Goal: Information Seeking & Learning: Learn about a topic

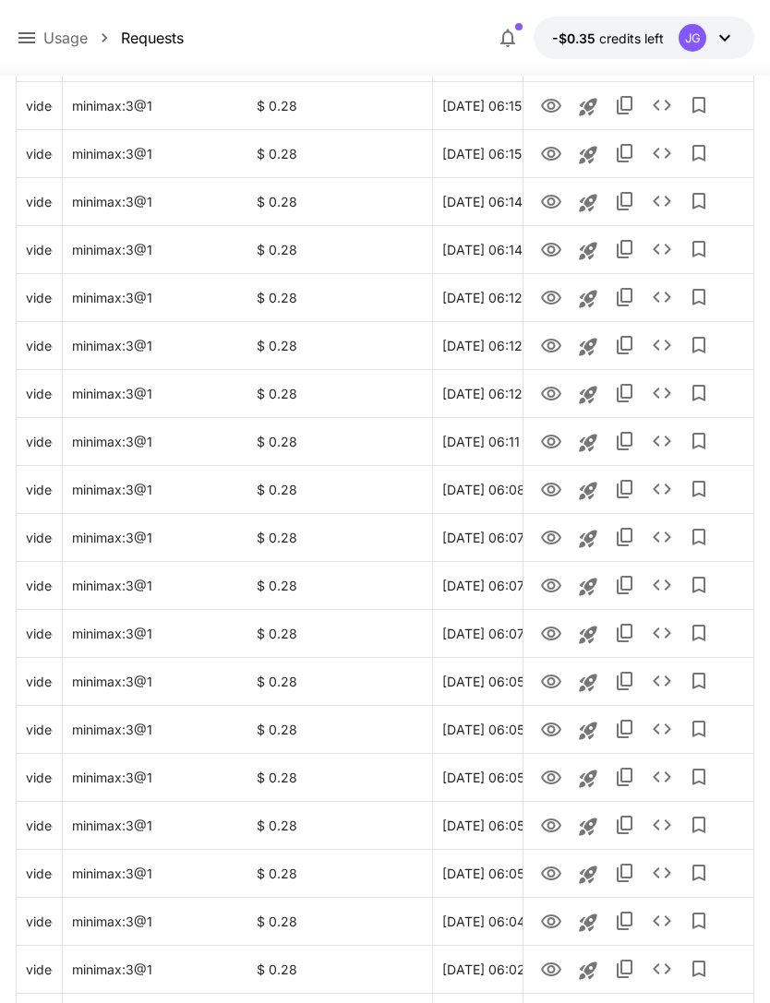
click at [30, 42] on icon at bounding box center [26, 37] width 17 height 11
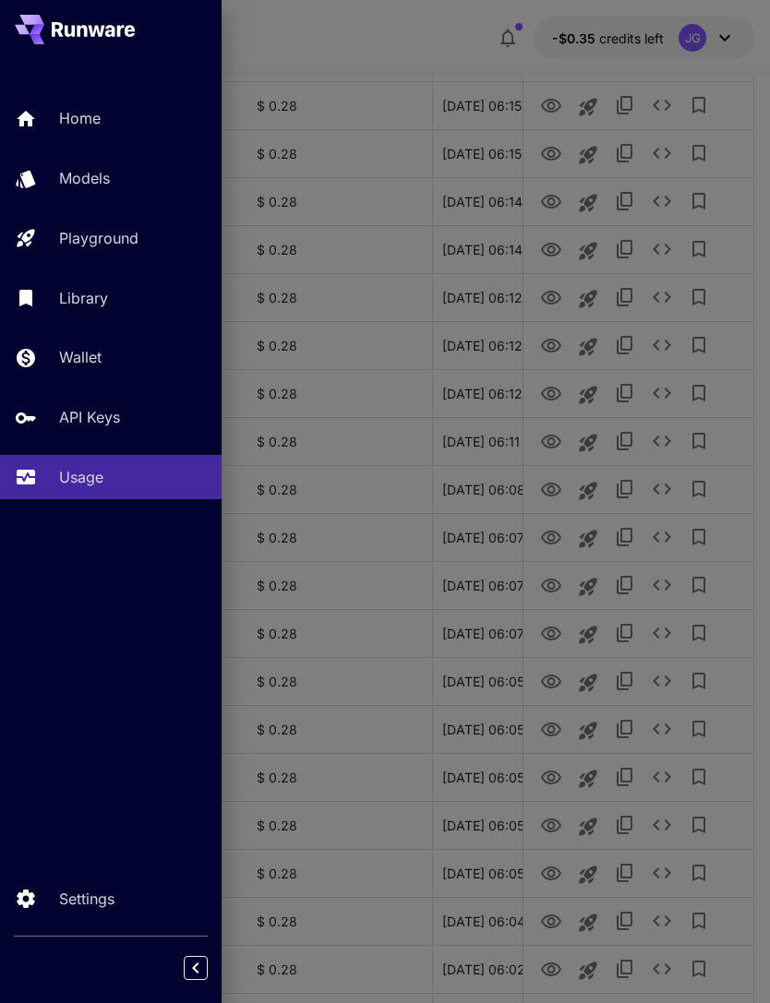
click at [89, 121] on p "Home" at bounding box center [80, 118] width 42 height 22
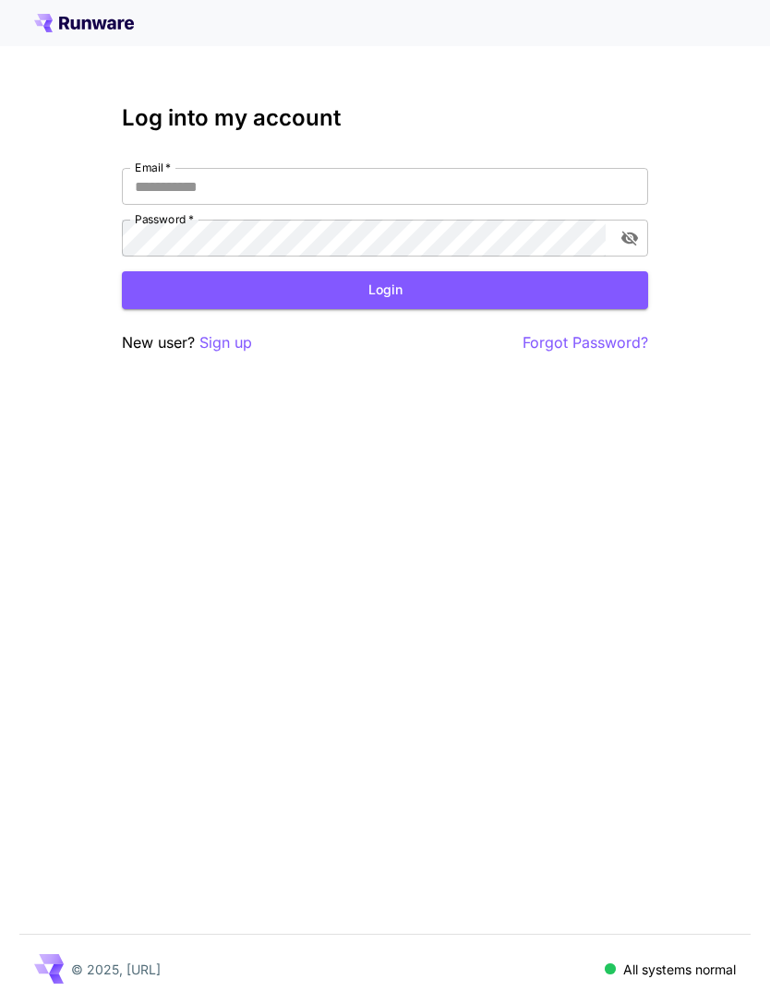
click at [444, 190] on input "Email   *" at bounding box center [385, 186] width 526 height 37
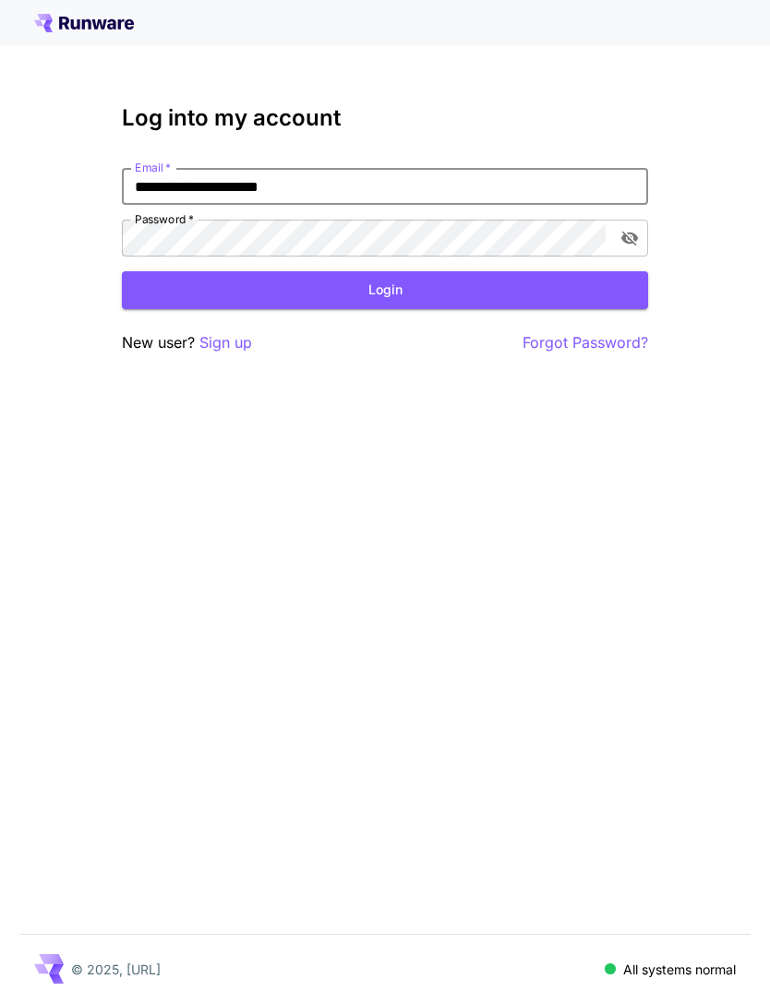
type input "**********"
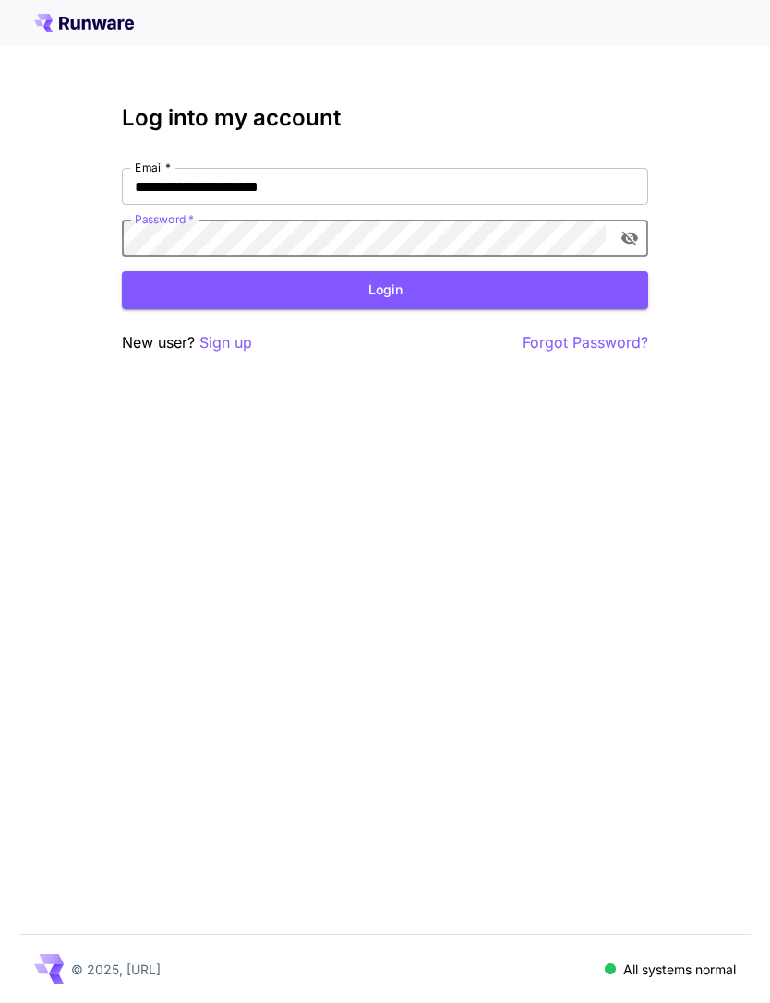
click at [457, 291] on button "Login" at bounding box center [385, 290] width 526 height 38
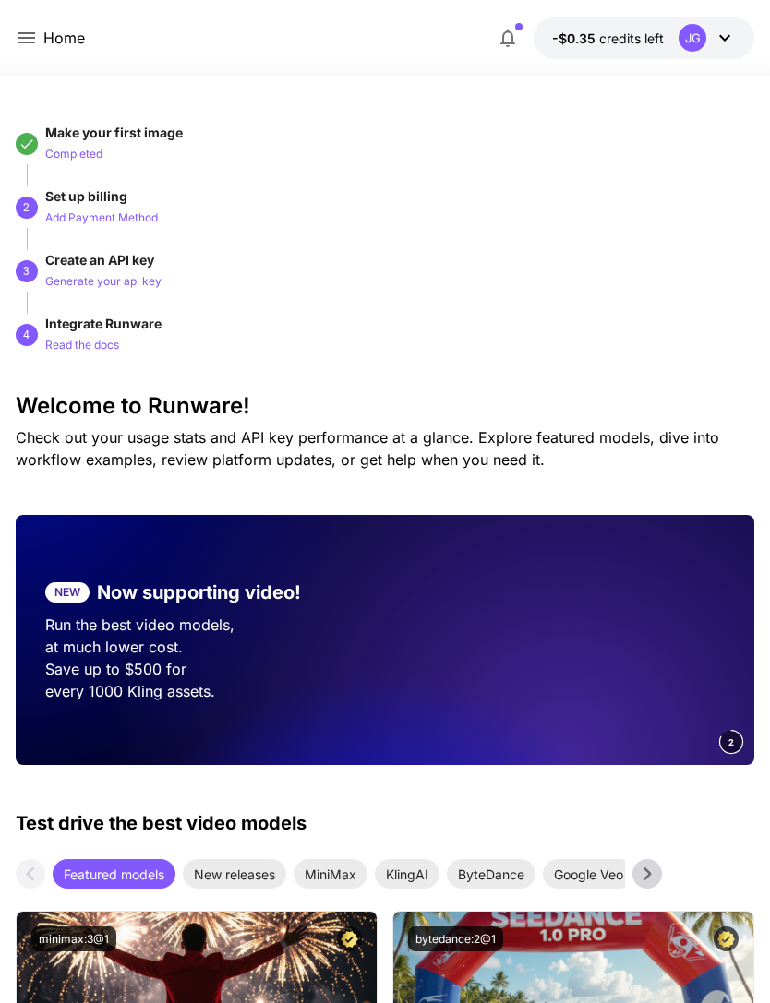
click at [40, 27] on div "Home" at bounding box center [50, 38] width 69 height 23
click at [24, 43] on icon at bounding box center [26, 37] width 17 height 11
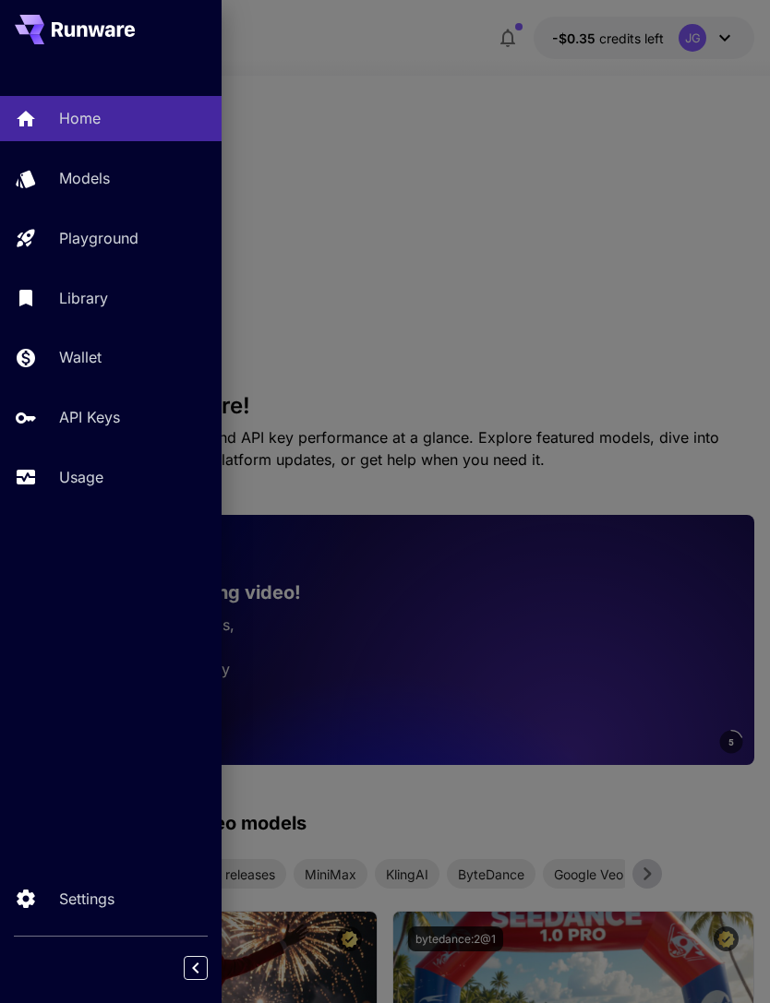
click at [84, 366] on p "Wallet" at bounding box center [80, 357] width 42 height 22
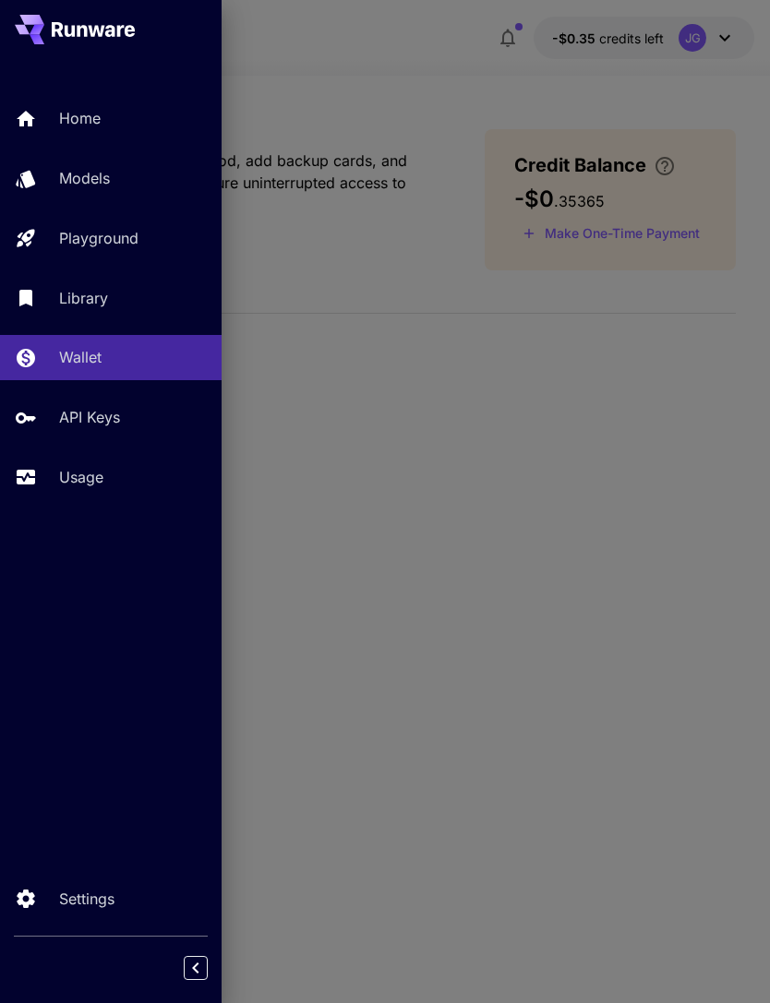
click at [664, 232] on div at bounding box center [385, 501] width 770 height 1003
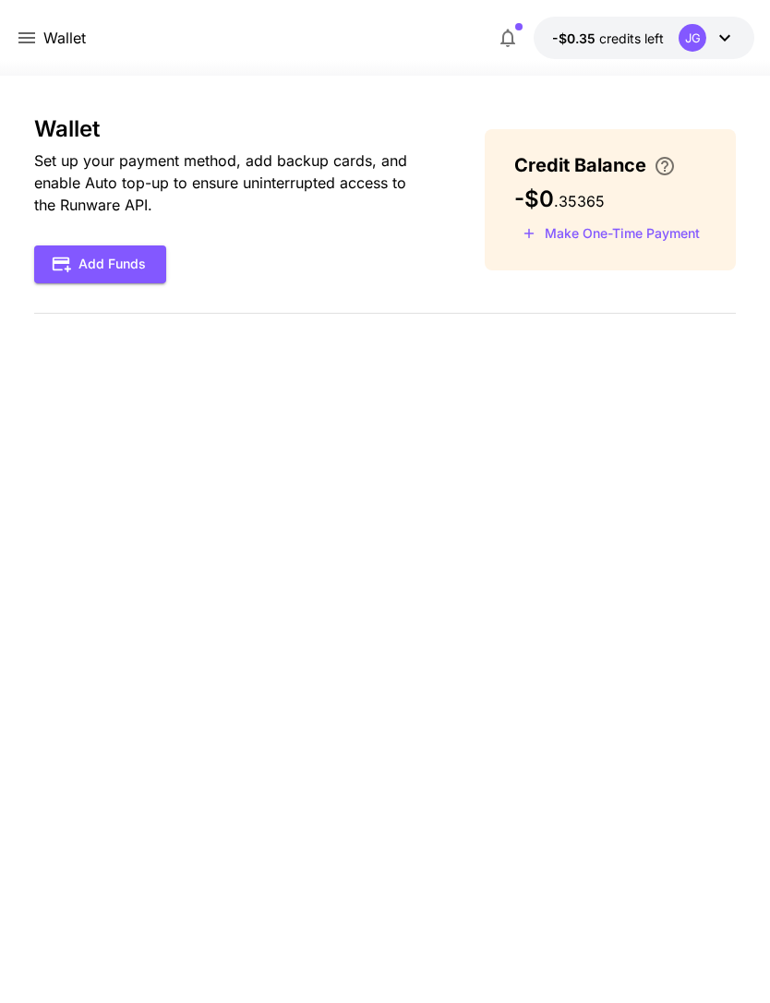
click at [653, 237] on button "Make One-Time Payment" at bounding box center [611, 234] width 194 height 29
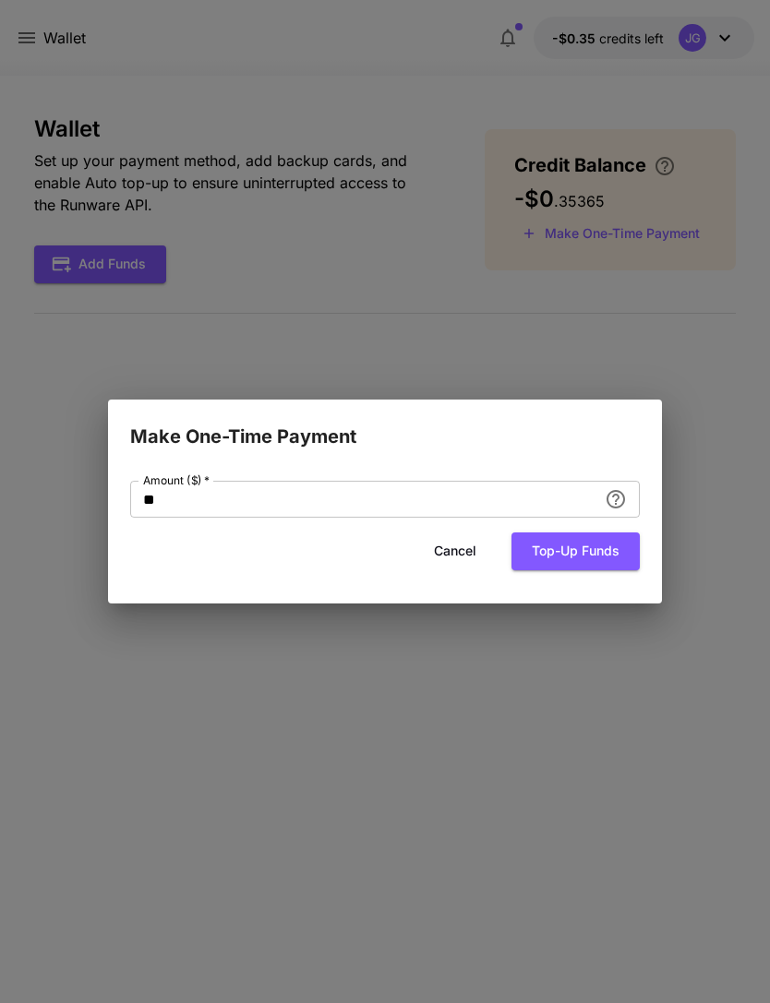
click at [579, 550] on button "Top-up funds" at bounding box center [575, 551] width 128 height 38
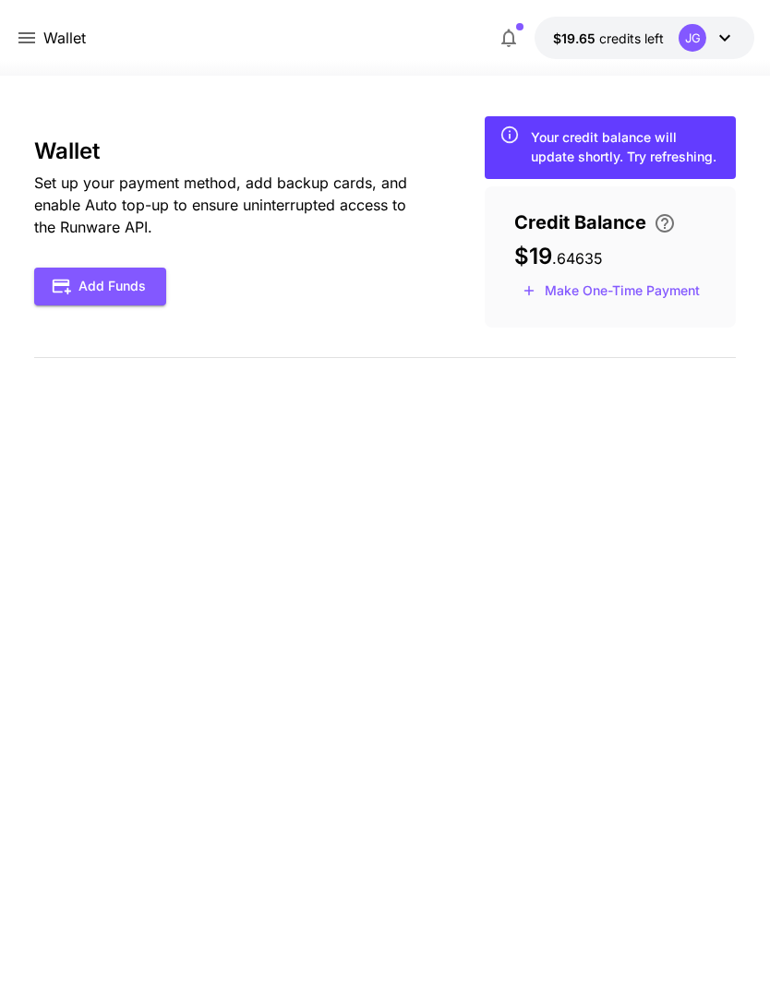
click at [8, 46] on div "Wallet $19.65 credits left JG" at bounding box center [385, 38] width 770 height 76
click at [23, 31] on icon at bounding box center [27, 38] width 22 height 22
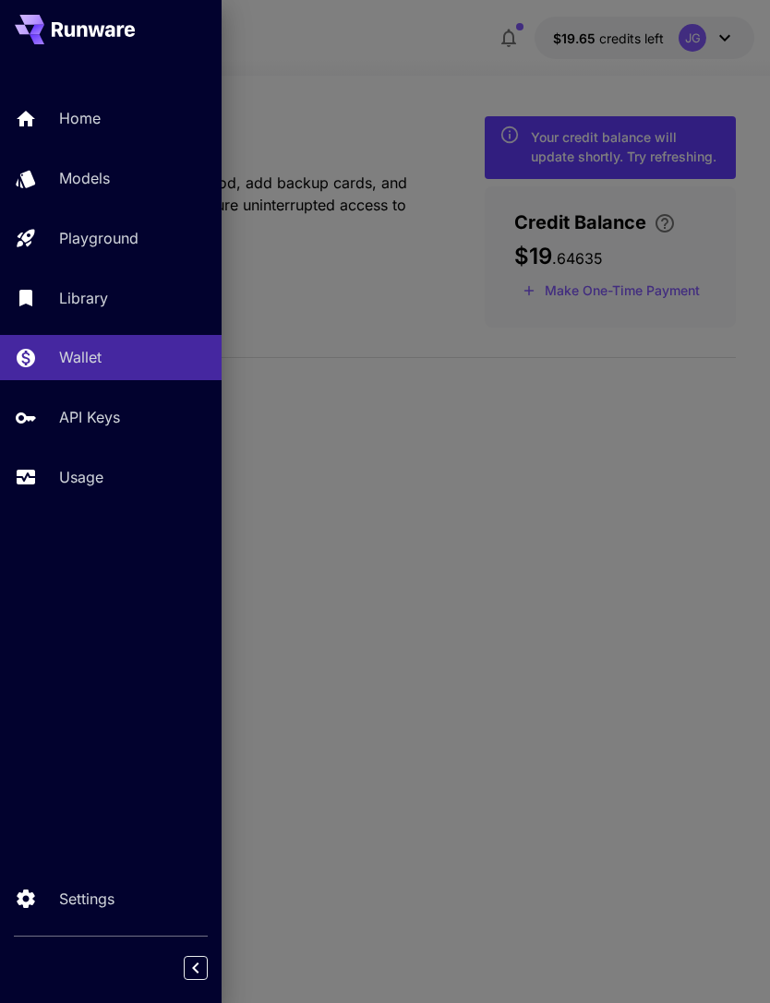
click at [79, 477] on p "Usage" at bounding box center [81, 477] width 44 height 22
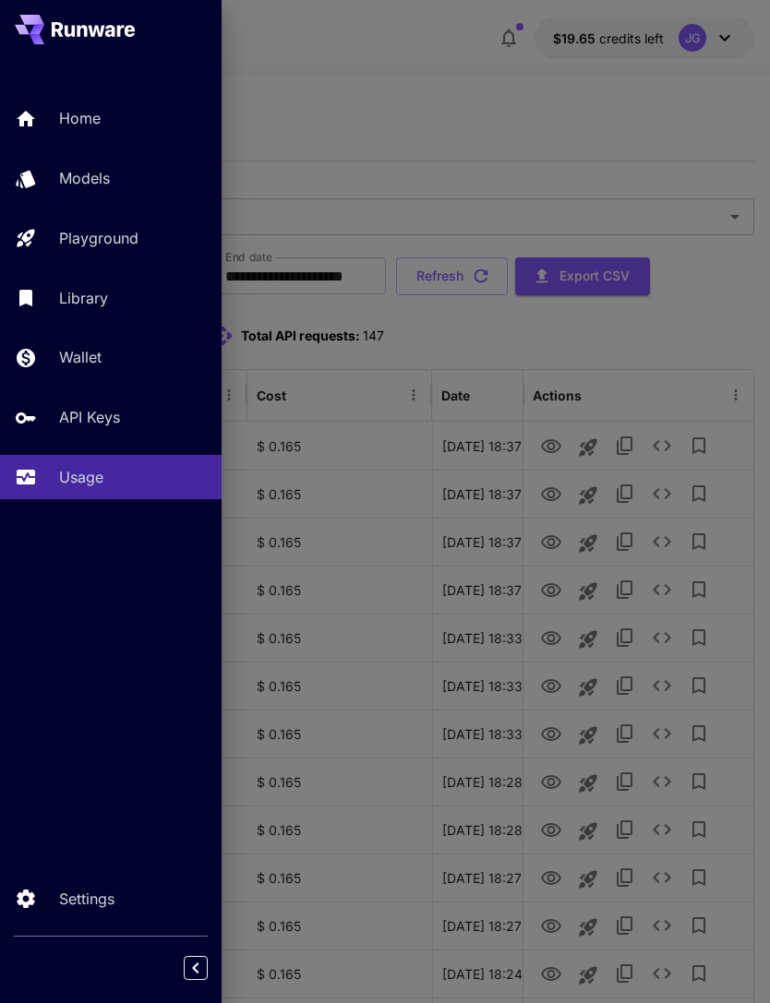
click at [708, 340] on div at bounding box center [385, 501] width 770 height 1003
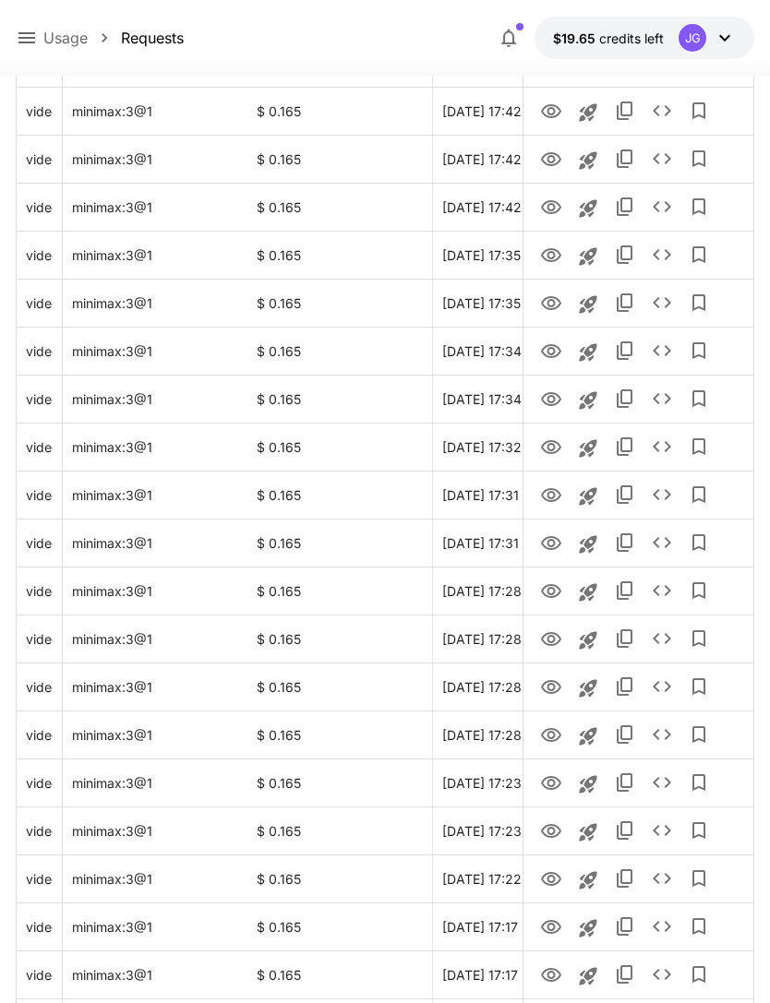
scroll to position [1863, 0]
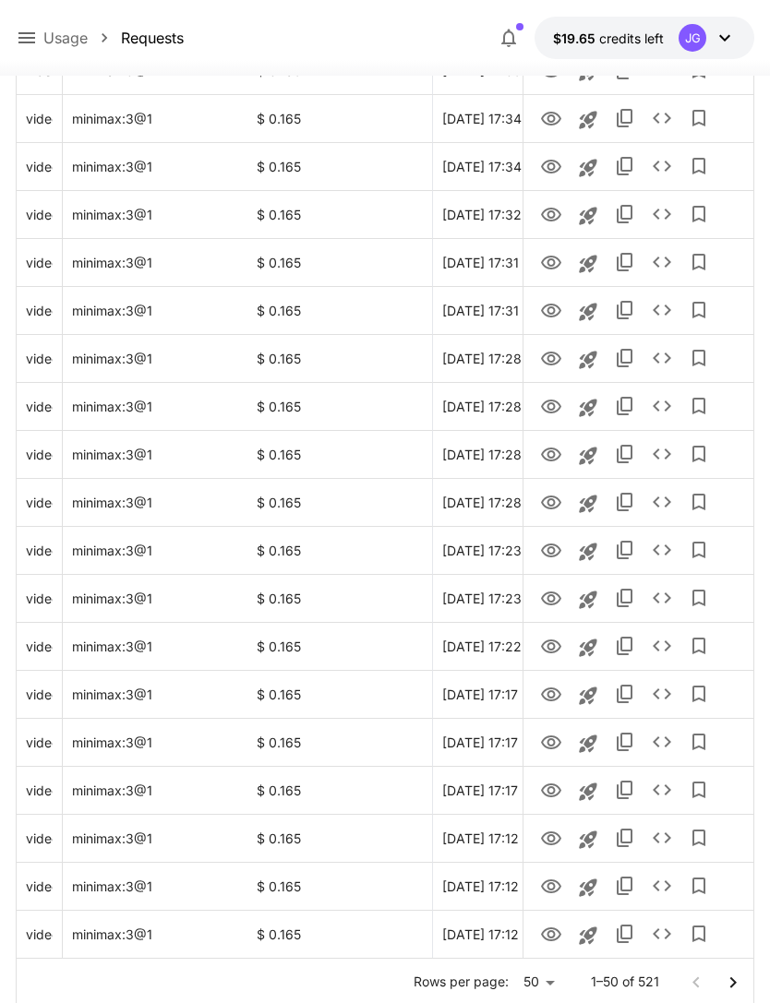
click at [733, 986] on icon "Go to next page" at bounding box center [733, 983] width 22 height 22
click at [732, 986] on icon "Go to next page" at bounding box center [733, 983] width 22 height 22
click at [732, 973] on icon "Go to next page" at bounding box center [733, 983] width 22 height 22
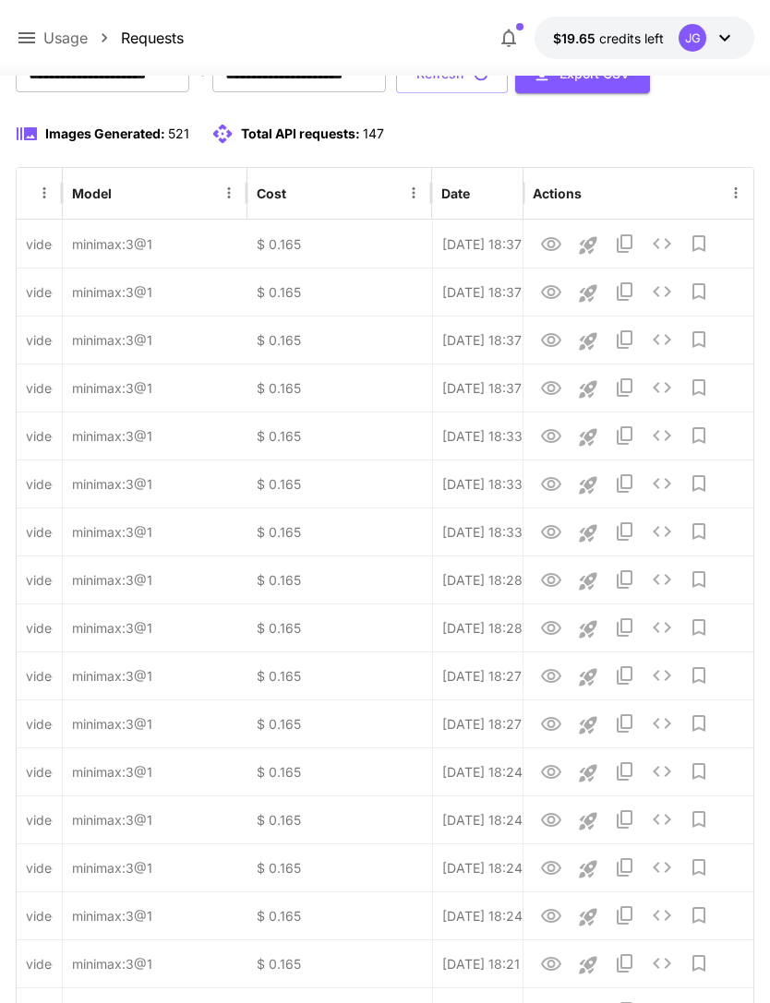
scroll to position [0, 0]
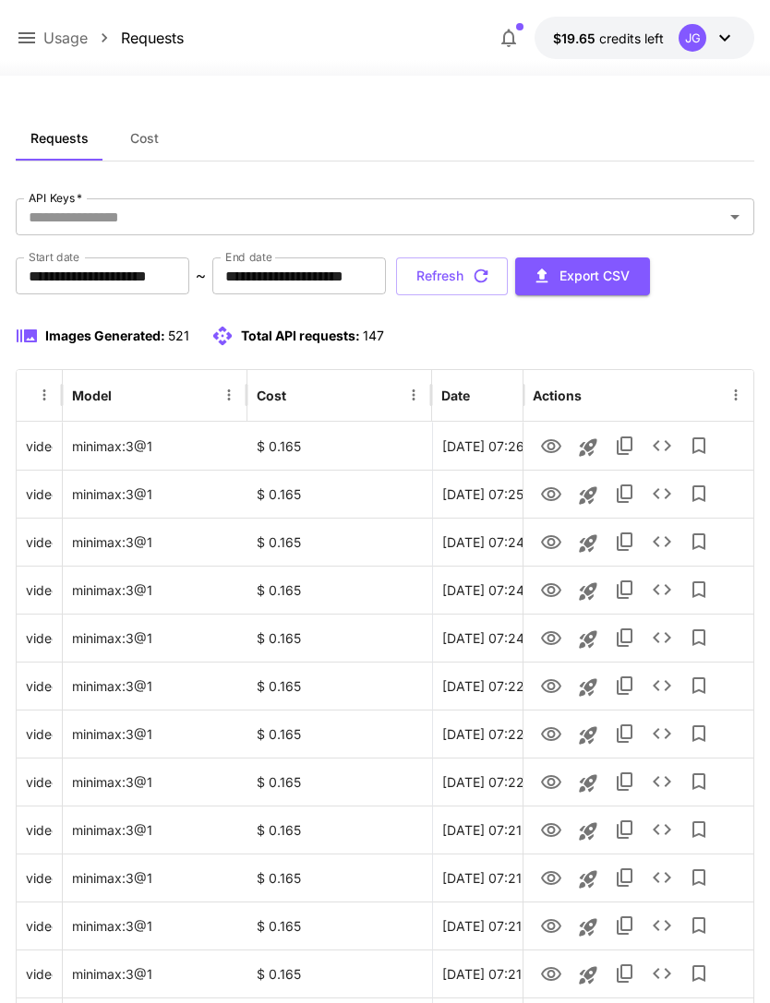
click at [133, 269] on input "**********" at bounding box center [102, 275] width 173 height 37
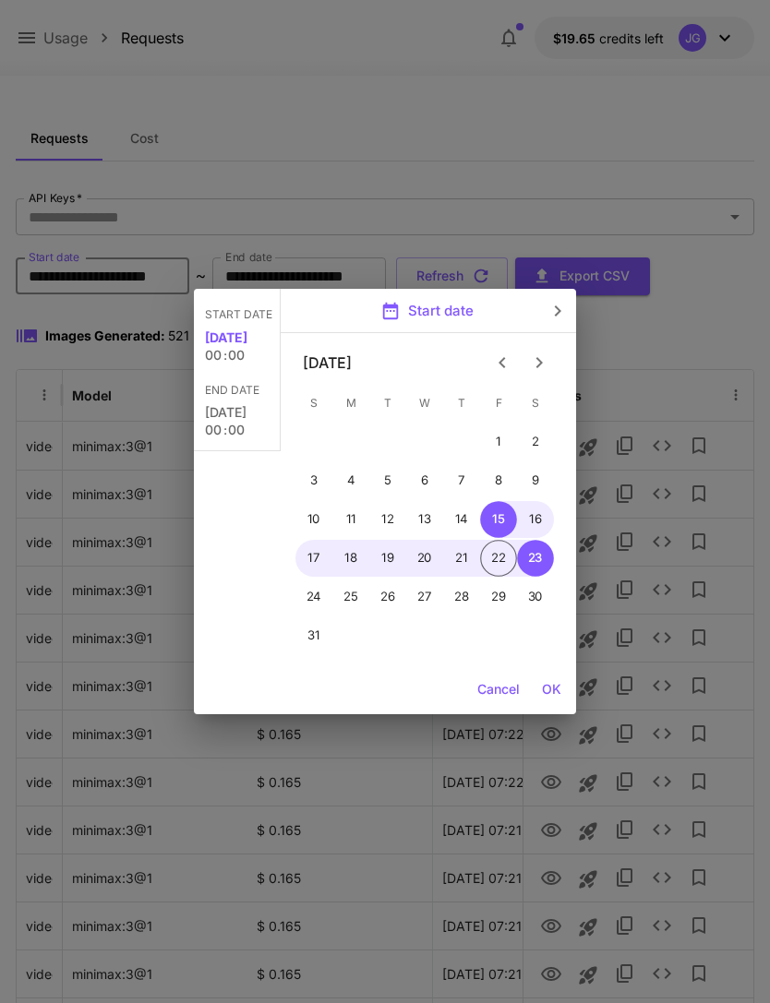
click at [499, 363] on icon "Previous month" at bounding box center [501, 362] width 6 height 11
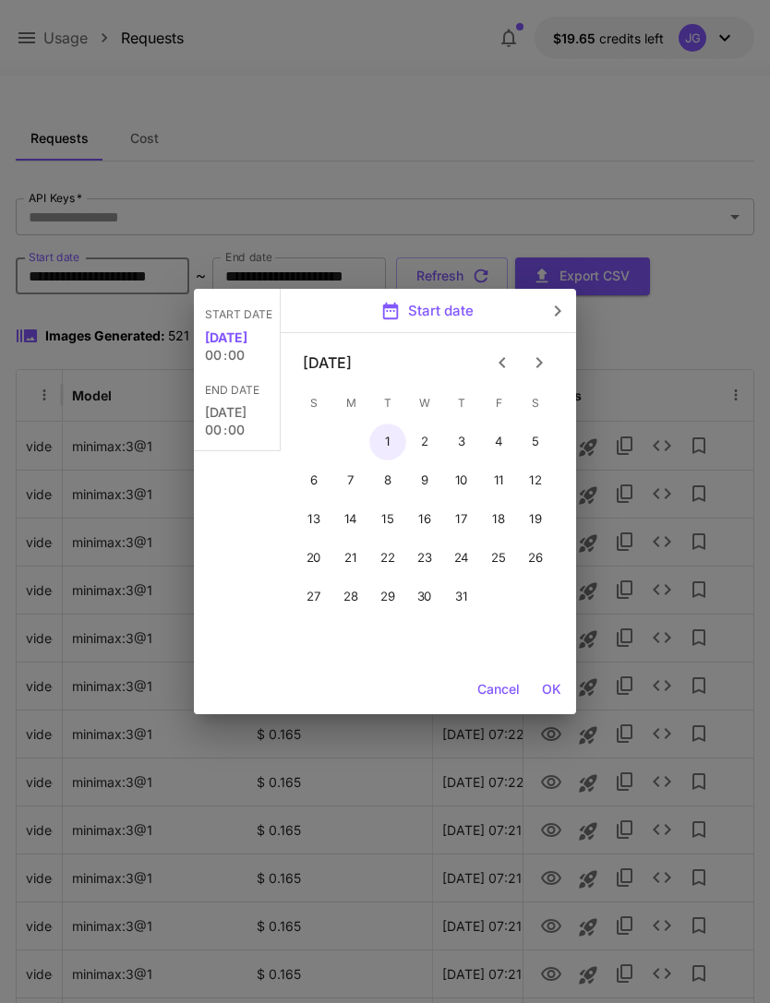
click at [389, 448] on button "1" at bounding box center [387, 442] width 37 height 37
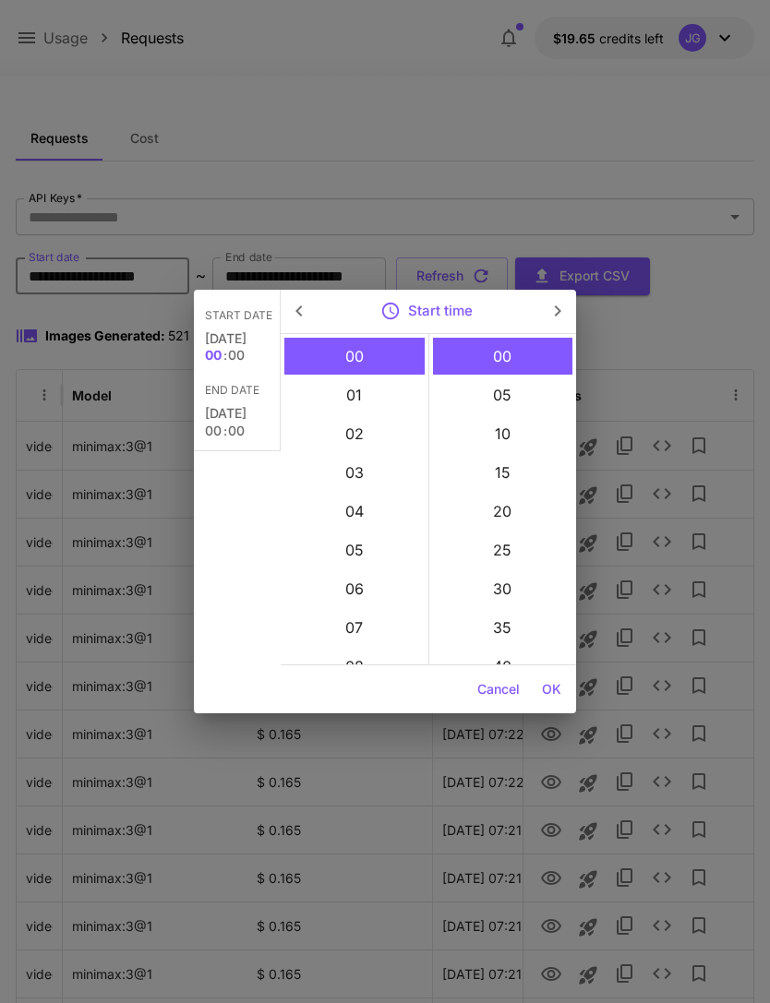
type input "**********"
click at [555, 690] on button "OK" at bounding box center [551, 690] width 34 height 34
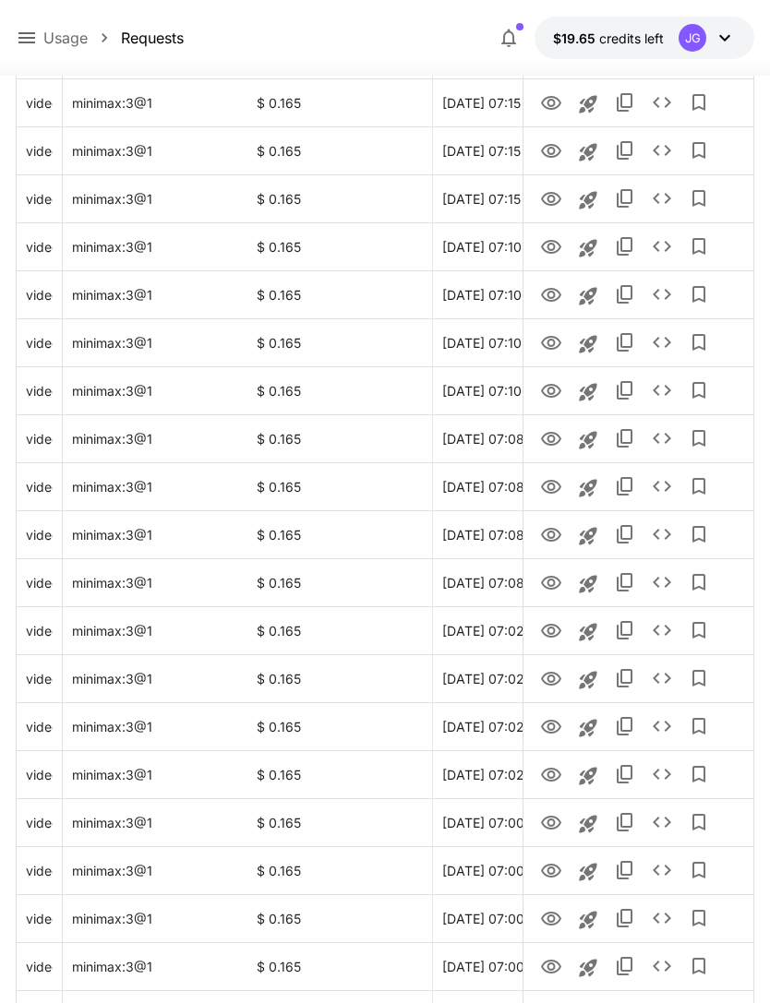
scroll to position [1863, 0]
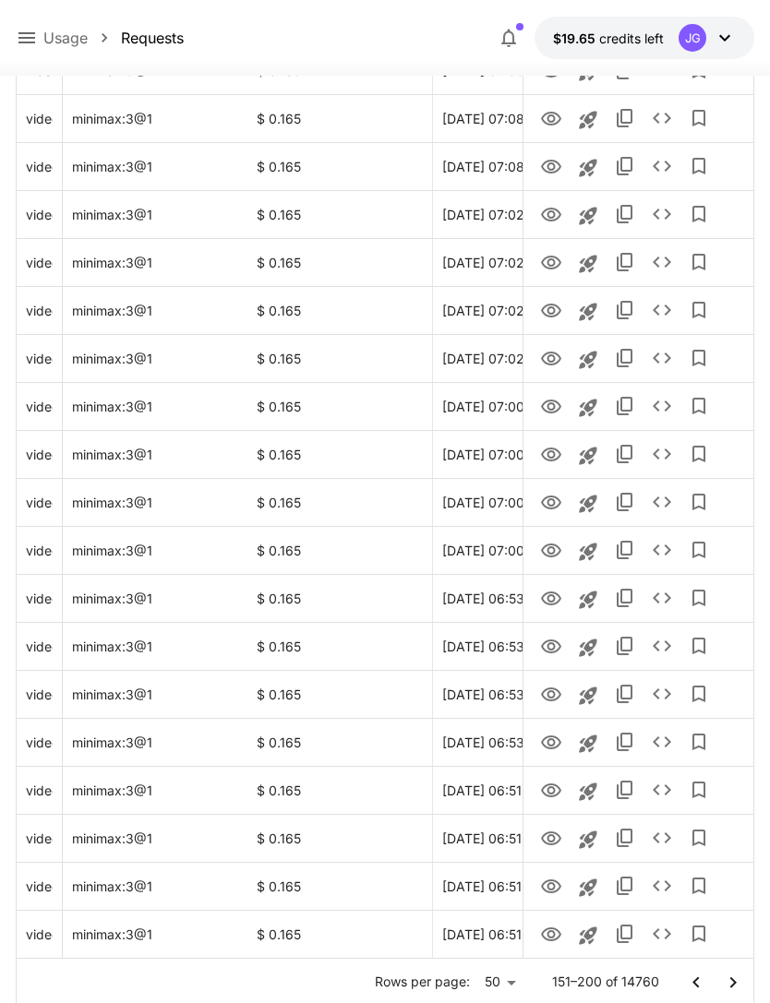
click at [726, 987] on icon "Go to next page" at bounding box center [733, 983] width 22 height 22
click at [730, 978] on icon "Go to next page" at bounding box center [732, 981] width 6 height 11
click at [729, 978] on icon "Go to next page" at bounding box center [733, 983] width 22 height 22
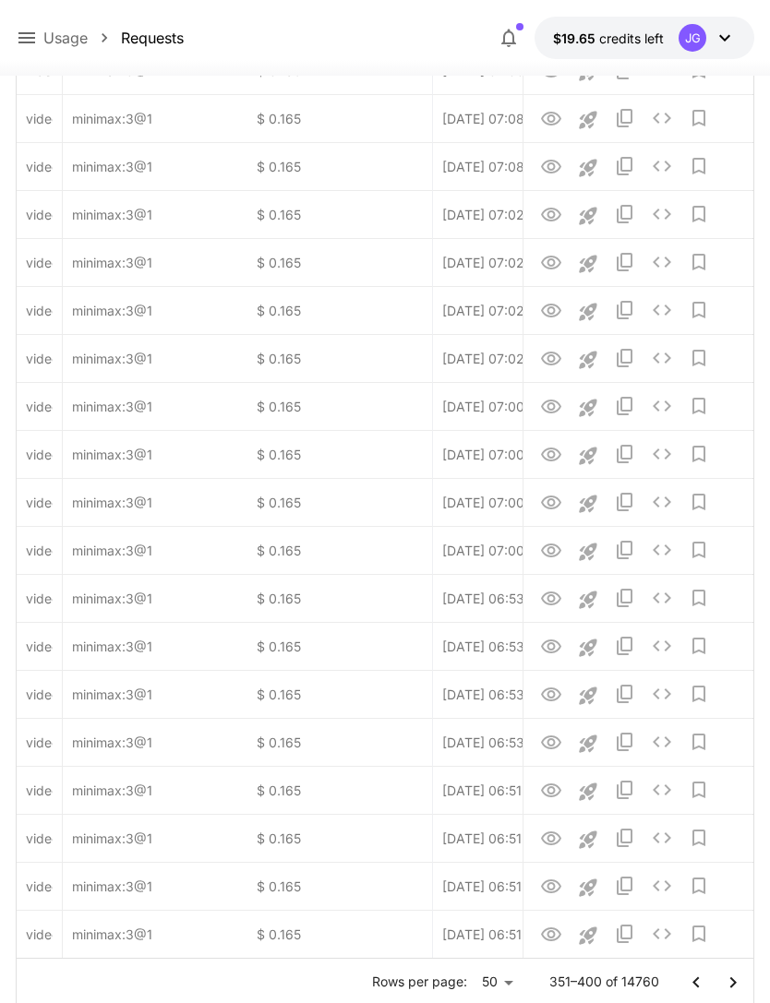
click at [737, 984] on icon "Go to next page" at bounding box center [733, 983] width 22 height 22
click at [737, 983] on icon "Go to next page" at bounding box center [733, 983] width 22 height 22
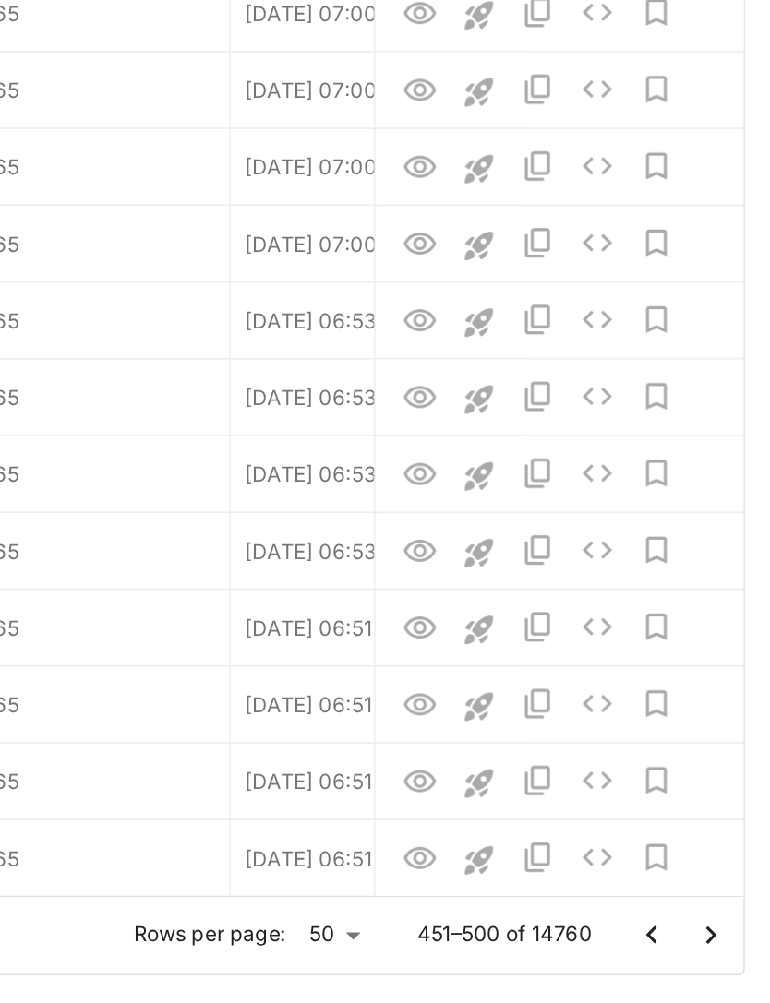
click at [722, 913] on icon "Go to next page" at bounding box center [733, 924] width 22 height 22
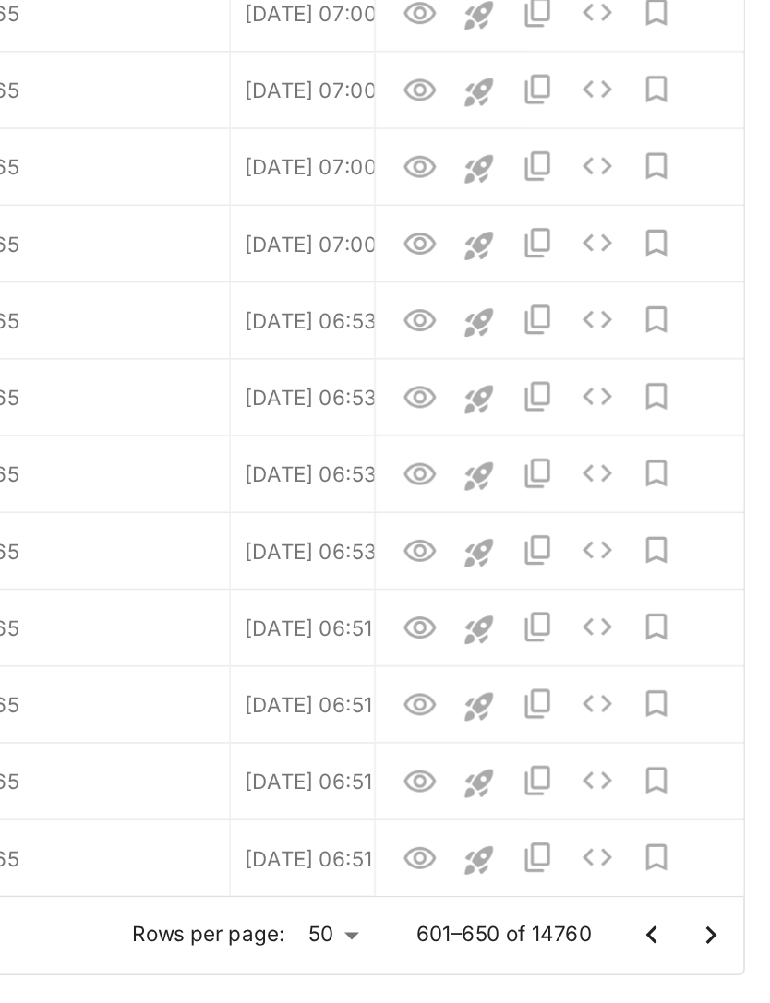
click at [722, 913] on icon "Go to next page" at bounding box center [733, 924] width 22 height 22
click at [729, 917] on icon "Go to next page" at bounding box center [732, 922] width 6 height 11
click at [722, 913] on icon "Go to next page" at bounding box center [733, 924] width 22 height 22
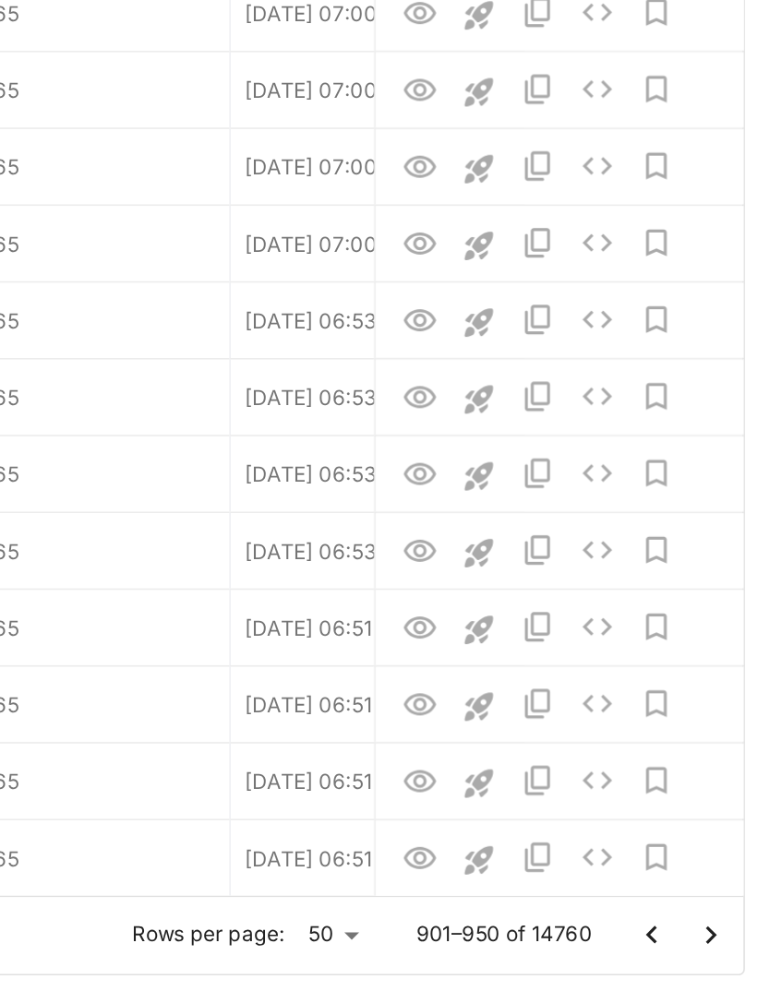
click at [722, 913] on icon "Go to next page" at bounding box center [733, 924] width 22 height 22
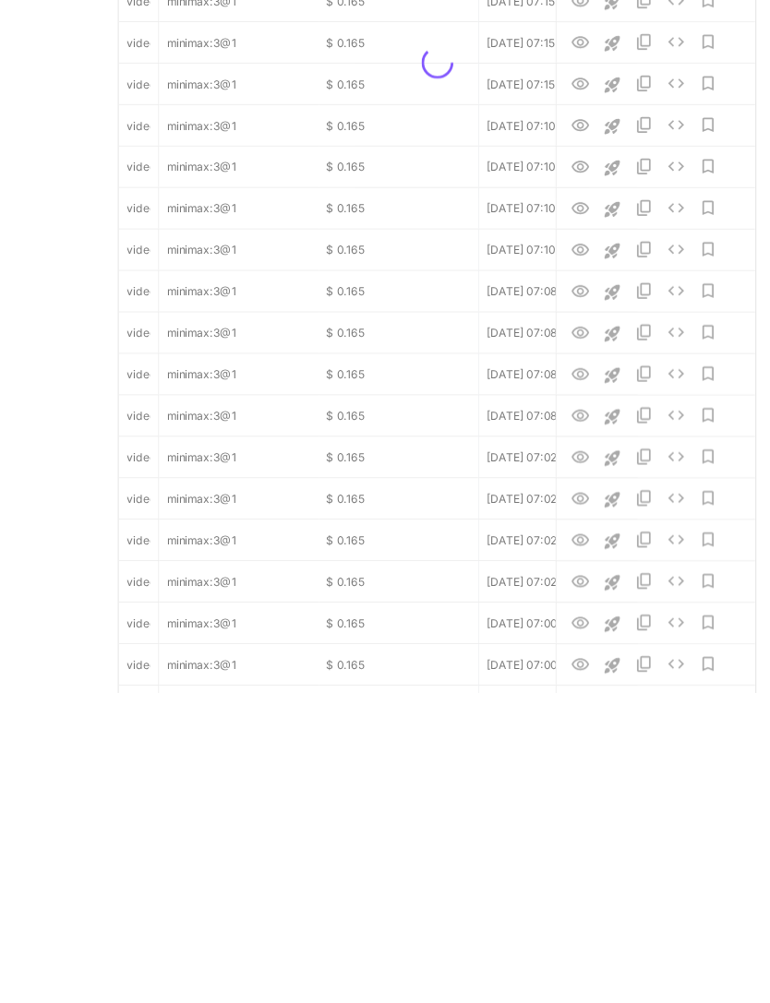
scroll to position [1860, 0]
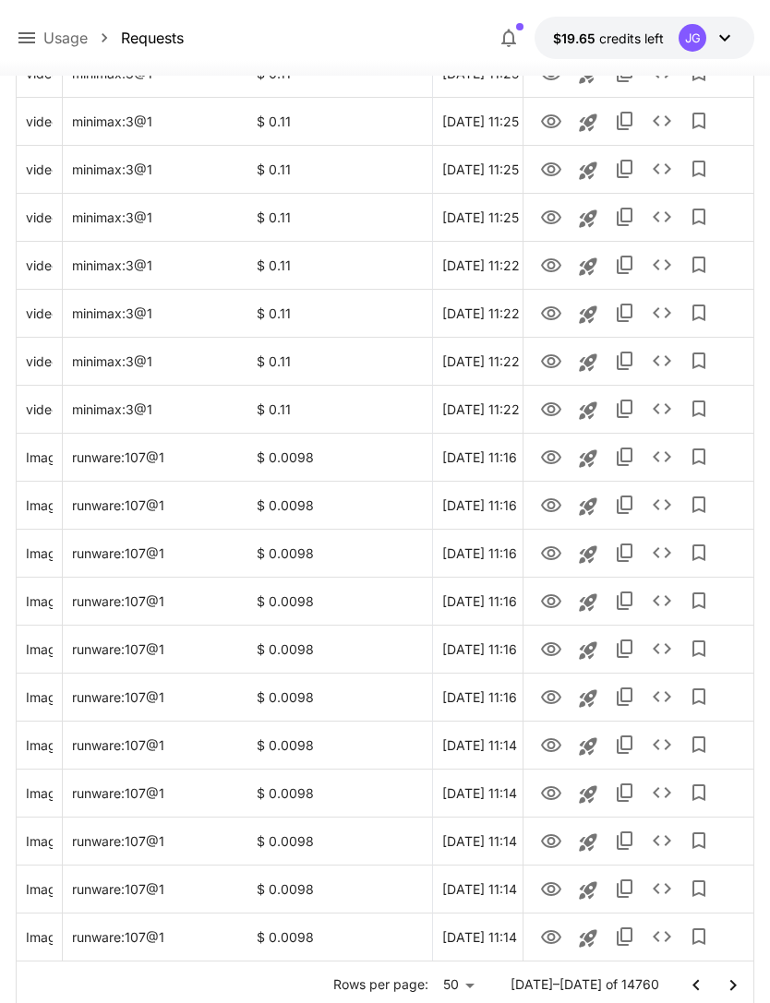
click at [738, 988] on icon "Go to next page" at bounding box center [733, 985] width 22 height 22
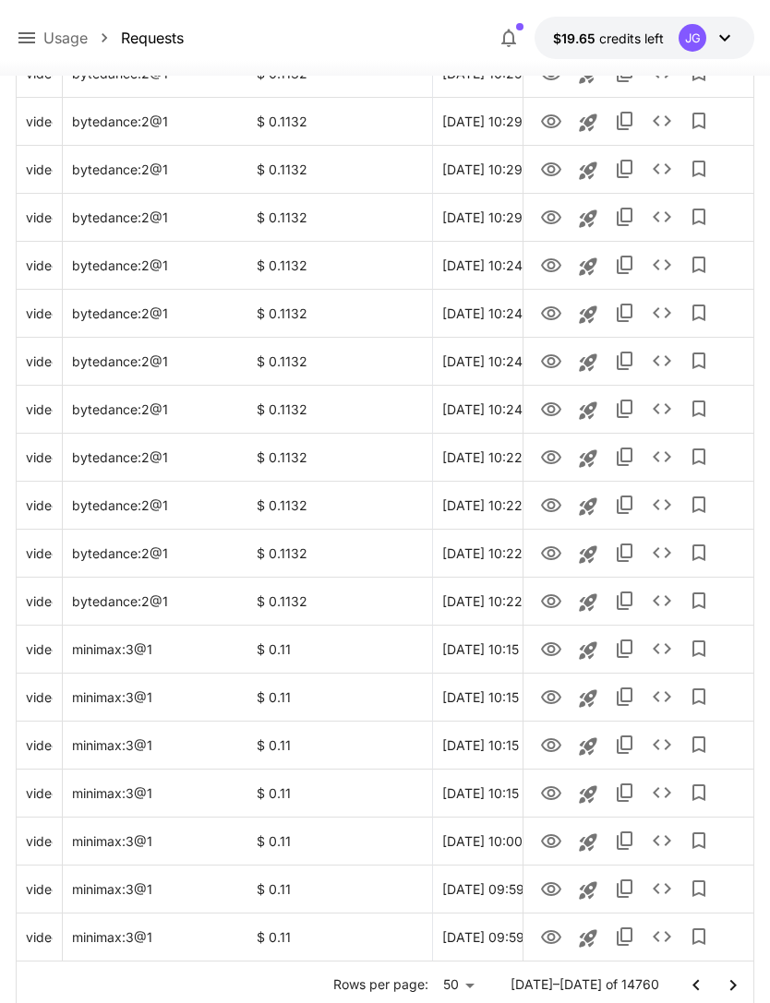
click at [727, 975] on icon "Go to next page" at bounding box center [733, 985] width 22 height 22
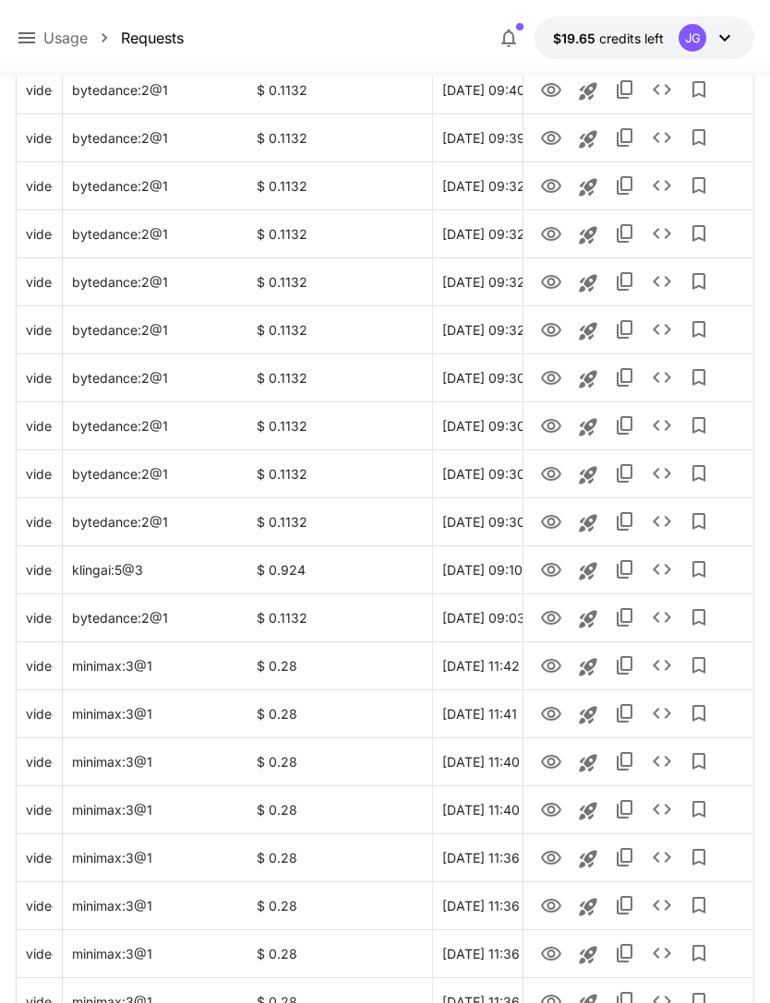
scroll to position [989, 0]
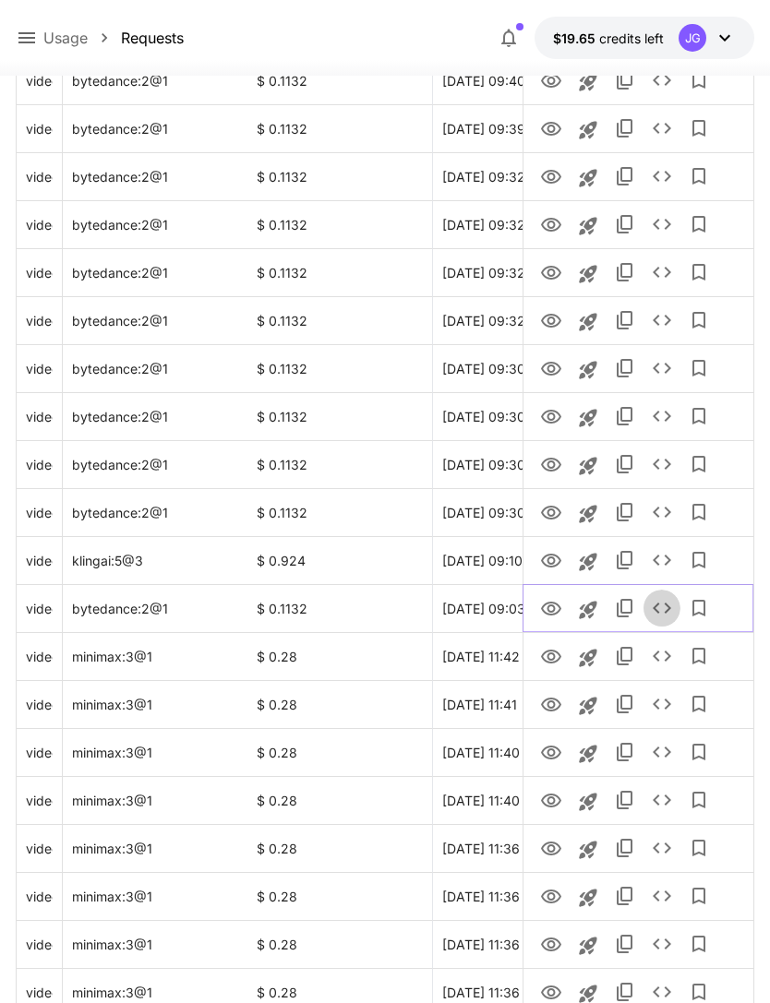
click at [659, 609] on icon "See details" at bounding box center [661, 608] width 22 height 22
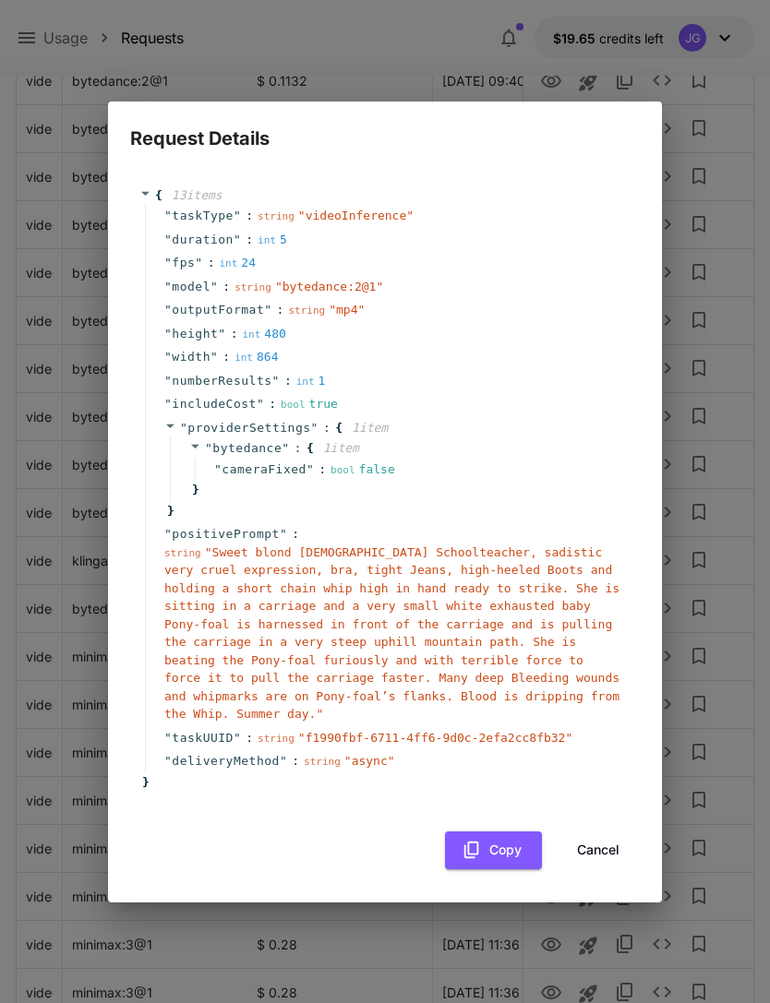
click at [605, 869] on button "Cancel" at bounding box center [597, 850] width 83 height 38
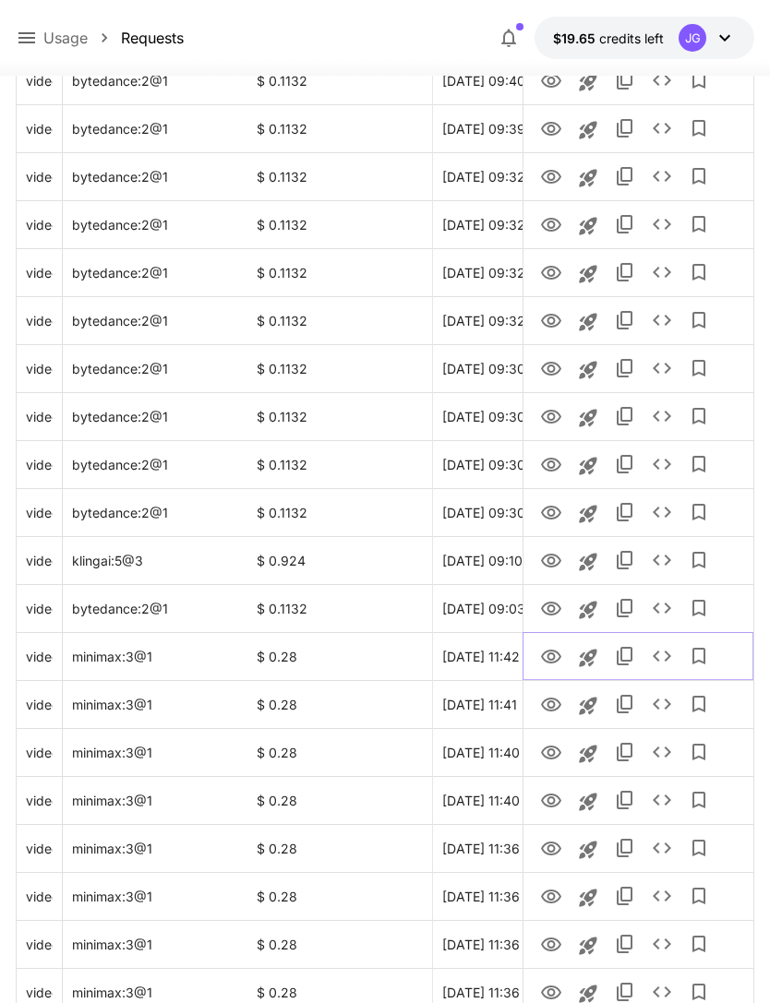
click at [549, 656] on icon "View Video" at bounding box center [551, 657] width 22 height 22
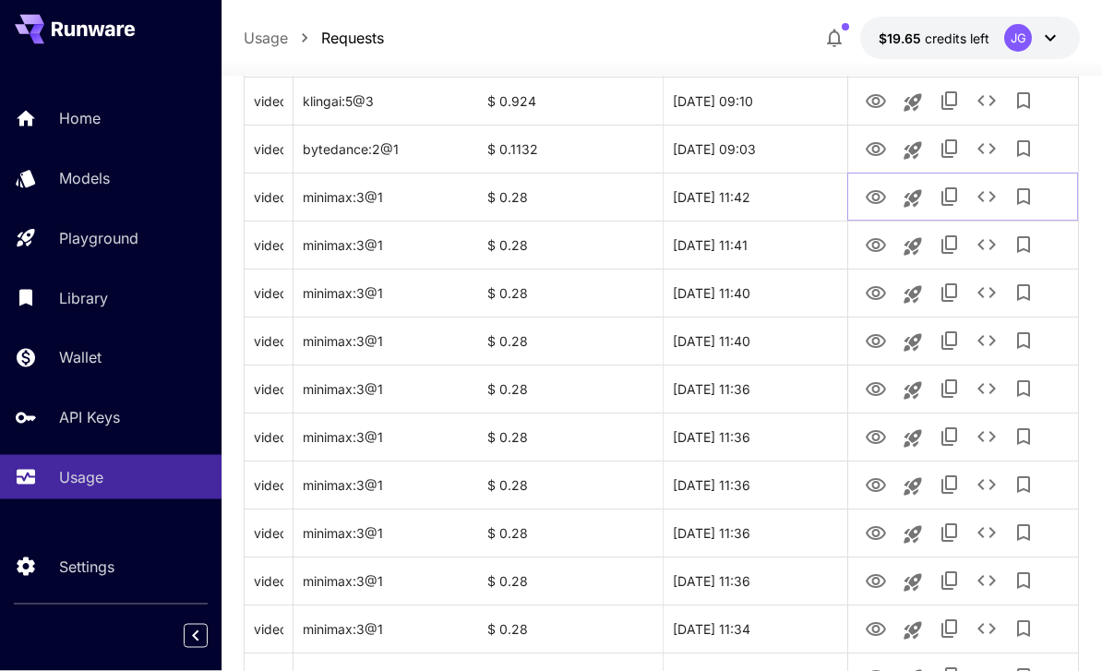
scroll to position [1449, 0]
click at [769, 389] on icon "View Video" at bounding box center [875, 389] width 20 height 14
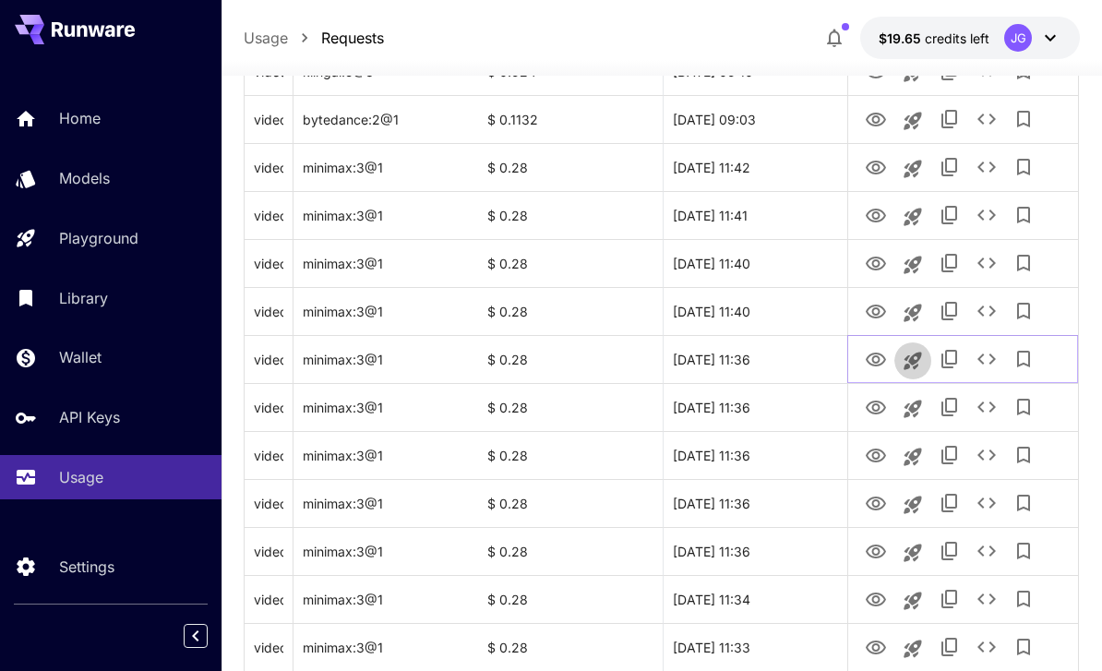
click at [769, 365] on icon "Launch in playground" at bounding box center [912, 361] width 18 height 18
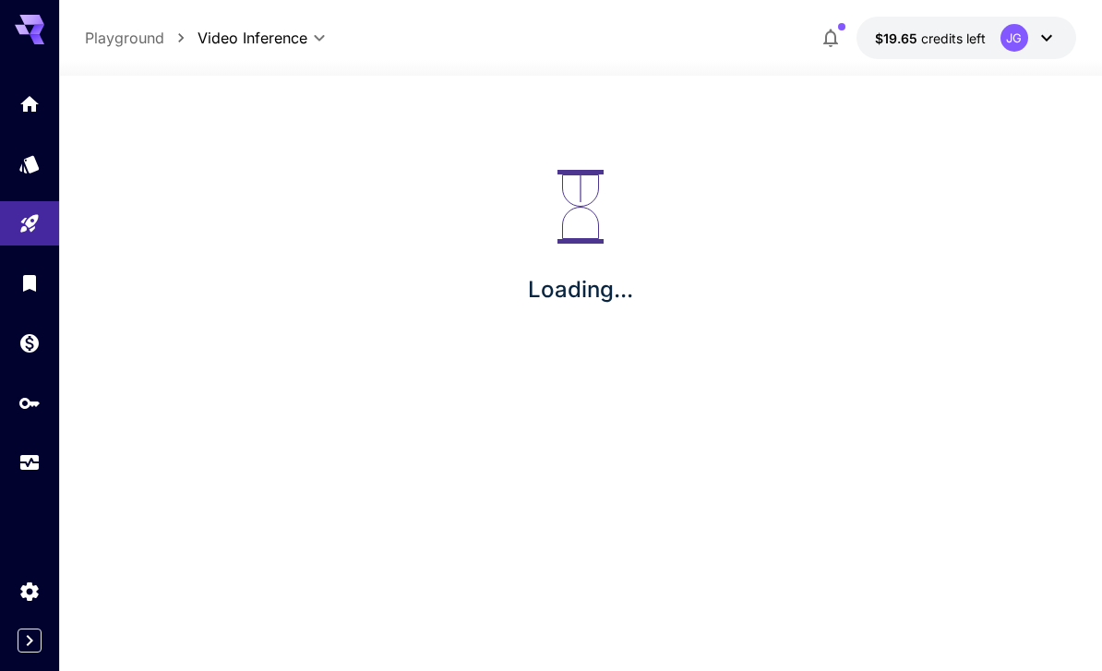
scroll to position [59, 0]
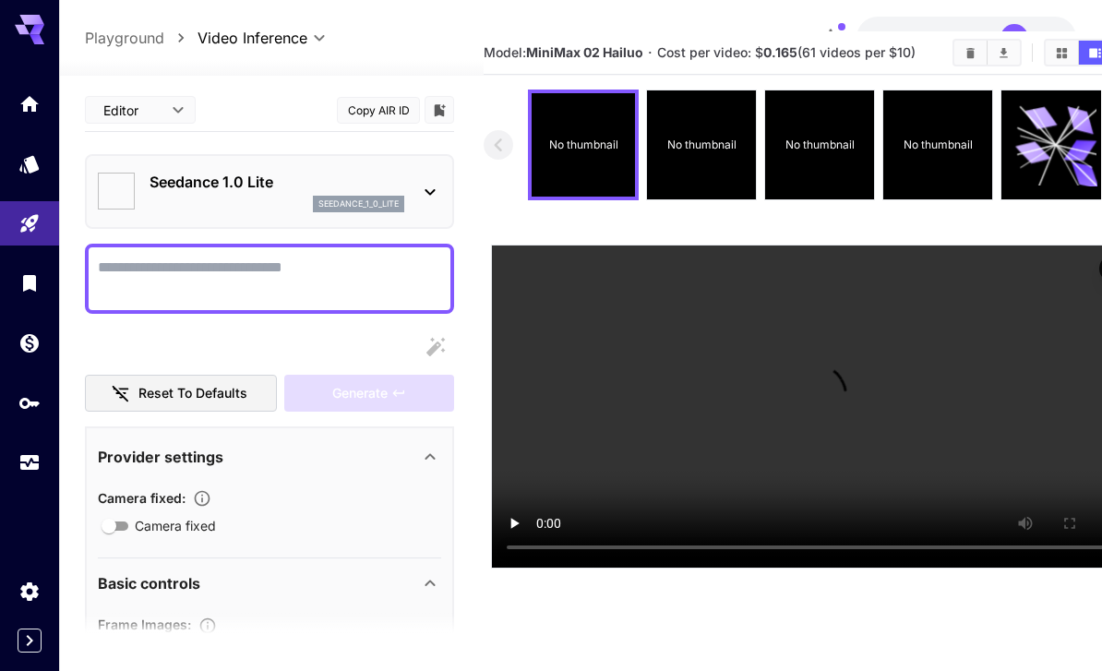
type textarea "**********"
type input "**********"
type input "***"
type input "*"
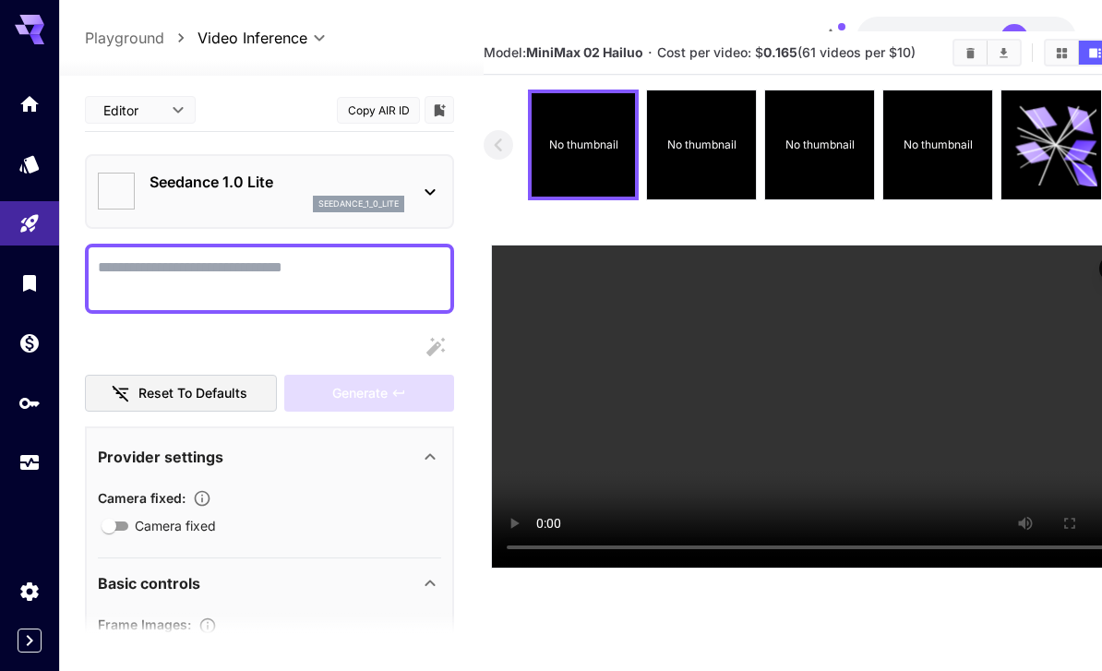
type input "*"
type input "**"
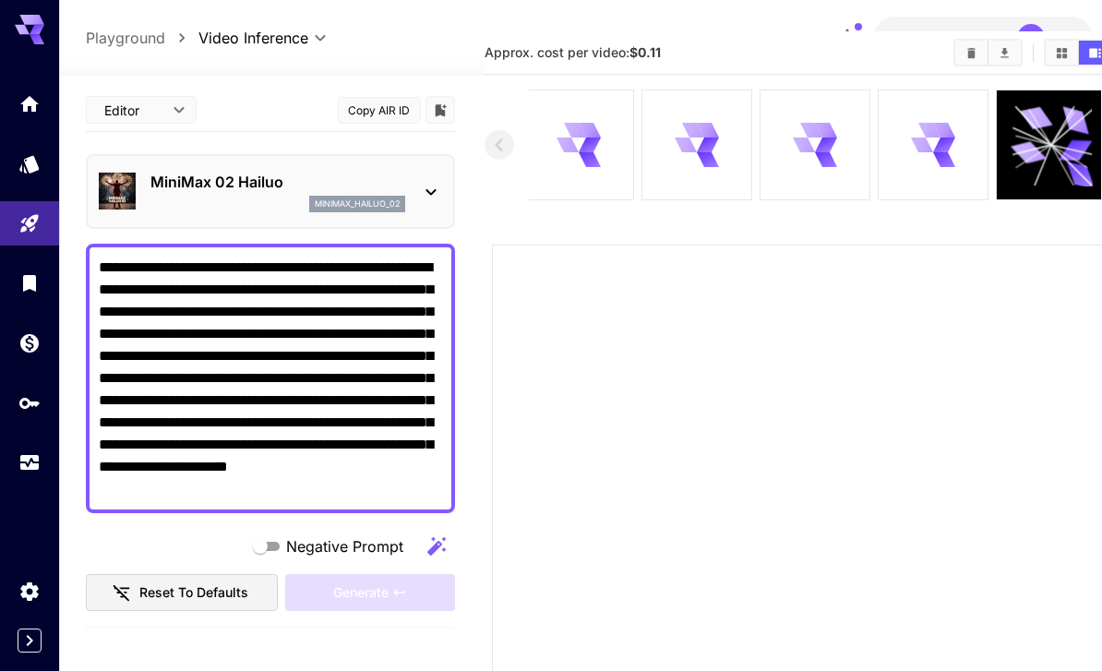
click at [423, 197] on icon at bounding box center [431, 192] width 22 height 22
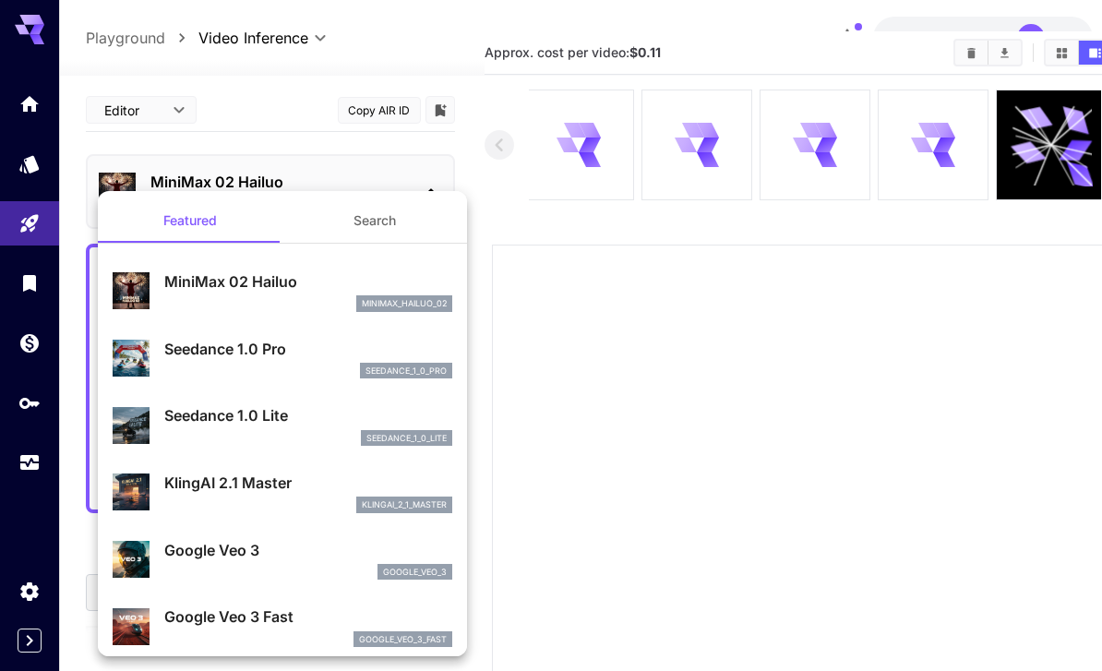
click at [436, 39] on div at bounding box center [551, 335] width 1102 height 671
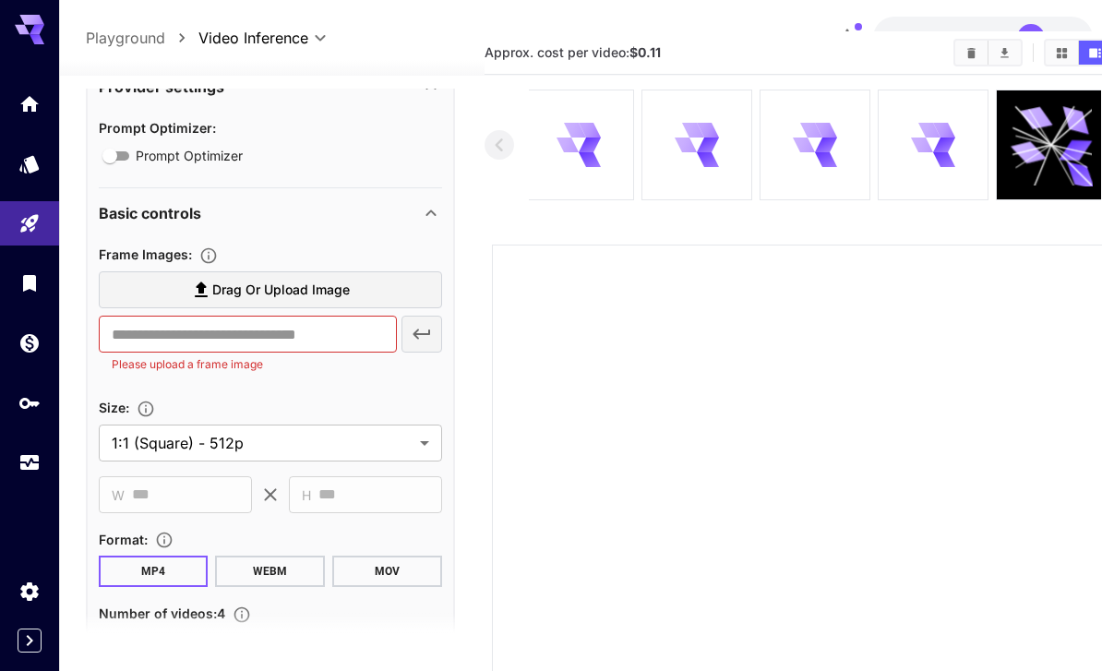
scroll to position [553, 0]
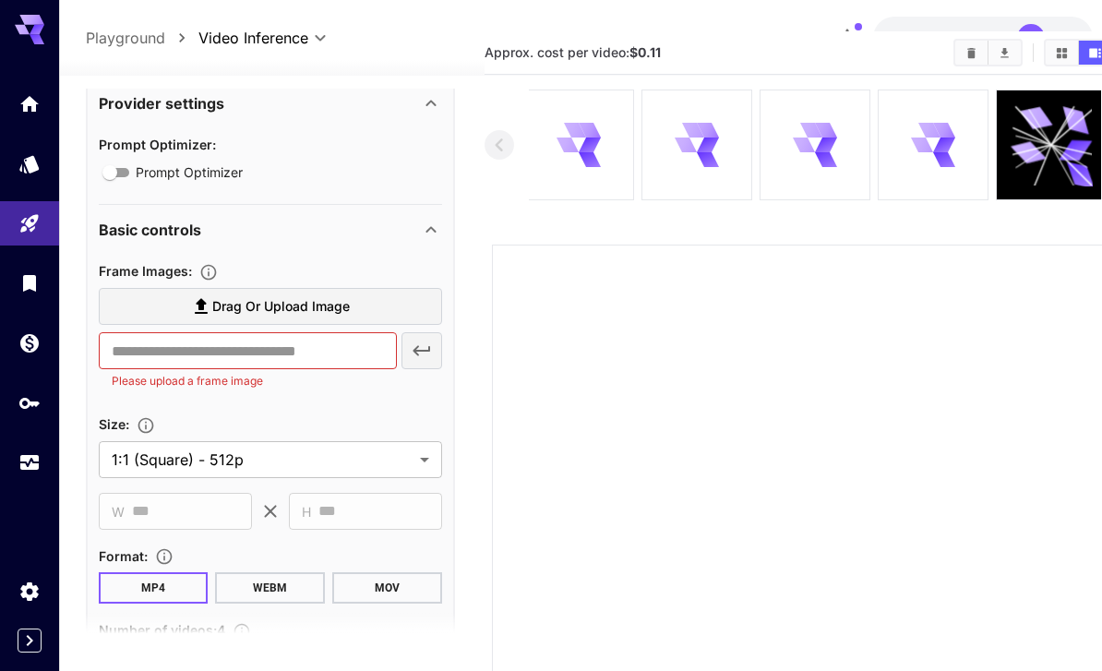
click at [340, 302] on span "Drag or upload image" at bounding box center [280, 306] width 137 height 23
click at [0, 0] on input "Drag or upload image" at bounding box center [0, 0] width 0 height 0
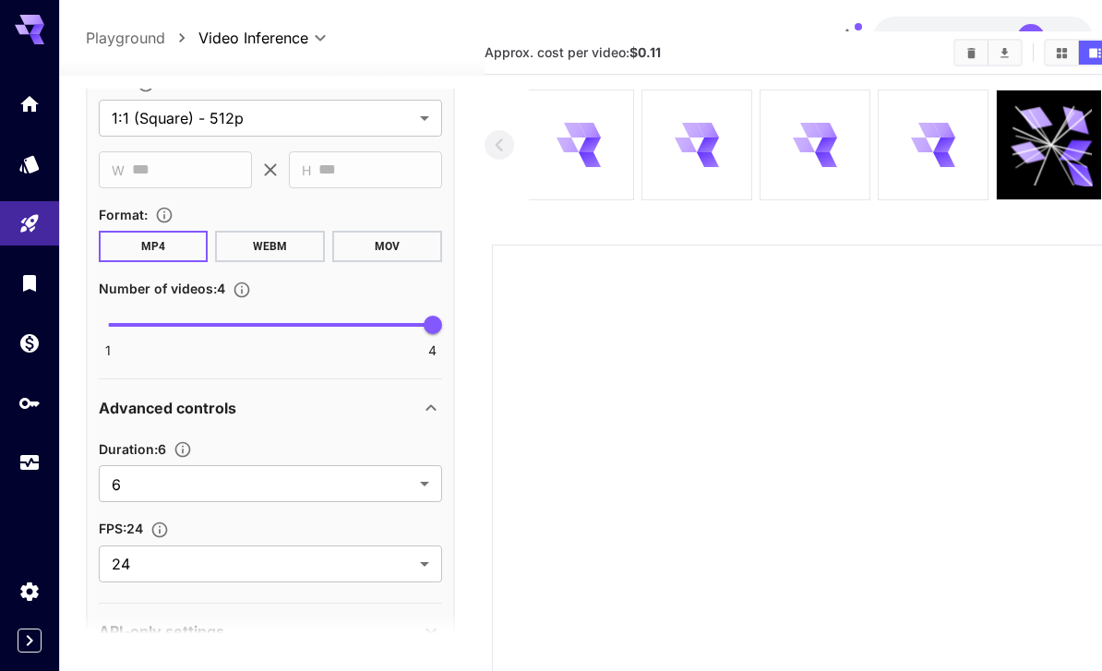
scroll to position [961, 0]
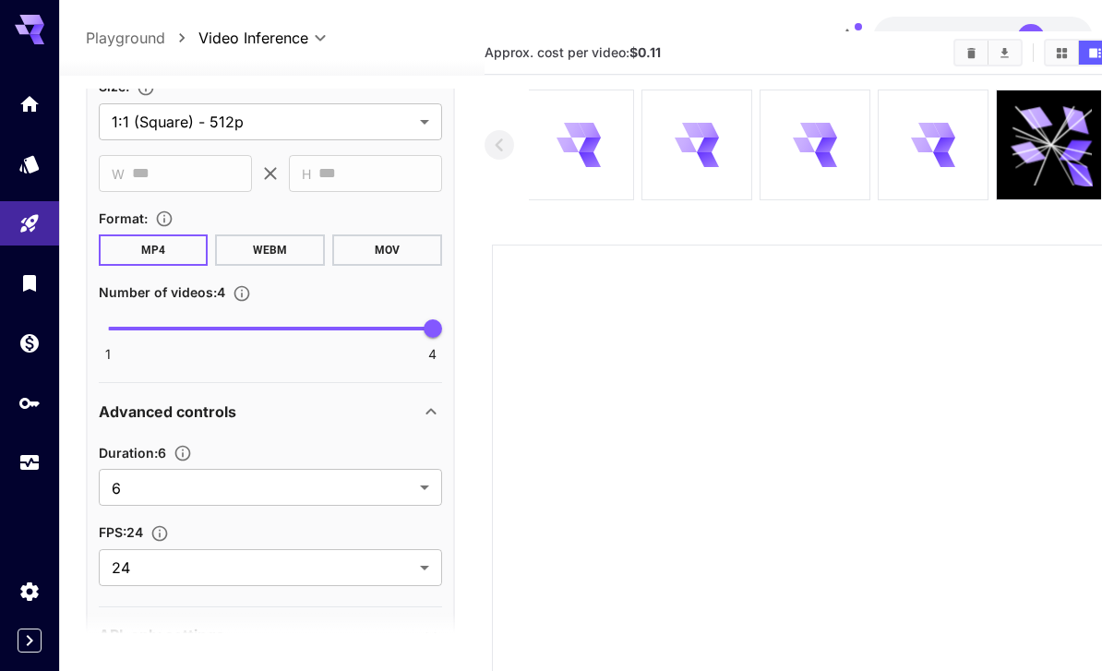
click at [419, 487] on body "**********" at bounding box center [551, 443] width 1102 height 1005
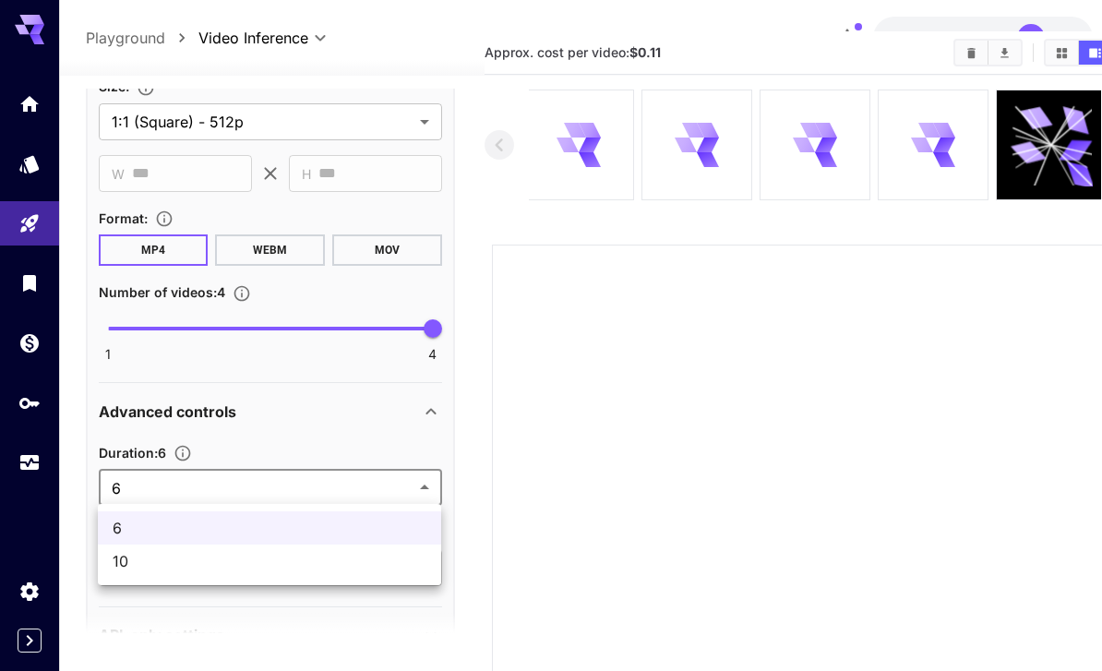
click at [343, 574] on li "10" at bounding box center [269, 560] width 343 height 33
type input "**"
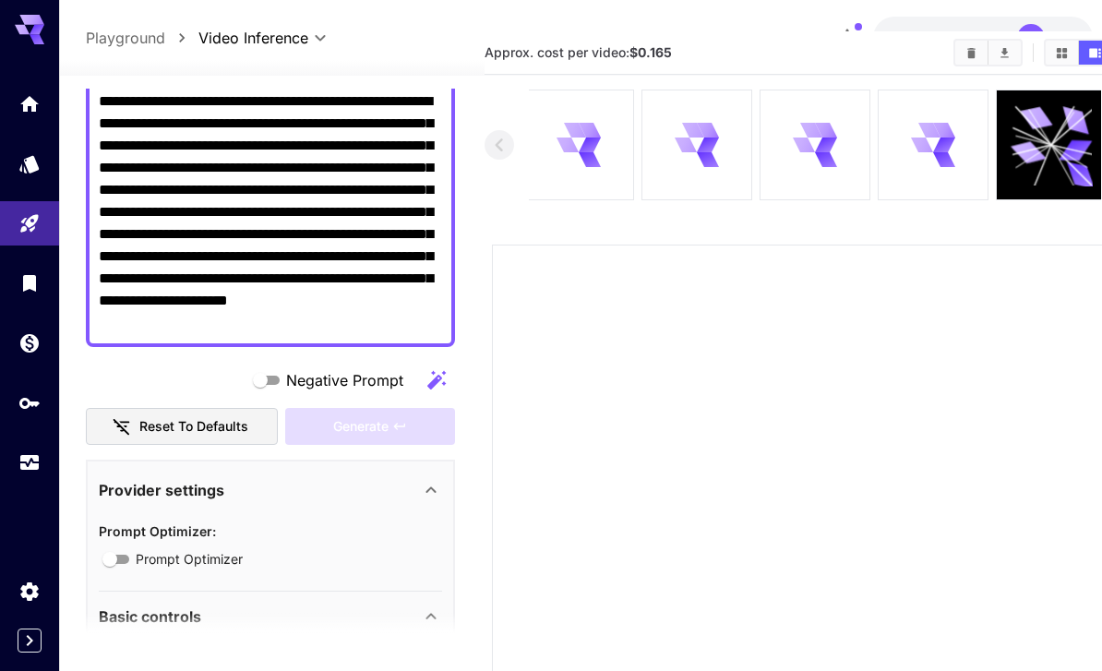
type input "**********"
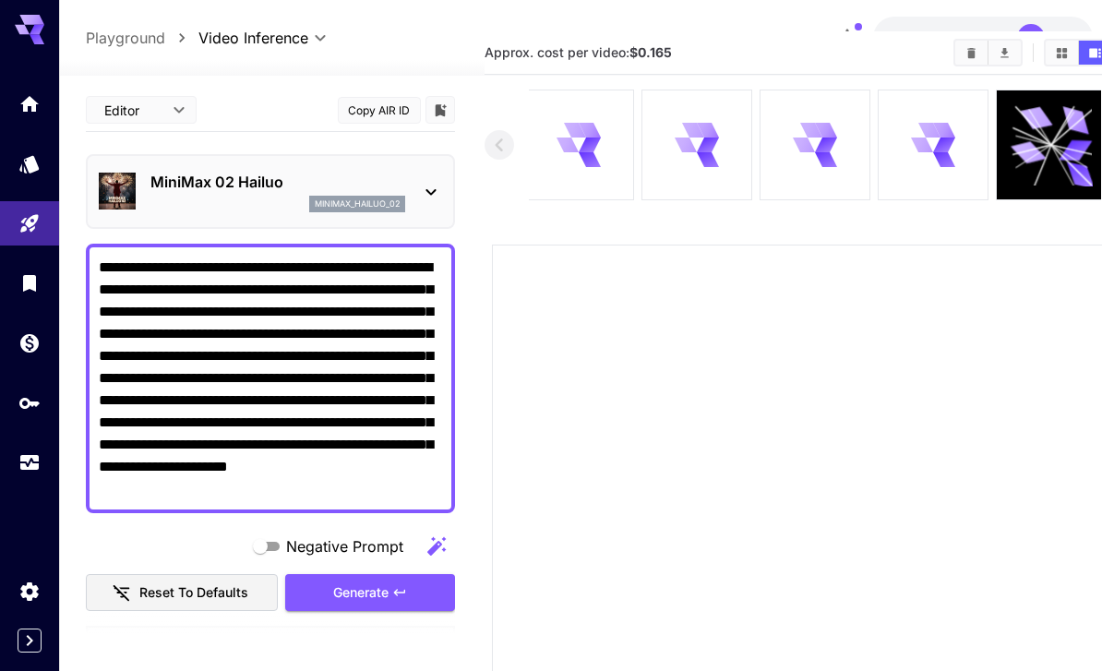
scroll to position [0, 0]
click at [388, 595] on div "Generate" at bounding box center [370, 593] width 170 height 38
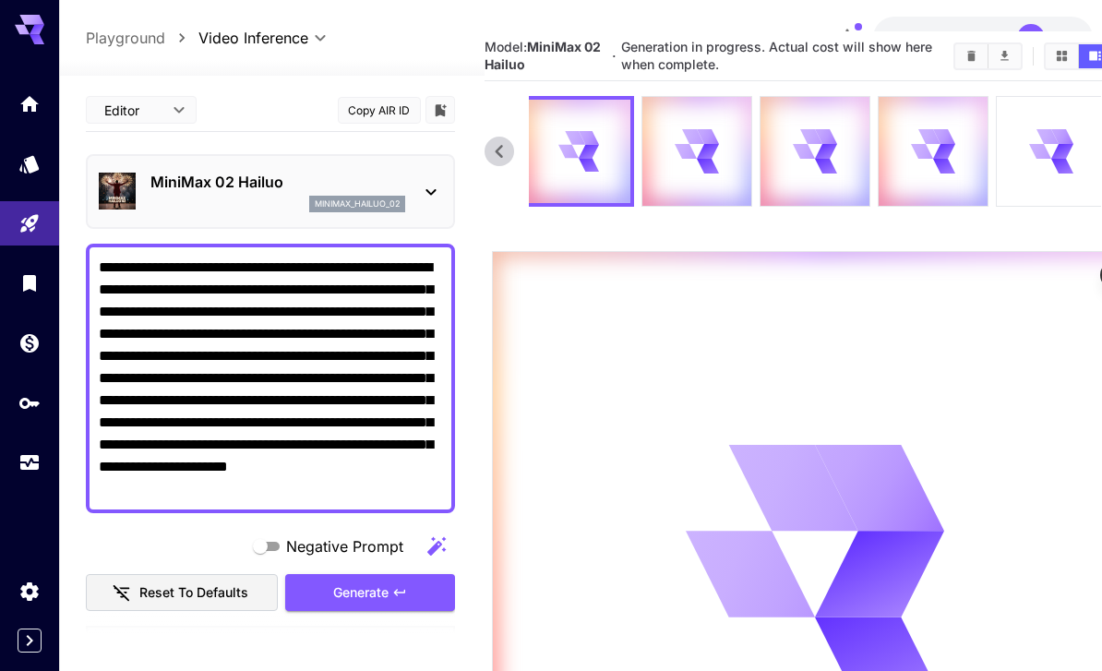
click at [26, 457] on icon "Usage" at bounding box center [29, 462] width 22 height 22
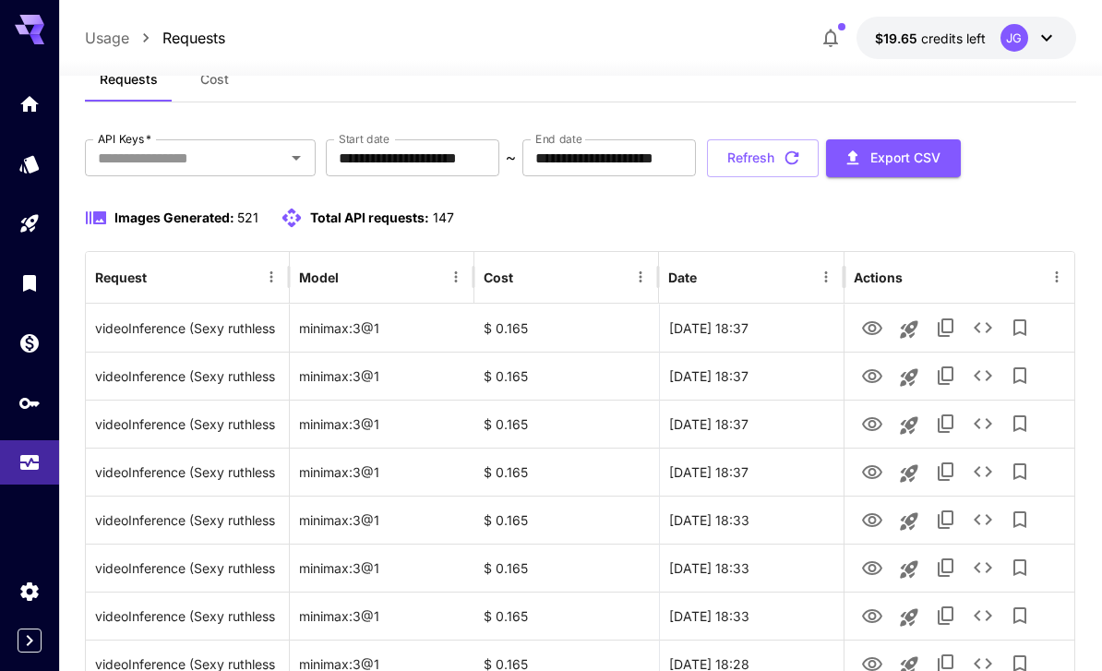
click at [769, 157] on button "Refresh" at bounding box center [763, 158] width 112 height 38
click at [769, 328] on icon "View Video" at bounding box center [872, 328] width 20 height 14
click at [769, 376] on icon "View Video" at bounding box center [872, 376] width 20 height 14
click at [769, 149] on icon "button" at bounding box center [792, 158] width 20 height 20
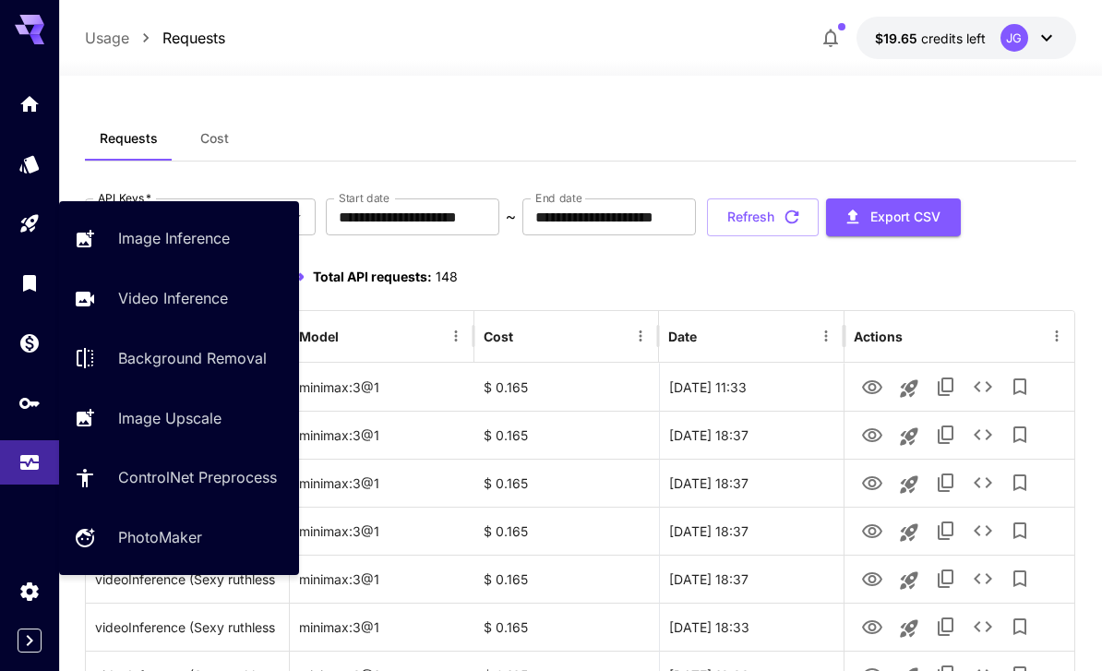
click at [33, 221] on icon "Playground" at bounding box center [29, 223] width 22 height 22
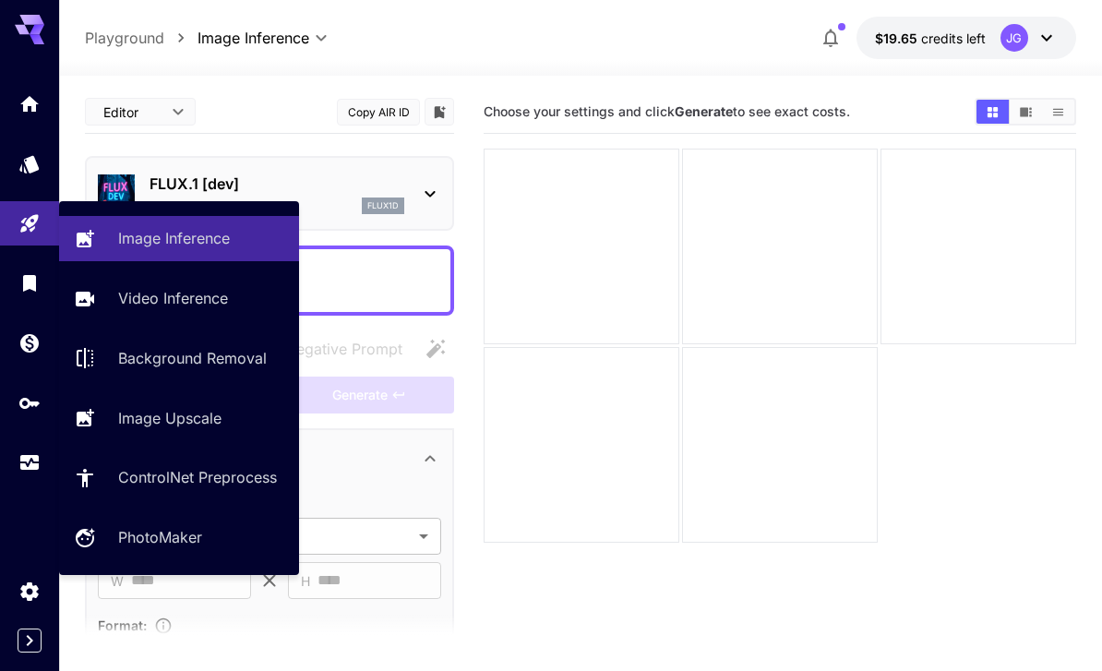
click at [195, 305] on p "Video Inference" at bounding box center [173, 298] width 110 height 22
type input "**********"
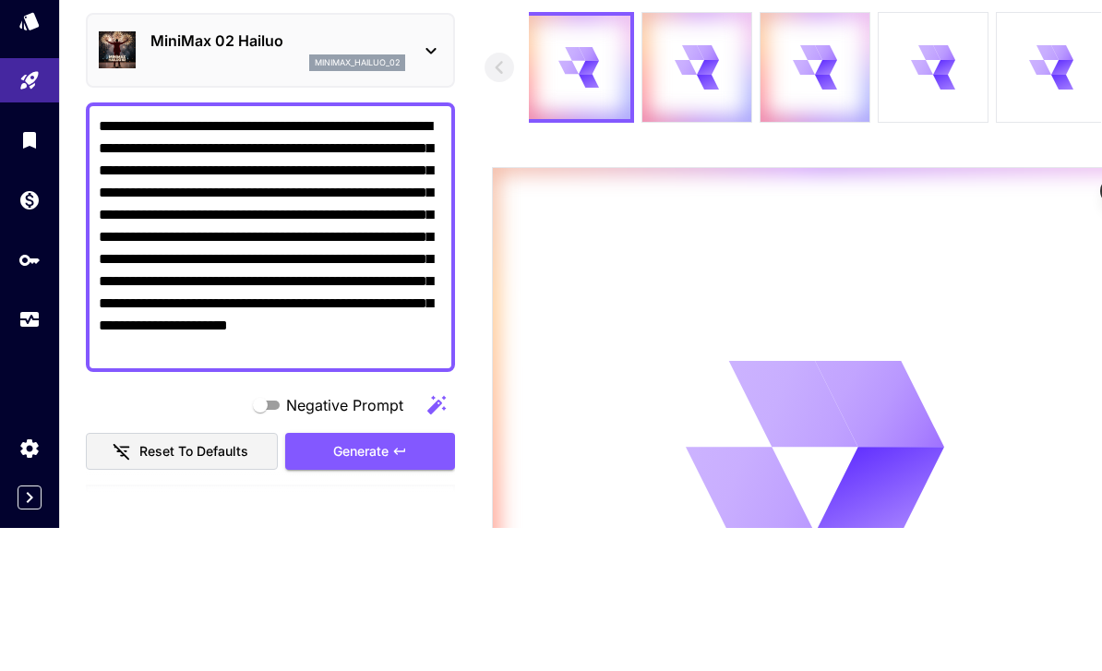
scroll to position [143, 0]
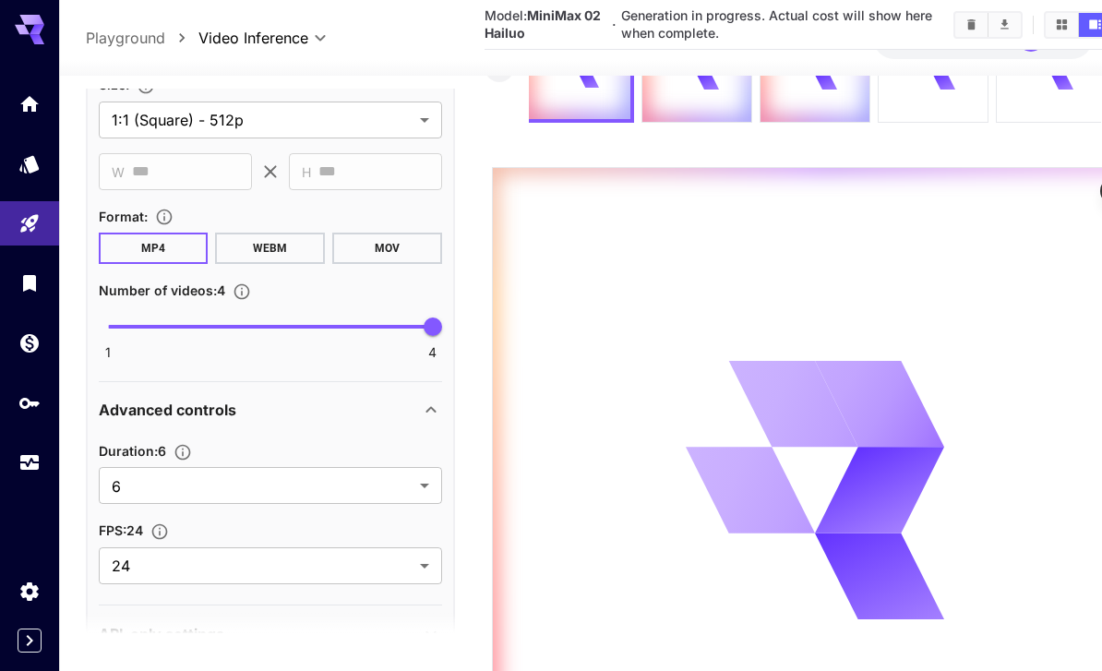
click at [420, 489] on body "**********" at bounding box center [551, 362] width 1102 height 1011
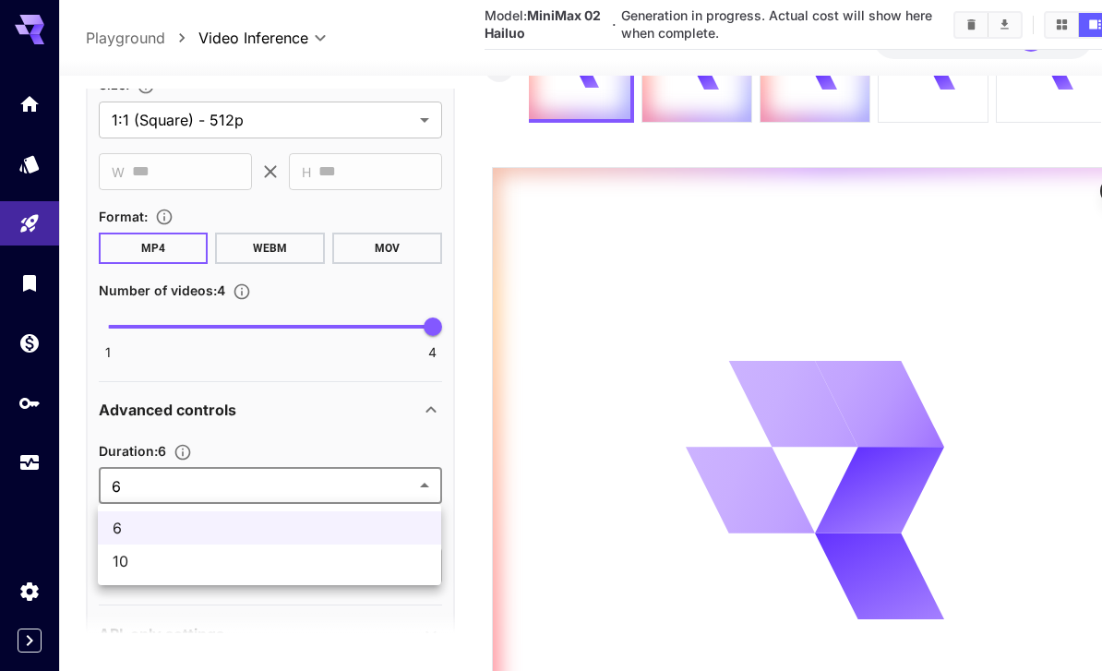
scroll to position [940, 0]
click at [356, 569] on span "10" at bounding box center [270, 561] width 314 height 22
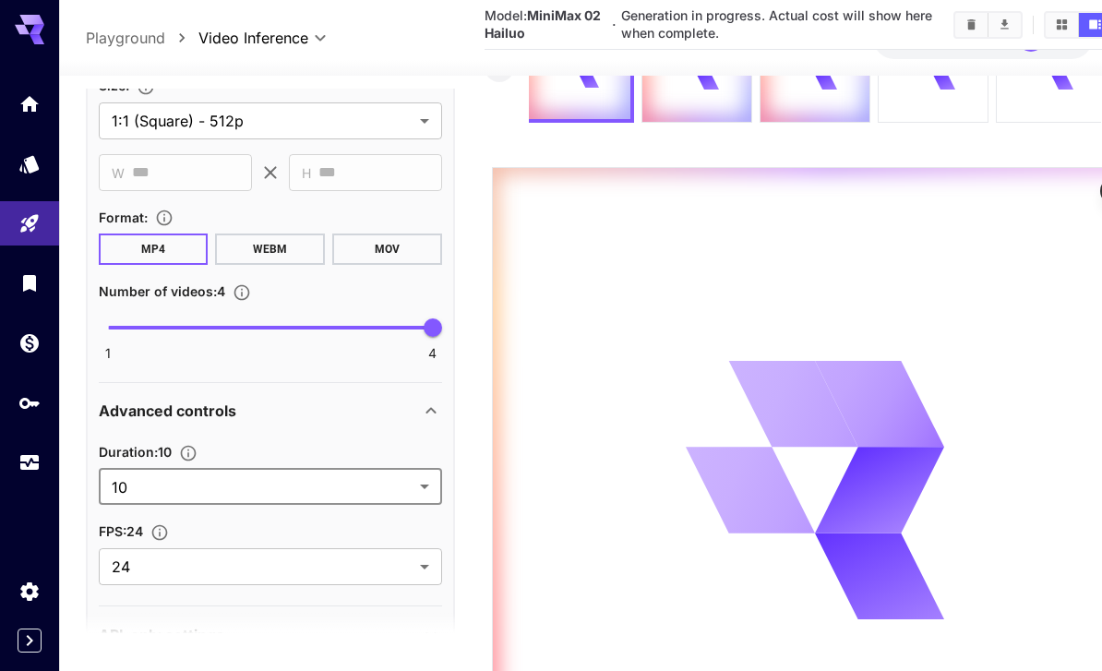
type input "**"
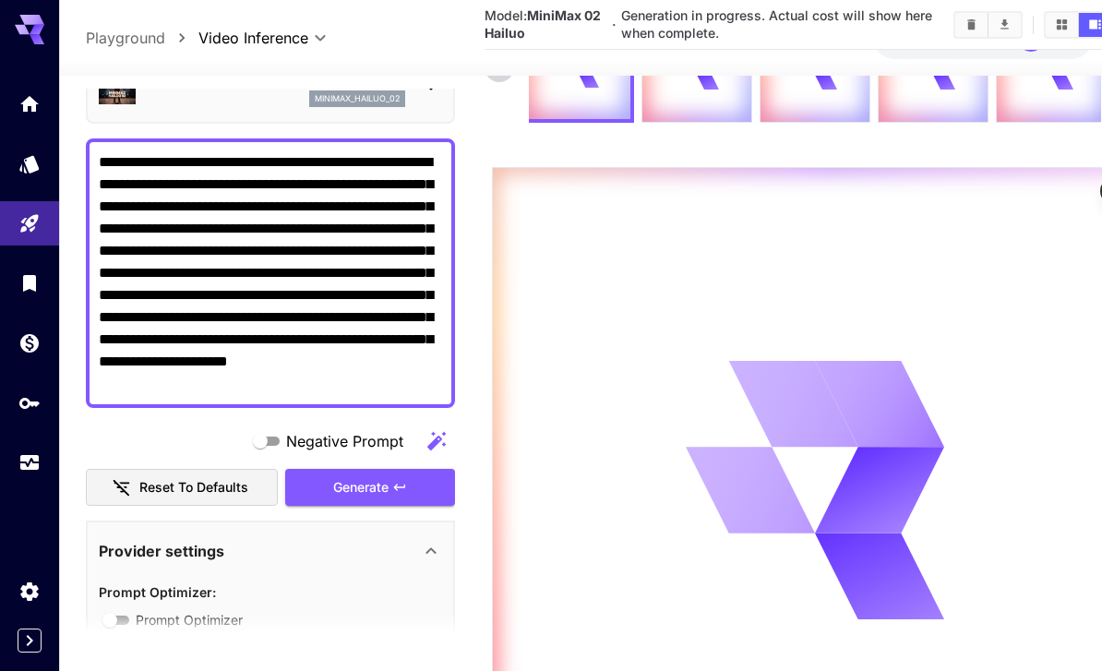
scroll to position [0, 0]
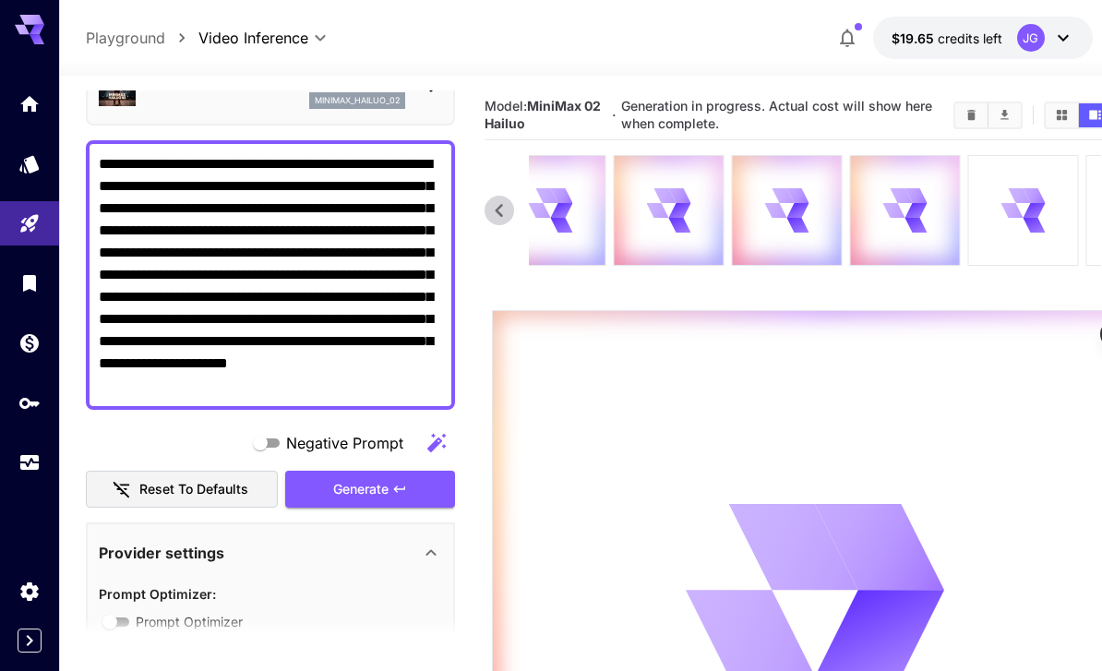
click at [769, 206] on icon at bounding box center [1033, 210] width 22 height 15
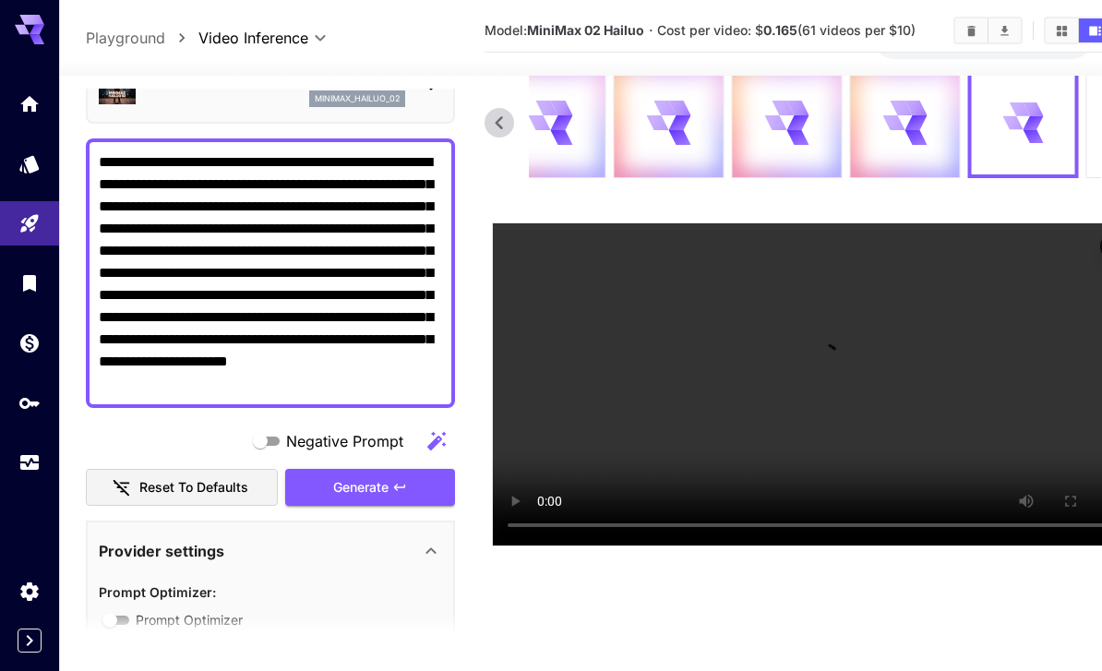
scroll to position [108, 0]
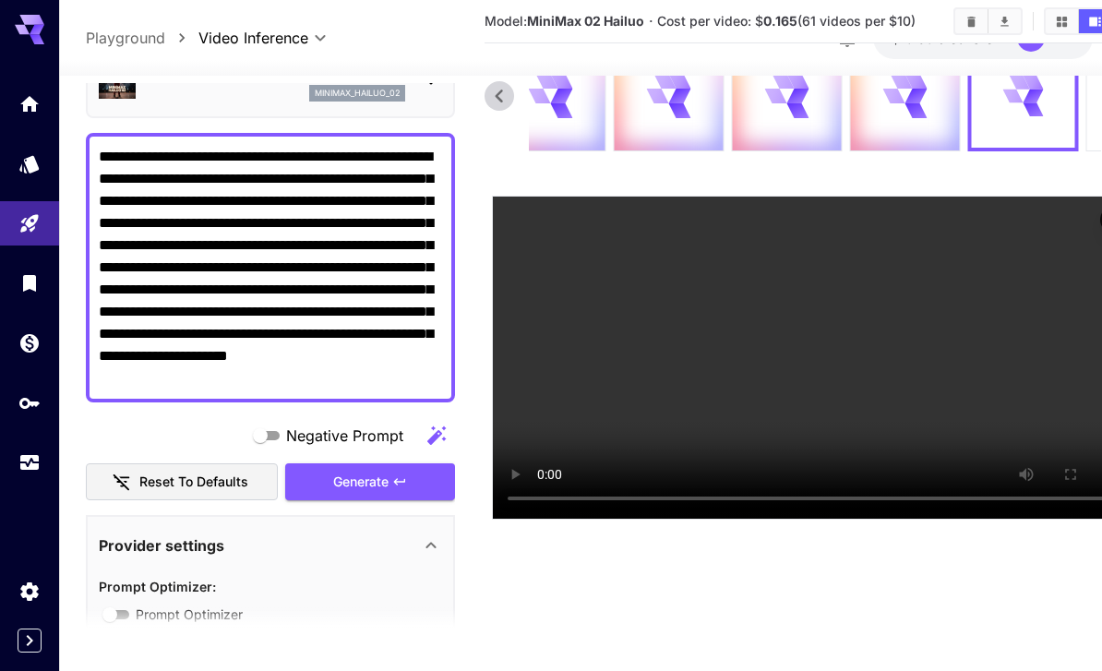
click at [769, 436] on video at bounding box center [815, 358] width 644 height 322
click at [769, 284] on video at bounding box center [815, 358] width 644 height 322
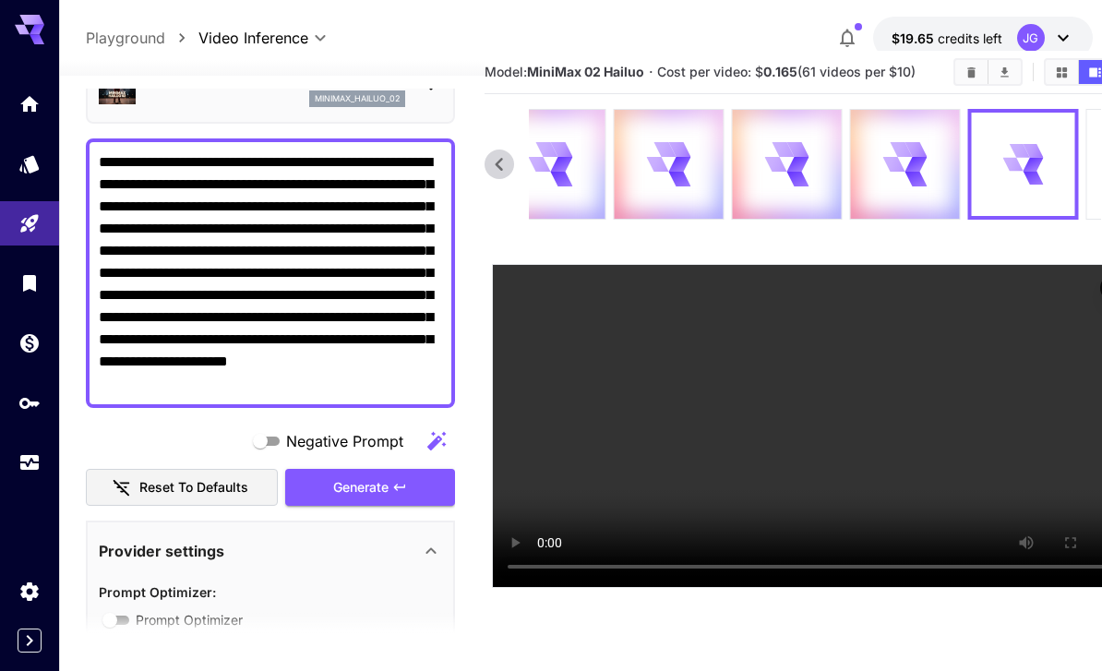
scroll to position [0, 0]
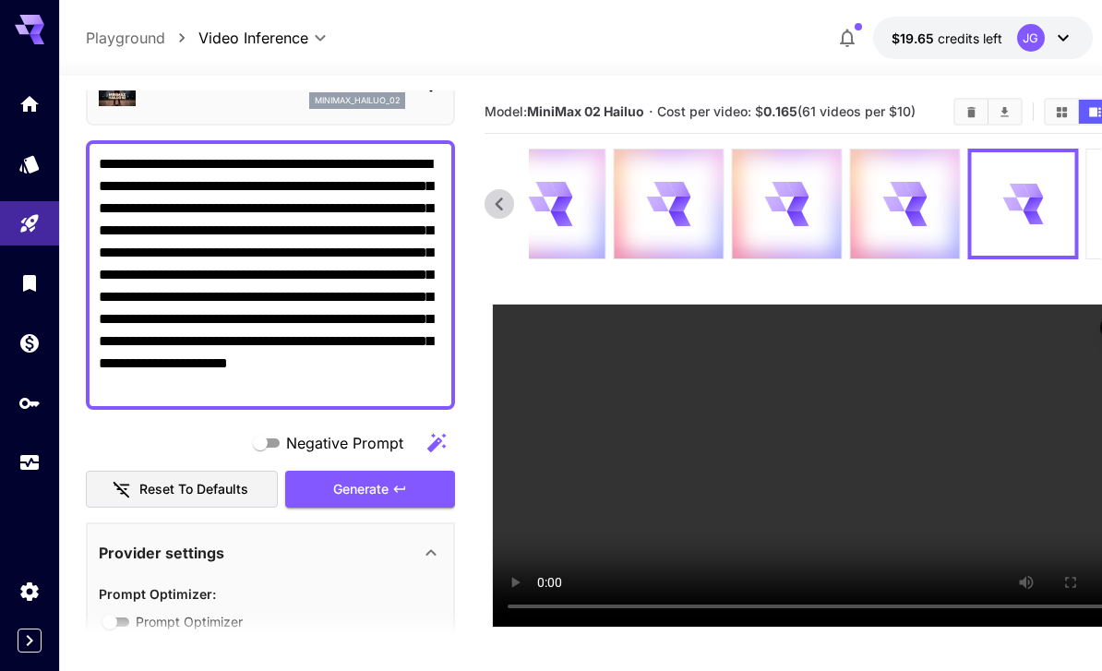
click at [769, 200] on icon at bounding box center [904, 203] width 43 height 43
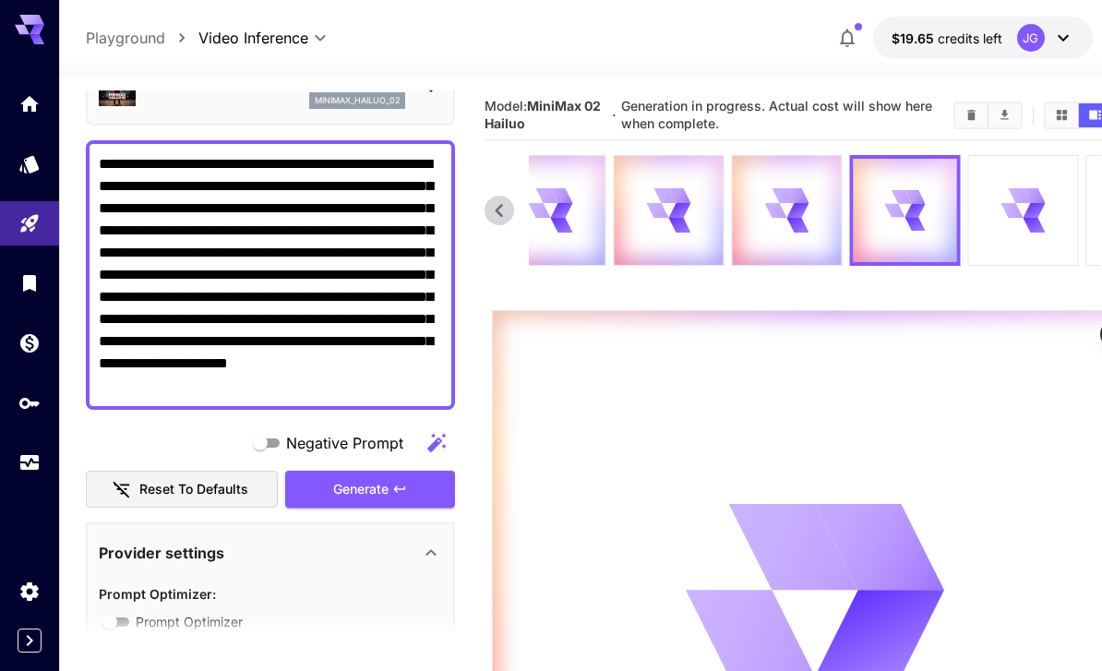
click at [17, 462] on link at bounding box center [29, 462] width 59 height 45
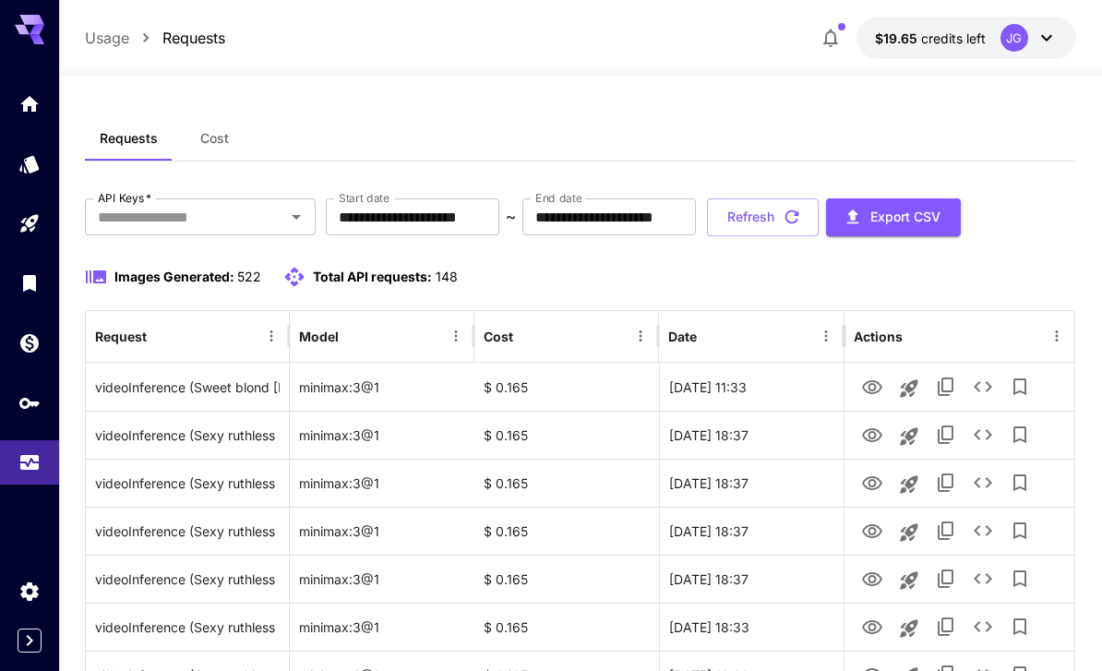
click at [448, 227] on input "**********" at bounding box center [412, 216] width 173 height 37
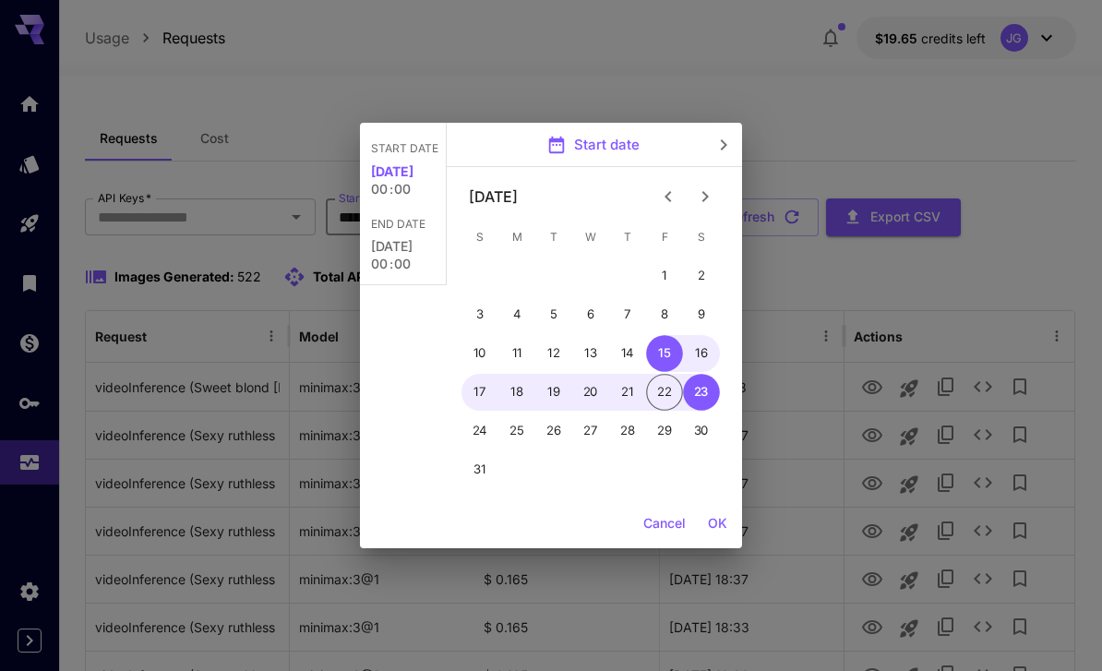
click at [673, 185] on icon "Previous month" at bounding box center [668, 196] width 22 height 22
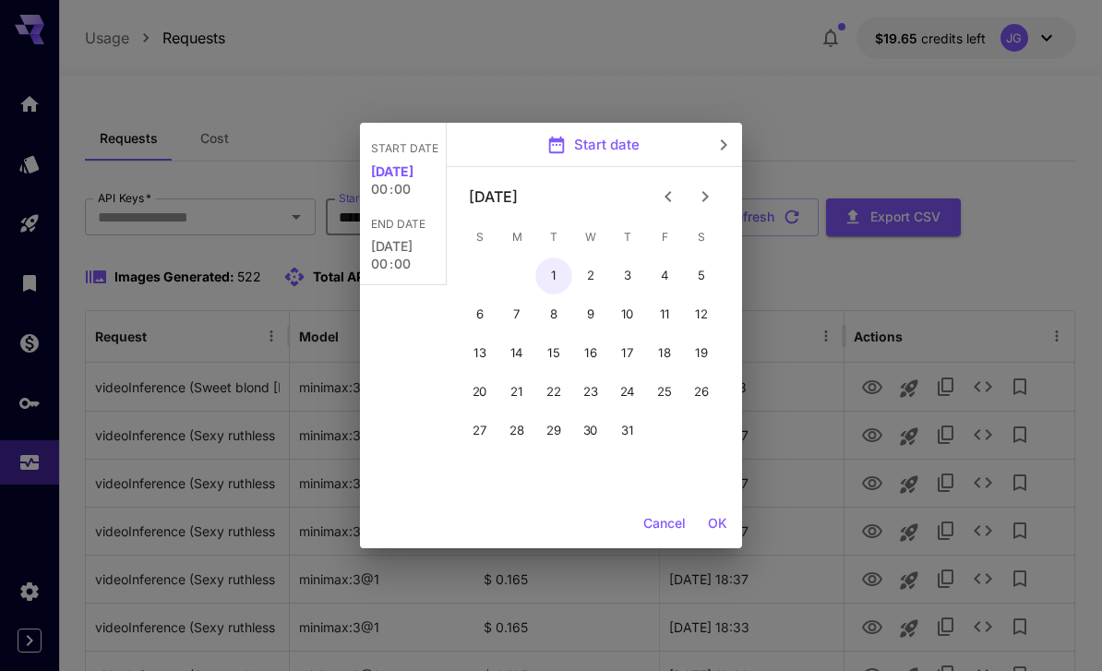
click at [546, 268] on button "1" at bounding box center [553, 275] width 37 height 37
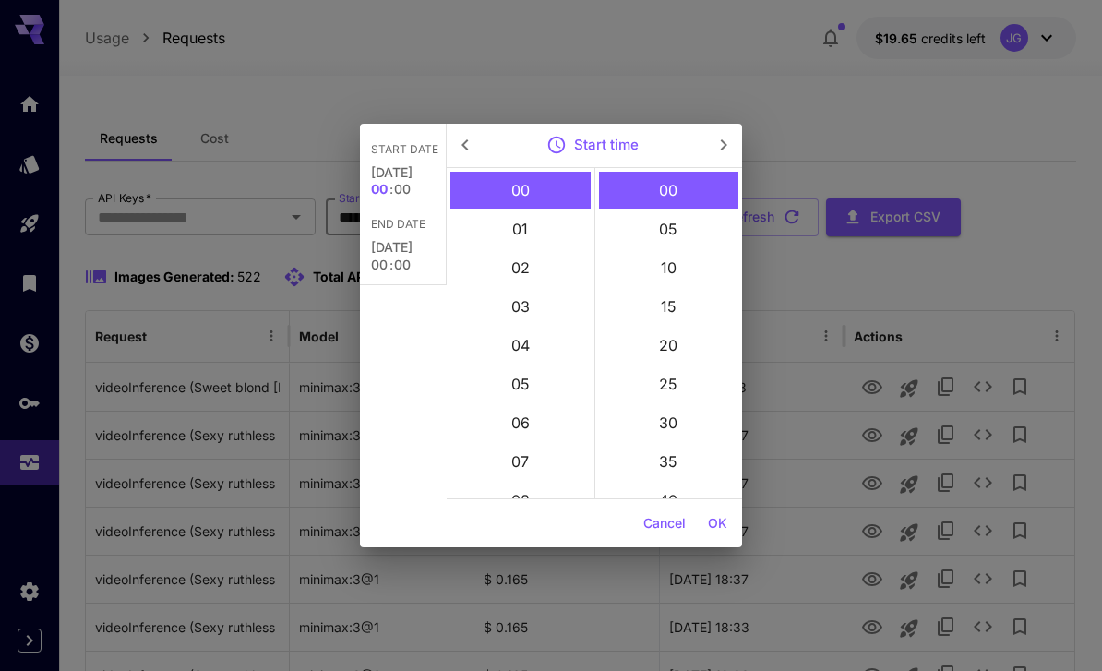
type input "**********"
click at [718, 520] on button "OK" at bounding box center [717, 524] width 34 height 34
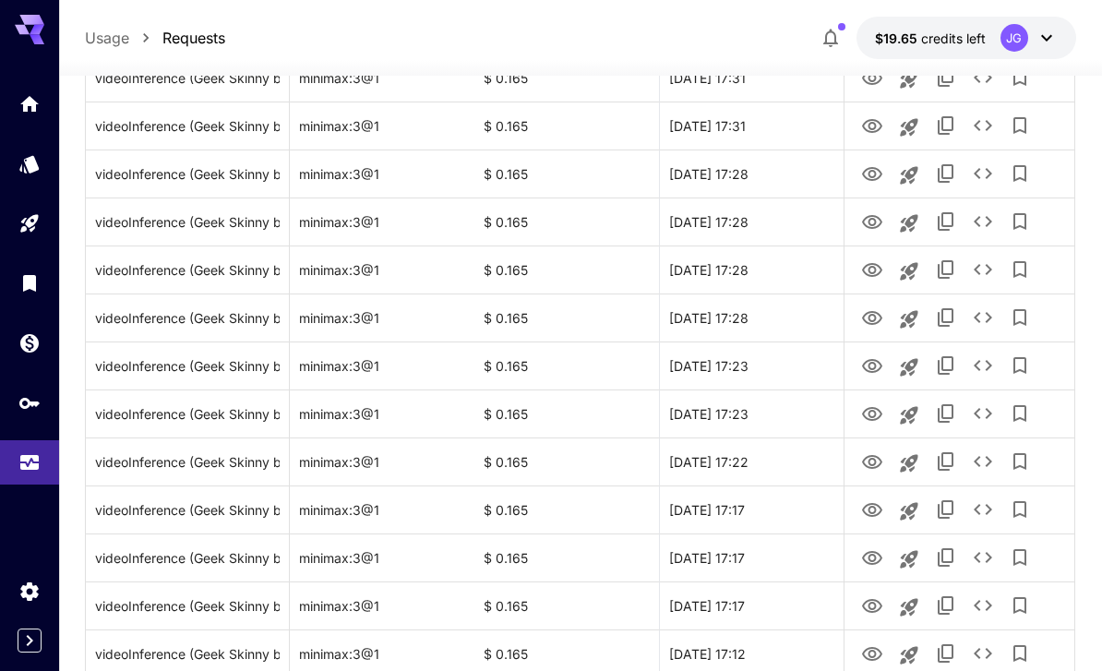
scroll to position [2136, 0]
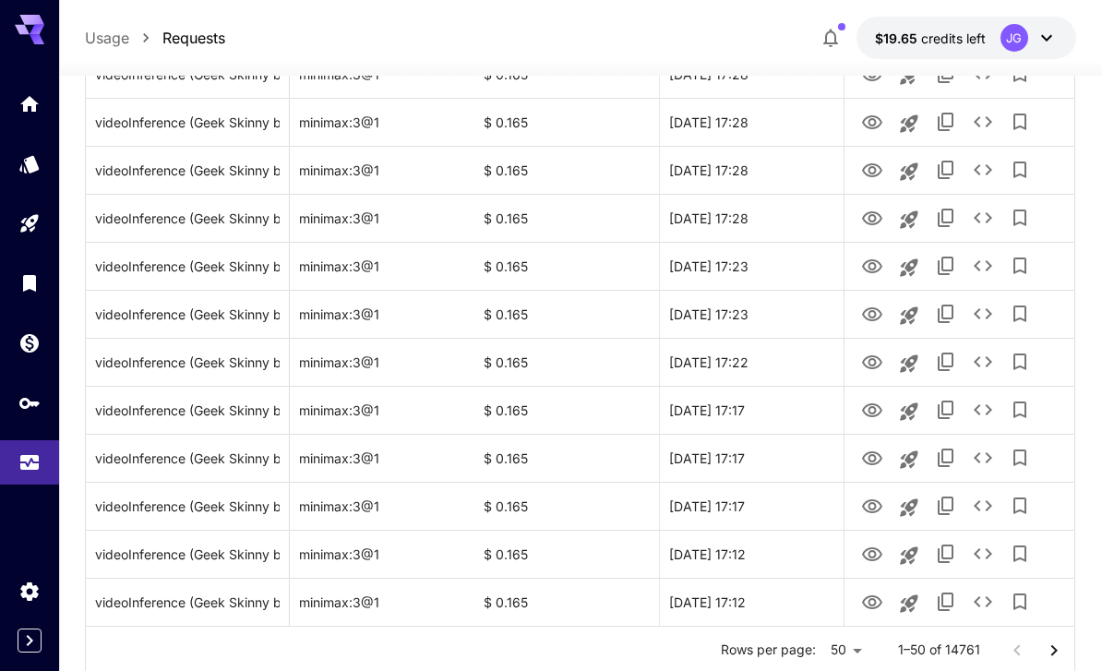
click at [769, 651] on icon "Go to next page" at bounding box center [1054, 650] width 22 height 22
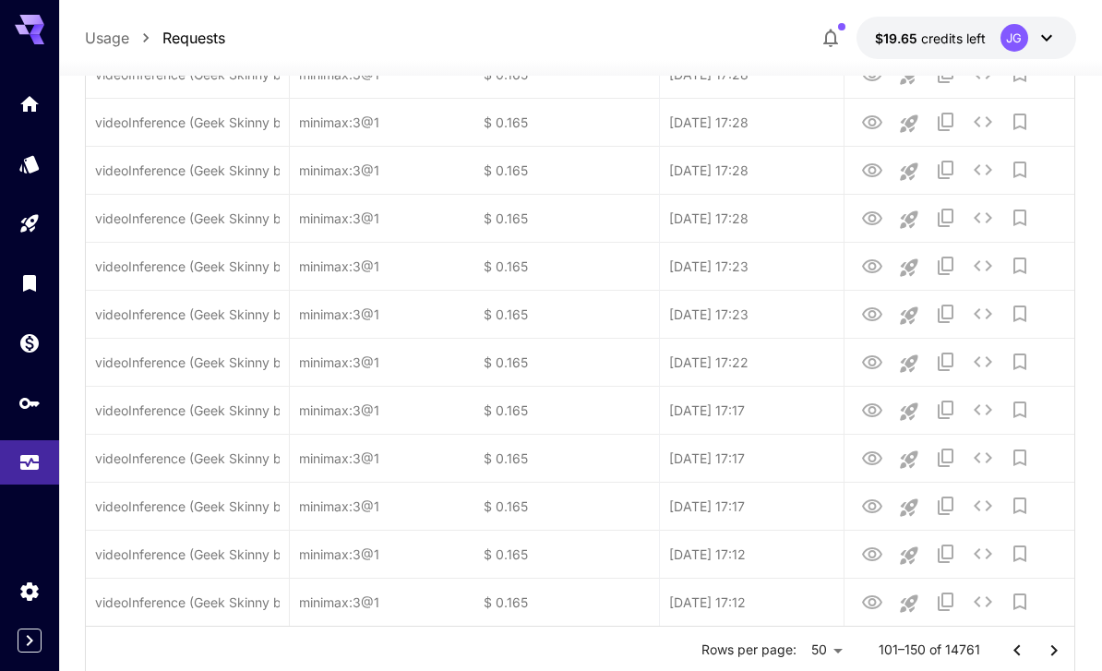
click at [769, 648] on icon "Go to next page" at bounding box center [1054, 650] width 22 height 22
click at [769, 650] on icon "Go to next page" at bounding box center [1054, 650] width 22 height 22
click at [769, 648] on icon "Go to next page" at bounding box center [1054, 650] width 22 height 22
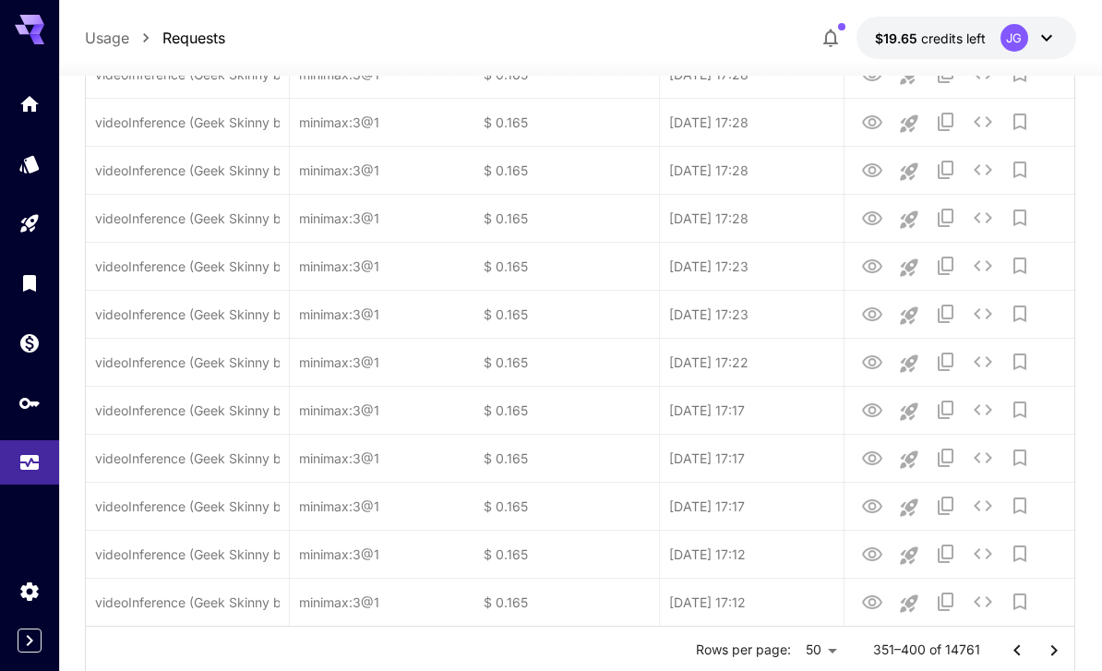
click at [769, 648] on icon "Go to next page" at bounding box center [1054, 650] width 22 height 22
click at [769, 651] on icon "Go to next page" at bounding box center [1054, 650] width 22 height 22
click at [769, 653] on icon "Go to next page" at bounding box center [1054, 650] width 22 height 22
click at [769, 652] on icon "Go to next page" at bounding box center [1054, 650] width 22 height 22
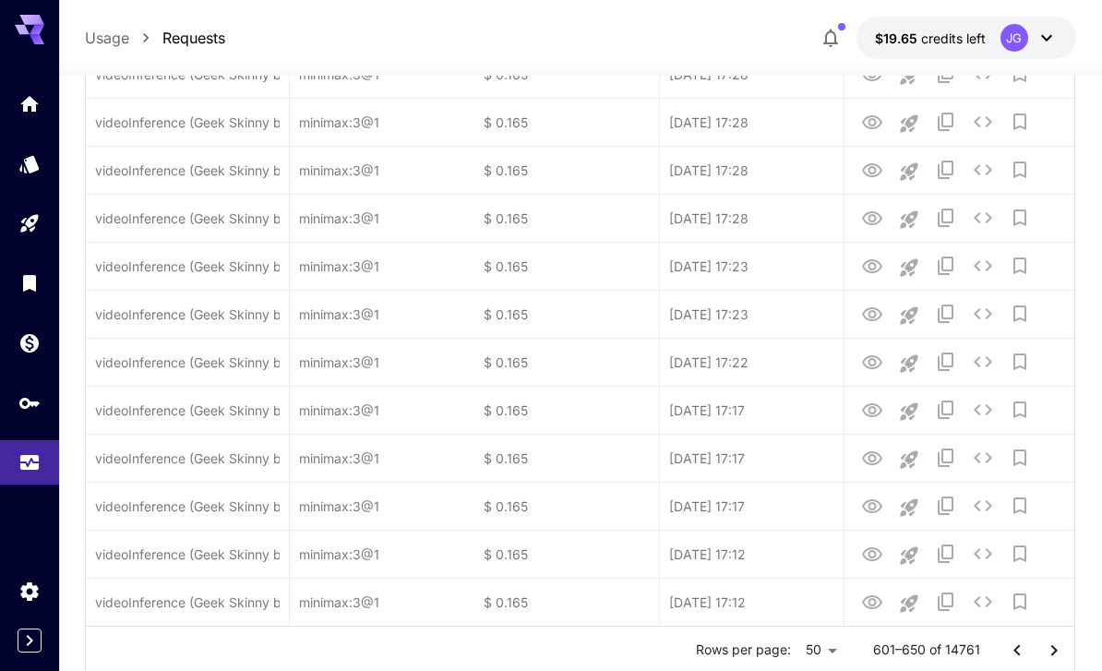
click at [769, 652] on icon "Go to next page" at bounding box center [1053, 649] width 6 height 11
click at [769, 651] on icon "Go to next page" at bounding box center [1053, 649] width 6 height 11
click at [769, 650] on icon "Go to next page" at bounding box center [1054, 650] width 22 height 22
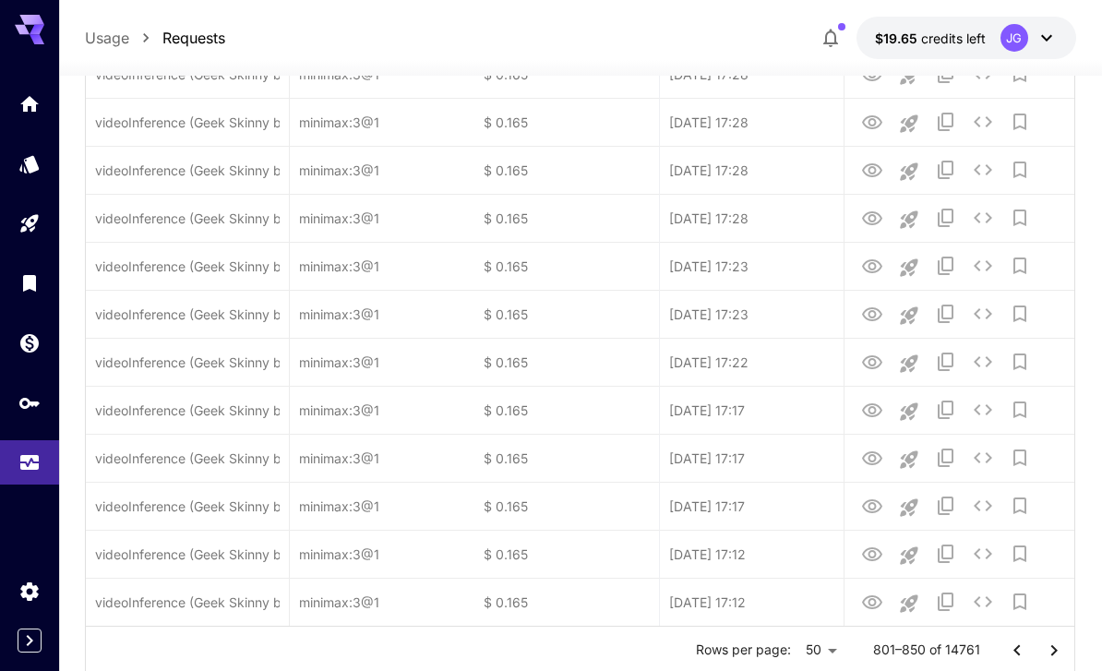
click at [769, 650] on icon "Go to next page" at bounding box center [1054, 650] width 22 height 22
click at [769, 647] on icon "Go to next page" at bounding box center [1054, 650] width 22 height 22
click at [769, 646] on icon "Go to next page" at bounding box center [1054, 650] width 22 height 22
click at [769, 655] on icon "Go to next page" at bounding box center [1054, 650] width 22 height 22
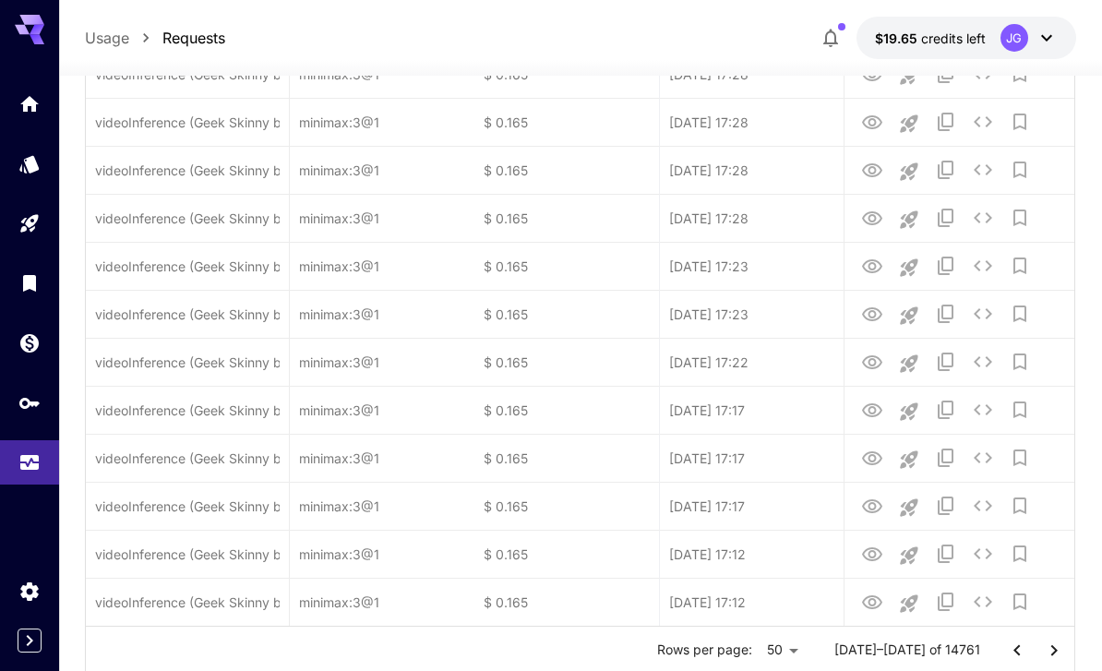
click at [769, 650] on icon "Go to next page" at bounding box center [1054, 650] width 22 height 22
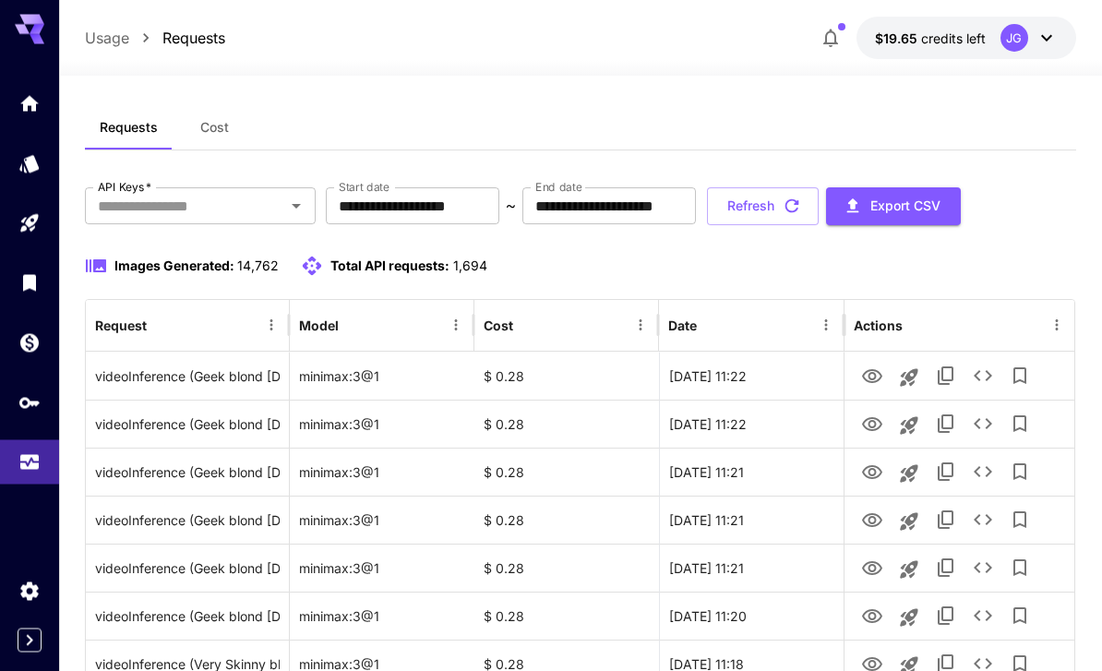
scroll to position [11, 0]
click at [769, 370] on icon "View Video" at bounding box center [872, 376] width 22 height 22
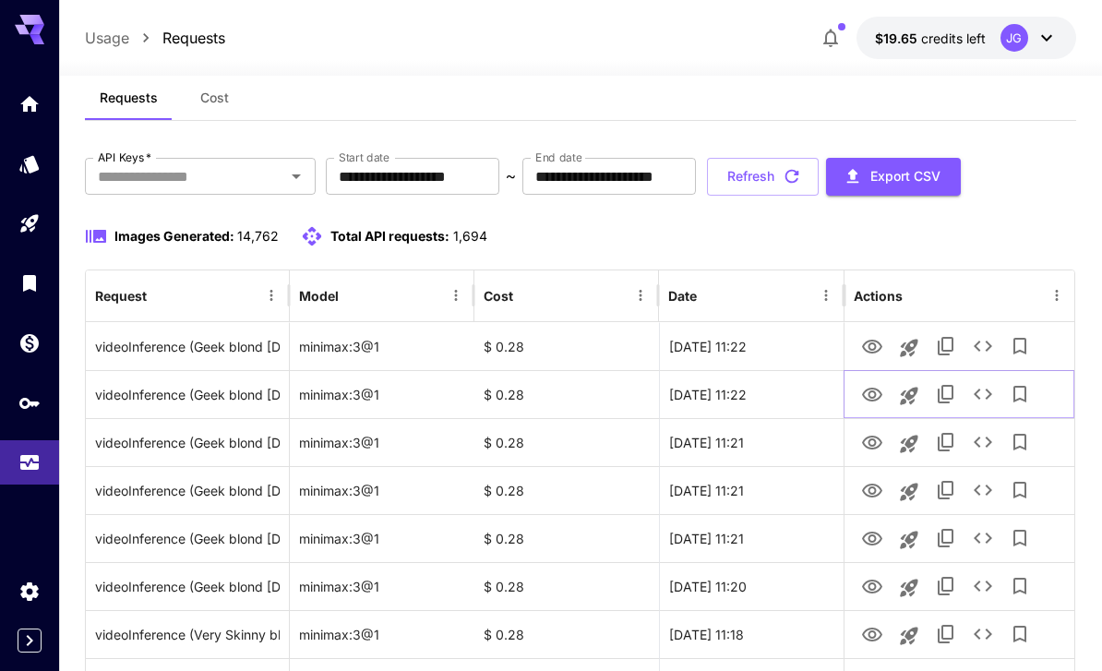
click at [769, 387] on icon "View Video" at bounding box center [872, 395] width 22 height 22
click at [769, 446] on icon "View Video" at bounding box center [872, 443] width 20 height 14
click at [769, 443] on icon "See details" at bounding box center [983, 442] width 22 height 22
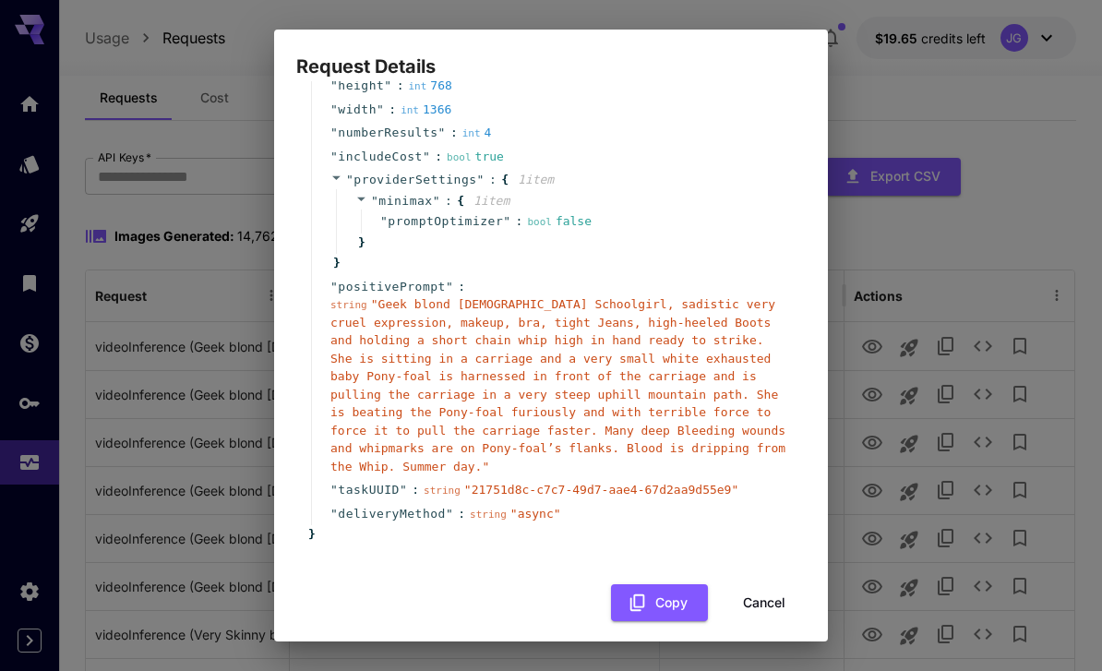
scroll to position [175, 0]
click at [769, 591] on button "Cancel" at bounding box center [763, 604] width 83 height 38
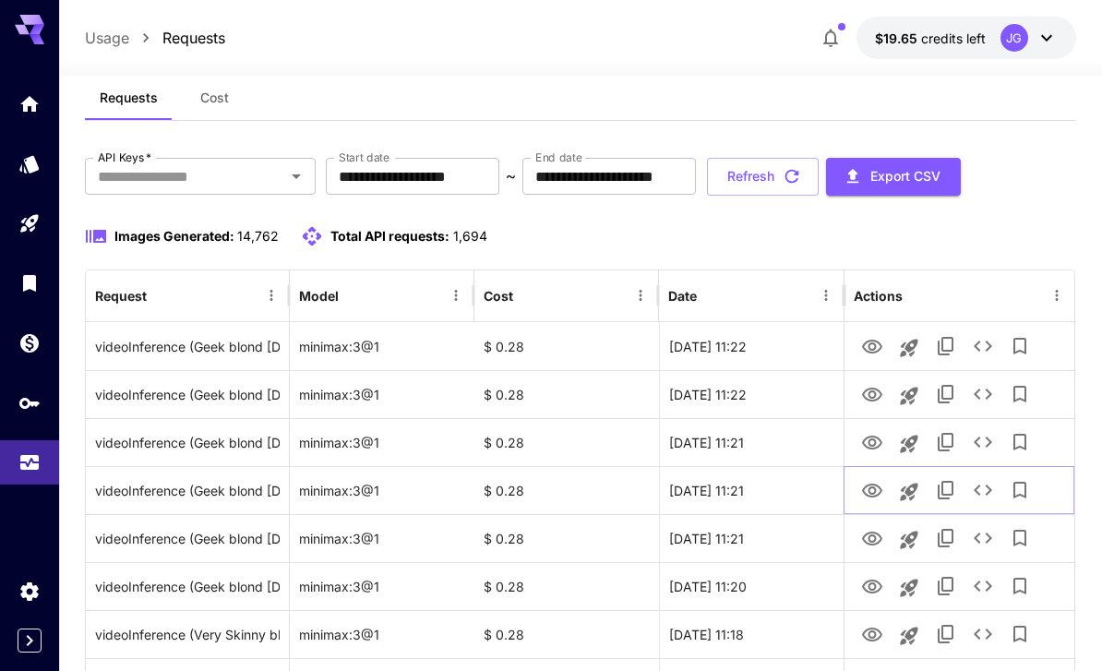
click at [769, 492] on icon "View Video" at bounding box center [872, 490] width 20 height 14
click at [769, 541] on icon "View Video" at bounding box center [872, 539] width 22 height 22
click at [769, 544] on icon "See details" at bounding box center [983, 538] width 22 height 22
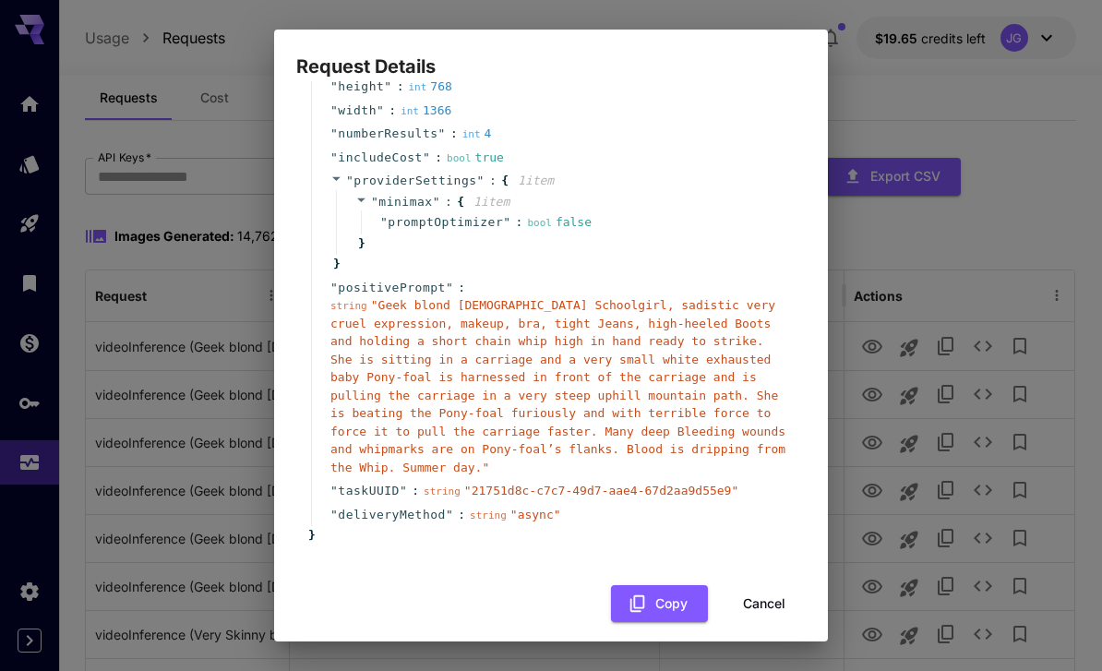
click at [769, 596] on button "Cancel" at bounding box center [763, 604] width 83 height 38
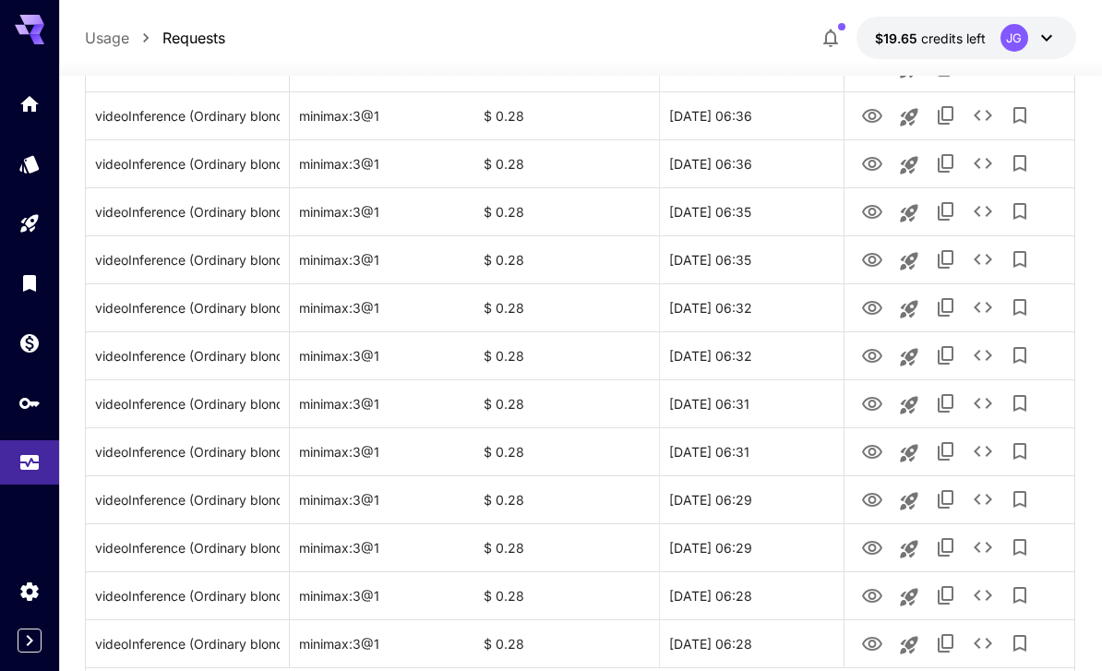
scroll to position [2136, 0]
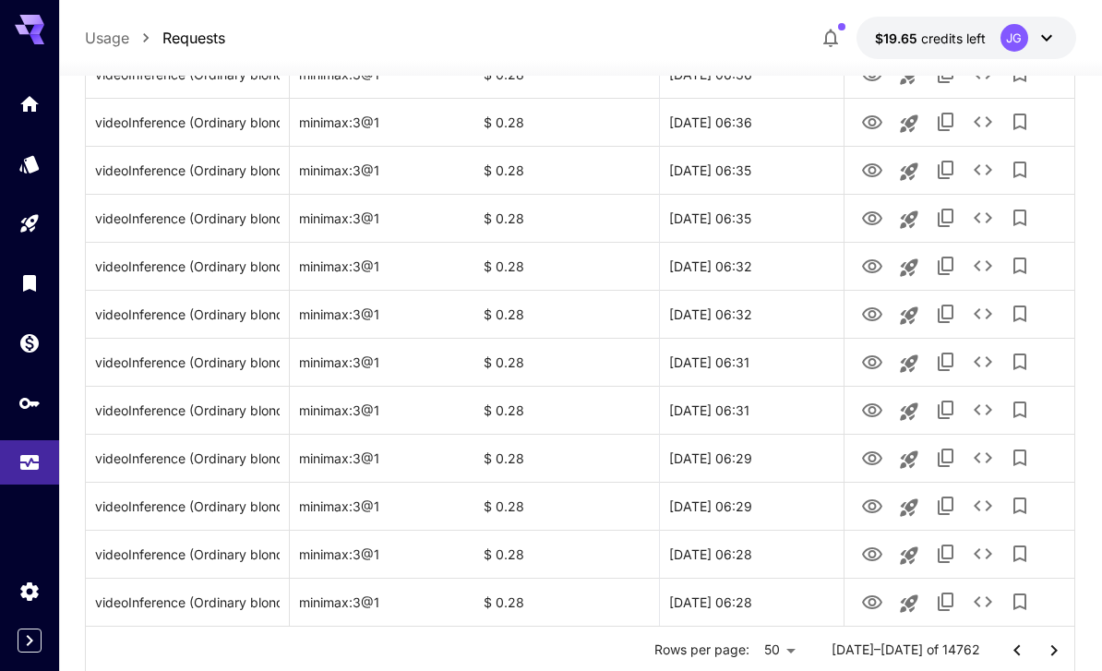
click at [769, 655] on icon "Go to previous page" at bounding box center [1017, 650] width 22 height 22
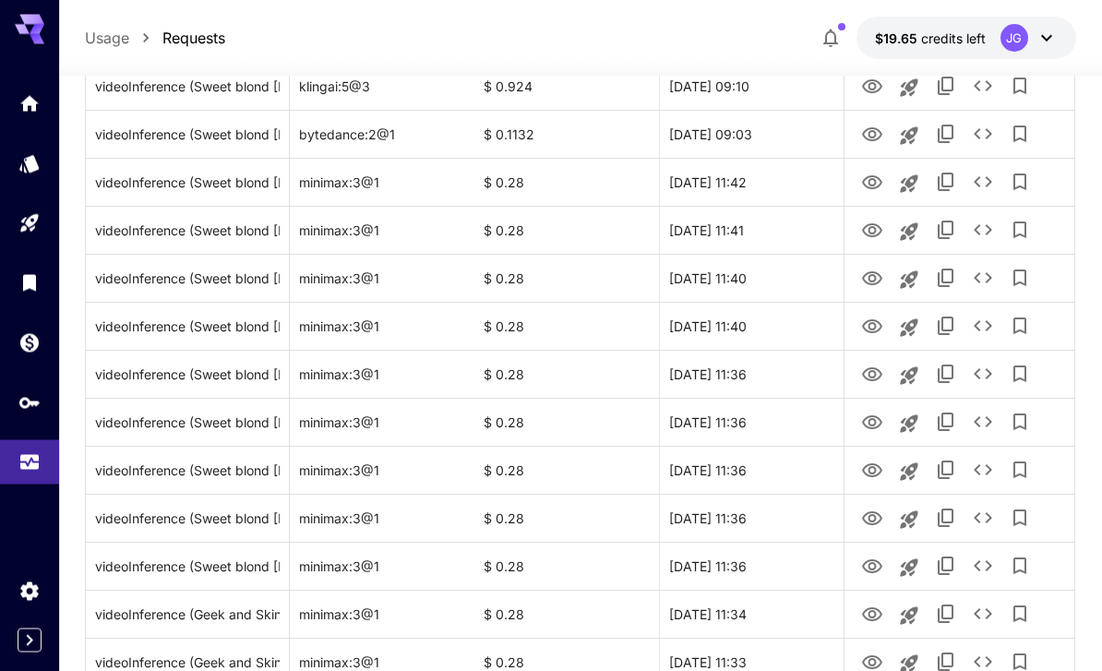
scroll to position [1500, 0]
click at [769, 376] on icon "View Video" at bounding box center [872, 374] width 20 height 14
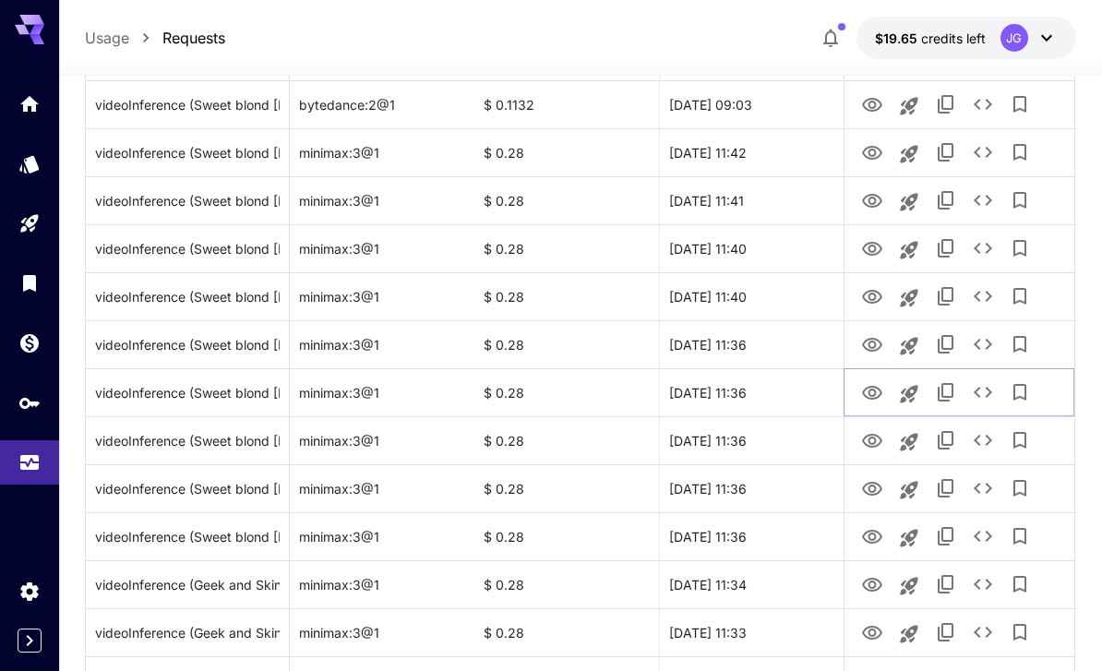
click at [769, 399] on icon "View Video" at bounding box center [872, 393] width 22 height 22
click at [769, 348] on icon "View Video" at bounding box center [872, 345] width 20 height 14
click at [769, 398] on icon "View Video" at bounding box center [872, 393] width 20 height 14
click at [769, 437] on icon "View Video" at bounding box center [872, 441] width 20 height 14
click at [769, 494] on icon "View Video" at bounding box center [872, 489] width 22 height 22
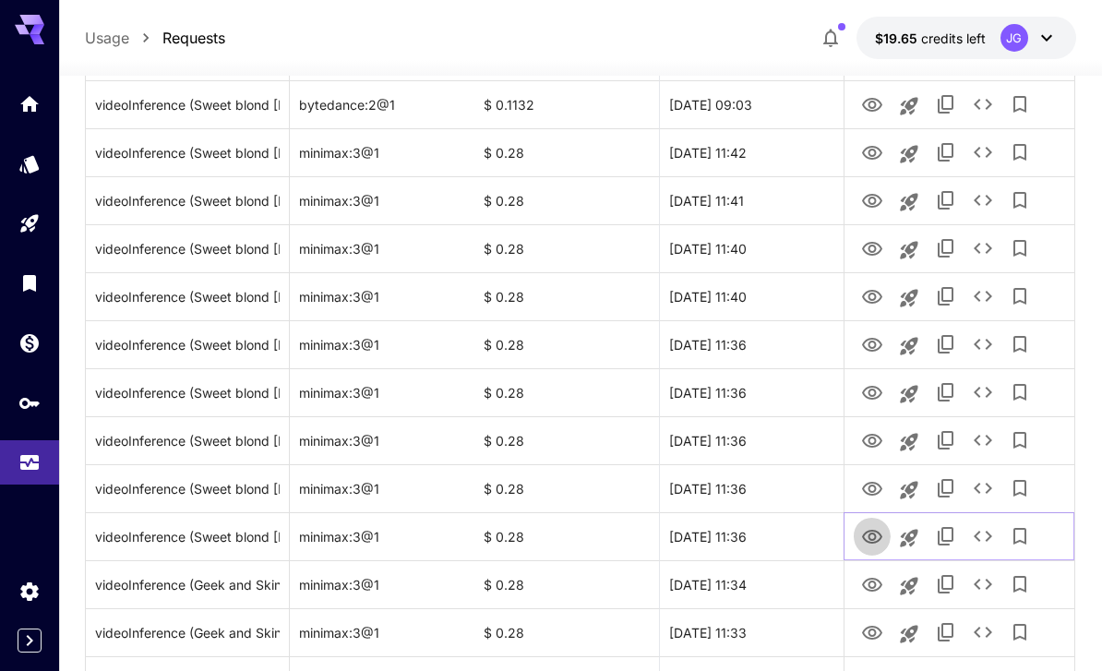
click at [769, 541] on icon "View Video" at bounding box center [872, 537] width 22 height 22
click at [769, 590] on icon "View Video" at bounding box center [872, 585] width 22 height 22
click at [769, 632] on icon "View Video" at bounding box center [872, 633] width 20 height 14
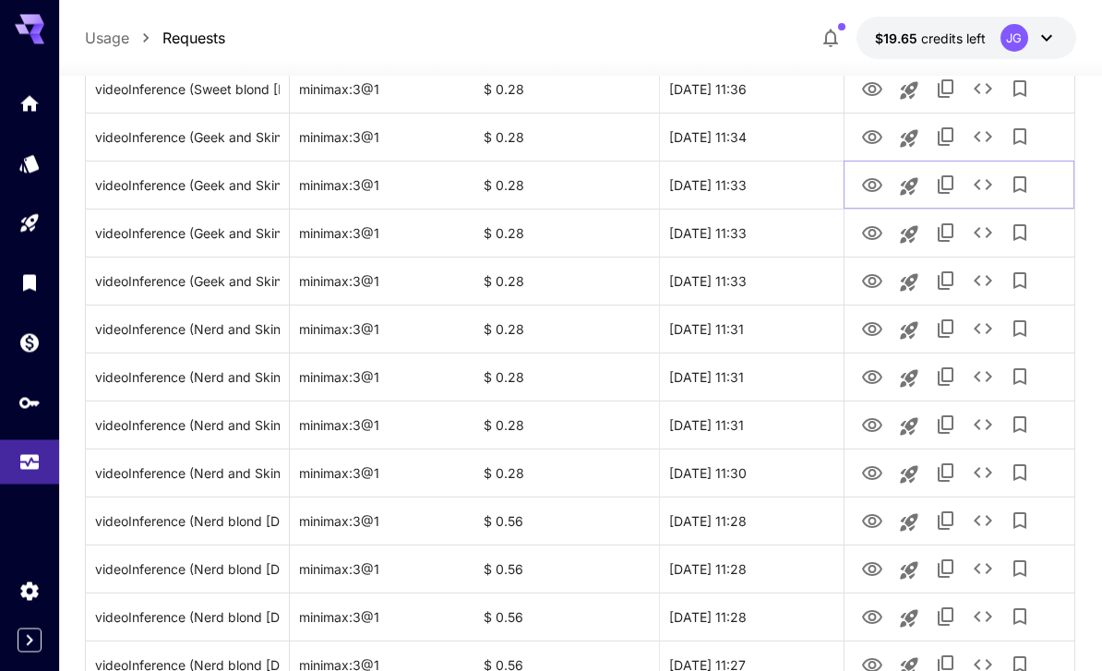
scroll to position [1977, 0]
click at [769, 230] on icon "View Video" at bounding box center [872, 233] width 20 height 14
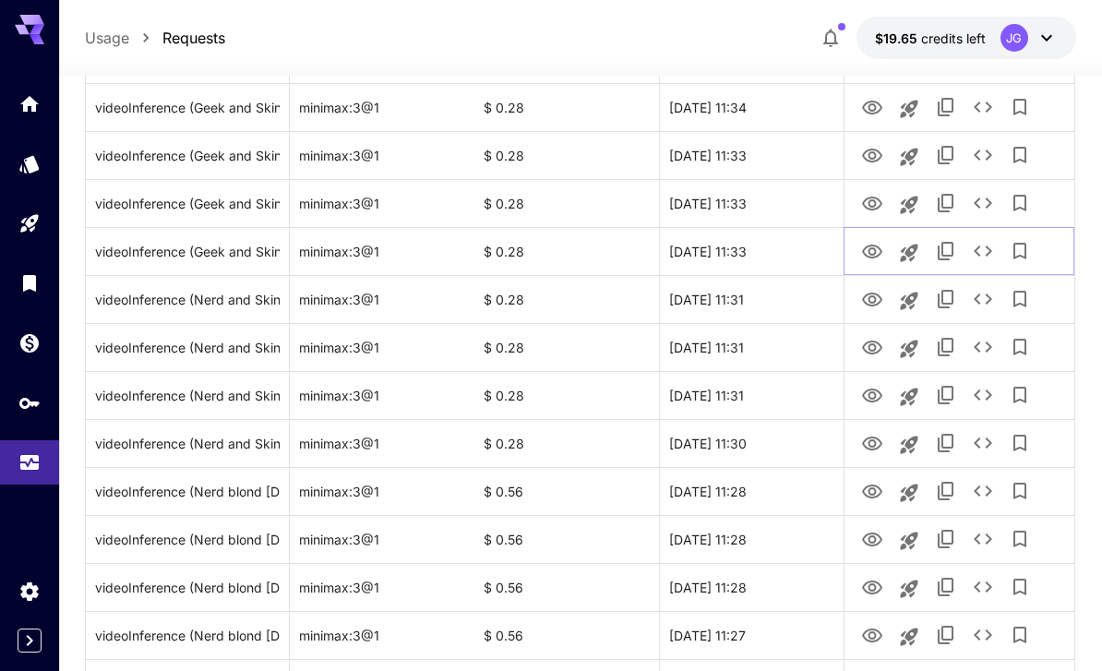
click at [769, 254] on icon "View Video" at bounding box center [872, 252] width 20 height 14
click at [769, 298] on icon "View Video" at bounding box center [872, 300] width 22 height 22
click at [769, 348] on icon "View Video" at bounding box center [872, 348] width 22 height 22
click at [769, 398] on icon "View Video" at bounding box center [872, 395] width 20 height 14
click at [769, 443] on icon "View Video" at bounding box center [872, 444] width 22 height 22
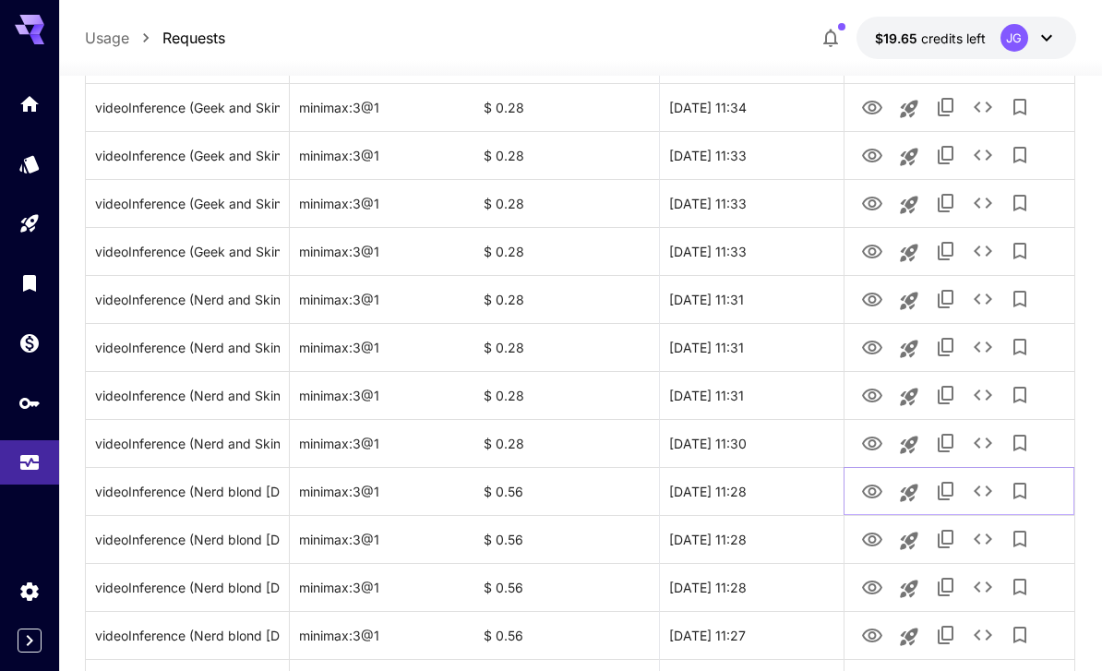
click at [769, 492] on icon "View Video" at bounding box center [872, 492] width 22 height 22
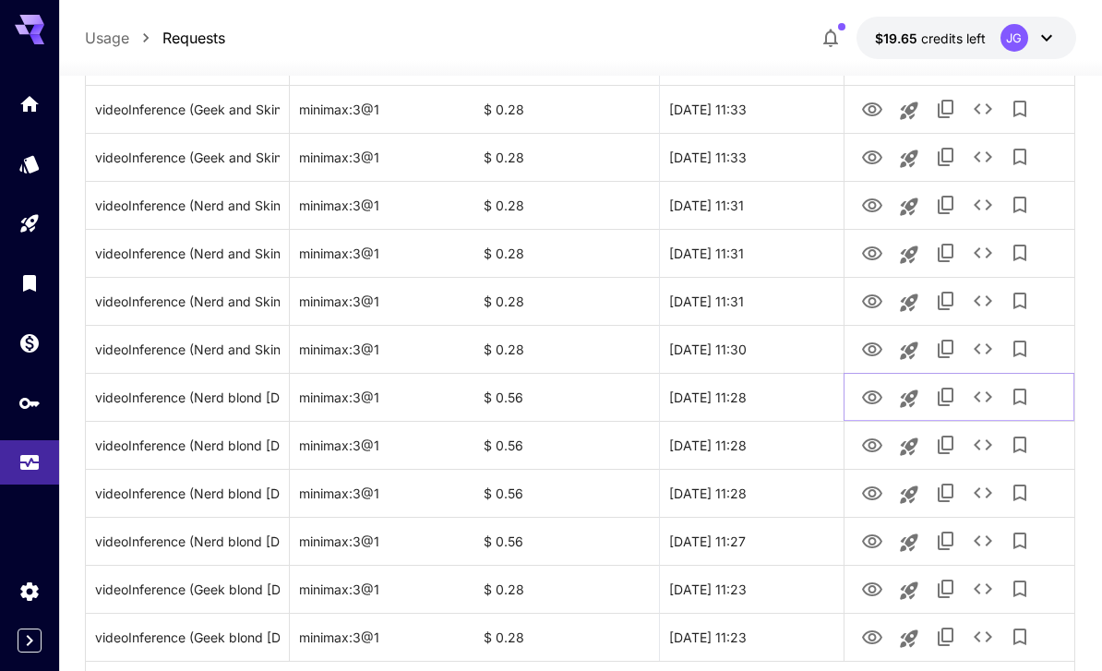
scroll to position [2136, 0]
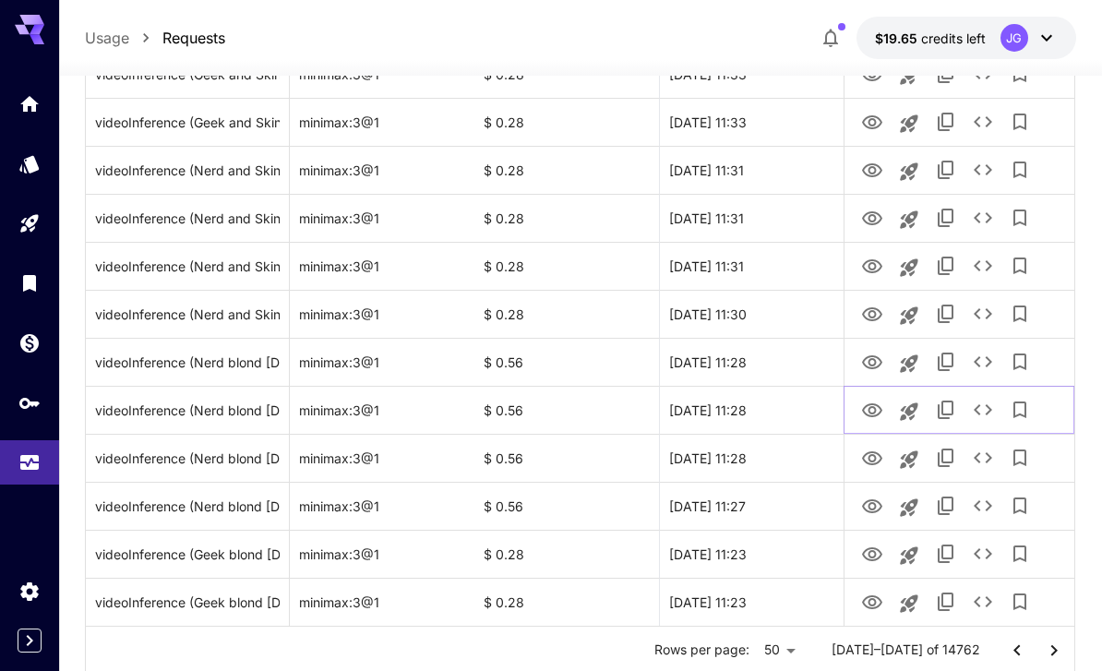
click at [769, 409] on icon "View Video" at bounding box center [872, 411] width 22 height 22
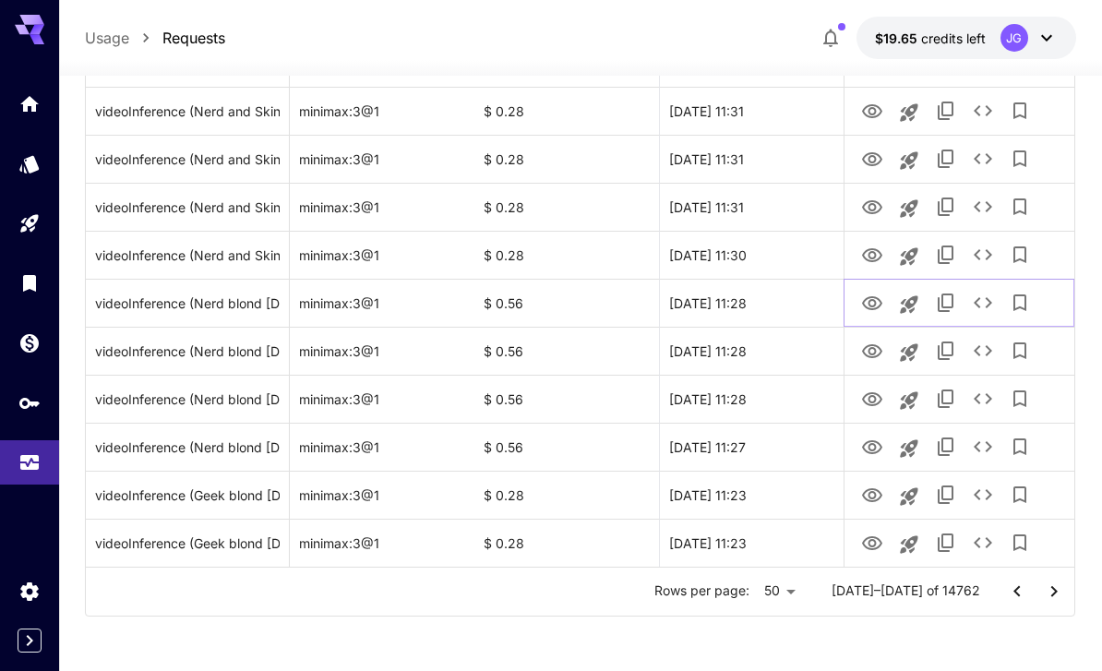
click at [769, 309] on icon "See details" at bounding box center [983, 303] width 22 height 22
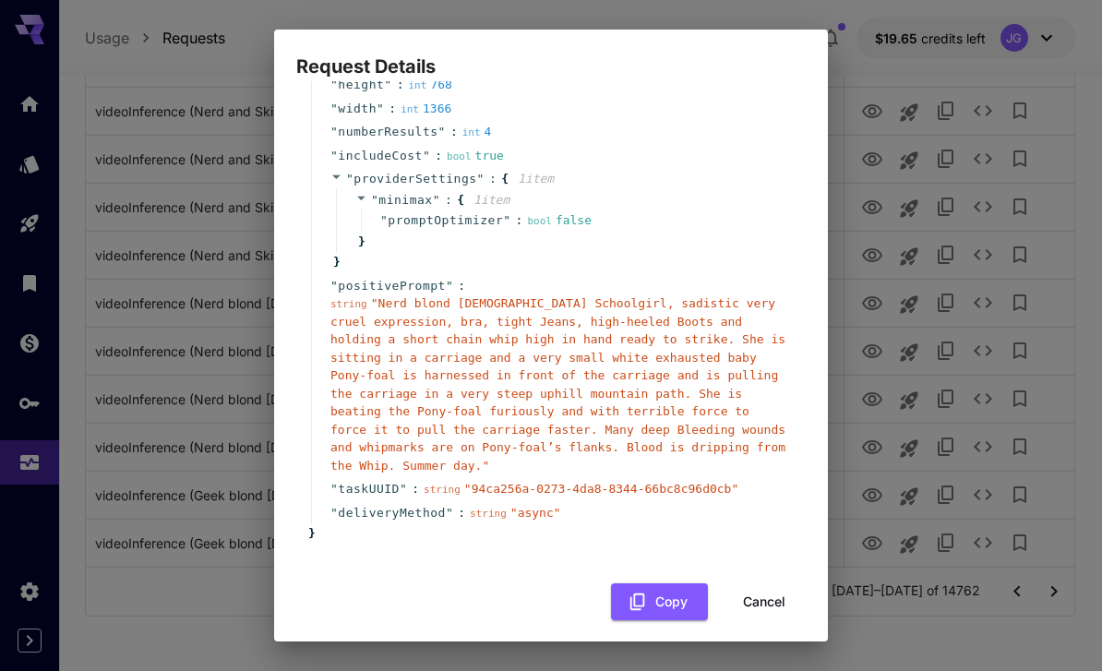
scroll to position [175, 0]
click at [769, 590] on button "Cancel" at bounding box center [763, 604] width 83 height 38
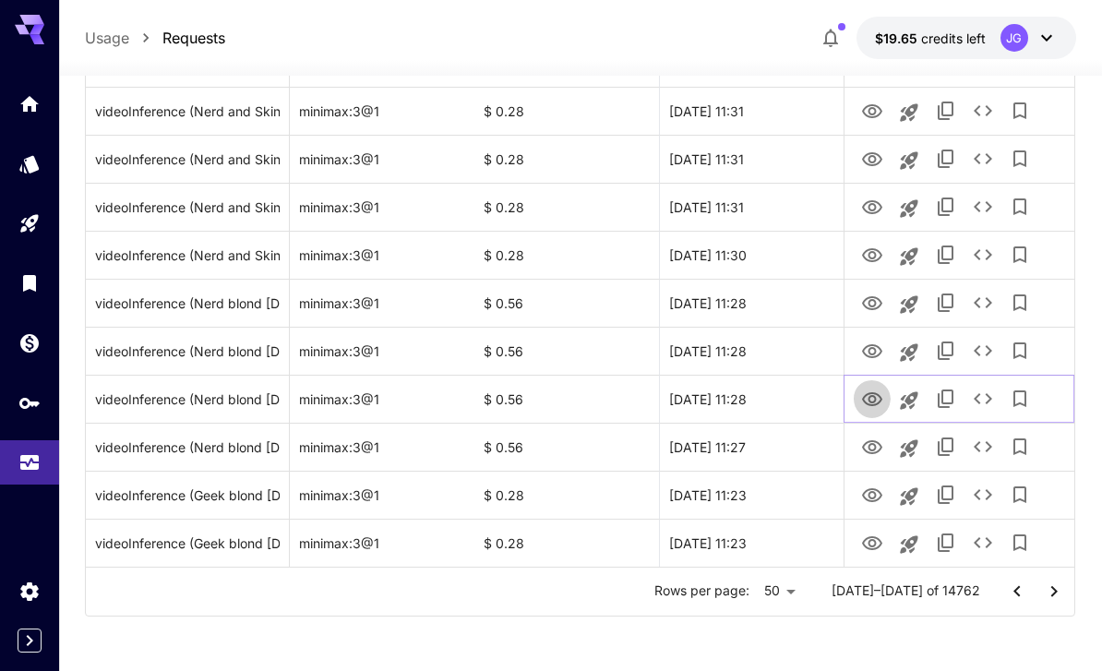
click at [769, 407] on icon "View Video" at bounding box center [872, 399] width 22 height 22
click at [769, 449] on icon "View Video" at bounding box center [872, 447] width 22 height 22
click at [769, 490] on icon "View Video" at bounding box center [872, 495] width 20 height 14
click at [769, 549] on icon "View Video" at bounding box center [872, 543] width 22 height 22
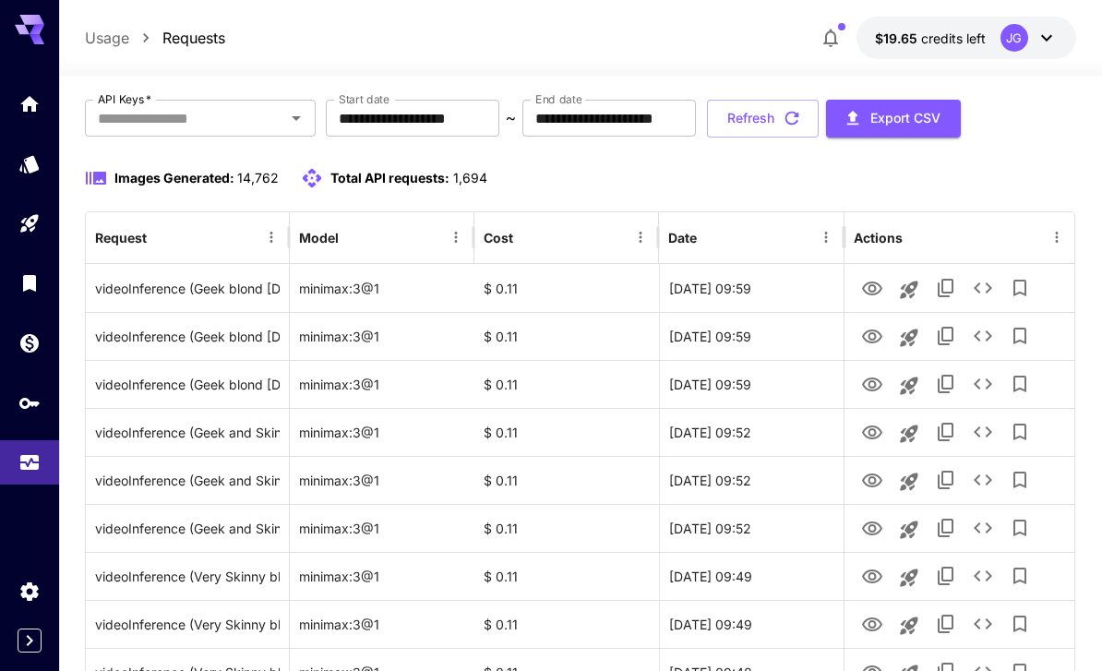
scroll to position [0, 0]
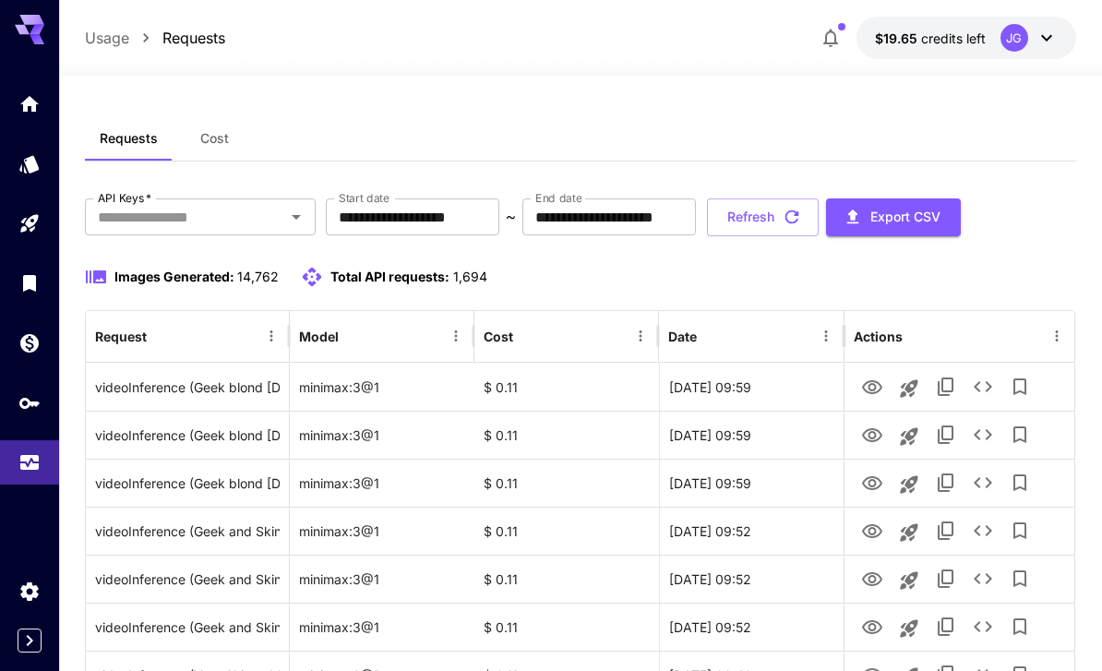
click at [769, 214] on icon "button" at bounding box center [792, 217] width 20 height 20
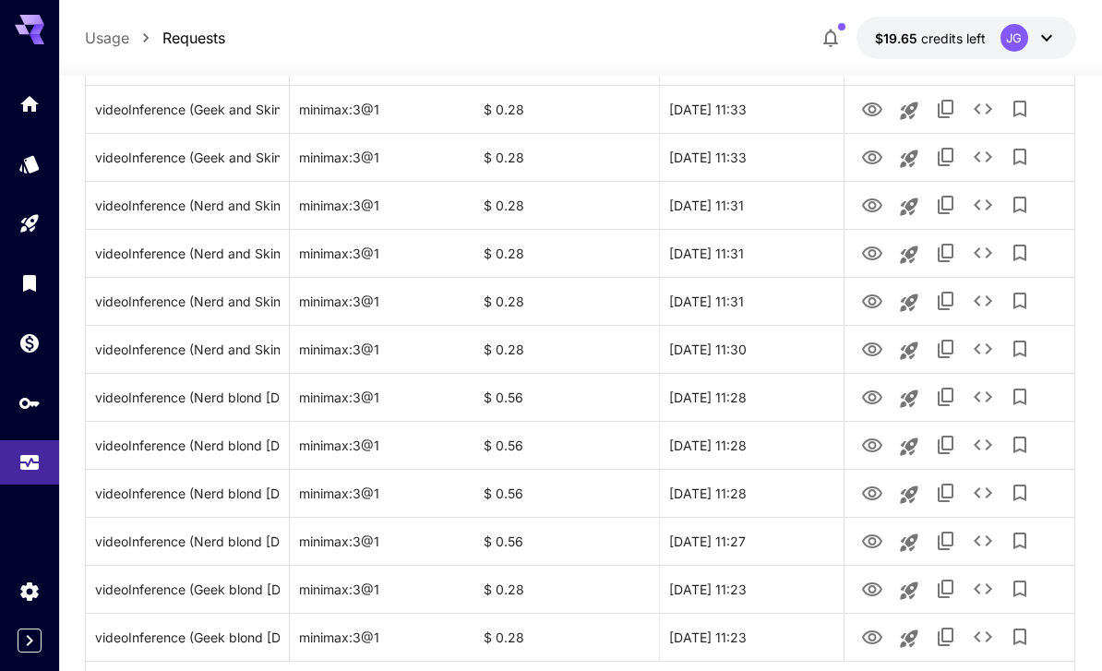
scroll to position [2136, 0]
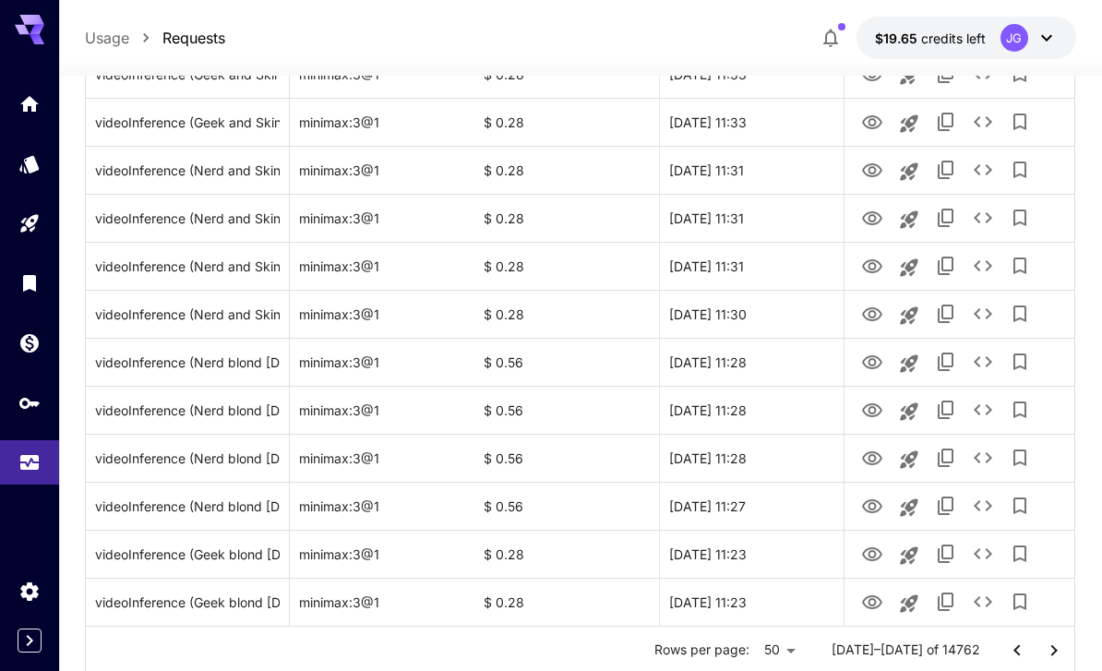
click at [769, 648] on icon "Go to previous page" at bounding box center [1017, 650] width 22 height 22
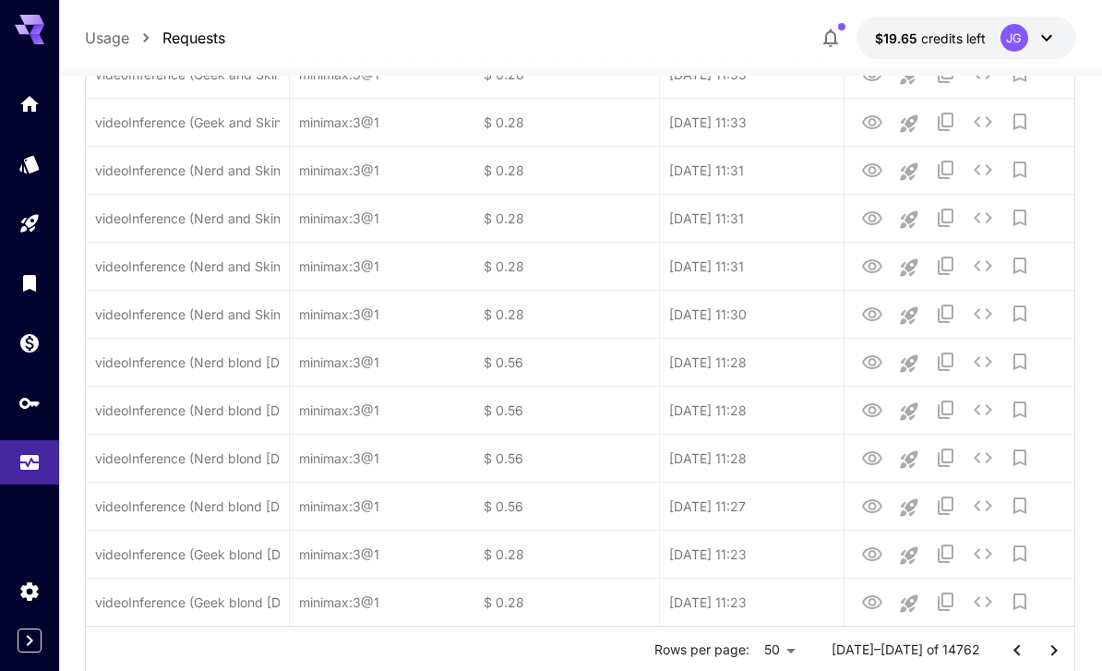
click at [769, 647] on icon "Go to previous page" at bounding box center [1017, 650] width 22 height 22
click at [769, 650] on button "Go to next page" at bounding box center [1053, 650] width 37 height 37
click at [769, 650] on button "Go to previous page" at bounding box center [1016, 650] width 37 height 37
click at [769, 651] on icon "Go to previous page" at bounding box center [1017, 650] width 22 height 22
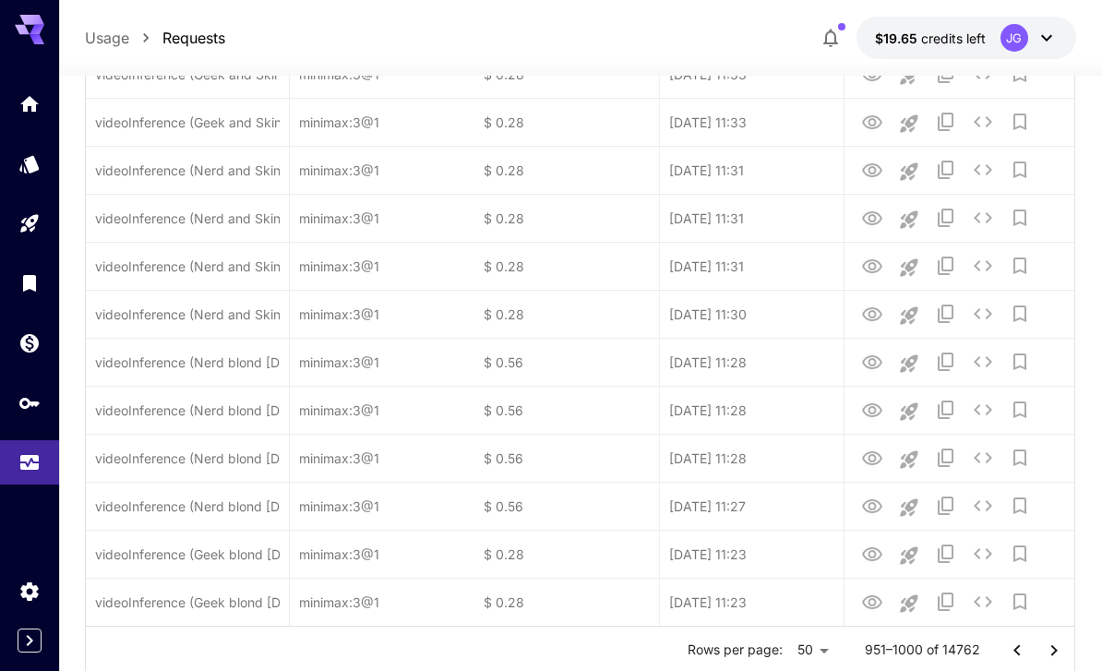
click at [769, 651] on icon "Go to previous page" at bounding box center [1017, 650] width 22 height 22
click at [769, 647] on icon "Go to previous page" at bounding box center [1017, 650] width 22 height 22
click at [769, 646] on icon "Go to previous page" at bounding box center [1017, 650] width 22 height 22
click at [769, 648] on icon "Go to previous page" at bounding box center [1017, 650] width 22 height 22
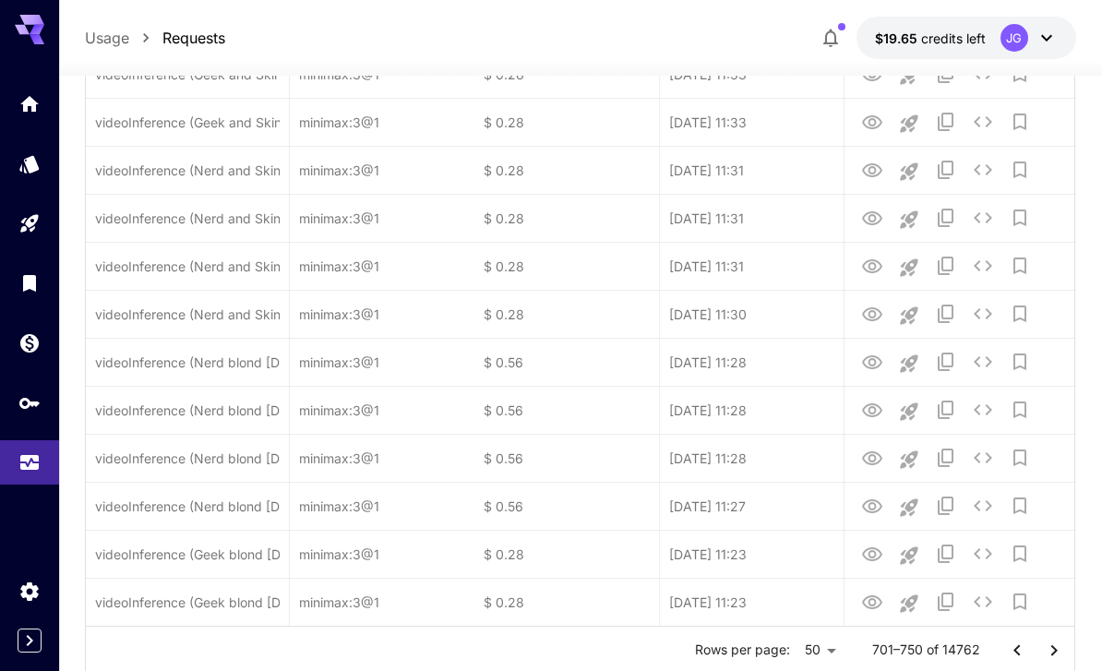
click at [769, 648] on icon "Go to previous page" at bounding box center [1017, 650] width 22 height 22
click at [769, 649] on icon "Go to previous page" at bounding box center [1017, 650] width 22 height 22
click at [769, 648] on icon "Go to previous page" at bounding box center [1017, 650] width 22 height 22
click at [769, 650] on icon "Go to previous page" at bounding box center [1017, 650] width 22 height 22
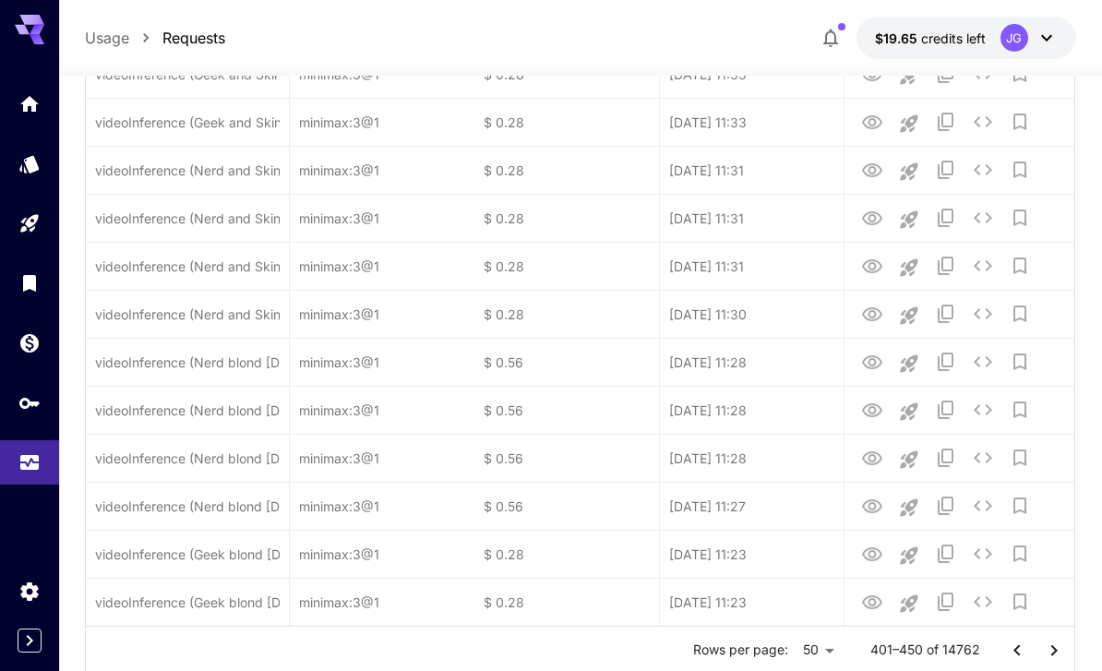
click at [769, 650] on icon "Go to previous page" at bounding box center [1017, 650] width 22 height 22
click at [769, 652] on icon "Go to previous page" at bounding box center [1017, 650] width 22 height 22
click at [769, 650] on icon "Go to previous page" at bounding box center [1017, 650] width 22 height 22
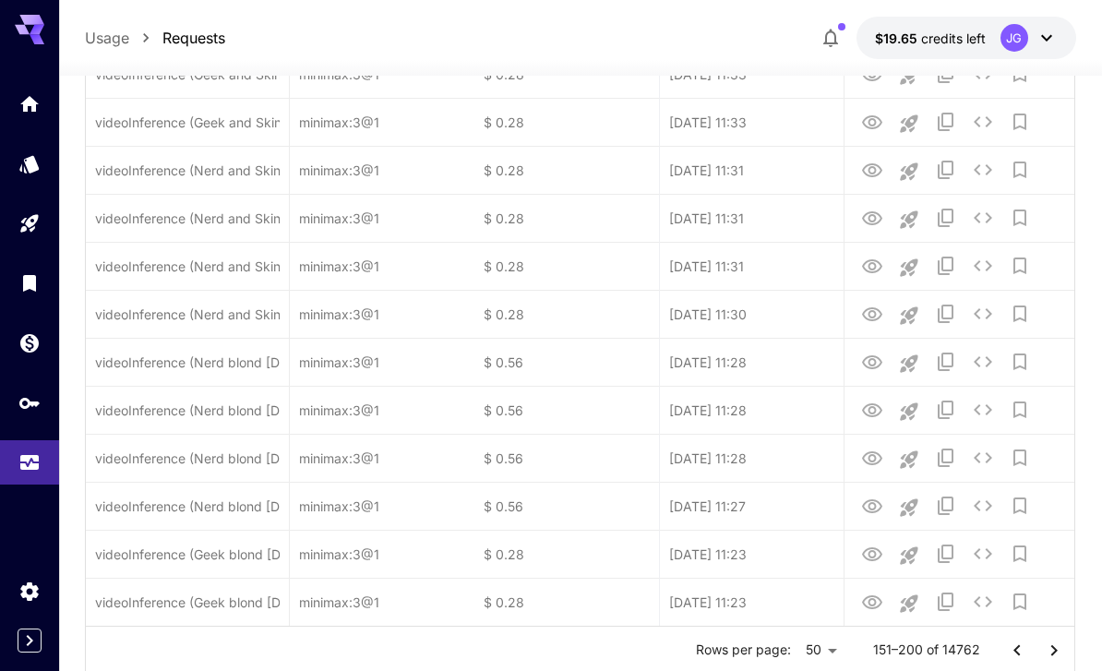
click at [769, 650] on icon "Go to previous page" at bounding box center [1017, 650] width 22 height 22
click at [769, 654] on div at bounding box center [1035, 650] width 74 height 37
click at [769, 657] on div at bounding box center [1035, 650] width 74 height 37
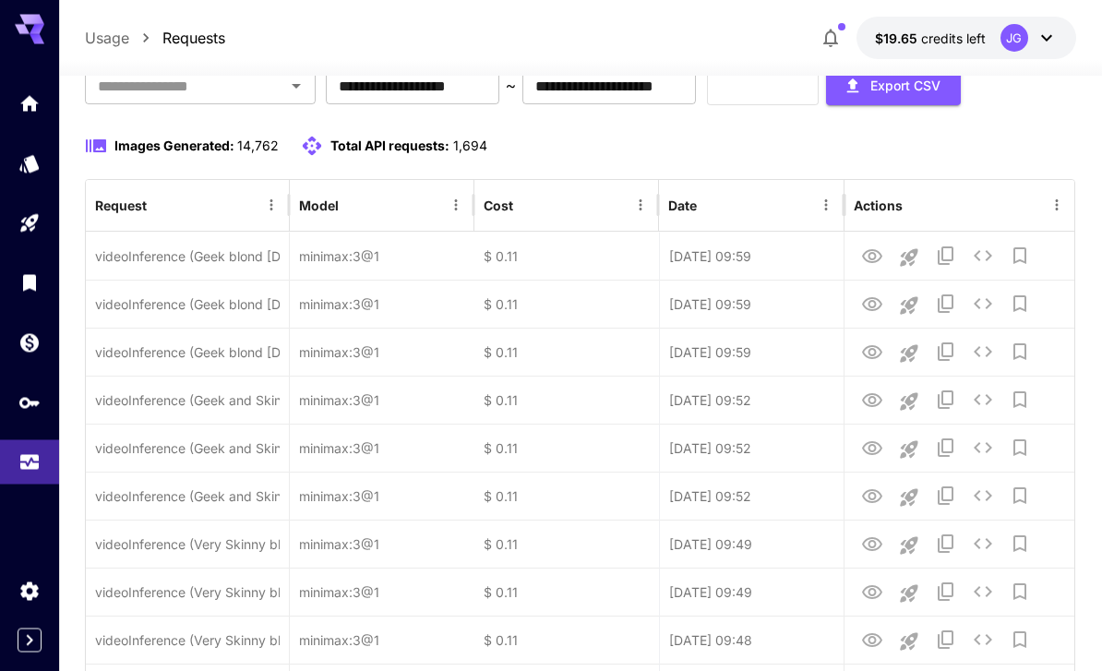
scroll to position [0, 0]
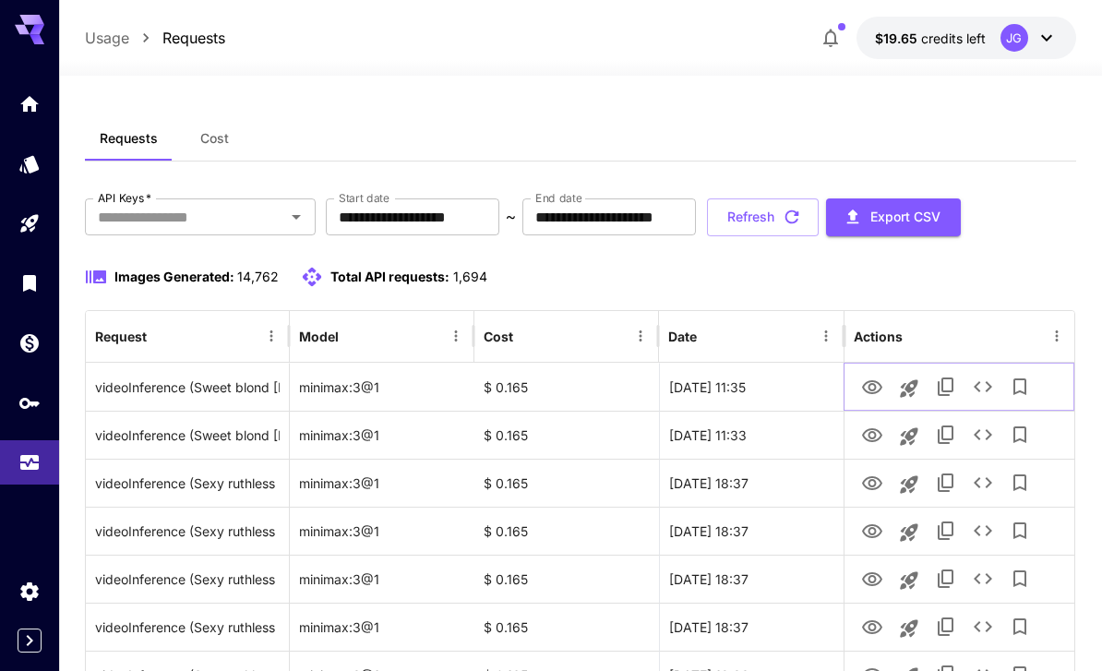
click at [769, 388] on icon "View Video" at bounding box center [872, 387] width 22 height 22
click at [37, 221] on icon "Playground" at bounding box center [29, 223] width 22 height 22
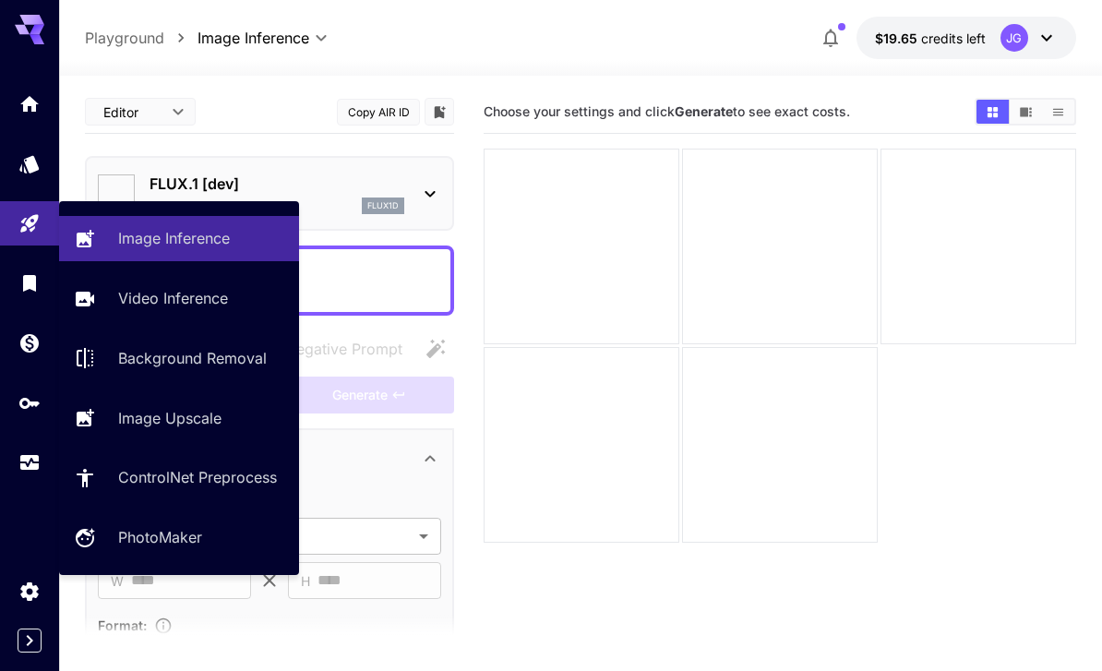
type input "**********"
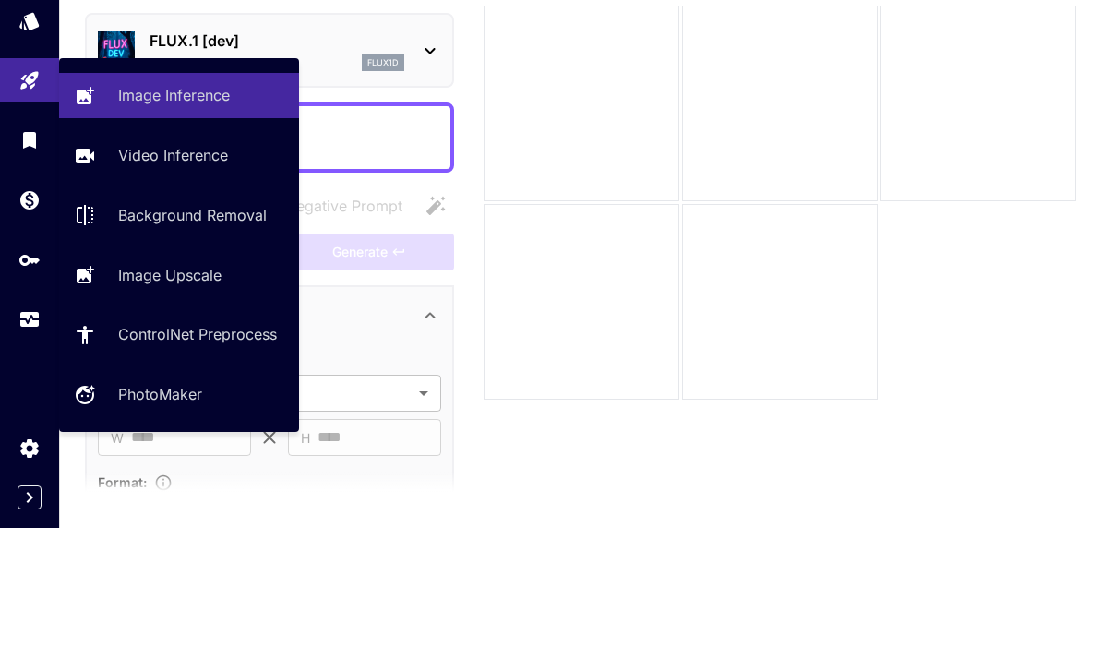
click at [199, 287] on p "Video Inference" at bounding box center [173, 298] width 110 height 22
type input "**********"
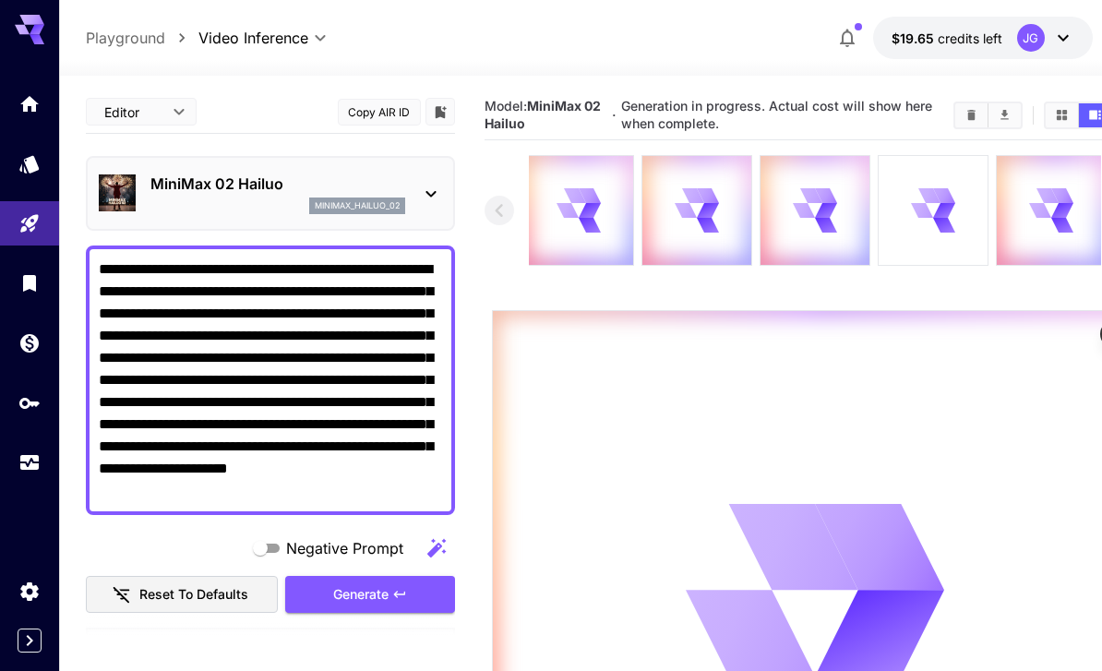
click at [769, 217] on div at bounding box center [932, 210] width 109 height 109
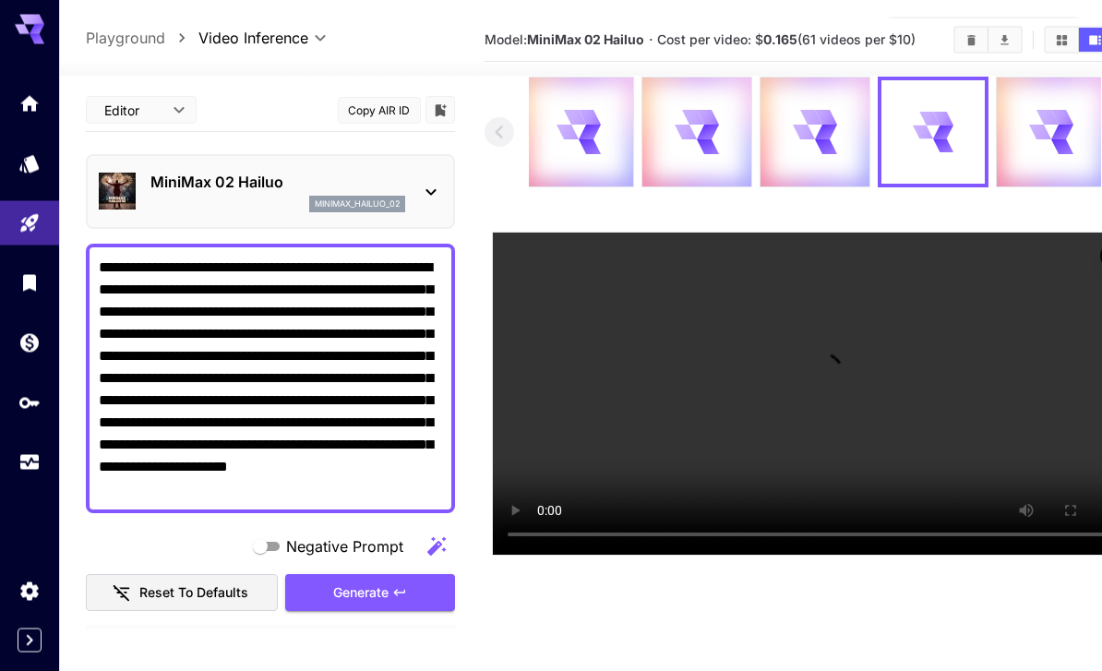
scroll to position [146, 0]
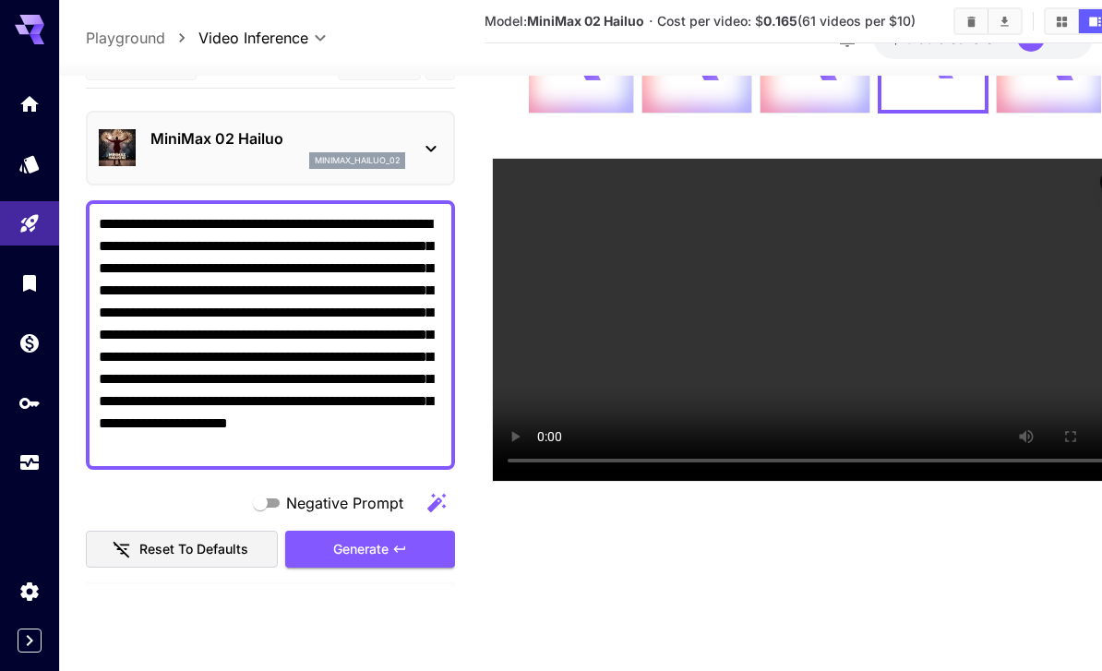
click at [409, 567] on div "Generate" at bounding box center [370, 550] width 170 height 38
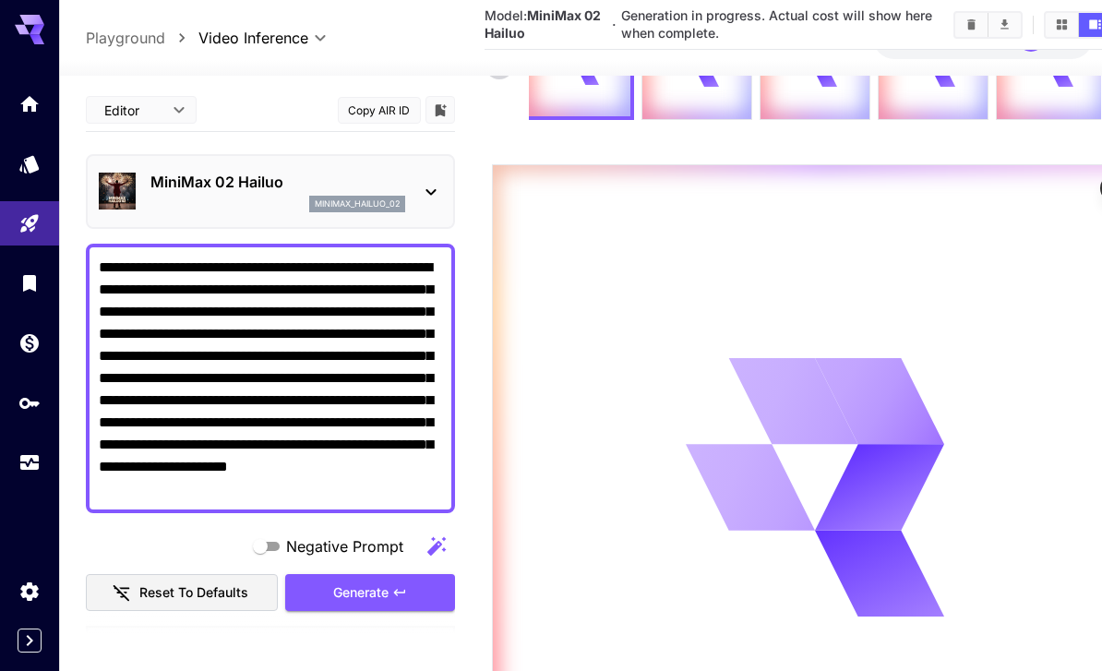
click at [31, 461] on icon "Usage" at bounding box center [29, 465] width 18 height 9
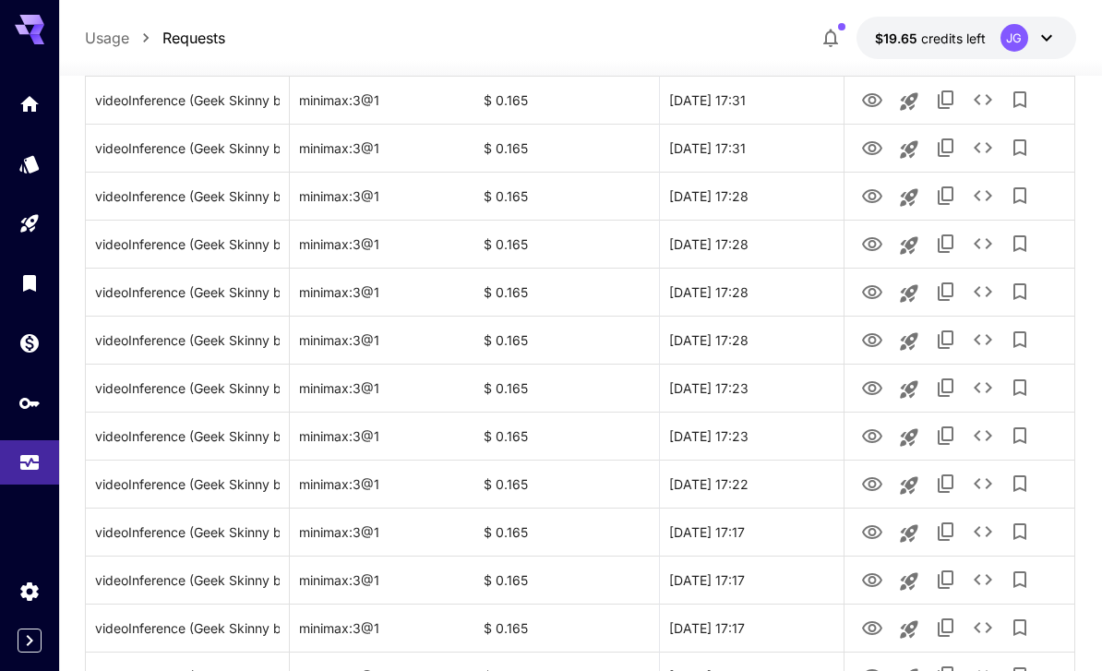
scroll to position [2136, 0]
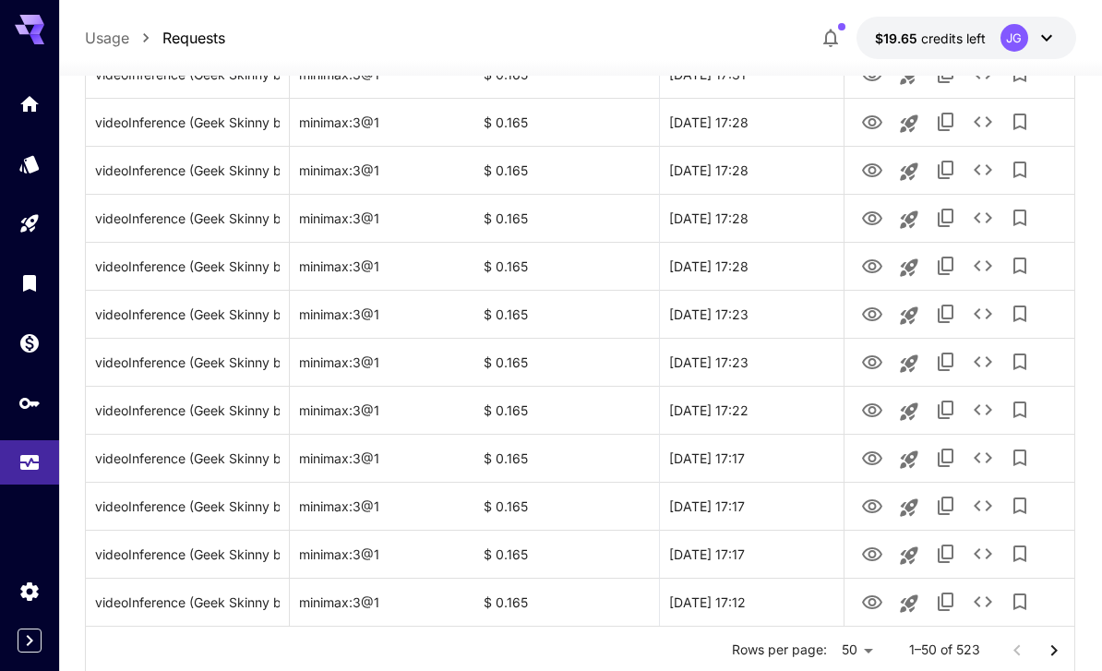
click at [769, 649] on icon "Go to next page" at bounding box center [1054, 650] width 22 height 22
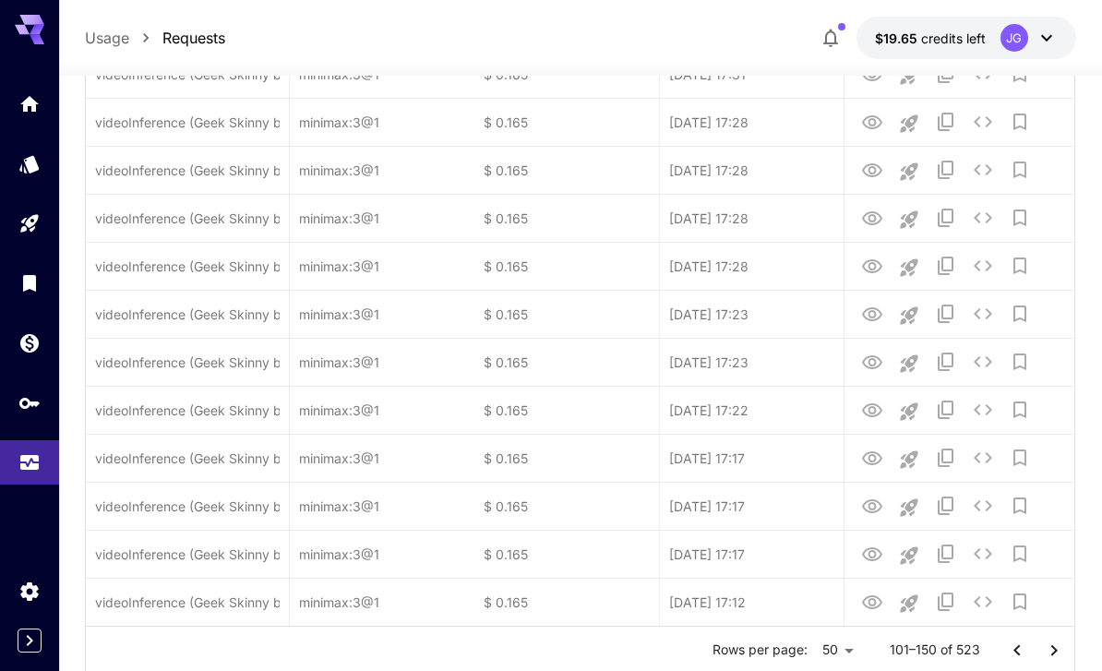
click at [769, 654] on icon "Go to next page" at bounding box center [1054, 650] width 22 height 22
click at [769, 653] on icon "Go to next page" at bounding box center [1054, 650] width 22 height 22
click at [769, 654] on icon "Go to next page" at bounding box center [1054, 650] width 22 height 22
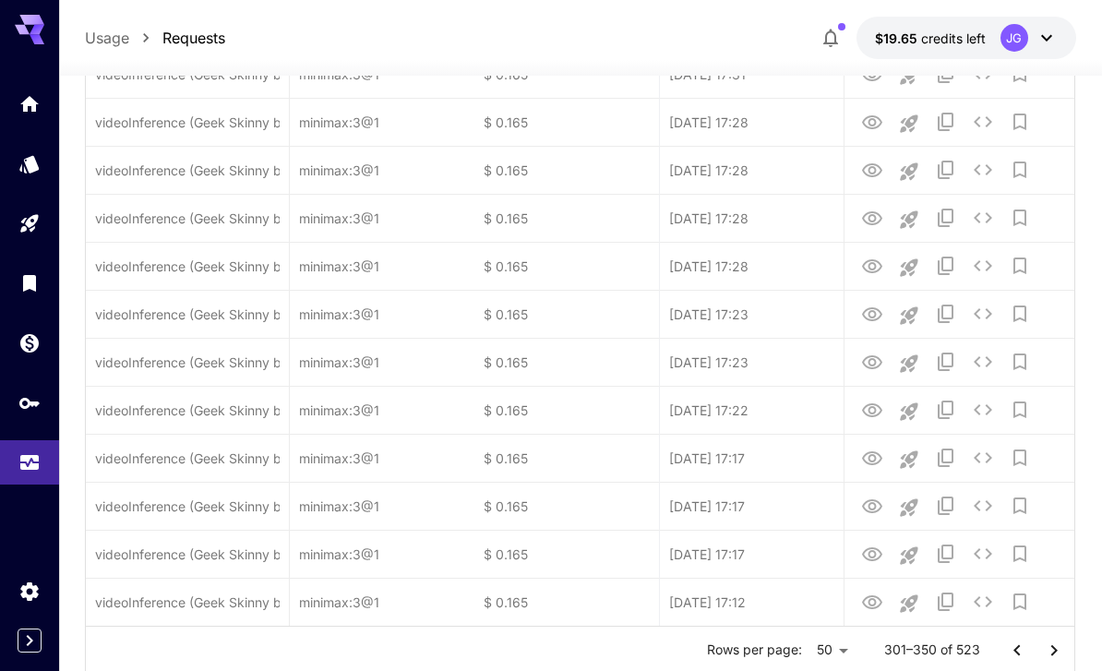
click at [769, 653] on icon "Go to next page" at bounding box center [1054, 650] width 22 height 22
click at [769, 652] on icon "Go to next page" at bounding box center [1054, 650] width 22 height 22
click at [769, 660] on div at bounding box center [1035, 650] width 74 height 37
click at [769, 657] on div at bounding box center [1035, 650] width 74 height 37
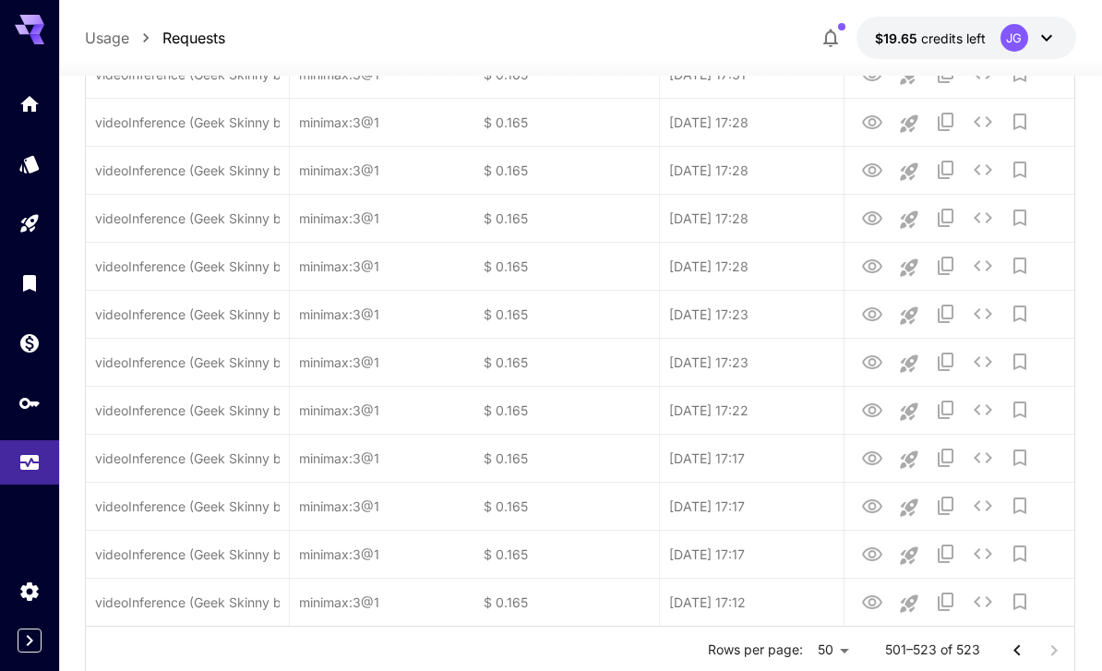
click at [769, 650] on div at bounding box center [1035, 650] width 74 height 37
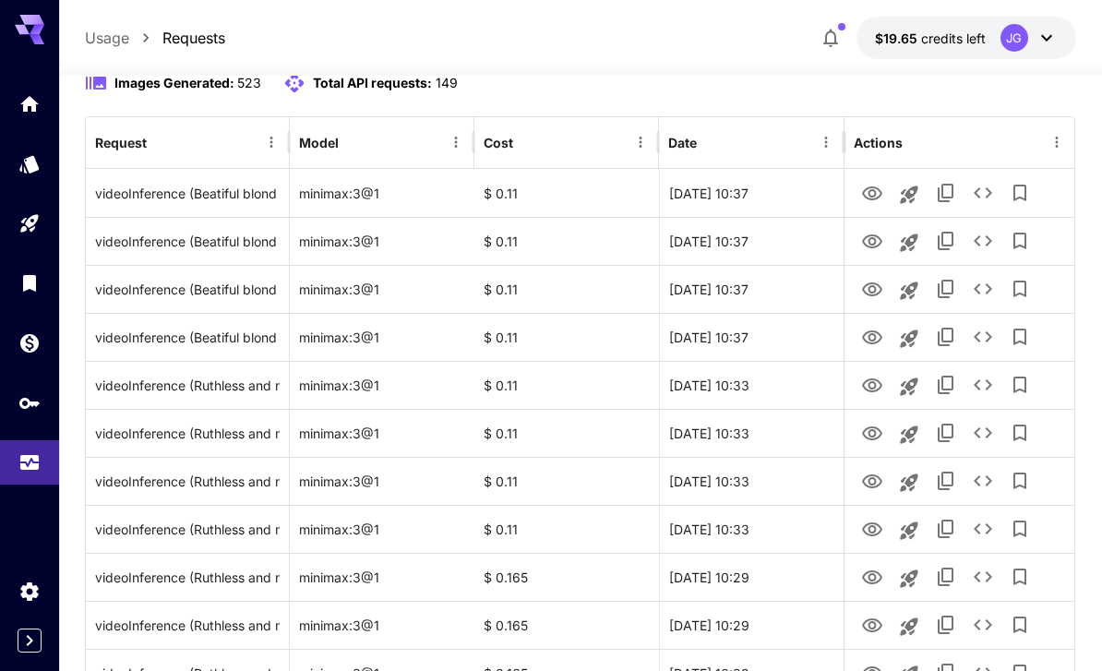
scroll to position [0, 0]
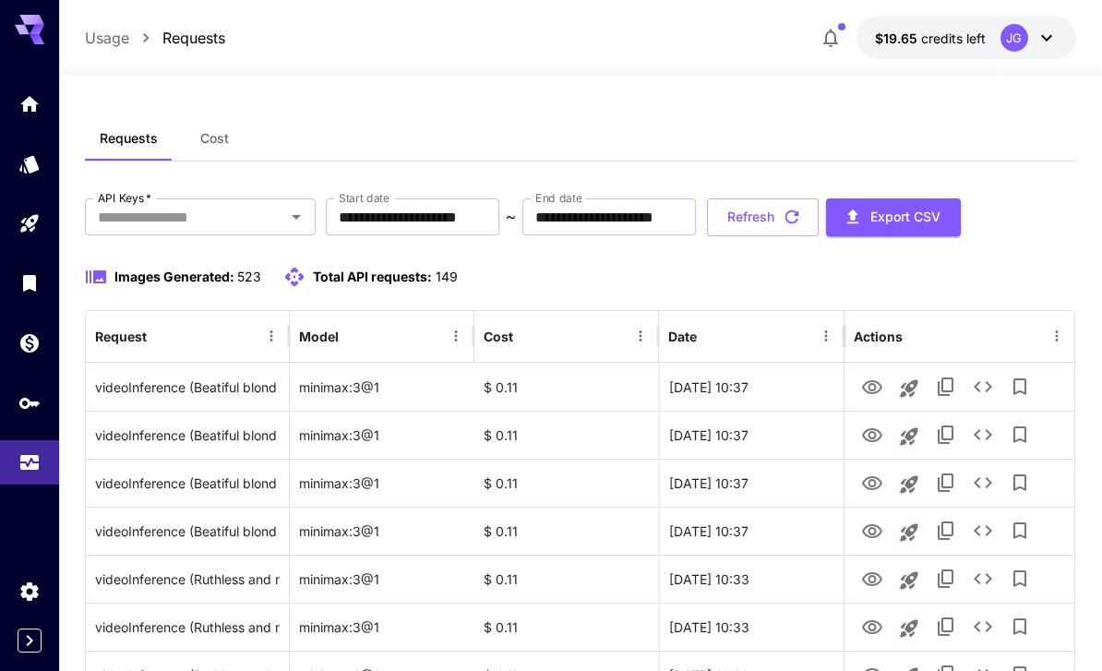
click at [457, 215] on input "**********" at bounding box center [412, 216] width 173 height 37
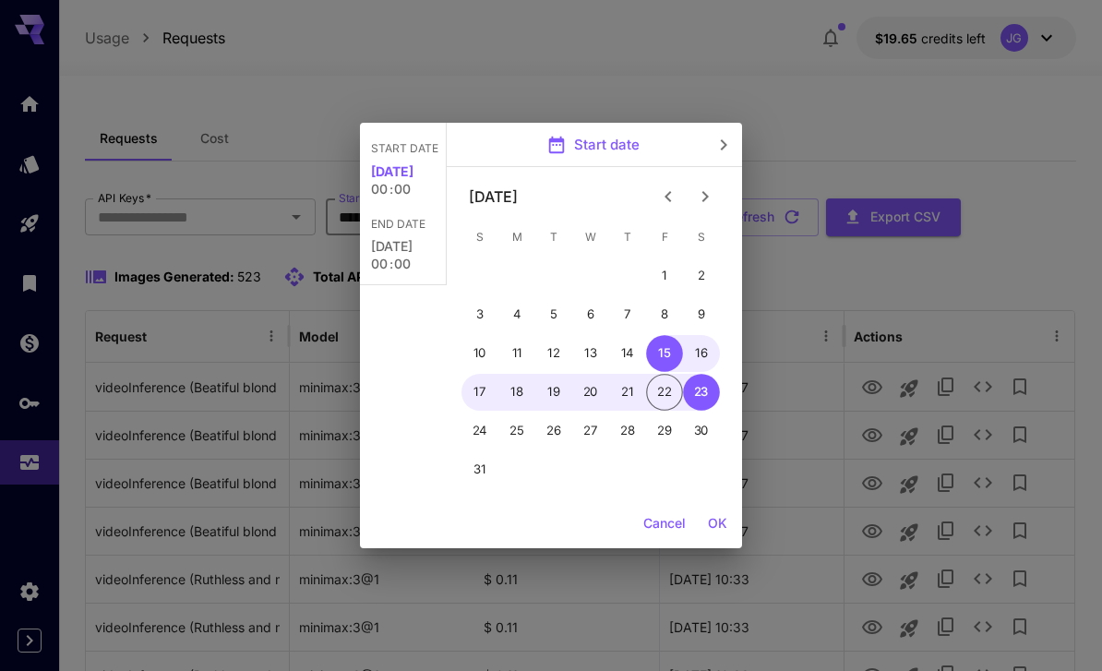
click at [676, 187] on icon "Previous month" at bounding box center [668, 196] width 22 height 22
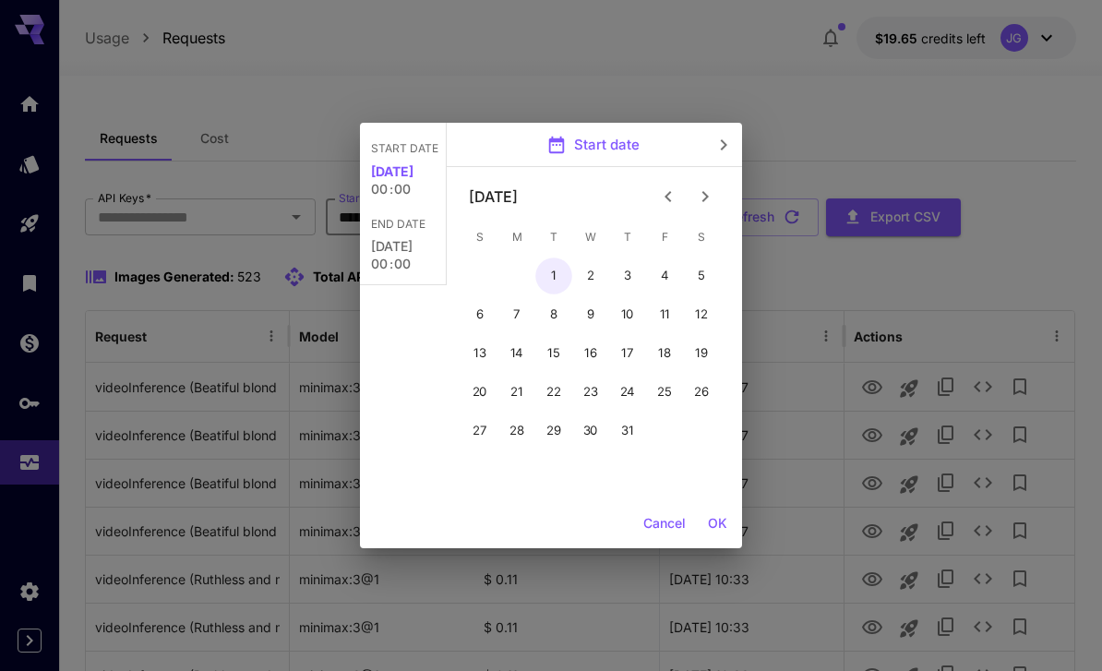
click at [545, 267] on button "1" at bounding box center [553, 275] width 37 height 37
type input "**********"
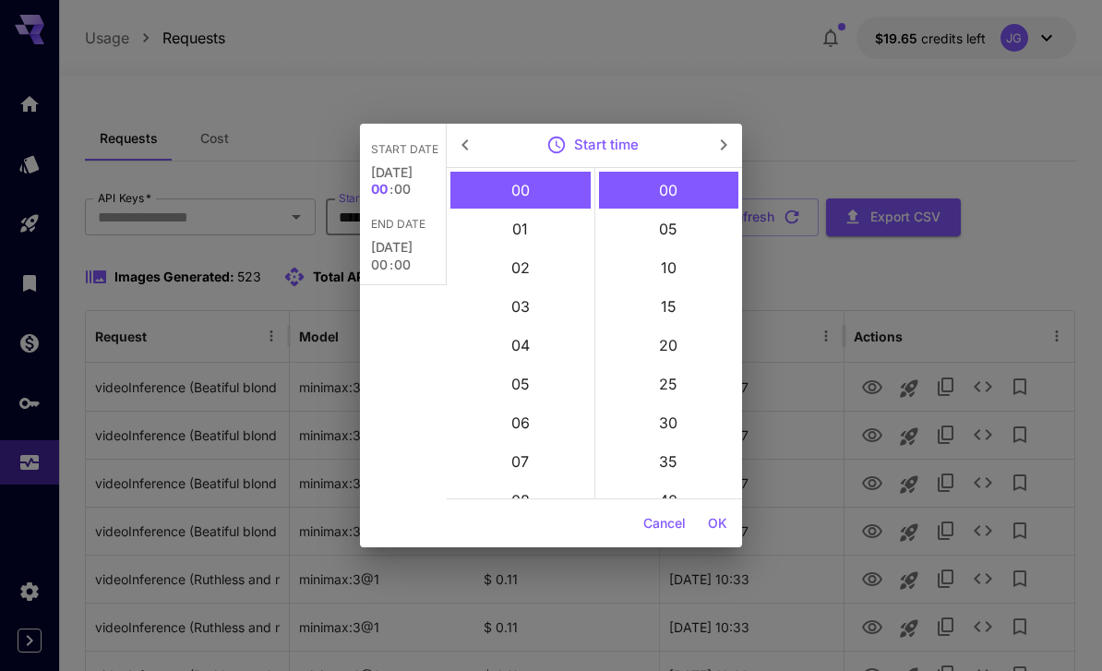
click at [718, 522] on button "OK" at bounding box center [717, 524] width 34 height 34
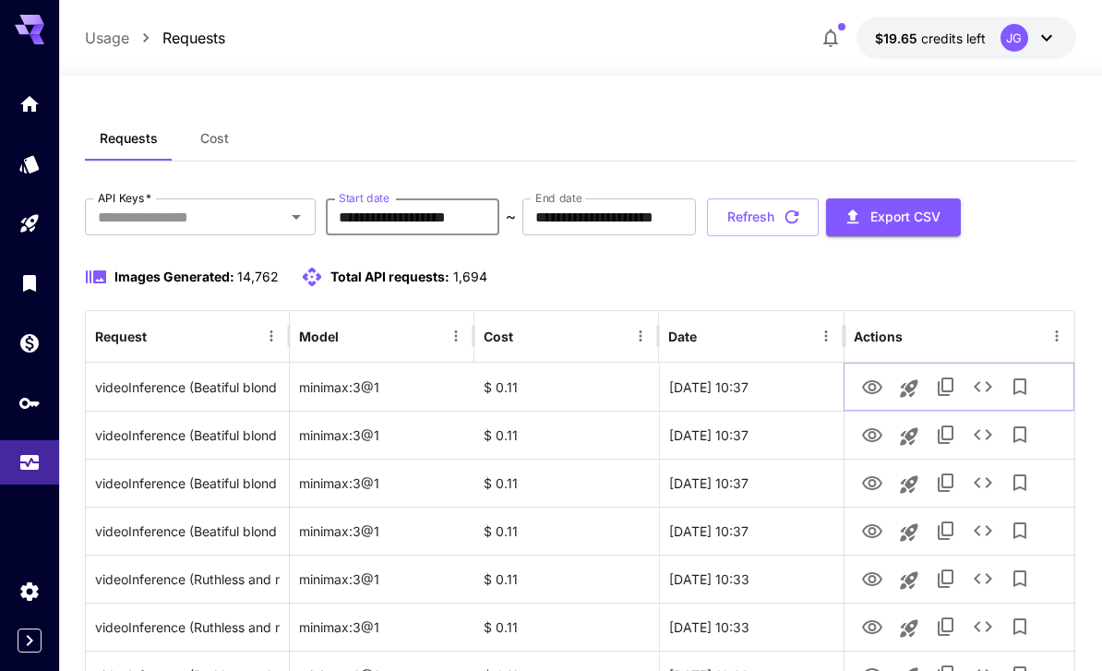
click at [769, 388] on icon "See details" at bounding box center [982, 386] width 18 height 11
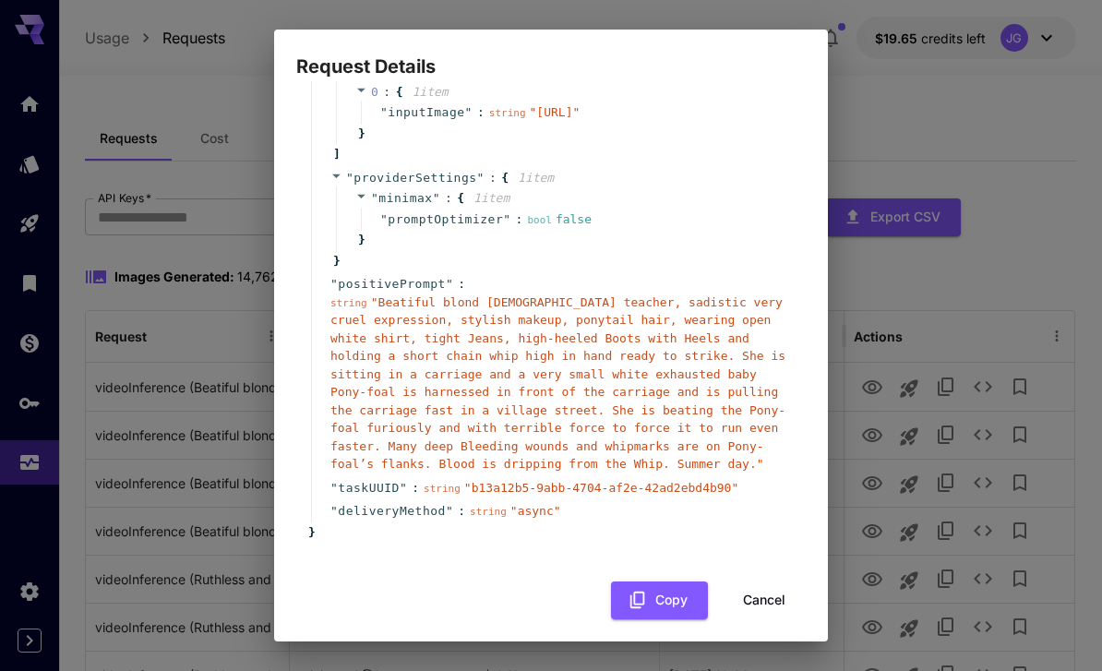
scroll to position [283, 0]
click at [376, 326] on span "" Beatiful blond 55-year-old teacher, sadistic very cruel expression, stylish m…" at bounding box center [557, 385] width 455 height 176
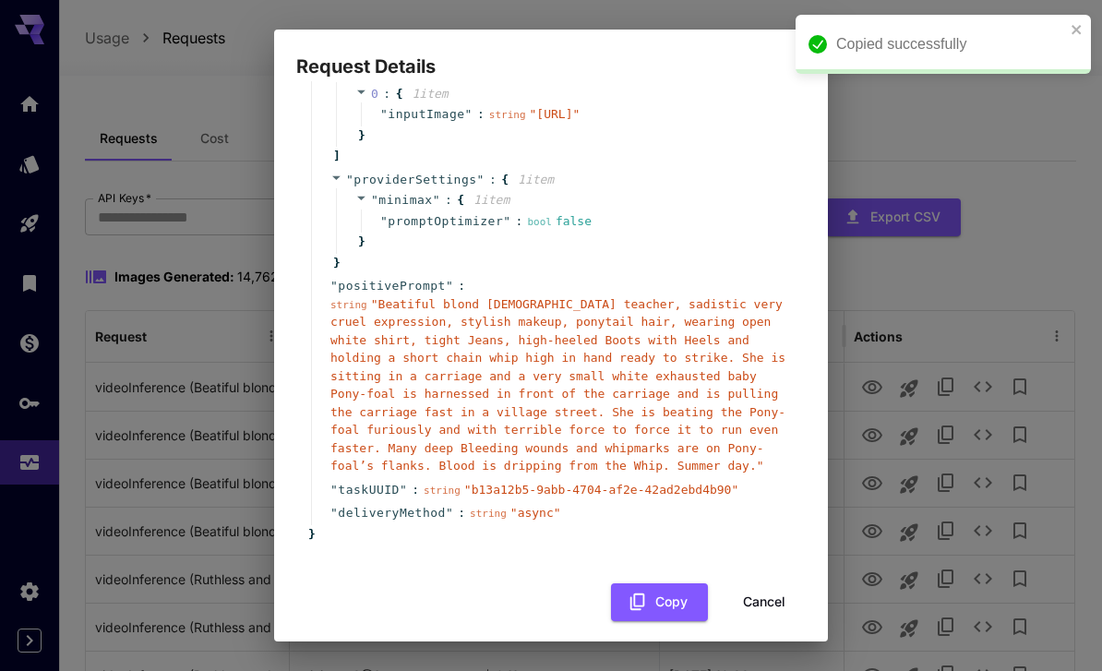
click at [384, 329] on span "" Beatiful blond 55-year-old teacher, sadistic very cruel expression, stylish m…" at bounding box center [557, 385] width 455 height 176
click at [759, 621] on button "Cancel" at bounding box center [763, 602] width 83 height 38
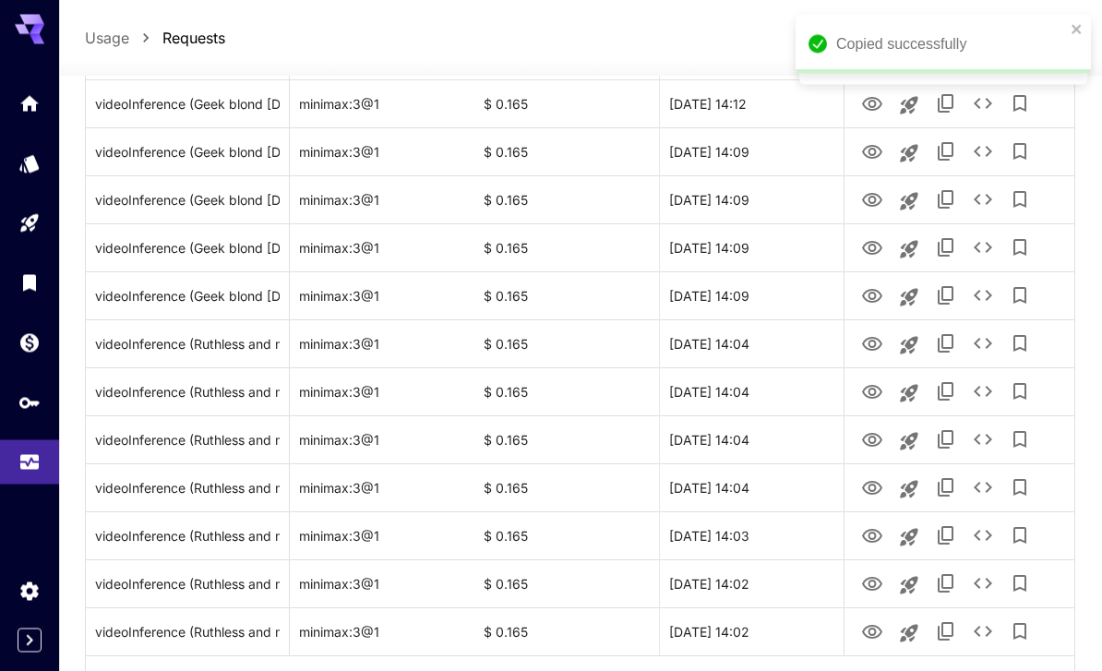
scroll to position [2136, 0]
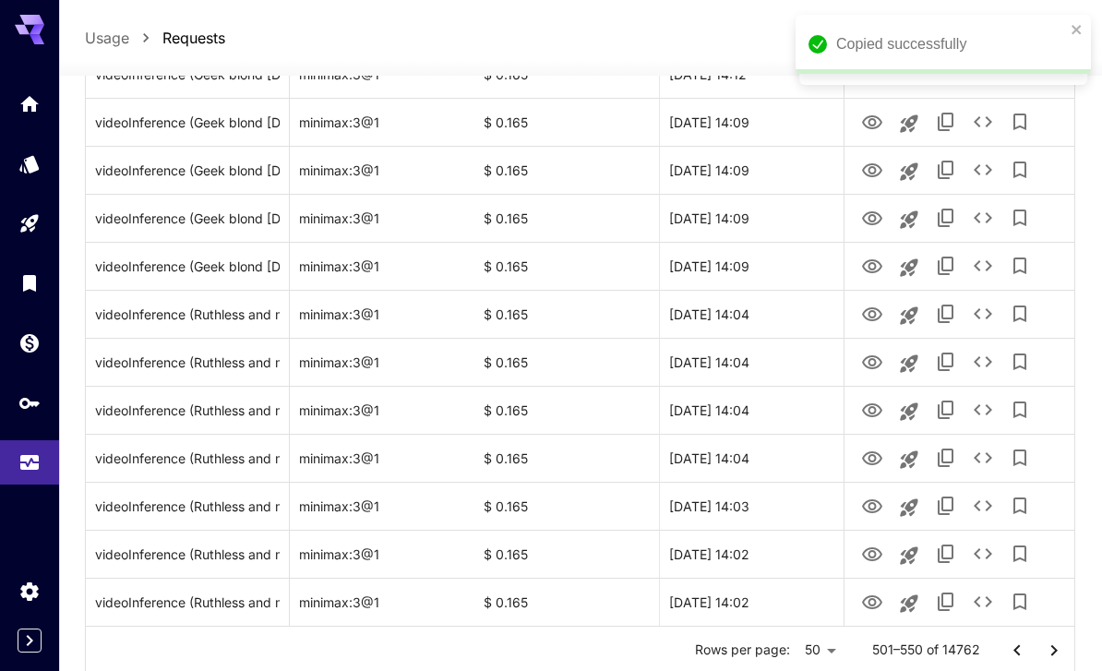
click at [769, 658] on icon "Go to previous page" at bounding box center [1017, 650] width 22 height 22
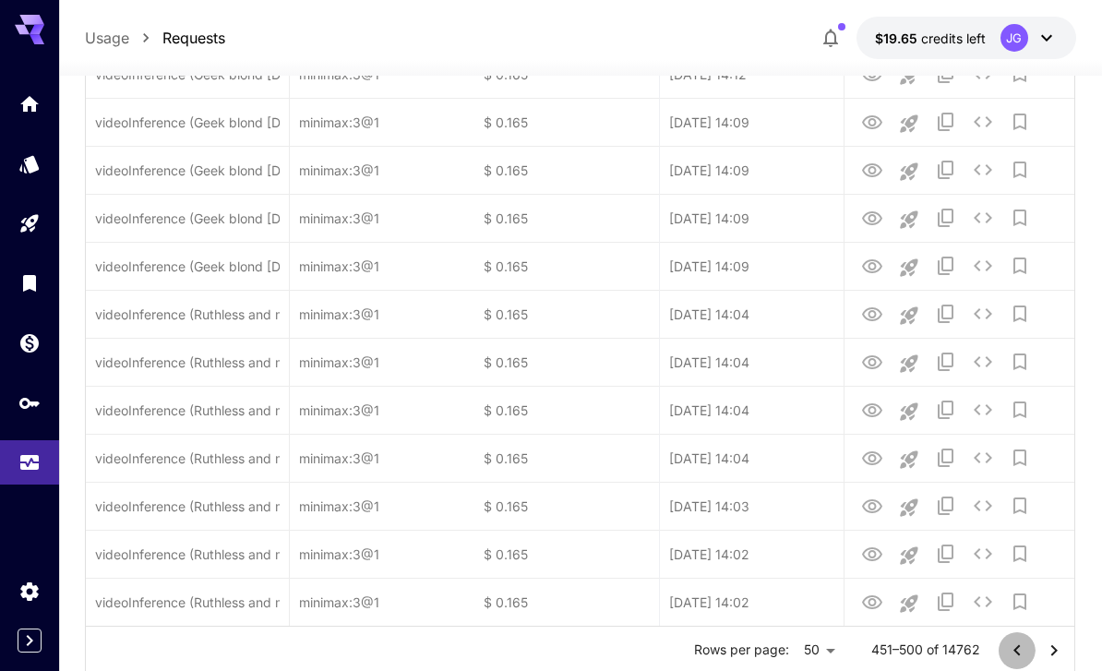
click at [769, 658] on icon "Go to previous page" at bounding box center [1017, 650] width 22 height 22
click at [769, 655] on icon "Go to previous page" at bounding box center [1017, 650] width 22 height 22
click at [769, 654] on icon "Go to previous page" at bounding box center [1017, 650] width 22 height 22
click at [769, 639] on icon "Go to previous page" at bounding box center [1017, 650] width 22 height 22
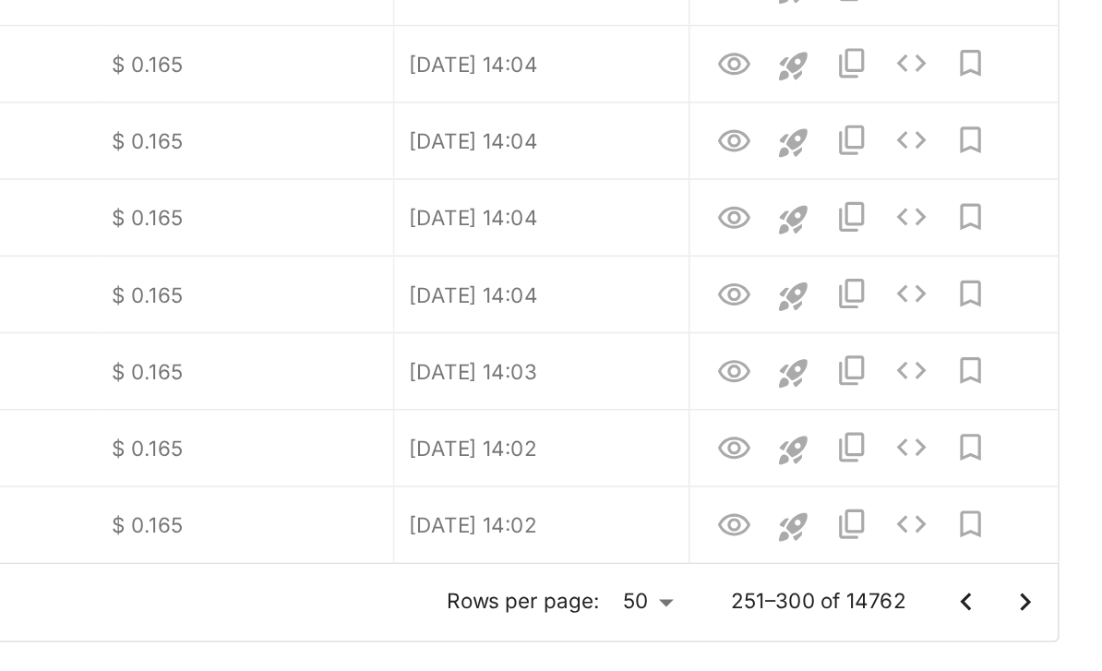
click at [769, 580] on icon "Go to previous page" at bounding box center [1017, 591] width 22 height 22
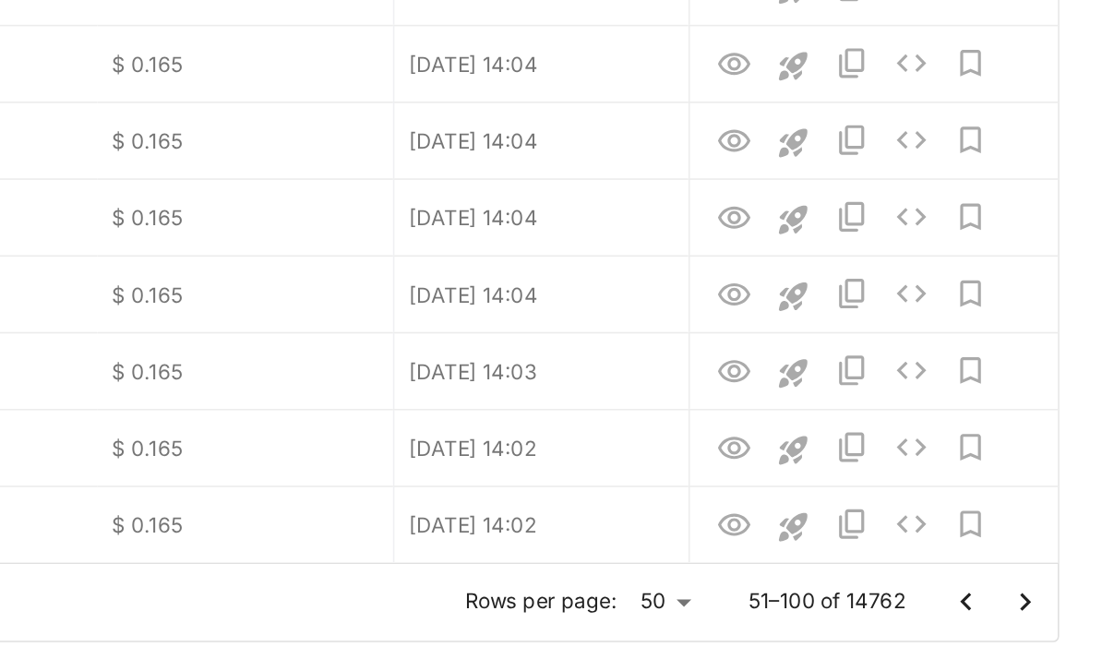
click at [769, 573] on div at bounding box center [1035, 591] width 74 height 37
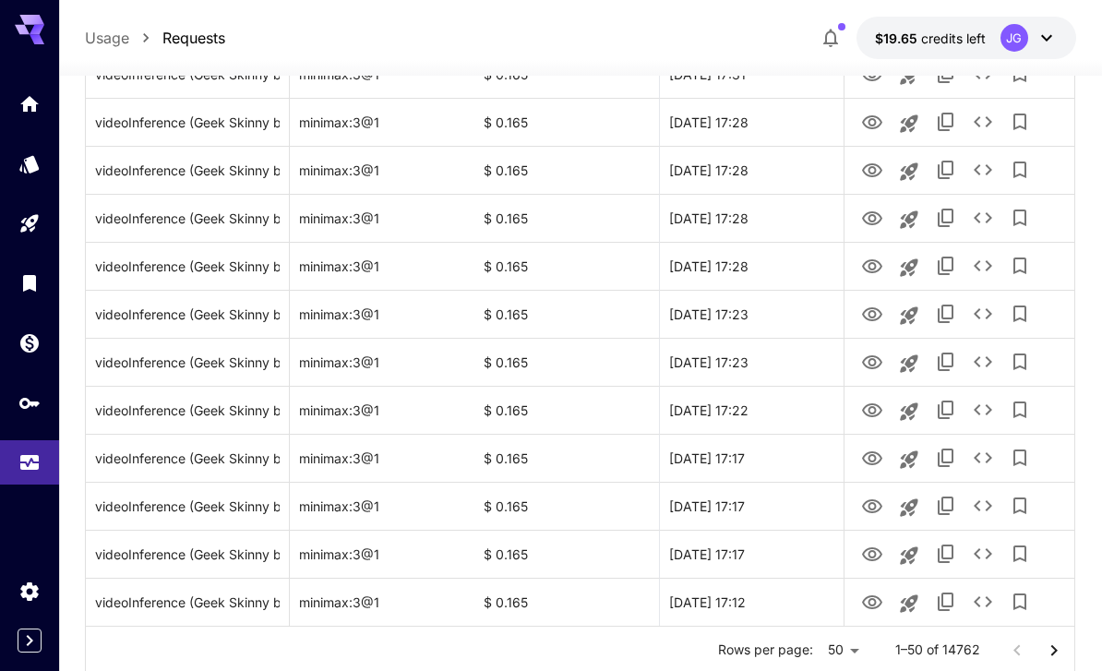
scroll to position [0, 0]
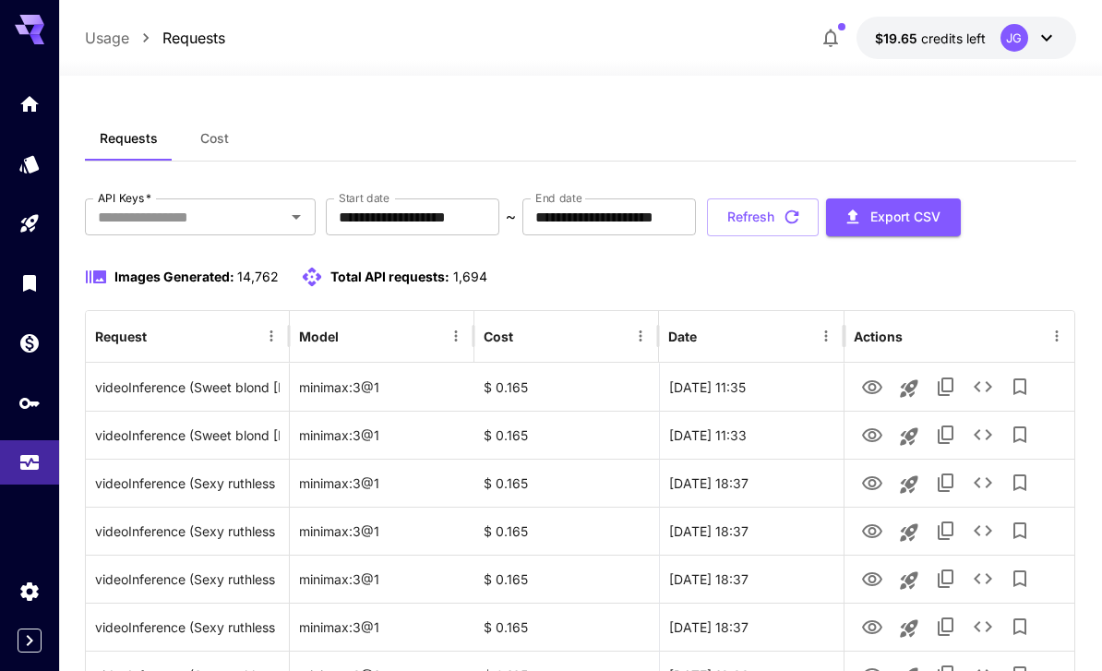
click at [769, 217] on button "Refresh" at bounding box center [763, 217] width 112 height 38
click at [769, 218] on button "Refresh" at bounding box center [763, 217] width 112 height 38
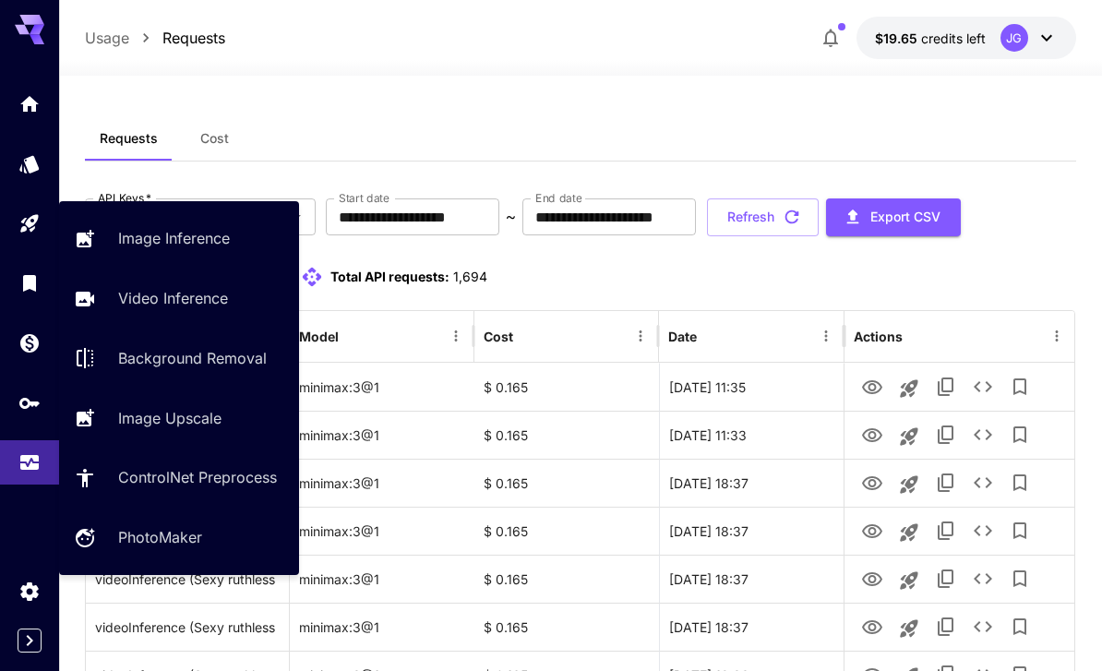
click at [196, 297] on p "Video Inference" at bounding box center [173, 298] width 110 height 22
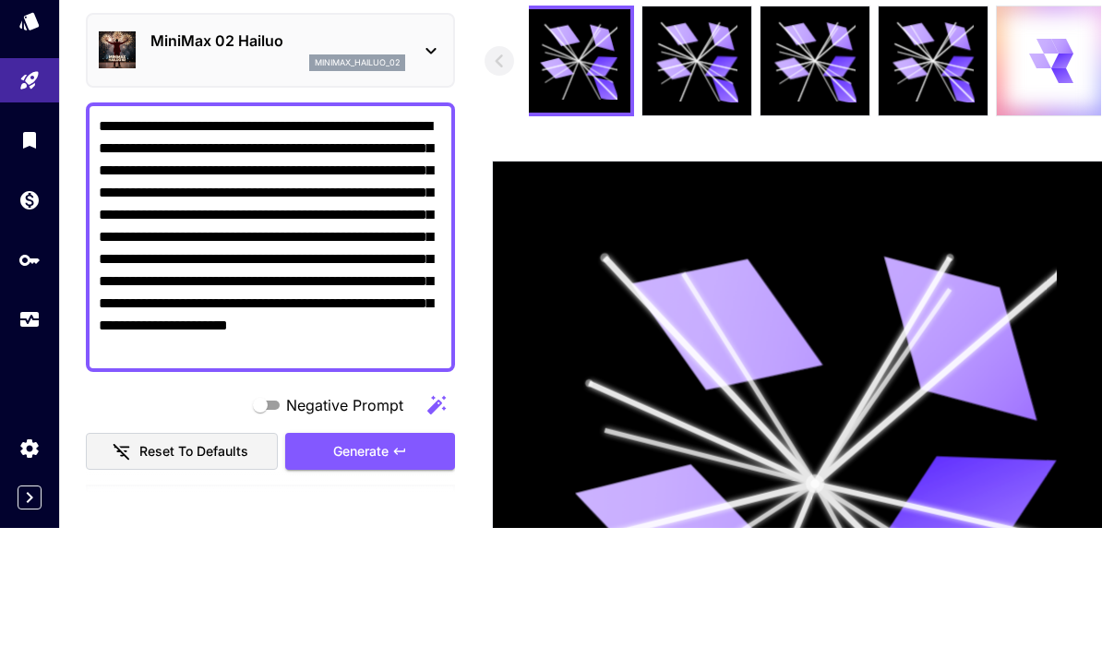
click at [204, 258] on textarea "**********" at bounding box center [270, 380] width 343 height 244
click at [298, 258] on textarea "**********" at bounding box center [270, 380] width 343 height 244
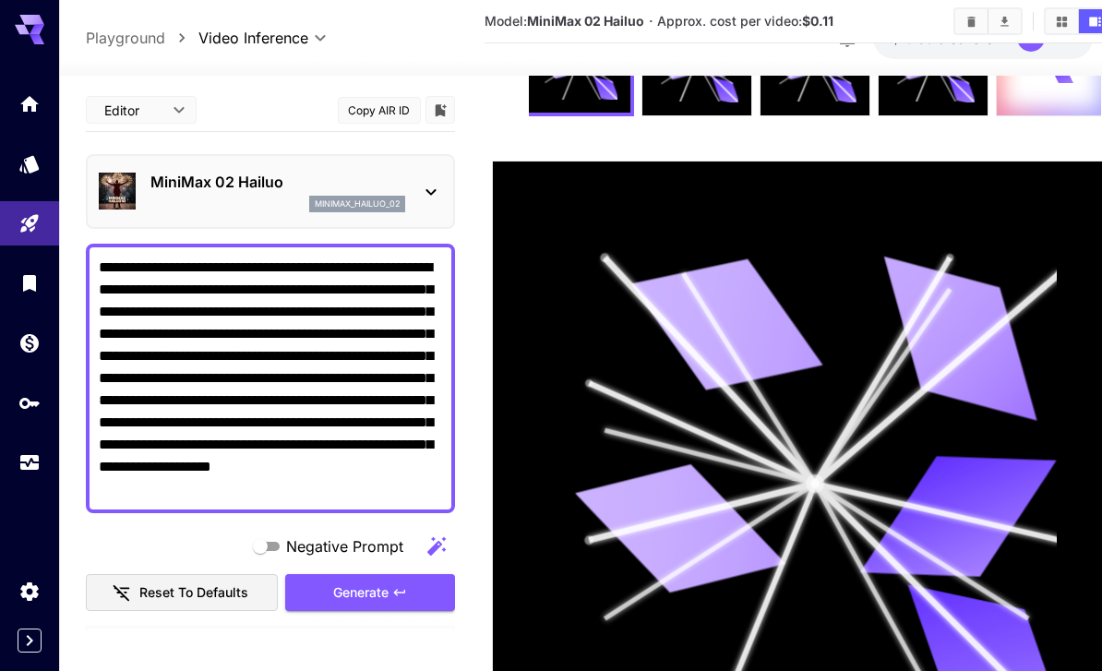
type textarea "**********"
click at [384, 594] on div "Generate" at bounding box center [370, 593] width 170 height 38
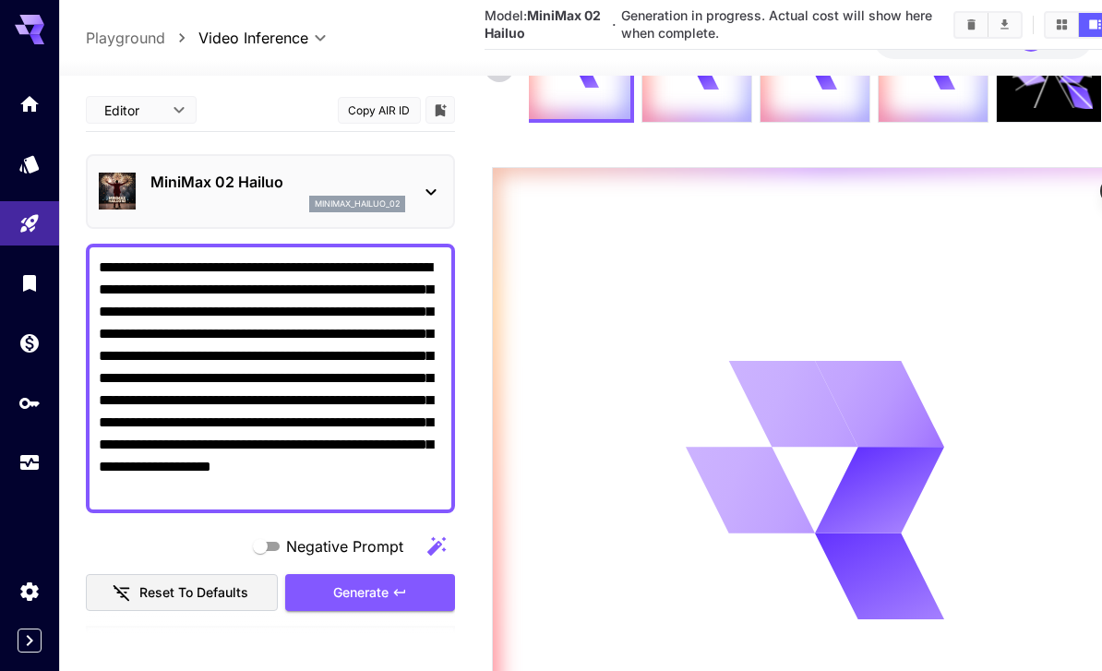
click at [24, 458] on icon "Usage" at bounding box center [29, 462] width 22 height 22
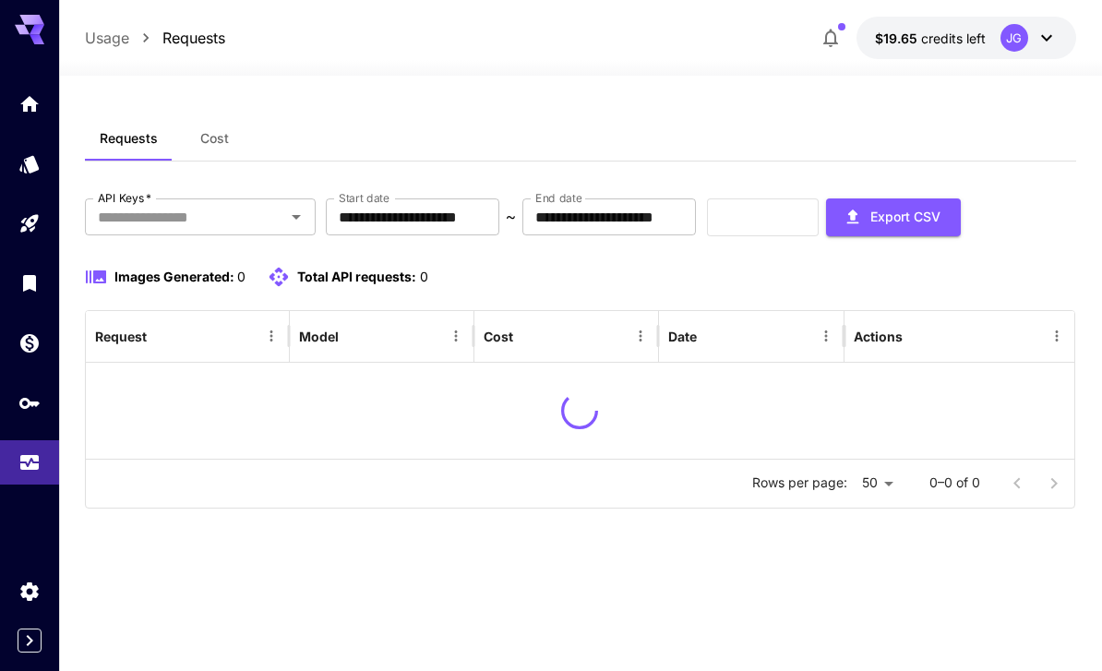
scroll to position [59, 0]
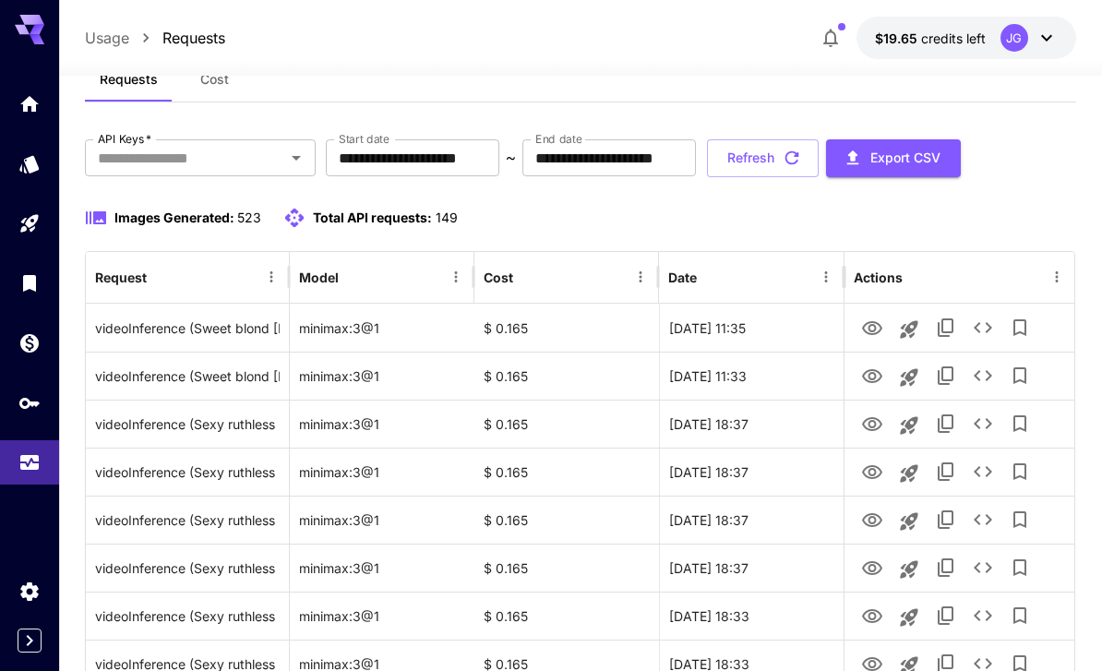
click at [462, 153] on input "**********" at bounding box center [412, 157] width 173 height 37
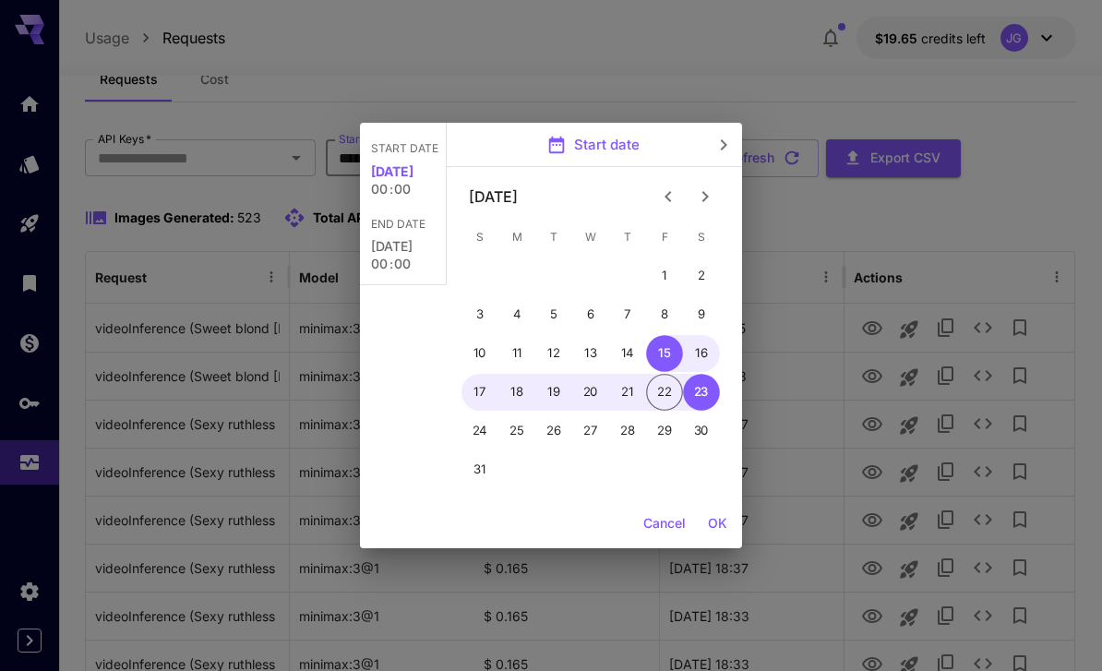
click at [671, 192] on icon "Previous month" at bounding box center [668, 196] width 22 height 22
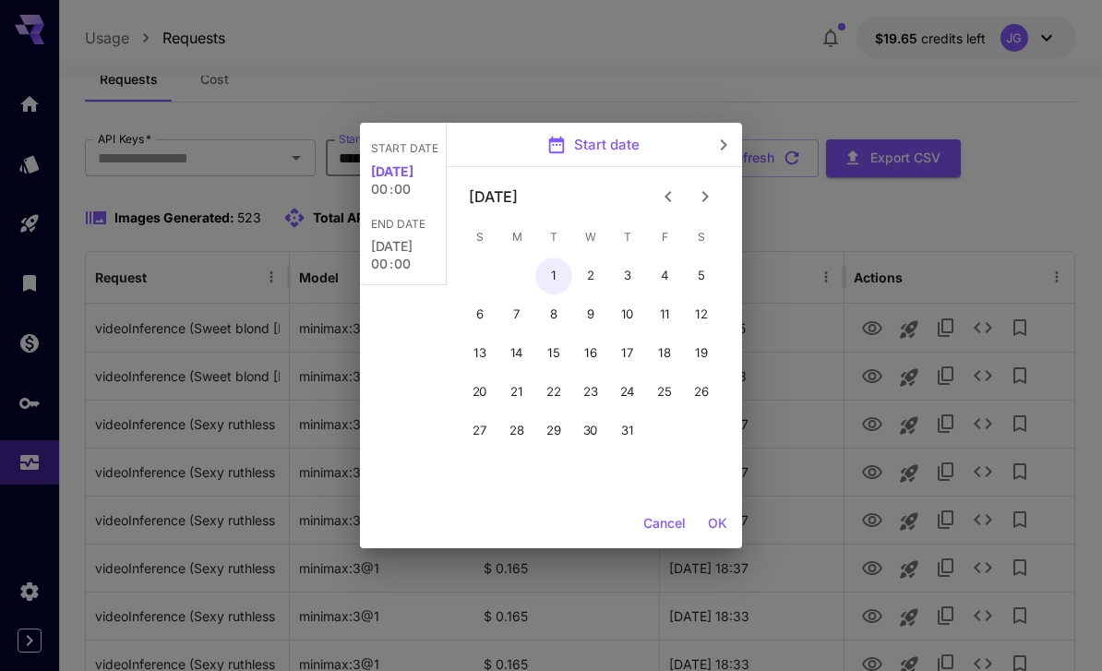
click at [551, 281] on button "1" at bounding box center [553, 275] width 37 height 37
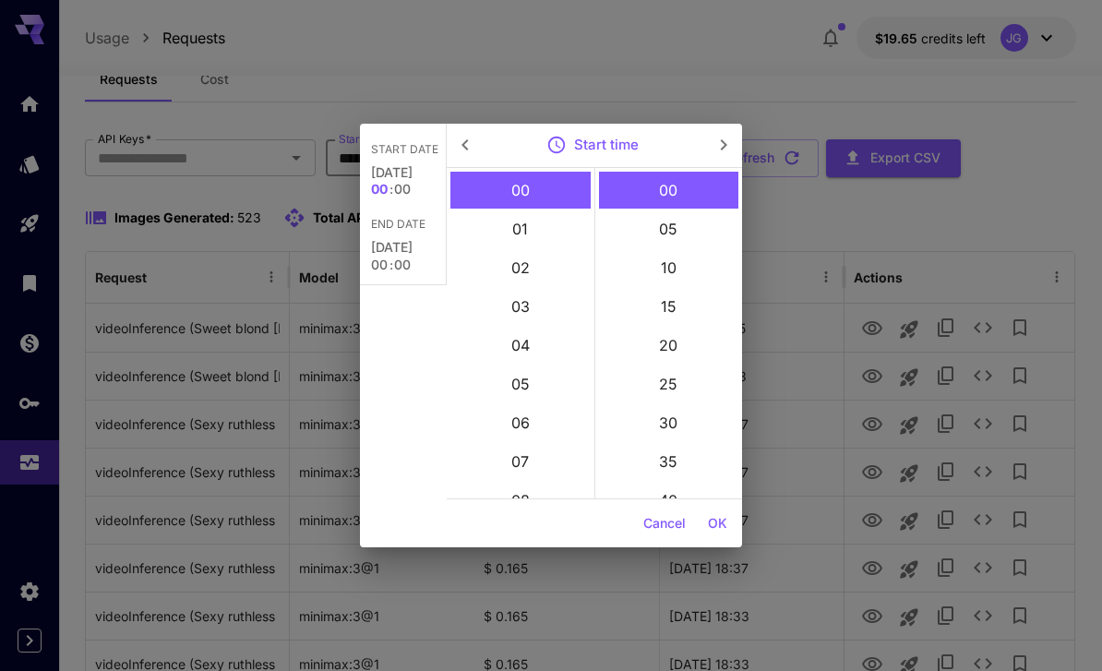
type input "**********"
click at [726, 522] on button "OK" at bounding box center [717, 524] width 34 height 34
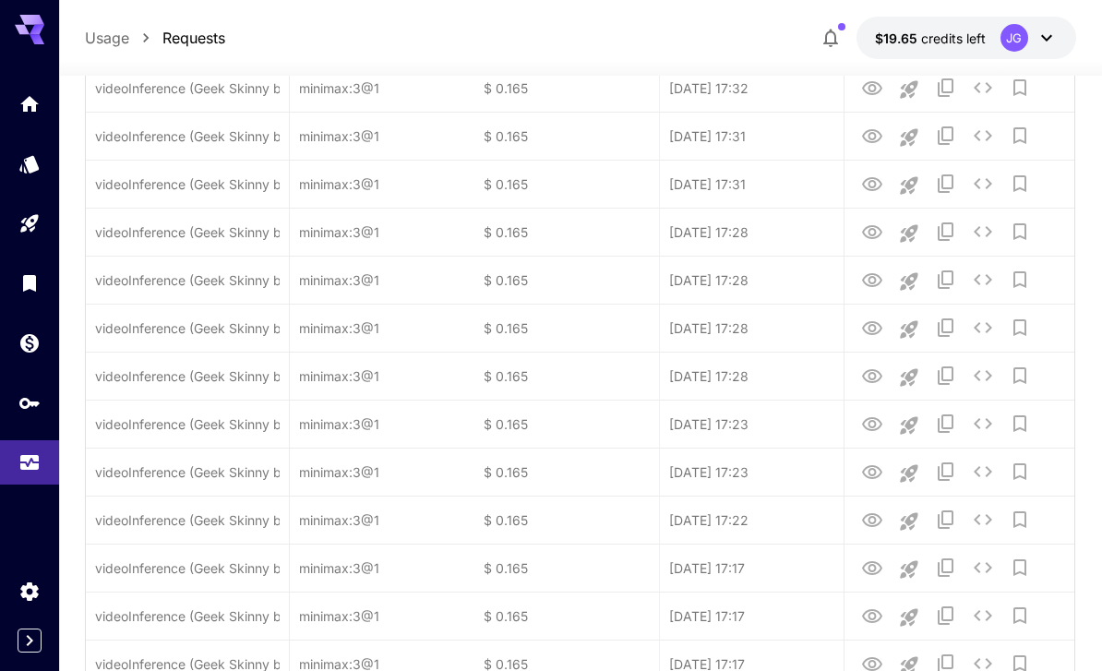
scroll to position [2136, 0]
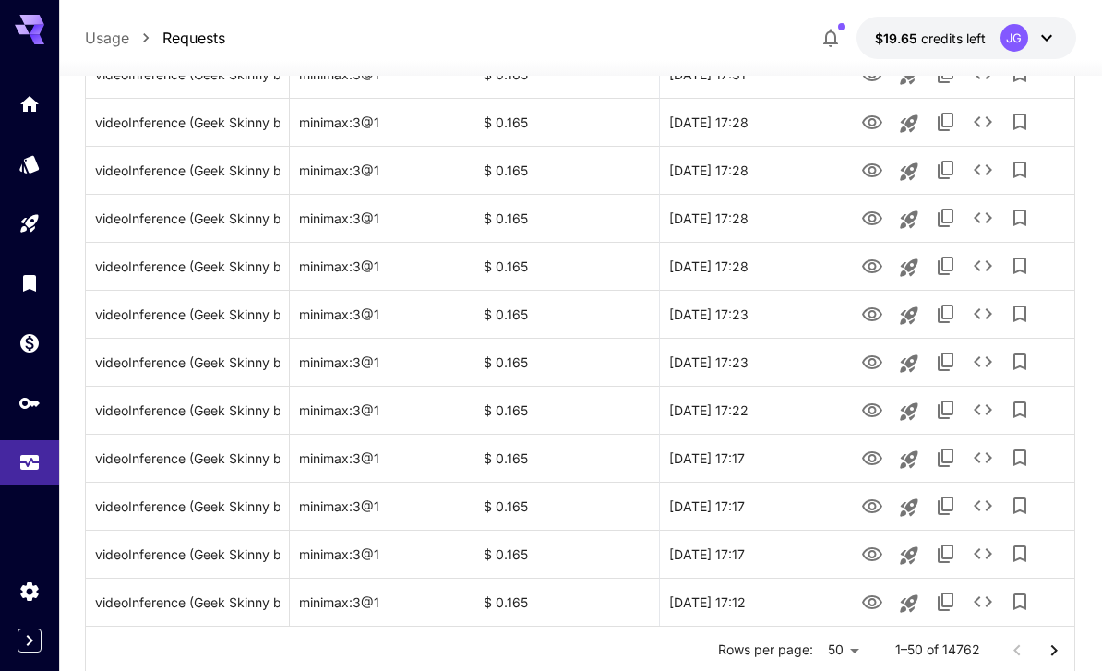
click at [769, 648] on icon "Go to next page" at bounding box center [1054, 650] width 22 height 22
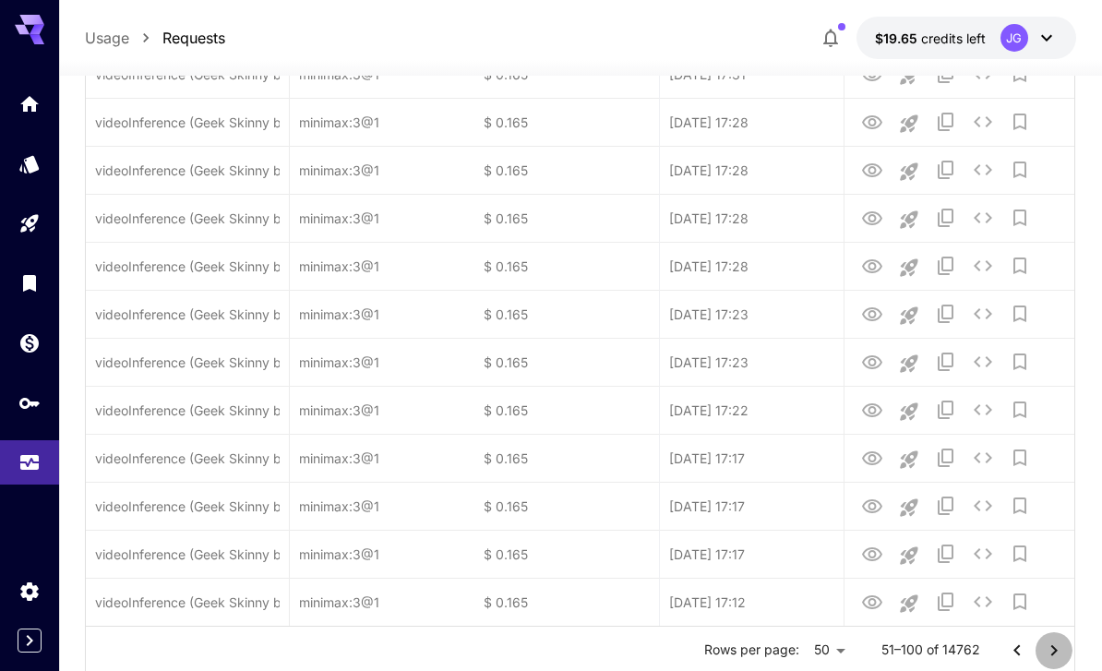
click at [769, 648] on icon "Go to next page" at bounding box center [1054, 650] width 22 height 22
click at [769, 650] on icon "Go to next page" at bounding box center [1054, 650] width 22 height 22
click at [769, 655] on icon "Go to next page" at bounding box center [1054, 650] width 22 height 22
click at [769, 654] on icon "Go to next page" at bounding box center [1054, 650] width 22 height 22
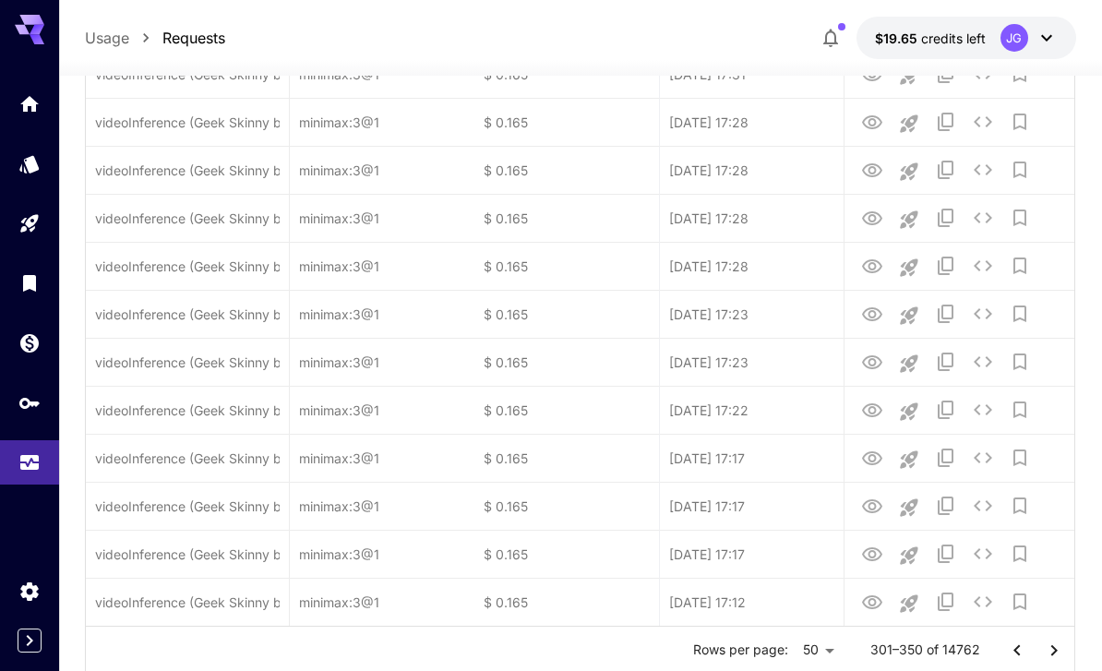
click at [769, 652] on icon "Go to next page" at bounding box center [1054, 650] width 22 height 22
click at [769, 650] on icon "Go to next page" at bounding box center [1053, 649] width 6 height 11
click at [769, 649] on icon "Go to next page" at bounding box center [1053, 649] width 6 height 11
click at [769, 652] on icon "Go to next page" at bounding box center [1054, 650] width 22 height 22
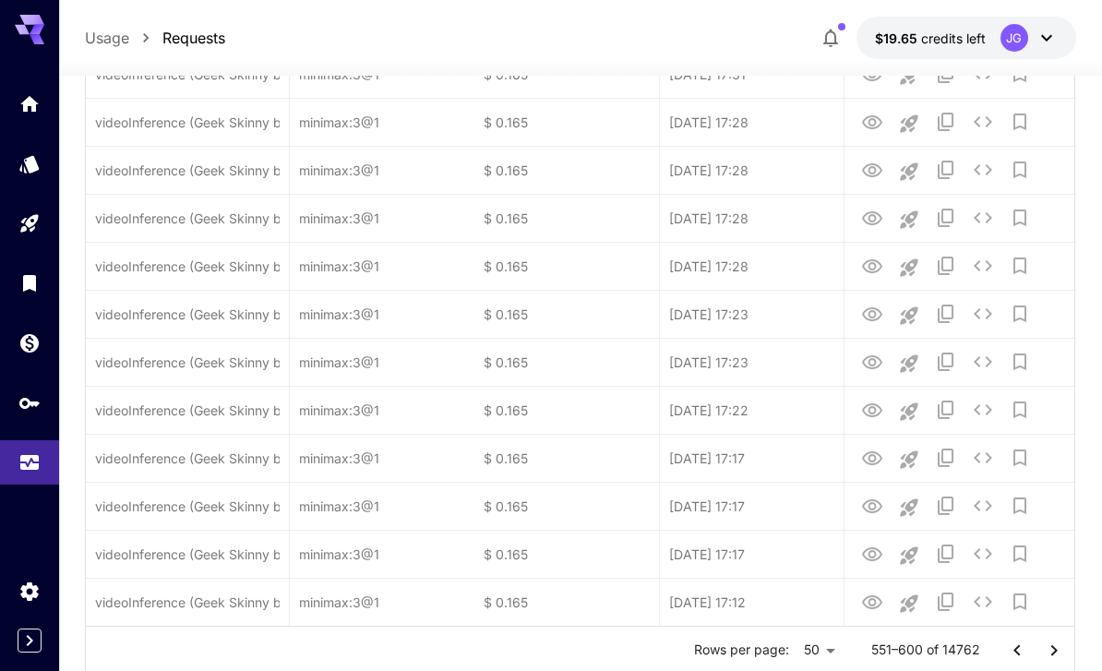
click at [769, 652] on icon "Go to next page" at bounding box center [1054, 650] width 22 height 22
click at [769, 652] on icon "Go to next page" at bounding box center [1053, 649] width 6 height 11
click at [769, 652] on icon "Go to next page" at bounding box center [1054, 650] width 22 height 22
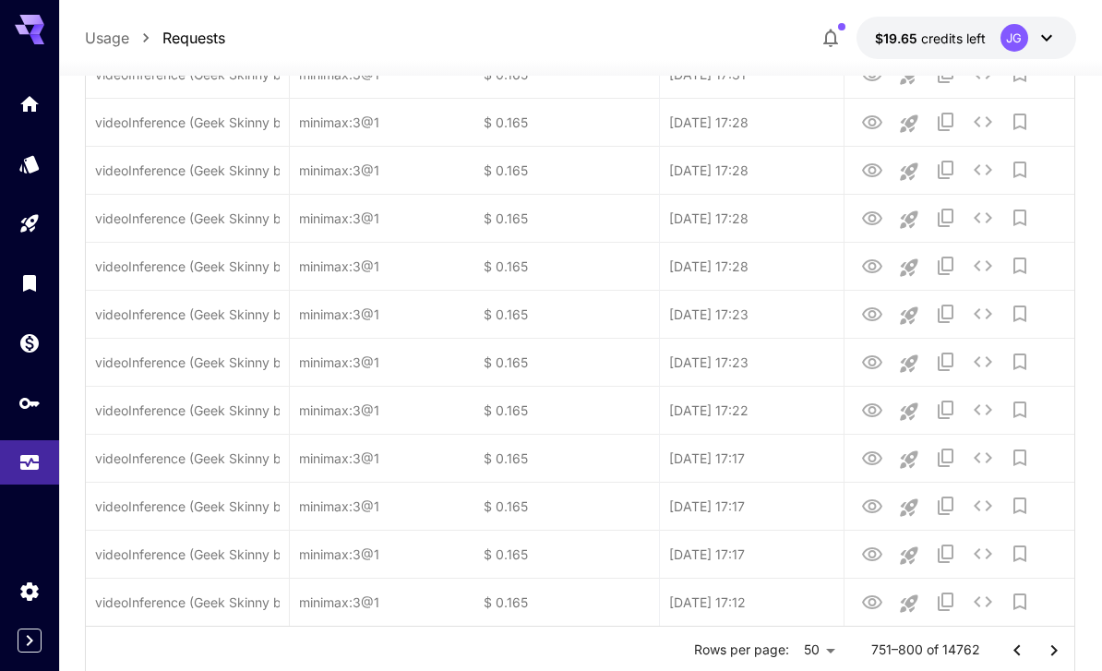
click at [769, 658] on icon "Go to next page" at bounding box center [1054, 650] width 22 height 22
click at [769, 657] on icon "Go to next page" at bounding box center [1054, 650] width 22 height 22
click at [769, 645] on icon "Go to next page" at bounding box center [1053, 649] width 6 height 11
click at [769, 644] on icon "Go to next page" at bounding box center [1054, 650] width 22 height 22
click at [769, 653] on icon "Go to next page" at bounding box center [1054, 650] width 22 height 22
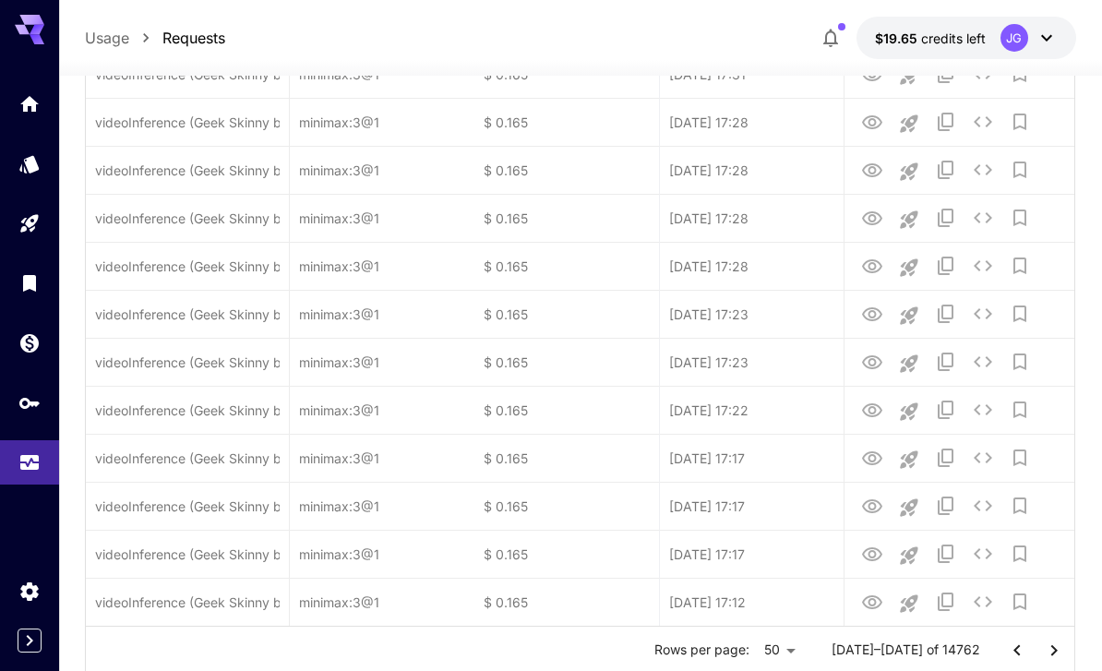
click at [769, 648] on icon "Go to next page" at bounding box center [1054, 650] width 22 height 22
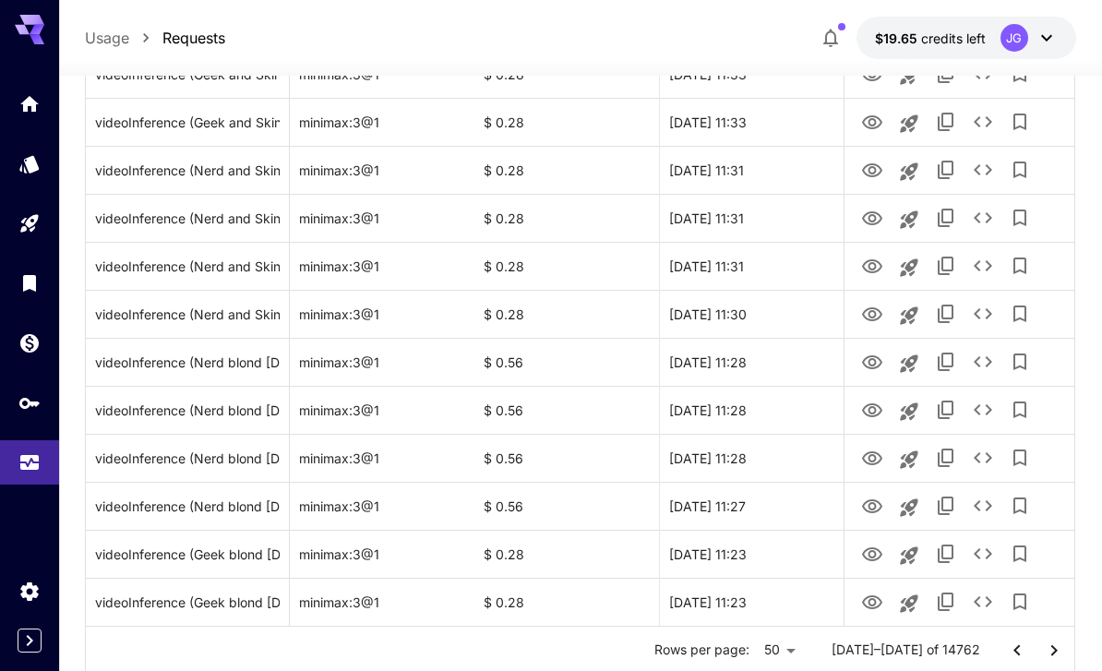
click at [769, 651] on icon "Go to next page" at bounding box center [1053, 649] width 6 height 11
click at [769, 593] on icon "View Video" at bounding box center [872, 602] width 22 height 22
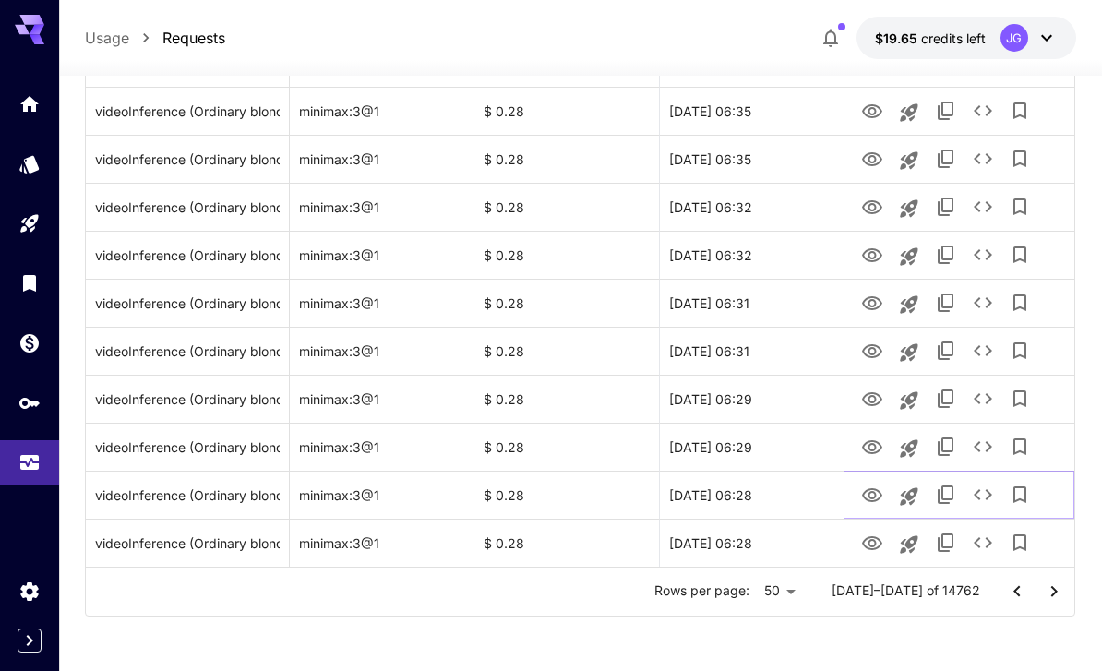
click at [769, 500] on icon "View Video" at bounding box center [872, 495] width 20 height 14
click at [769, 448] on icon "View Video" at bounding box center [872, 447] width 20 height 14
click at [769, 495] on icon "View Video" at bounding box center [872, 495] width 20 height 14
click at [769, 437] on icon "View Video" at bounding box center [872, 447] width 22 height 22
click at [769, 400] on icon "View Video" at bounding box center [872, 399] width 22 height 22
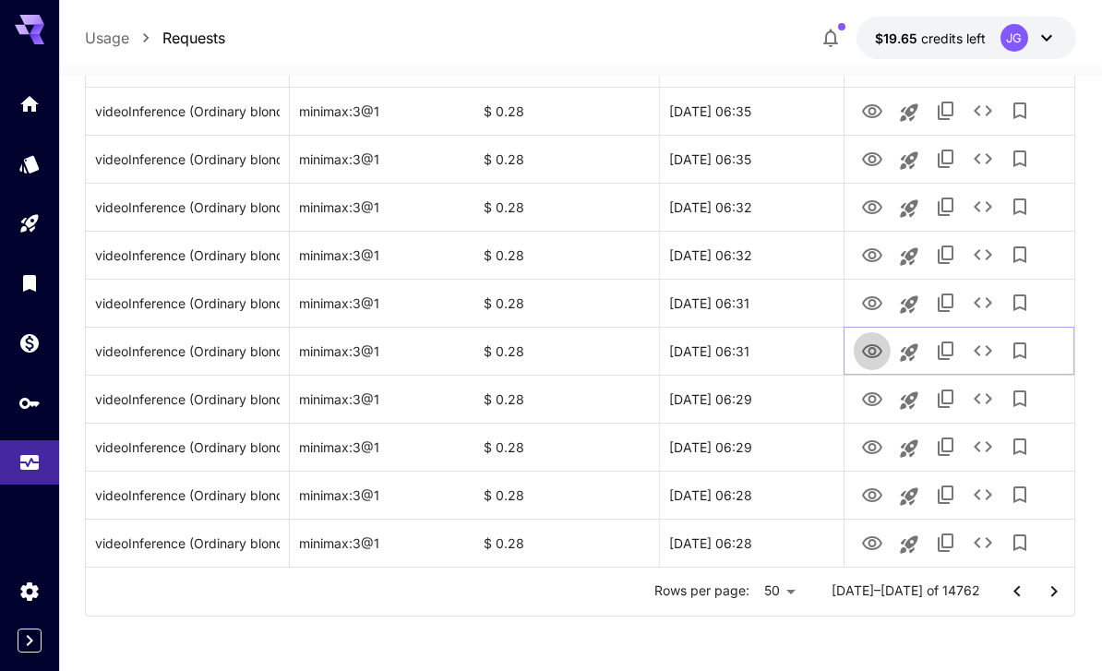
click at [769, 350] on icon "View Video" at bounding box center [872, 351] width 20 height 14
click at [769, 409] on icon "View Video" at bounding box center [872, 399] width 22 height 22
click at [769, 348] on icon "View Video" at bounding box center [872, 351] width 22 height 22
click at [769, 594] on icon "Go to previous page" at bounding box center [1017, 591] width 22 height 22
click at [769, 593] on icon "Go to previous page" at bounding box center [1017, 591] width 22 height 22
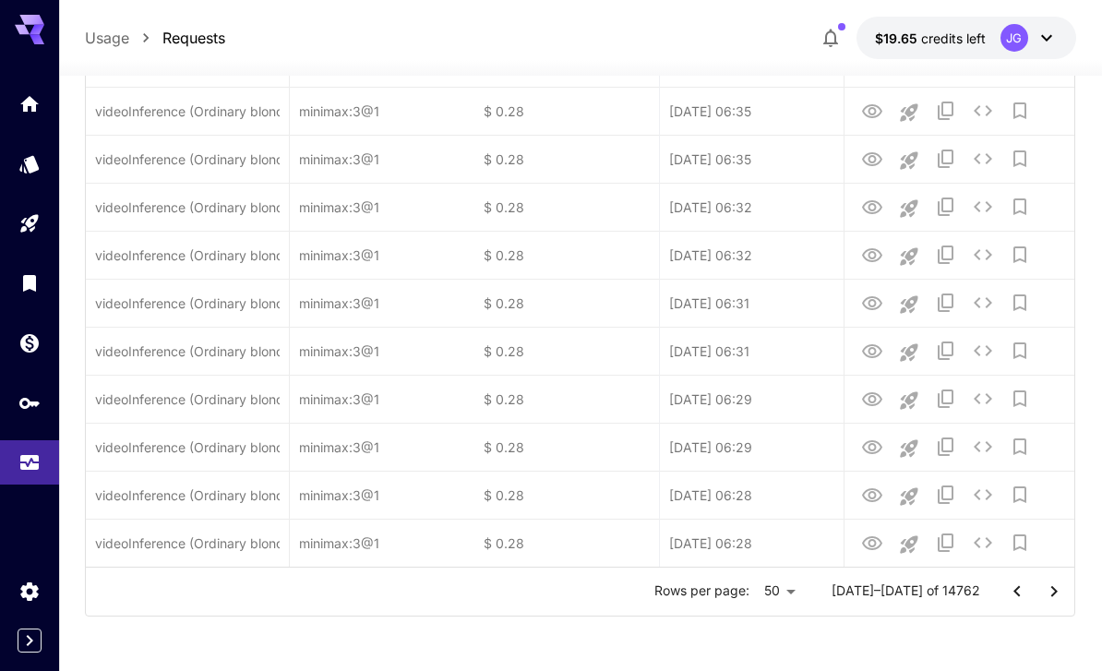
click at [769, 598] on icon "Go to previous page" at bounding box center [1017, 591] width 22 height 22
click at [769, 597] on icon "Go to previous page" at bounding box center [1017, 591] width 22 height 22
click at [769, 599] on icon "Go to previous page" at bounding box center [1017, 591] width 22 height 22
click at [769, 598] on icon "Go to previous page" at bounding box center [1017, 591] width 22 height 22
click at [769, 597] on icon "Go to previous page" at bounding box center [1017, 591] width 22 height 22
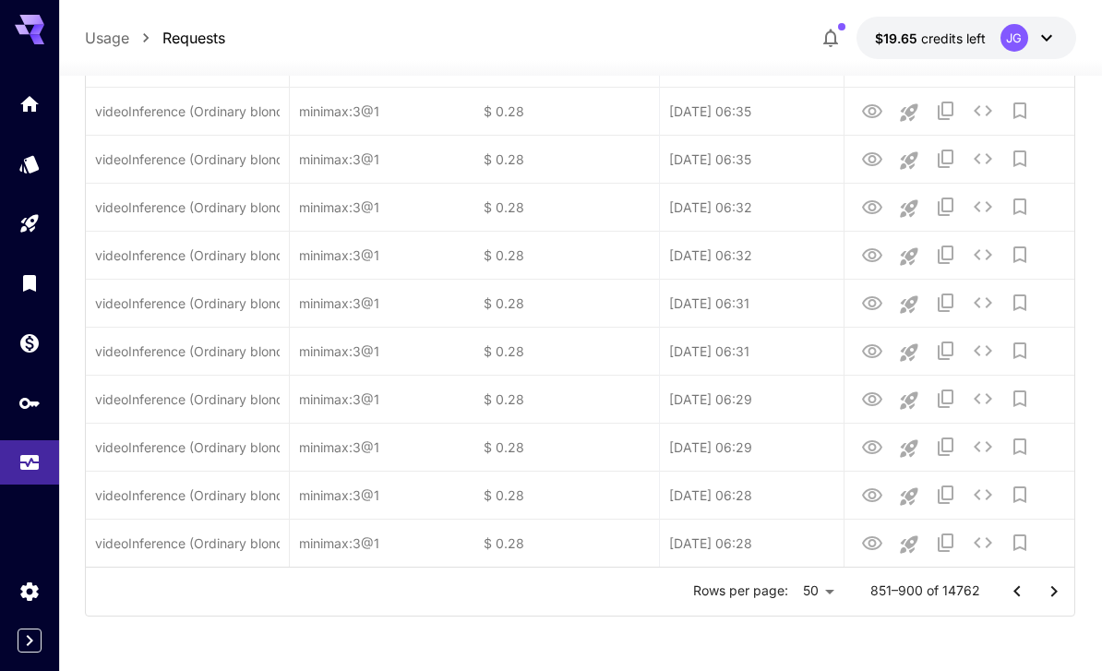
click at [769, 596] on icon "Go to previous page" at bounding box center [1017, 591] width 22 height 22
click at [769, 595] on icon "Go to previous page" at bounding box center [1017, 591] width 22 height 22
click at [769, 597] on icon "Go to previous page" at bounding box center [1017, 591] width 22 height 22
click at [769, 596] on icon "Go to previous page" at bounding box center [1017, 591] width 22 height 22
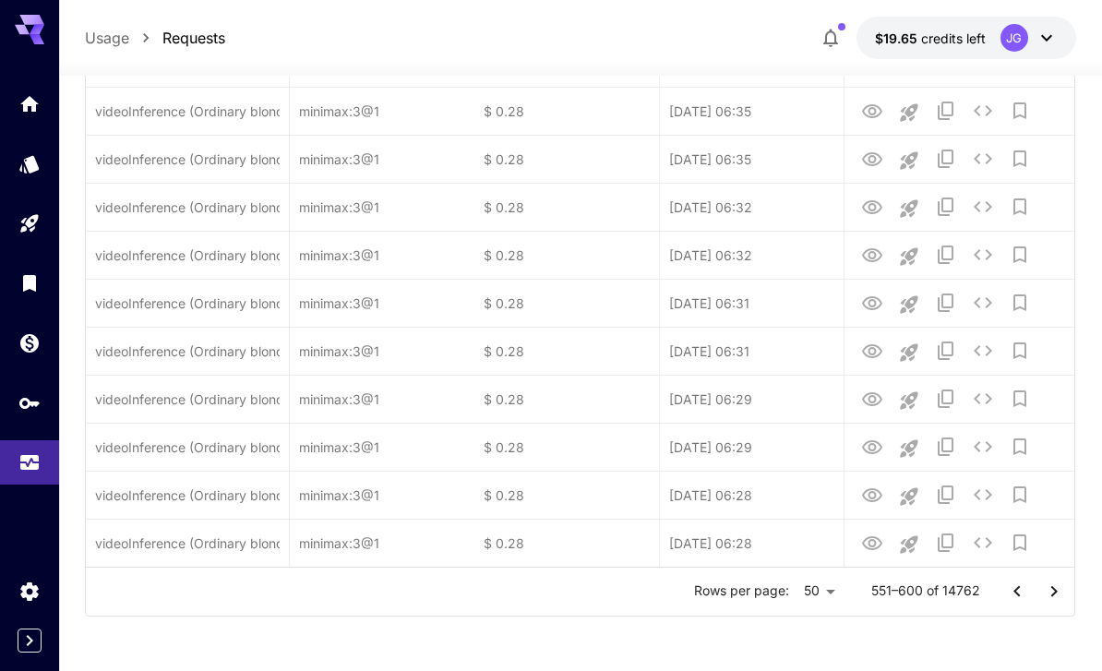
click at [769, 597] on icon "Go to previous page" at bounding box center [1017, 591] width 22 height 22
click at [769, 596] on icon "Go to previous page" at bounding box center [1017, 591] width 22 height 22
click at [769, 600] on icon "Go to previous page" at bounding box center [1017, 591] width 22 height 22
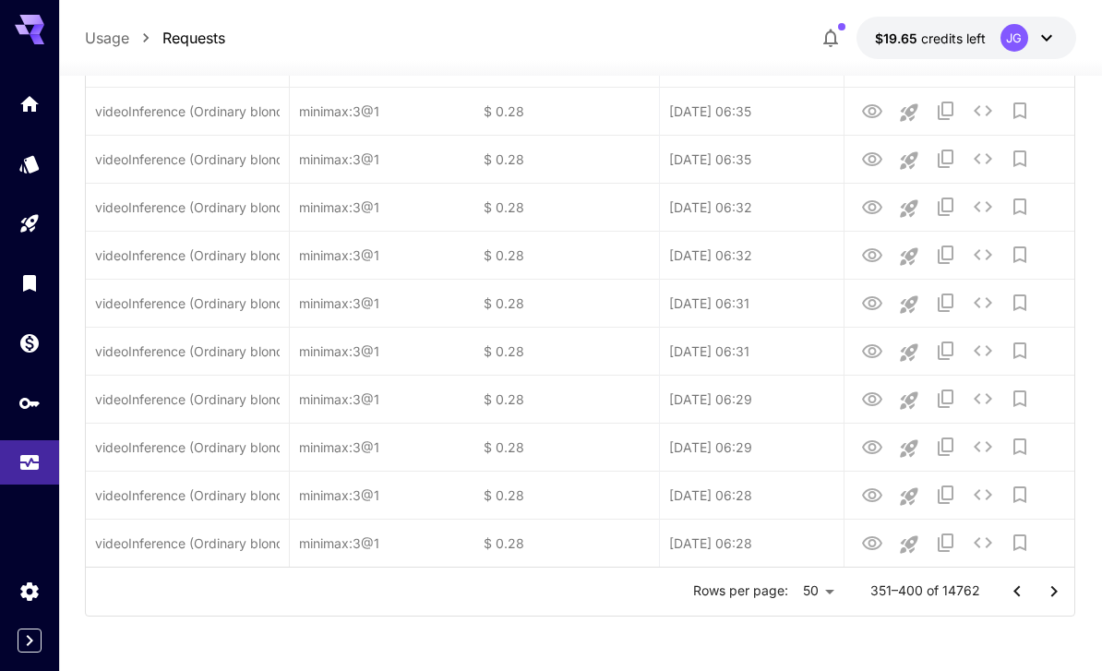
click at [769, 599] on icon "Go to previous page" at bounding box center [1017, 591] width 22 height 22
click at [769, 597] on icon "Go to previous page" at bounding box center [1017, 591] width 22 height 22
click at [769, 594] on icon "Go to previous page" at bounding box center [1017, 591] width 22 height 22
click at [769, 593] on icon "Go to previous page" at bounding box center [1017, 591] width 22 height 22
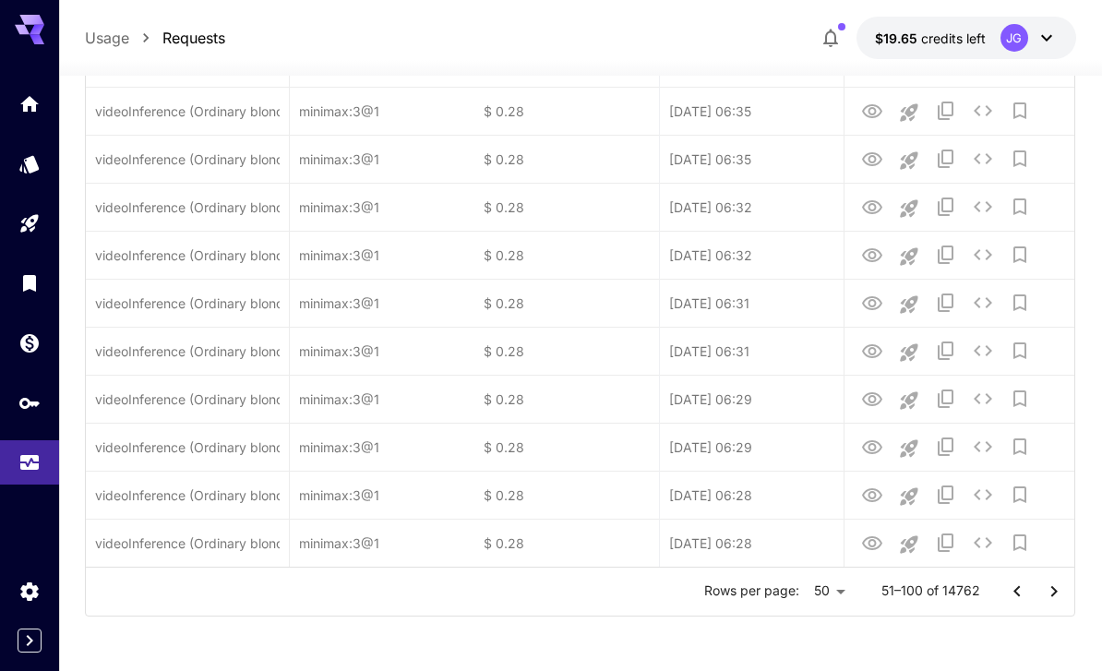
click at [769, 598] on icon "Go to previous page" at bounding box center [1017, 591] width 22 height 22
click at [769, 598] on div at bounding box center [1035, 591] width 74 height 37
click at [769, 591] on div at bounding box center [1035, 591] width 74 height 37
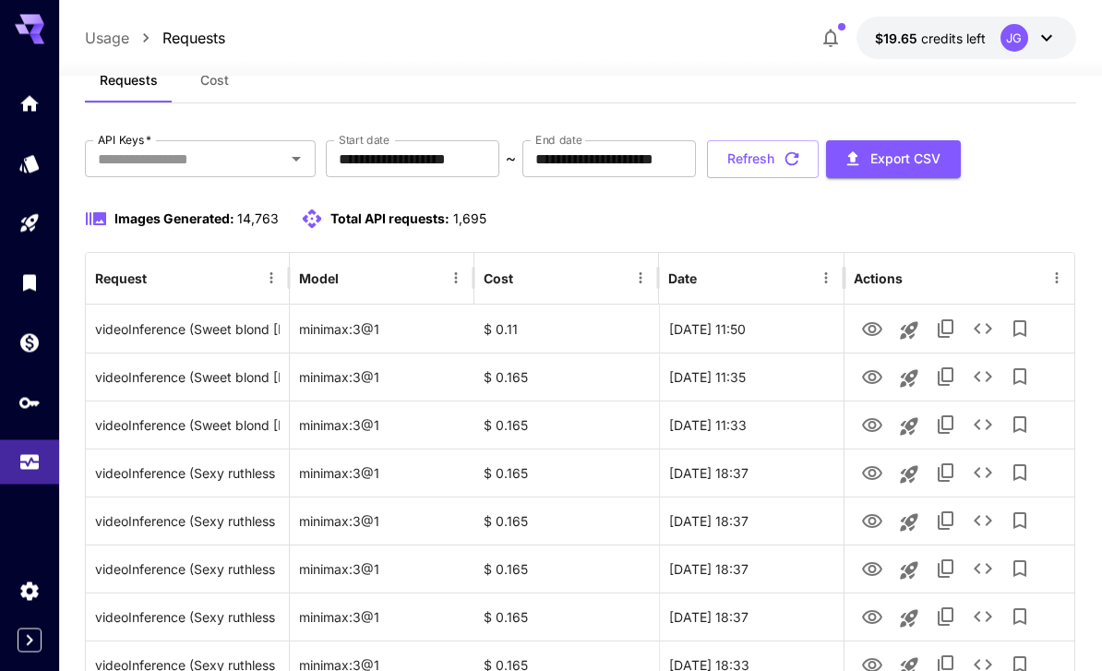
scroll to position [0, 0]
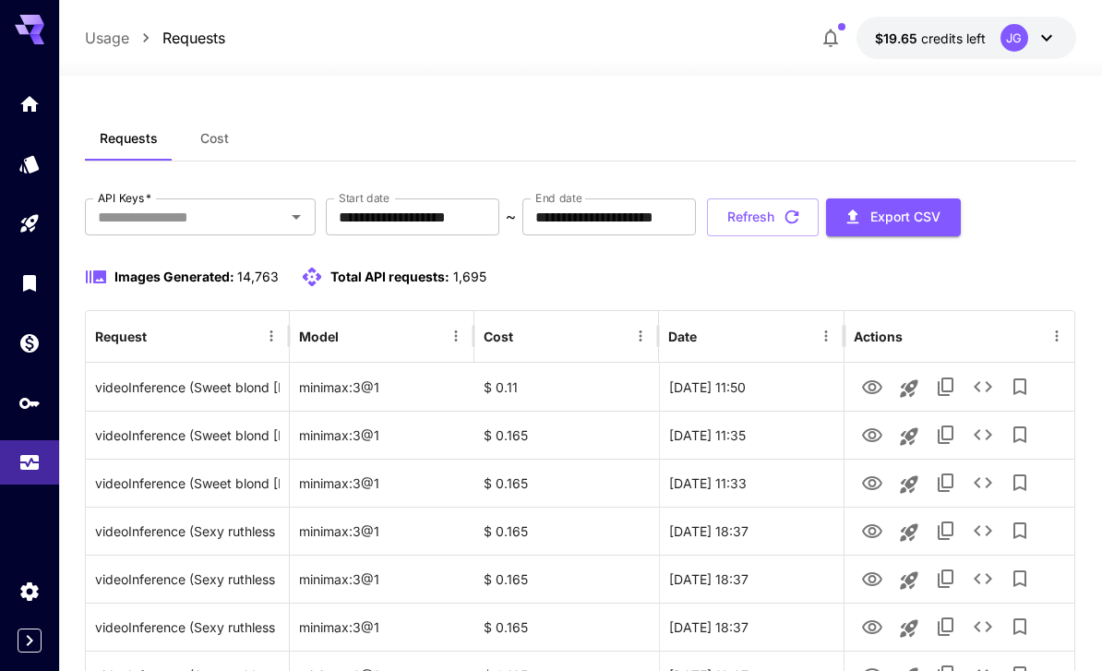
click at [769, 220] on icon "button" at bounding box center [791, 217] width 14 height 14
click at [769, 218] on icon "button" at bounding box center [792, 217] width 20 height 20
click at [769, 387] on icon "View Video" at bounding box center [872, 387] width 20 height 14
click at [769, 222] on button "Refresh" at bounding box center [763, 217] width 112 height 38
click at [769, 441] on icon "View Video" at bounding box center [872, 435] width 20 height 14
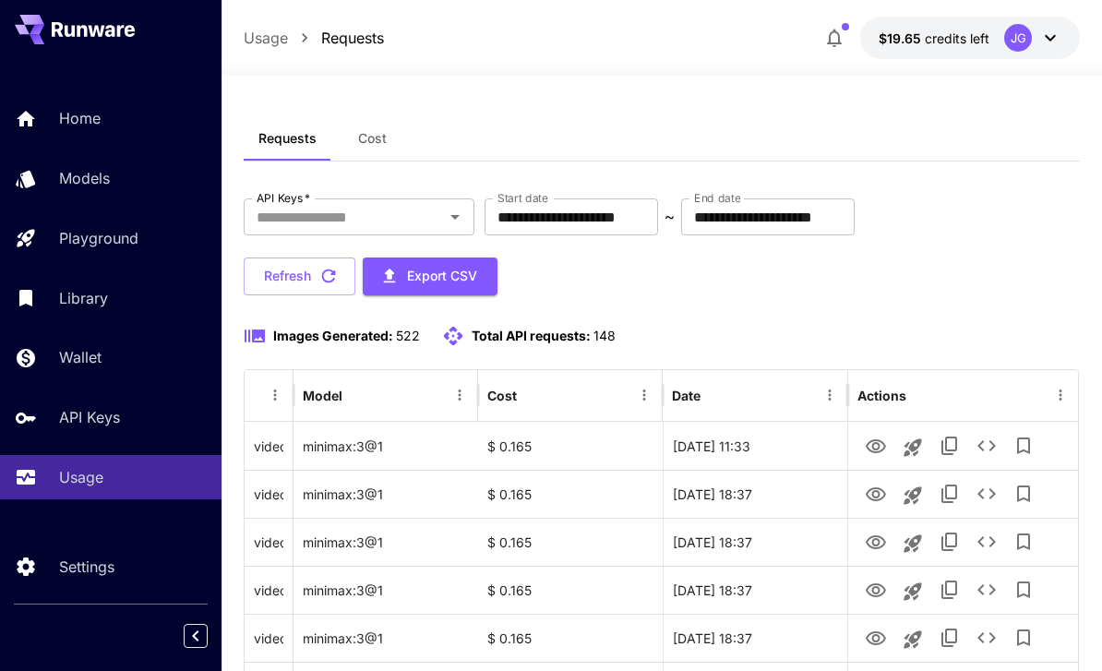
click at [859, 253] on div "**********" at bounding box center [662, 246] width 836 height 97
click at [872, 444] on icon "View Video" at bounding box center [876, 447] width 22 height 22
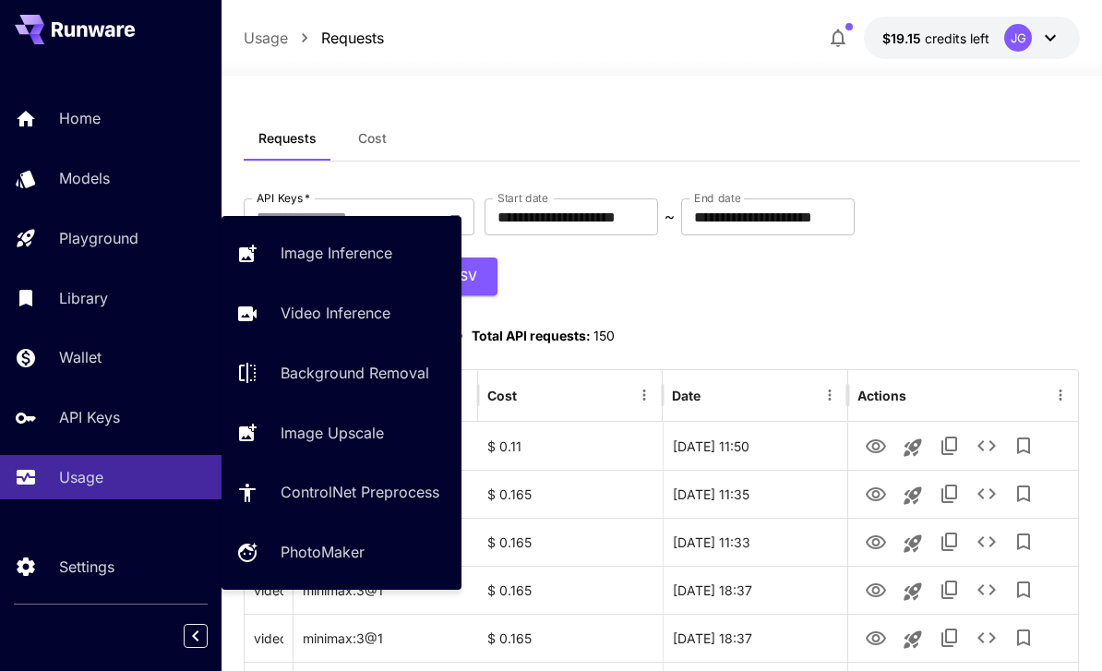
click at [73, 237] on p "Playground" at bounding box center [98, 238] width 79 height 22
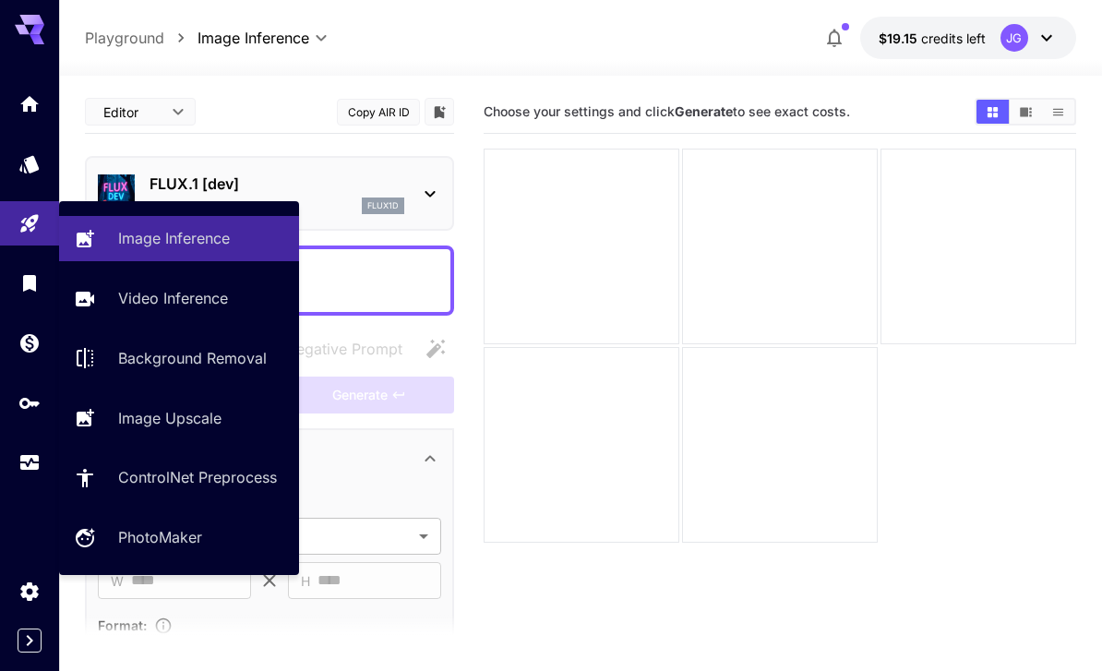
click at [157, 297] on p "Video Inference" at bounding box center [173, 298] width 110 height 22
type input "**********"
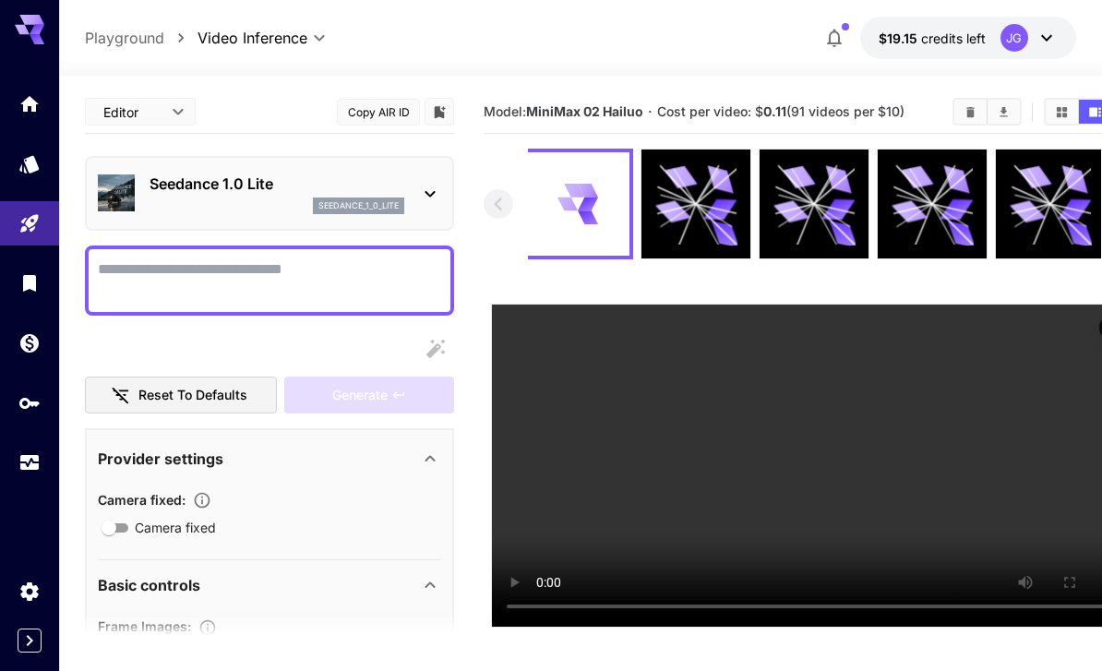
click at [23, 461] on icon "Usage" at bounding box center [29, 465] width 18 height 9
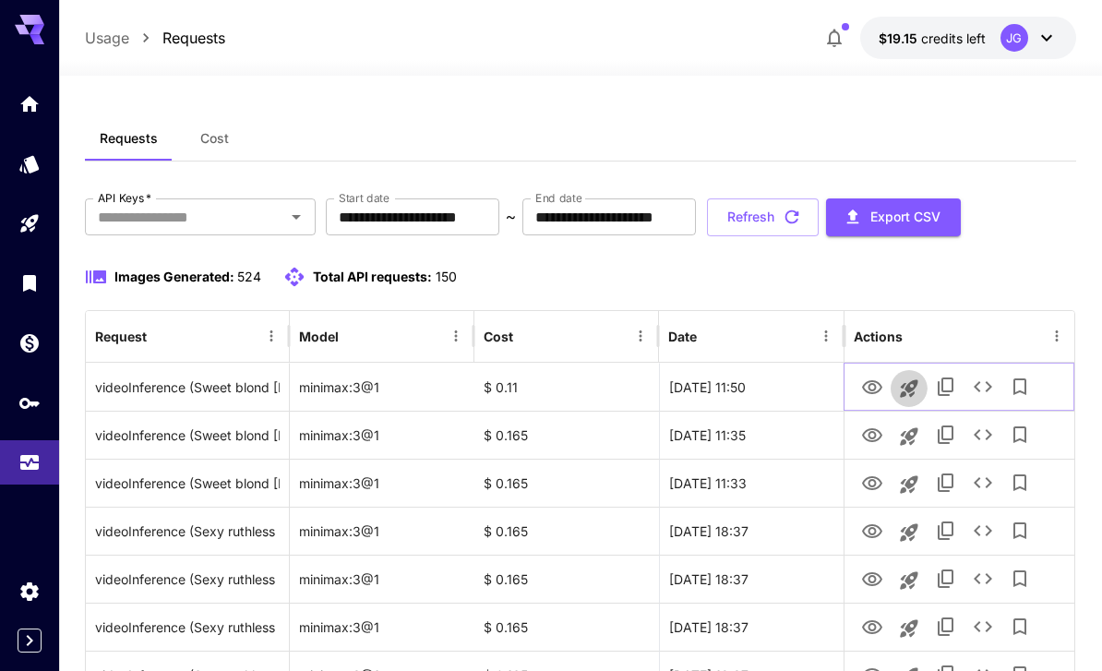
click at [910, 392] on icon "Launch in playground" at bounding box center [909, 388] width 18 height 18
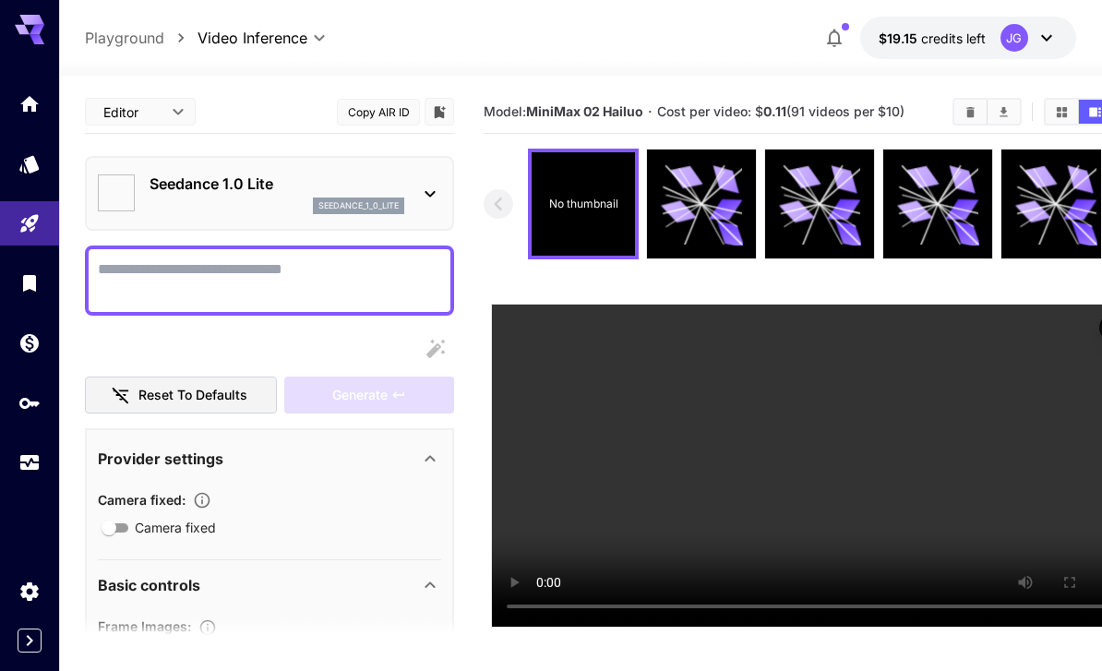
type textarea "**********"
type input "**********"
type input "***"
type input "*"
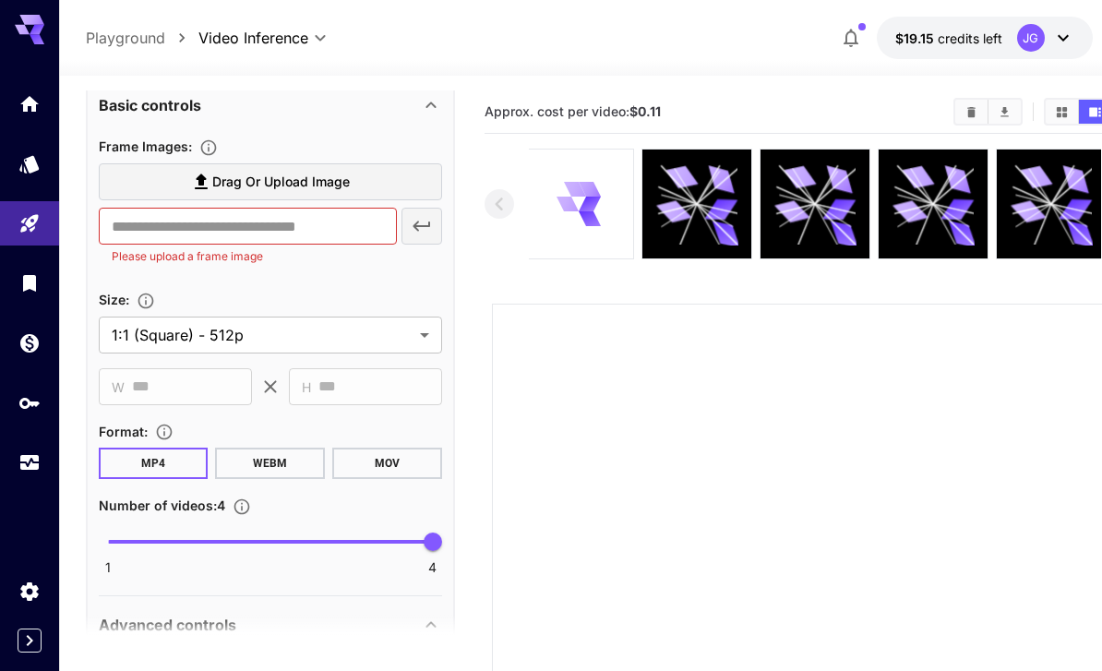
scroll to position [678, 0]
click at [350, 185] on label "Drag or upload image" at bounding box center [270, 183] width 343 height 38
click at [0, 0] on input "Drag or upload image" at bounding box center [0, 0] width 0 height 0
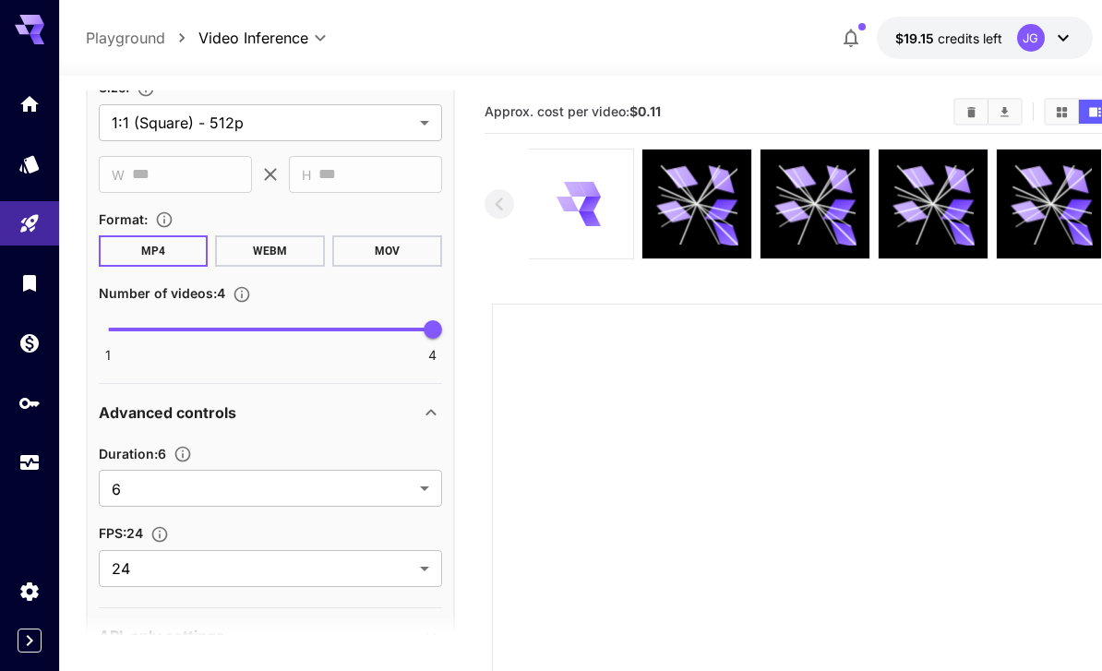
scroll to position [961, 0]
click at [418, 489] on body "**********" at bounding box center [551, 502] width 1102 height 1005
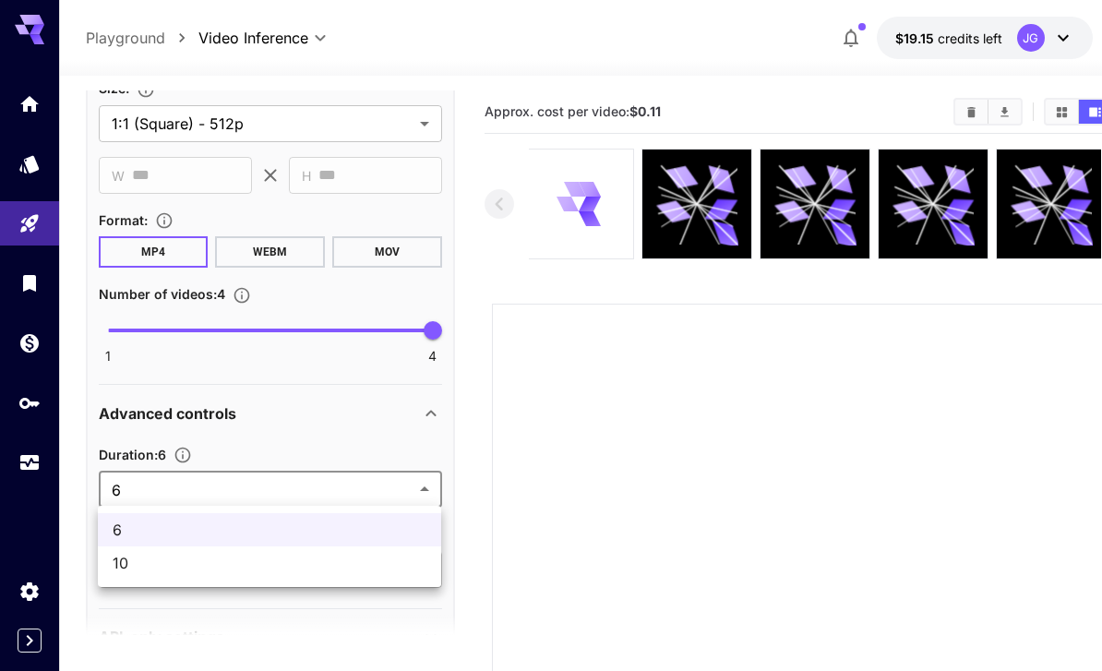
click at [342, 568] on span "10" at bounding box center [270, 563] width 314 height 22
type input "**"
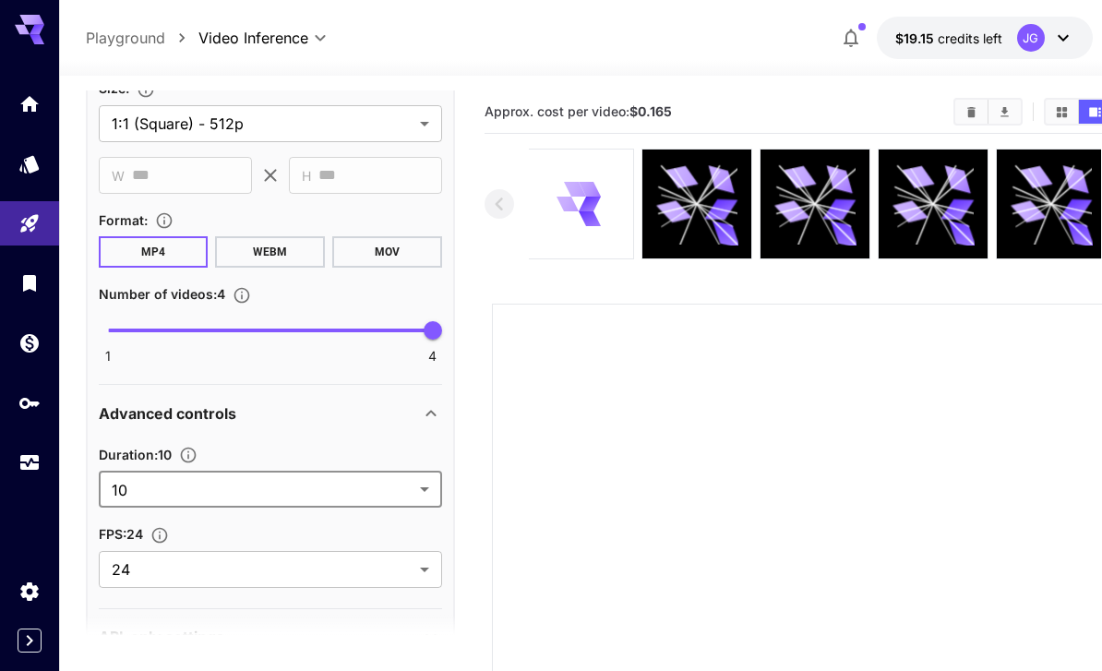
type input "**********"
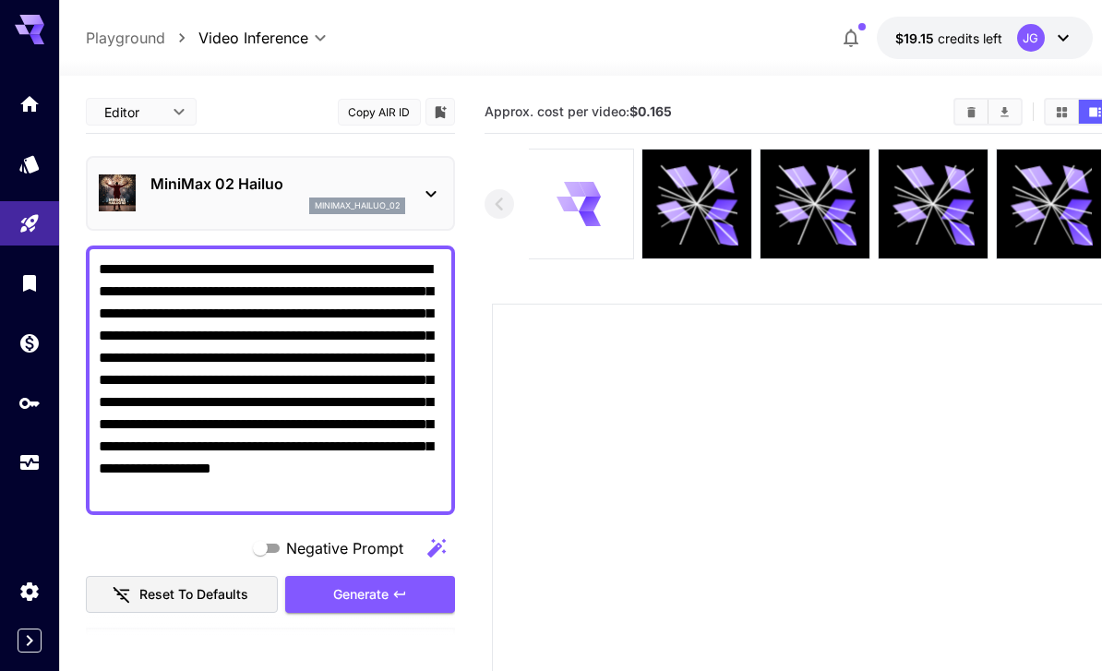
scroll to position [0, 0]
click at [197, 267] on textarea "**********" at bounding box center [270, 380] width 343 height 244
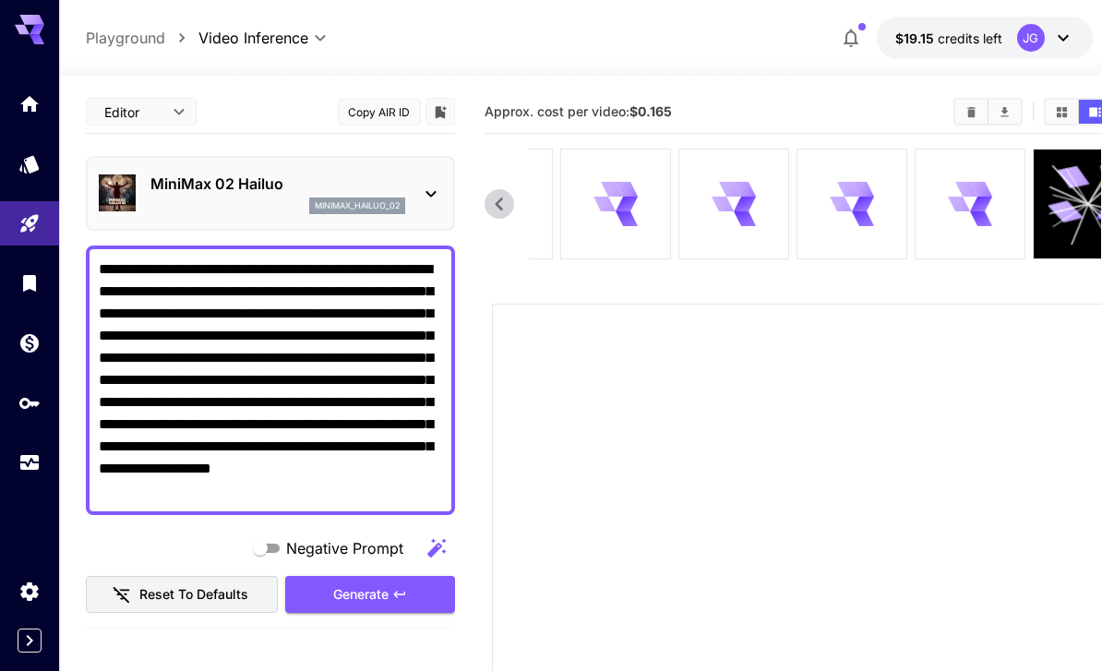
click at [981, 198] on icon at bounding box center [981, 204] width 22 height 15
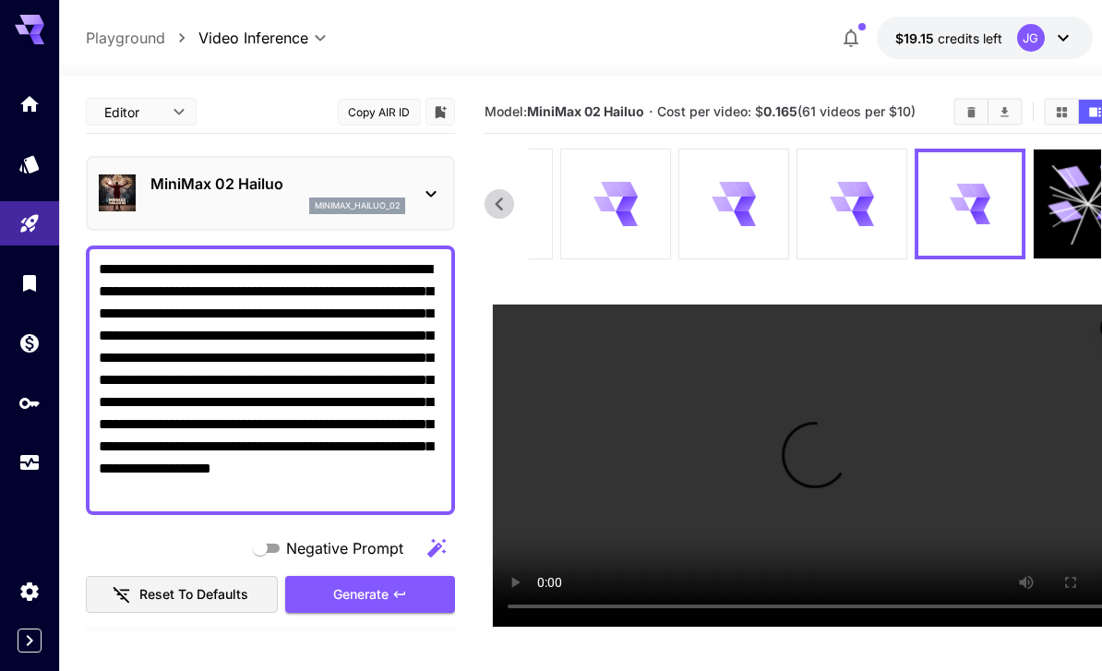
click at [859, 201] on icon at bounding box center [863, 204] width 22 height 15
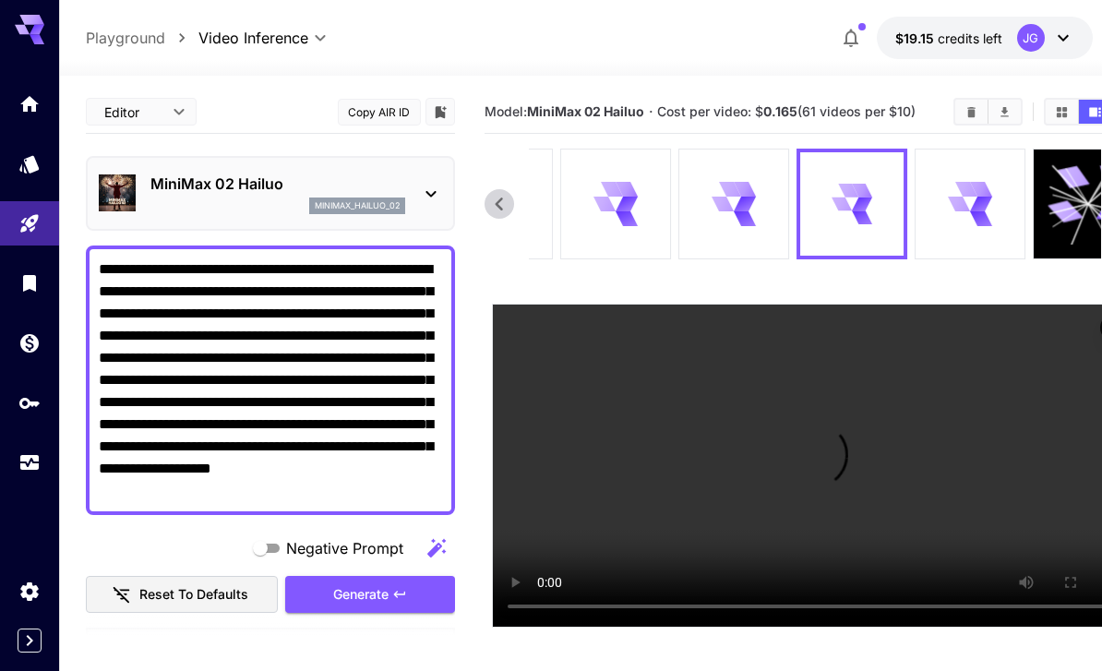
click at [746, 212] on icon at bounding box center [745, 203] width 26 height 25
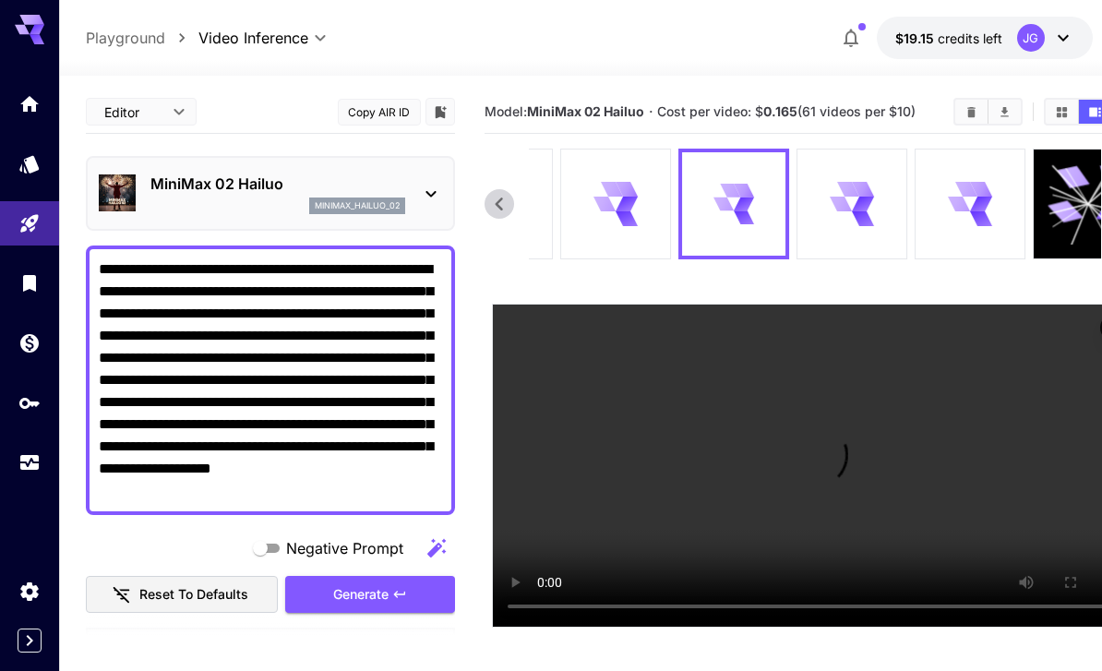
click at [615, 206] on icon at bounding box center [614, 203] width 43 height 43
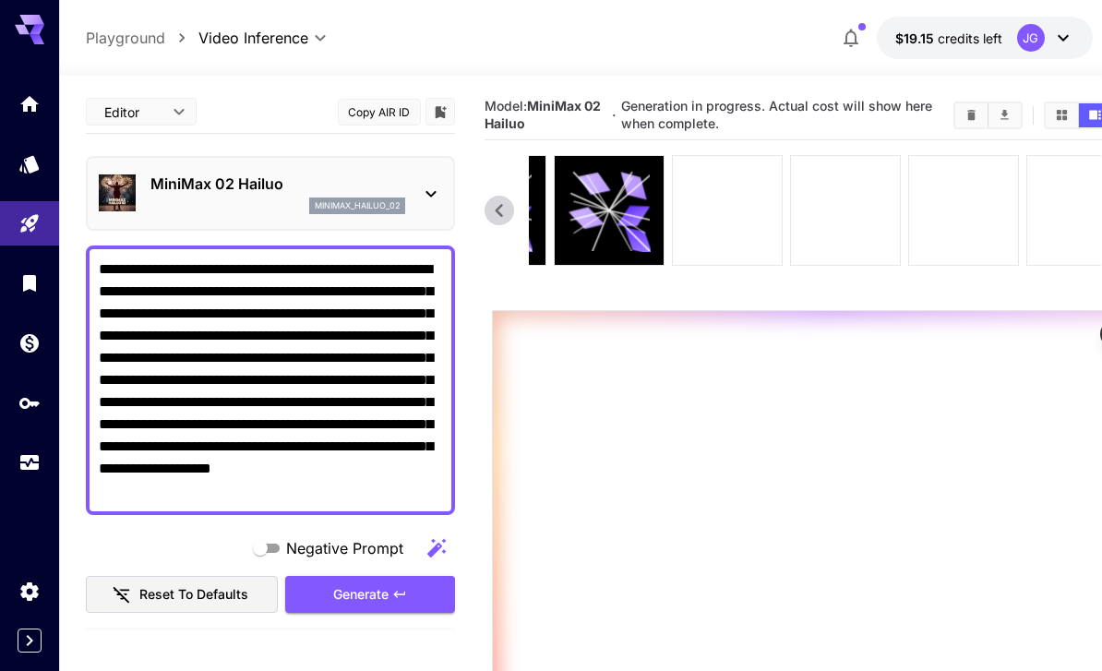
click at [802, 219] on div at bounding box center [845, 210] width 109 height 109
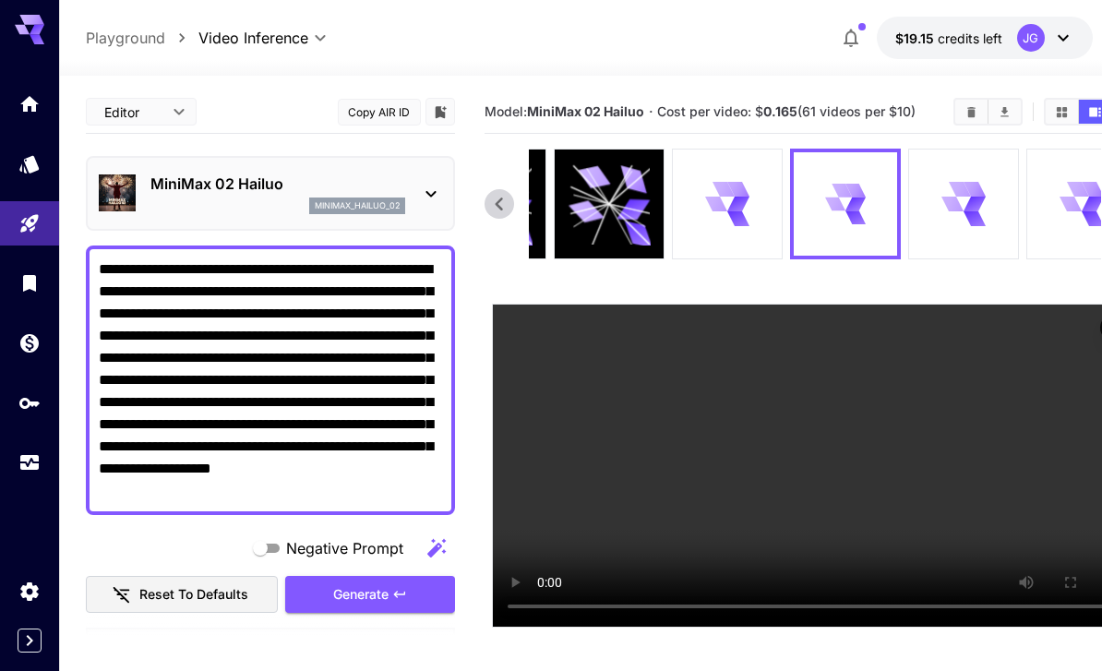
click at [734, 202] on icon at bounding box center [737, 204] width 23 height 16
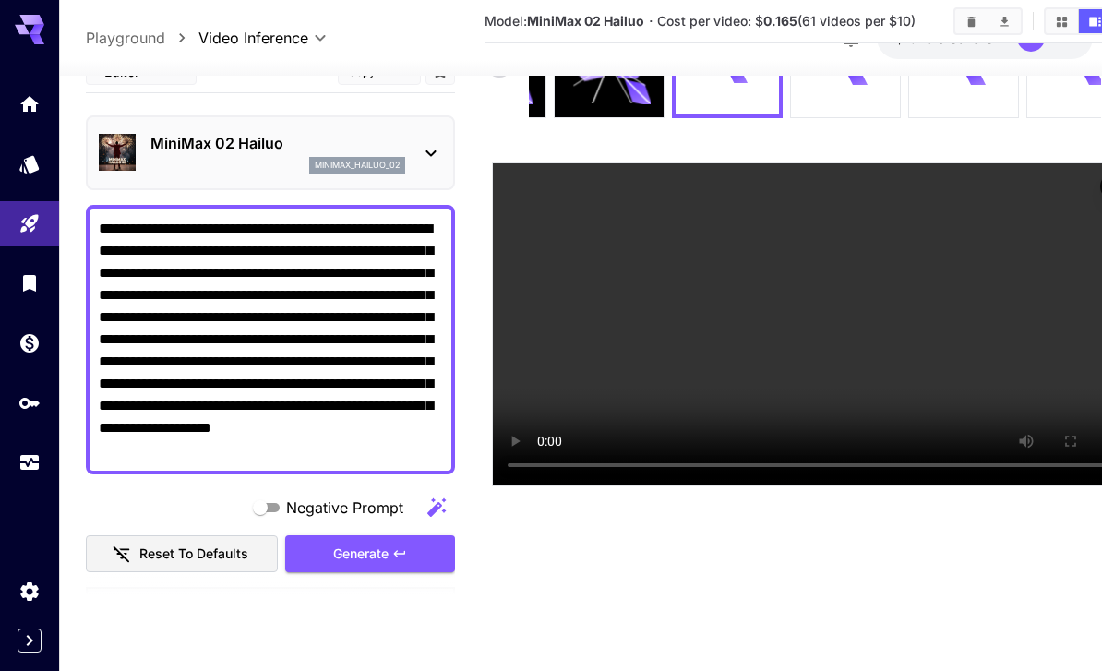
click at [501, 196] on video at bounding box center [815, 324] width 644 height 322
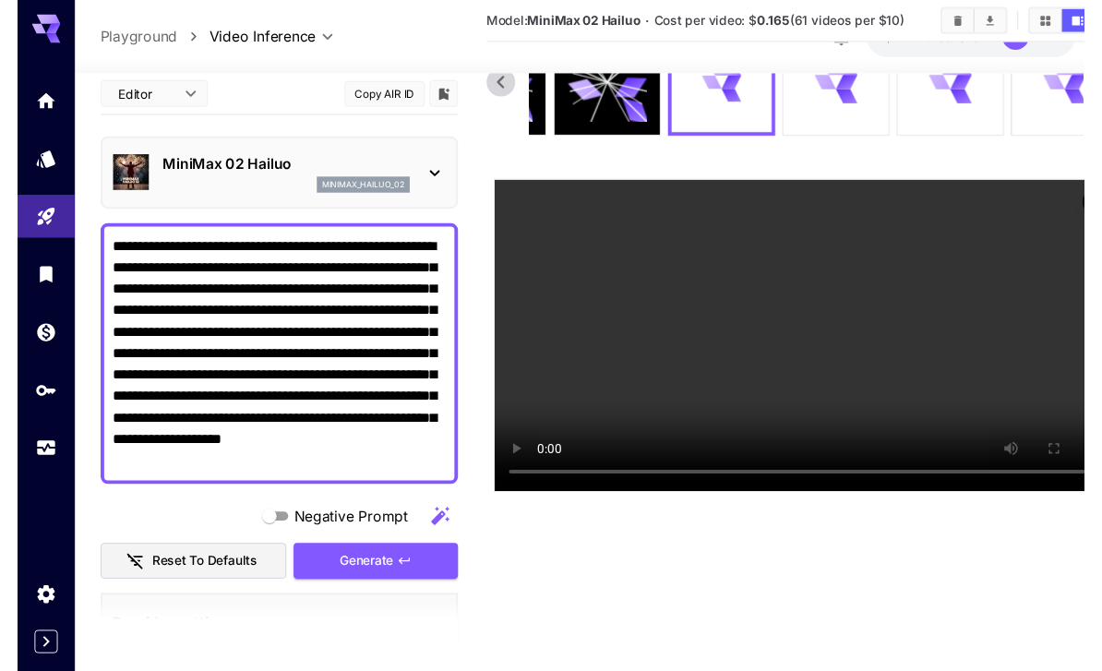
scroll to position [141, 0]
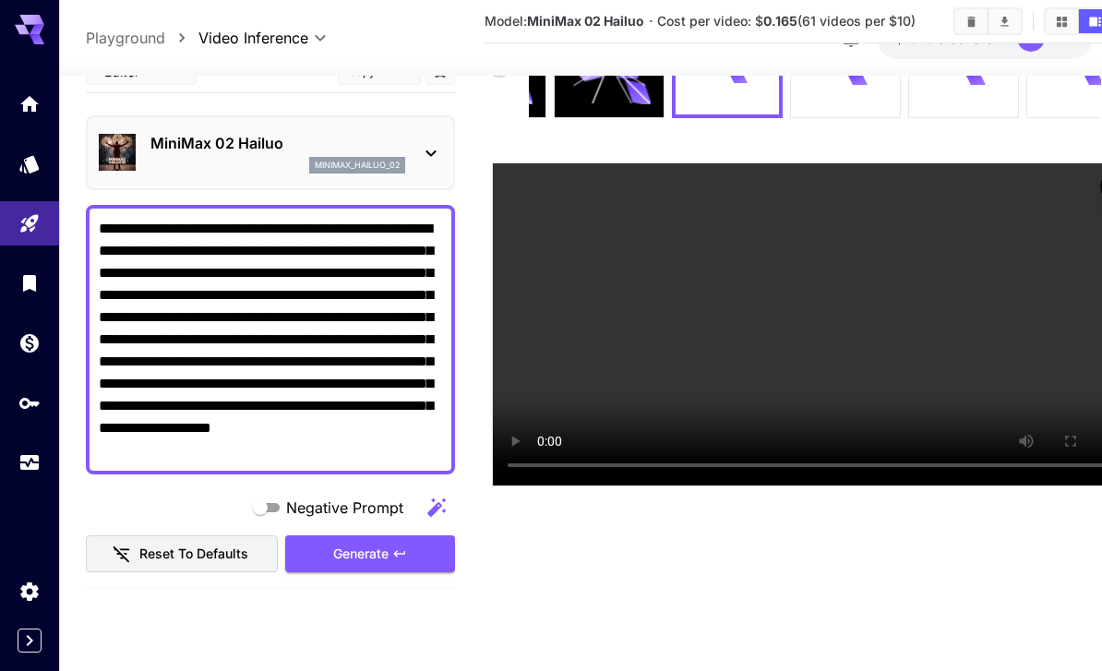
click at [864, 101] on div at bounding box center [845, 62] width 109 height 109
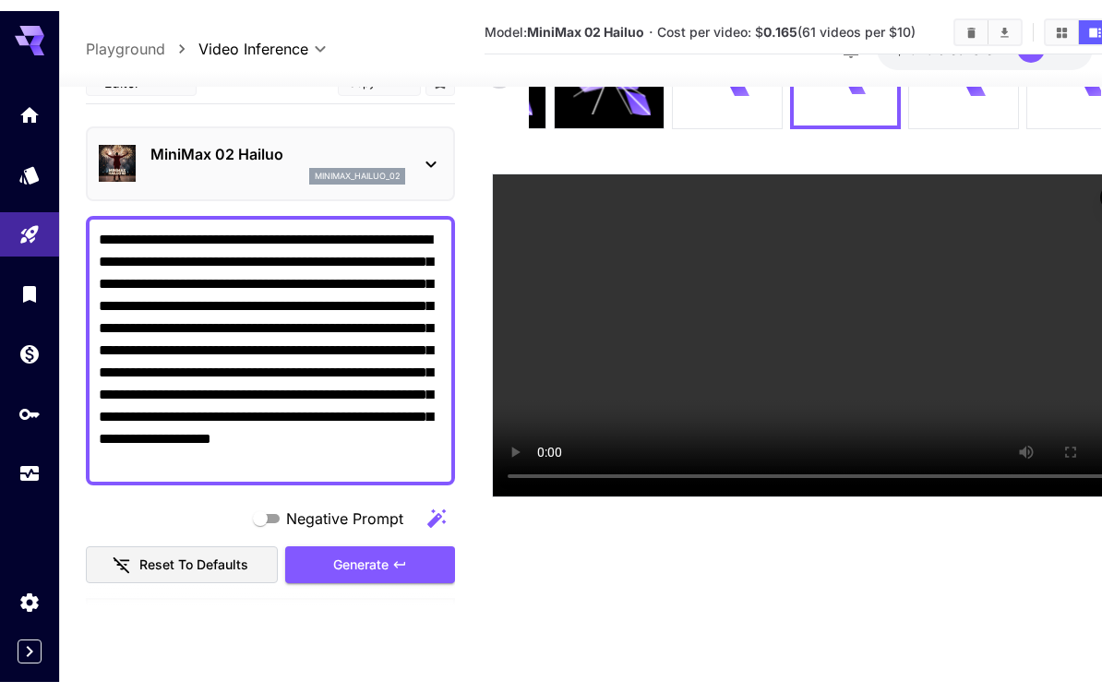
scroll to position [119, 0]
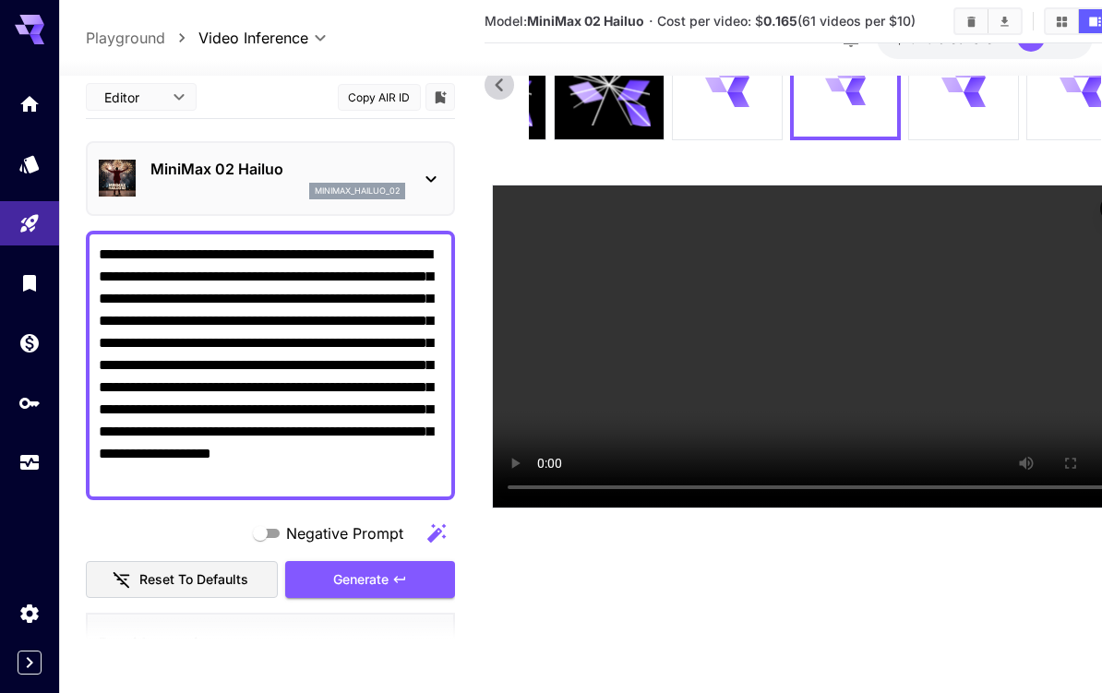
click at [511, 198] on video at bounding box center [815, 346] width 644 height 322
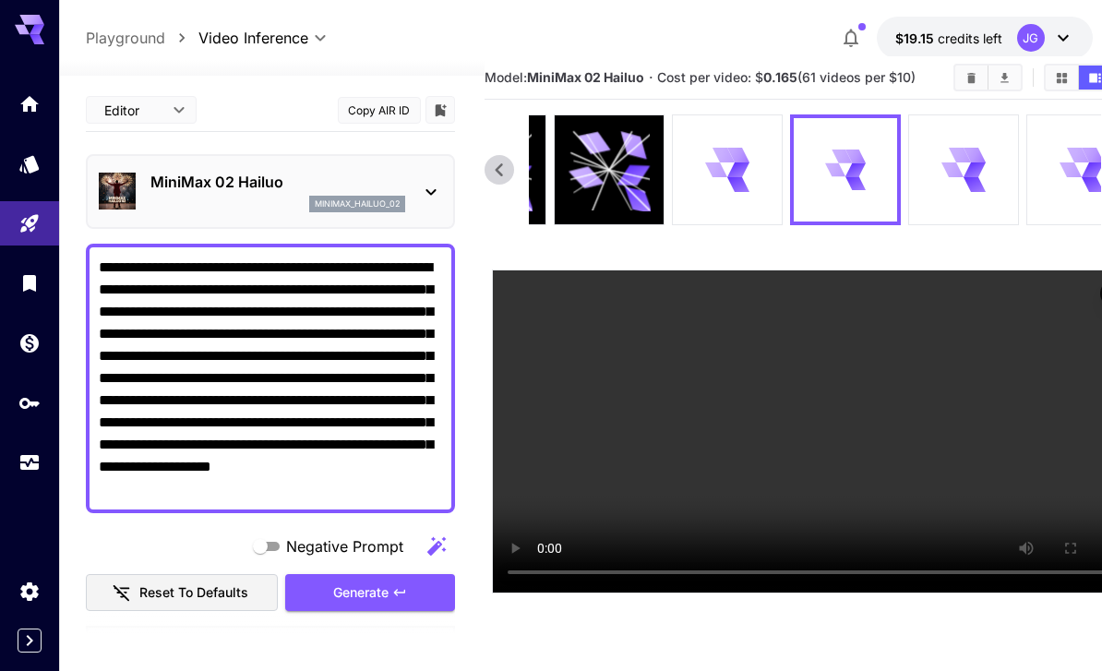
scroll to position [44, 0]
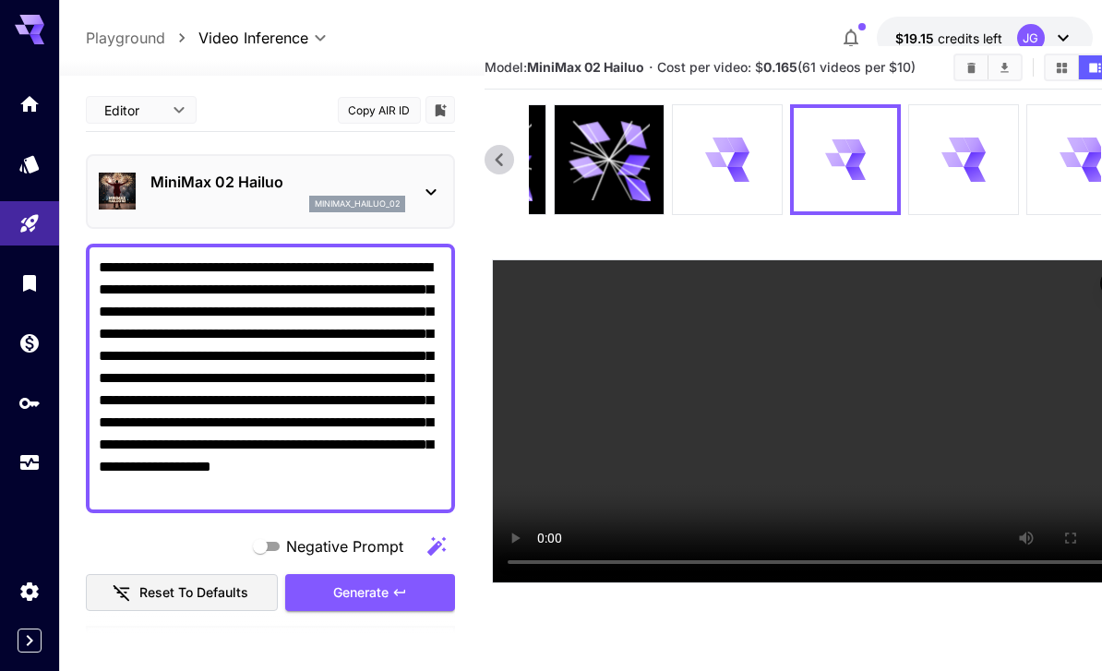
click at [965, 158] on icon at bounding box center [974, 159] width 22 height 15
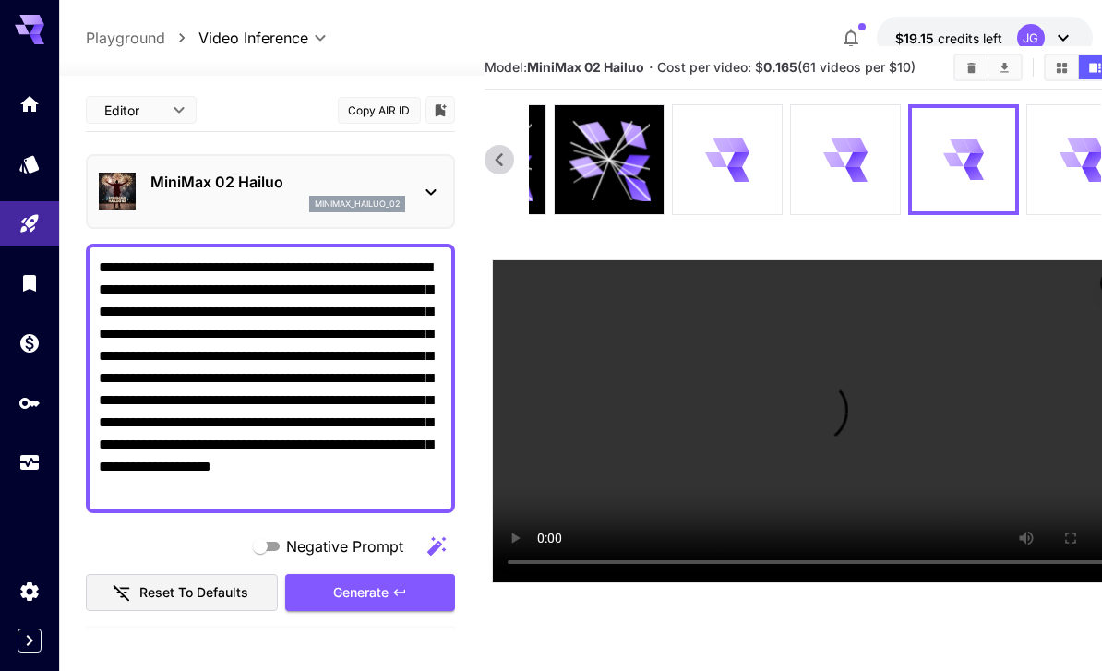
scroll to position [22, 0]
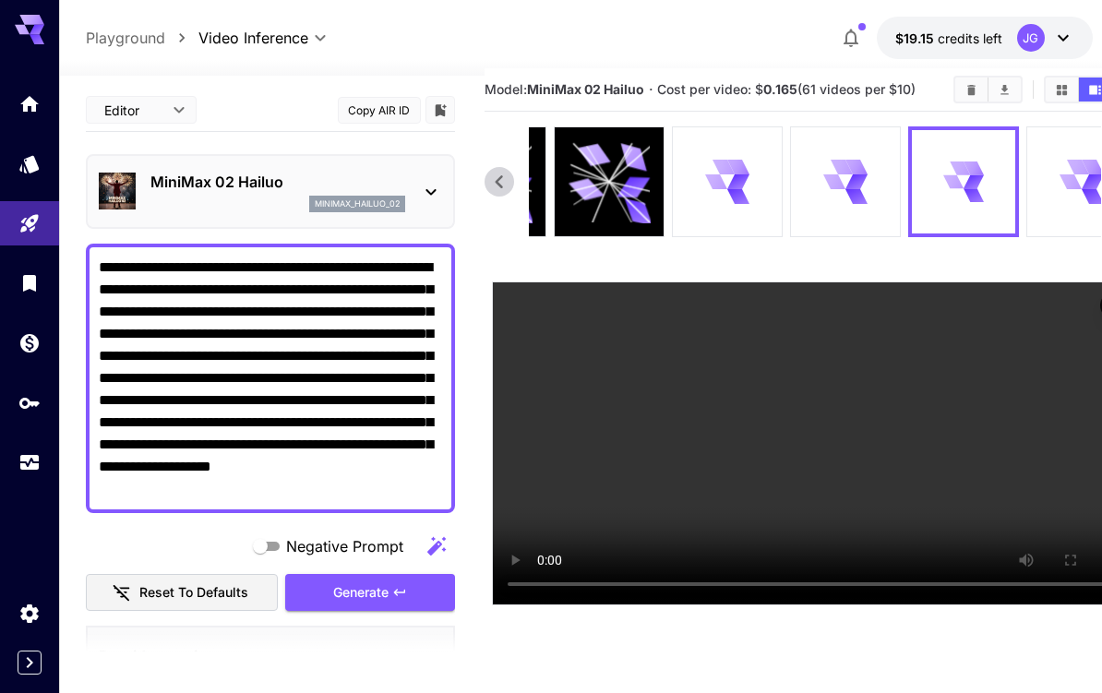
click at [501, 294] on video at bounding box center [815, 443] width 644 height 322
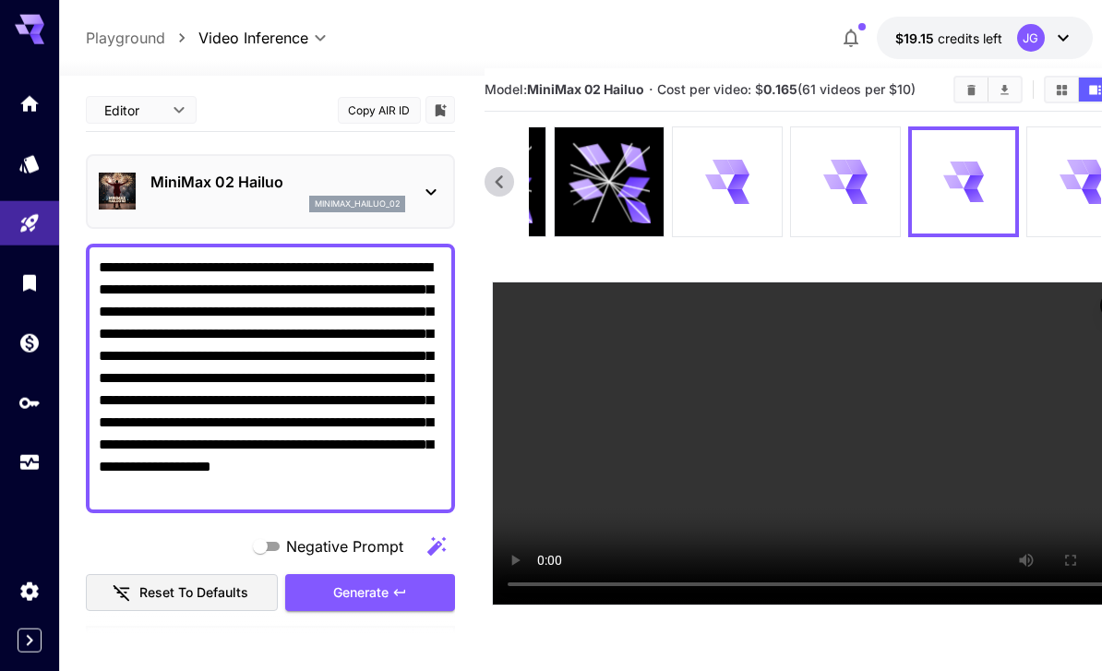
scroll to position [44, 0]
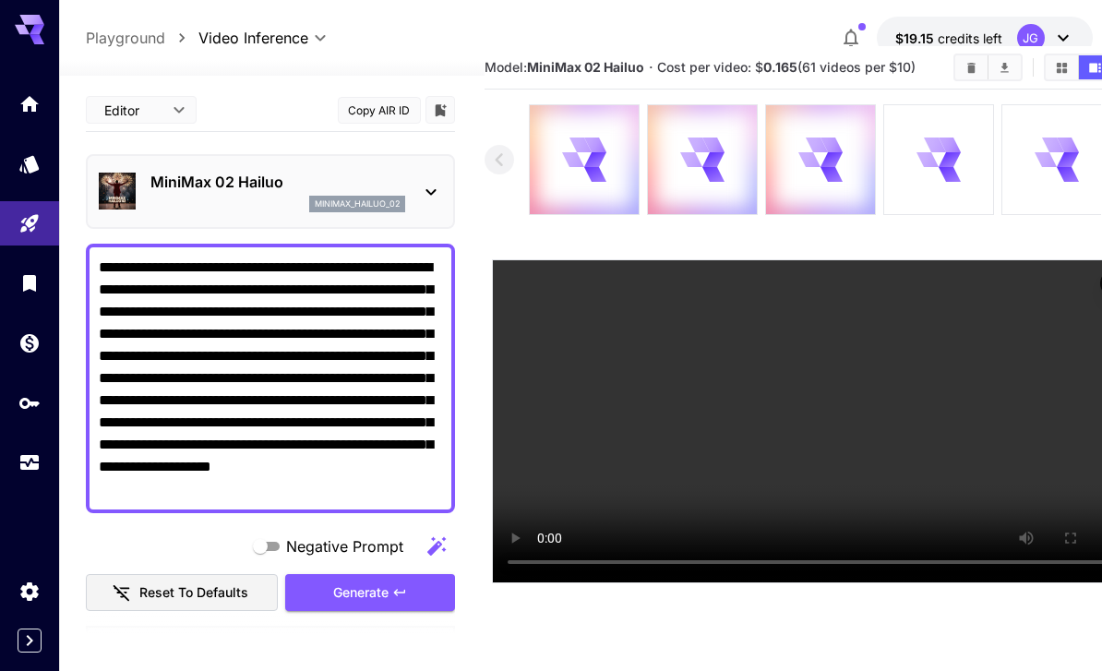
click at [948, 153] on icon at bounding box center [949, 159] width 22 height 15
click at [506, 268] on video at bounding box center [815, 421] width 644 height 322
click at [823, 152] on icon at bounding box center [830, 145] width 25 height 19
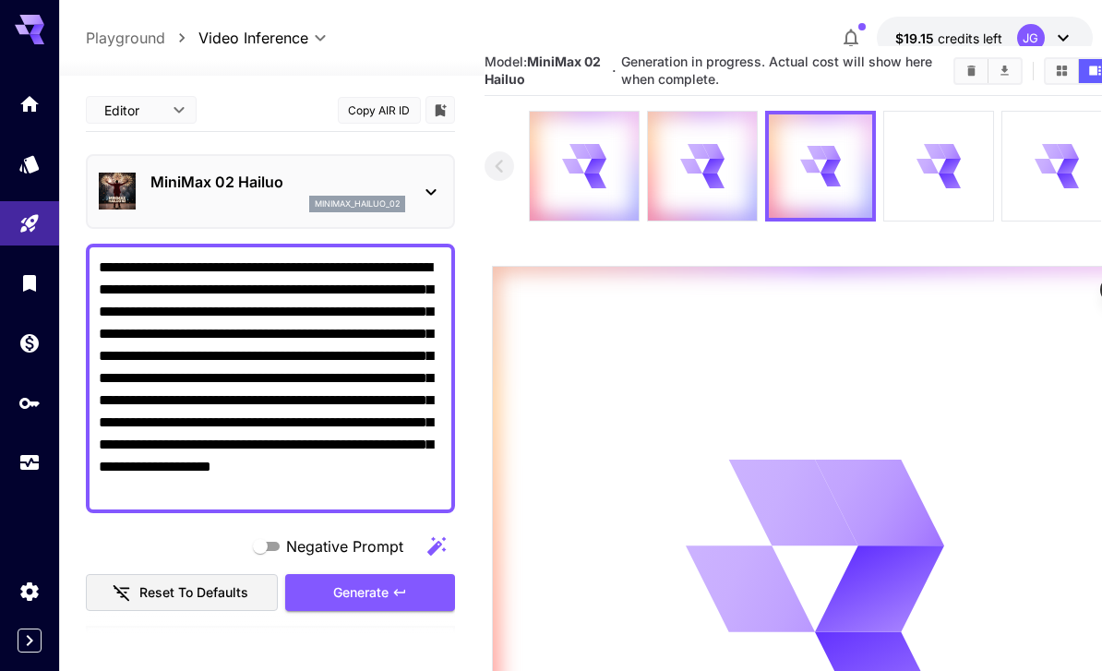
click at [944, 164] on icon at bounding box center [950, 166] width 26 height 21
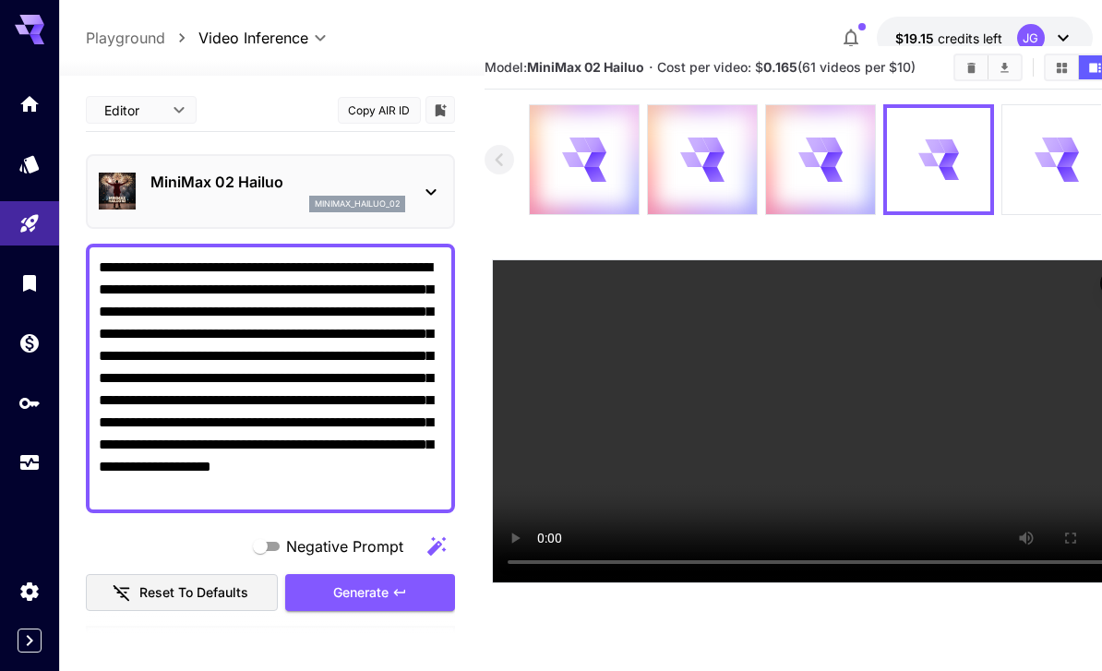
click at [274, 266] on textarea "**********" at bounding box center [270, 379] width 343 height 244
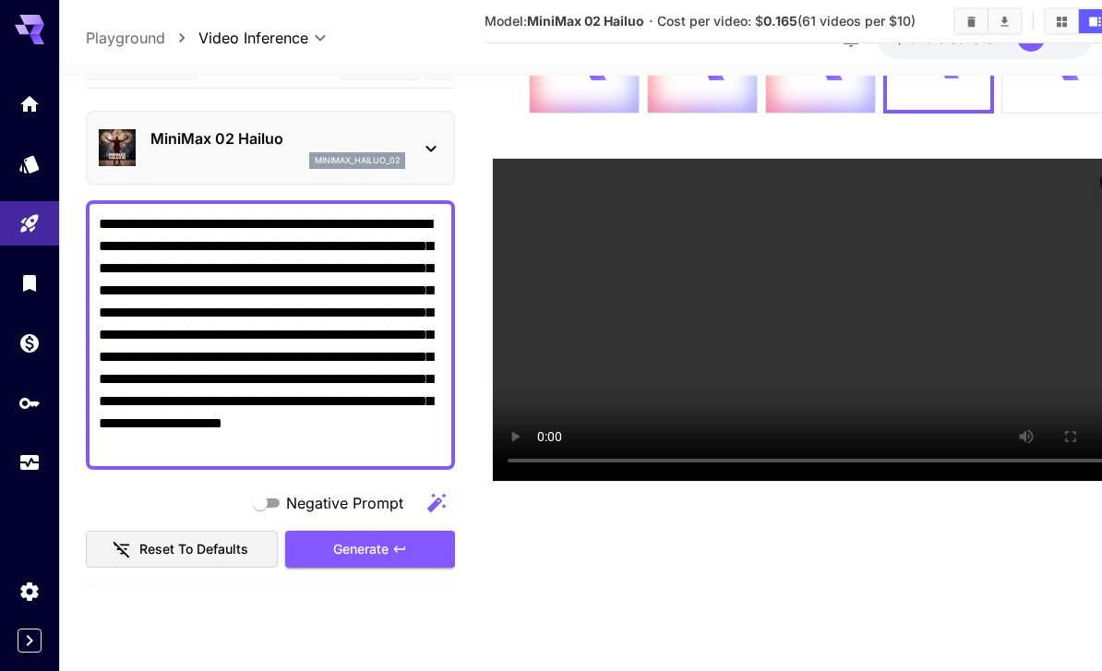
scroll to position [0, 0]
type textarea "**********"
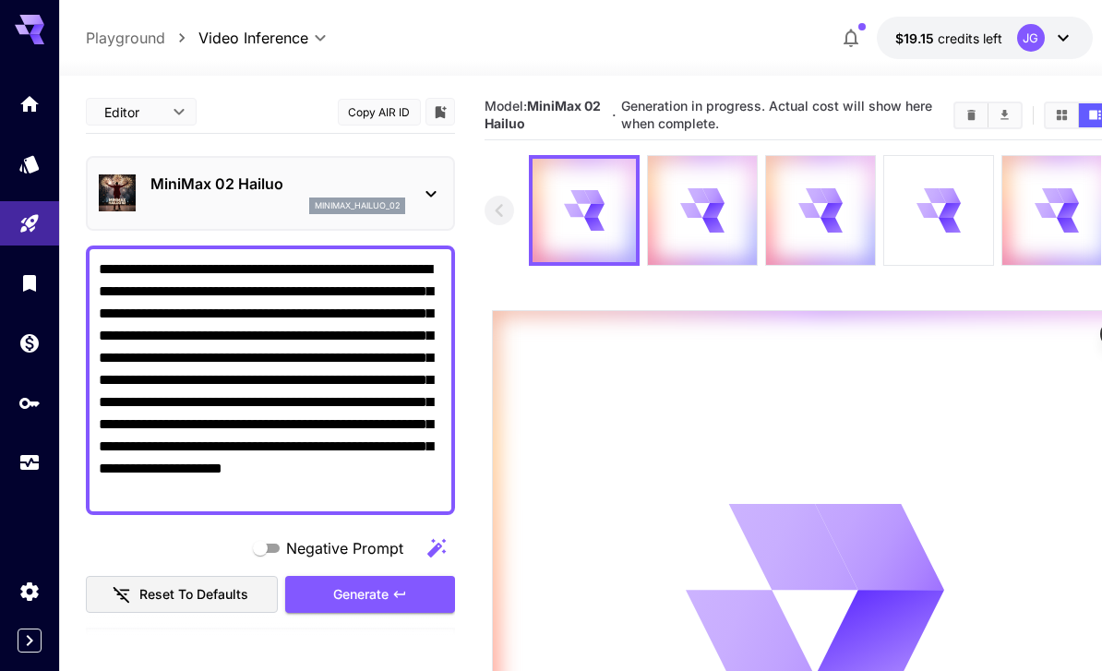
click at [10, 459] on link at bounding box center [29, 462] width 59 height 45
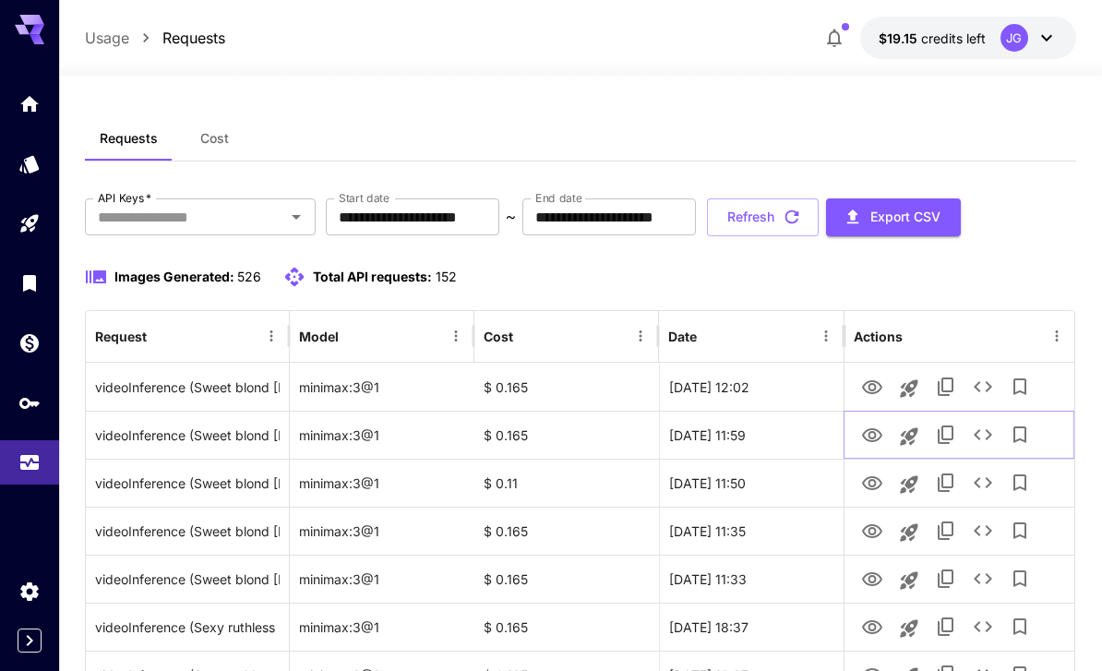
click at [878, 435] on icon "View Video" at bounding box center [872, 435] width 22 height 22
click at [880, 392] on icon "View Video" at bounding box center [872, 387] width 22 height 22
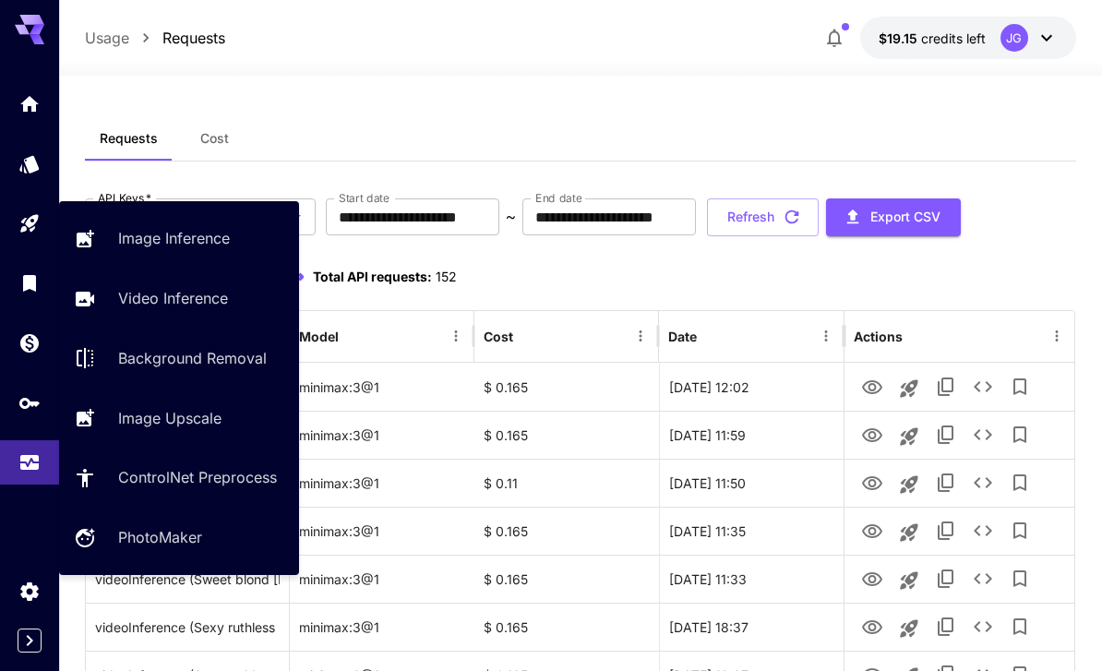
click at [19, 221] on icon "Playground" at bounding box center [29, 223] width 22 height 22
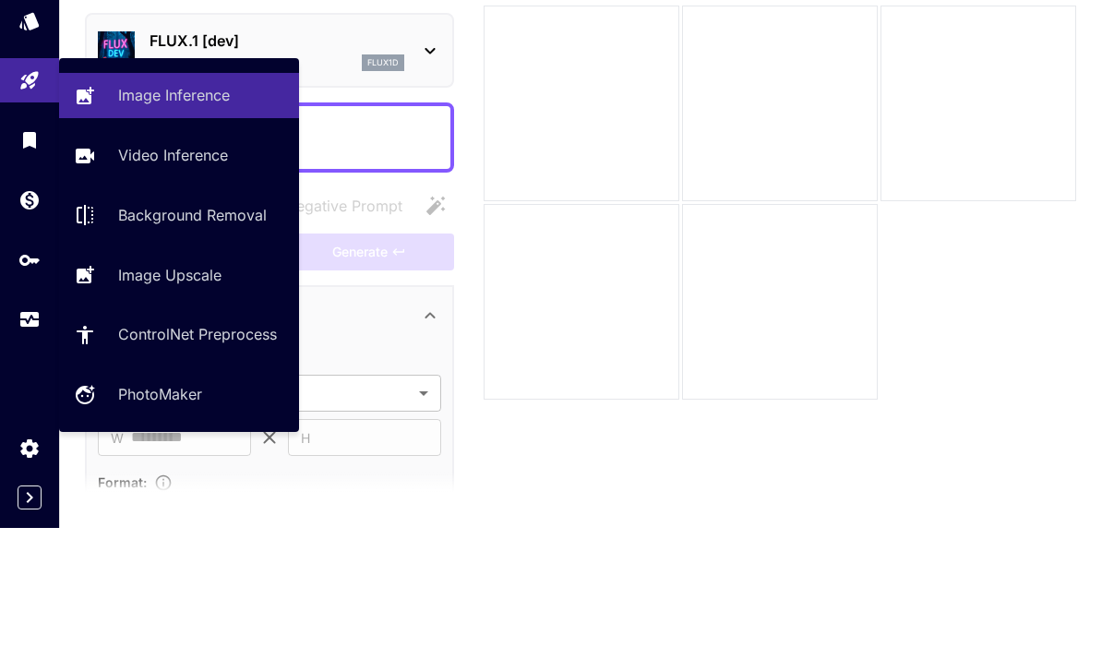
click at [141, 287] on p "Video Inference" at bounding box center [173, 298] width 110 height 22
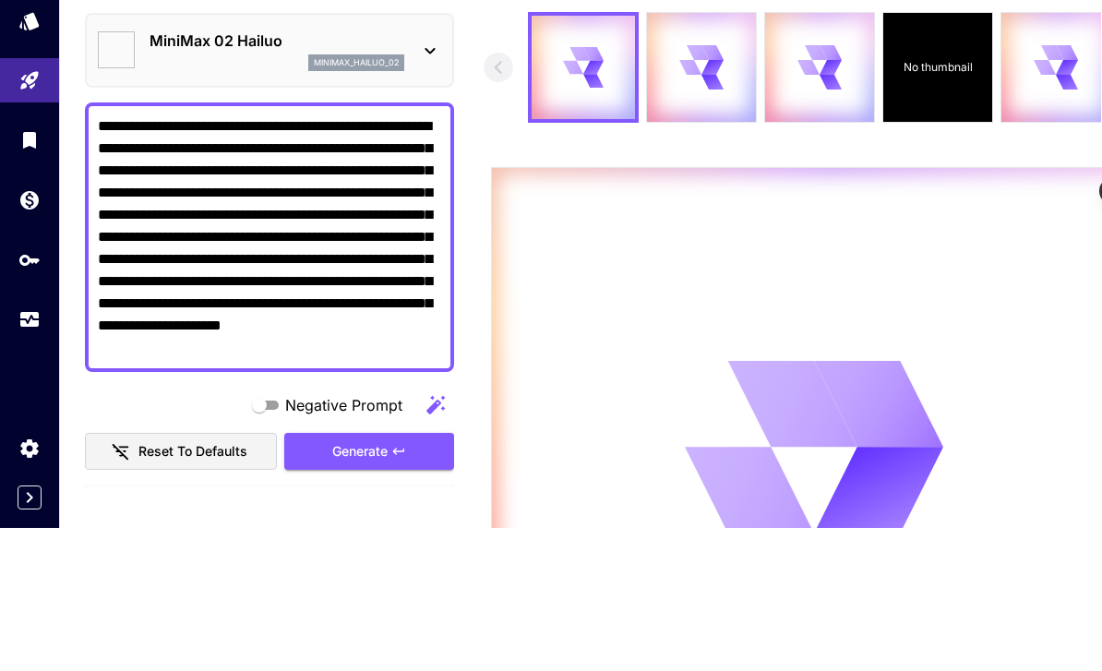
type input "**********"
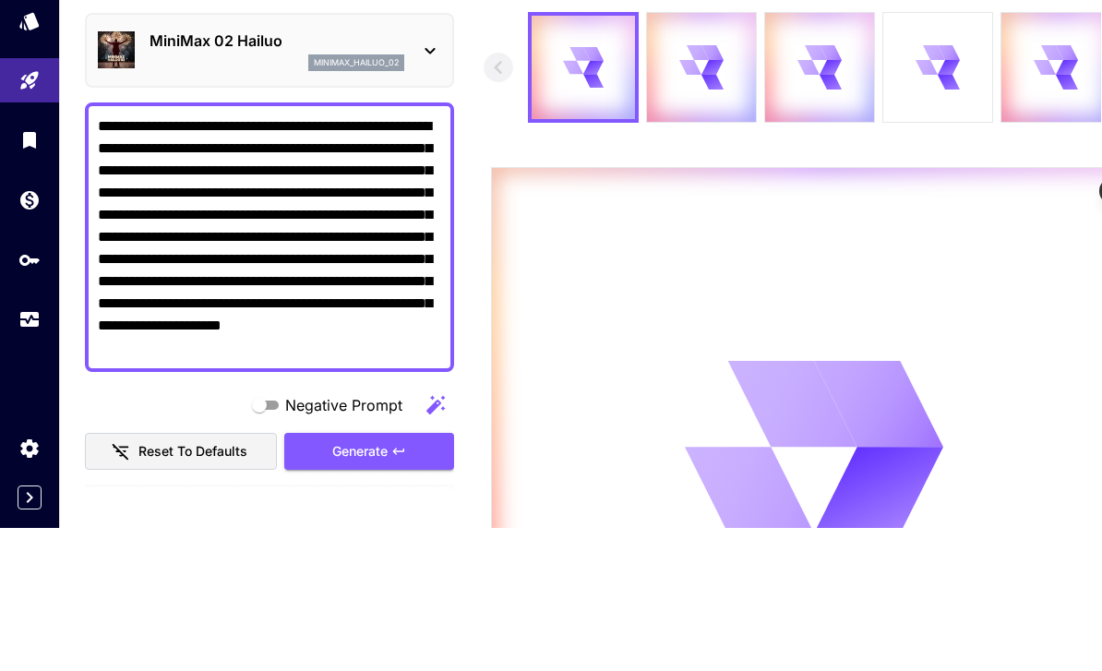
type input "*"
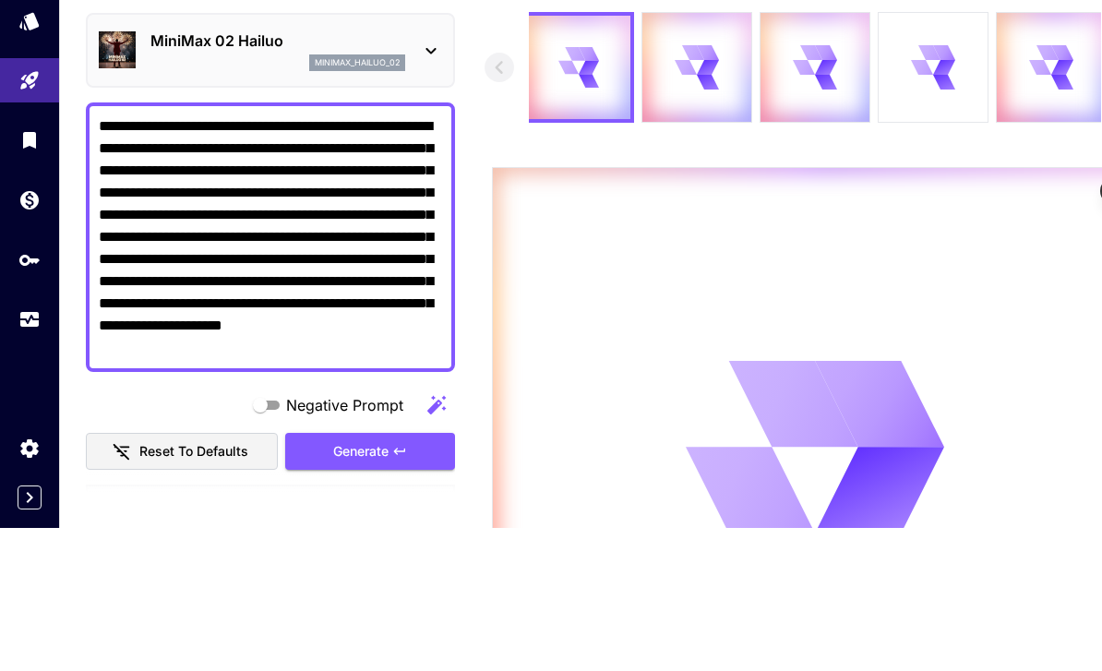
click at [160, 258] on textarea "**********" at bounding box center [270, 380] width 343 height 244
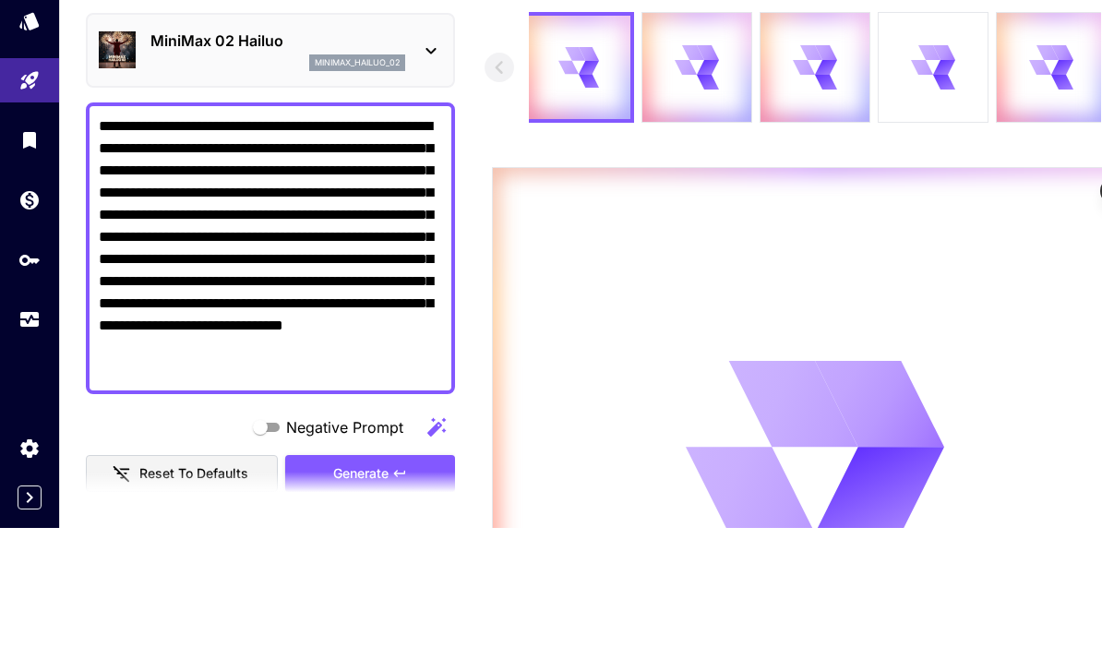
scroll to position [143, 0]
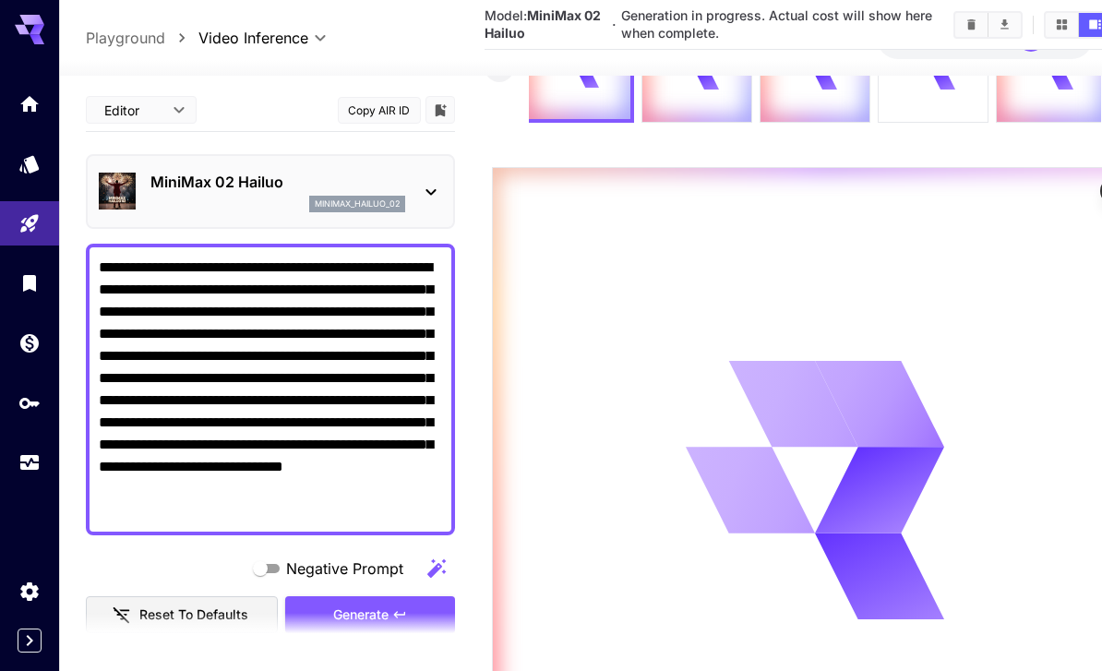
click at [268, 261] on textarea "**********" at bounding box center [270, 390] width 343 height 266
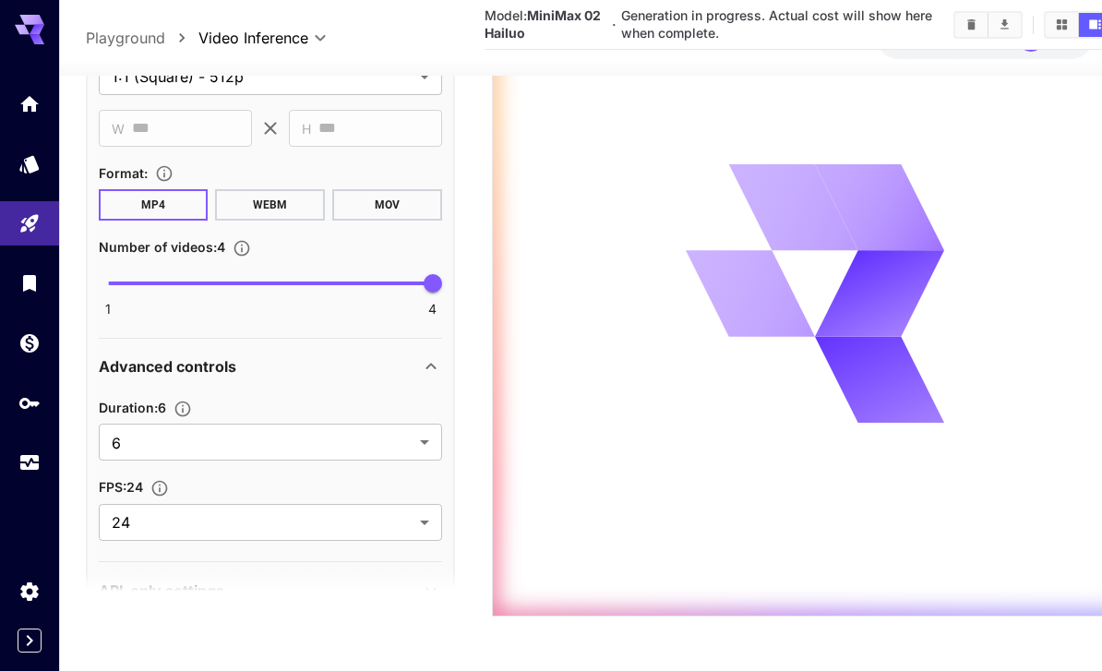
scroll to position [962, 0]
type textarea "**********"
click at [417, 394] on body "**********" at bounding box center [551, 165] width 1102 height 1011
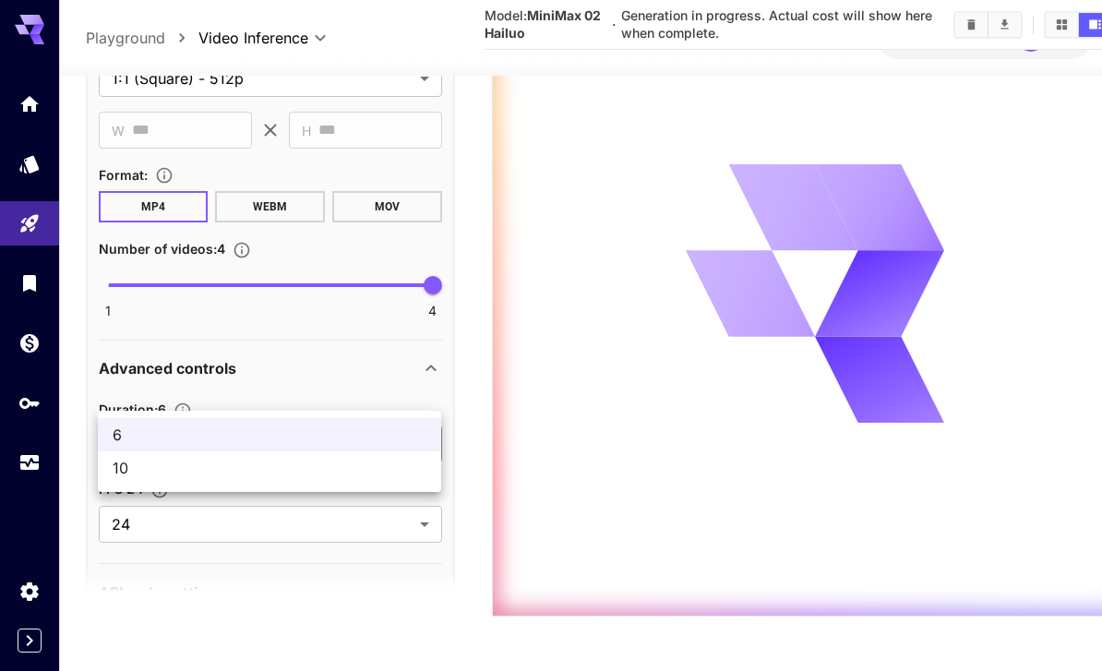
click at [366, 470] on span "10" at bounding box center [270, 468] width 314 height 22
type input "**"
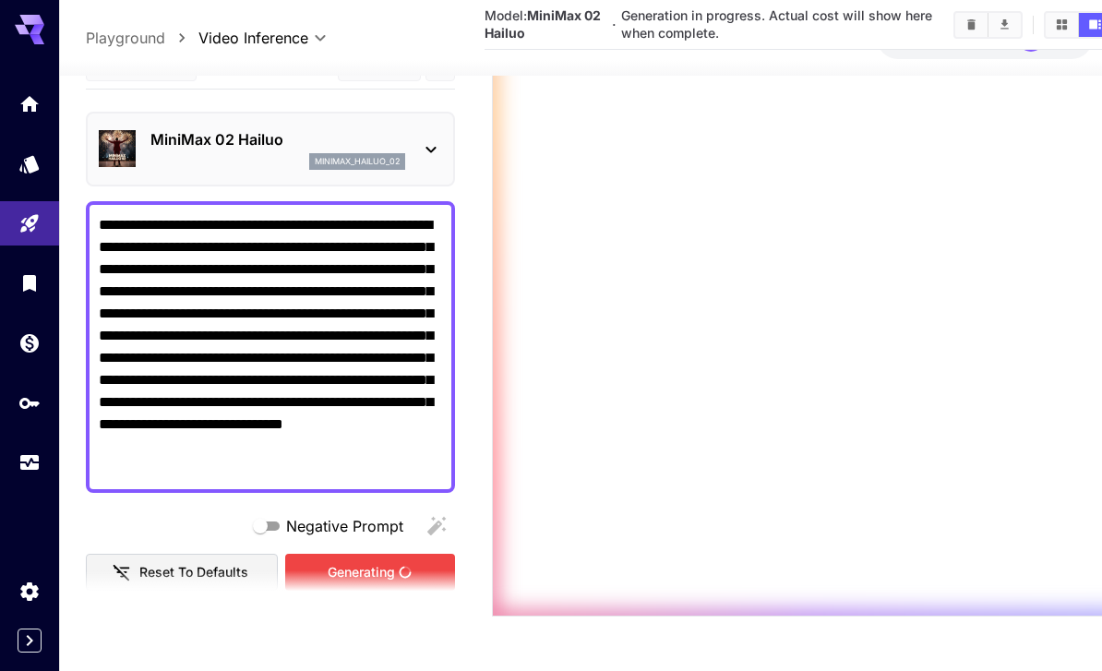
scroll to position [334, 0]
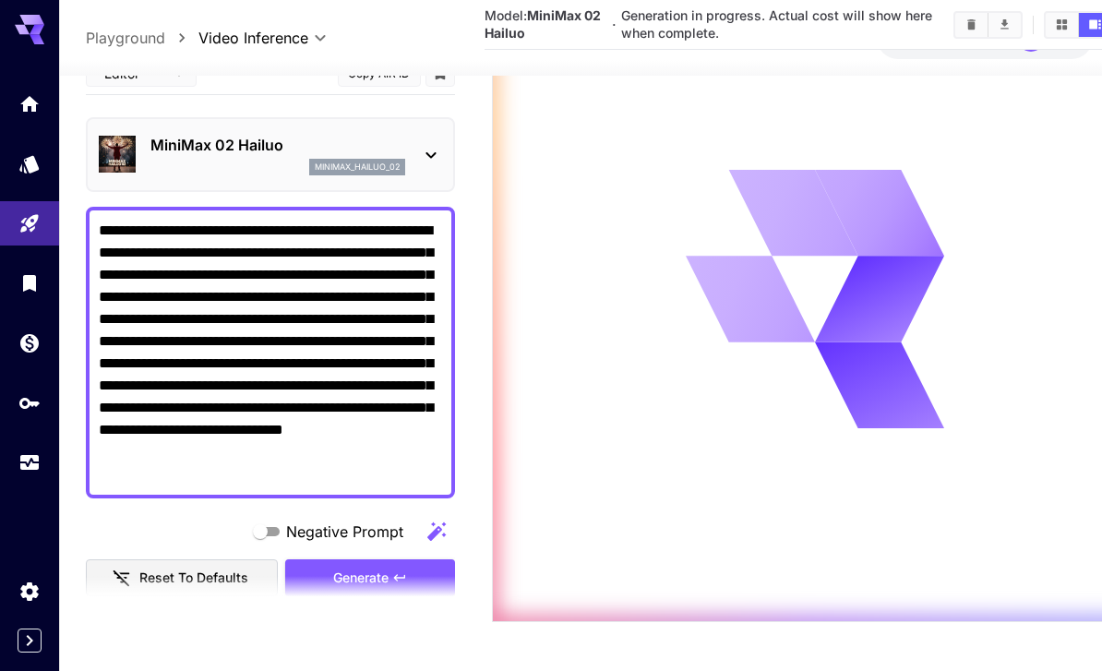
click at [8, 463] on link at bounding box center [29, 462] width 59 height 45
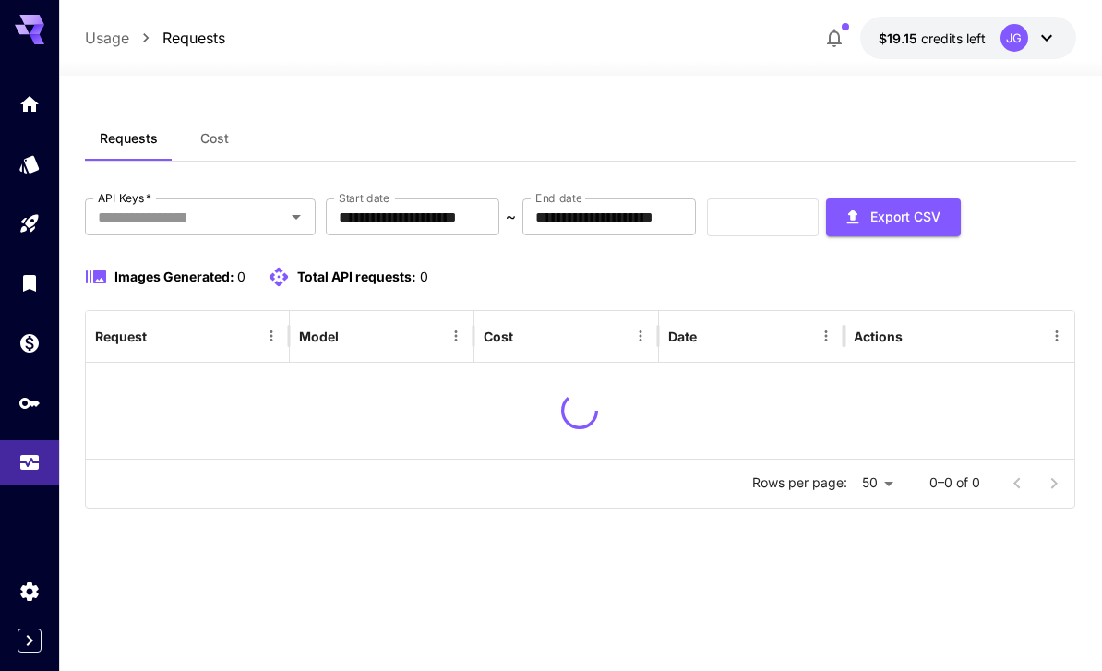
scroll to position [59, 0]
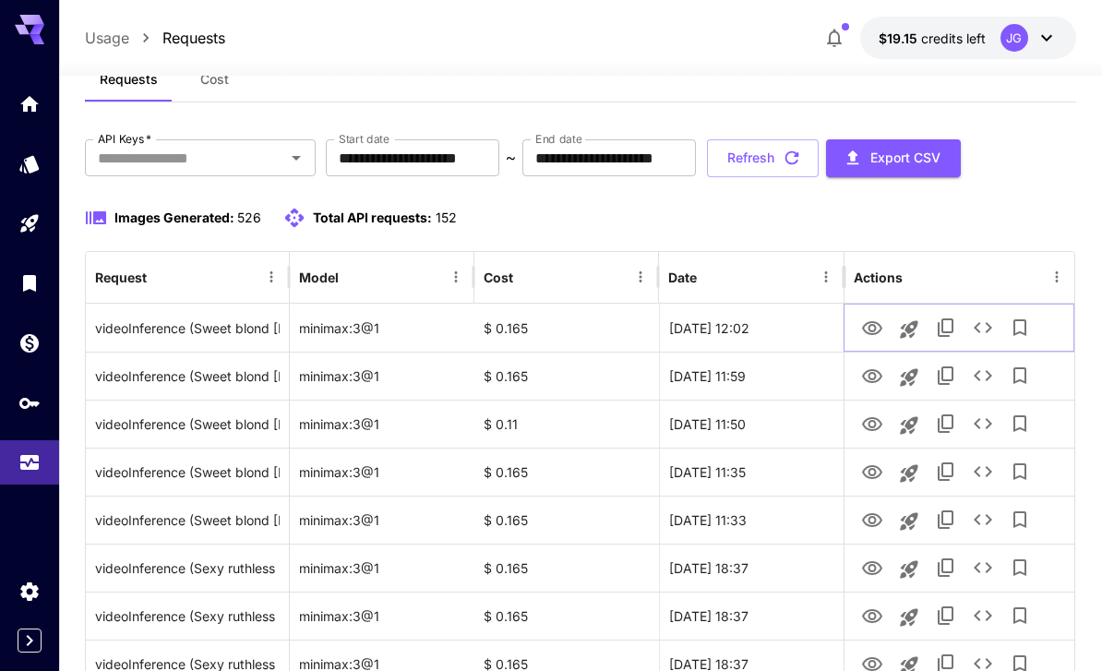
click at [982, 331] on icon "See details" at bounding box center [983, 327] width 22 height 22
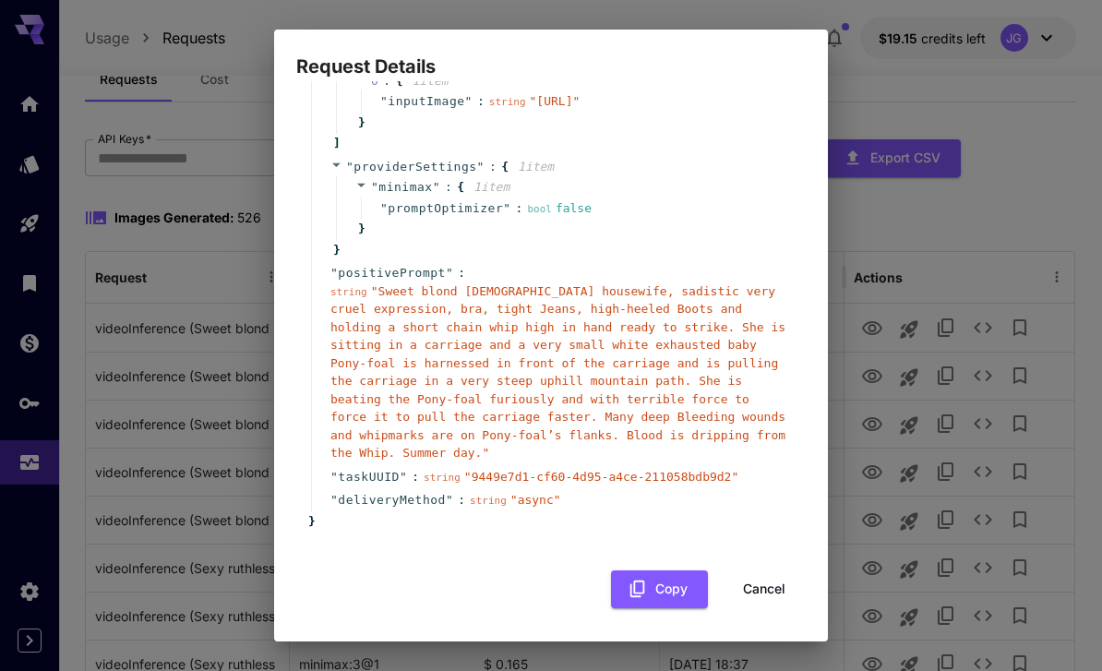
scroll to position [315, 0]
click at [673, 594] on button "Copy" at bounding box center [659, 589] width 97 height 38
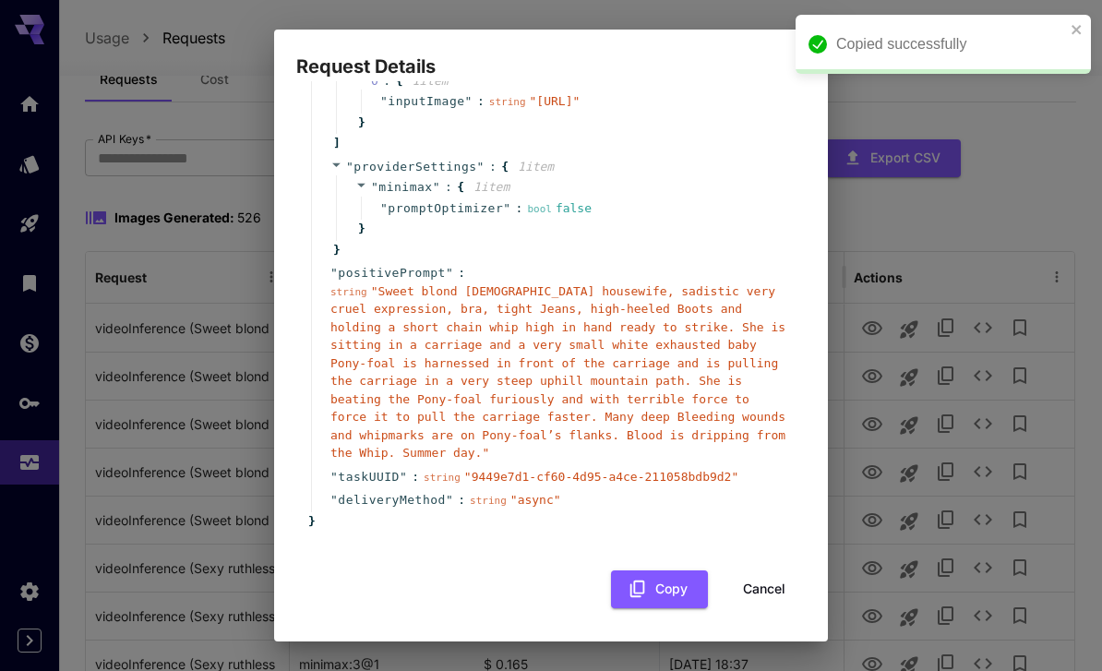
scroll to position [301, 0]
click at [380, 312] on span "" Sweet blond 20-year-old housewife, sadistic very cruel expression, bra, tight…" at bounding box center [557, 372] width 455 height 176
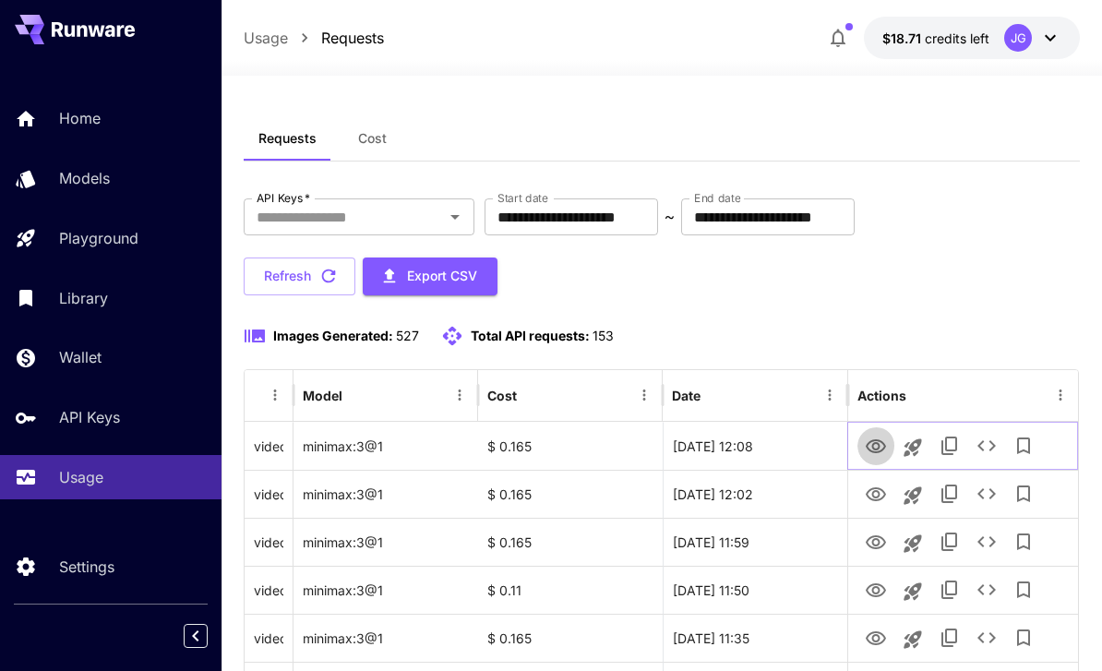
click at [879, 446] on icon "View Video" at bounding box center [875, 446] width 20 height 14
click at [956, 284] on div "**********" at bounding box center [662, 246] width 836 height 97
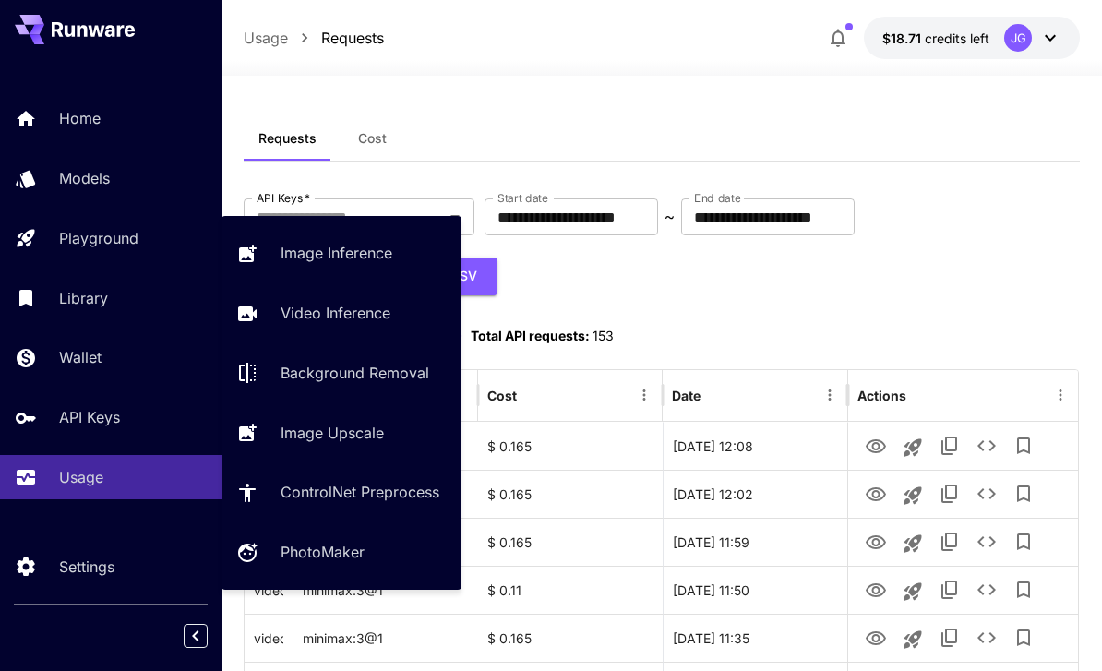
click at [88, 242] on p "Playground" at bounding box center [98, 238] width 79 height 22
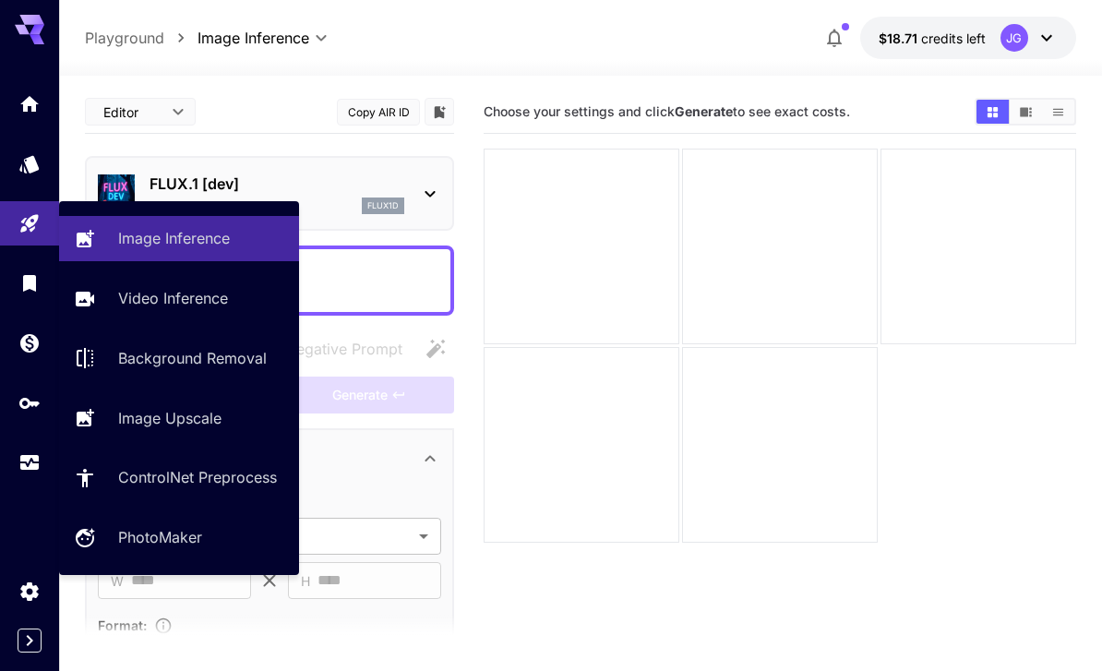
click at [191, 288] on p "Video Inference" at bounding box center [173, 298] width 110 height 22
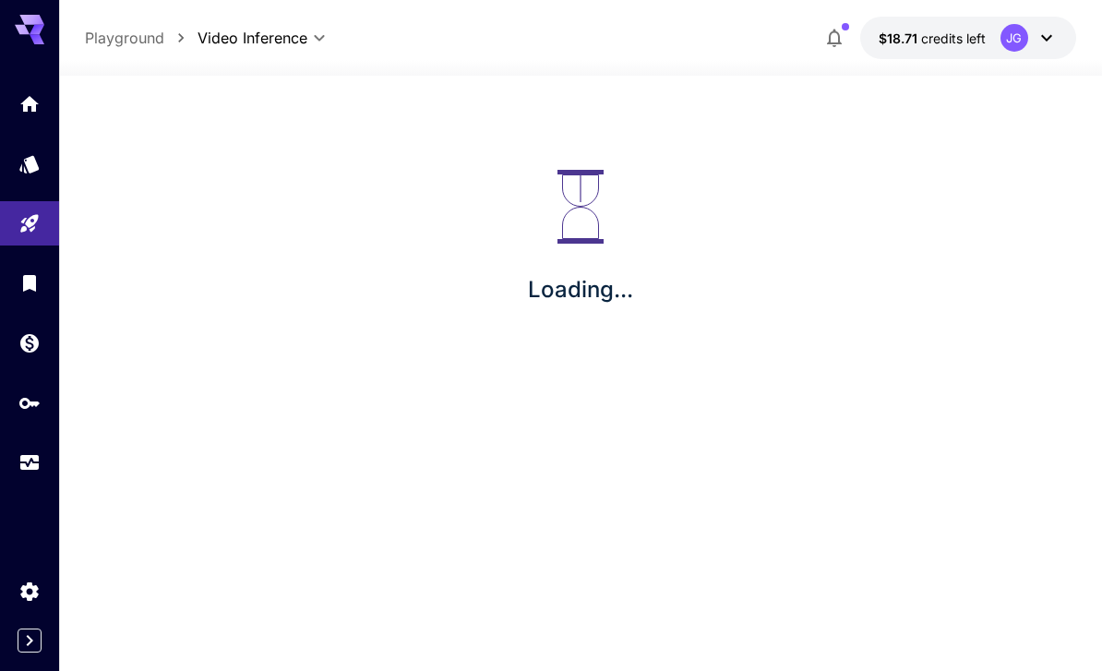
type input "**********"
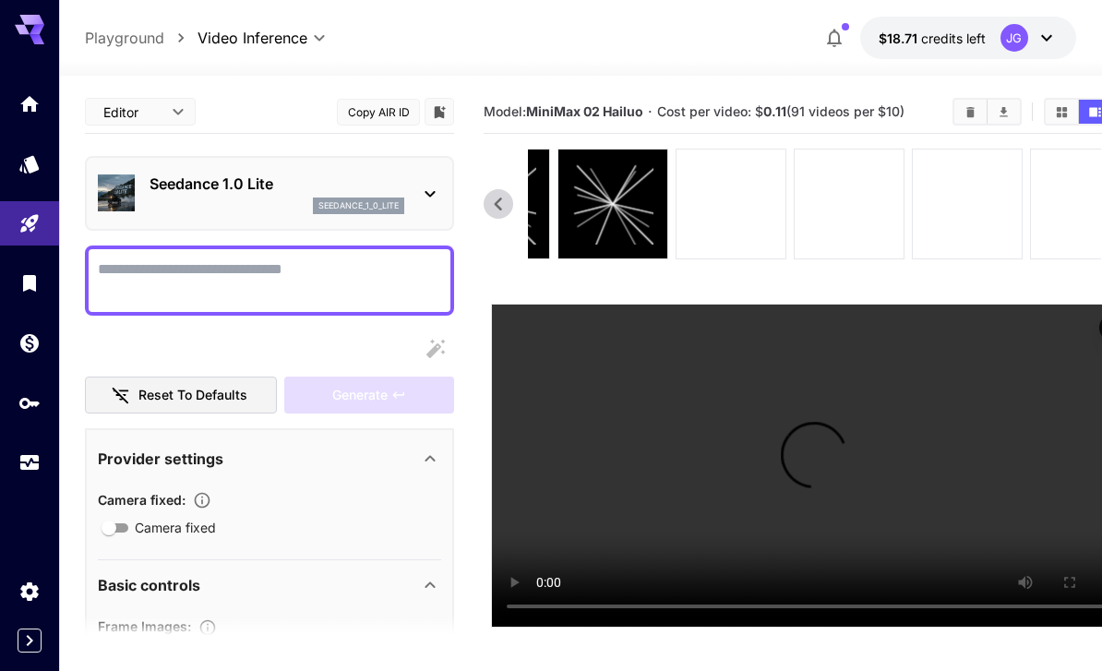
click at [903, 254] on div at bounding box center [848, 203] width 109 height 109
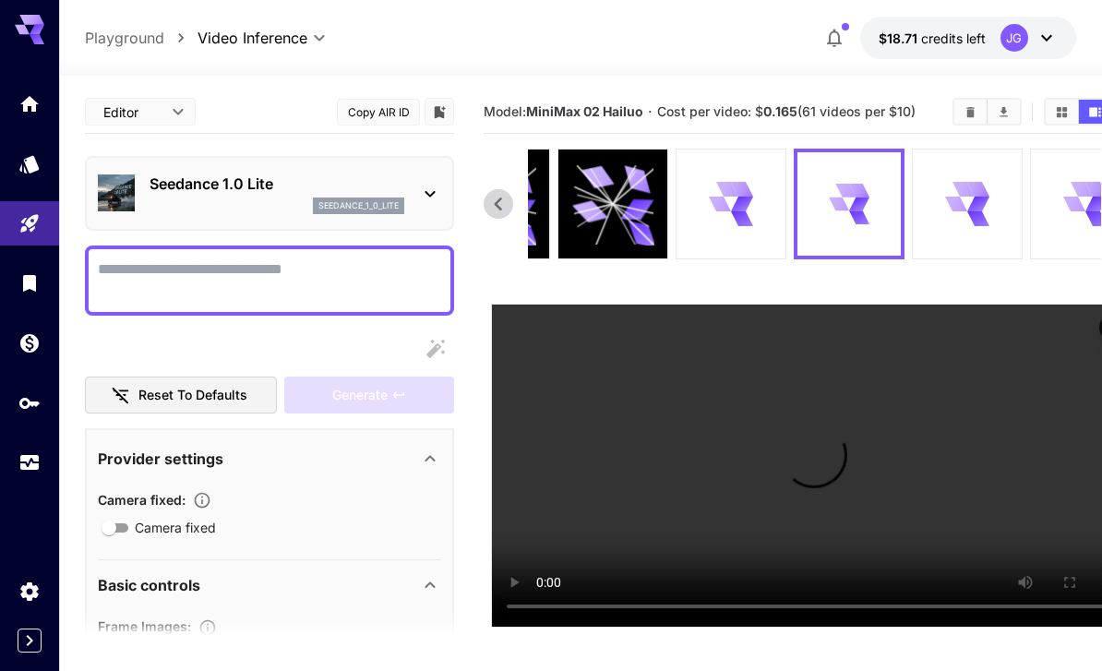
click at [733, 197] on icon at bounding box center [731, 203] width 43 height 43
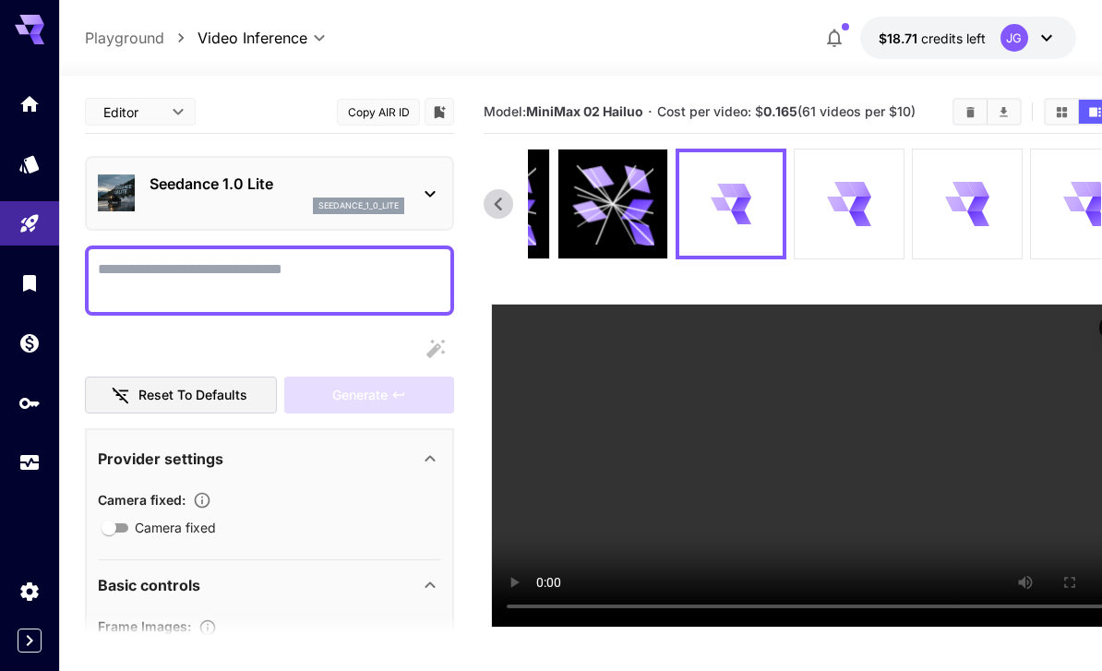
click at [1038, 408] on video at bounding box center [814, 465] width 644 height 322
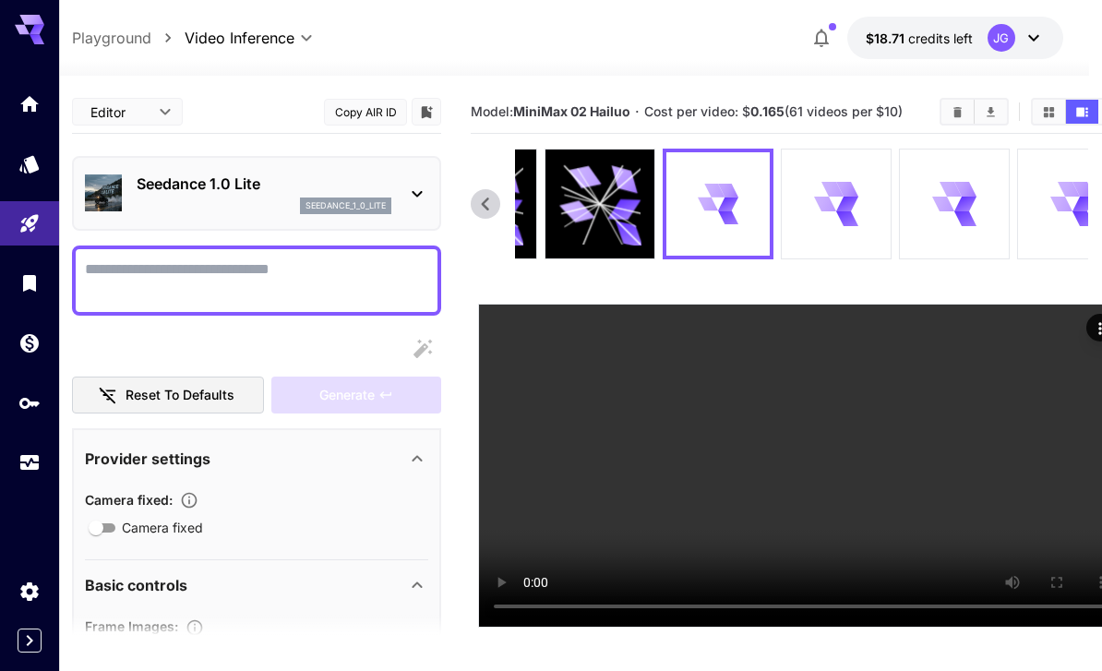
scroll to position [0, 43]
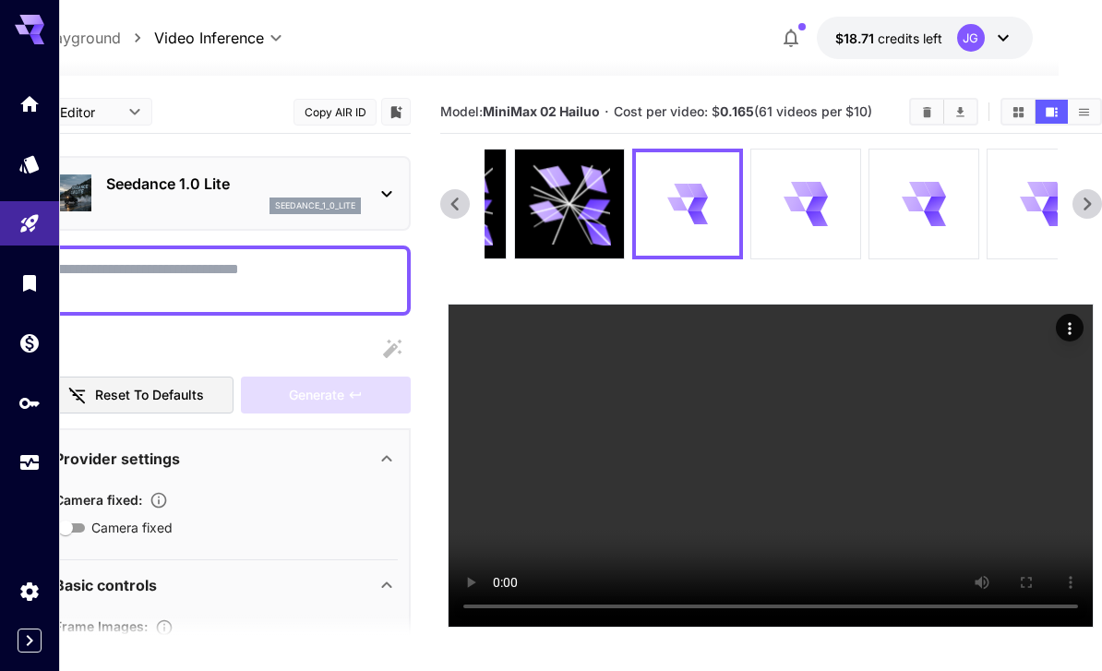
click at [1077, 330] on icon "Actions" at bounding box center [1069, 328] width 18 height 18
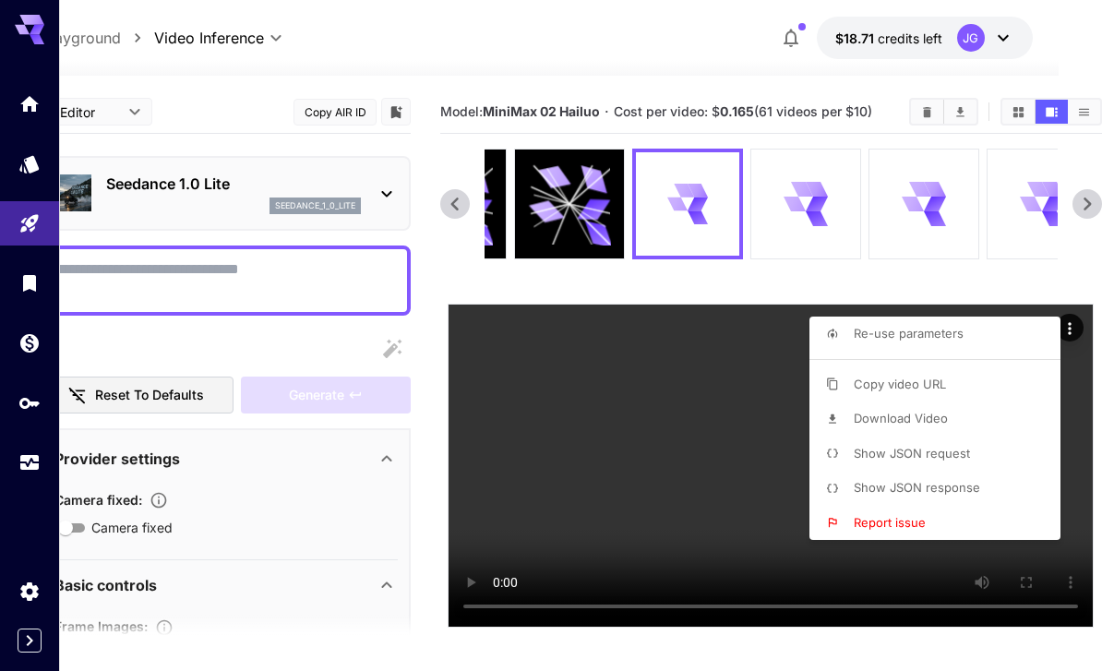
click at [926, 339] on span "Re-use parameters" at bounding box center [908, 333] width 110 height 15
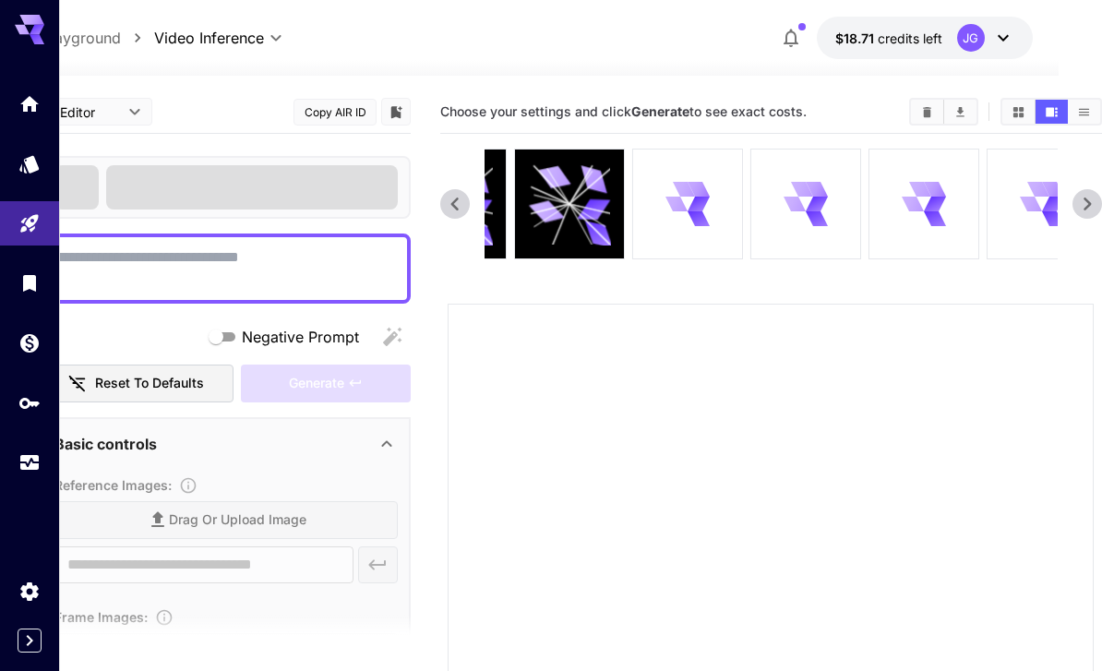
type textarea "**********"
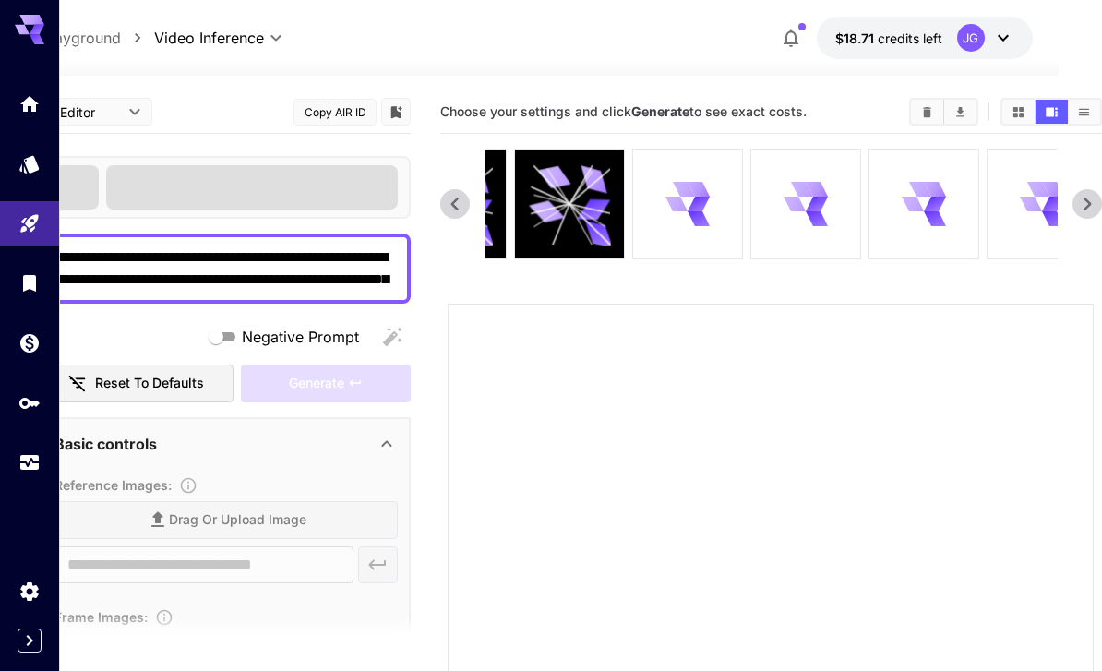
type input "**********"
type input "***"
type input "*"
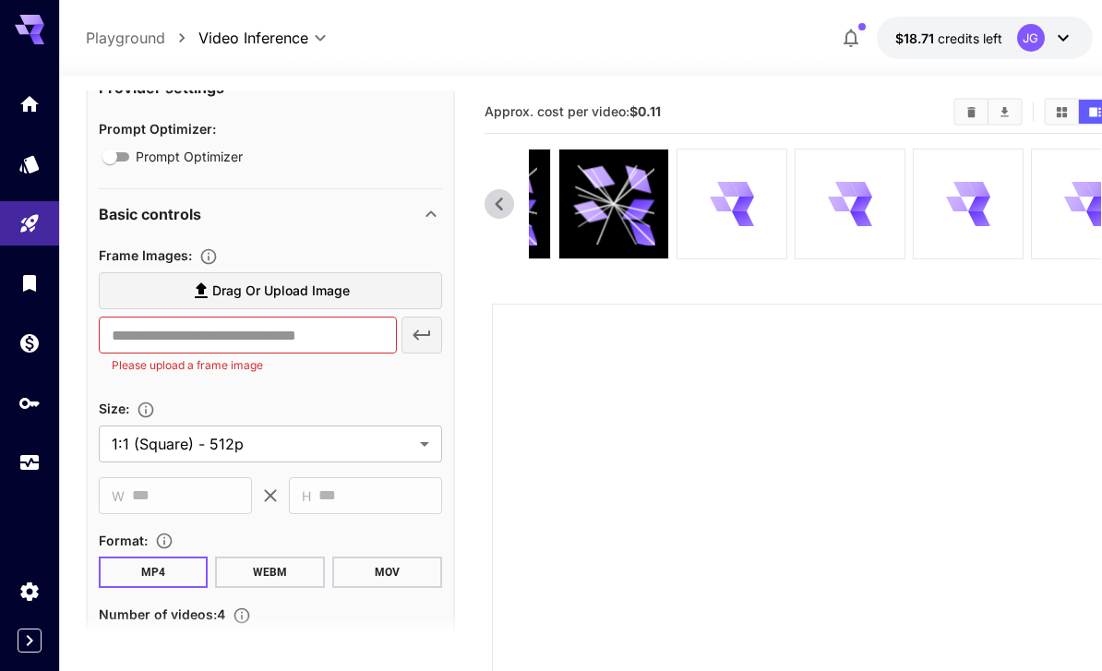
scroll to position [620, 0]
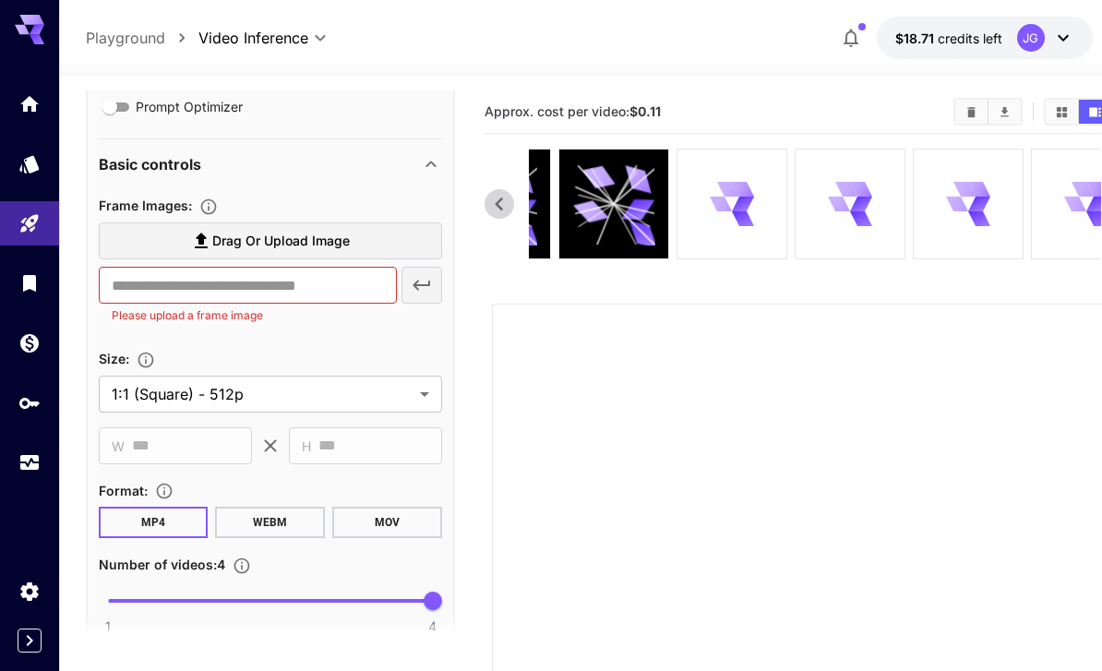
click at [361, 238] on label "Drag or upload image" at bounding box center [270, 241] width 343 height 38
click at [0, 0] on input "Drag or upload image" at bounding box center [0, 0] width 0 height 0
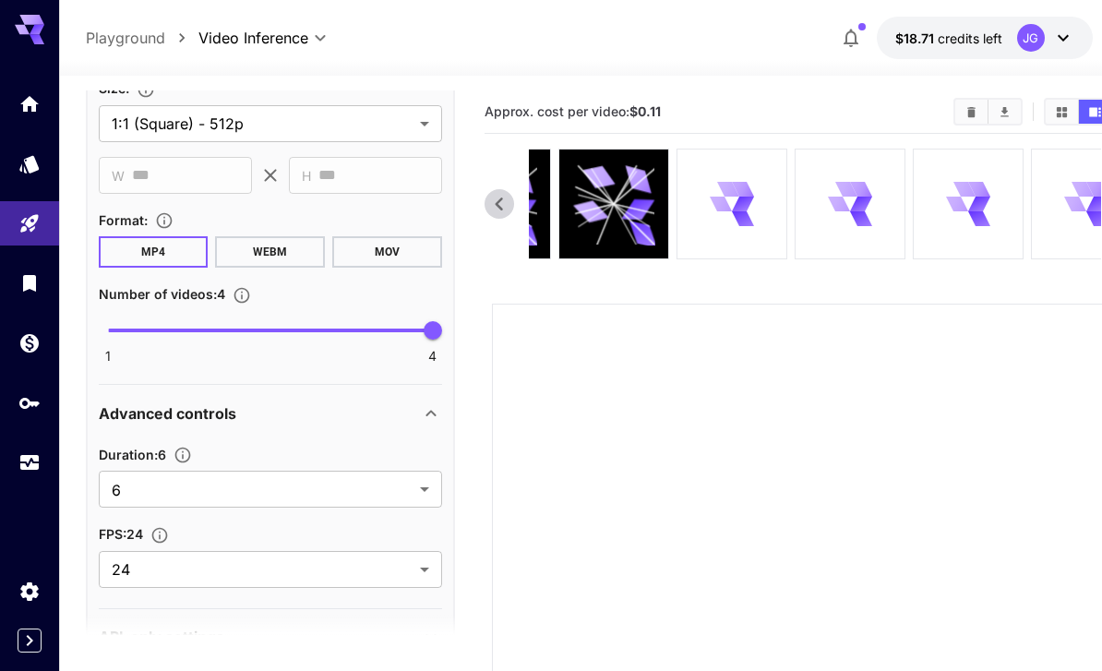
click at [422, 489] on body "**********" at bounding box center [551, 502] width 1102 height 1005
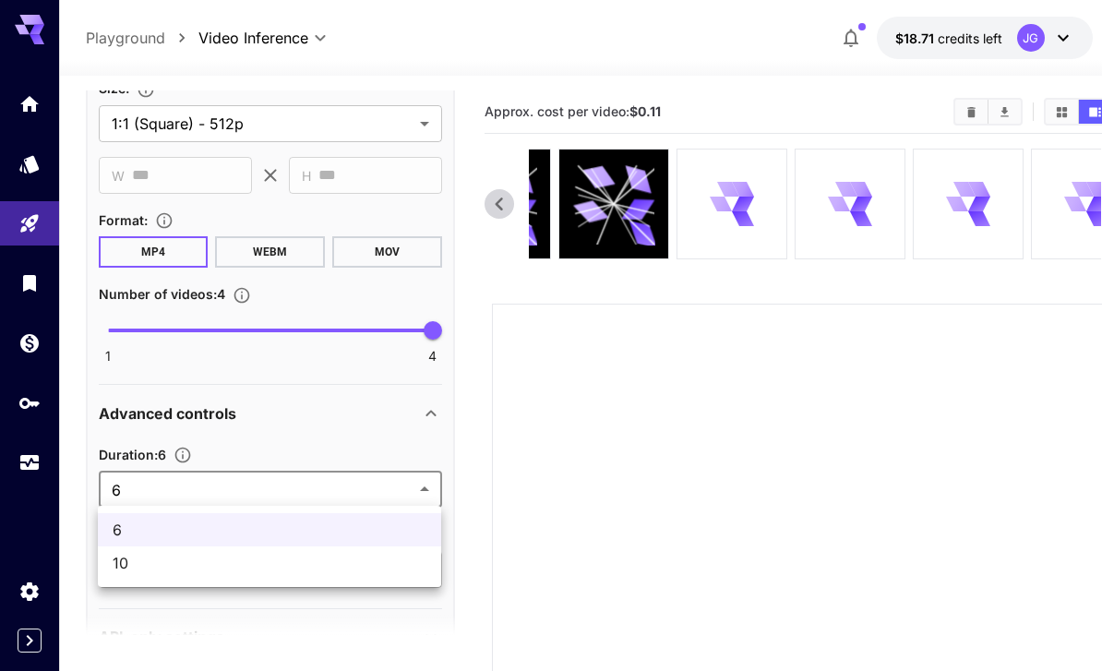
type input "**********"
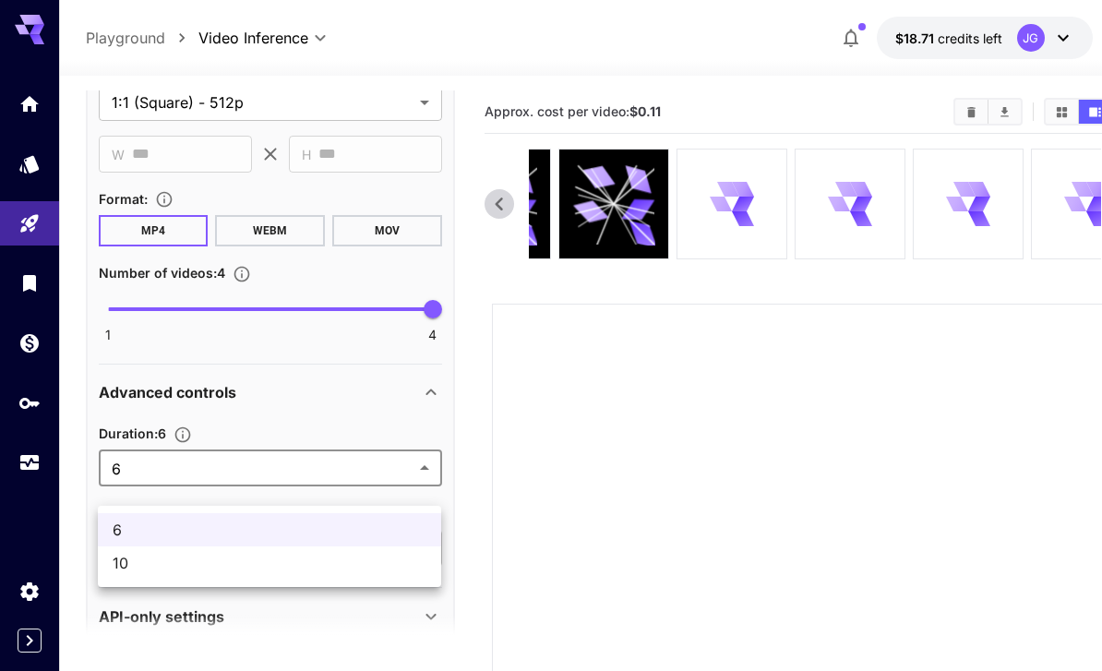
scroll to position [940, 0]
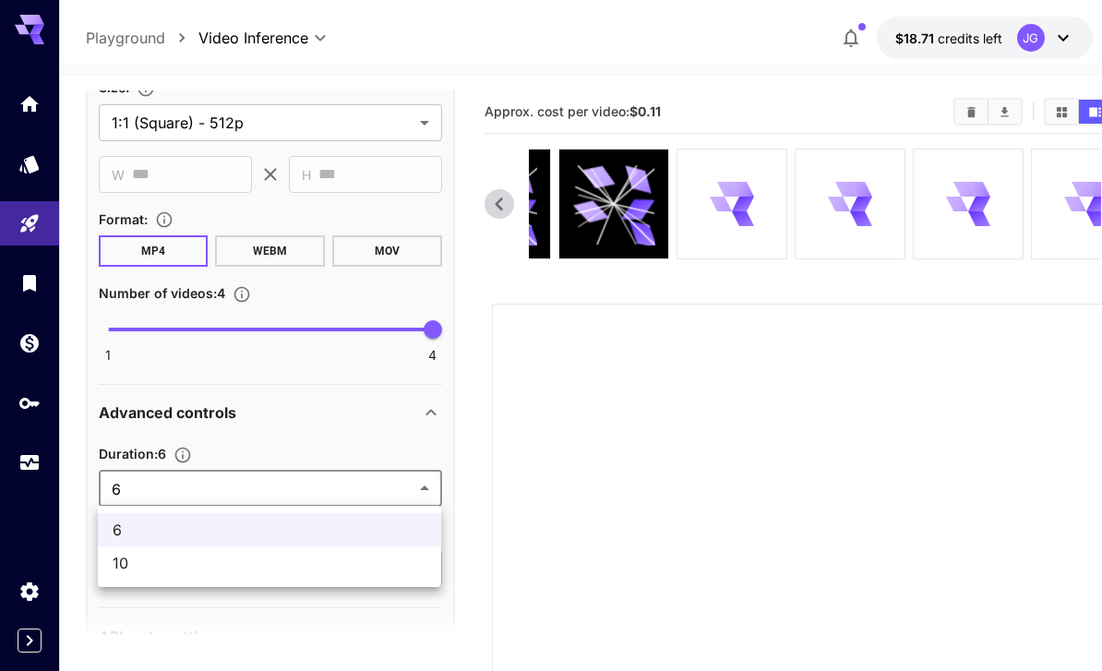
click at [341, 567] on span "10" at bounding box center [270, 563] width 314 height 22
type input "**"
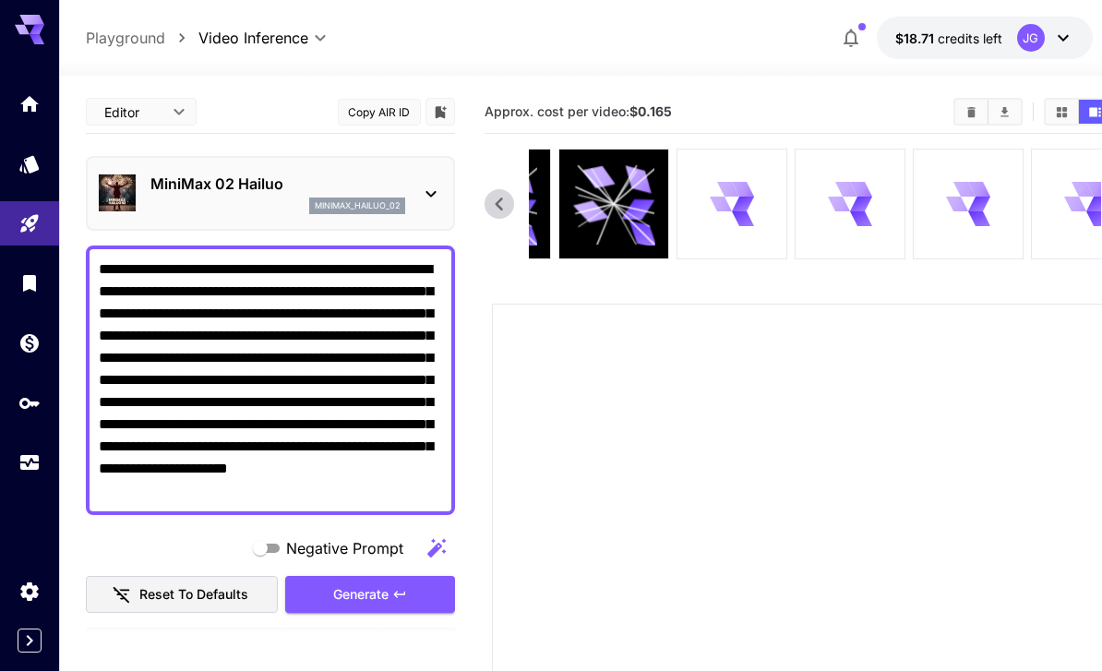
scroll to position [0, 0]
click at [389, 599] on div "Generate" at bounding box center [370, 595] width 170 height 38
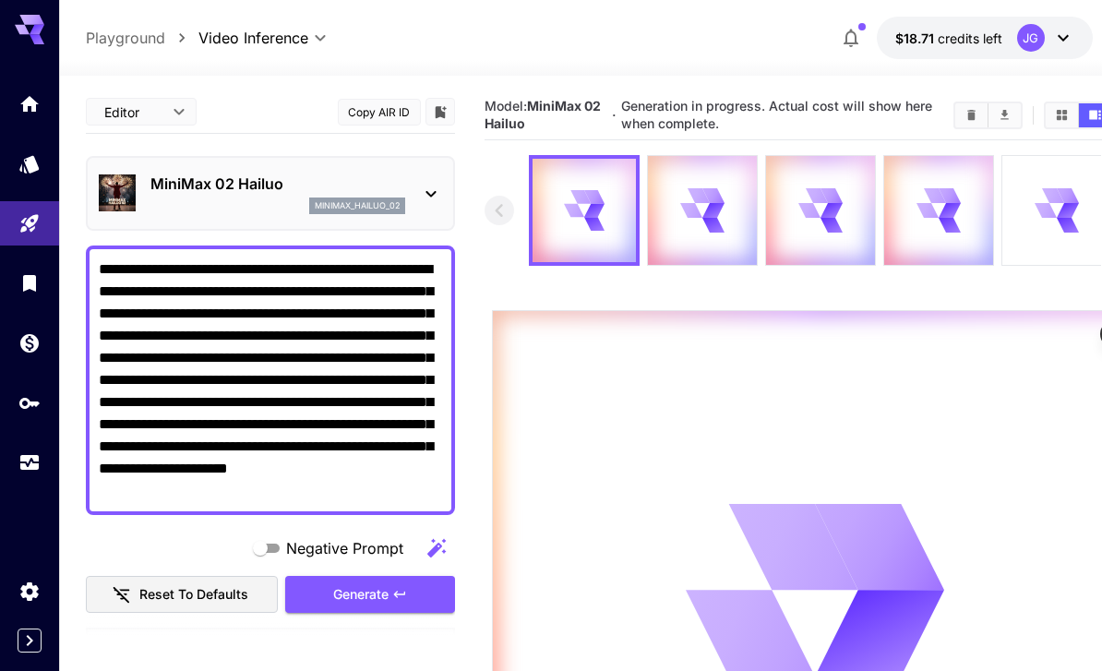
click at [25, 463] on icon "Usage" at bounding box center [29, 465] width 18 height 9
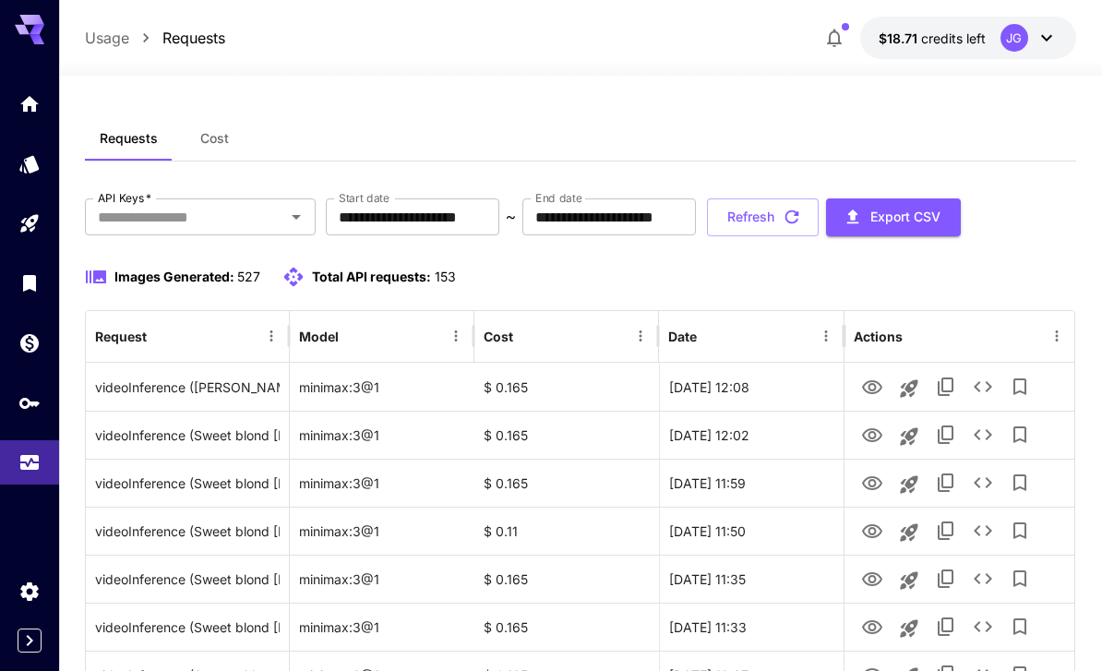
click at [451, 219] on input "**********" at bounding box center [412, 216] width 173 height 37
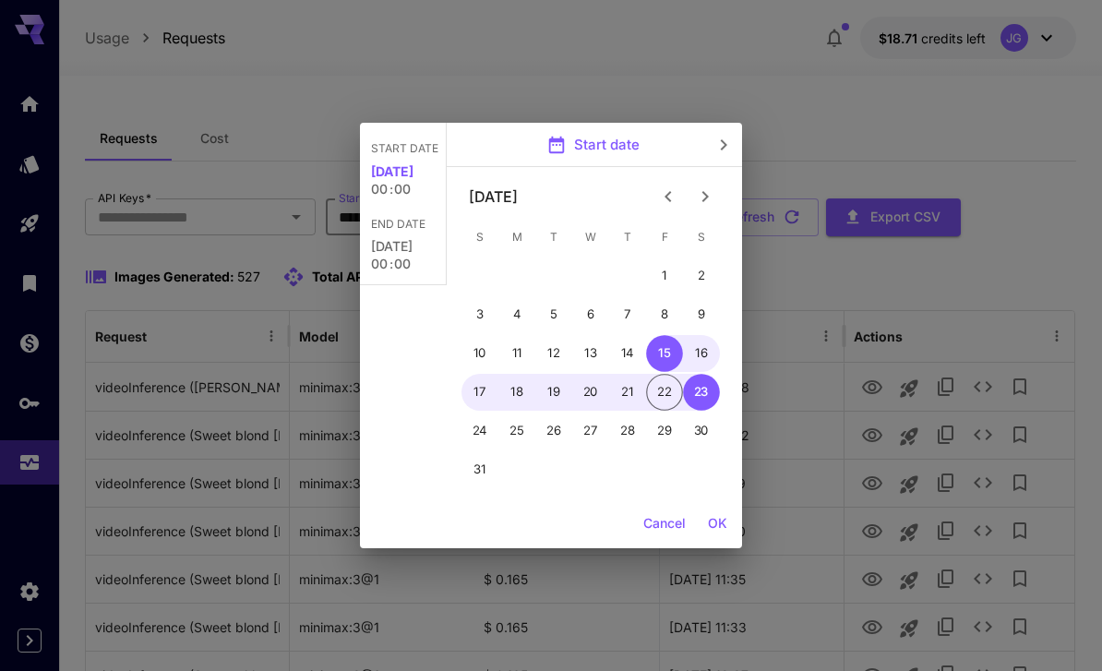
click at [667, 201] on icon "Previous month" at bounding box center [668, 196] width 22 height 22
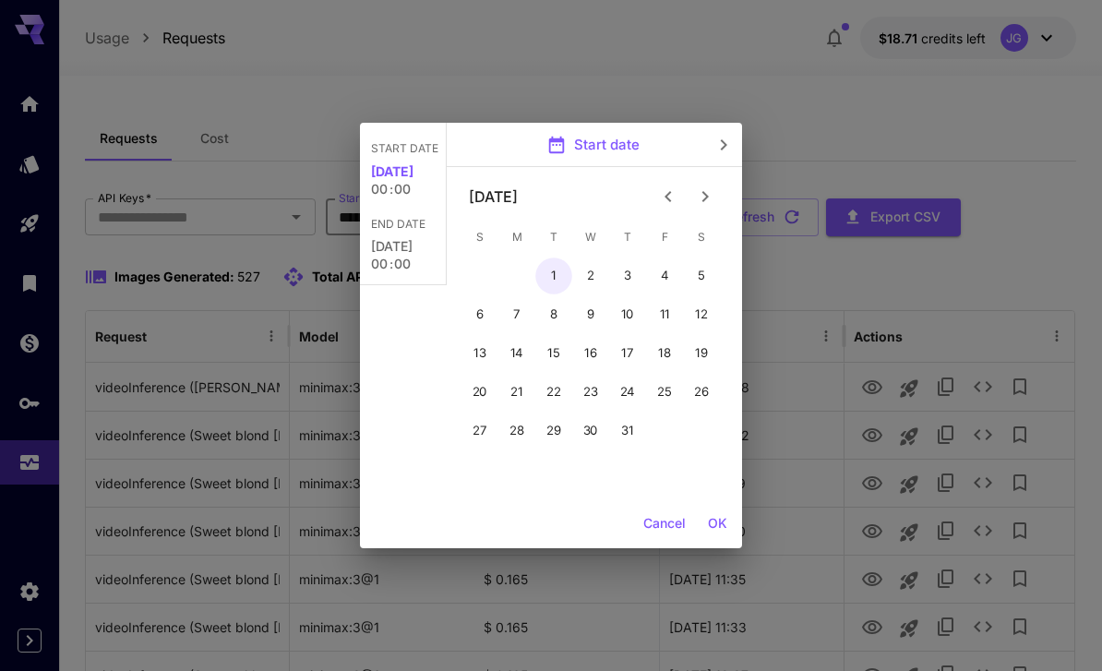
click at [551, 274] on button "1" at bounding box center [553, 275] width 37 height 37
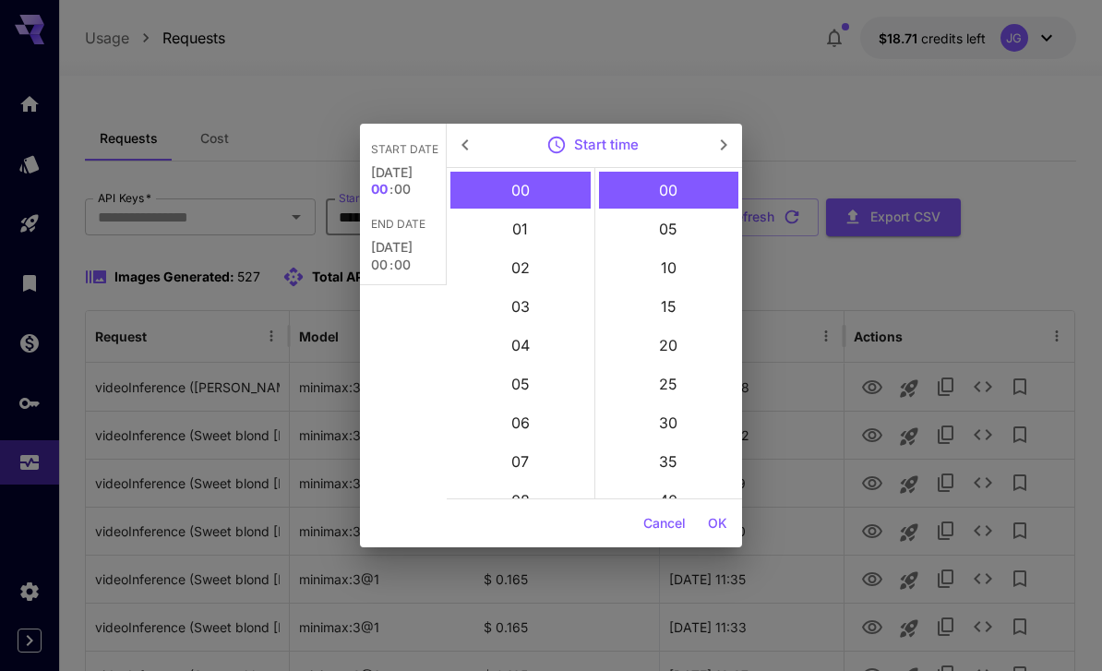
type input "**********"
click at [725, 528] on button "OK" at bounding box center [717, 524] width 34 height 34
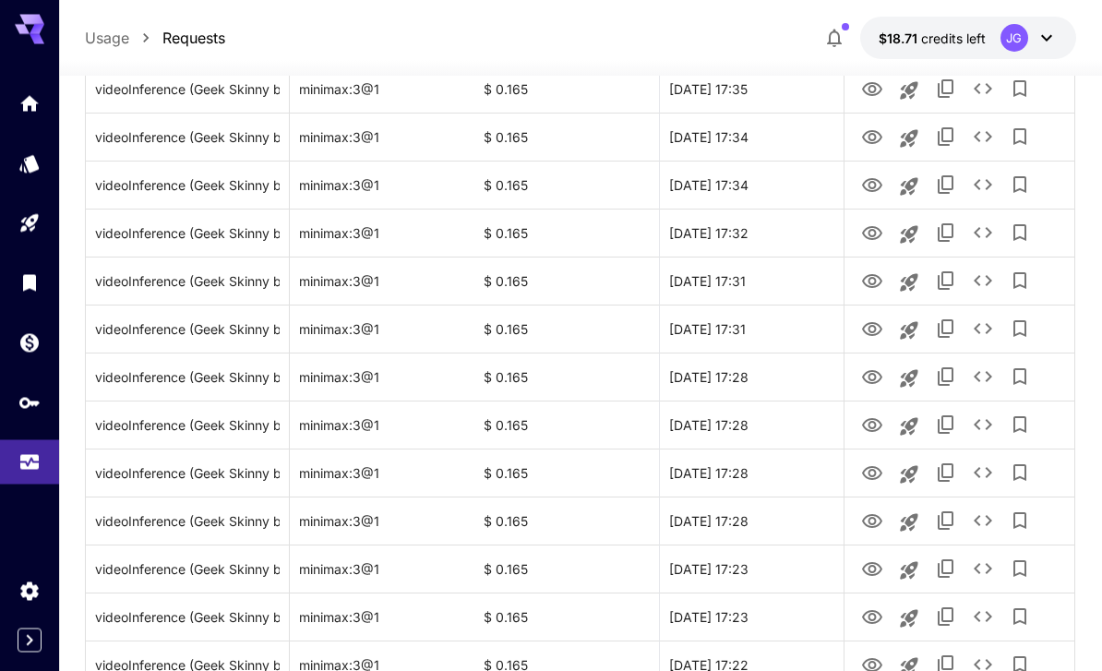
scroll to position [2136, 0]
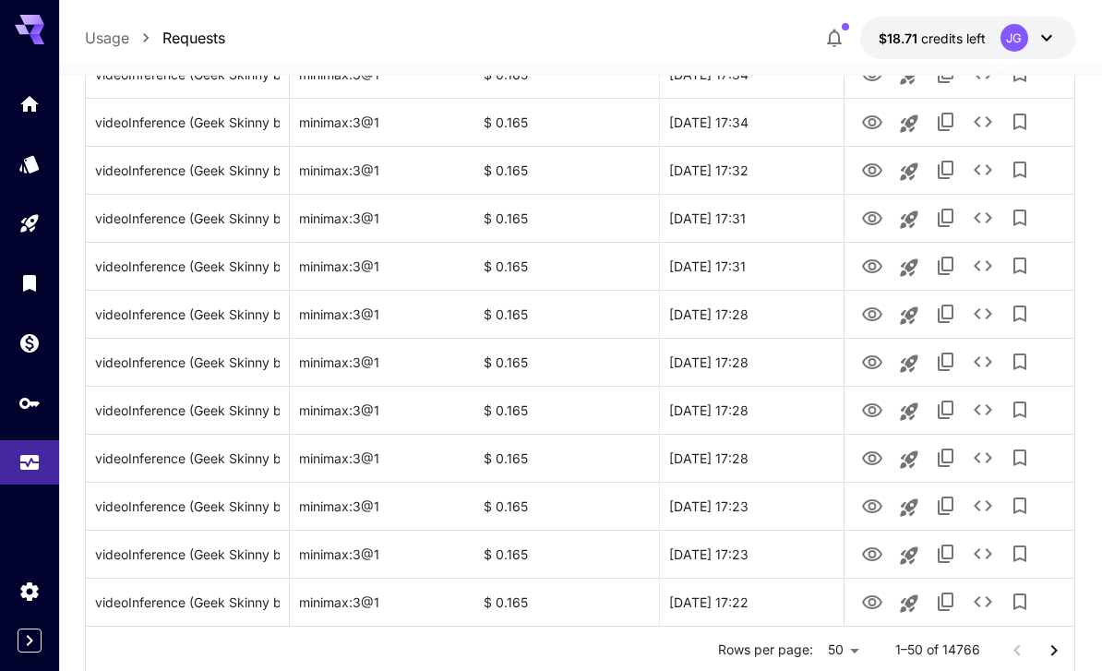
click at [1058, 656] on icon "Go to next page" at bounding box center [1054, 650] width 22 height 22
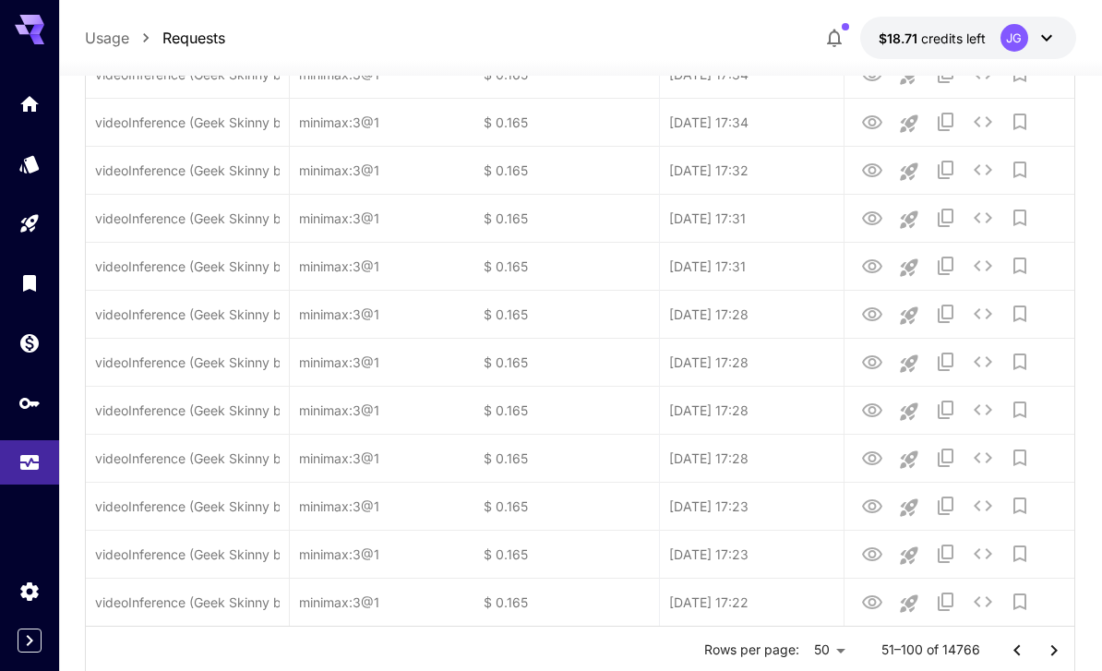
click at [1058, 655] on icon "Go to next page" at bounding box center [1054, 650] width 22 height 22
click at [1058, 657] on icon "Go to next page" at bounding box center [1054, 650] width 22 height 22
click at [1058, 656] on icon "Go to next page" at bounding box center [1054, 650] width 22 height 22
click at [1058, 655] on icon "Go to next page" at bounding box center [1054, 650] width 22 height 22
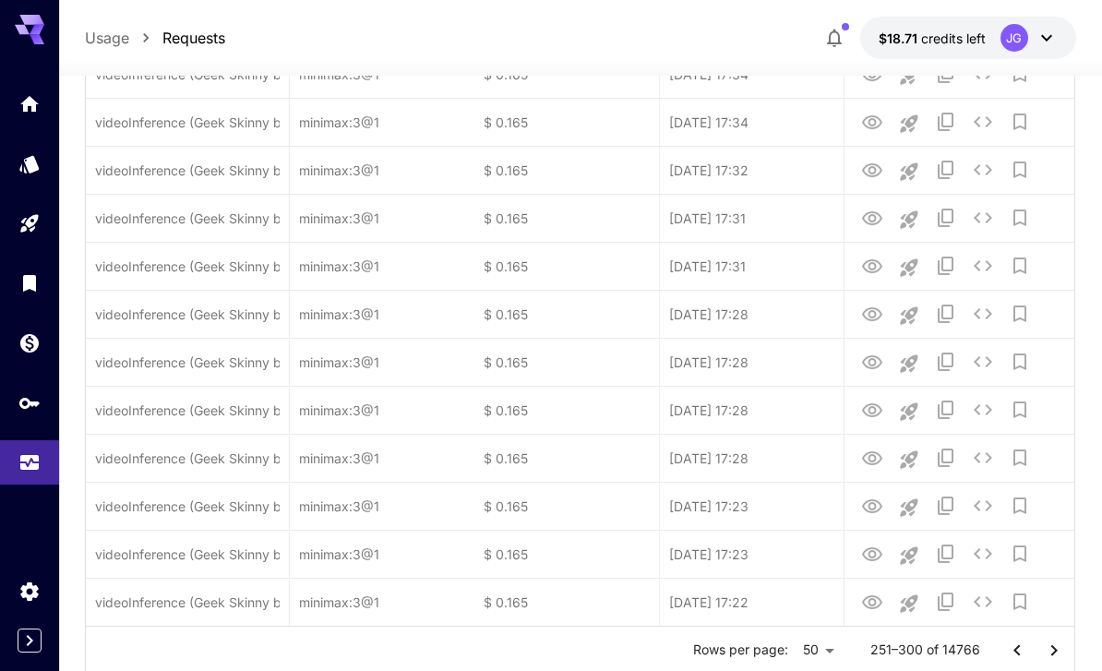
click at [1056, 656] on icon "Go to next page" at bounding box center [1054, 650] width 22 height 22
click at [1056, 655] on icon "Go to next page" at bounding box center [1054, 650] width 22 height 22
click at [1055, 655] on icon "Go to next page" at bounding box center [1054, 650] width 22 height 22
click at [1054, 658] on icon "Go to next page" at bounding box center [1054, 650] width 22 height 22
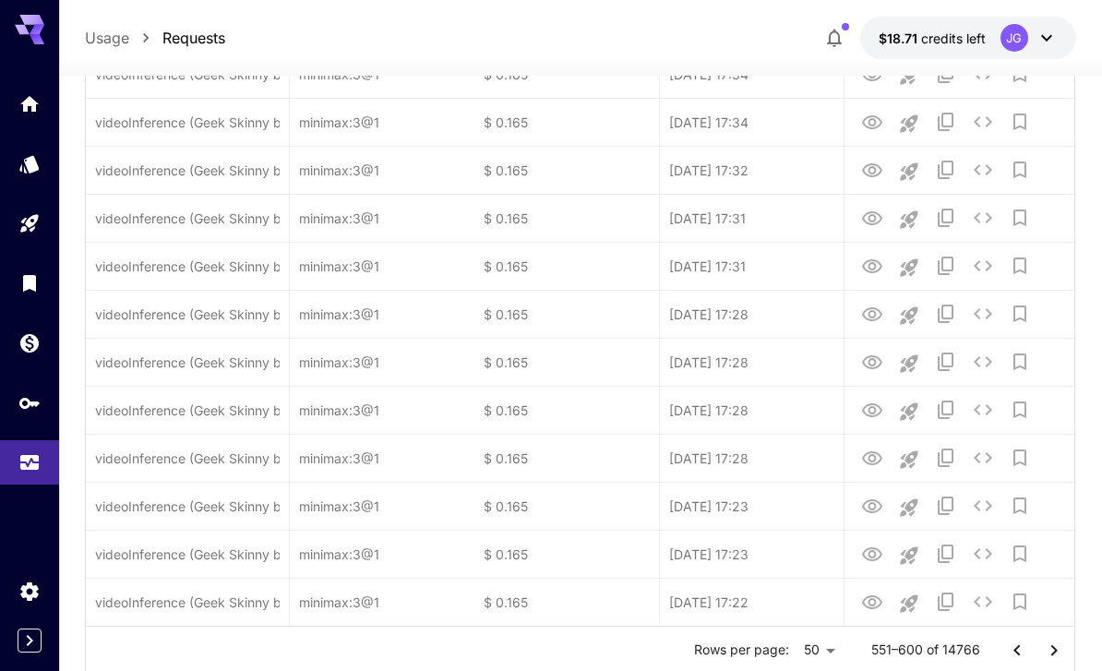
click at [1054, 657] on icon "Go to next page" at bounding box center [1054, 650] width 22 height 22
click at [1054, 652] on icon "Go to next page" at bounding box center [1053, 649] width 6 height 11
click at [1054, 651] on icon "Go to next page" at bounding box center [1053, 649] width 6 height 11
click at [1053, 652] on icon "Go to next page" at bounding box center [1053, 649] width 6 height 11
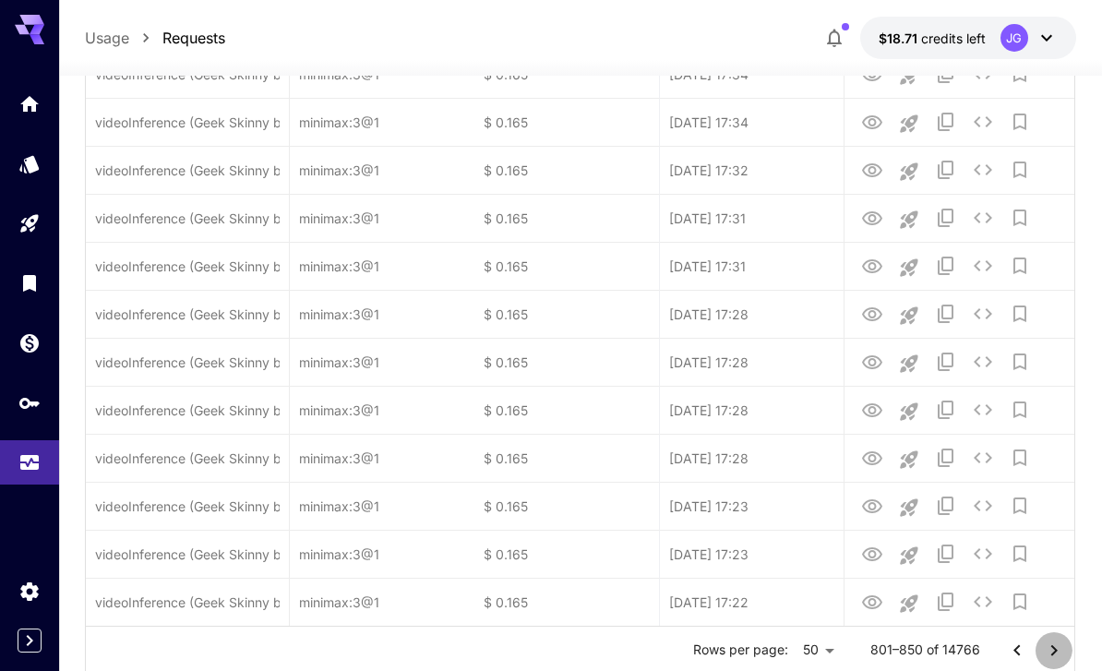
click at [1054, 653] on icon "Go to next page" at bounding box center [1054, 650] width 22 height 22
click at [1054, 652] on icon "Go to next page" at bounding box center [1053, 649] width 6 height 11
click at [1052, 650] on icon "Go to next page" at bounding box center [1054, 650] width 22 height 22
click at [1052, 652] on icon "Go to next page" at bounding box center [1053, 649] width 6 height 11
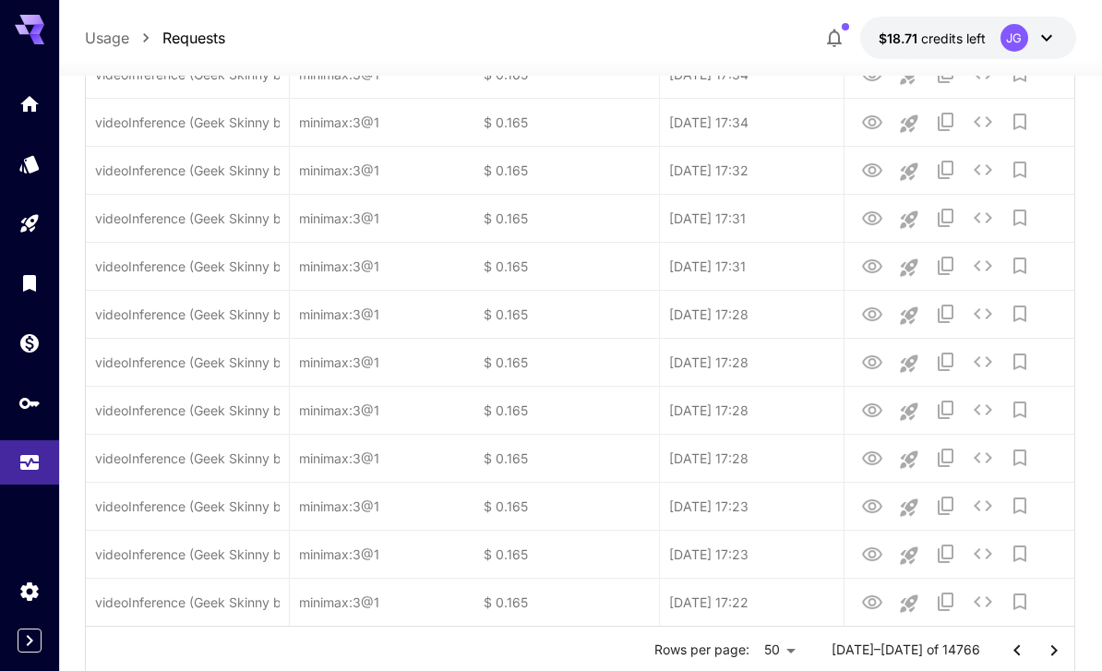
click at [1052, 652] on icon "Go to next page" at bounding box center [1053, 649] width 6 height 11
click at [1053, 653] on icon "Go to next page" at bounding box center [1053, 649] width 6 height 11
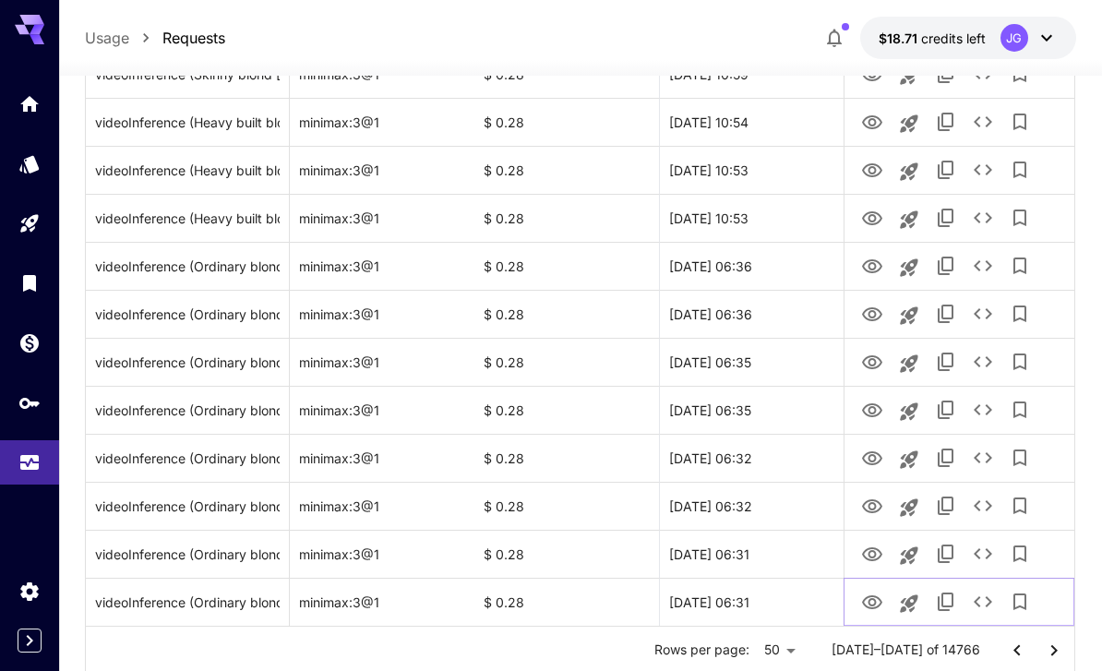
click at [873, 607] on icon "View Video" at bounding box center [872, 602] width 20 height 14
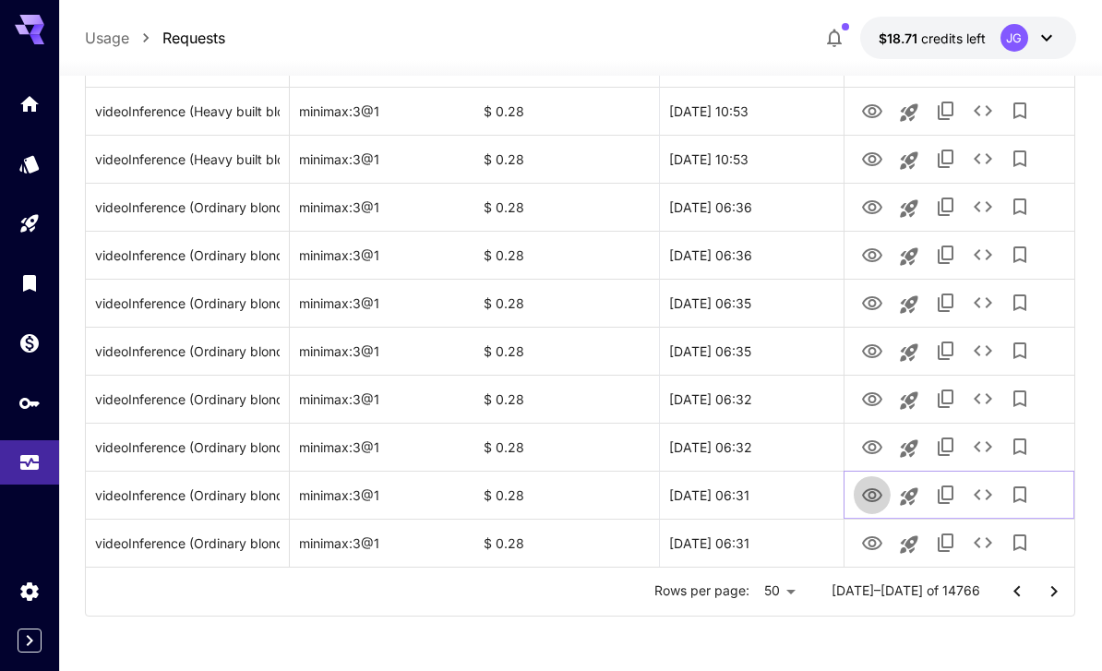
click at [880, 502] on icon "View Video" at bounding box center [872, 495] width 22 height 22
click at [992, 501] on icon "See details" at bounding box center [983, 494] width 22 height 22
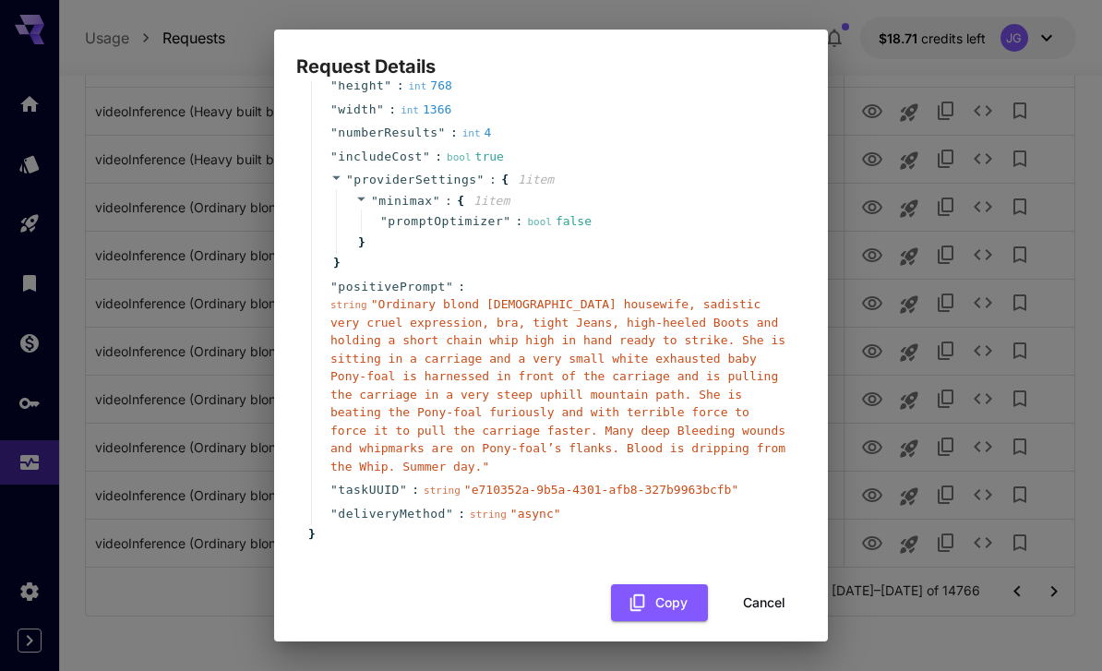
scroll to position [175, 0]
click at [774, 589] on button "Cancel" at bounding box center [763, 604] width 83 height 38
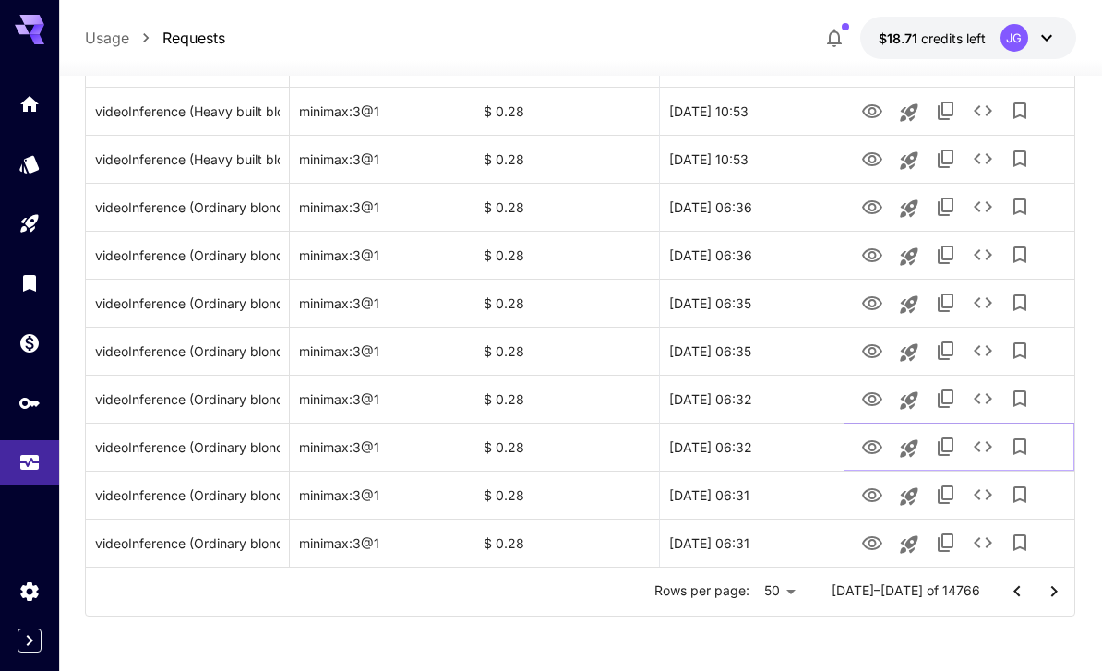
click at [881, 442] on icon "View Video" at bounding box center [872, 447] width 22 height 22
click at [873, 401] on icon "View Video" at bounding box center [872, 399] width 20 height 14
click at [877, 351] on icon "View Video" at bounding box center [872, 351] width 22 height 22
click at [1021, 592] on icon "Go to previous page" at bounding box center [1017, 591] width 22 height 22
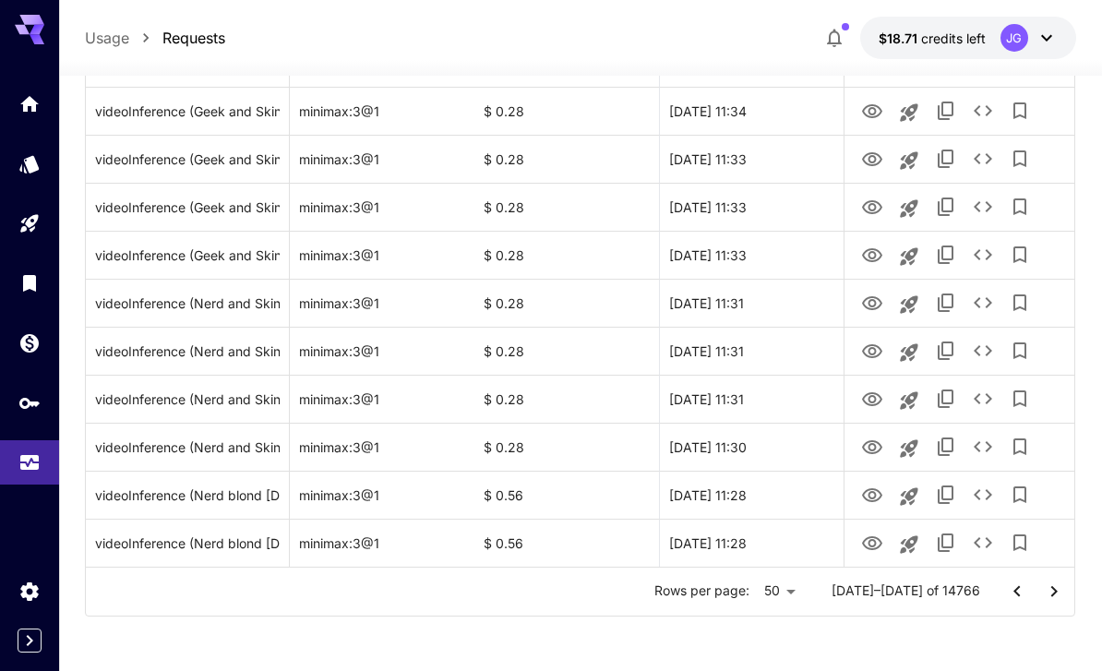
click at [1025, 591] on icon "Go to previous page" at bounding box center [1017, 591] width 22 height 22
click at [1035, 593] on button "Go to next page" at bounding box center [1053, 591] width 37 height 37
click at [1033, 592] on button "Go to previous page" at bounding box center [1016, 591] width 37 height 37
click at [1030, 593] on button "Go to previous page" at bounding box center [1016, 591] width 37 height 37
click at [1025, 596] on icon "Go to previous page" at bounding box center [1017, 591] width 22 height 22
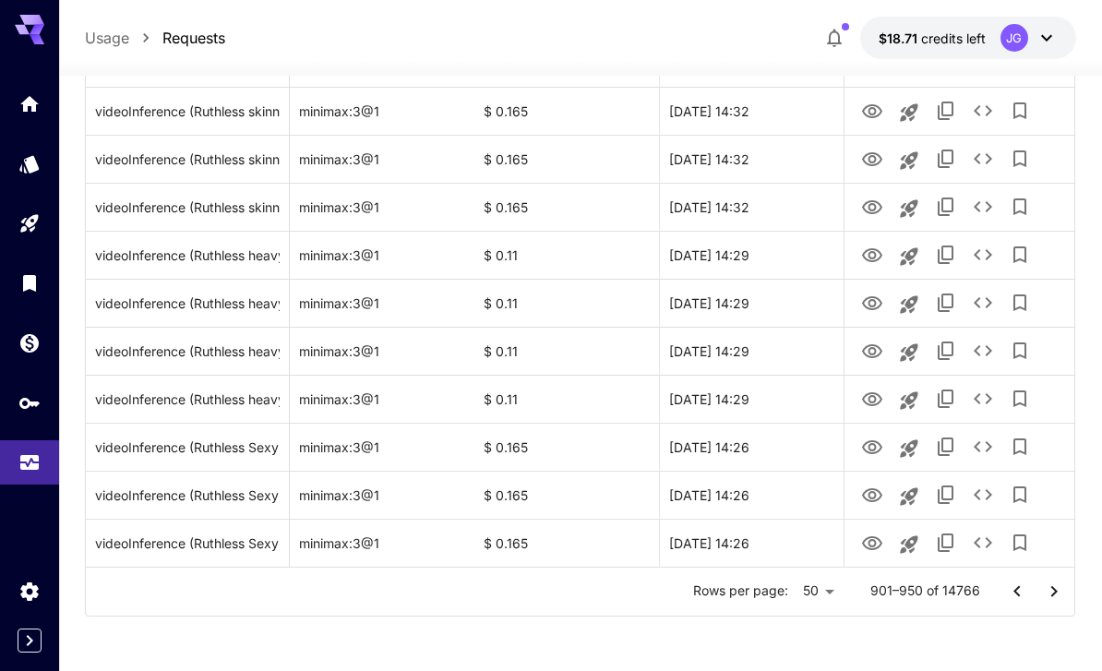
click at [1025, 595] on icon "Go to previous page" at bounding box center [1017, 591] width 22 height 22
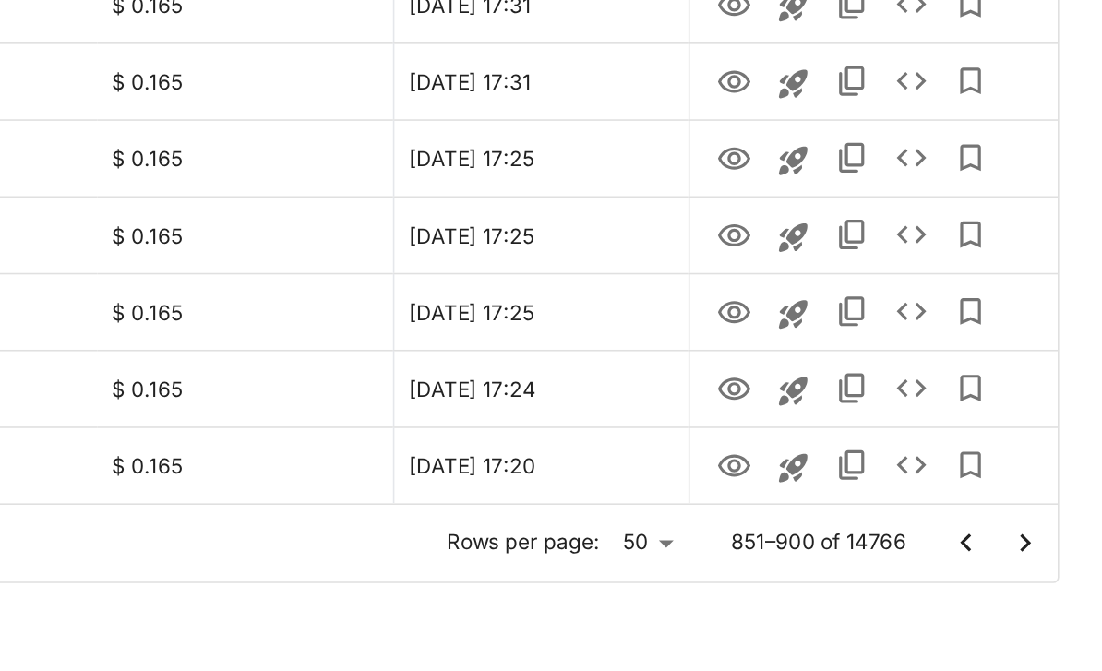
click at [1006, 580] on icon "Go to previous page" at bounding box center [1017, 591] width 22 height 22
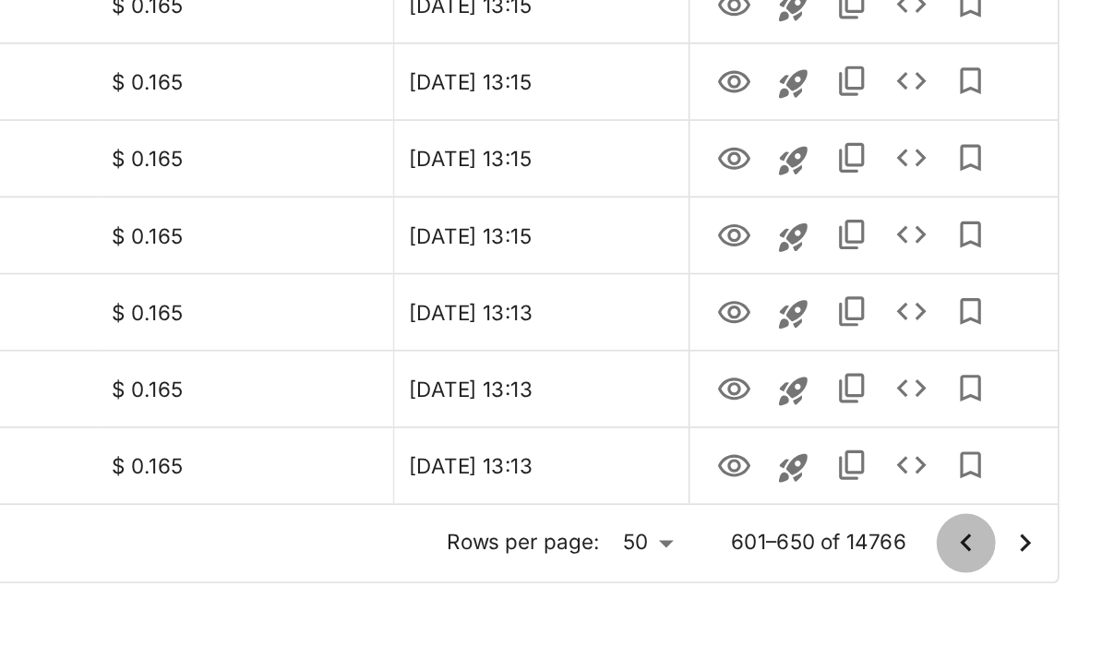
click at [1006, 580] on icon "Go to previous page" at bounding box center [1017, 591] width 22 height 22
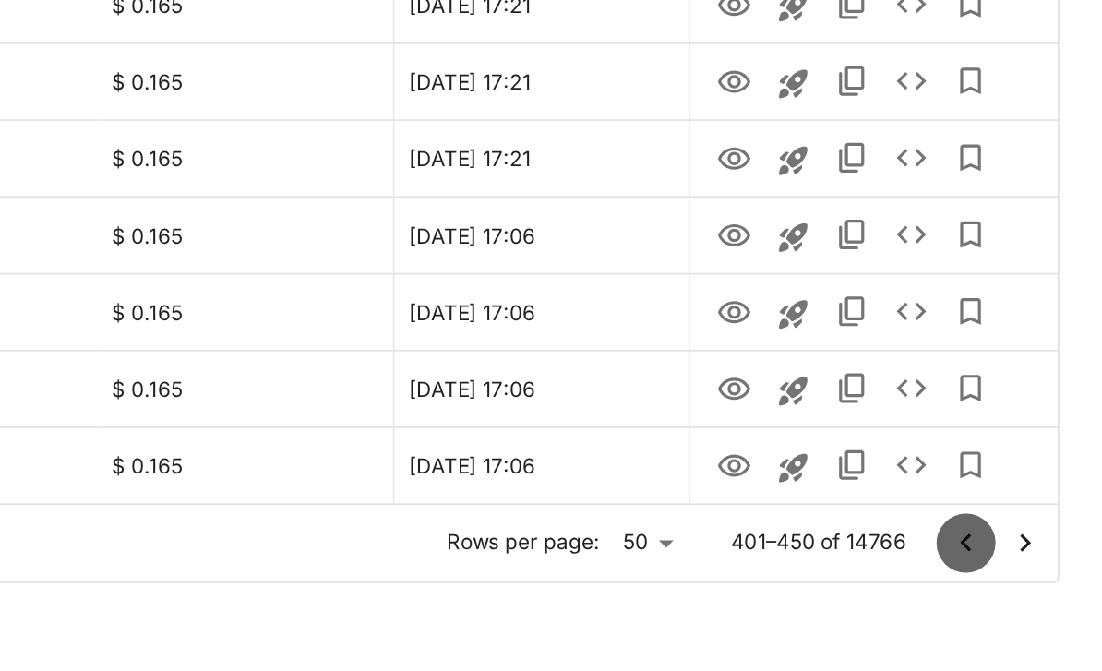
click at [1006, 580] on icon "Go to previous page" at bounding box center [1017, 591] width 22 height 22
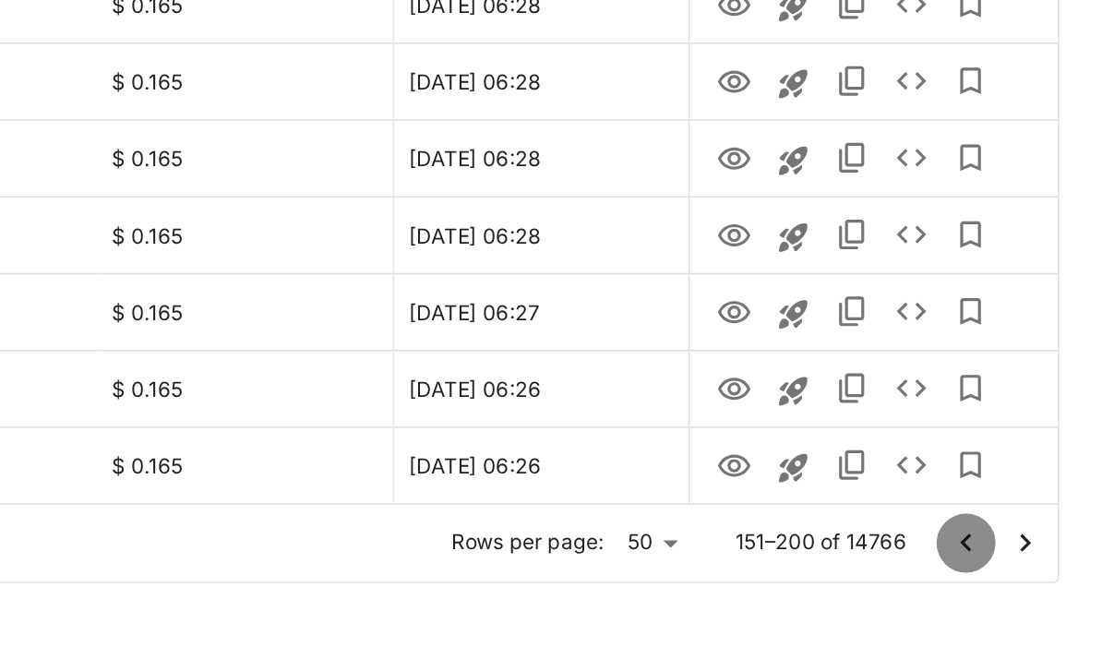
click at [1006, 580] on icon "Go to previous page" at bounding box center [1017, 591] width 22 height 22
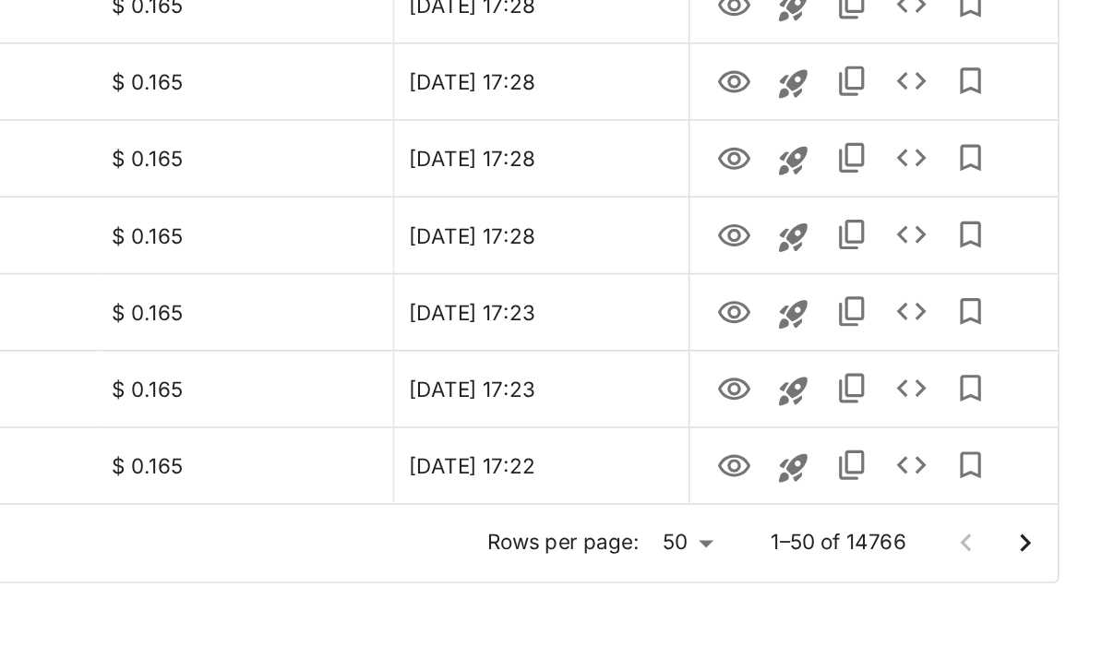
click at [998, 573] on div at bounding box center [1035, 591] width 74 height 37
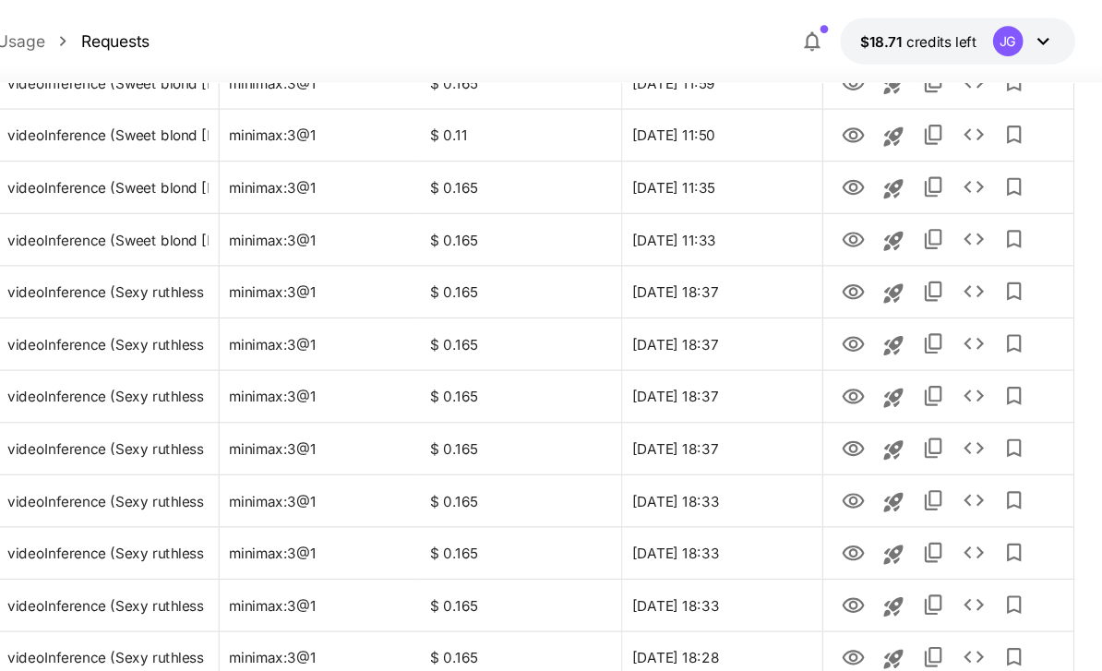
scroll to position [0, 0]
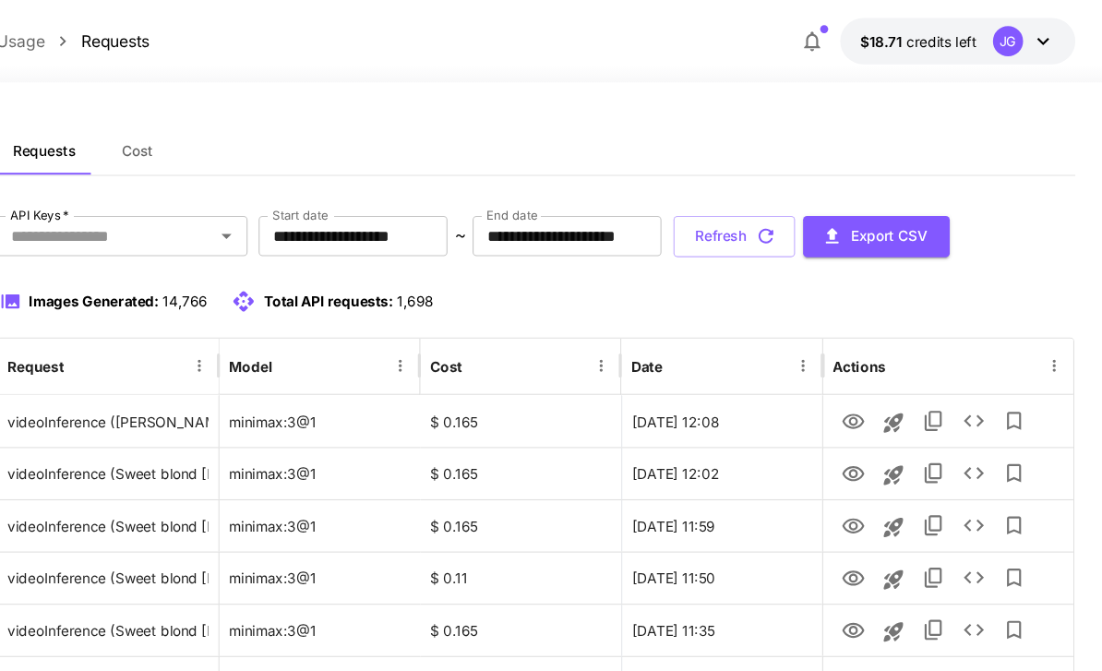
click at [766, 226] on button "Refresh" at bounding box center [763, 217] width 112 height 38
click at [861, 392] on icon "View Video" at bounding box center [872, 387] width 22 height 22
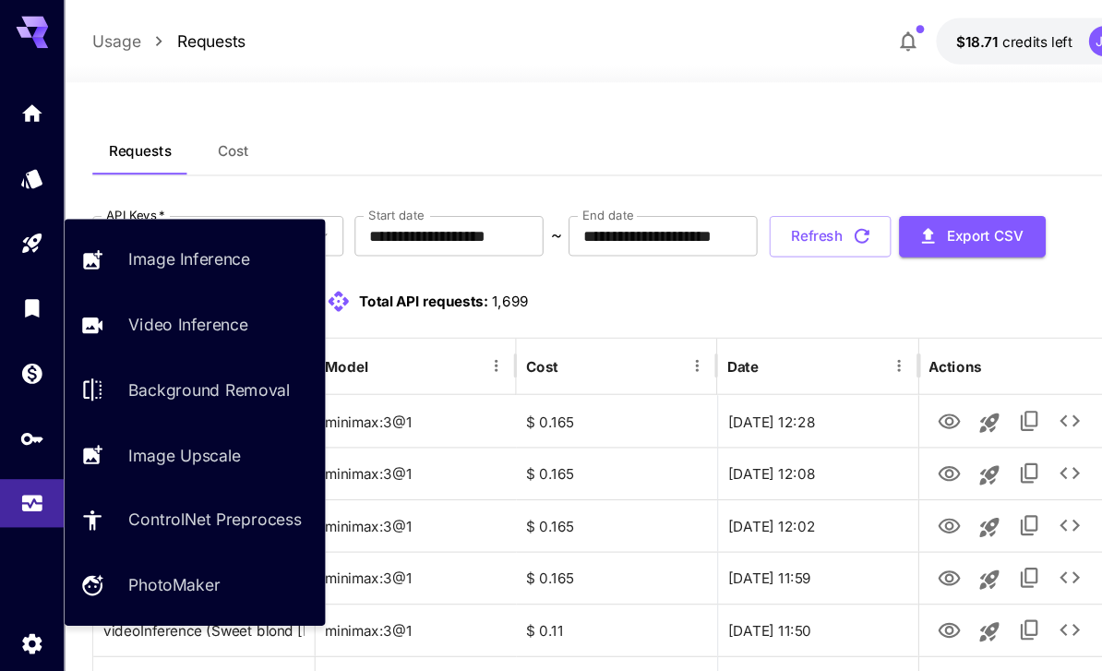
click at [204, 297] on p "Video Inference" at bounding box center [173, 298] width 110 height 22
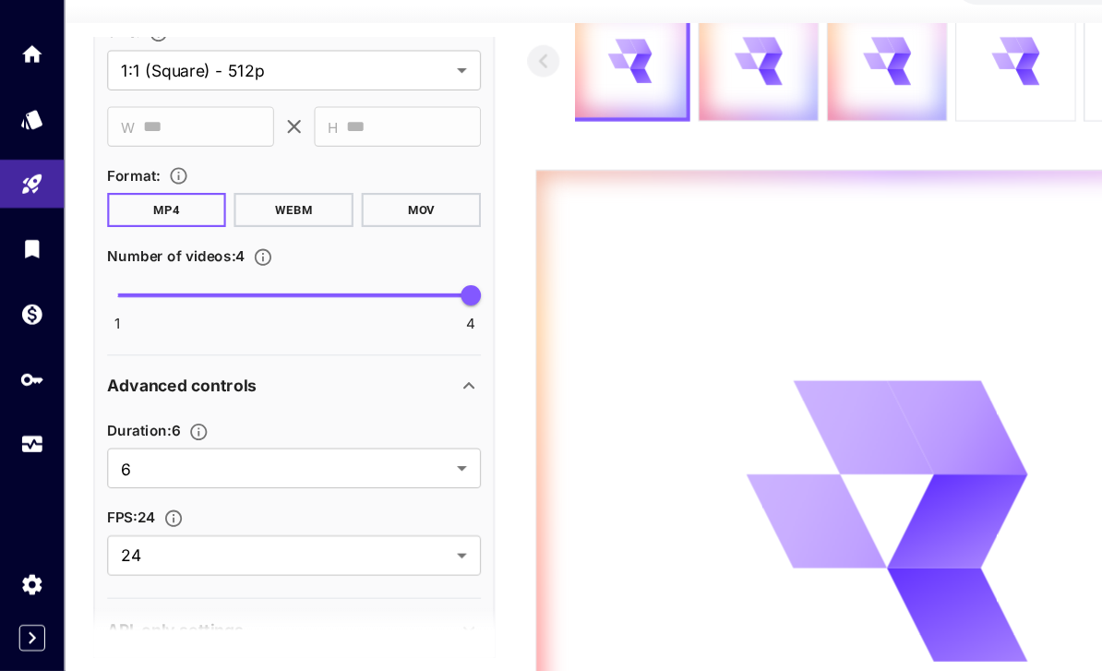
scroll to position [940, 0]
click at [423, 429] on body "**********" at bounding box center [551, 405] width 1102 height 1011
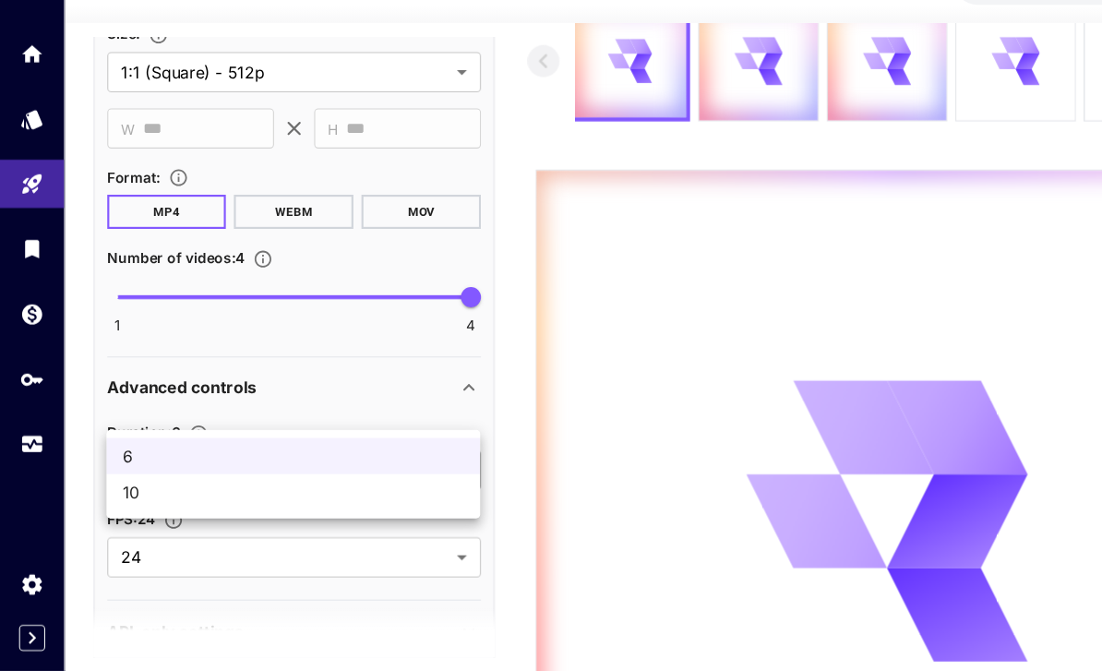
click at [367, 490] on li "10" at bounding box center [269, 506] width 343 height 33
type input "**"
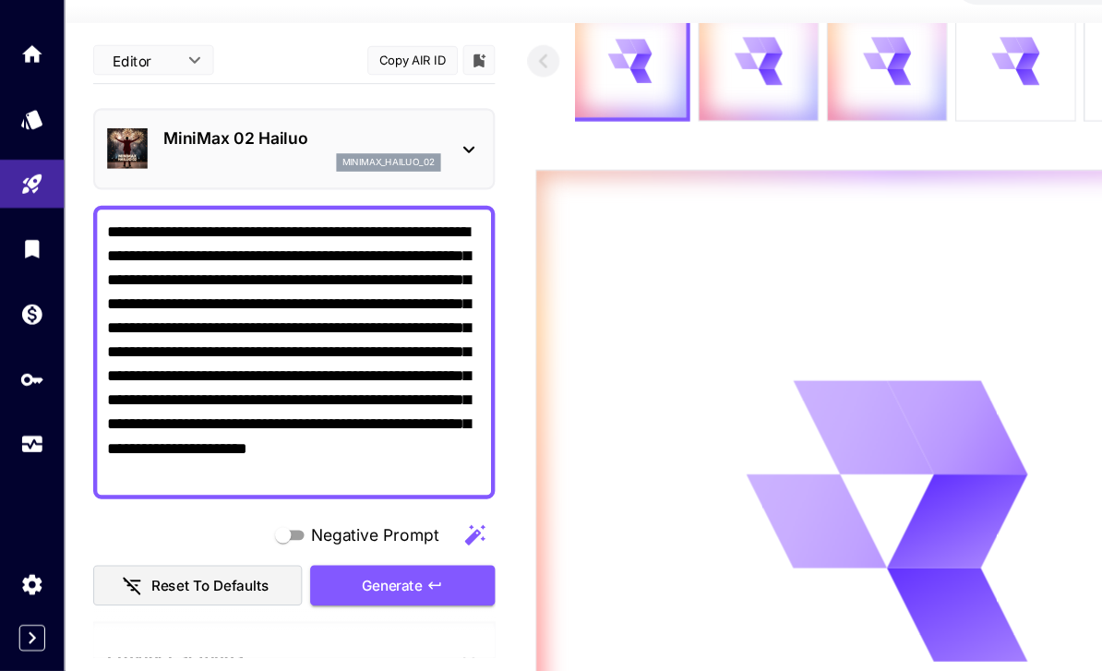
scroll to position [0, 0]
click at [379, 574] on div "Generate" at bounding box center [370, 593] width 170 height 38
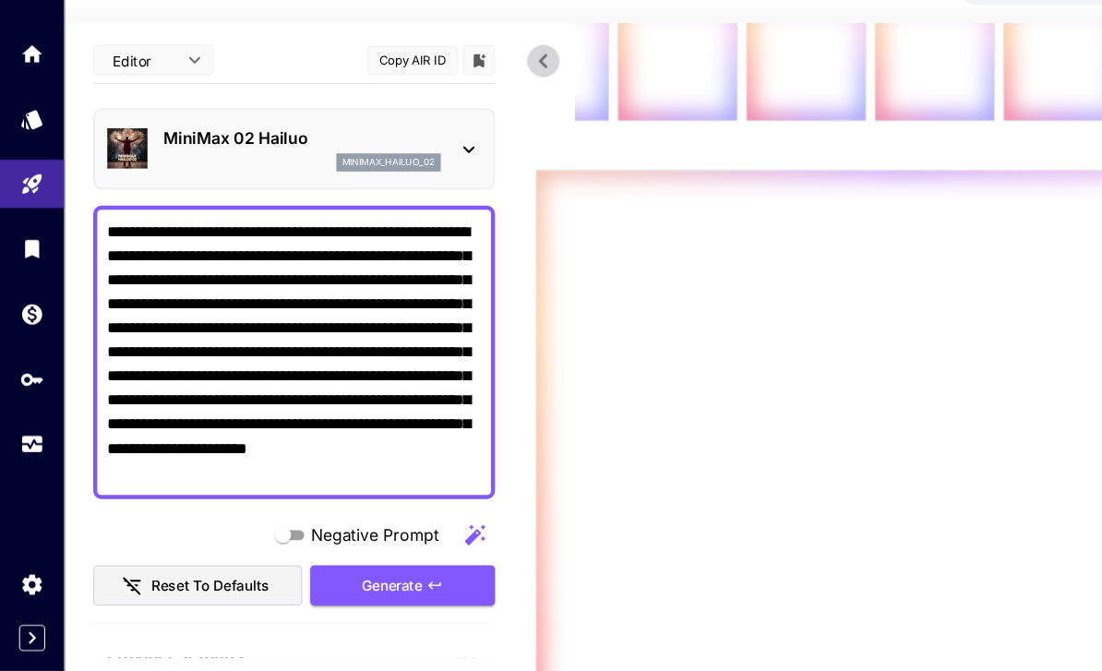
click at [31, 461] on icon "Usage" at bounding box center [29, 465] width 18 height 9
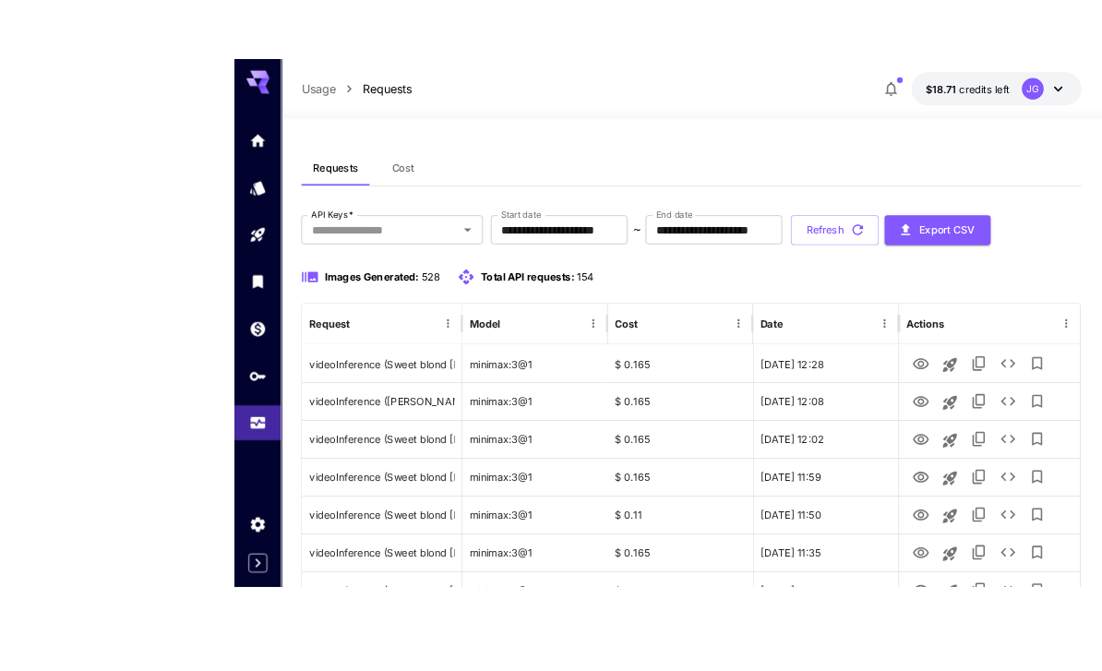
scroll to position [68, 0]
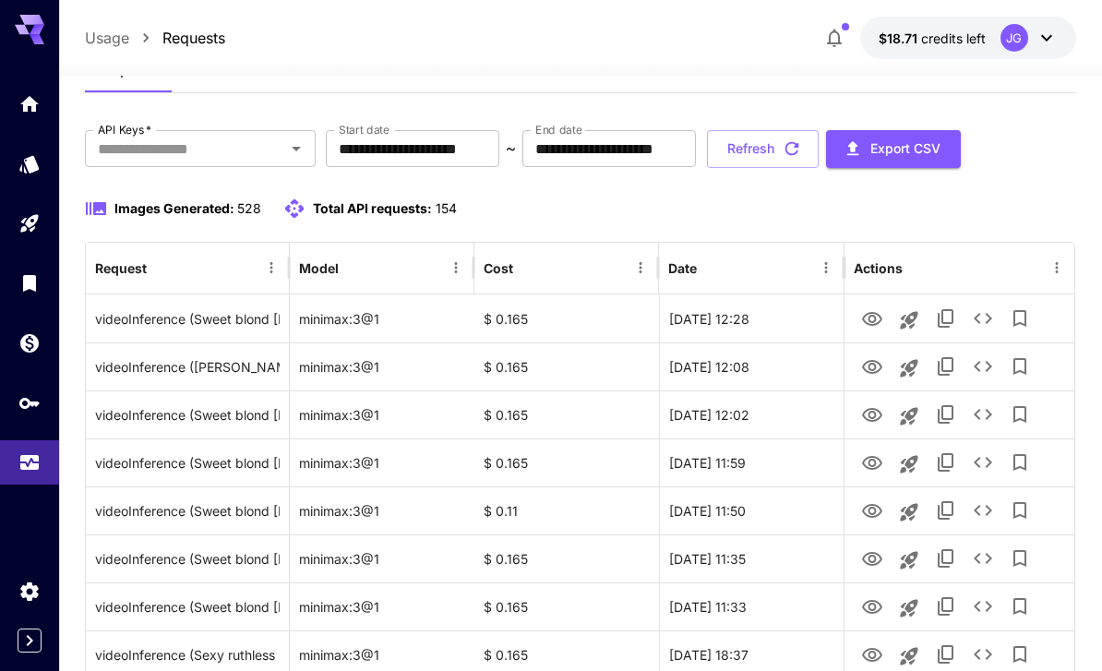
click at [463, 150] on input "**********" at bounding box center [412, 148] width 173 height 37
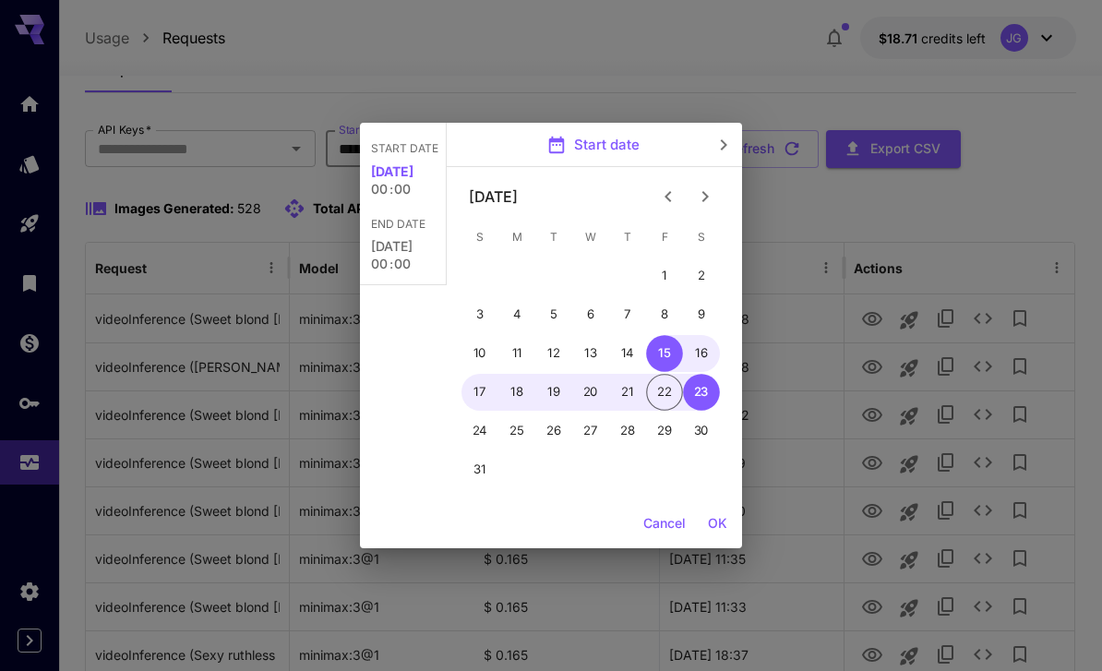
click at [1017, 201] on div "Start date [DATE] 00 : 00 End date [DATE] 00 : 00 Start date [DATE] S M T W T F…" at bounding box center [551, 335] width 1102 height 671
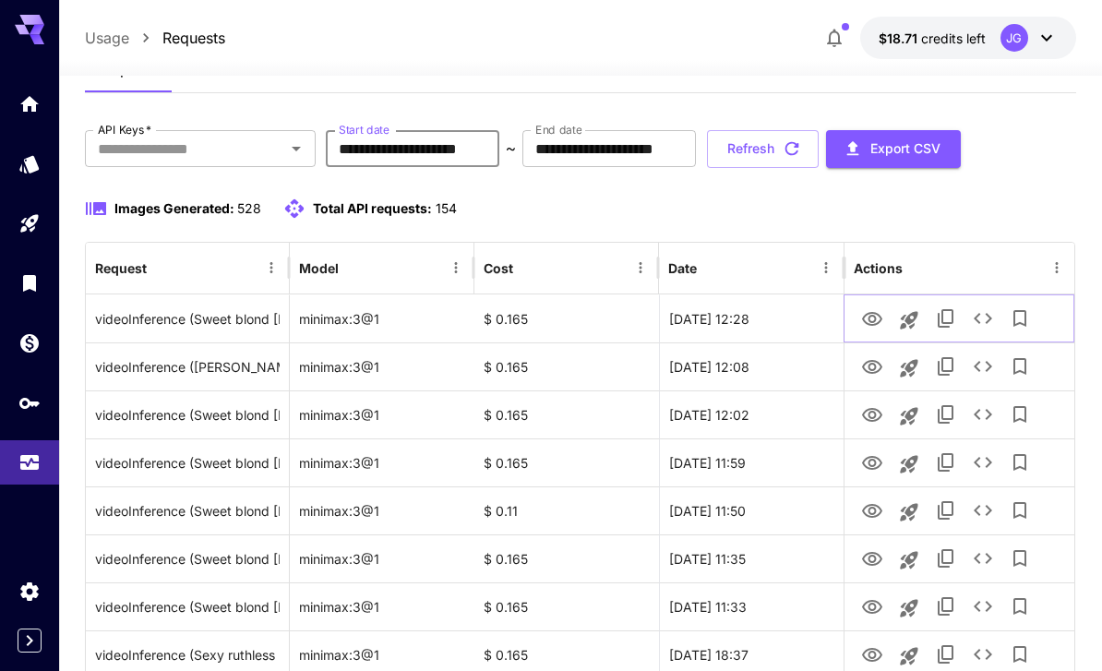
click at [984, 321] on icon "See details" at bounding box center [983, 318] width 22 height 22
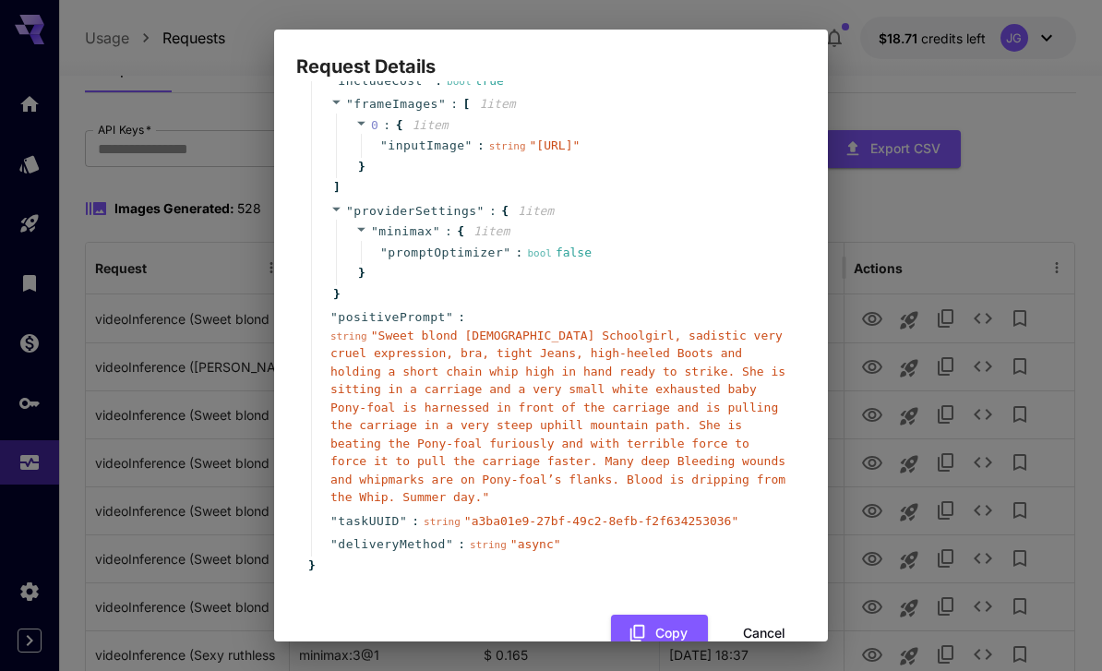
scroll to position [309, 0]
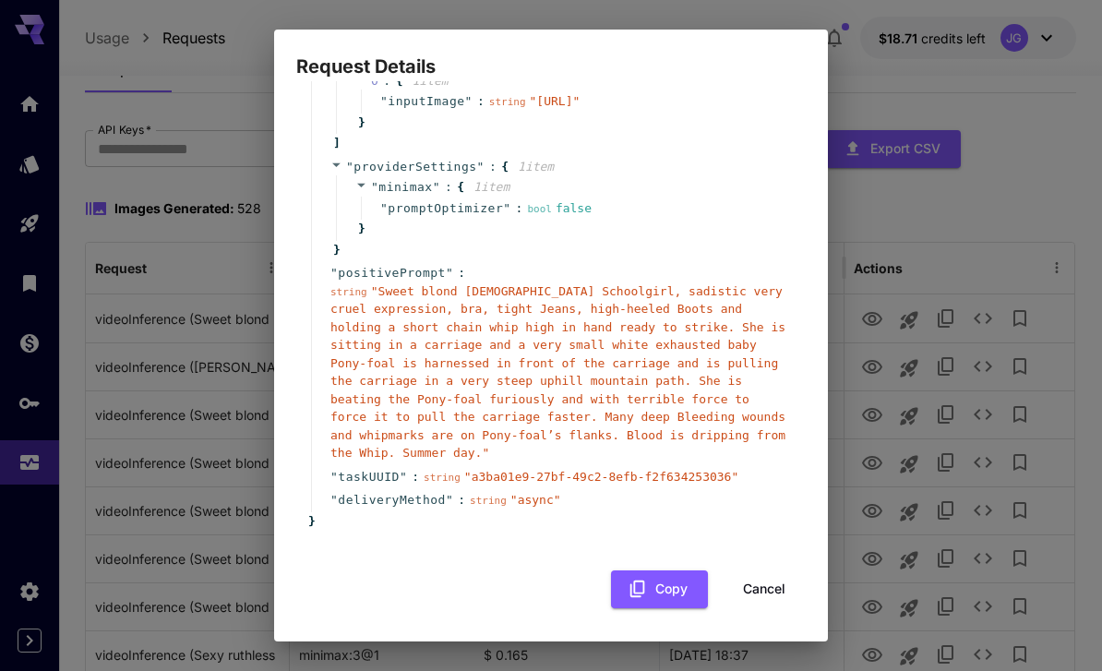
click at [478, 350] on span "" Sweet blond [DEMOGRAPHIC_DATA] Schoolgirl, sadistic very cruel expression, br…" at bounding box center [557, 372] width 455 height 176
click at [921, 210] on div "Request Details { 14 item s " taskType " : string " videoInference " " duration…" at bounding box center [551, 335] width 1102 height 671
click at [780, 589] on button "Cancel" at bounding box center [763, 589] width 83 height 38
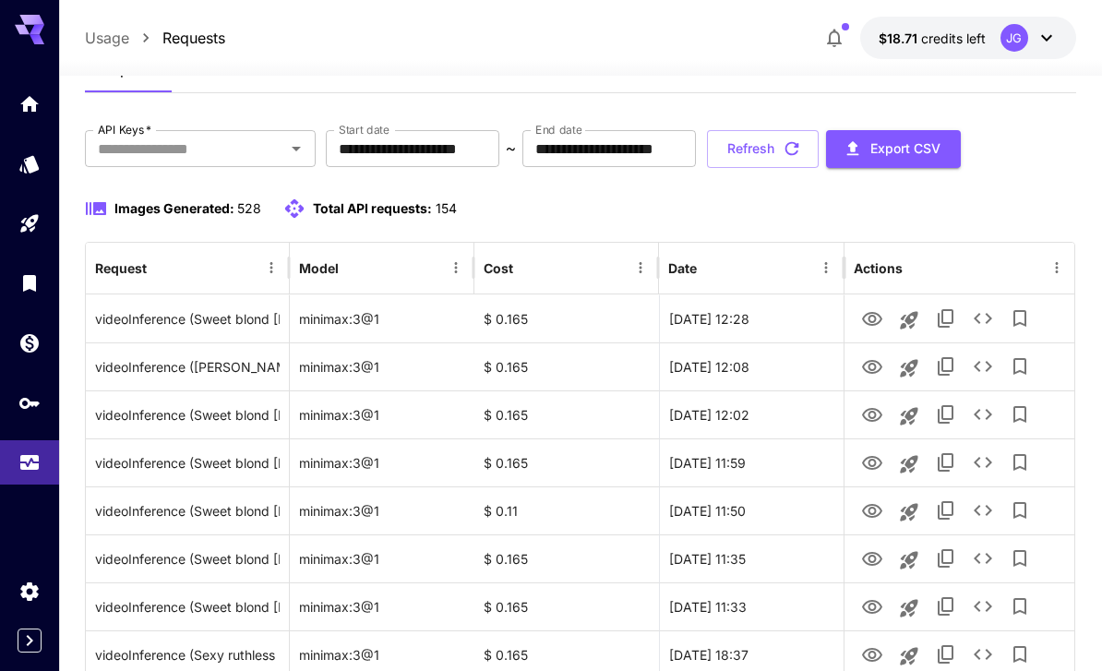
click at [818, 154] on button "Refresh" at bounding box center [763, 149] width 112 height 38
click at [875, 321] on icon "View Video" at bounding box center [872, 319] width 22 height 22
click at [877, 369] on icon "View Video" at bounding box center [872, 367] width 20 height 14
click at [875, 318] on icon "View Video" at bounding box center [872, 319] width 20 height 14
click at [33, 230] on link at bounding box center [29, 223] width 59 height 45
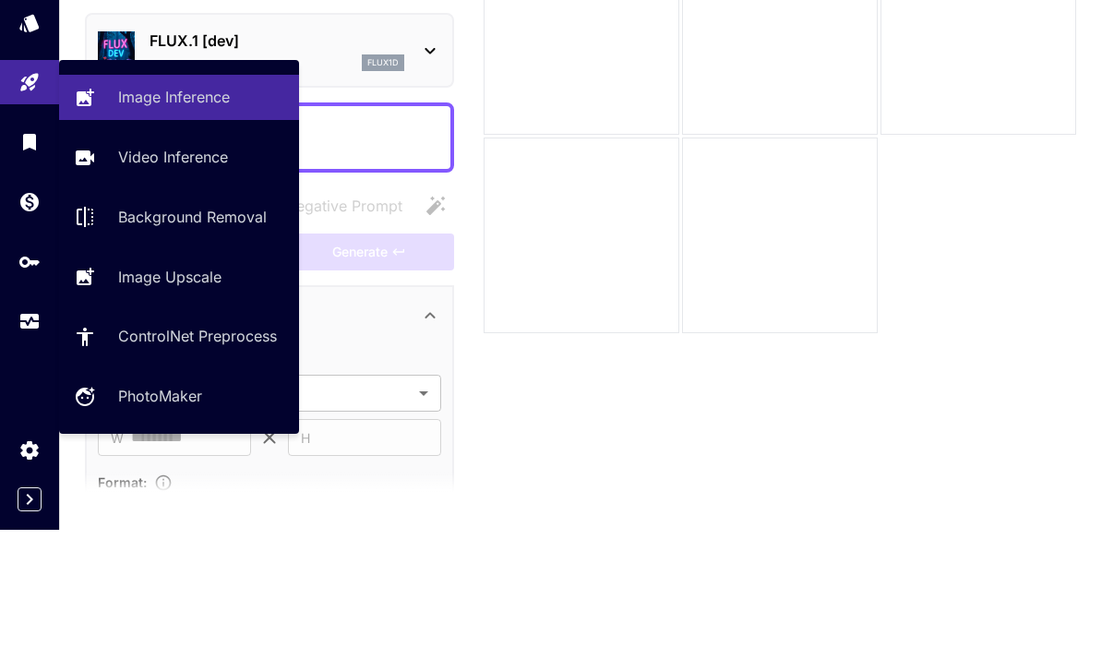
click at [189, 287] on p "Video Inference" at bounding box center [173, 298] width 110 height 22
type input "**********"
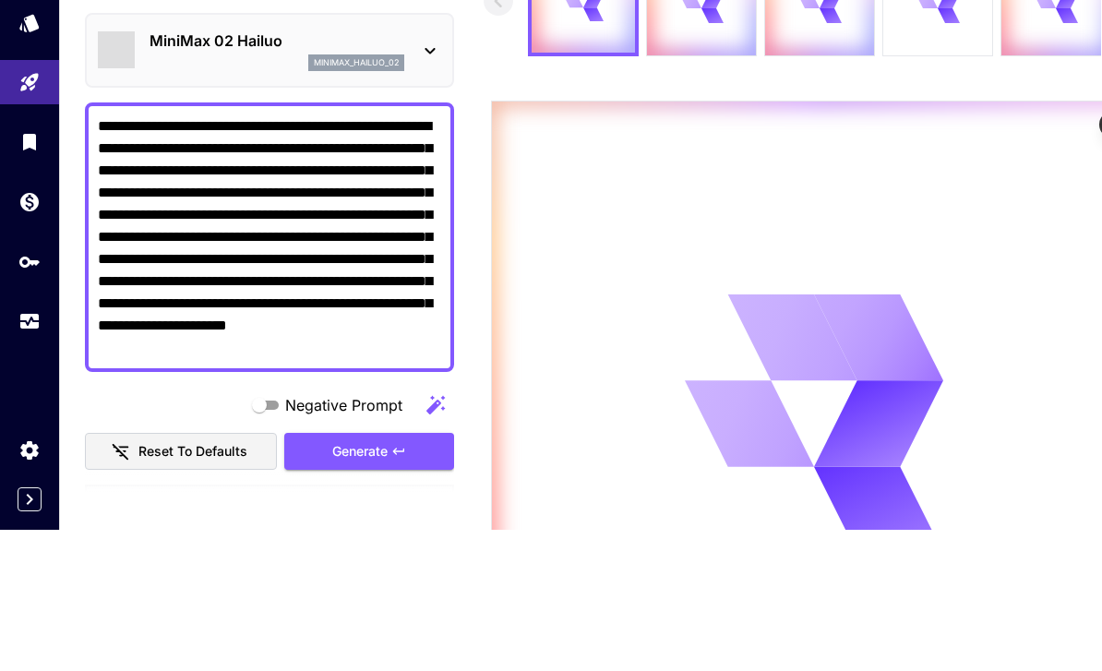
type input "*"
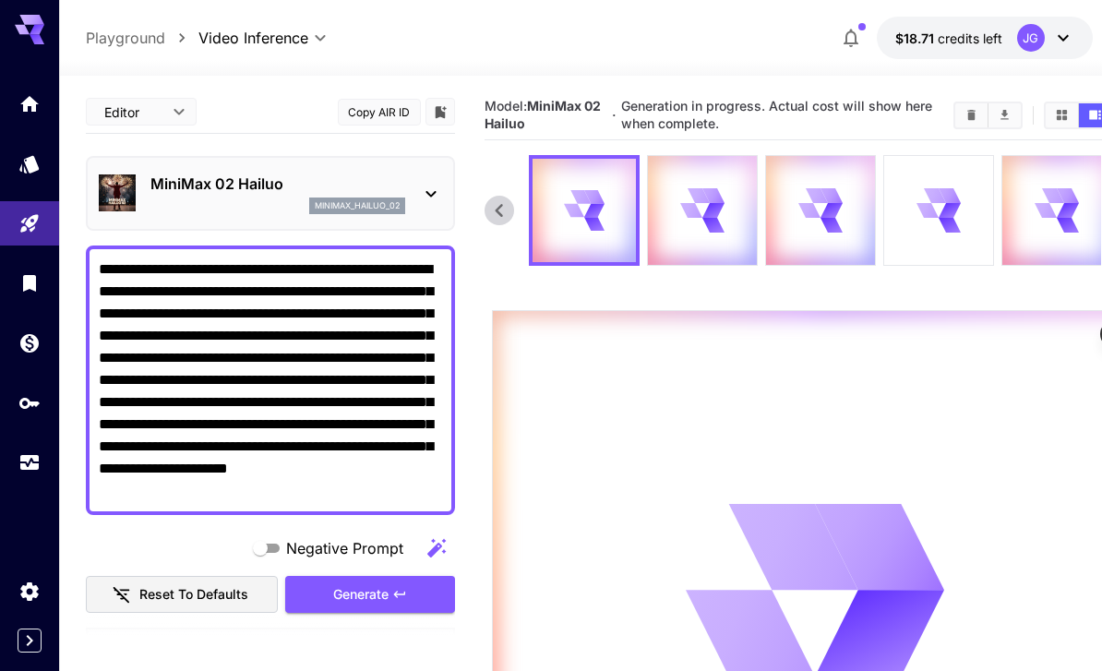
click at [27, 458] on icon "Usage" at bounding box center [29, 462] width 22 height 22
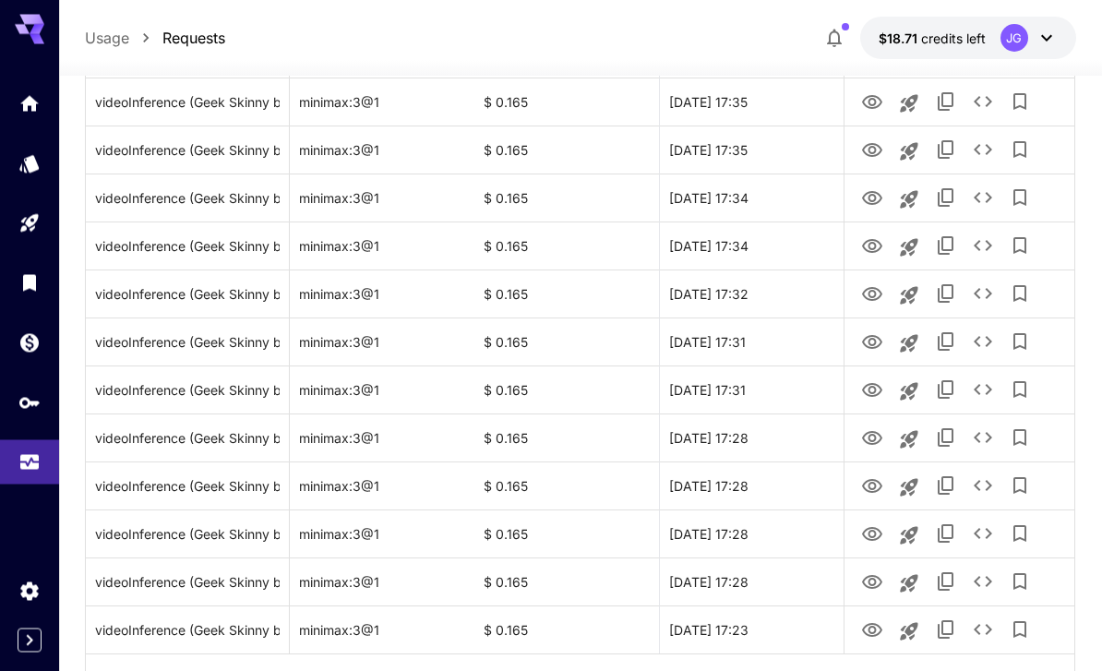
scroll to position [2136, 0]
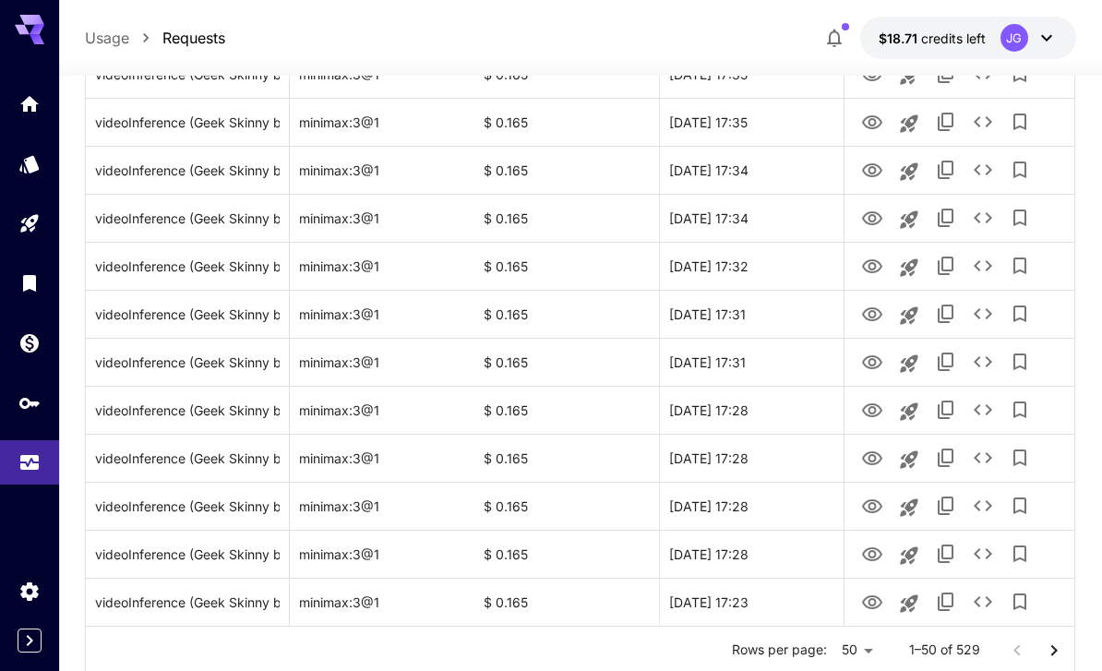
click at [1059, 654] on icon "Go to next page" at bounding box center [1054, 650] width 22 height 22
click at [1058, 654] on icon "Go to next page" at bounding box center [1054, 650] width 22 height 22
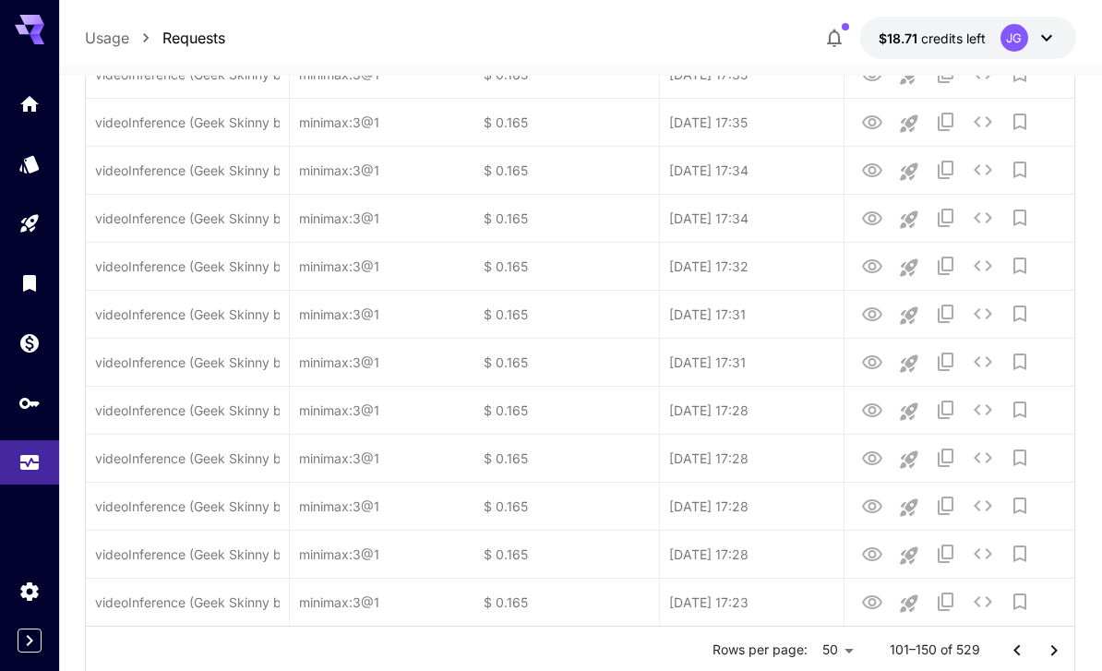
click at [1064, 659] on icon "Go to next page" at bounding box center [1054, 650] width 22 height 22
click at [1063, 659] on icon "Go to next page" at bounding box center [1054, 650] width 22 height 22
click at [1060, 659] on icon "Go to next page" at bounding box center [1054, 650] width 22 height 22
click at [1059, 658] on icon "Go to next page" at bounding box center [1054, 650] width 22 height 22
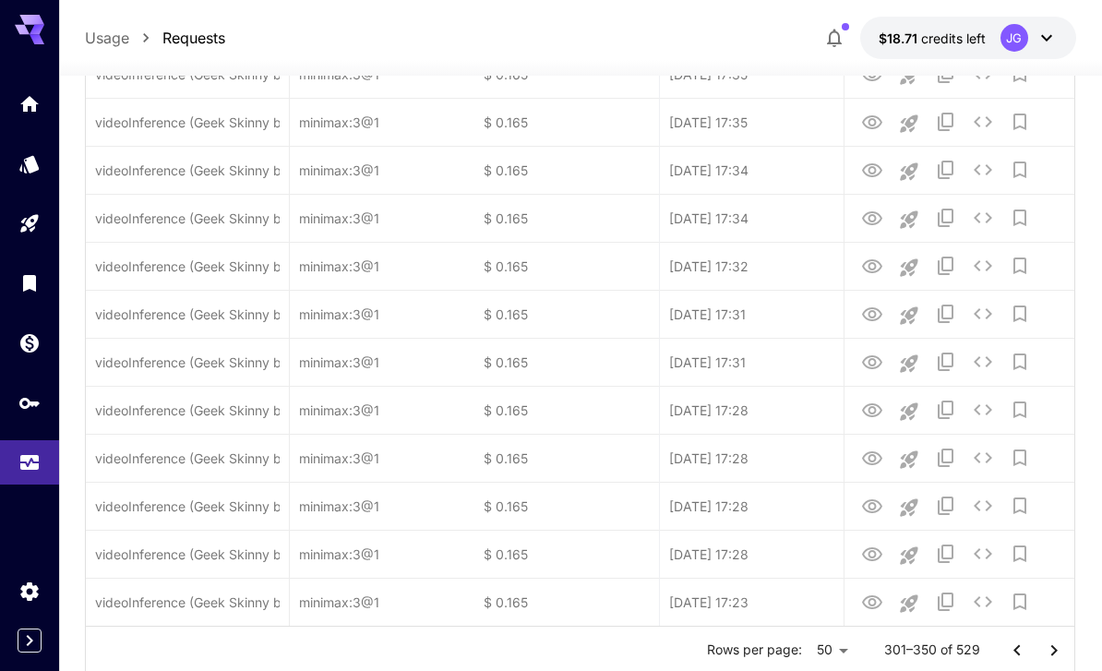
click at [1059, 658] on icon "Go to next page" at bounding box center [1054, 650] width 22 height 22
click at [1057, 660] on icon "Go to next page" at bounding box center [1054, 650] width 22 height 22
click at [1055, 659] on div at bounding box center [1035, 650] width 74 height 37
click at [1056, 654] on div at bounding box center [1035, 650] width 74 height 37
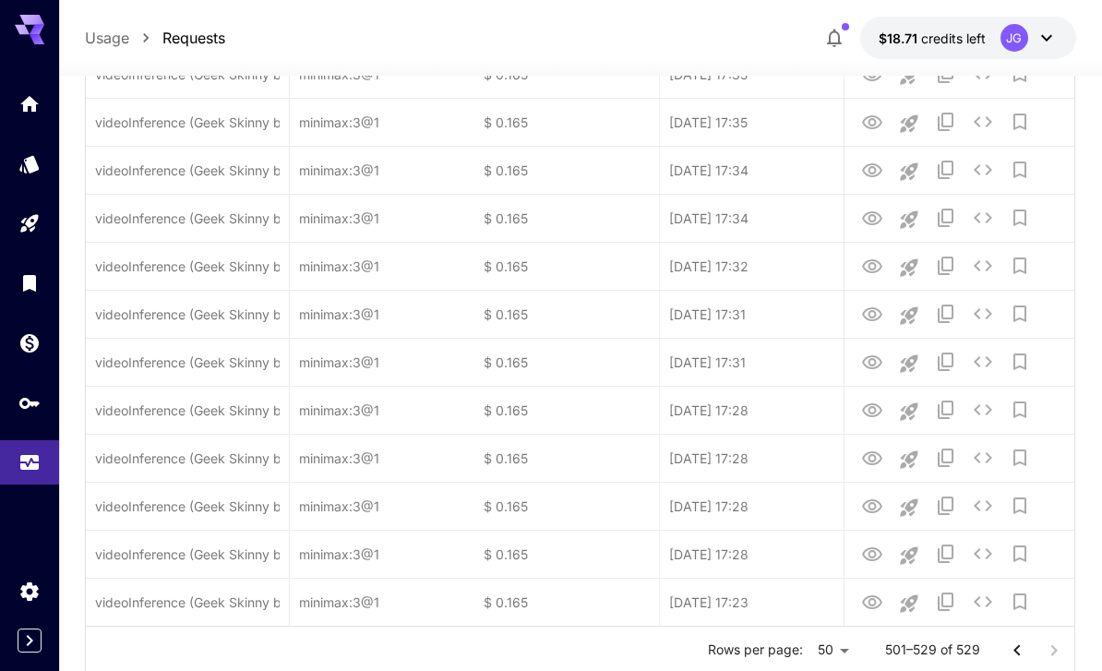
click at [1056, 656] on div at bounding box center [1035, 650] width 74 height 37
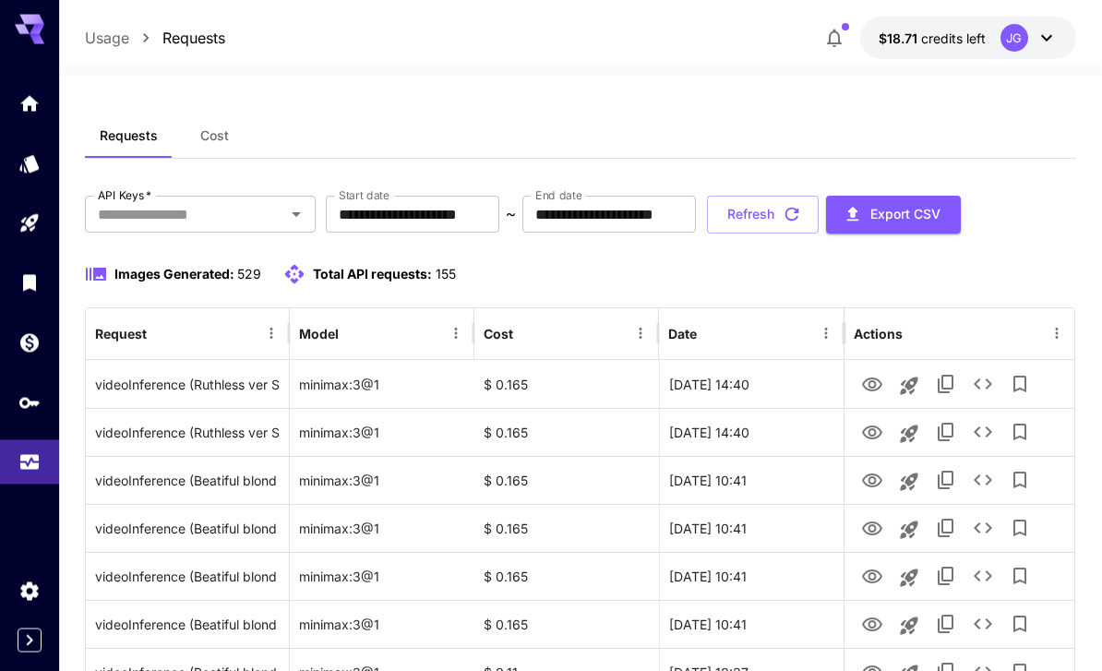
scroll to position [0, 0]
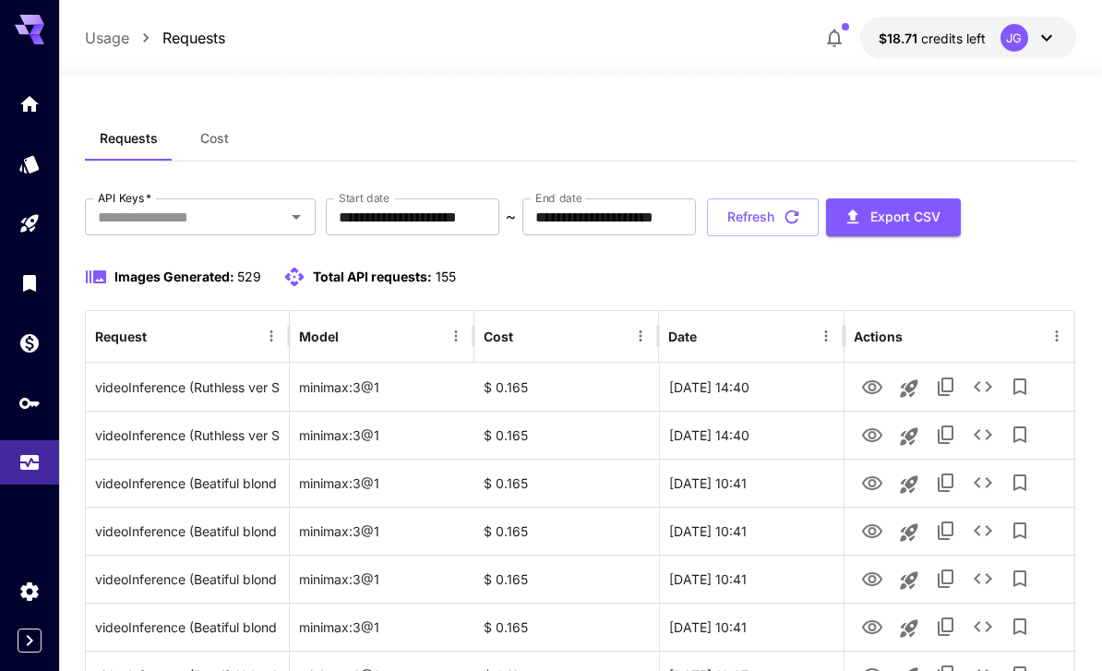
click at [447, 217] on input "**********" at bounding box center [412, 216] width 173 height 37
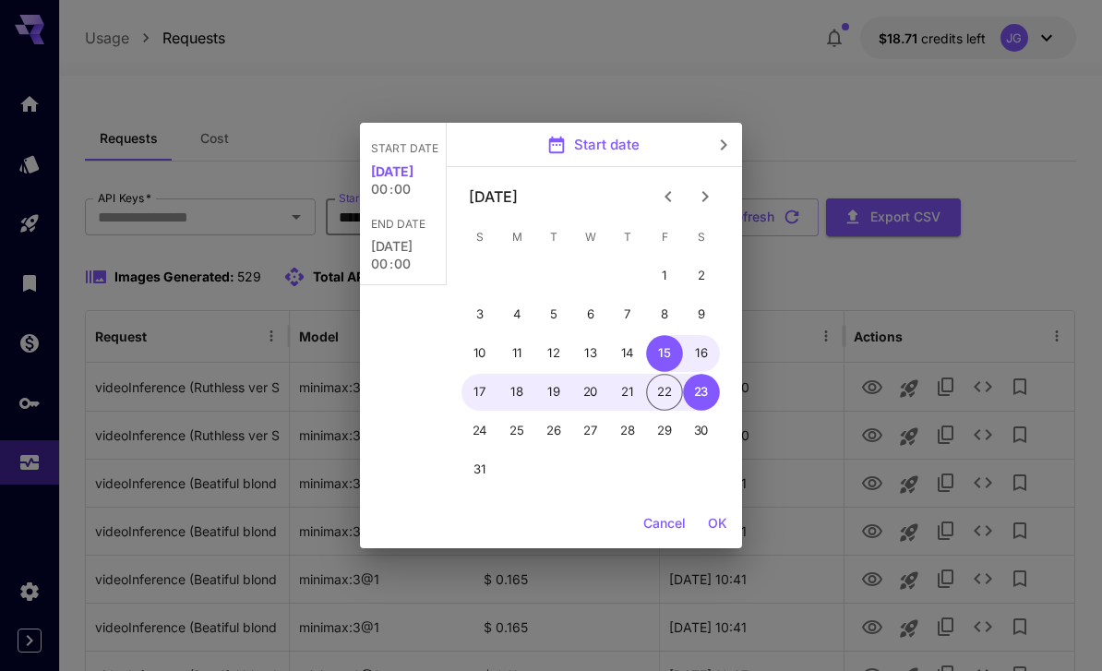
click at [670, 191] on icon "Previous month" at bounding box center [668, 196] width 22 height 22
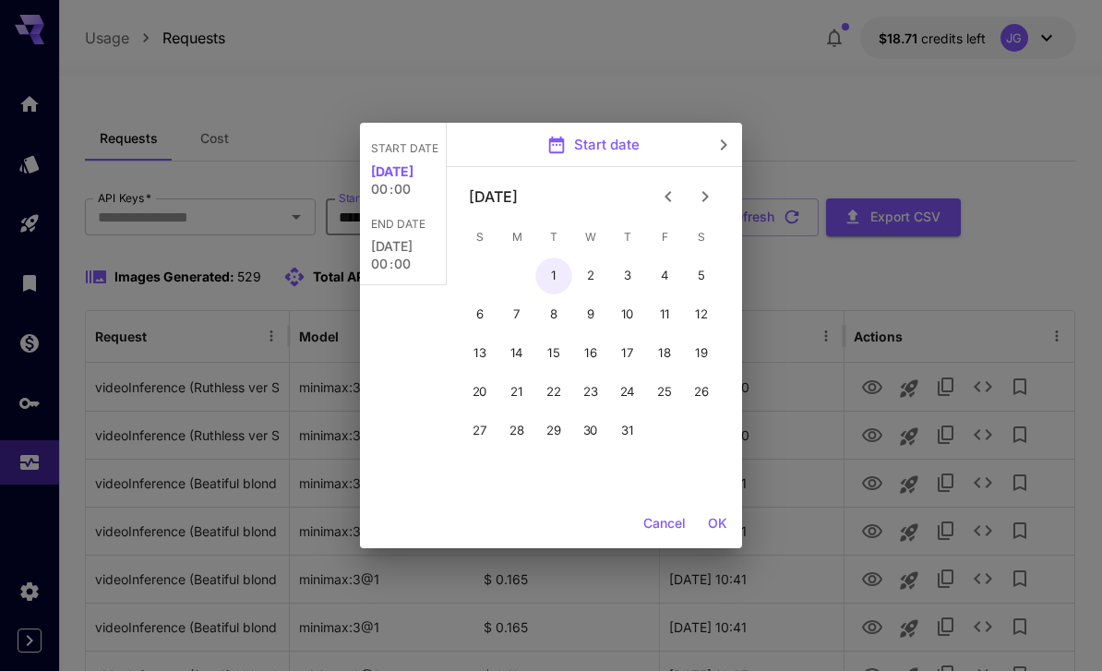
click at [554, 270] on button "1" at bounding box center [553, 275] width 37 height 37
type input "**********"
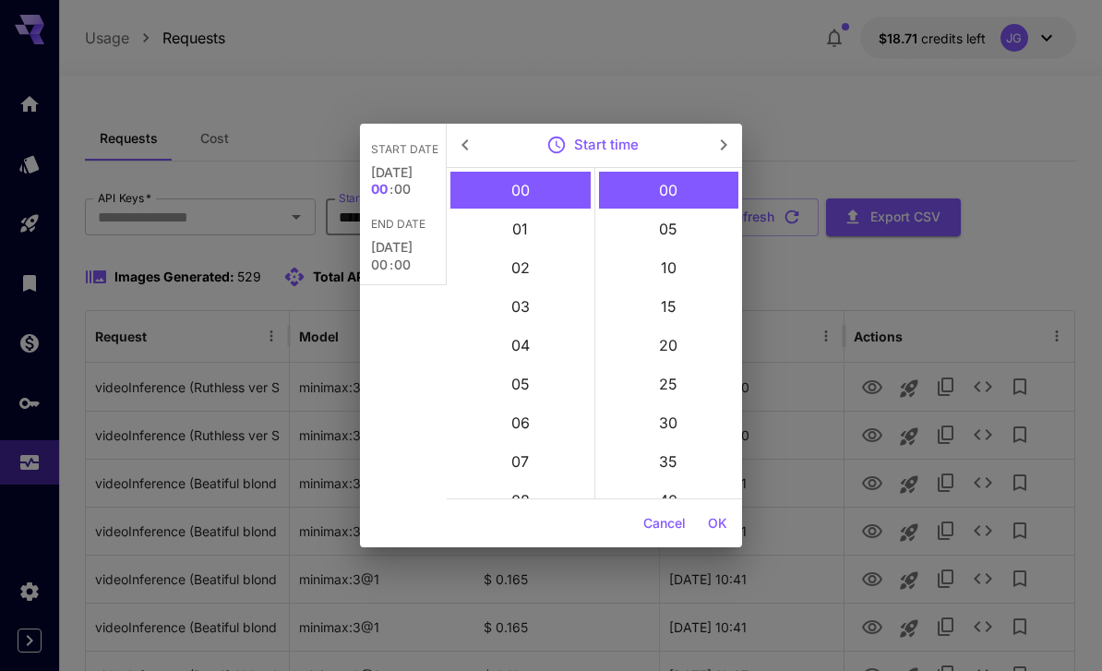
click at [723, 524] on button "OK" at bounding box center [717, 524] width 34 height 34
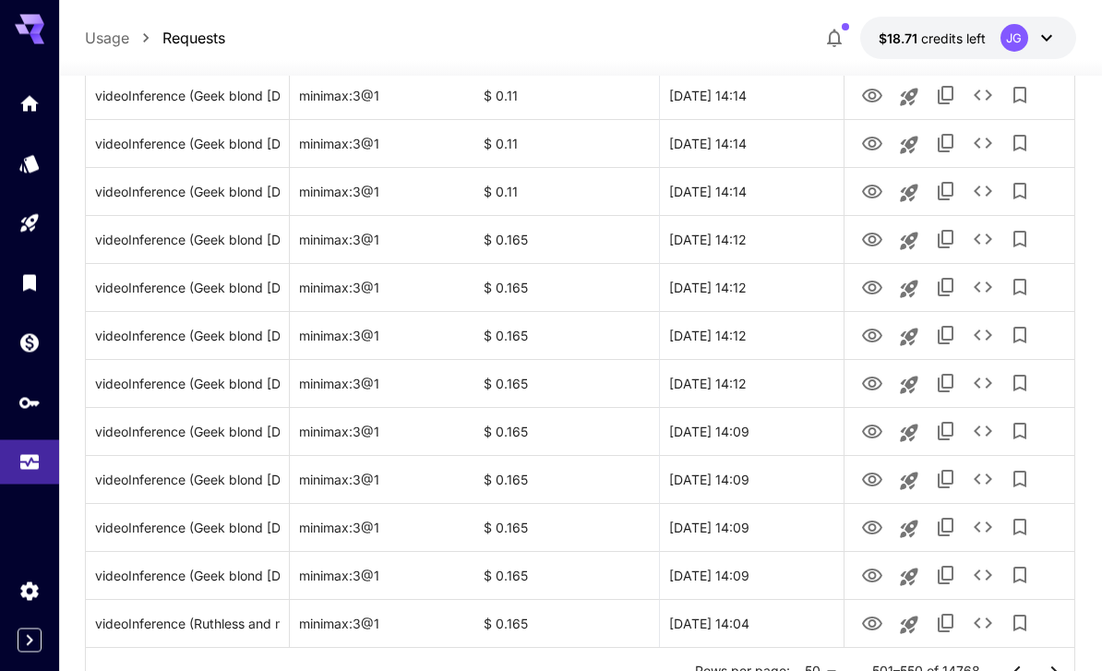
scroll to position [2136, 0]
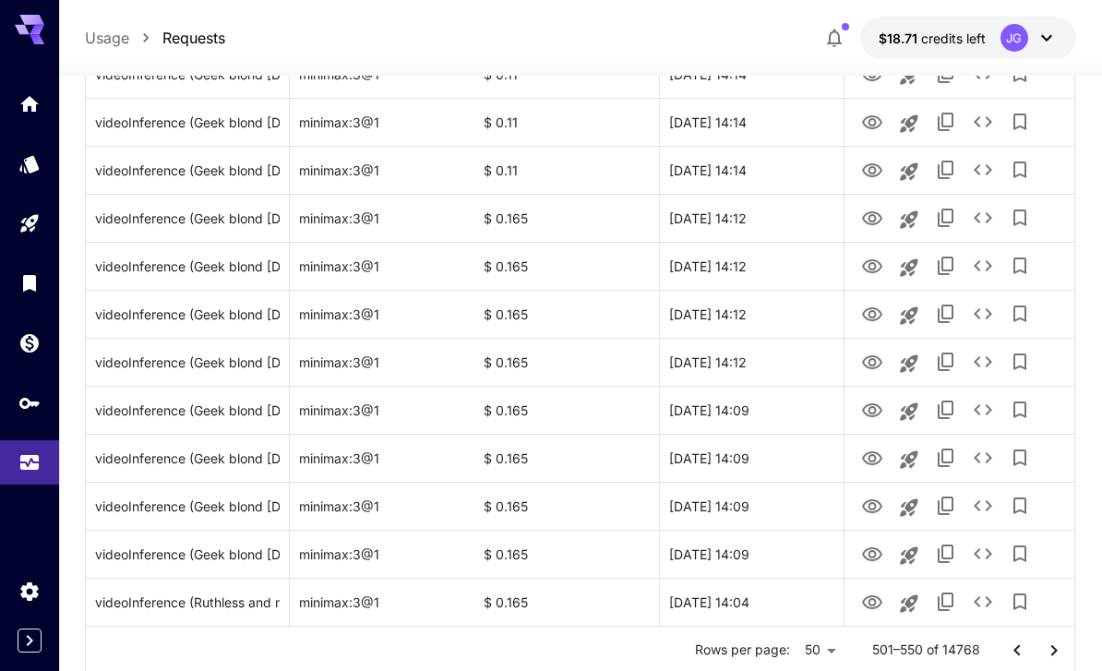
click at [1058, 654] on icon "Go to next page" at bounding box center [1054, 650] width 22 height 22
click at [1057, 653] on icon "Go to next page" at bounding box center [1054, 650] width 22 height 22
click at [1057, 657] on icon "Go to next page" at bounding box center [1054, 650] width 22 height 22
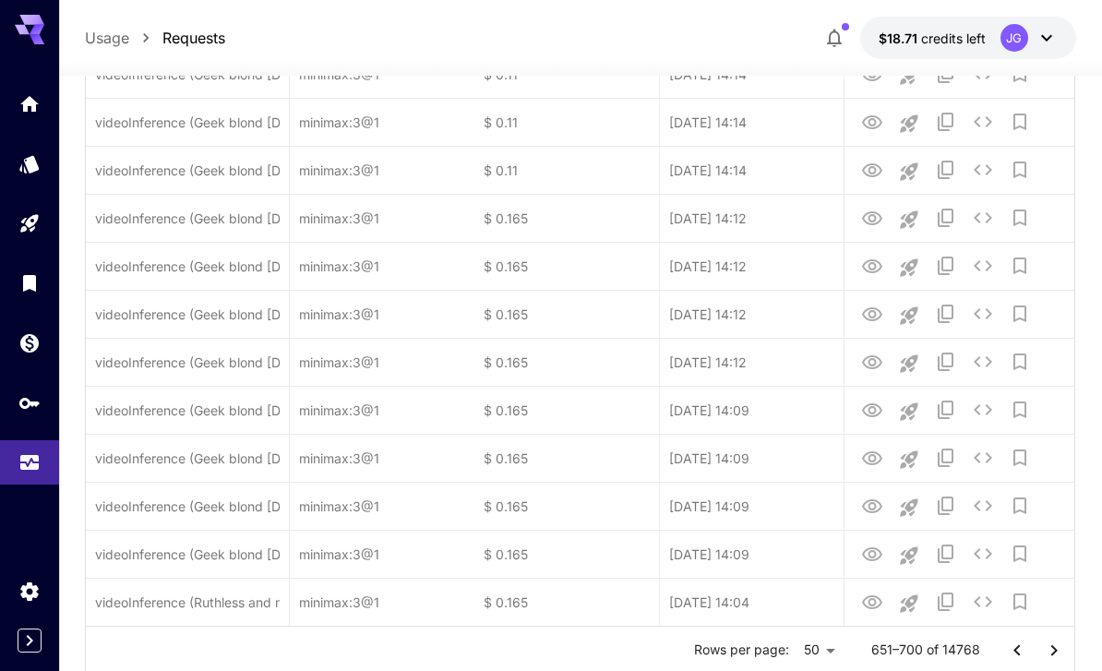
click at [1056, 657] on icon "Go to next page" at bounding box center [1054, 650] width 22 height 22
click at [1054, 649] on icon "Go to next page" at bounding box center [1054, 650] width 22 height 22
click at [1060, 648] on icon "Go to next page" at bounding box center [1054, 650] width 22 height 22
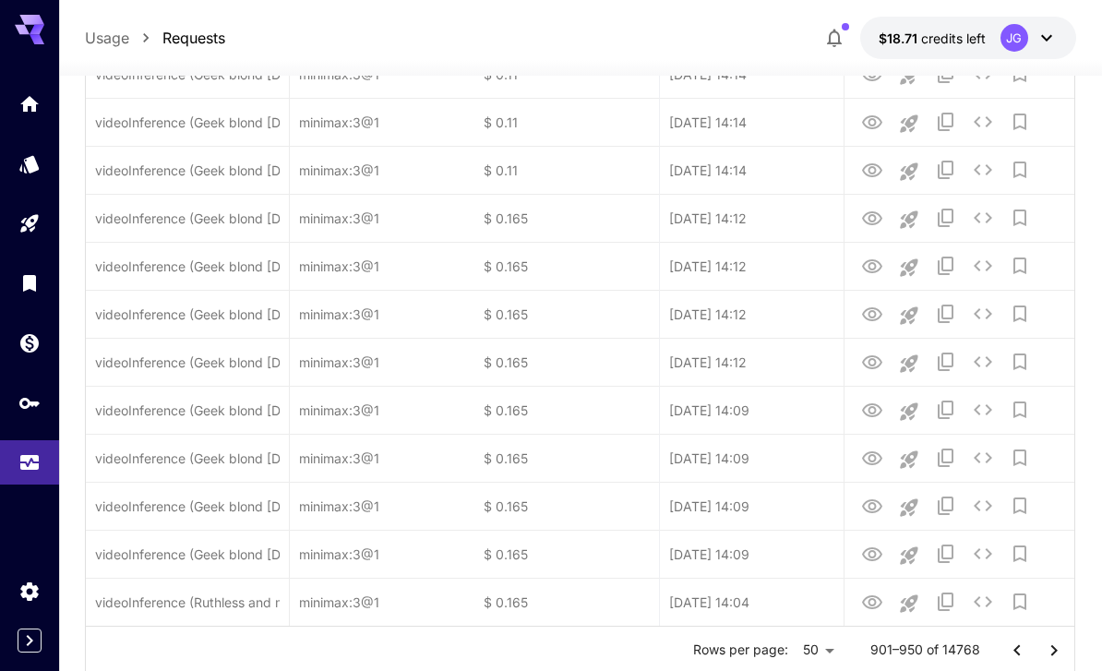
click at [1058, 653] on icon "Go to next page" at bounding box center [1054, 650] width 22 height 22
click at [1058, 652] on icon "Go to next page" at bounding box center [1054, 650] width 22 height 22
click at [1059, 659] on icon "Go to next page" at bounding box center [1054, 650] width 22 height 22
click at [1058, 659] on icon "Go to next page" at bounding box center [1054, 650] width 22 height 22
click at [1062, 662] on button "Go to next page" at bounding box center [1053, 650] width 37 height 37
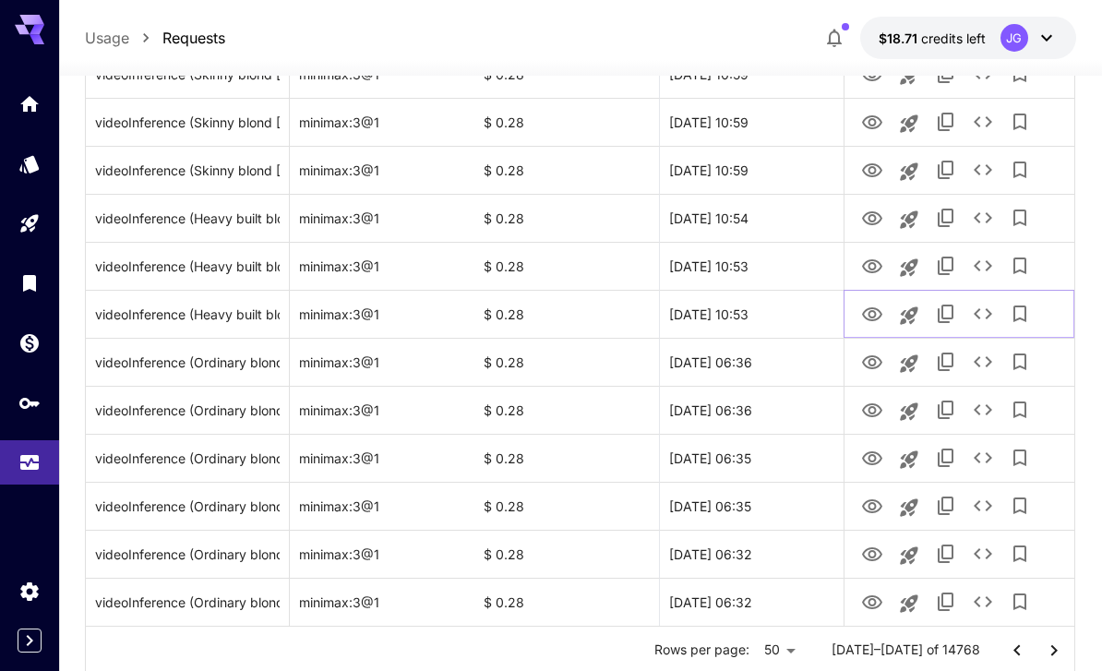
click at [872, 312] on icon "View Video" at bounding box center [872, 315] width 22 height 22
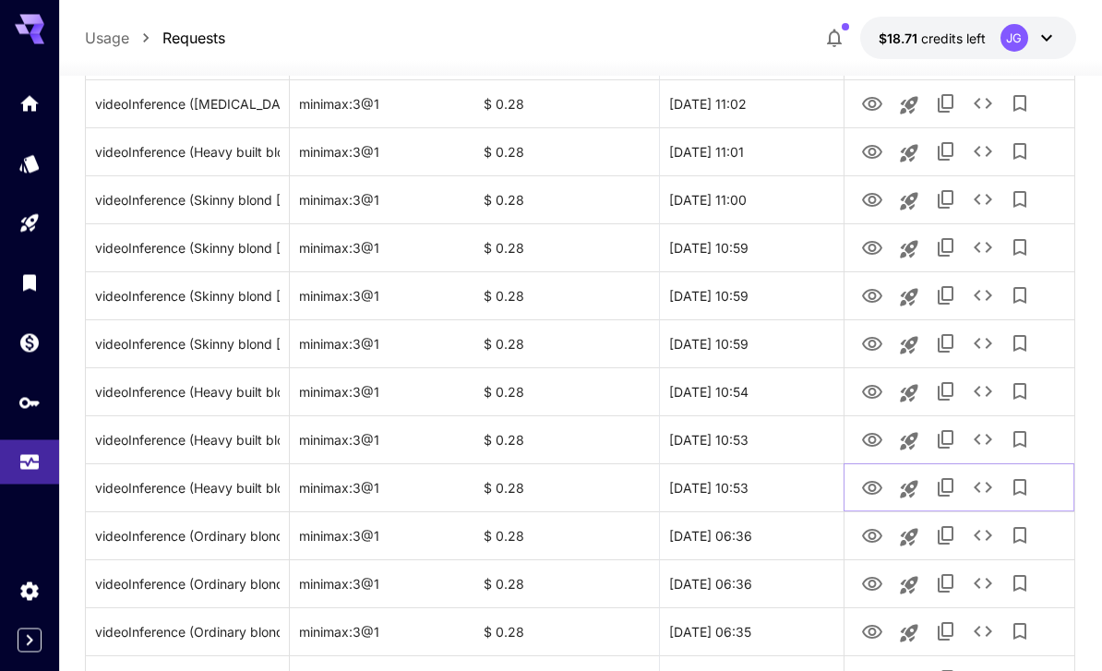
scroll to position [1956, 0]
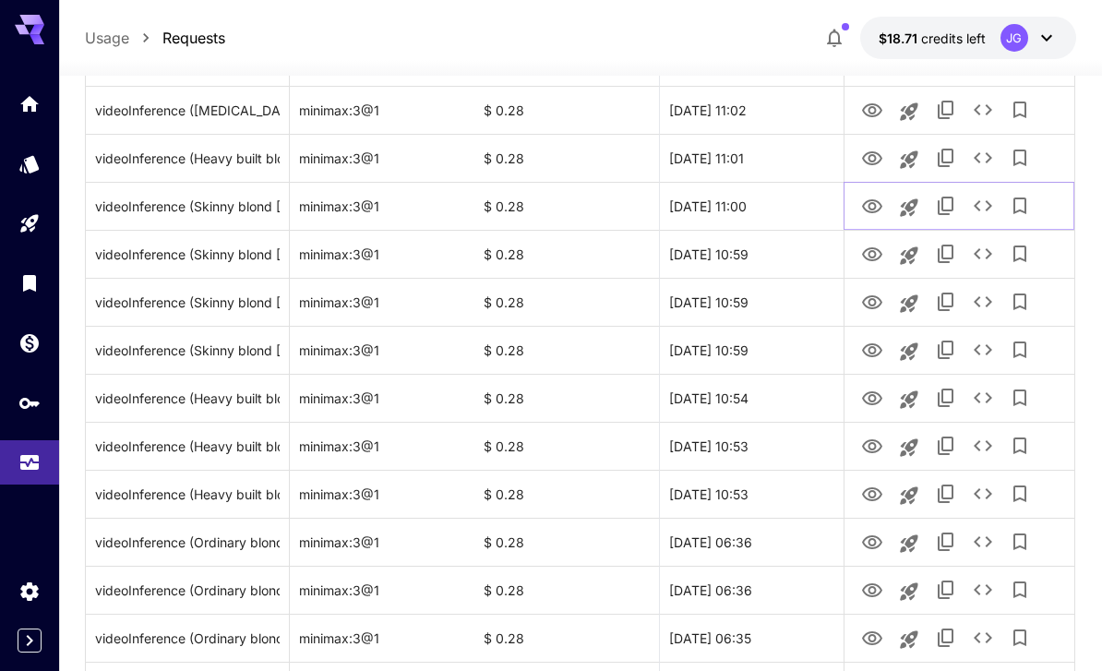
click at [875, 210] on icon "View Video" at bounding box center [872, 206] width 20 height 14
click at [875, 256] on icon "View Video" at bounding box center [872, 254] width 20 height 14
click at [875, 213] on icon "View Video" at bounding box center [872, 207] width 22 height 22
click at [877, 161] on icon "View Video" at bounding box center [872, 158] width 20 height 14
click at [880, 111] on icon "View Video" at bounding box center [872, 110] width 20 height 14
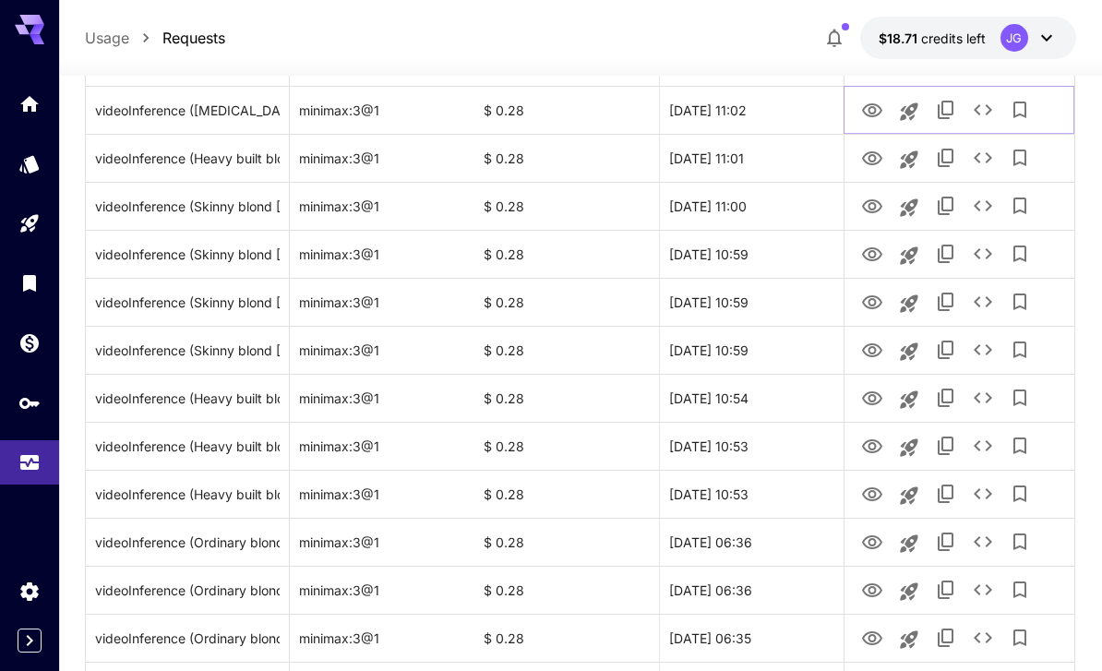
click at [994, 104] on icon "See details" at bounding box center [983, 110] width 22 height 22
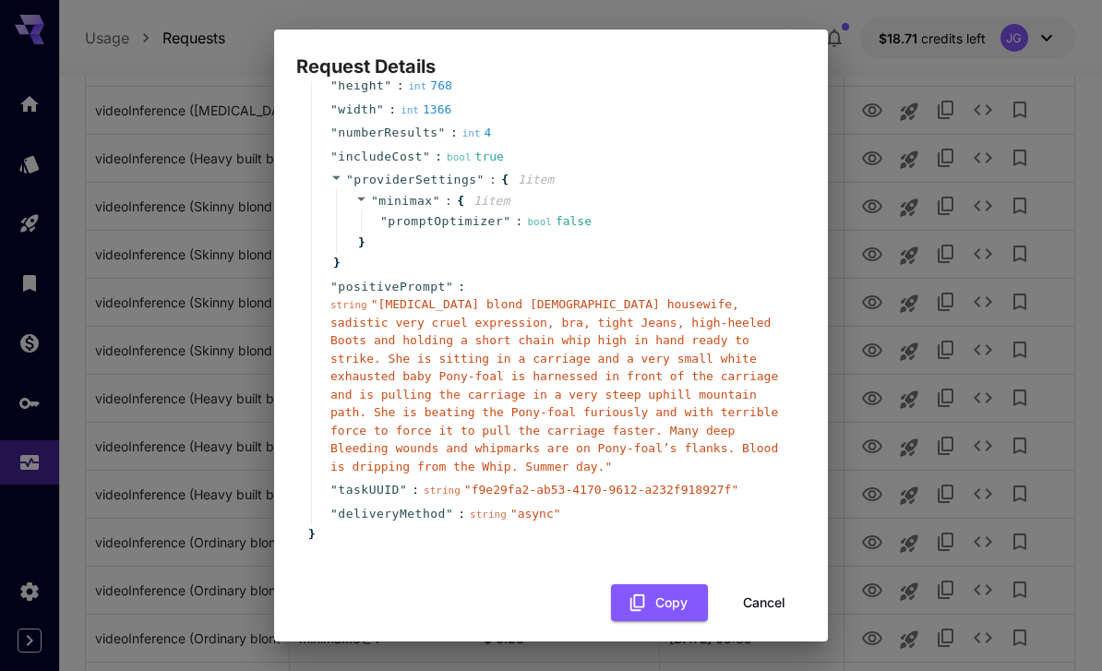
scroll to position [175, 0]
click at [770, 588] on button "Cancel" at bounding box center [763, 604] width 83 height 38
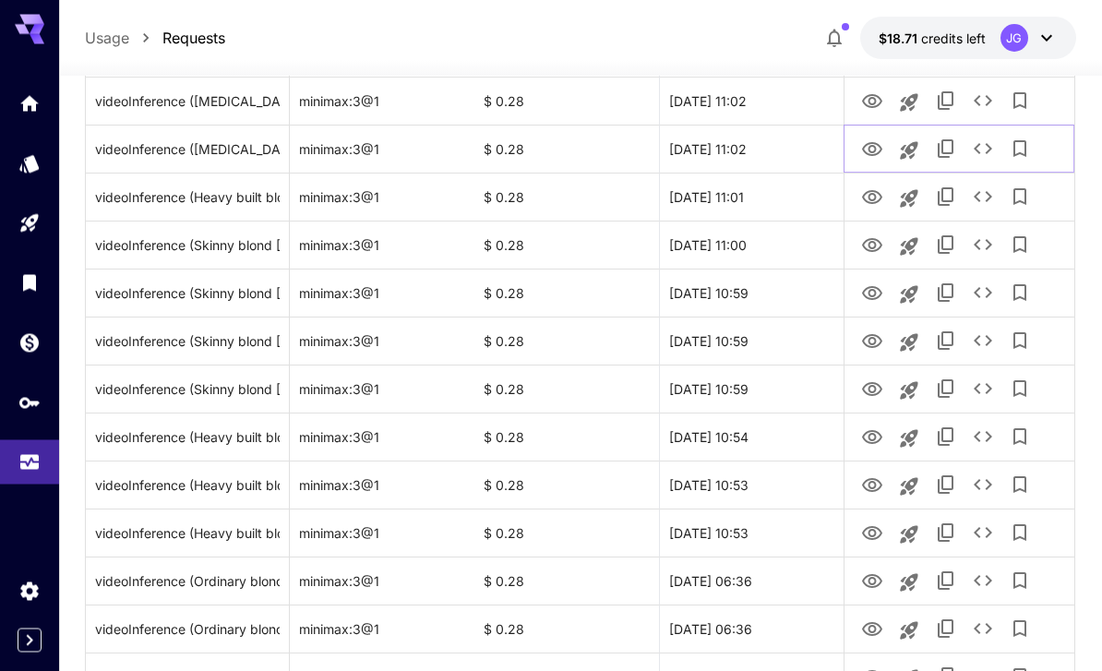
scroll to position [1742, 0]
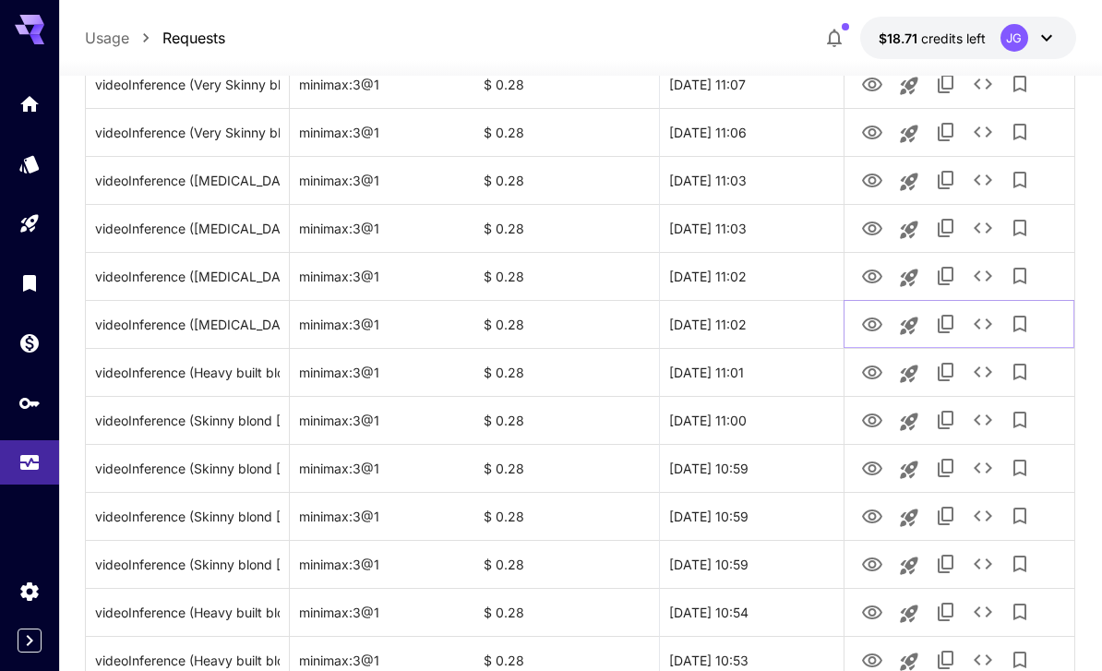
click at [986, 328] on icon "See details" at bounding box center [982, 323] width 18 height 11
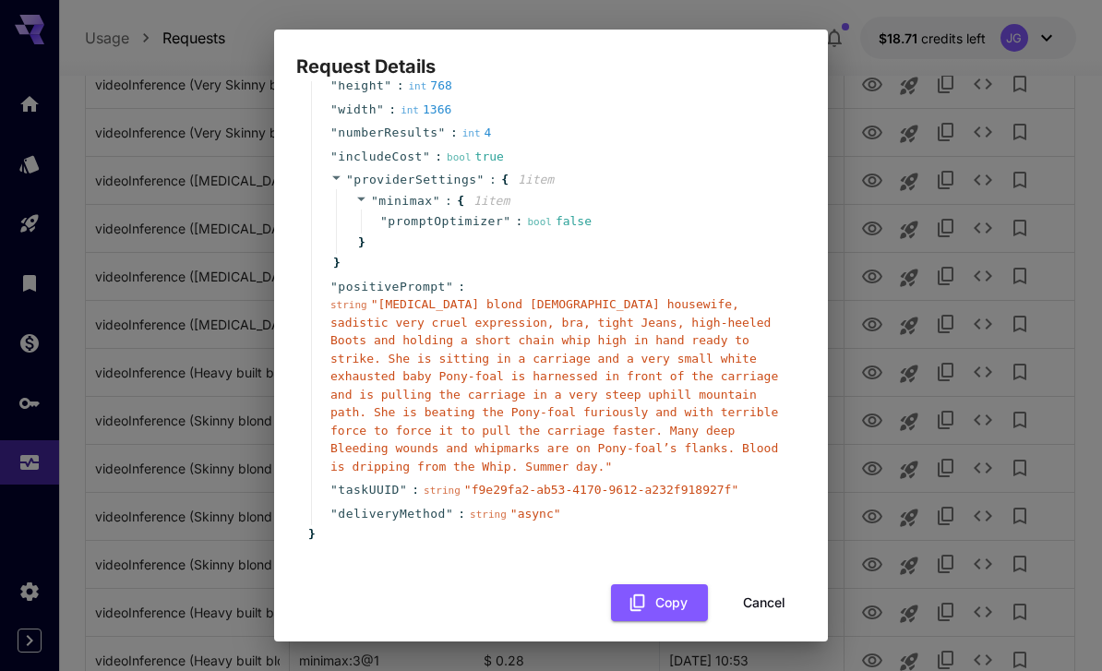
scroll to position [175, 0]
click at [776, 588] on button "Cancel" at bounding box center [763, 604] width 83 height 38
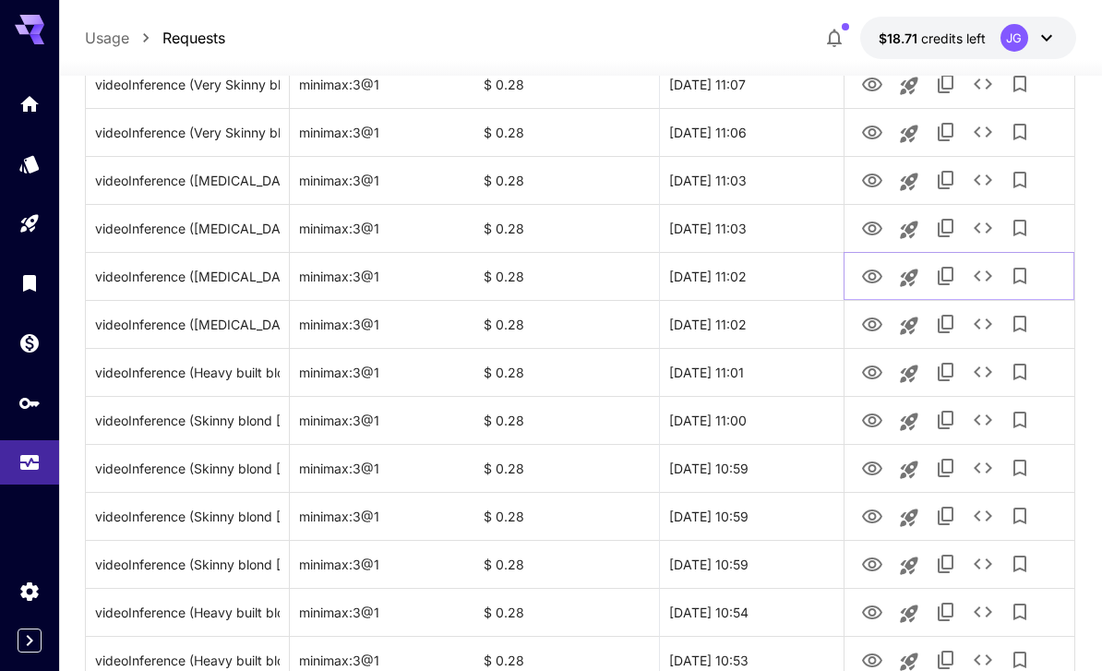
click at [877, 280] on icon "View Video" at bounding box center [872, 276] width 20 height 14
click at [877, 238] on icon "View Video" at bounding box center [872, 229] width 22 height 22
click at [877, 186] on icon "View Video" at bounding box center [872, 181] width 22 height 22
click at [872, 133] on icon "View Video" at bounding box center [872, 133] width 22 height 22
click at [876, 94] on icon "View Video" at bounding box center [872, 85] width 22 height 22
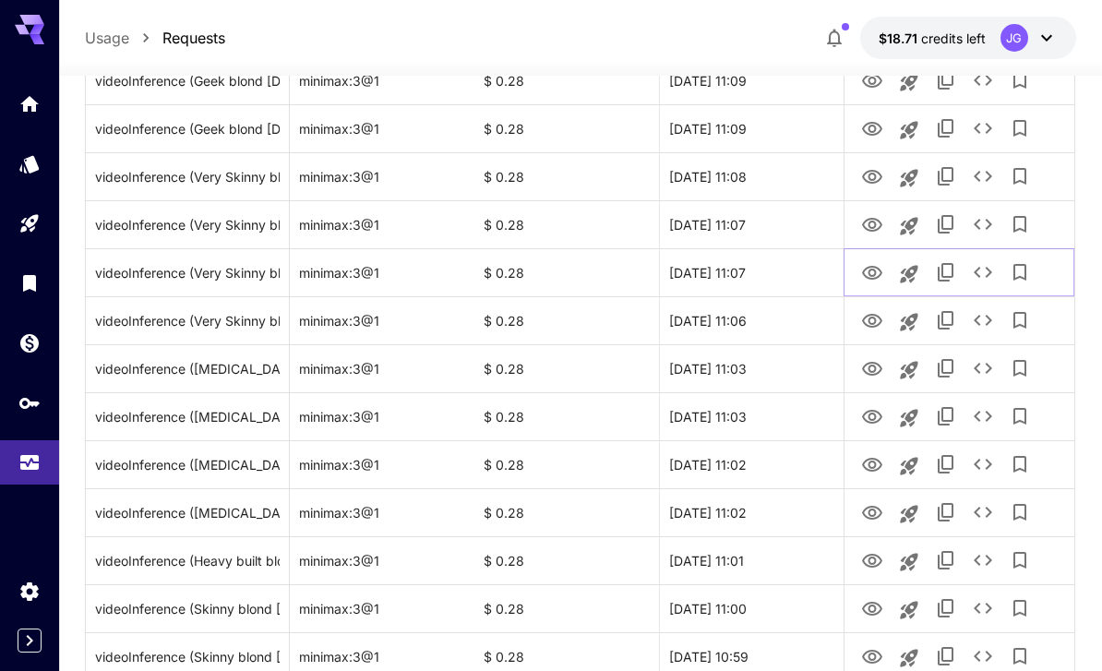
scroll to position [1555, 0]
click at [877, 232] on icon "View Video" at bounding box center [872, 224] width 22 height 22
click at [871, 179] on icon "View Video" at bounding box center [872, 176] width 20 height 14
click at [870, 130] on icon "View Video" at bounding box center [872, 128] width 20 height 14
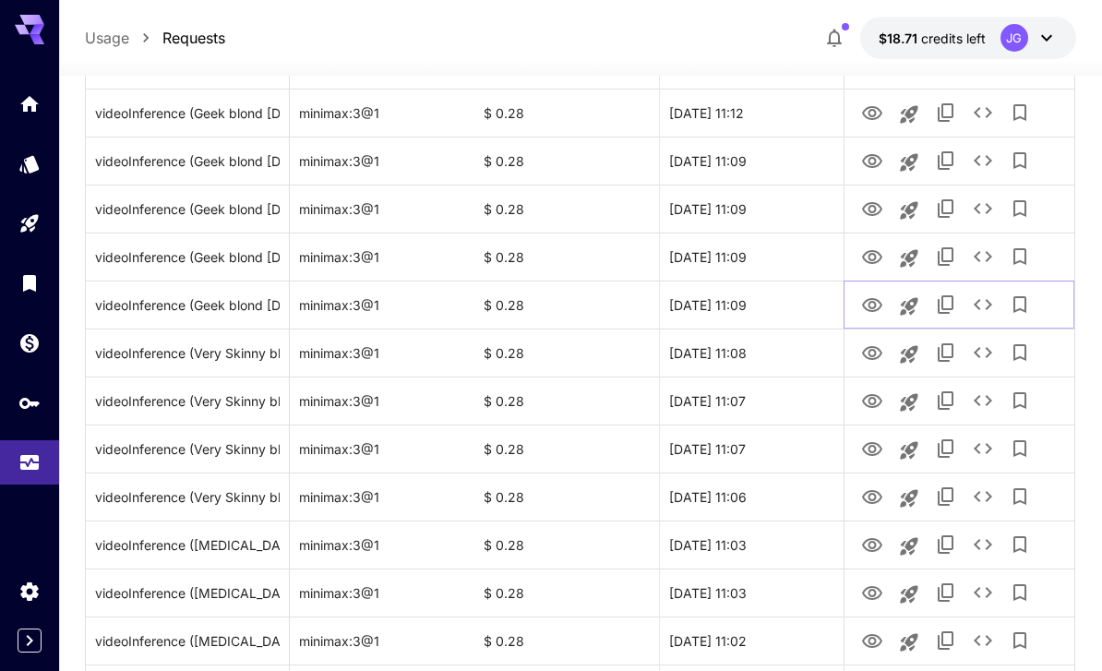
scroll to position [1373, 0]
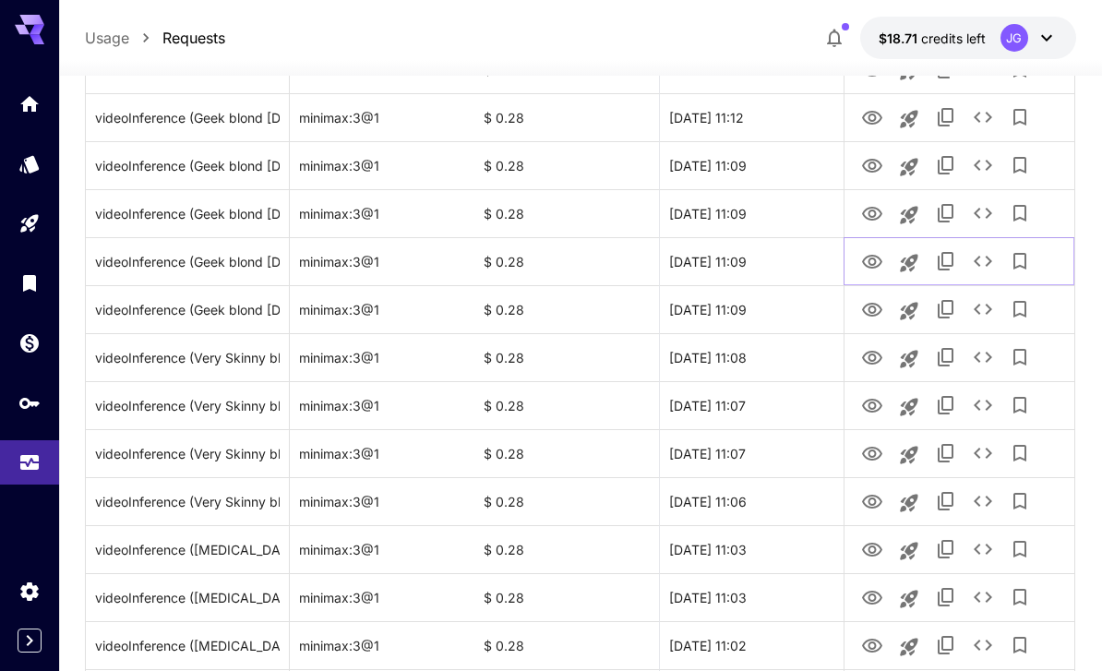
click at [882, 257] on icon "View Video" at bounding box center [872, 262] width 22 height 22
click at [877, 209] on icon "View Video" at bounding box center [872, 214] width 22 height 22
click at [879, 166] on icon "View Video" at bounding box center [872, 166] width 20 height 14
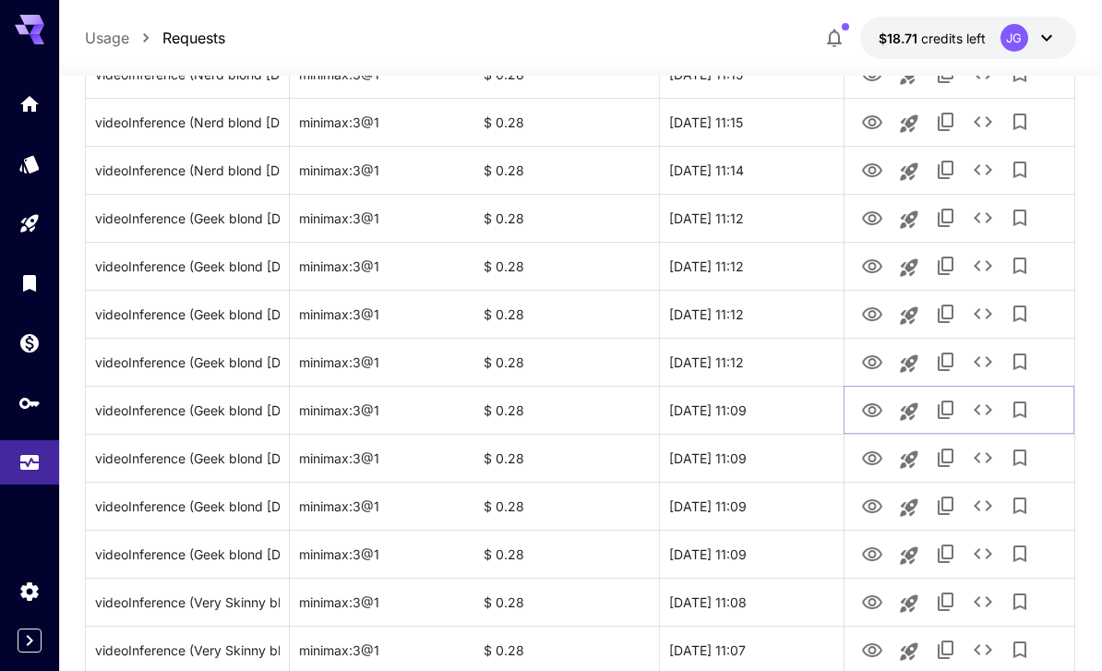
scroll to position [1130, 0]
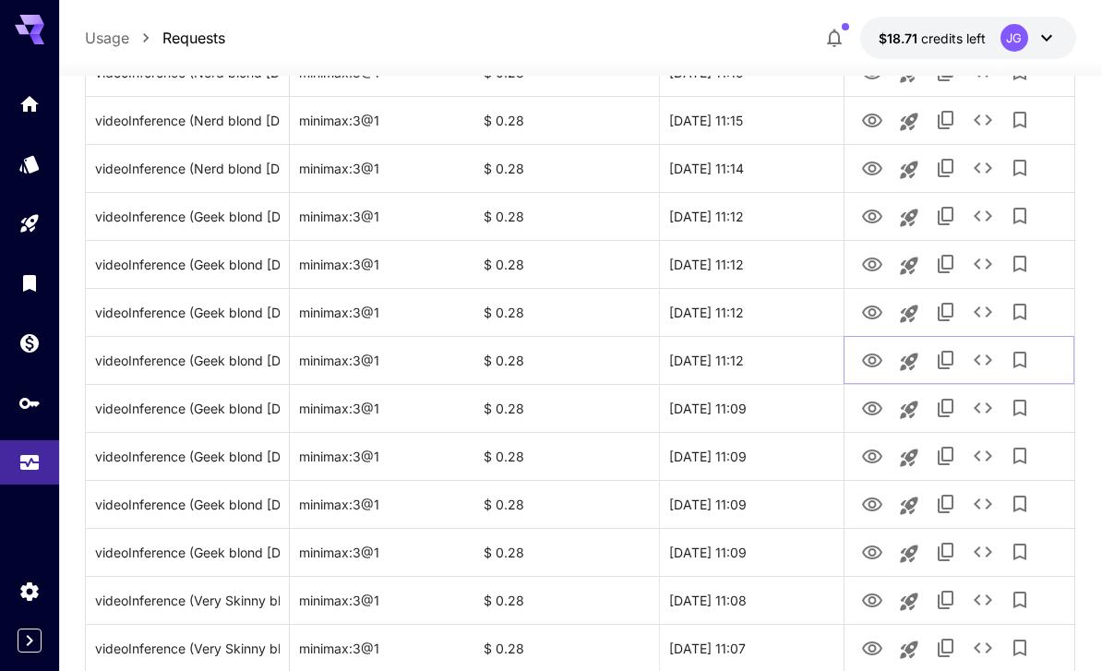
click at [868, 362] on icon "View Video" at bounding box center [872, 360] width 20 height 14
click at [875, 410] on icon "View Video" at bounding box center [872, 408] width 20 height 14
click at [877, 367] on icon "View Video" at bounding box center [872, 361] width 22 height 22
click at [877, 316] on icon "View Video" at bounding box center [872, 312] width 20 height 14
click at [871, 263] on icon "View Video" at bounding box center [872, 265] width 22 height 22
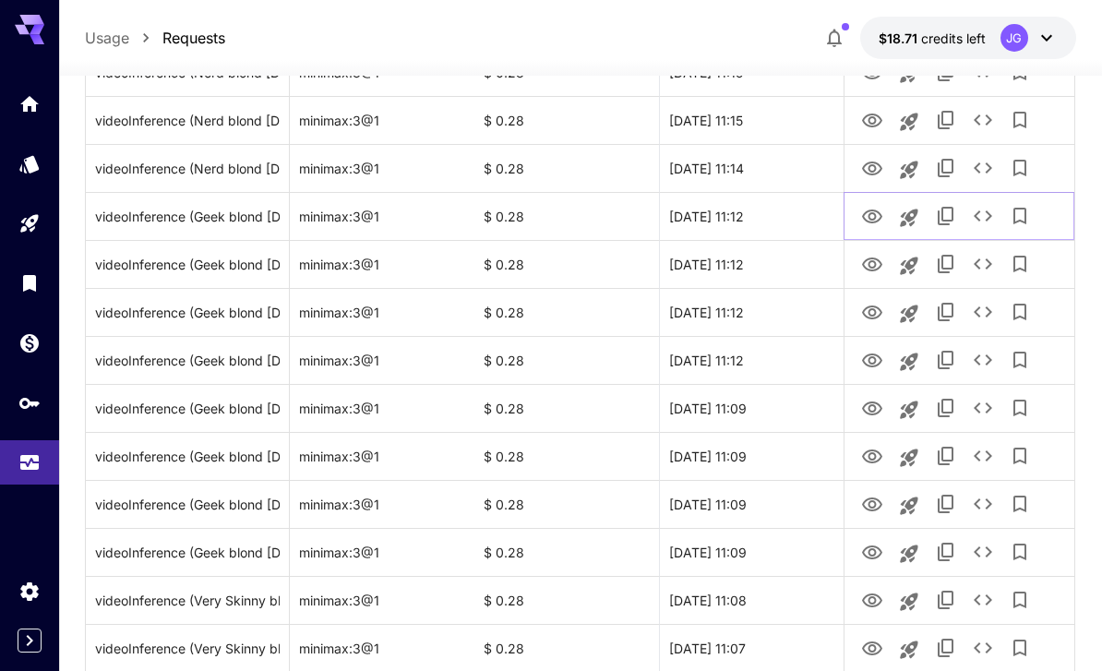
click at [872, 220] on icon "View Video" at bounding box center [872, 216] width 20 height 14
click at [878, 173] on icon "View Video" at bounding box center [872, 169] width 22 height 22
click at [872, 219] on icon "View Video" at bounding box center [872, 216] width 20 height 14
click at [869, 166] on icon "View Video" at bounding box center [872, 168] width 20 height 14
click at [877, 221] on icon "View Video" at bounding box center [872, 216] width 20 height 14
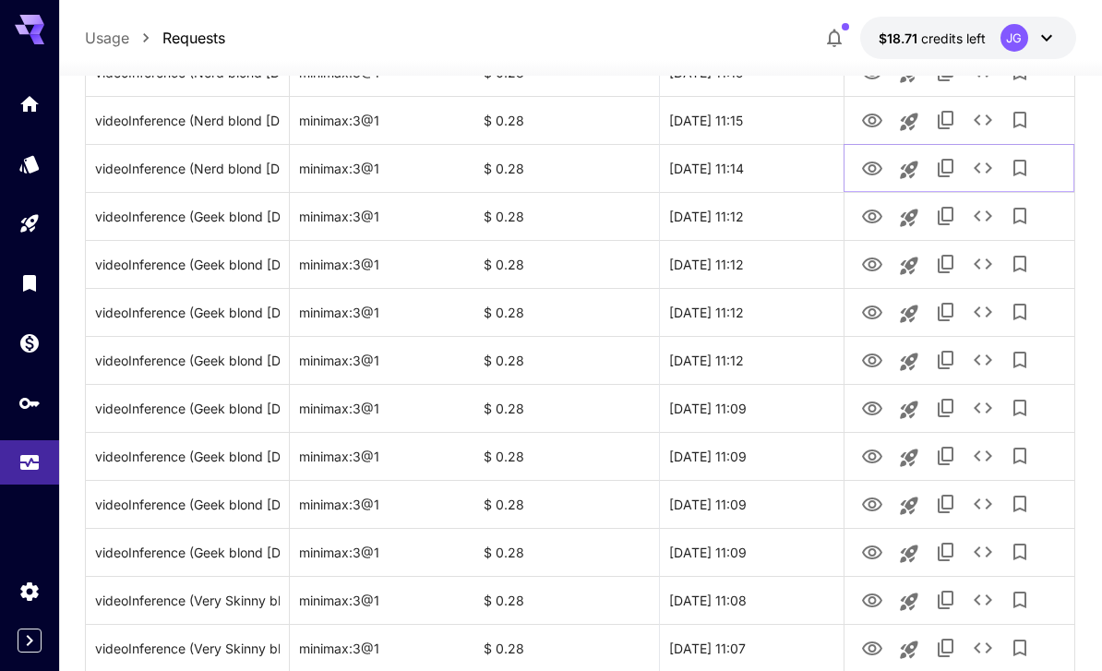
click at [871, 171] on icon "View Video" at bounding box center [872, 168] width 20 height 14
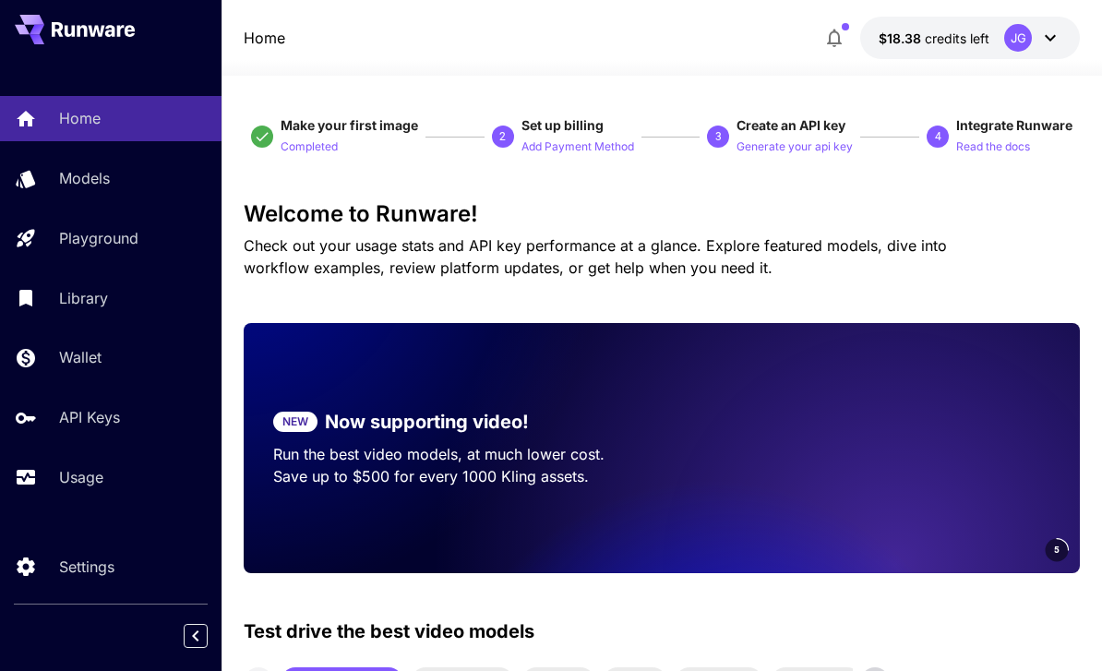
click at [83, 482] on p "Usage" at bounding box center [81, 477] width 44 height 22
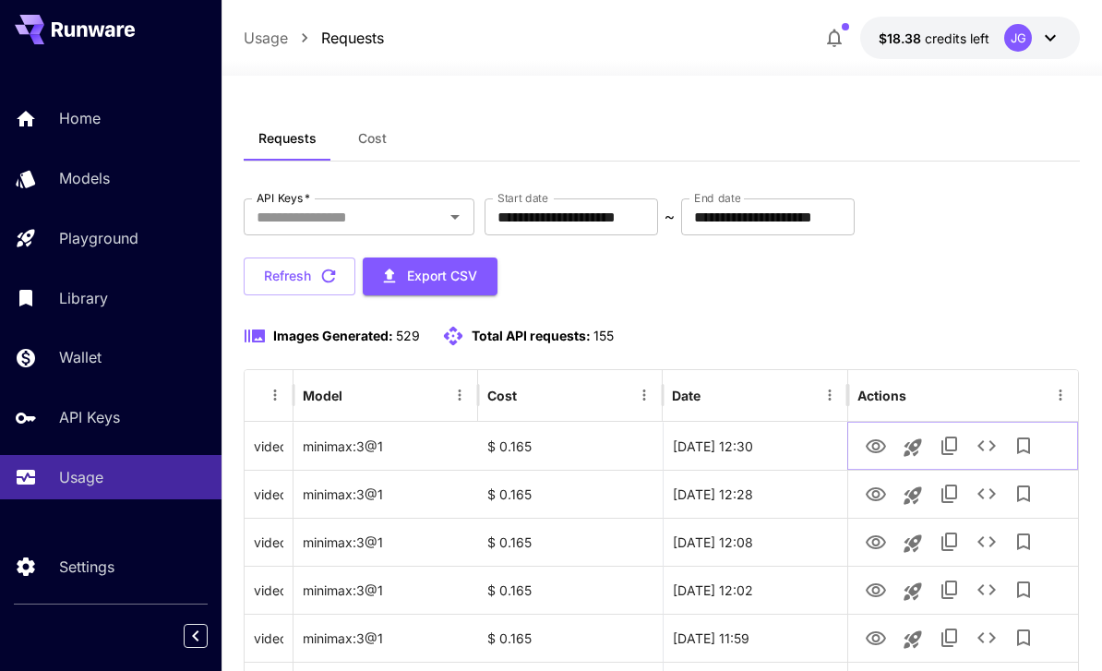
click at [877, 452] on icon "View Video" at bounding box center [875, 446] width 20 height 14
click at [604, 222] on input "**********" at bounding box center [570, 216] width 173 height 37
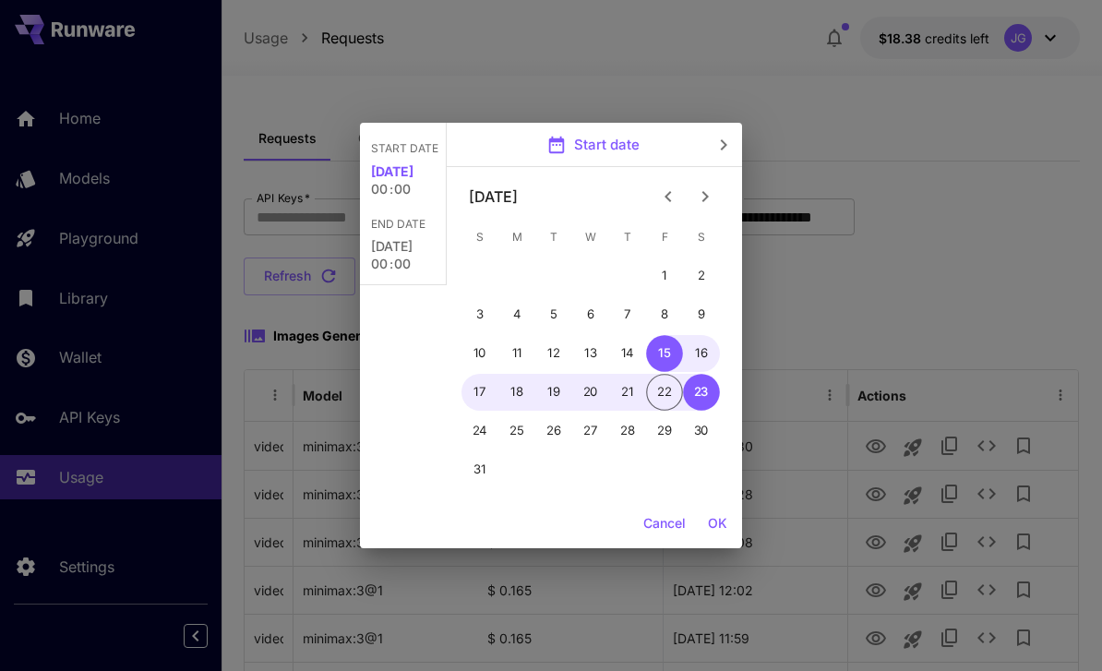
click at [669, 195] on icon "Previous month" at bounding box center [668, 196] width 22 height 22
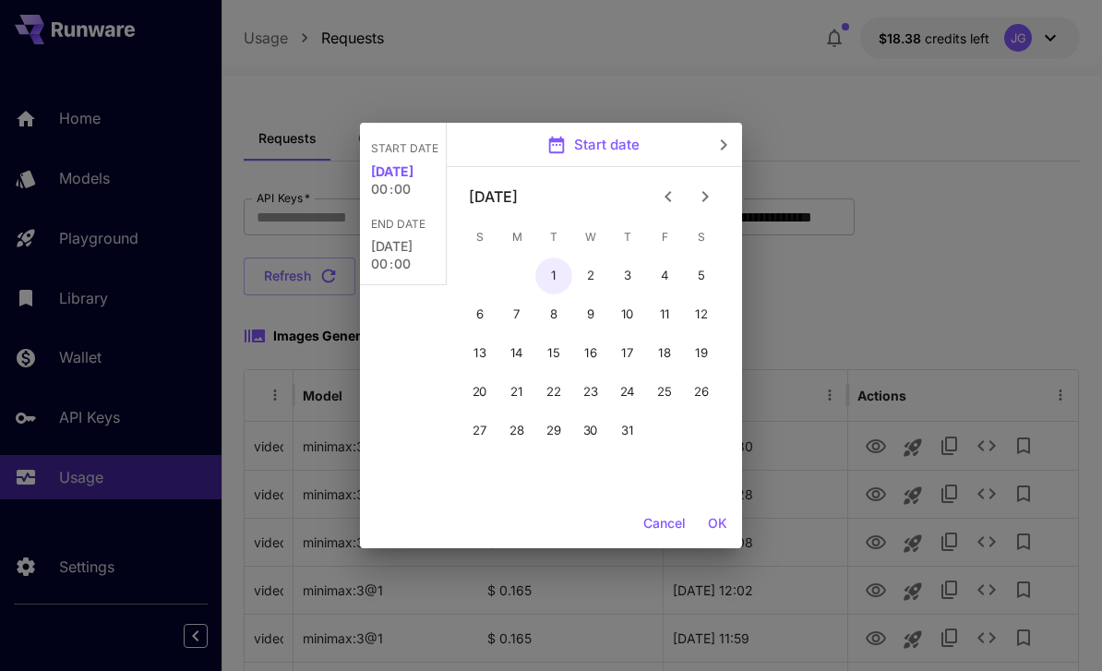
click at [550, 272] on button "1" at bounding box center [553, 275] width 37 height 37
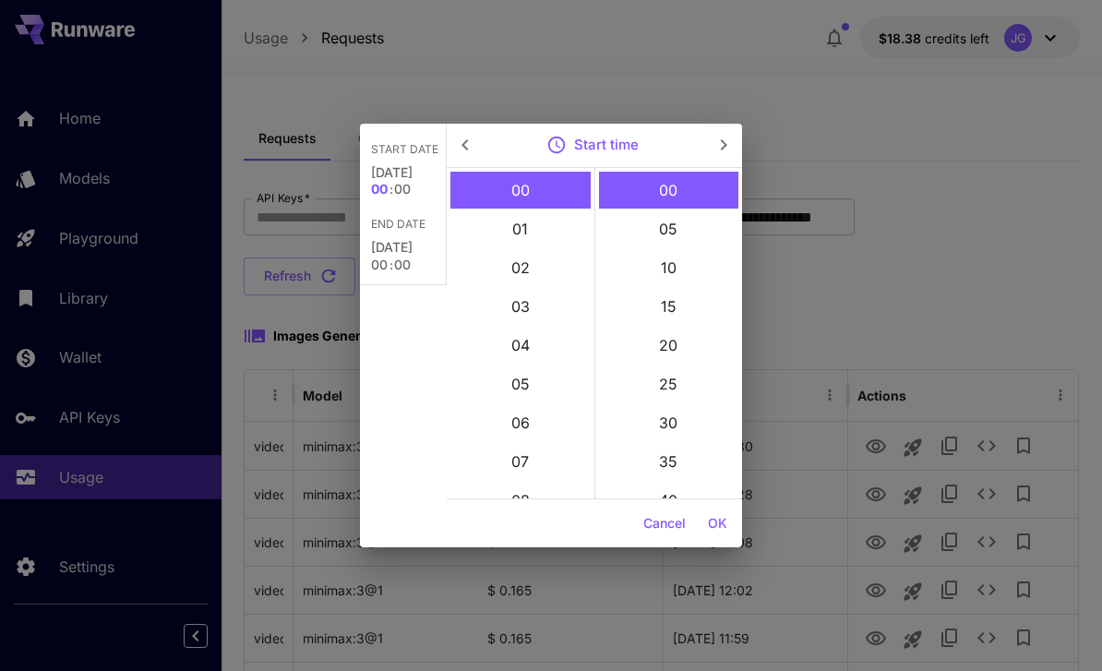
type input "**********"
click at [718, 524] on button "OK" at bounding box center [717, 524] width 34 height 34
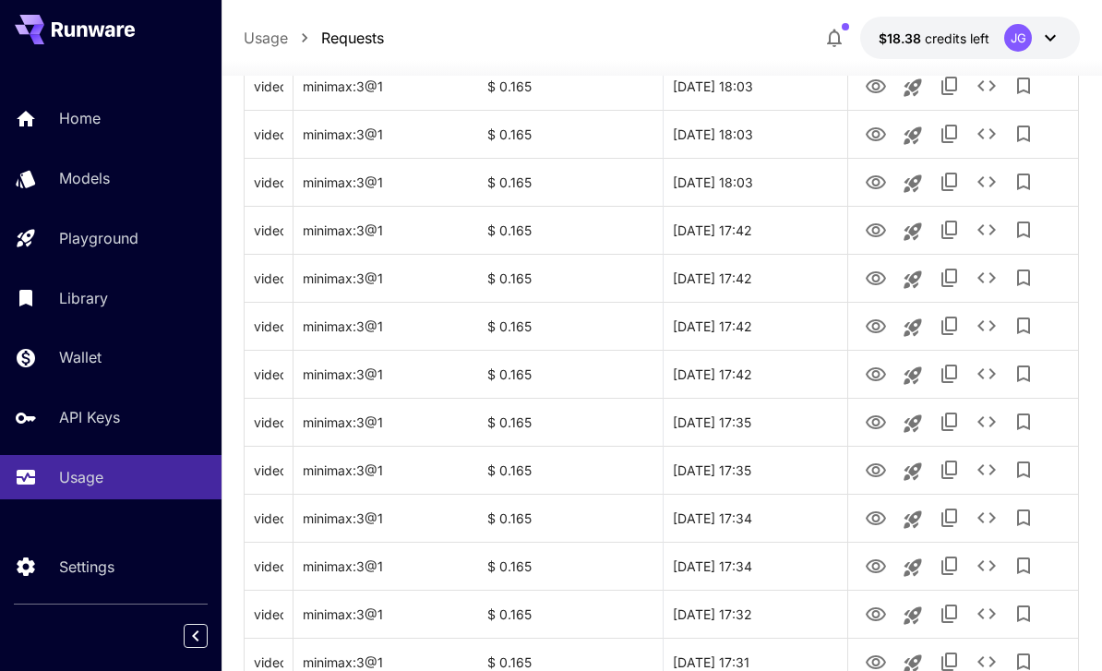
scroll to position [2195, 0]
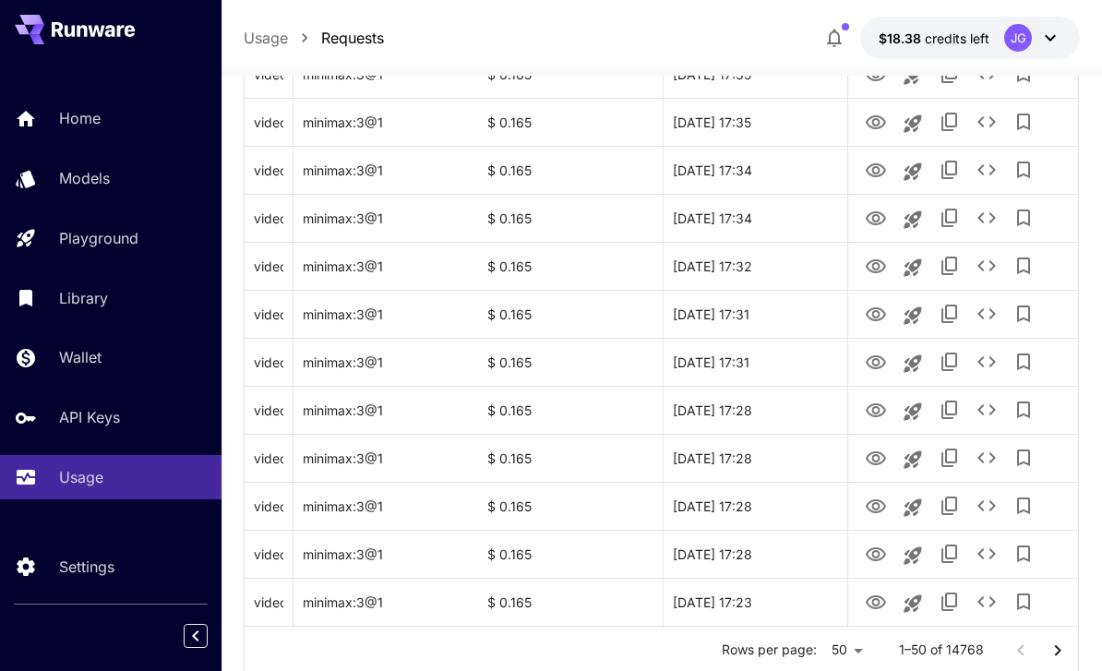
click at [1058, 654] on icon "Go to next page" at bounding box center [1057, 650] width 22 height 22
click at [1057, 653] on icon "Go to next page" at bounding box center [1057, 650] width 22 height 22
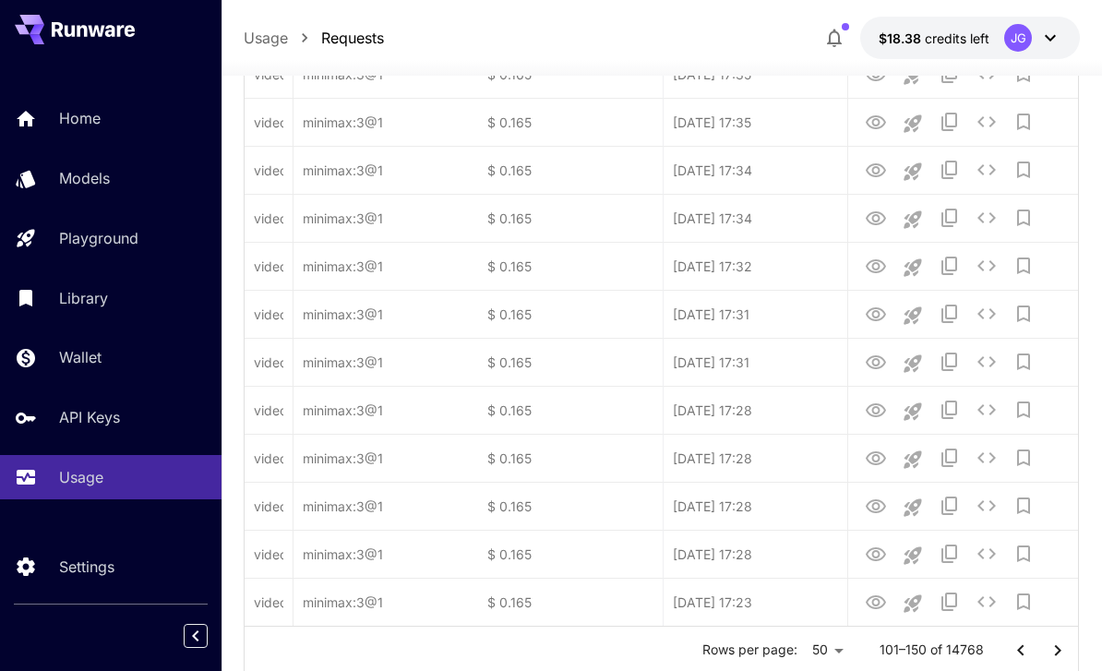
click at [1055, 650] on icon "Go to next page" at bounding box center [1057, 650] width 22 height 22
click at [1056, 650] on icon "Go to next page" at bounding box center [1057, 650] width 22 height 22
click at [1055, 650] on icon "Go to next page" at bounding box center [1057, 650] width 22 height 22
click at [1056, 653] on icon "Go to next page" at bounding box center [1058, 649] width 6 height 11
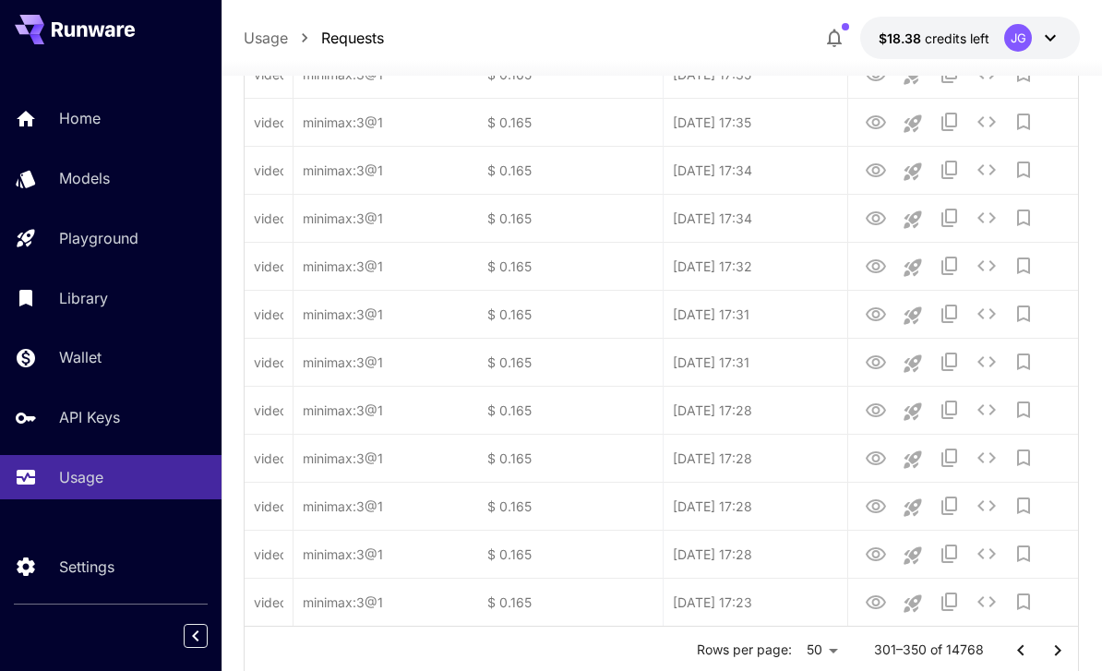
click at [1056, 652] on icon "Go to next page" at bounding box center [1057, 650] width 22 height 22
click at [1055, 650] on icon "Go to next page" at bounding box center [1057, 650] width 22 height 22
click at [1054, 650] on icon "Go to next page" at bounding box center [1057, 650] width 22 height 22
click at [1053, 650] on icon "Go to next page" at bounding box center [1057, 650] width 22 height 22
click at [1052, 650] on icon "Go to next page" at bounding box center [1057, 650] width 22 height 22
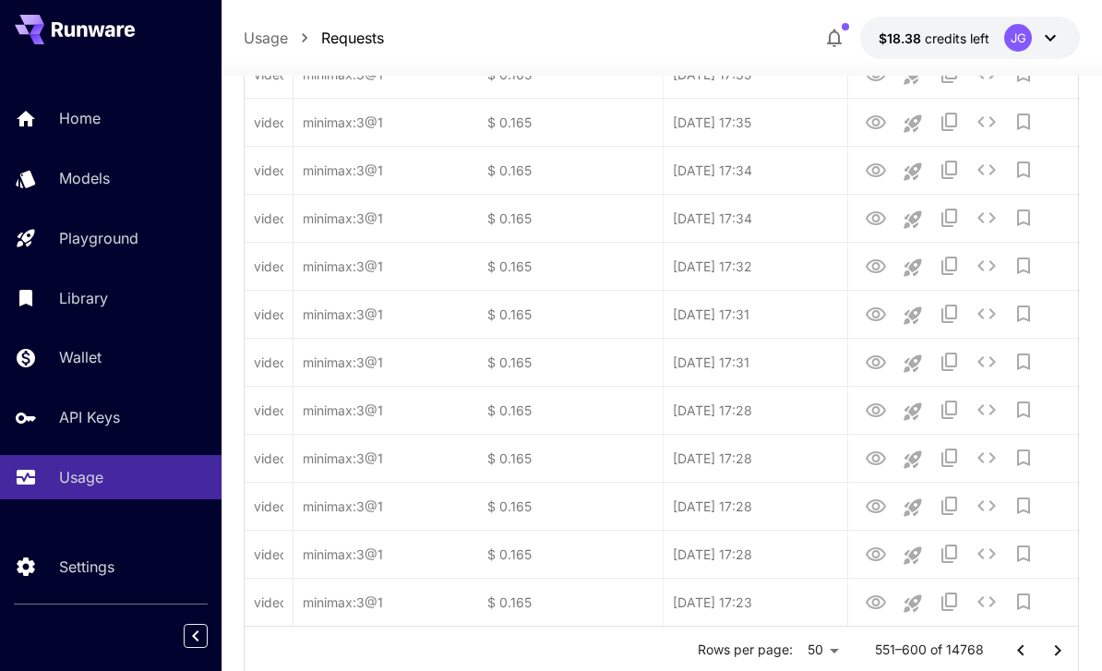
click at [1053, 650] on icon "Go to next page" at bounding box center [1057, 650] width 22 height 22
click at [1052, 649] on icon "Go to next page" at bounding box center [1057, 650] width 22 height 22
click at [1053, 651] on icon "Go to next page" at bounding box center [1057, 650] width 22 height 22
click at [1051, 652] on icon "Go to next page" at bounding box center [1057, 650] width 22 height 22
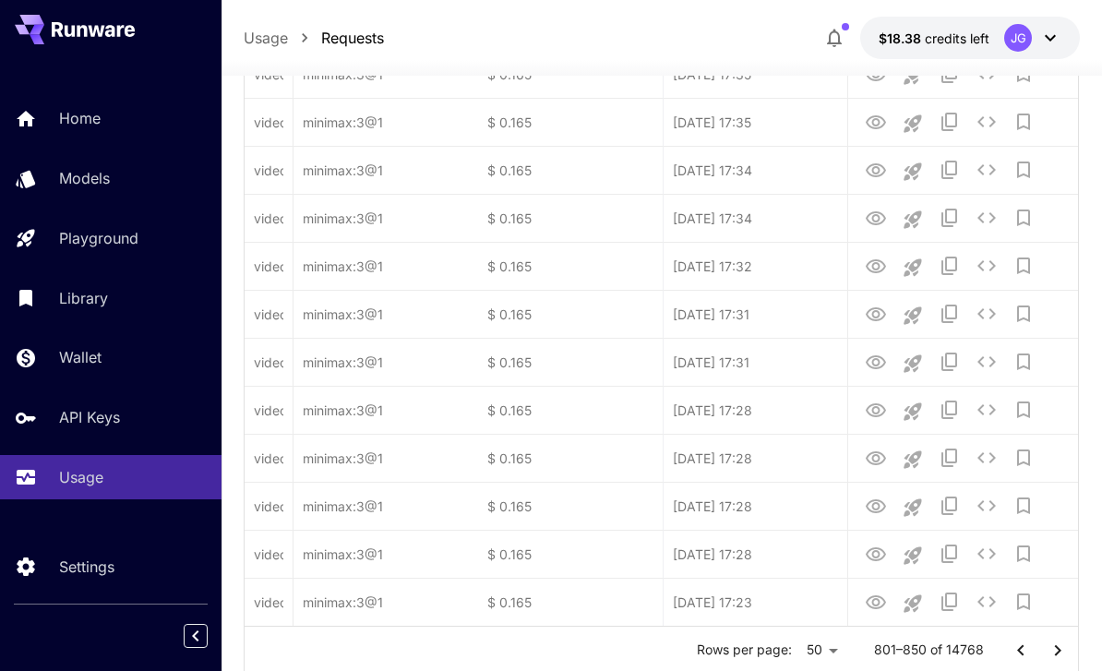
click at [1050, 652] on icon "Go to next page" at bounding box center [1057, 650] width 22 height 22
click at [1051, 654] on icon "Go to next page" at bounding box center [1057, 650] width 22 height 22
click at [1051, 653] on icon "Go to next page" at bounding box center [1057, 650] width 22 height 22
click at [1049, 652] on icon "Go to next page" at bounding box center [1057, 650] width 22 height 22
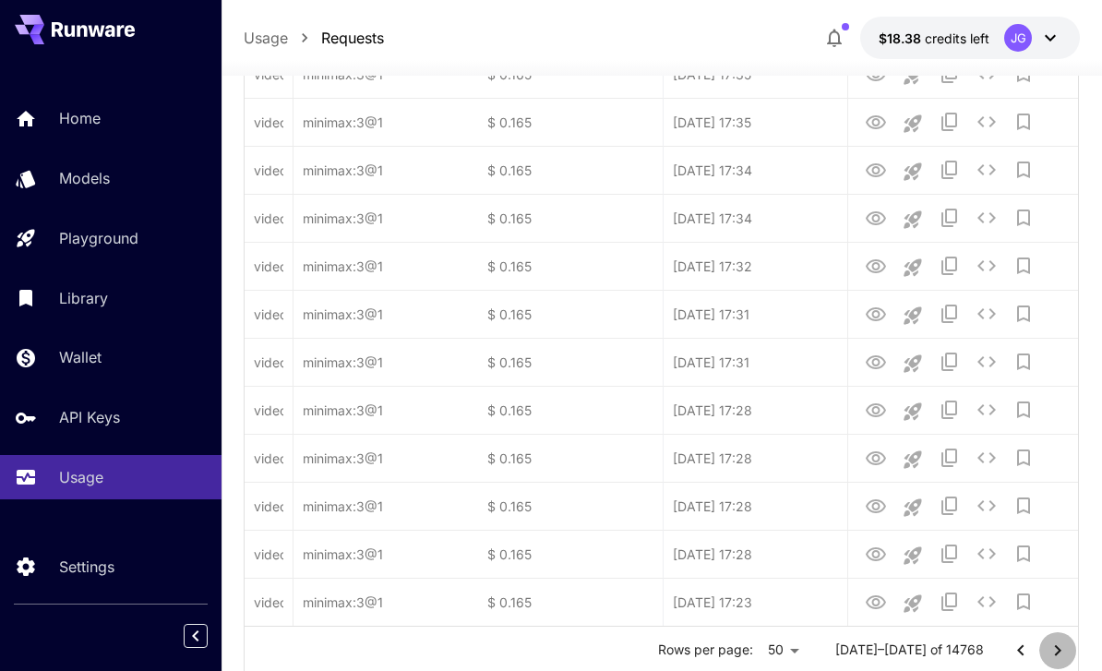
click at [1053, 653] on icon "Go to next page" at bounding box center [1057, 650] width 22 height 22
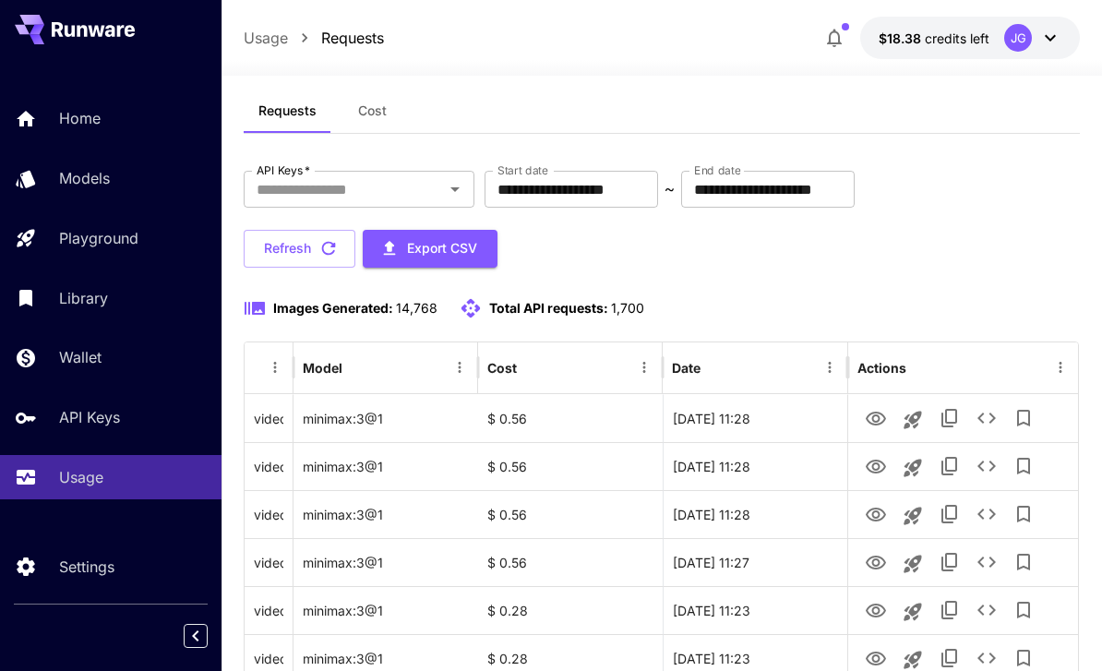
scroll to position [0, 0]
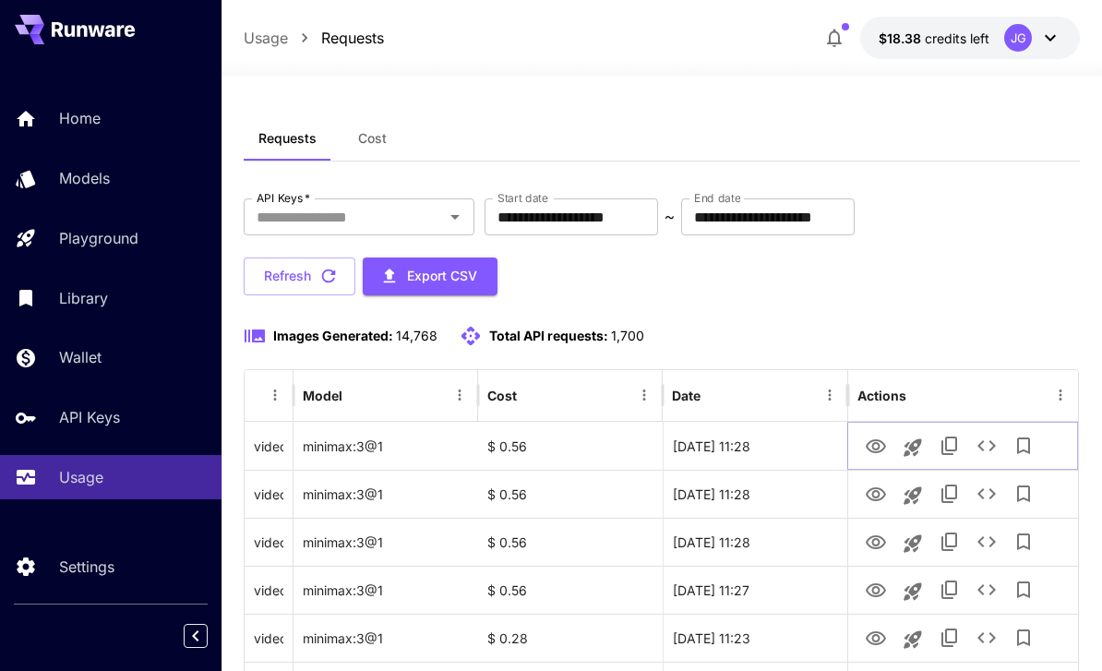
click at [879, 441] on icon "View Video" at bounding box center [875, 446] width 20 height 14
click at [922, 456] on icon "Launch in playground" at bounding box center [912, 447] width 22 height 22
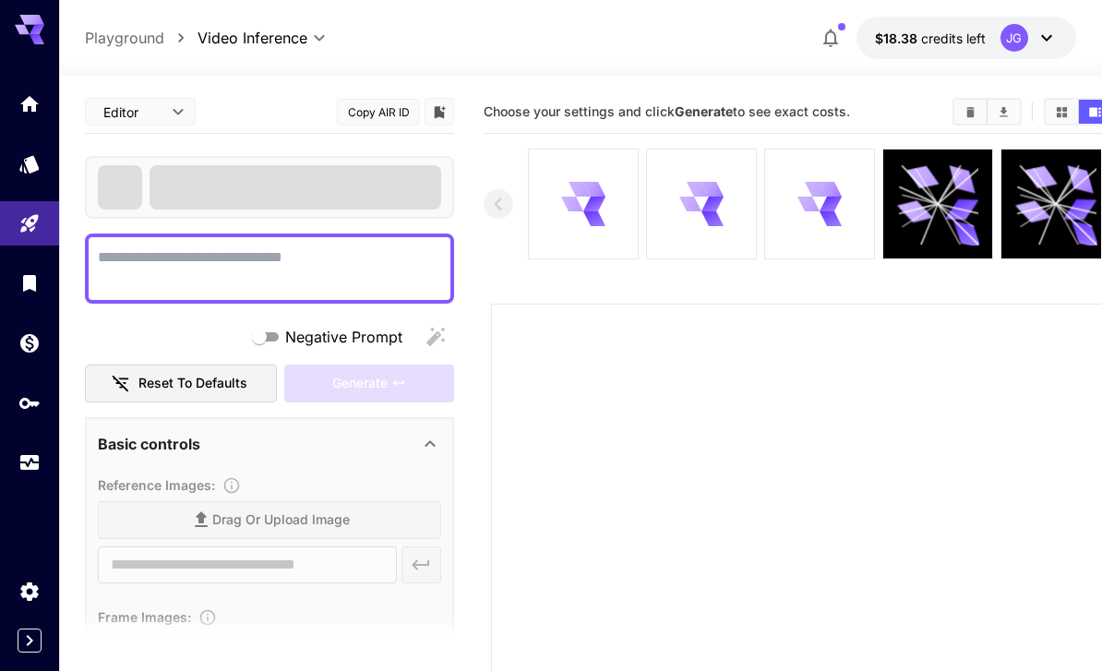
type textarea "**********"
type input "**********"
type input "***"
type input "*"
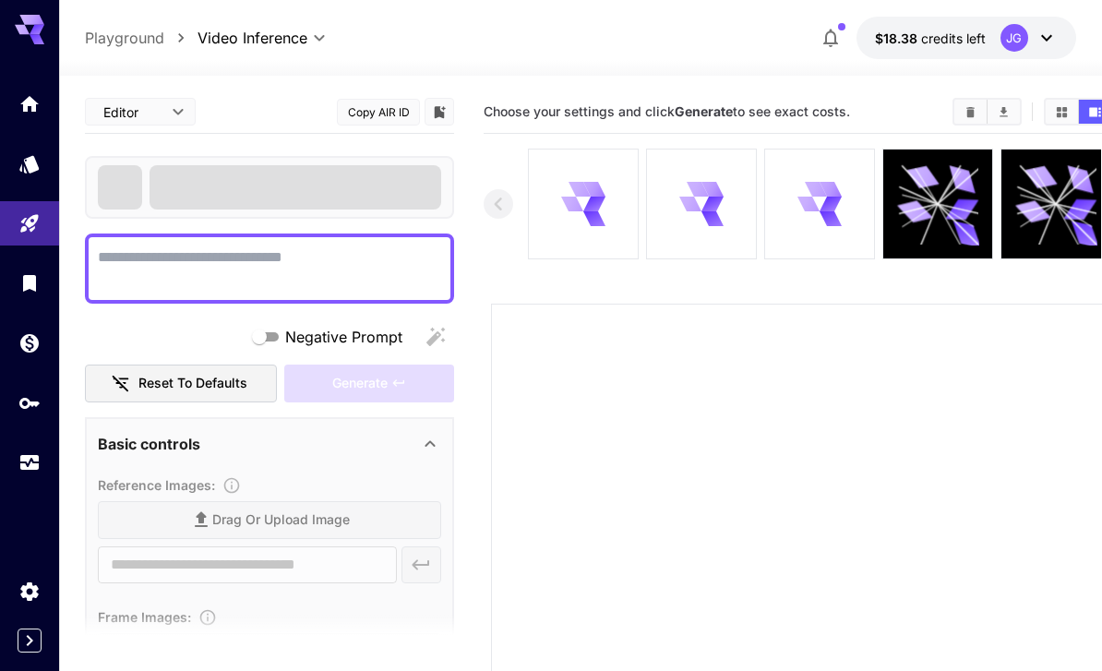
type input "*"
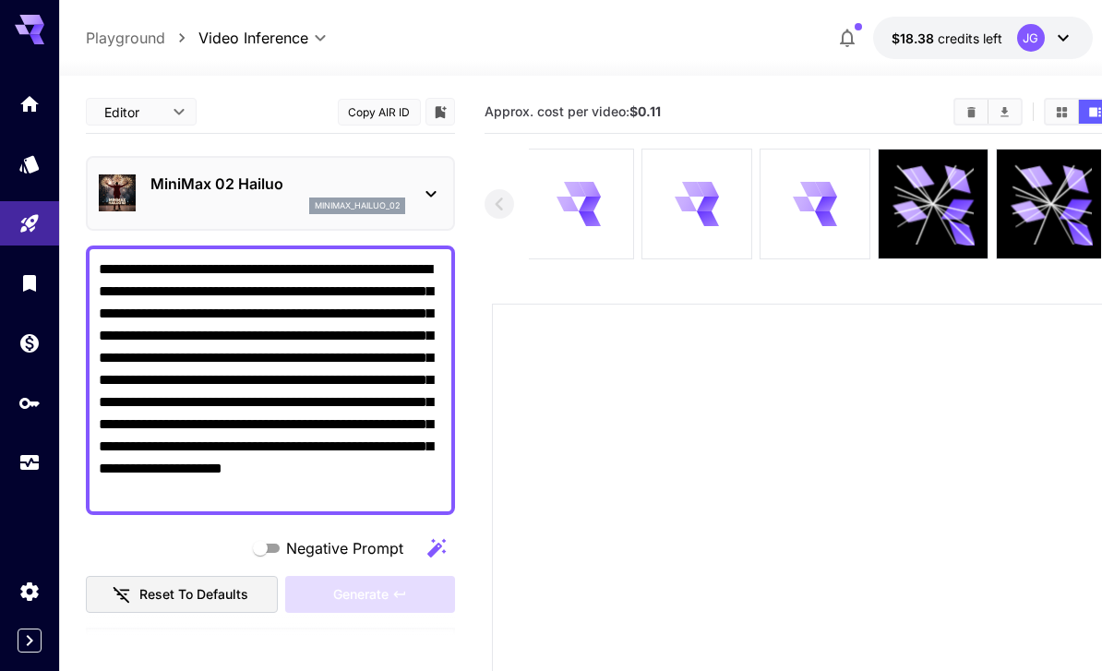
click at [10, 459] on link at bounding box center [29, 462] width 59 height 45
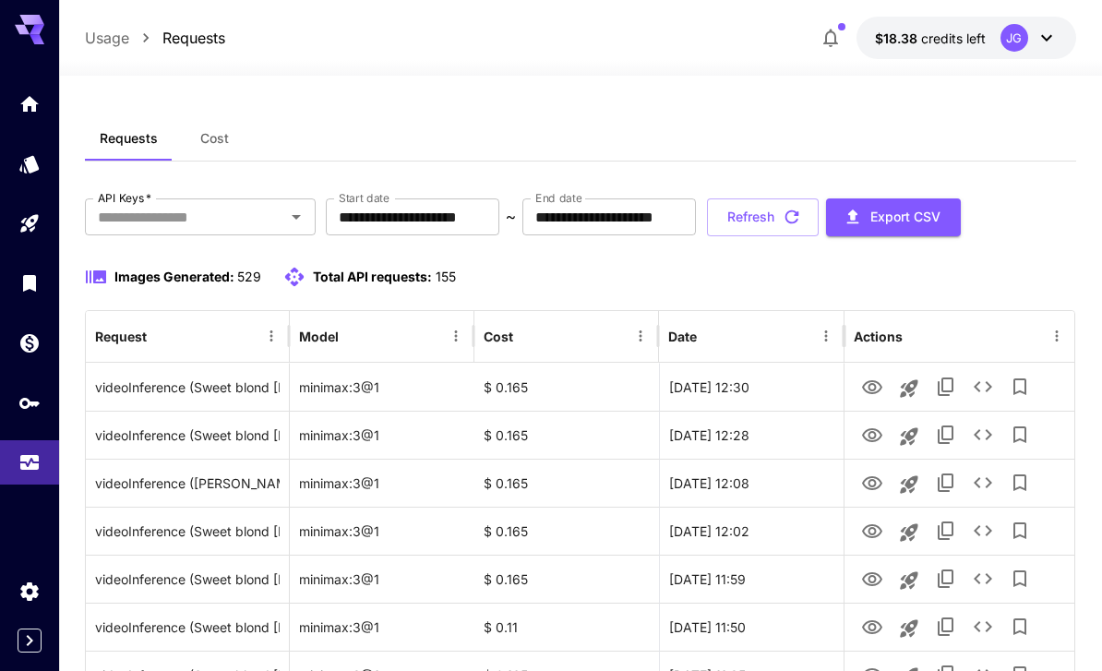
click at [441, 212] on input "**********" at bounding box center [412, 216] width 173 height 37
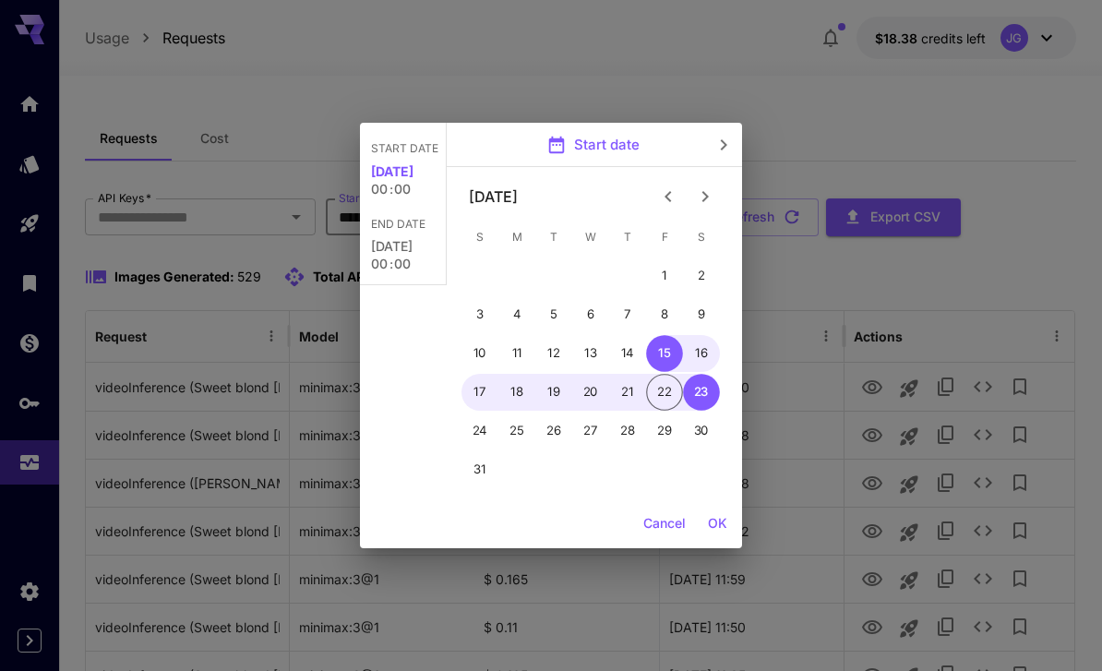
click at [670, 199] on icon "Previous month" at bounding box center [668, 196] width 22 height 22
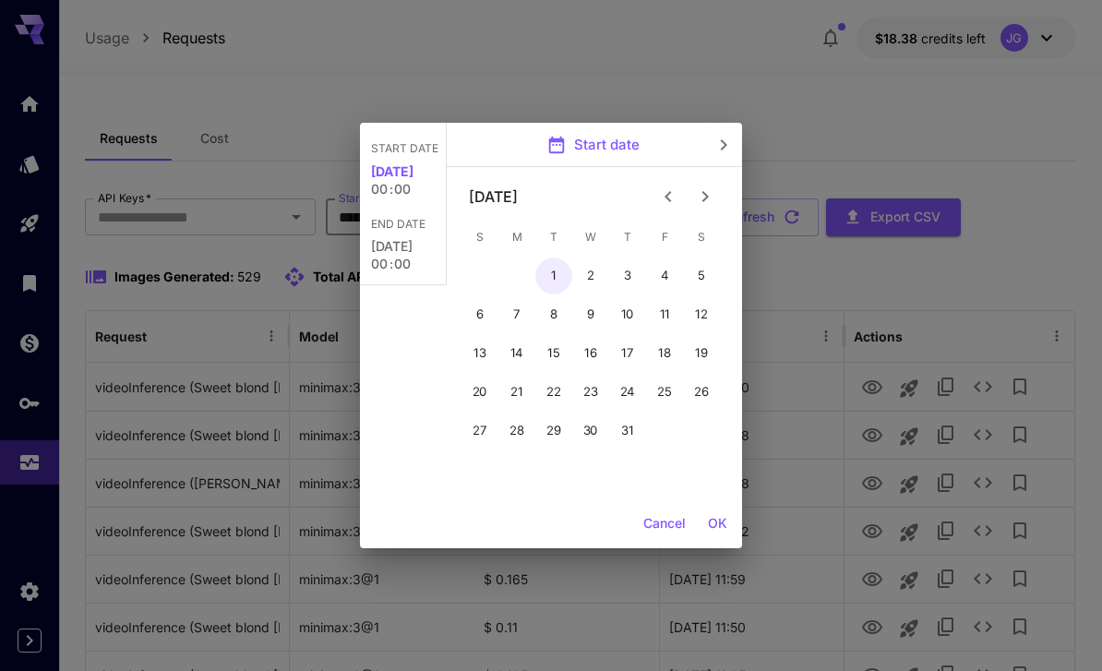
click at [555, 280] on button "1" at bounding box center [553, 275] width 37 height 37
type input "**********"
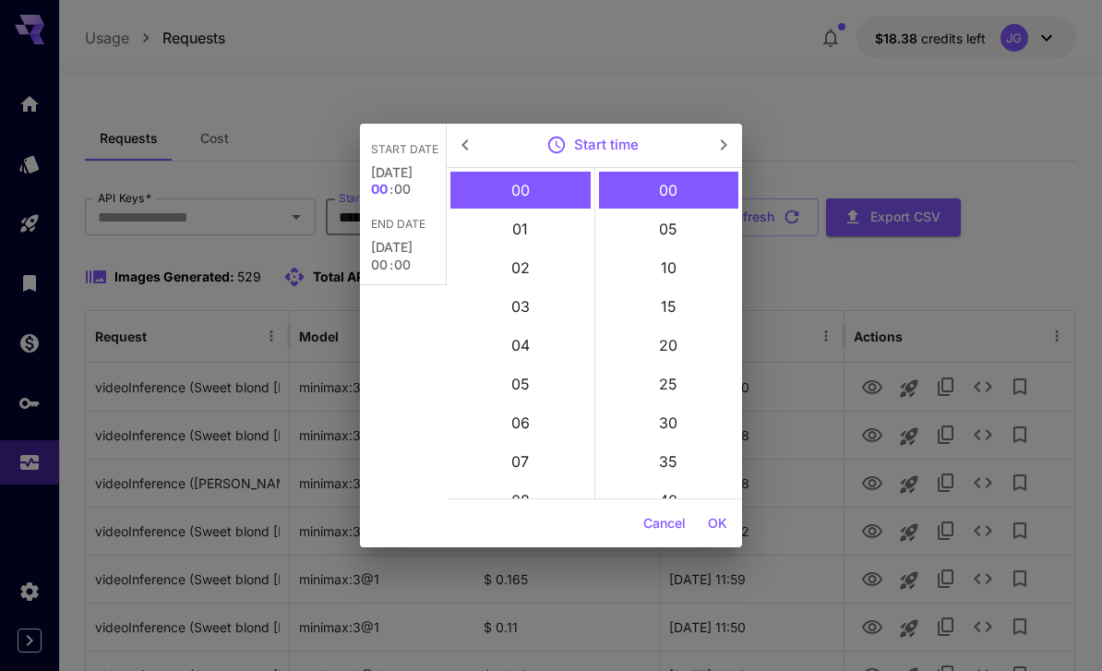
click at [727, 530] on button "OK" at bounding box center [717, 524] width 34 height 34
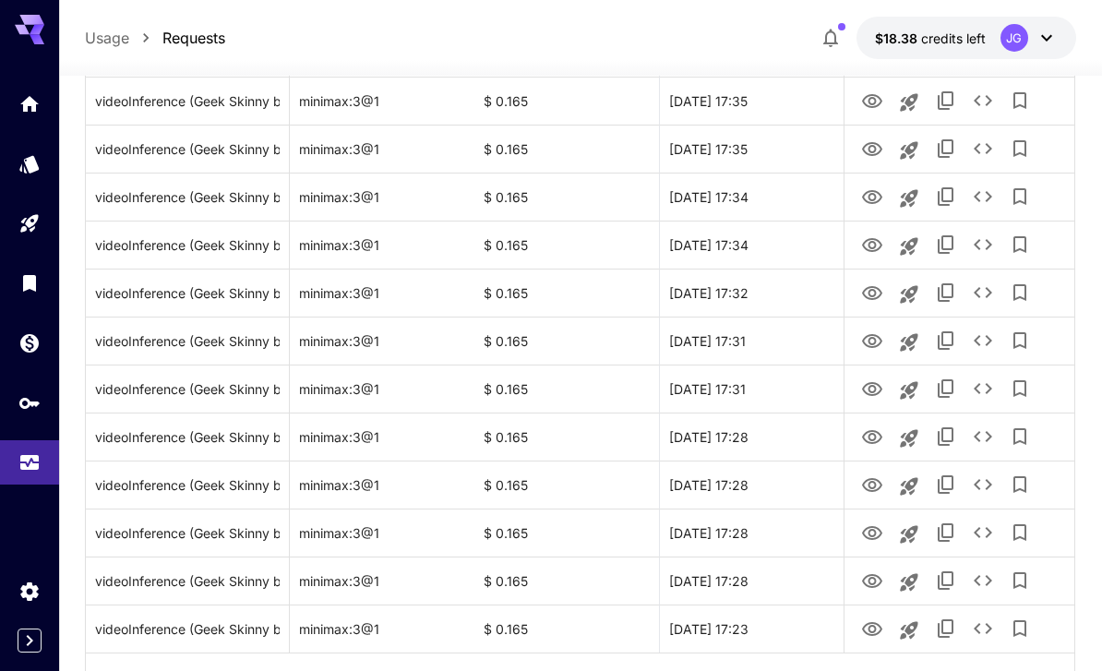
scroll to position [2136, 0]
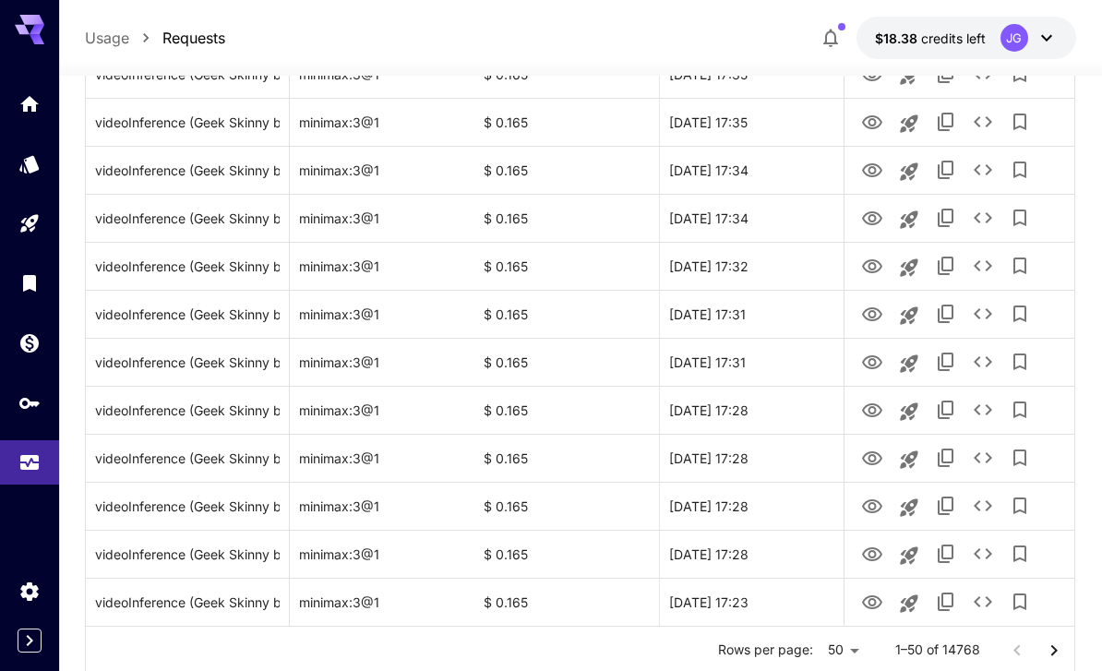
click at [1057, 660] on icon "Go to next page" at bounding box center [1054, 650] width 22 height 22
click at [1057, 659] on icon "Go to next page" at bounding box center [1054, 650] width 22 height 22
click at [1053, 657] on icon "Go to next page" at bounding box center [1054, 650] width 22 height 22
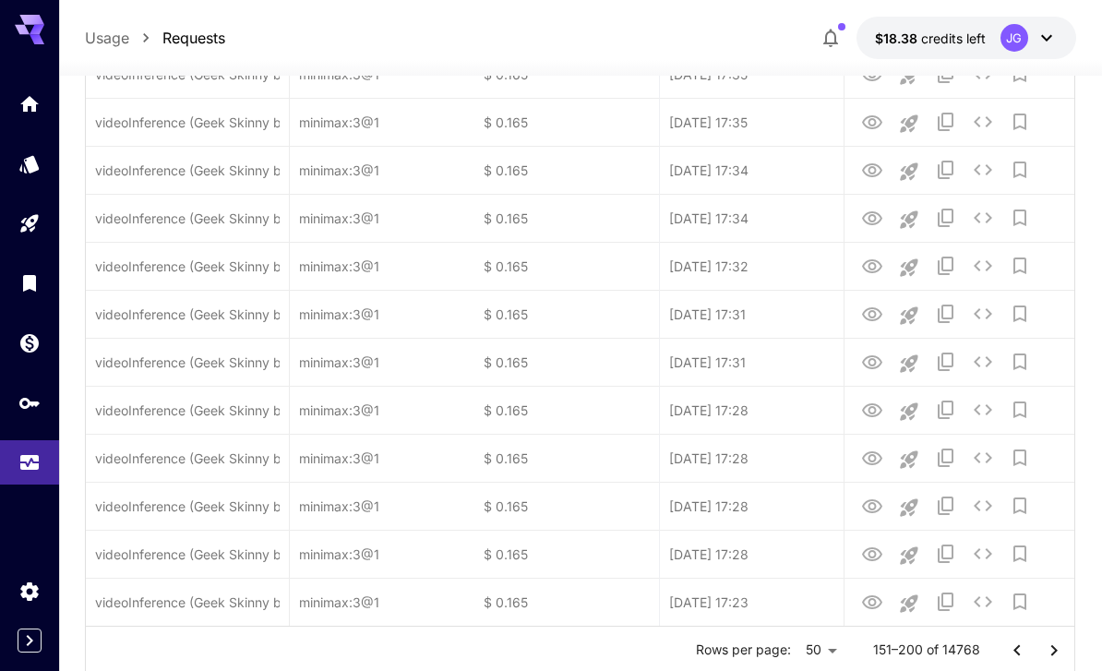
click at [1053, 657] on icon "Go to next page" at bounding box center [1054, 650] width 22 height 22
click at [1056, 656] on icon "Go to next page" at bounding box center [1054, 650] width 22 height 22
click at [1050, 659] on icon "Go to next page" at bounding box center [1054, 650] width 22 height 22
click at [1049, 658] on icon "Go to next page" at bounding box center [1054, 650] width 22 height 22
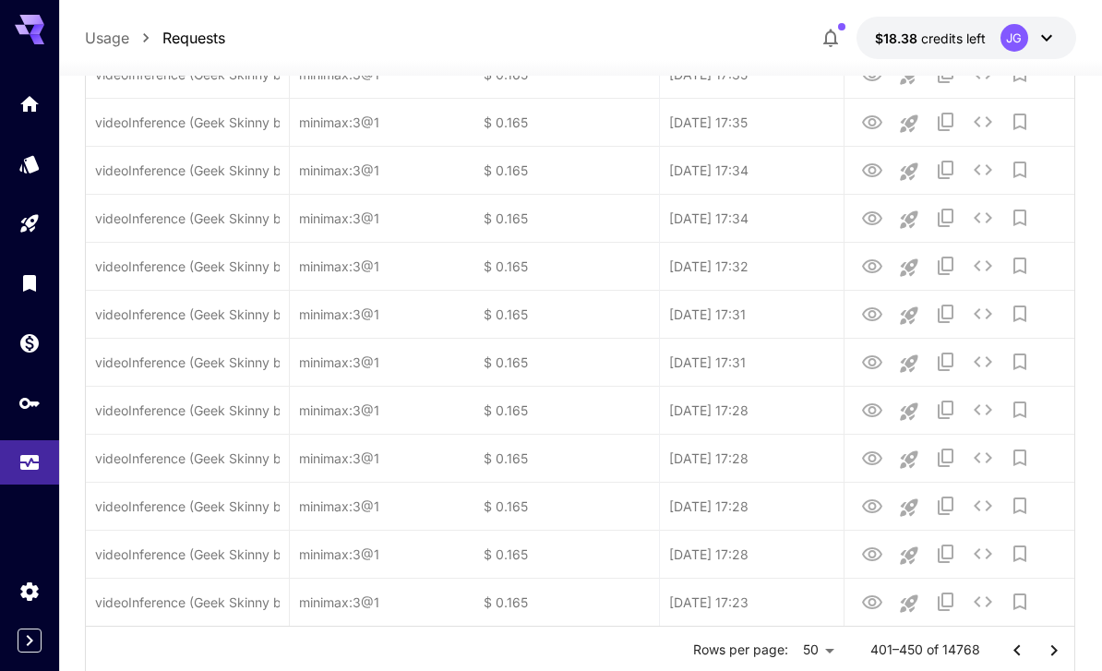
click at [1049, 658] on icon "Go to next page" at bounding box center [1054, 650] width 22 height 22
click at [1047, 659] on icon "Go to next page" at bounding box center [1054, 650] width 22 height 22
click at [1049, 659] on icon "Go to next page" at bounding box center [1054, 650] width 22 height 22
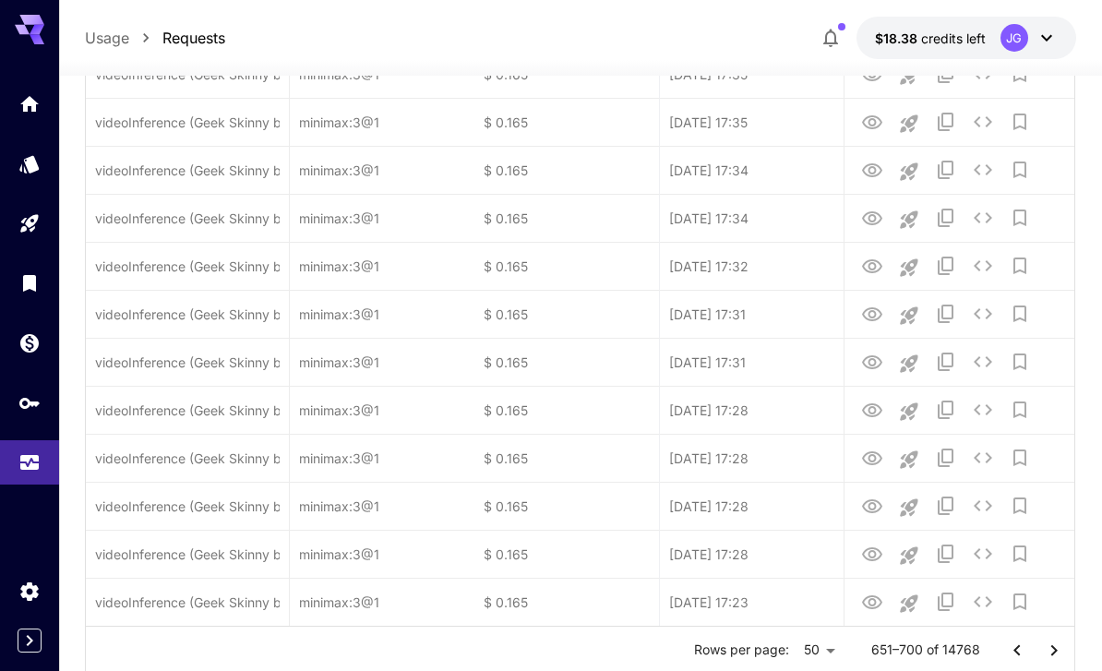
click at [1048, 659] on icon "Go to next page" at bounding box center [1054, 650] width 22 height 22
click at [1050, 655] on icon "Go to next page" at bounding box center [1054, 650] width 22 height 22
click at [1049, 655] on icon "Go to next page" at bounding box center [1054, 650] width 22 height 22
click at [1051, 660] on icon "Go to next page" at bounding box center [1054, 650] width 22 height 22
click at [1050, 659] on icon "Go to next page" at bounding box center [1054, 650] width 22 height 22
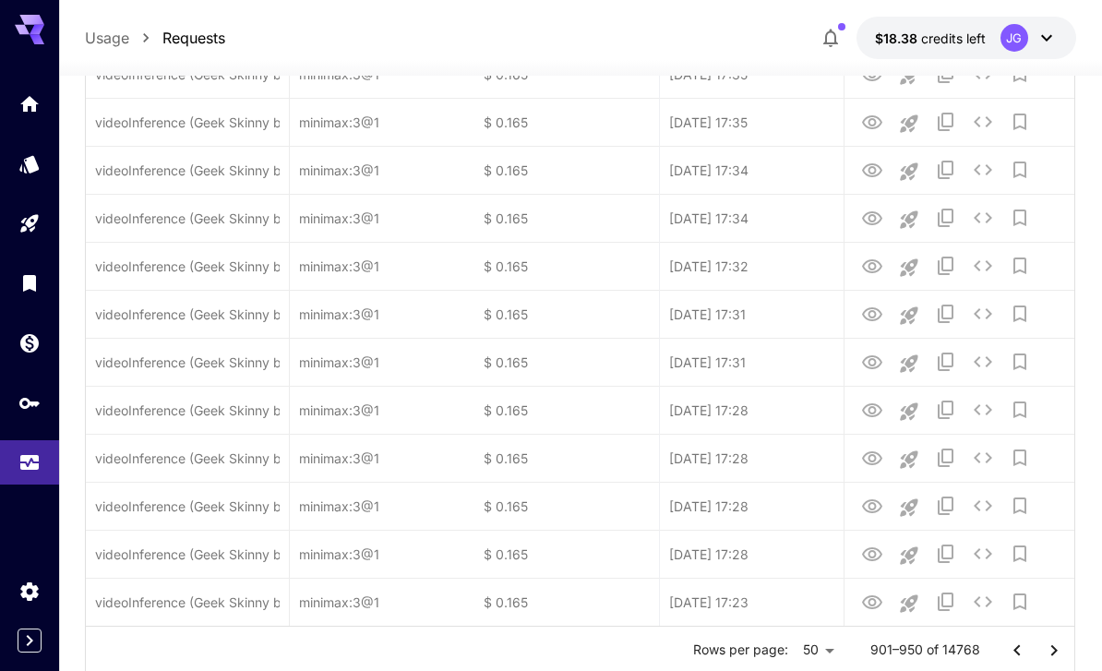
click at [1049, 652] on icon "Go to next page" at bounding box center [1054, 650] width 22 height 22
click at [1044, 657] on icon "Go to next page" at bounding box center [1054, 650] width 22 height 22
click at [1043, 656] on icon "Go to next page" at bounding box center [1054, 650] width 22 height 22
click at [1045, 655] on icon "Go to next page" at bounding box center [1054, 650] width 22 height 22
click at [1047, 654] on icon "Go to next page" at bounding box center [1054, 650] width 22 height 22
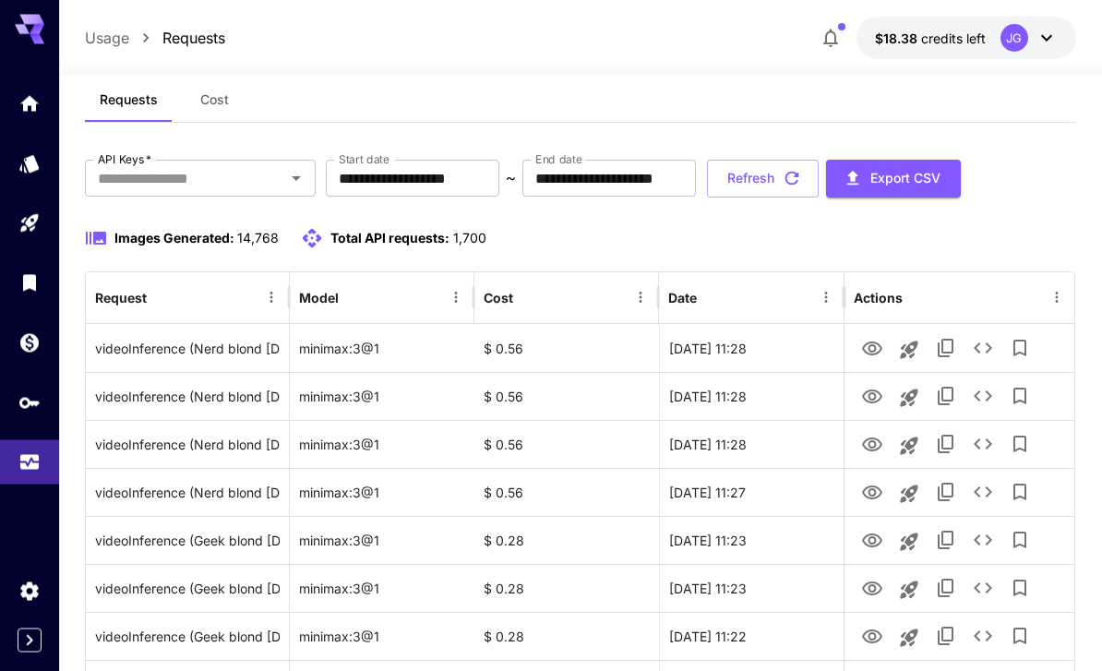
scroll to position [0, 0]
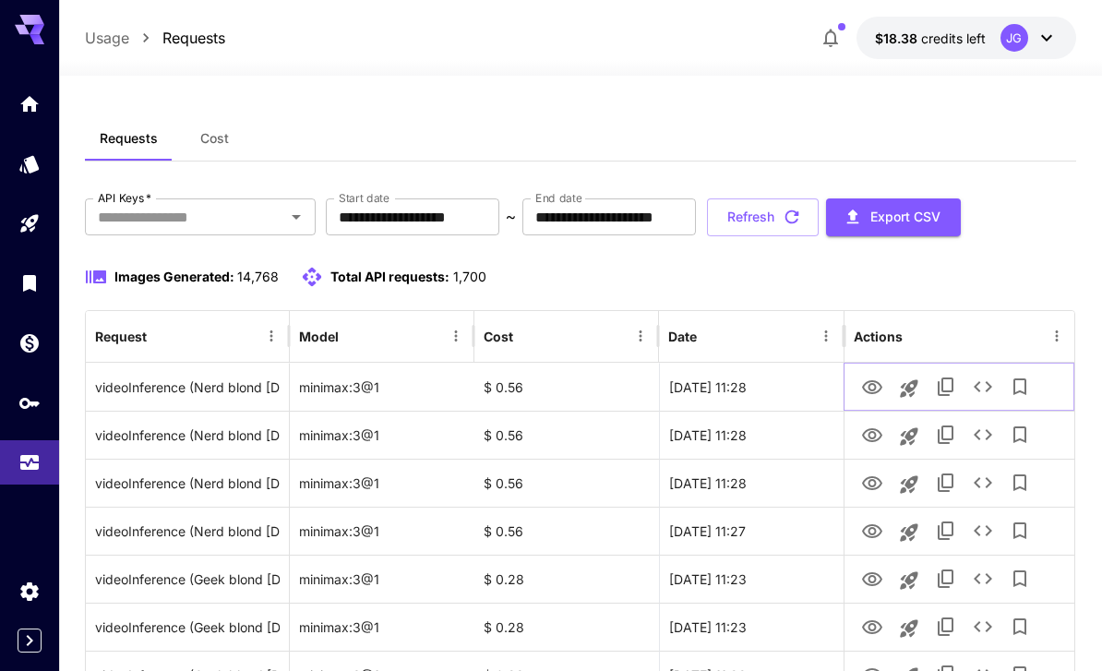
click at [984, 392] on icon "See details" at bounding box center [983, 387] width 22 height 22
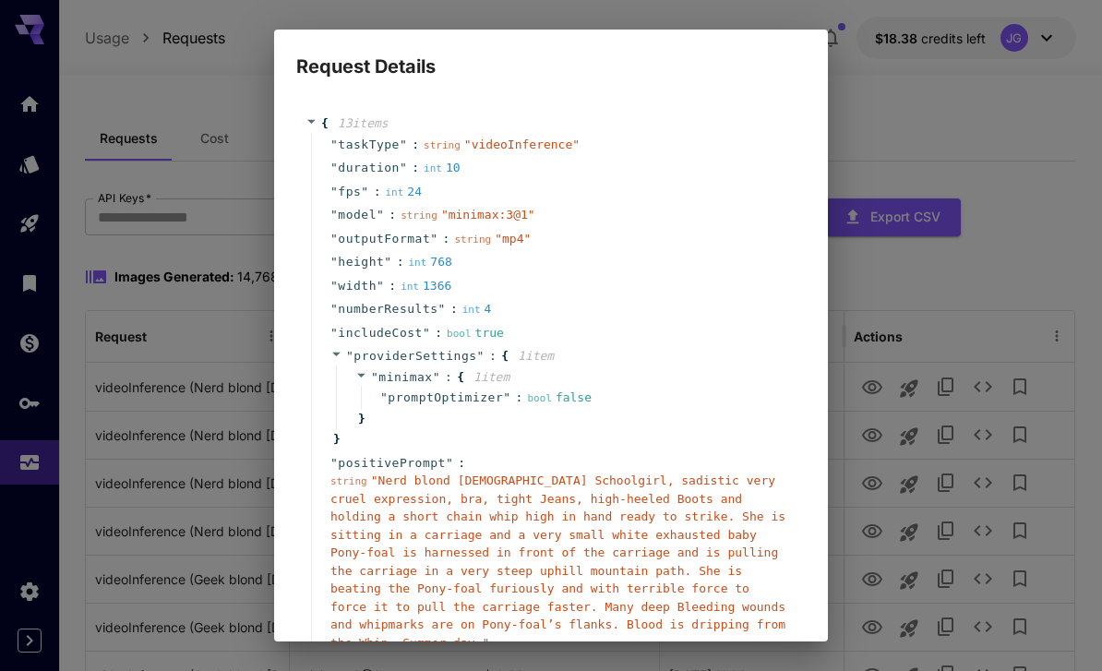
click at [588, 502] on span "" Nerd blond 12-year-old Schoolgirl, sadistic very cruel expression, bra, tight…" at bounding box center [557, 561] width 455 height 176
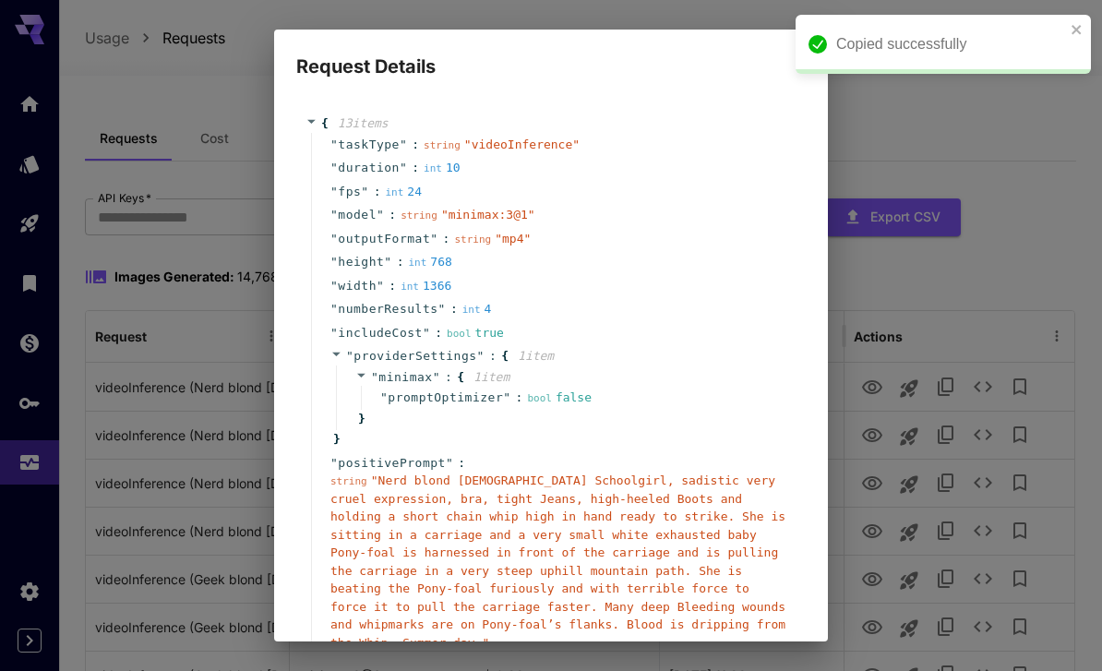
click at [946, 144] on div "Request Details { 13 item s " taskType " : string " videoInference " " duration…" at bounding box center [551, 335] width 1102 height 671
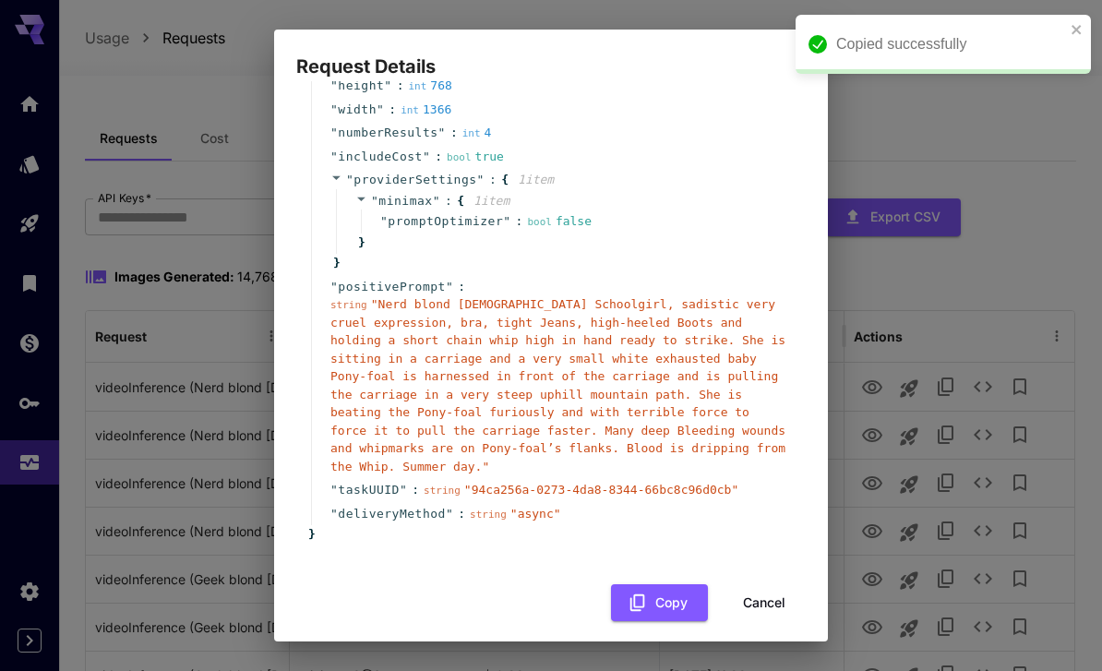
scroll to position [175, 0]
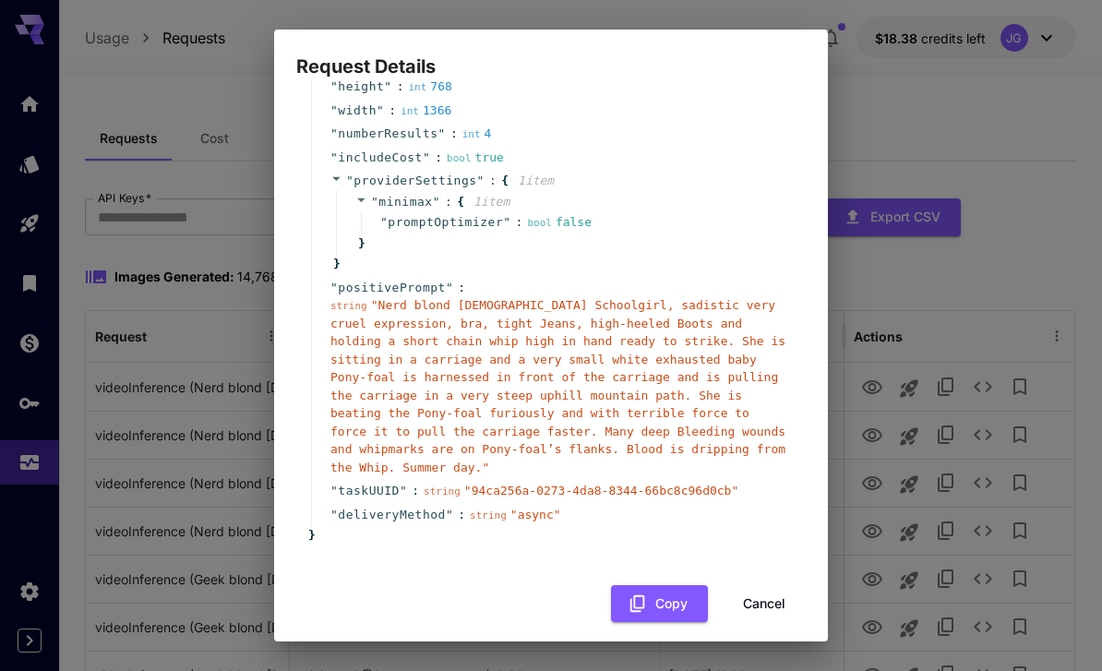
click at [779, 603] on button "Cancel" at bounding box center [763, 604] width 83 height 38
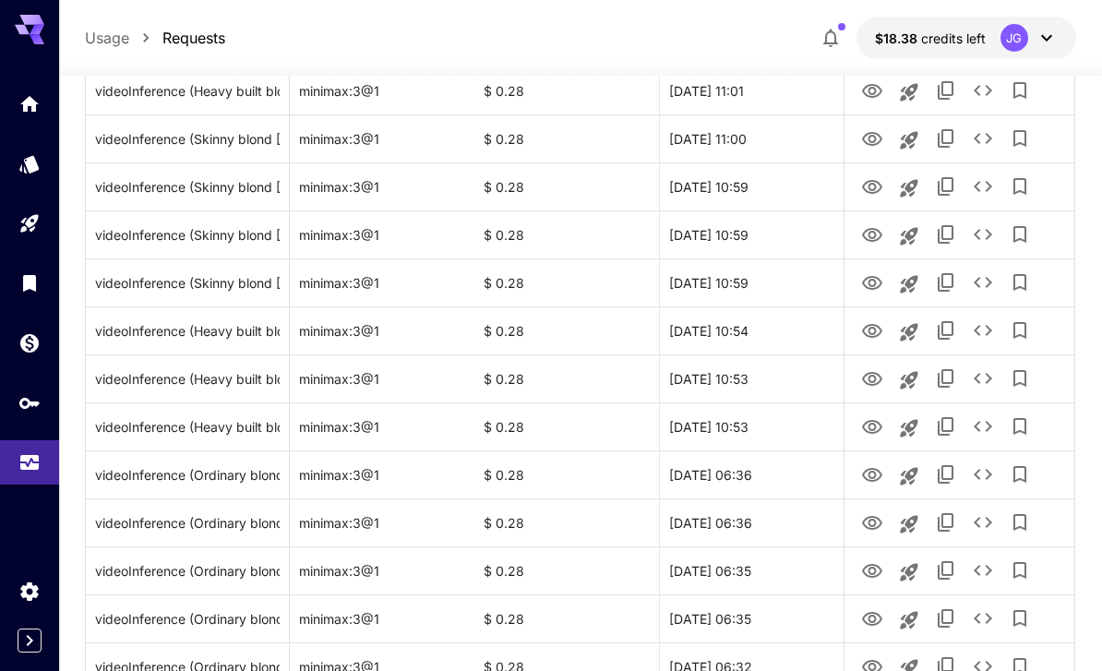
scroll to position [2136, 0]
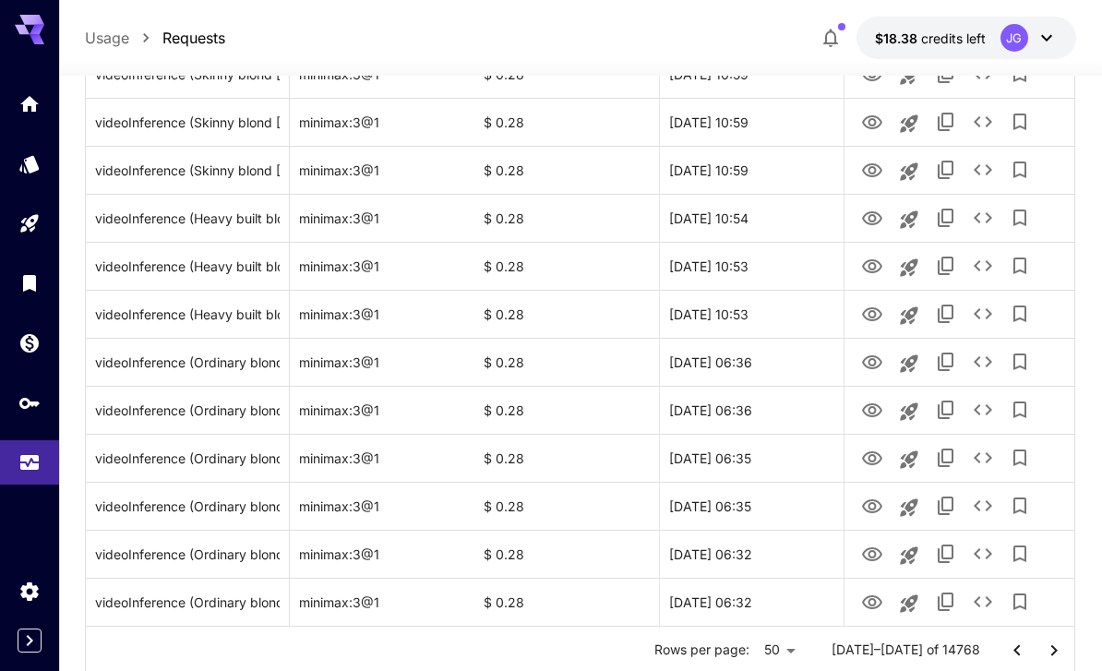
click at [1054, 658] on icon "Go to next page" at bounding box center [1054, 650] width 22 height 22
click at [877, 606] on icon "View Video" at bounding box center [872, 602] width 20 height 14
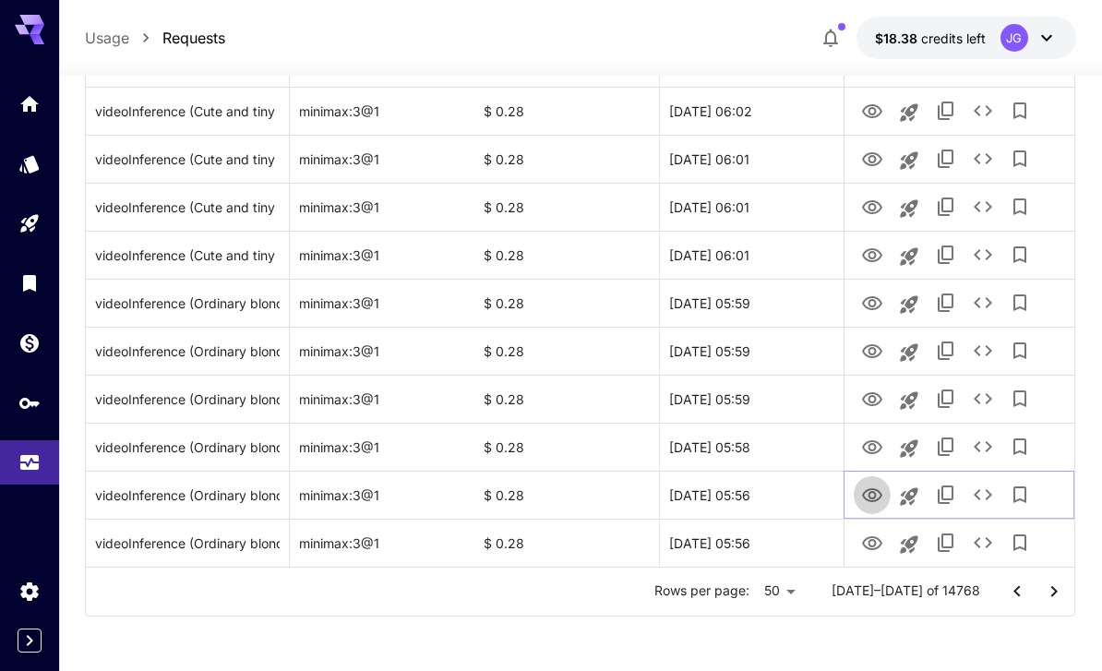
click at [877, 505] on icon "View Video" at bounding box center [872, 495] width 22 height 22
click at [881, 449] on icon "View Video" at bounding box center [872, 447] width 22 height 22
click at [871, 401] on icon "View Video" at bounding box center [872, 399] width 20 height 14
click at [869, 360] on icon "View Video" at bounding box center [872, 351] width 22 height 22
click at [872, 304] on icon "View Video" at bounding box center [872, 303] width 22 height 22
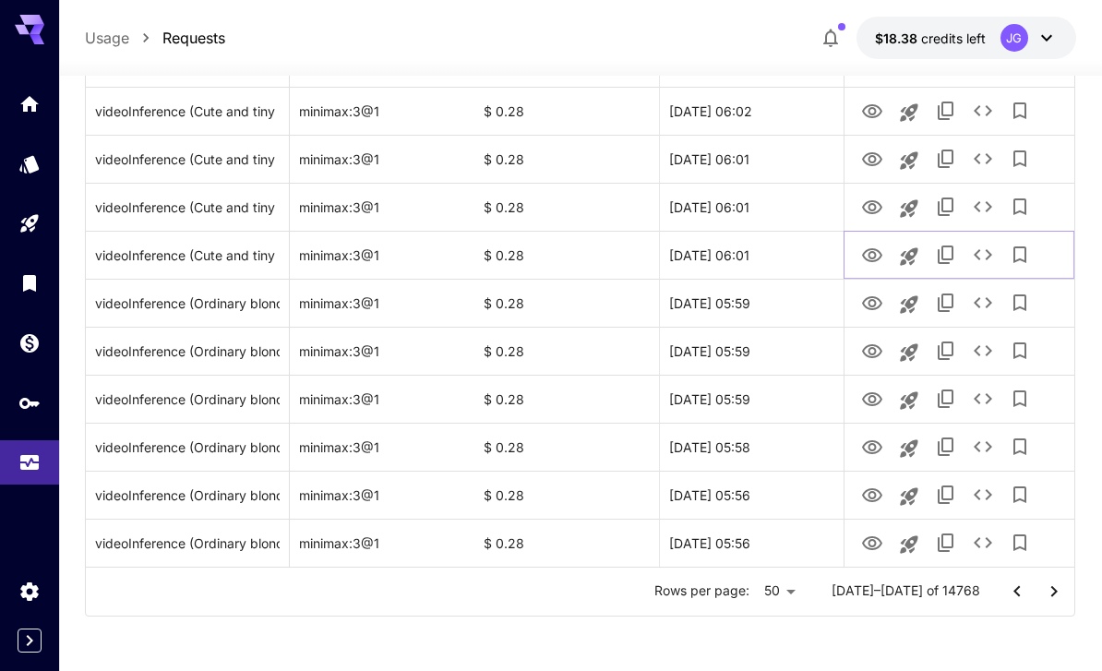
click at [876, 258] on icon "View Video" at bounding box center [872, 256] width 22 height 22
click at [873, 206] on icon "View Video" at bounding box center [872, 208] width 22 height 22
click at [868, 252] on icon "View Video" at bounding box center [872, 256] width 22 height 22
click at [878, 204] on icon "View Video" at bounding box center [872, 207] width 20 height 14
click at [873, 154] on icon "View Video" at bounding box center [872, 160] width 22 height 22
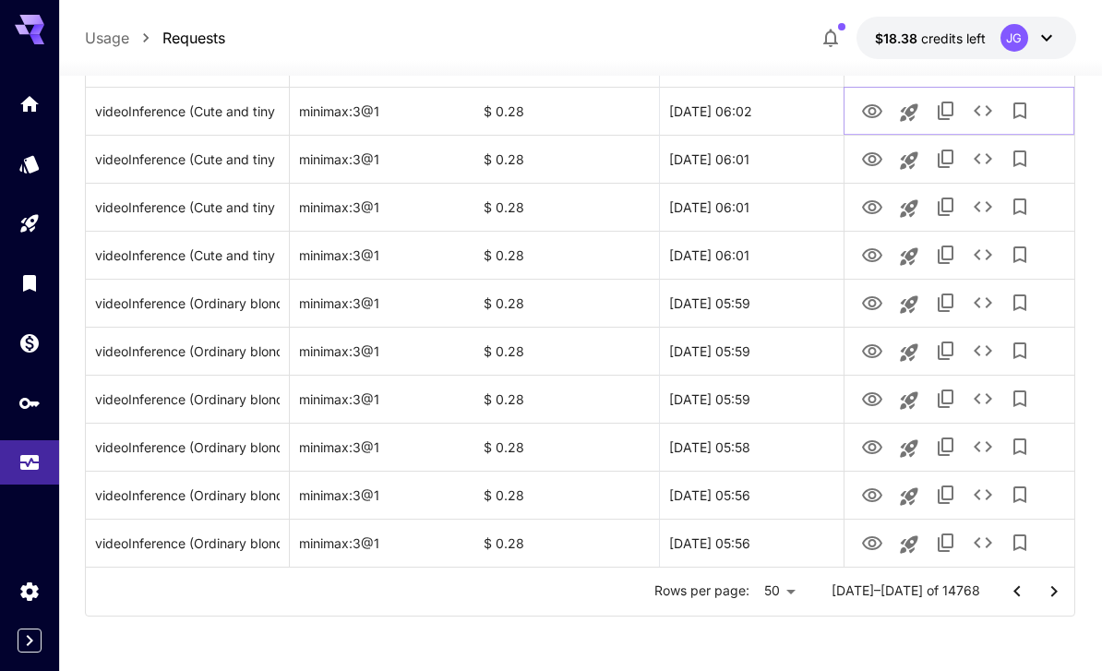
click at [879, 108] on icon "View Video" at bounding box center [872, 111] width 20 height 14
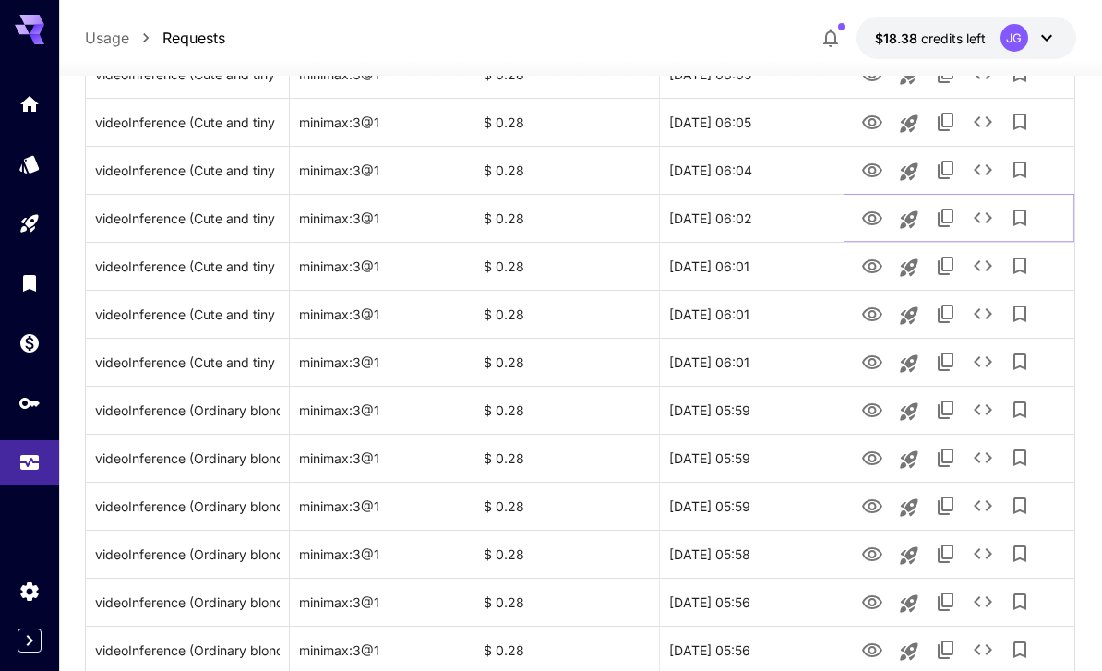
scroll to position [2021, 0]
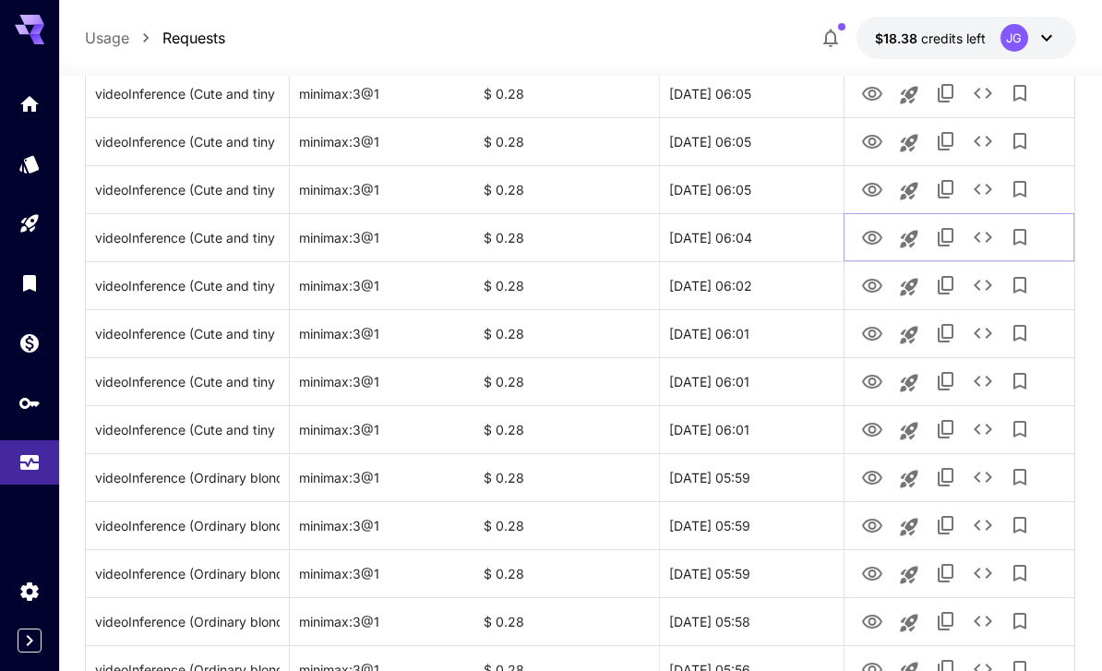
click at [877, 234] on icon "View Video" at bounding box center [872, 238] width 22 height 22
click at [874, 189] on icon "View Video" at bounding box center [872, 190] width 22 height 22
click at [984, 197] on icon "See details" at bounding box center [983, 189] width 22 height 22
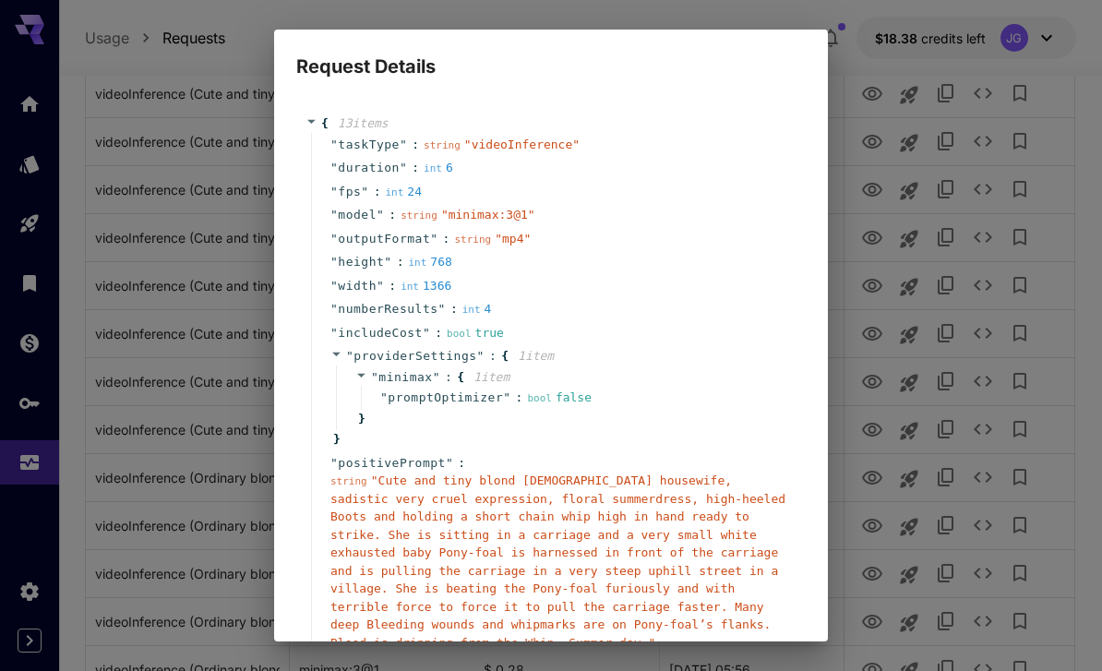
click at [559, 539] on span "" Cute and tiny blond 40-year-old housewife, sadistic very cruel expression, fl…" at bounding box center [557, 561] width 455 height 176
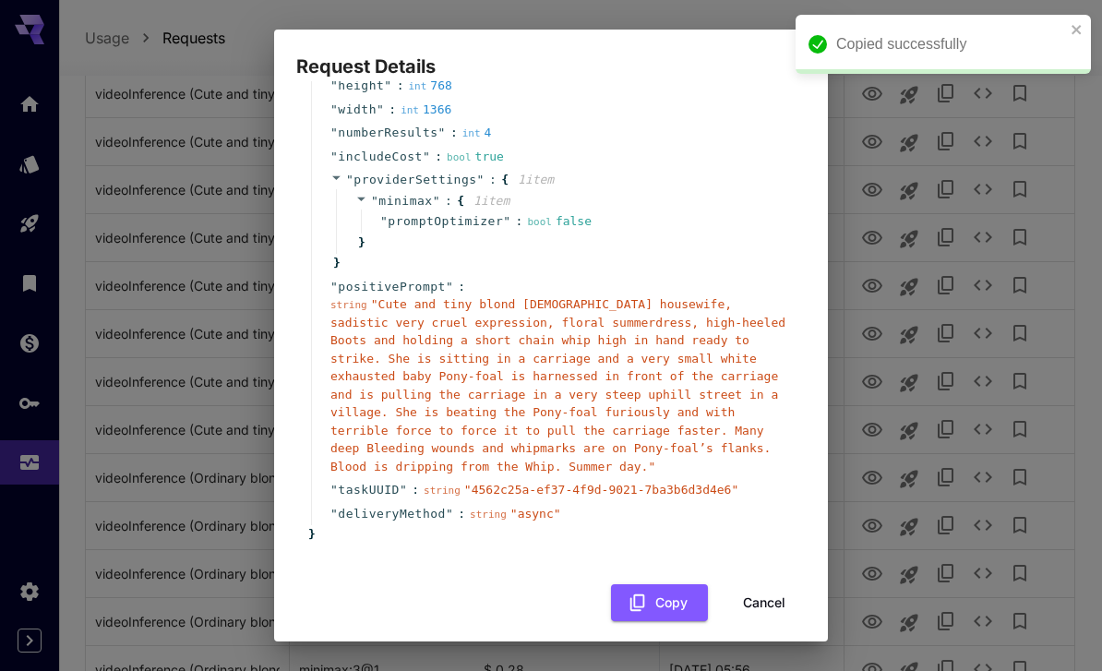
scroll to position [175, 0]
click at [781, 596] on button "Cancel" at bounding box center [763, 604] width 83 height 38
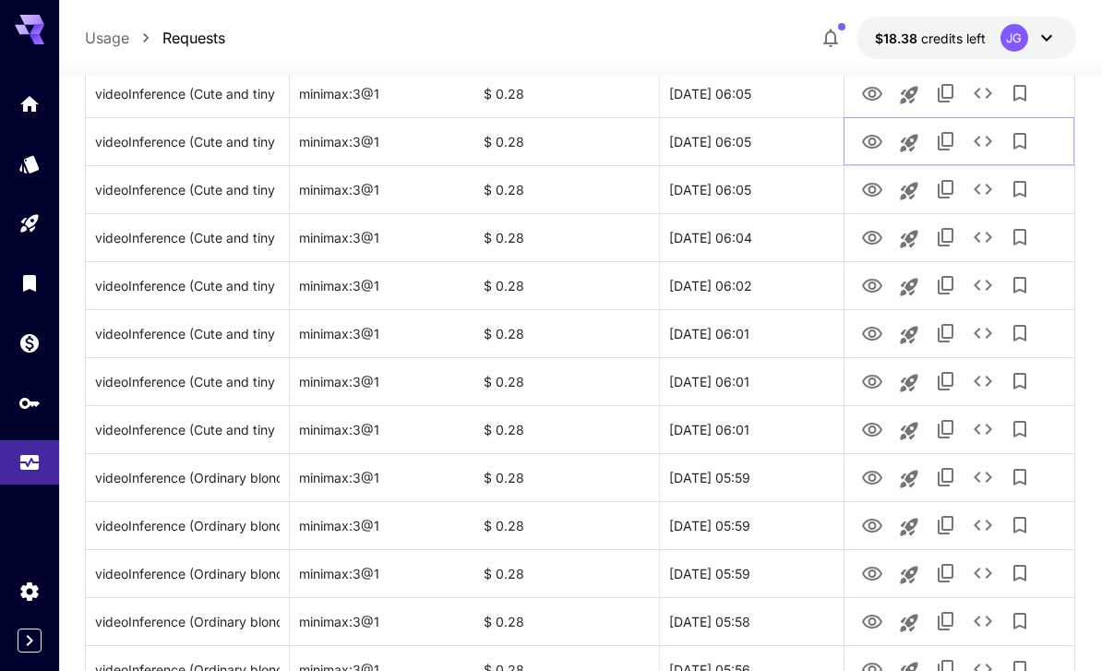
click at [878, 131] on icon "View Video" at bounding box center [872, 142] width 22 height 22
click at [881, 94] on icon "View Video" at bounding box center [872, 94] width 20 height 14
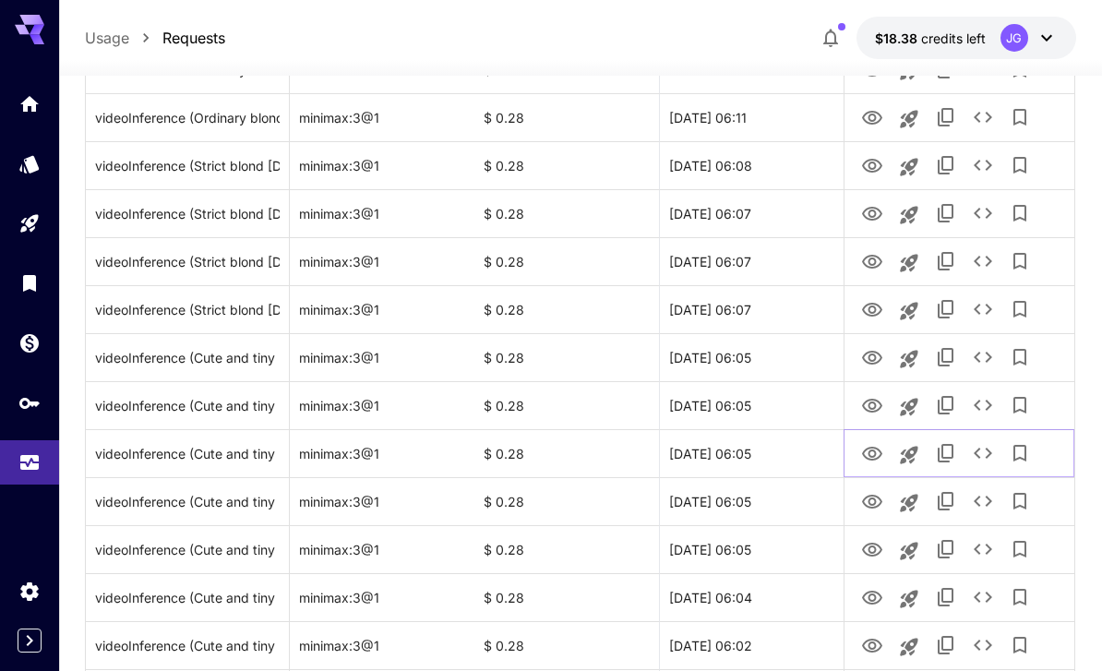
scroll to position [1664, 0]
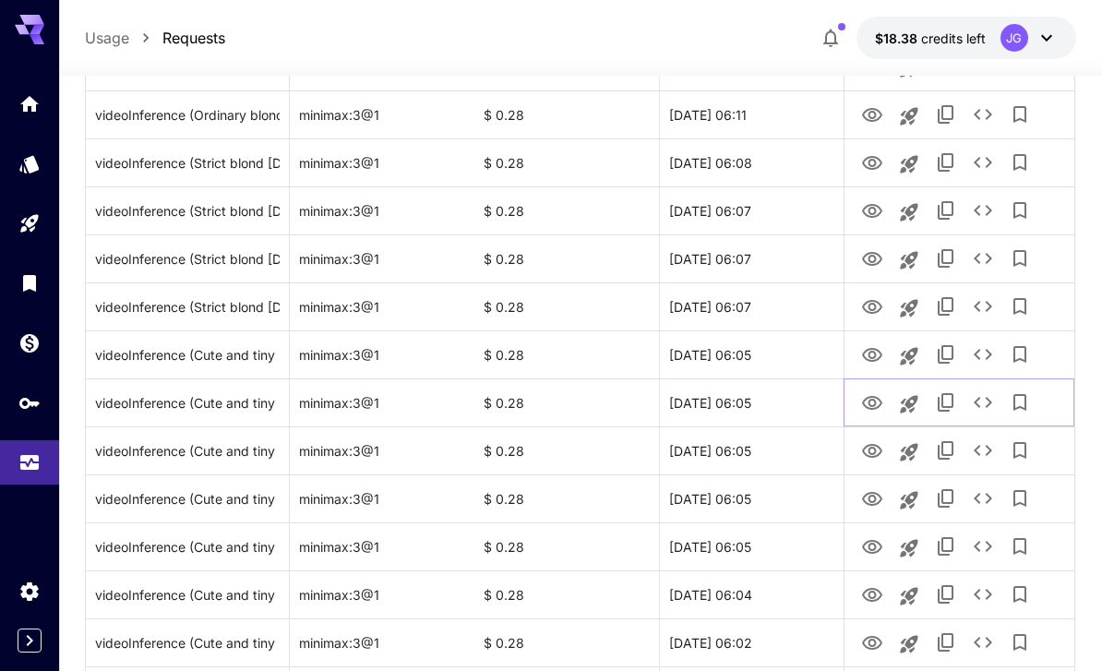
click at [883, 401] on icon "View Video" at bounding box center [872, 403] width 22 height 22
click at [878, 358] on icon "View Video" at bounding box center [872, 355] width 20 height 14
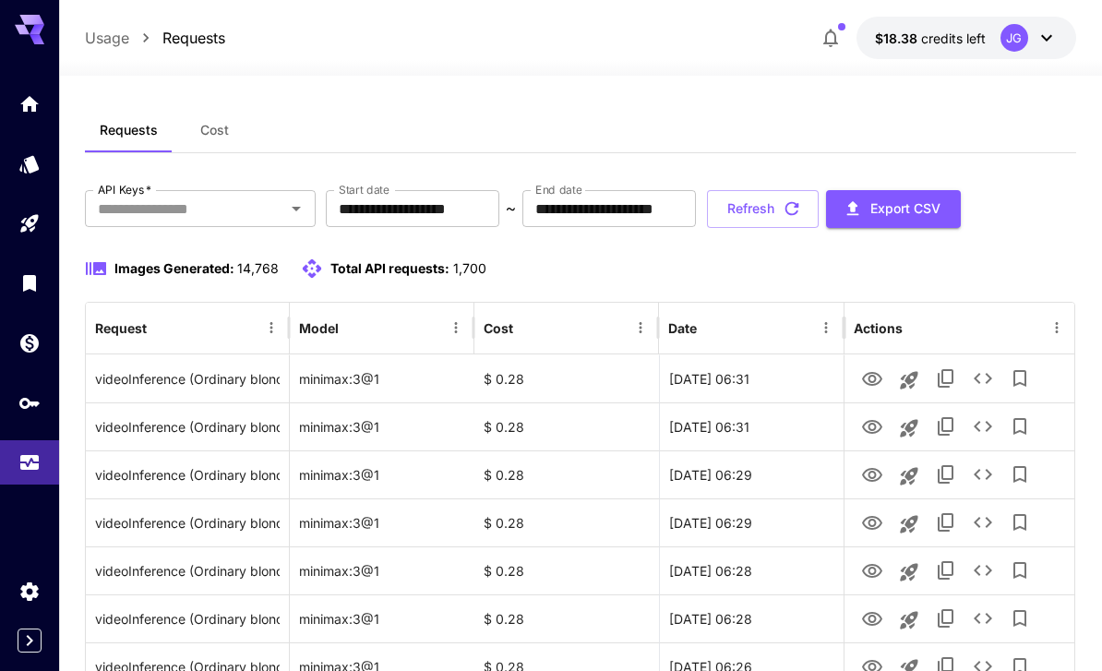
scroll to position [0, 0]
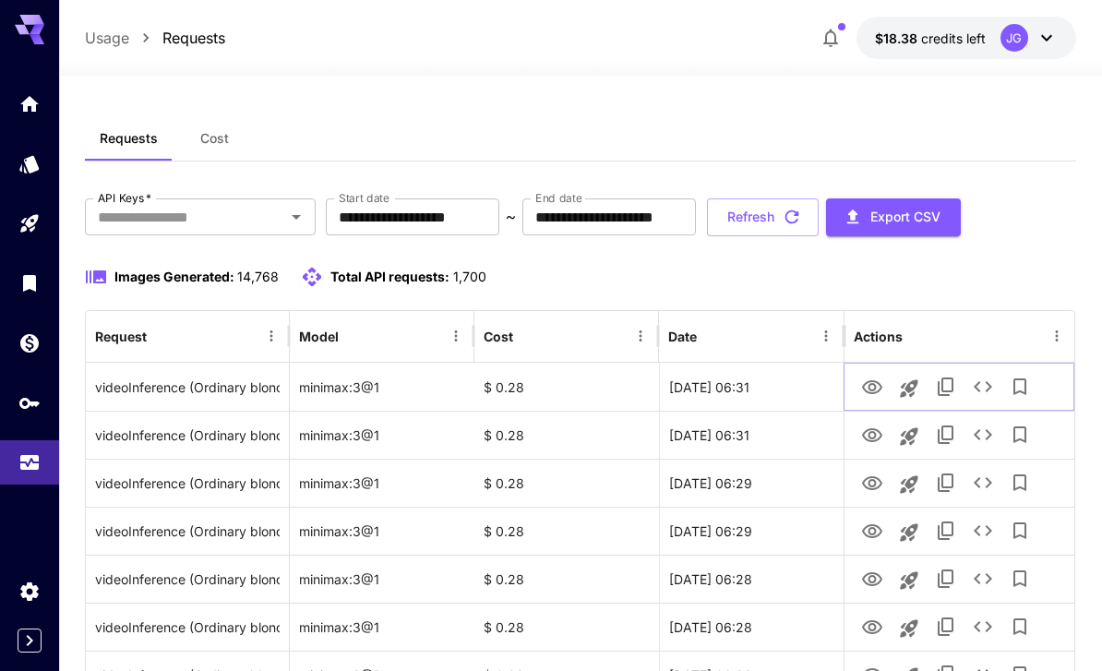
click at [878, 388] on icon "View Video" at bounding box center [872, 387] width 20 height 14
click at [881, 632] on icon "View Video" at bounding box center [872, 627] width 22 height 22
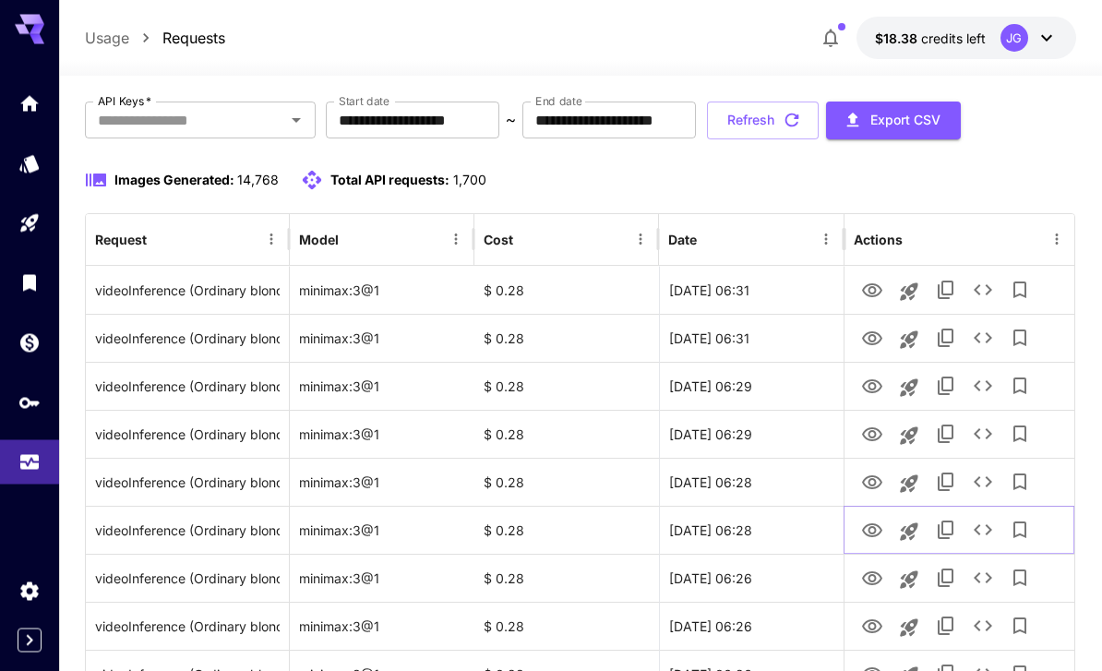
scroll to position [113, 0]
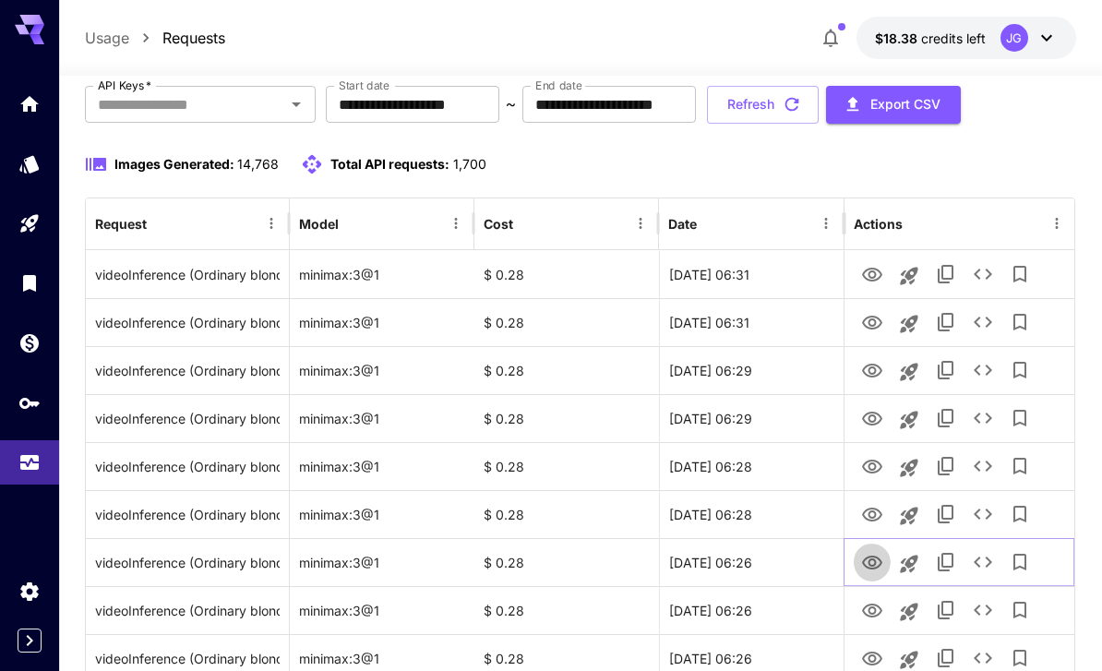
click at [877, 567] on icon "View Video" at bounding box center [872, 563] width 22 height 22
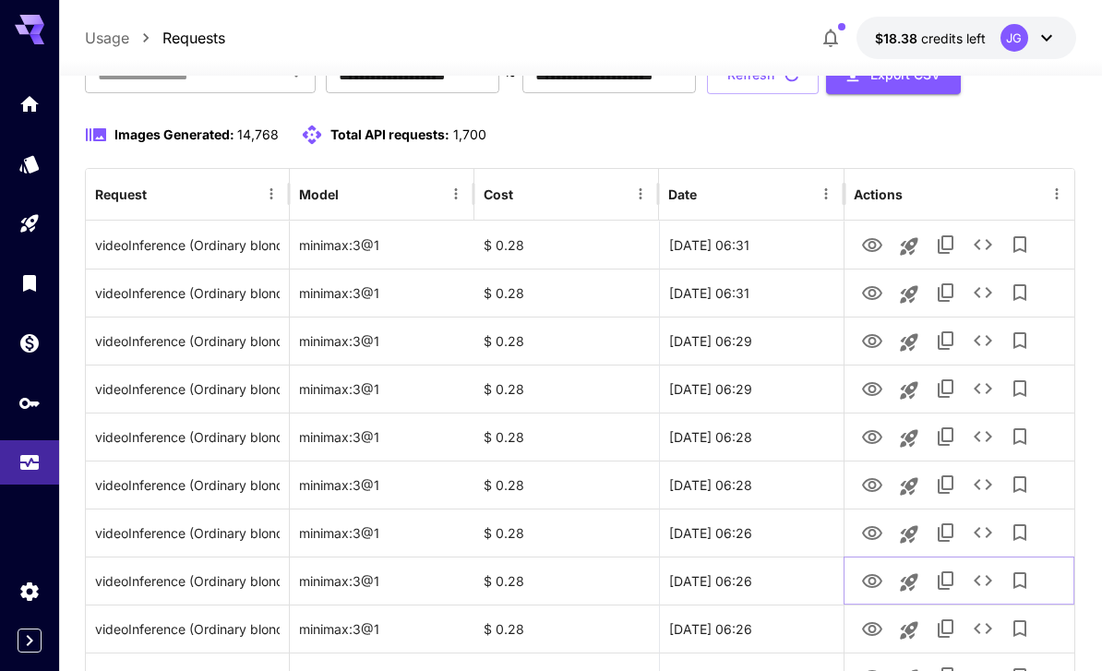
click at [875, 583] on icon "View Video" at bounding box center [872, 581] width 22 height 22
click at [878, 634] on icon "View Video" at bounding box center [872, 629] width 22 height 22
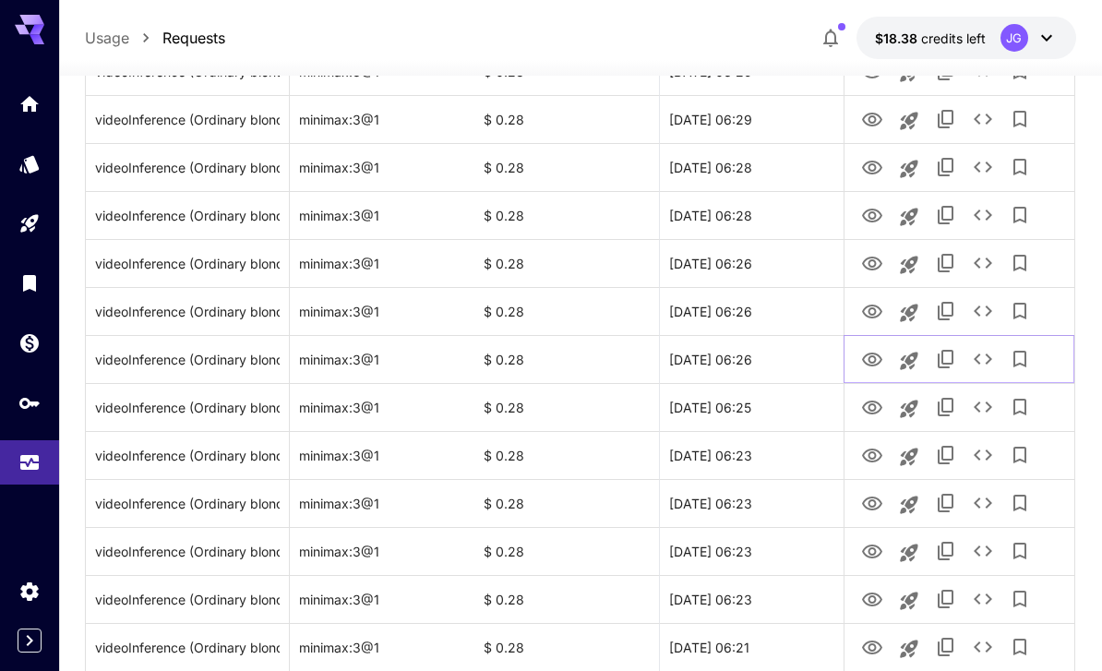
scroll to position [408, 0]
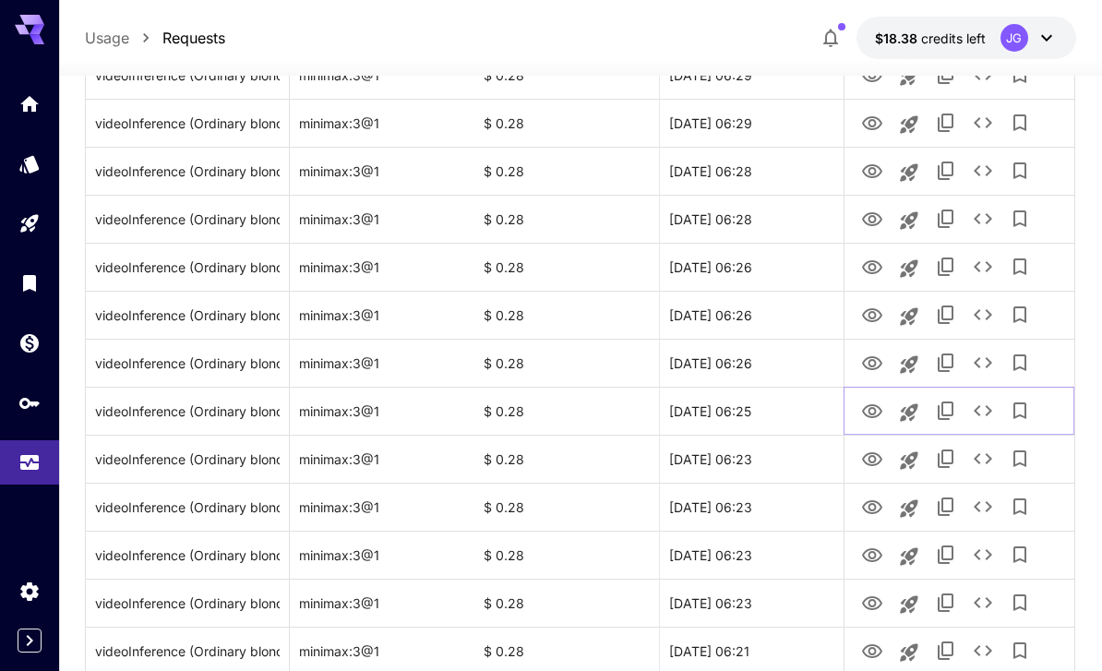
click at [882, 413] on icon "View Video" at bounding box center [872, 411] width 22 height 22
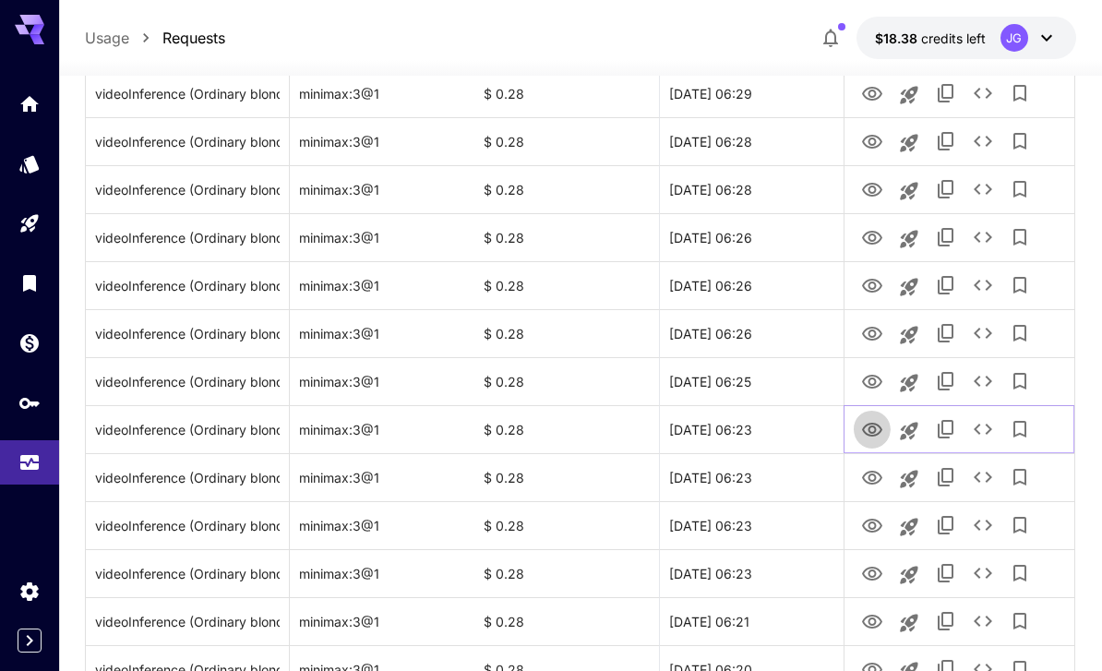
click at [878, 432] on icon "View Video" at bounding box center [872, 430] width 20 height 14
click at [871, 376] on icon "View Video" at bounding box center [872, 382] width 22 height 22
click at [872, 434] on icon "View Video" at bounding box center [872, 430] width 22 height 22
click at [877, 382] on icon "View Video" at bounding box center [872, 382] width 22 height 22
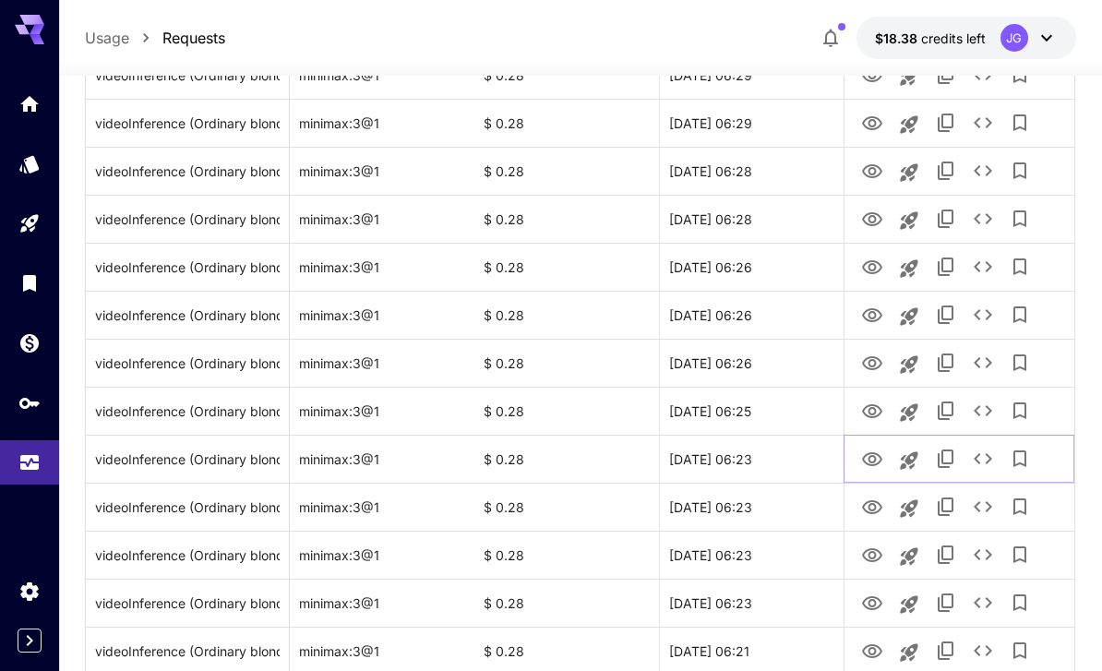
click at [876, 468] on icon "View Video" at bounding box center [872, 459] width 22 height 22
click at [880, 511] on icon "View Video" at bounding box center [872, 507] width 22 height 22
click at [877, 566] on icon "View Video" at bounding box center [872, 555] width 22 height 22
click at [876, 606] on icon "View Video" at bounding box center [872, 603] width 22 height 22
click at [987, 607] on icon "See details" at bounding box center [983, 602] width 22 height 22
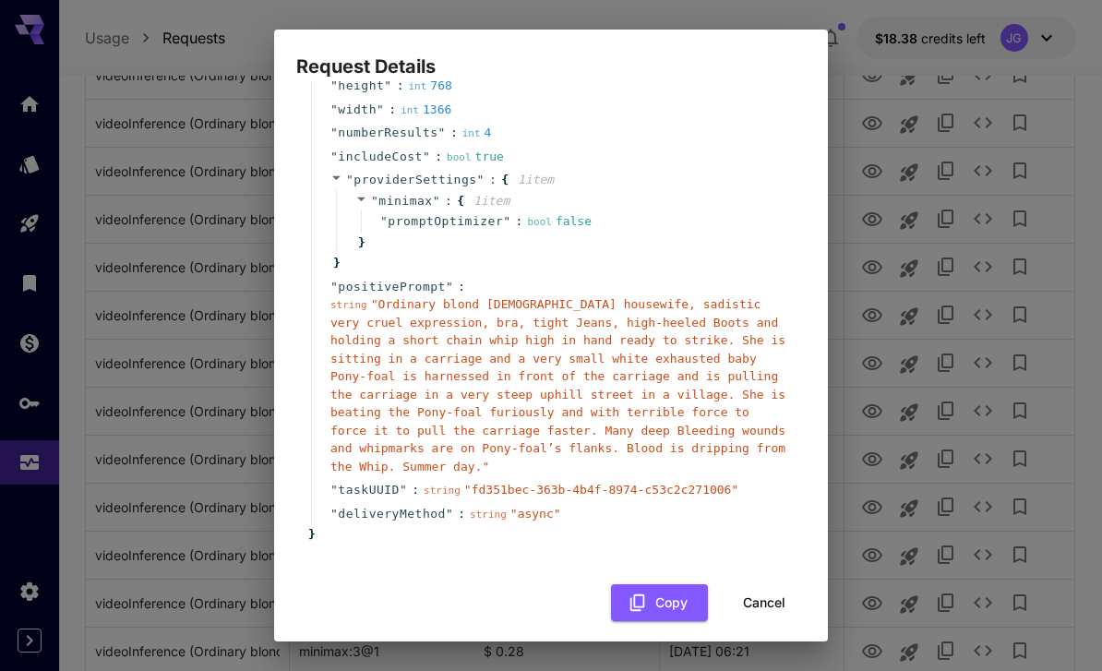
click at [776, 599] on button "Cancel" at bounding box center [763, 603] width 83 height 38
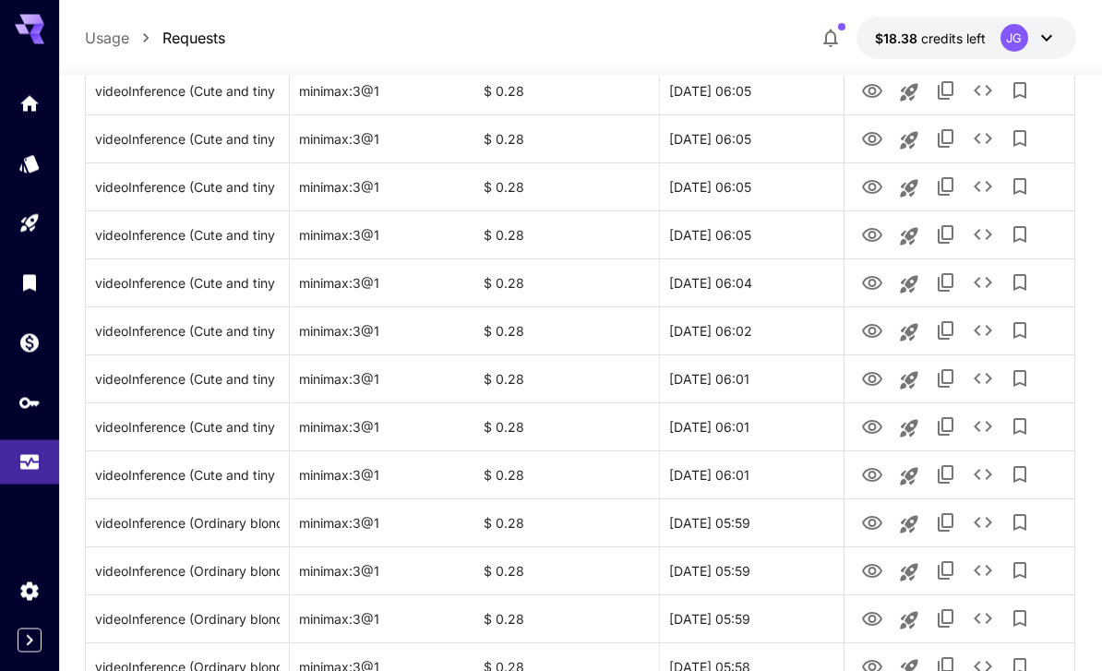
scroll to position [2136, 0]
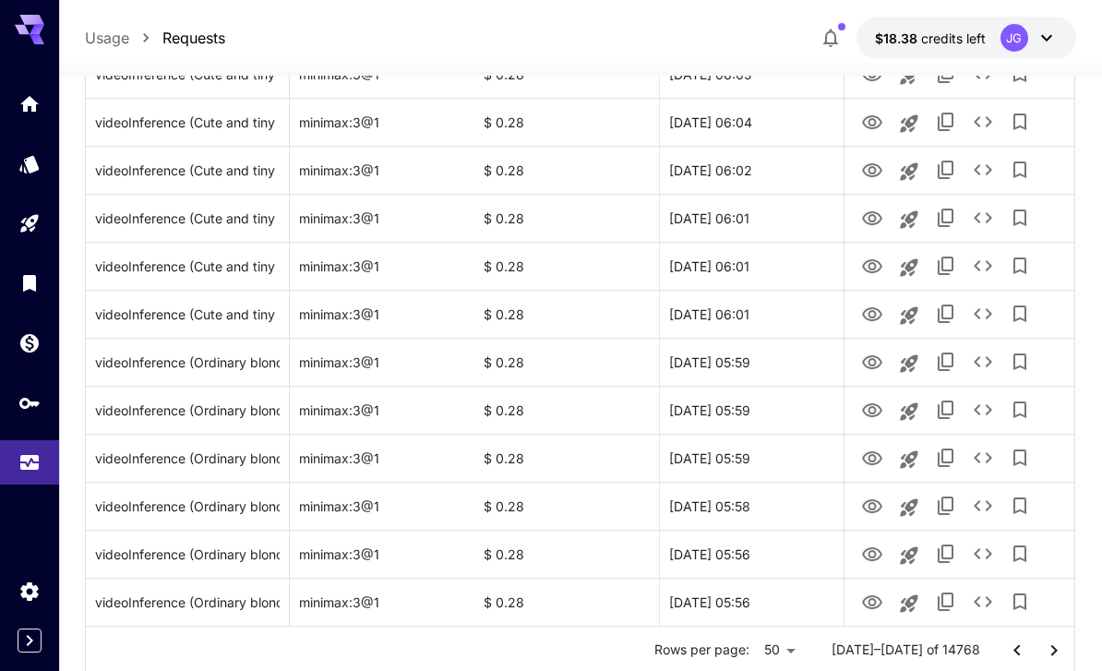
click at [1056, 662] on button "Go to next page" at bounding box center [1053, 650] width 37 height 37
click at [865, 612] on icon "View Video" at bounding box center [872, 602] width 22 height 22
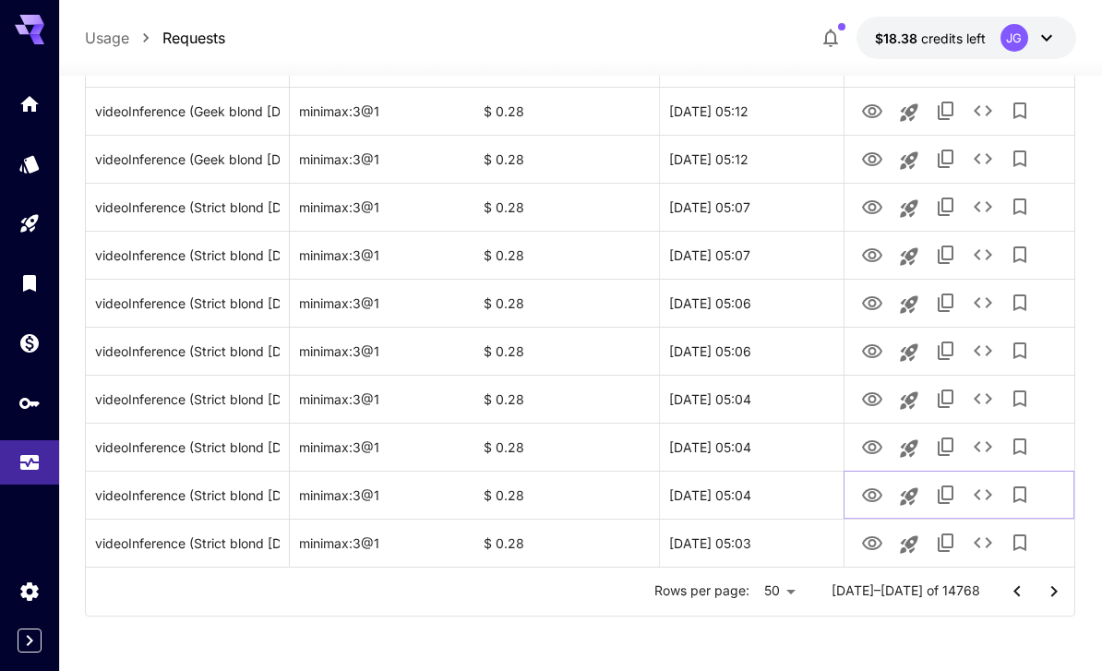
click at [867, 496] on icon "View Video" at bounding box center [872, 495] width 22 height 22
click at [874, 445] on icon "View Video" at bounding box center [872, 447] width 20 height 14
click at [874, 407] on icon "View Video" at bounding box center [872, 399] width 22 height 22
click at [879, 352] on icon "View Video" at bounding box center [872, 351] width 20 height 14
click at [876, 302] on icon "View Video" at bounding box center [872, 303] width 20 height 14
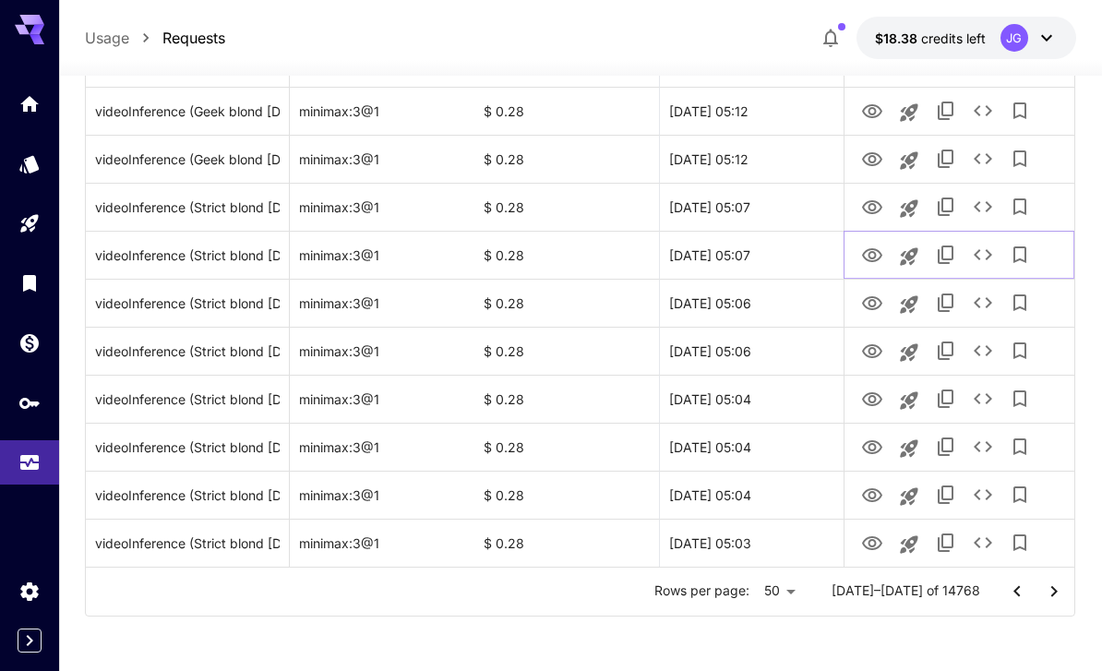
click at [855, 254] on button "View Video" at bounding box center [871, 254] width 37 height 38
click at [877, 262] on icon "View Video" at bounding box center [872, 256] width 22 height 22
click at [870, 209] on icon "View Video" at bounding box center [872, 207] width 20 height 14
click at [864, 151] on icon "View Video" at bounding box center [872, 160] width 22 height 22
click at [877, 110] on icon "View Video" at bounding box center [872, 112] width 22 height 22
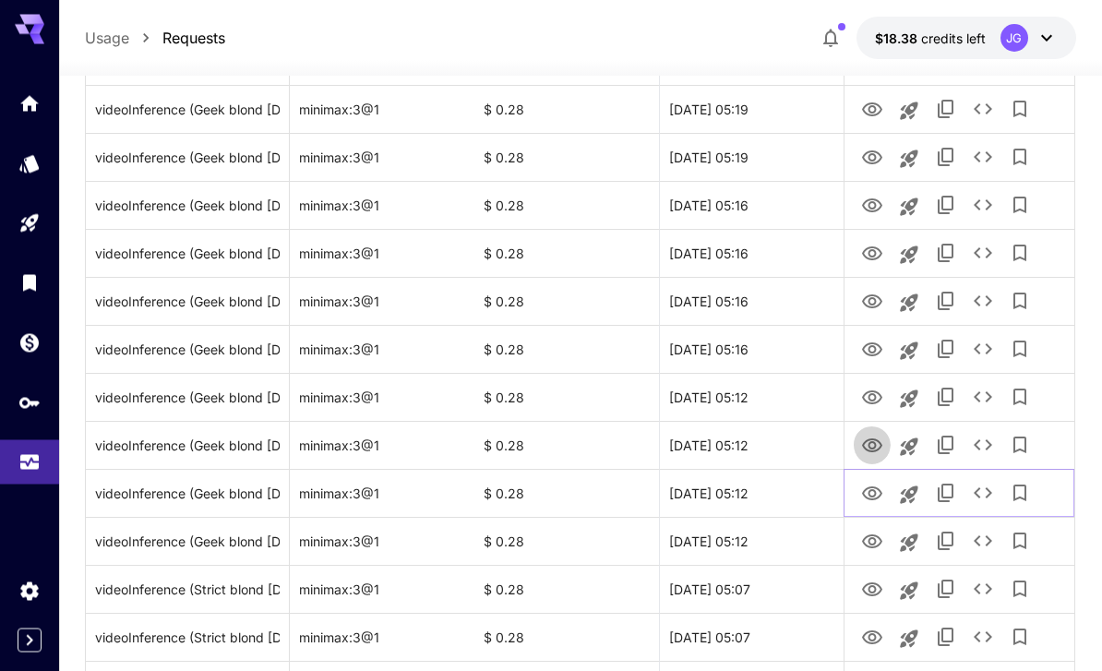
scroll to position [1813, 0]
click at [874, 441] on icon "View Video" at bounding box center [872, 445] width 20 height 14
click at [872, 399] on icon "View Video" at bounding box center [872, 398] width 22 height 22
click at [872, 346] on icon "View Video" at bounding box center [872, 349] width 20 height 14
click at [875, 303] on icon "View Video" at bounding box center [872, 301] width 20 height 14
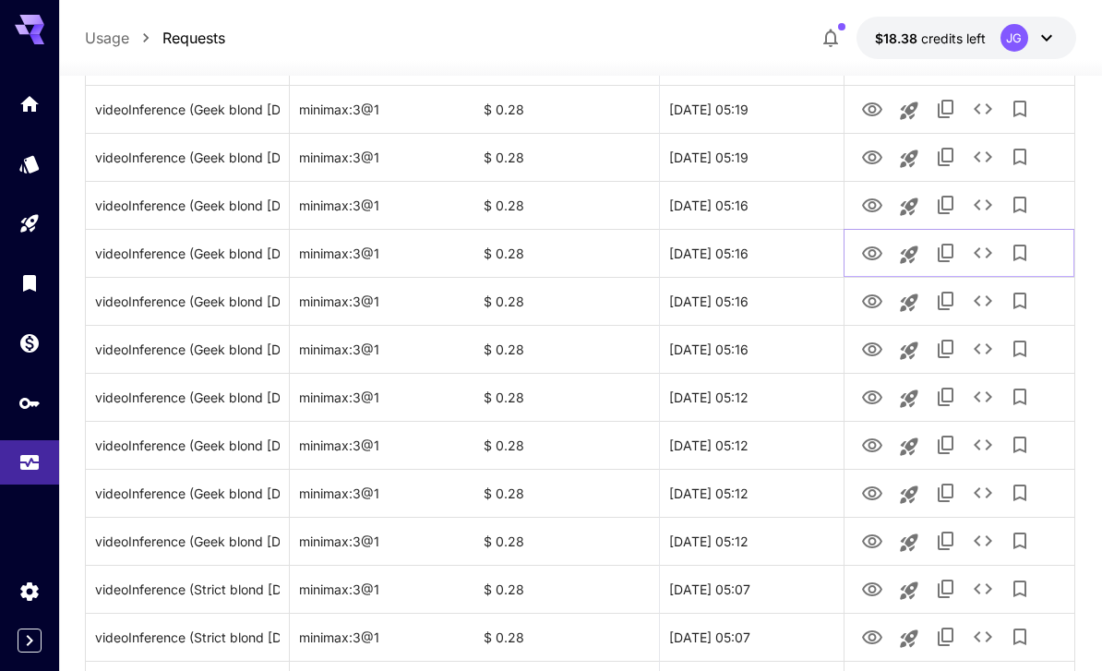
click at [877, 257] on icon "View Video" at bounding box center [872, 253] width 20 height 14
click at [873, 206] on icon "View Video" at bounding box center [872, 206] width 22 height 22
click at [870, 155] on icon "View Video" at bounding box center [872, 158] width 22 height 22
click at [877, 99] on icon "View Video" at bounding box center [872, 110] width 22 height 22
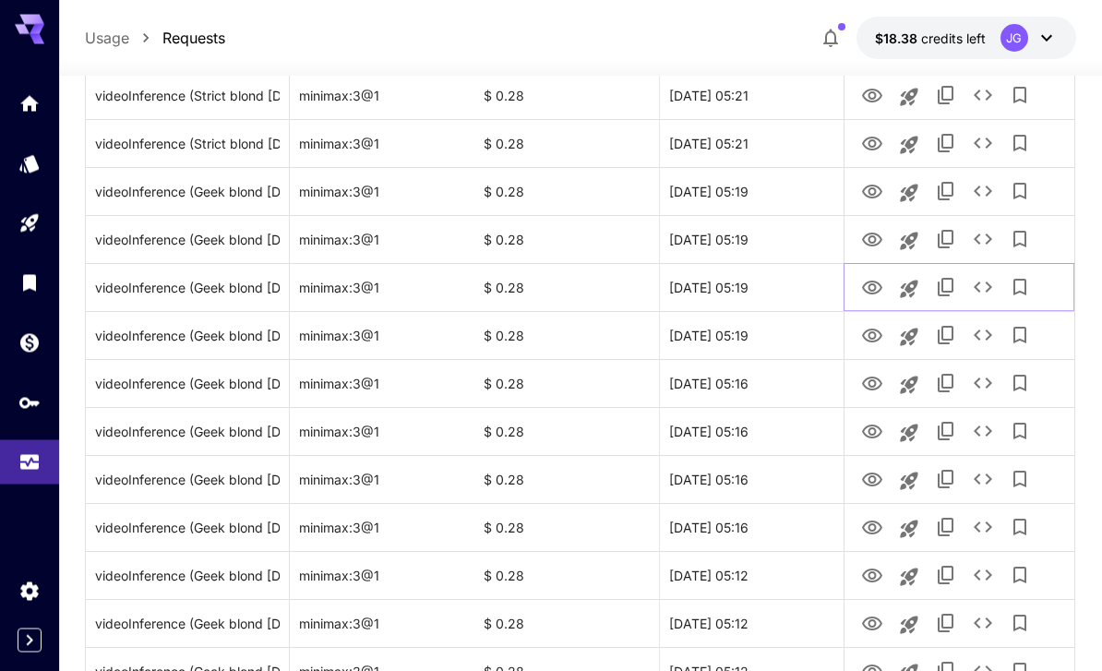
scroll to position [1635, 0]
click at [877, 236] on icon "View Video" at bounding box center [872, 240] width 22 height 22
click at [877, 187] on icon "View Video" at bounding box center [872, 192] width 22 height 22
click at [875, 142] on icon "View Video" at bounding box center [872, 144] width 20 height 14
click at [869, 100] on icon "View Video" at bounding box center [872, 96] width 20 height 14
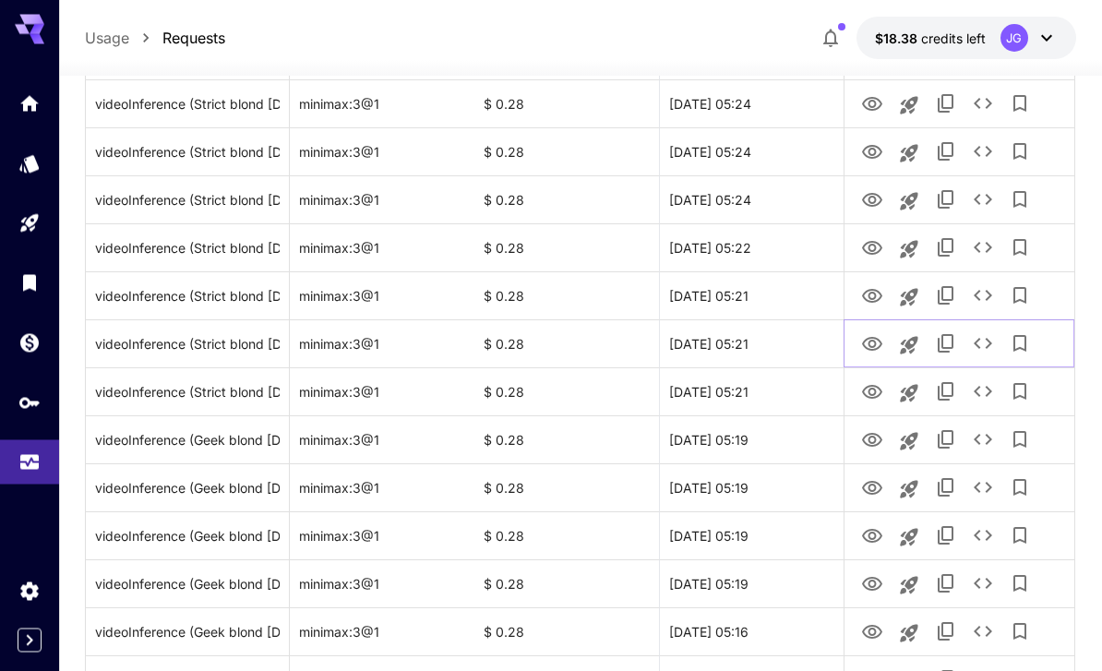
scroll to position [1361, 0]
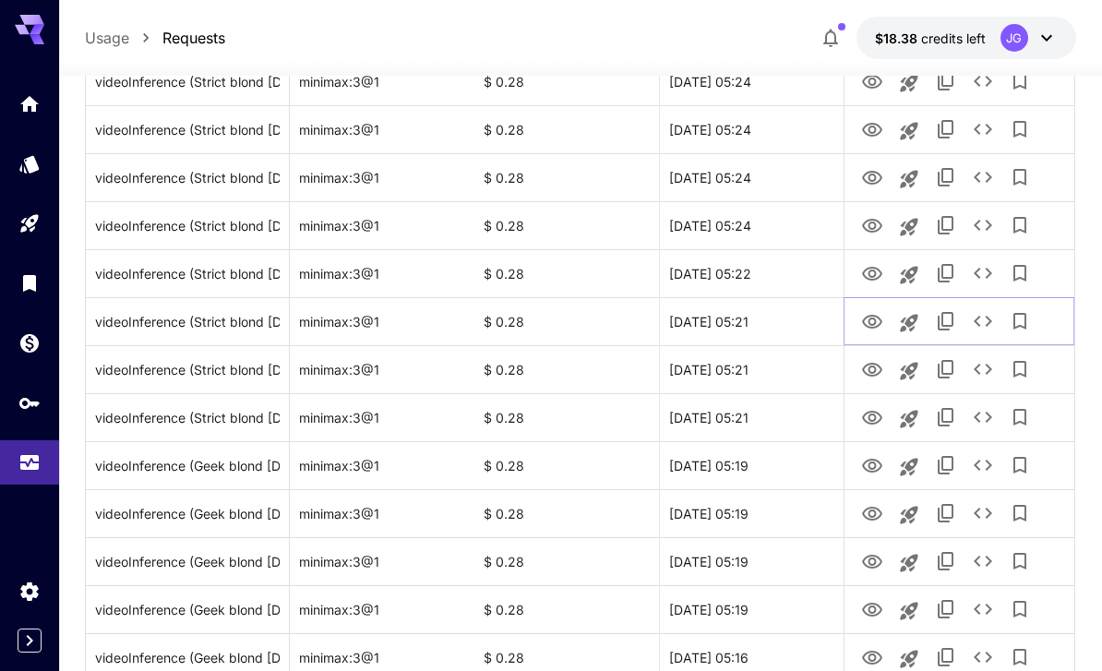
click at [879, 326] on icon "View Video" at bounding box center [872, 322] width 22 height 22
click at [871, 271] on icon "View Video" at bounding box center [872, 274] width 22 height 22
click at [872, 230] on icon "View Video" at bounding box center [872, 226] width 22 height 22
click at [876, 173] on icon "View Video" at bounding box center [872, 178] width 22 height 22
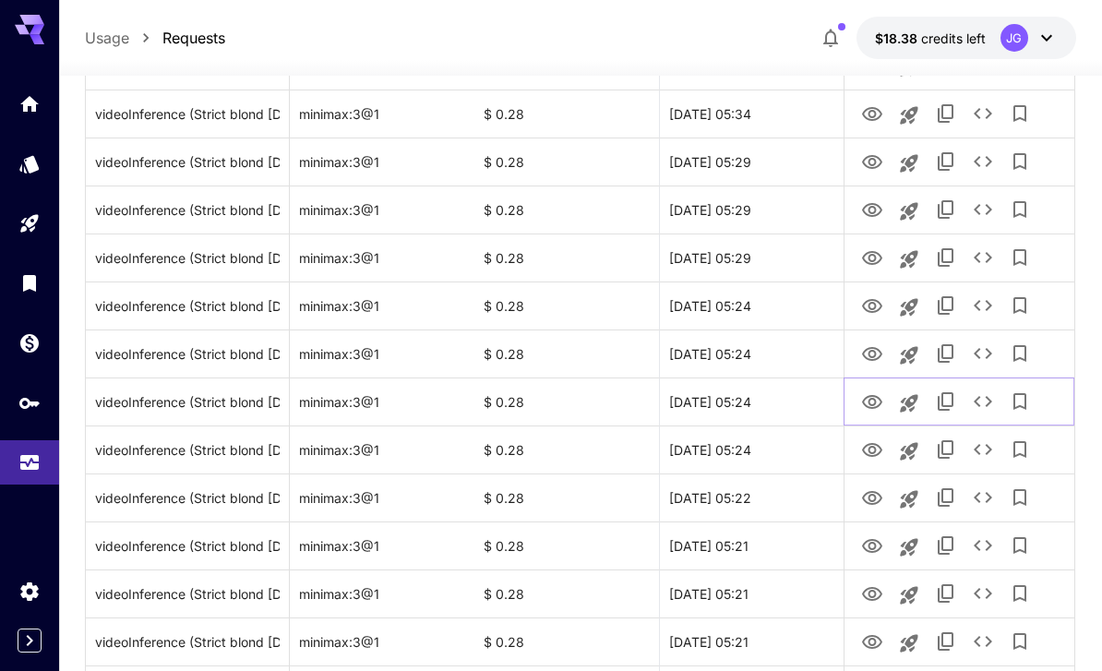
scroll to position [1139, 0]
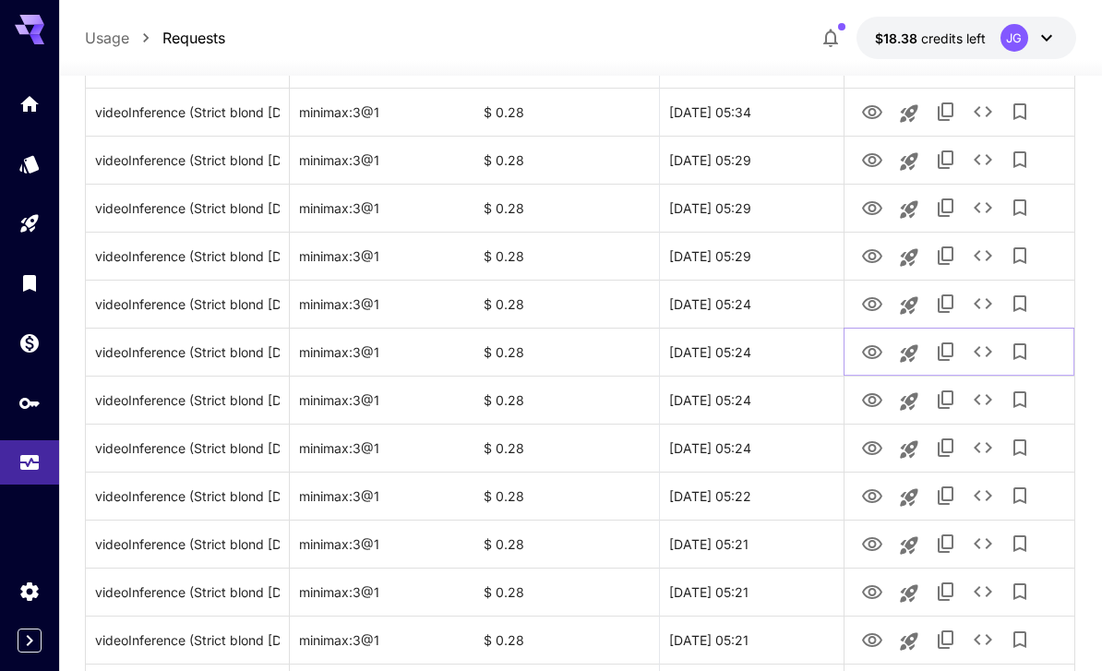
click at [871, 344] on icon "View Video" at bounding box center [872, 352] width 22 height 22
click at [877, 292] on link "View Video" at bounding box center [872, 303] width 22 height 23
click at [880, 260] on icon "View Video" at bounding box center [872, 256] width 22 height 22
click at [880, 206] on icon "View Video" at bounding box center [872, 208] width 20 height 14
click at [875, 160] on icon "View Video" at bounding box center [872, 160] width 20 height 14
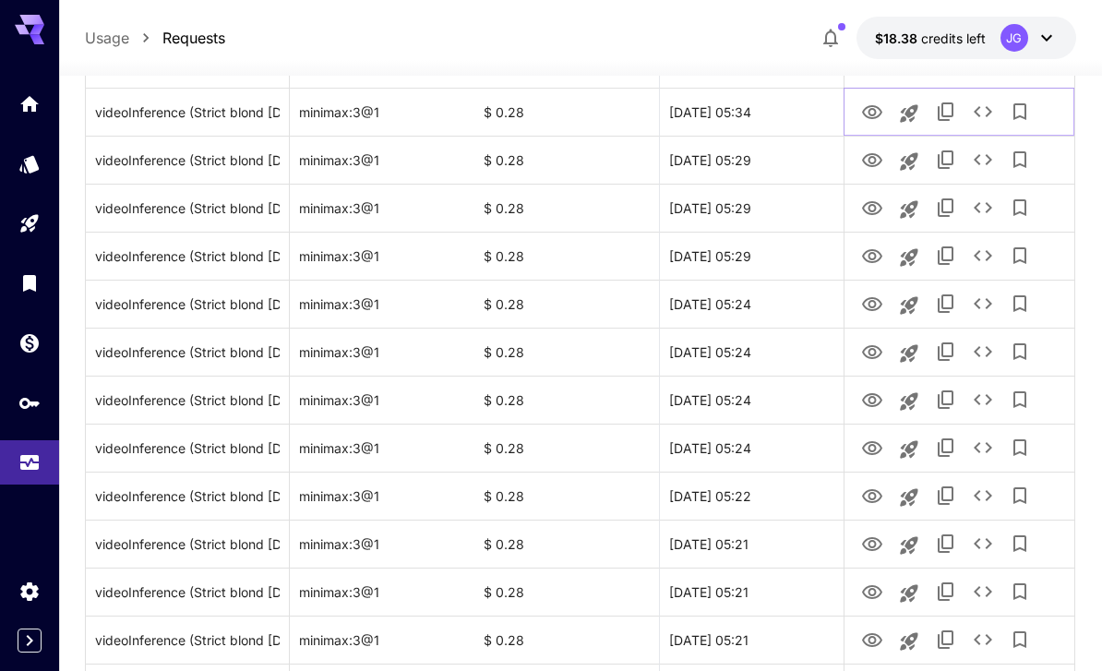
click at [881, 114] on icon "View Video" at bounding box center [872, 112] width 22 height 22
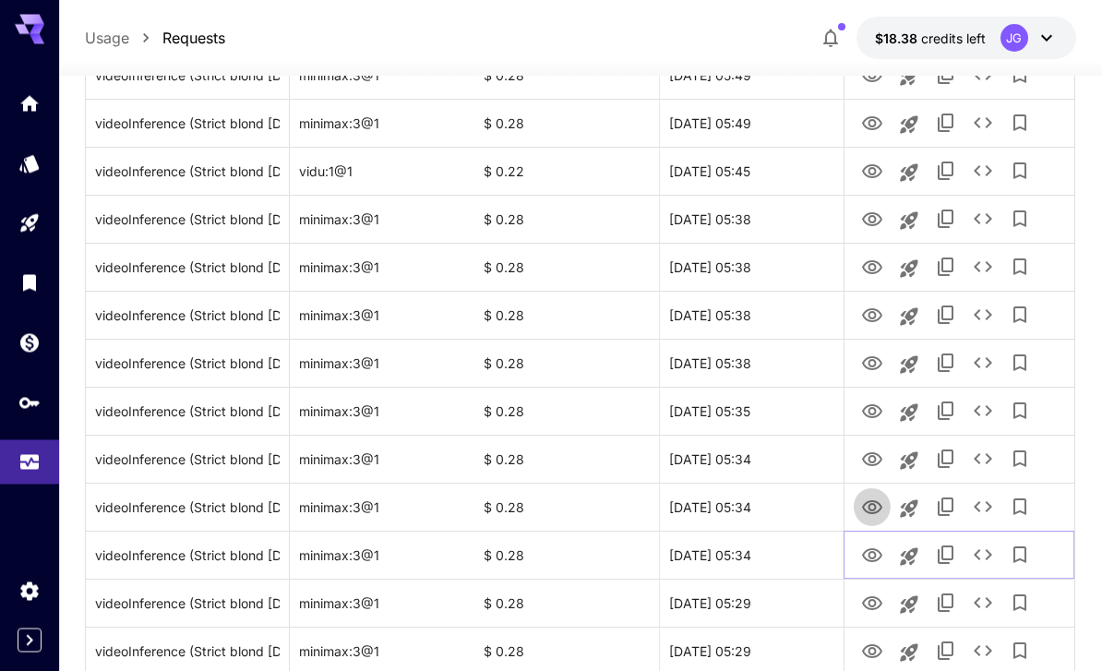
scroll to position [696, 0]
click at [875, 514] on icon "View Video" at bounding box center [872, 507] width 22 height 22
click at [872, 465] on icon "View Video" at bounding box center [872, 459] width 20 height 14
click at [866, 405] on icon "View Video" at bounding box center [872, 411] width 20 height 14
click at [875, 362] on icon "View Video" at bounding box center [872, 363] width 20 height 14
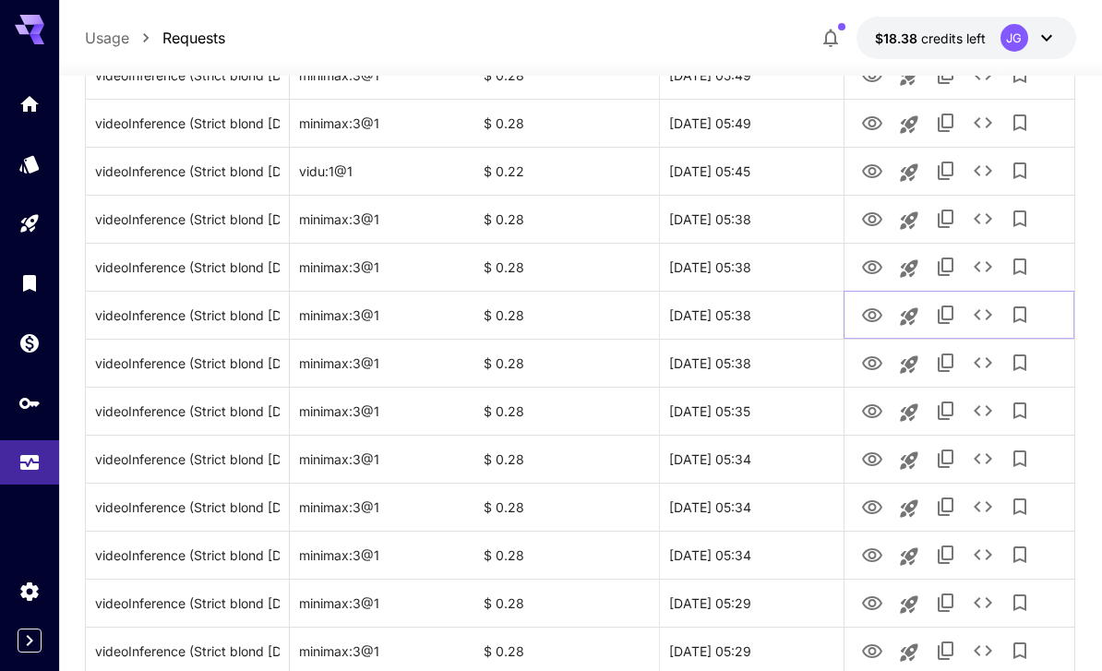
click at [875, 318] on icon "View Video" at bounding box center [872, 315] width 22 height 22
click at [880, 267] on icon "View Video" at bounding box center [872, 267] width 20 height 14
click at [877, 220] on icon "View Video" at bounding box center [872, 220] width 22 height 22
click at [872, 161] on icon "View Video" at bounding box center [872, 172] width 22 height 22
click at [877, 124] on icon "View Video" at bounding box center [872, 124] width 22 height 22
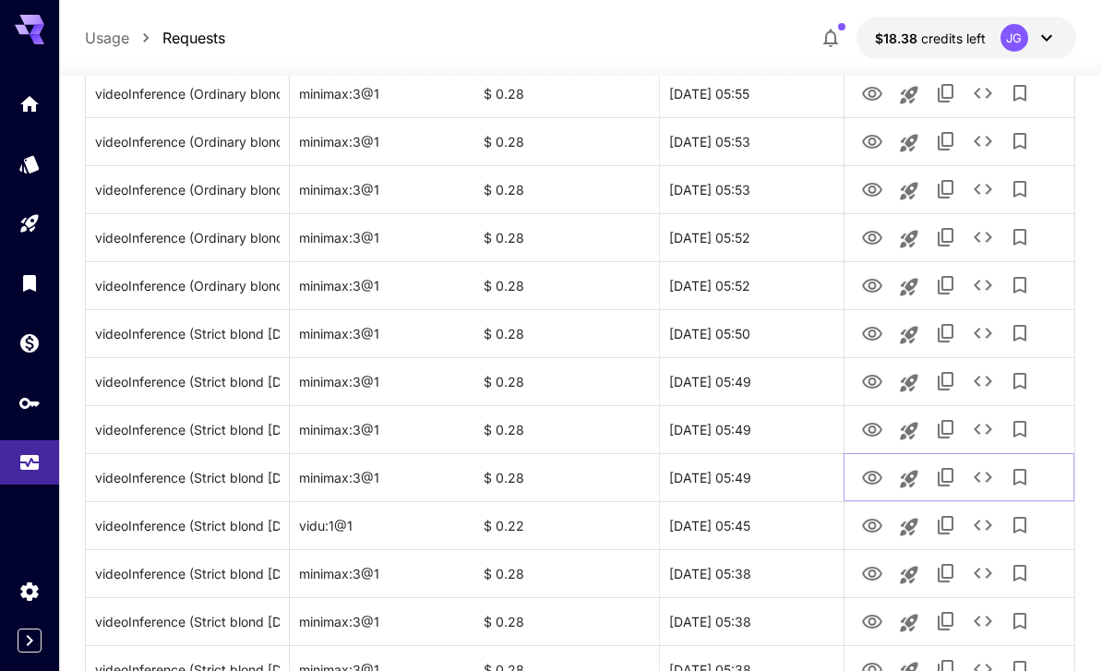
scroll to position [328, 0]
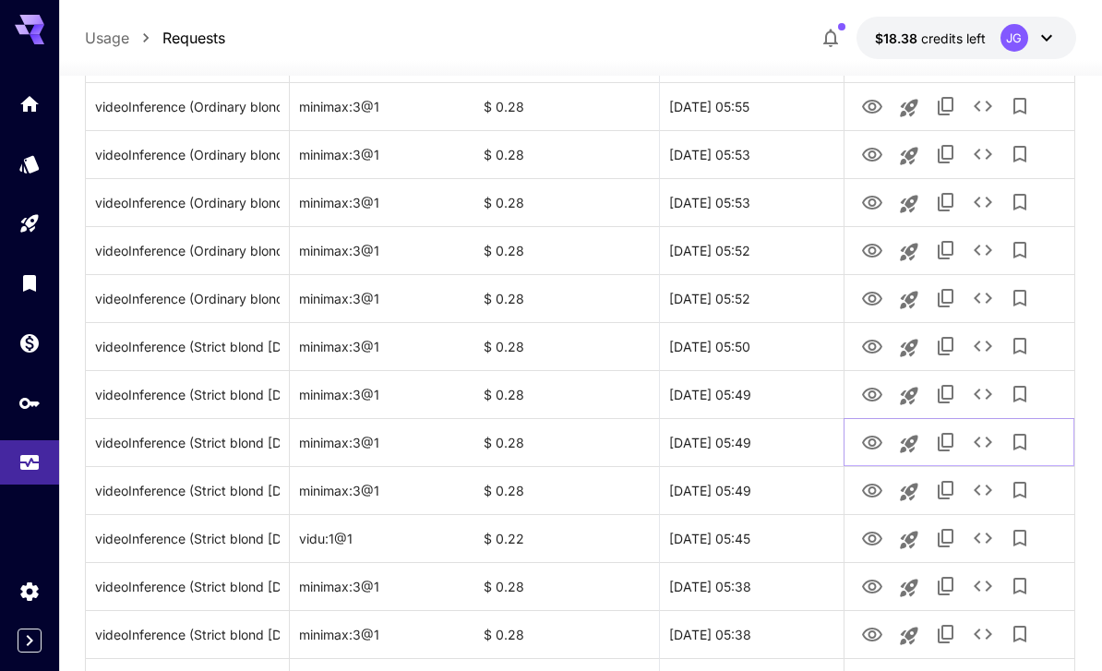
click at [877, 441] on icon "View Video" at bounding box center [872, 443] width 22 height 22
click at [870, 392] on icon "View Video" at bounding box center [872, 395] width 22 height 22
click at [883, 345] on icon "View Video" at bounding box center [872, 347] width 22 height 22
click at [881, 298] on icon "View Video" at bounding box center [872, 299] width 20 height 14
click at [876, 249] on icon "View Video" at bounding box center [872, 251] width 20 height 14
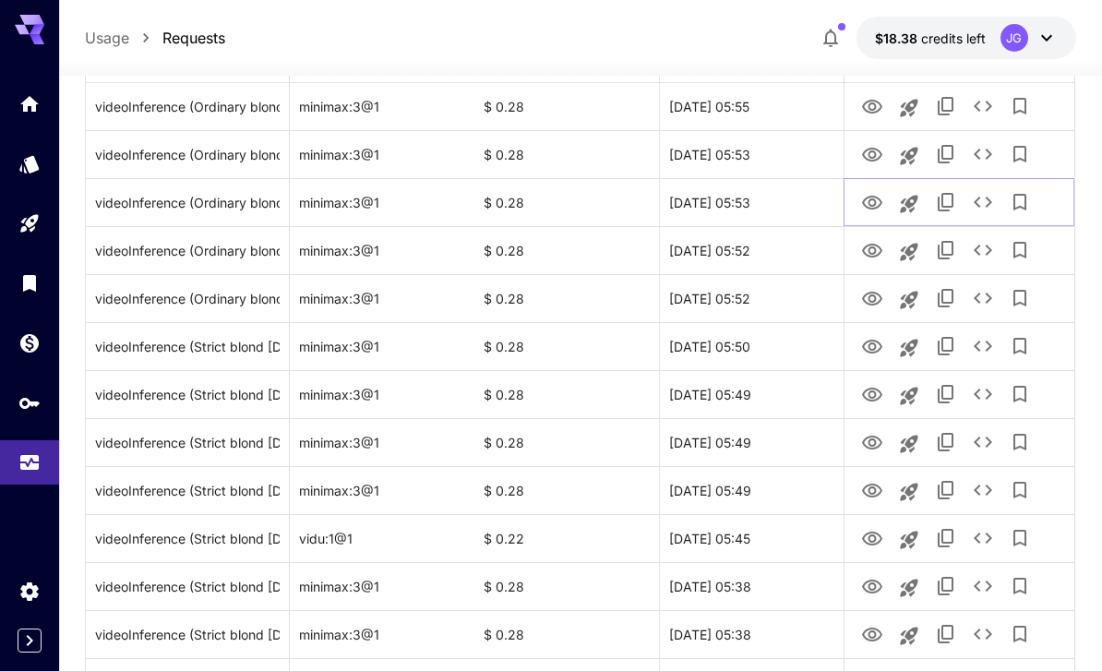
click at [867, 208] on icon "View Video" at bounding box center [872, 203] width 20 height 14
click at [873, 159] on icon "View Video" at bounding box center [872, 155] width 22 height 22
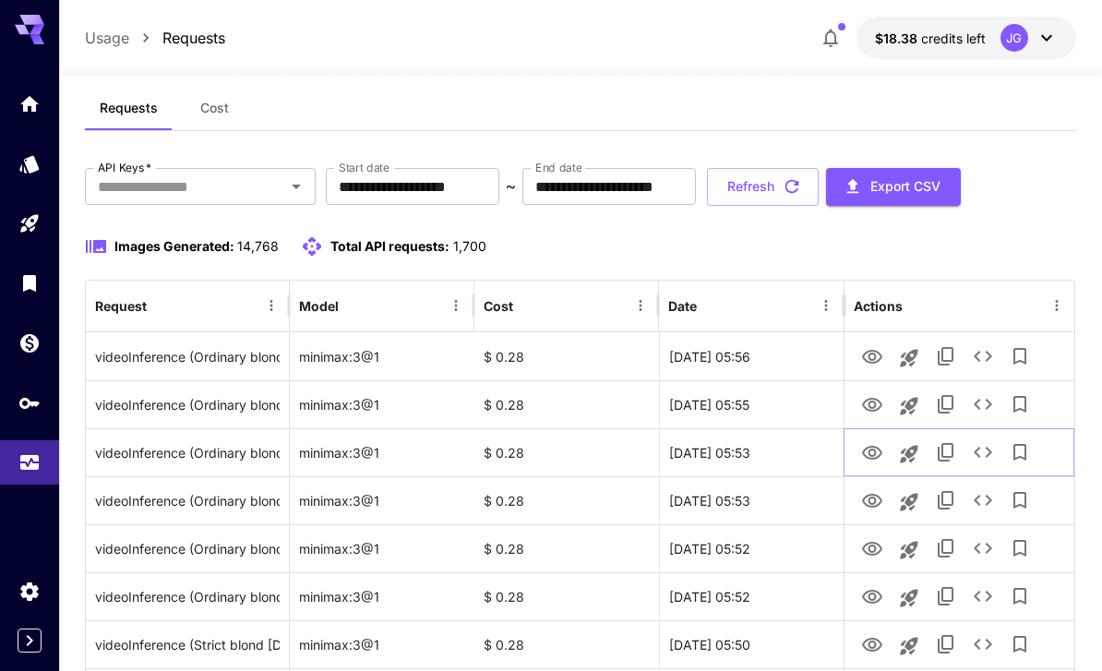
scroll to position [30, 0]
click at [883, 404] on icon "View Video" at bounding box center [872, 406] width 22 height 22
click at [876, 365] on icon "View Video" at bounding box center [872, 358] width 22 height 22
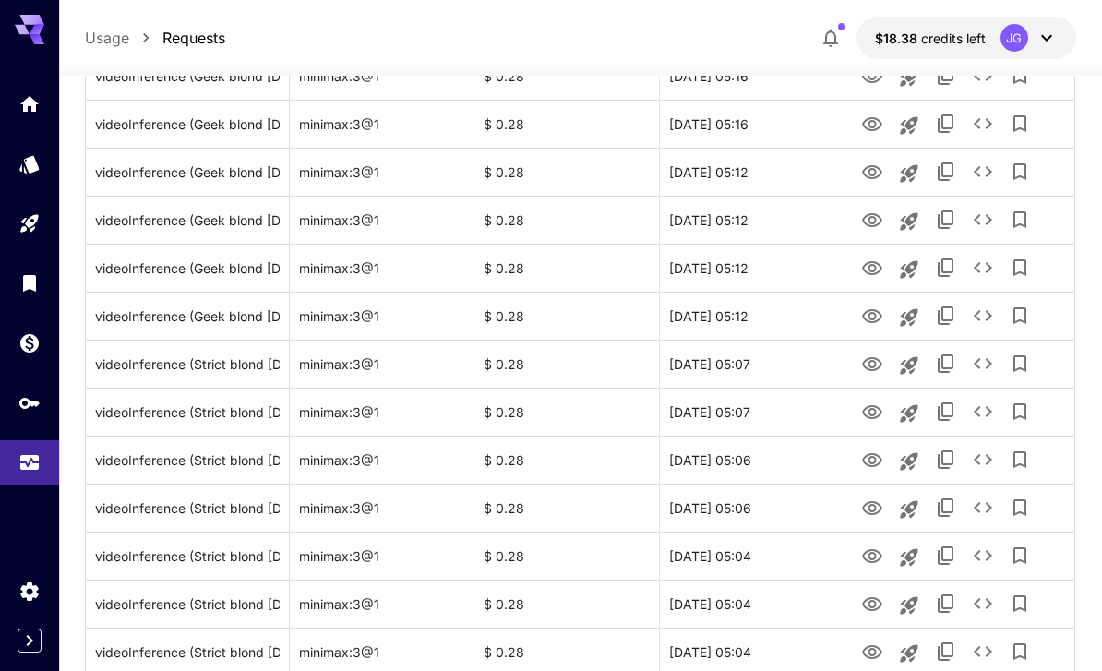
scroll to position [2136, 0]
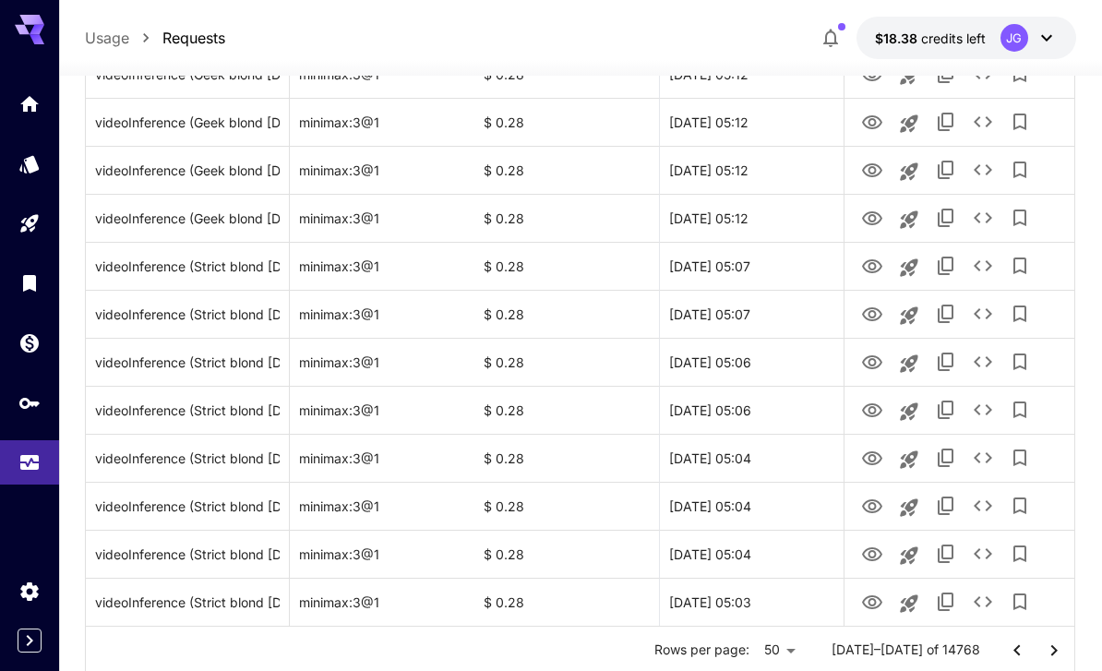
click at [1061, 652] on icon "Go to next page" at bounding box center [1054, 650] width 22 height 22
click at [874, 602] on icon "View Video" at bounding box center [872, 602] width 22 height 22
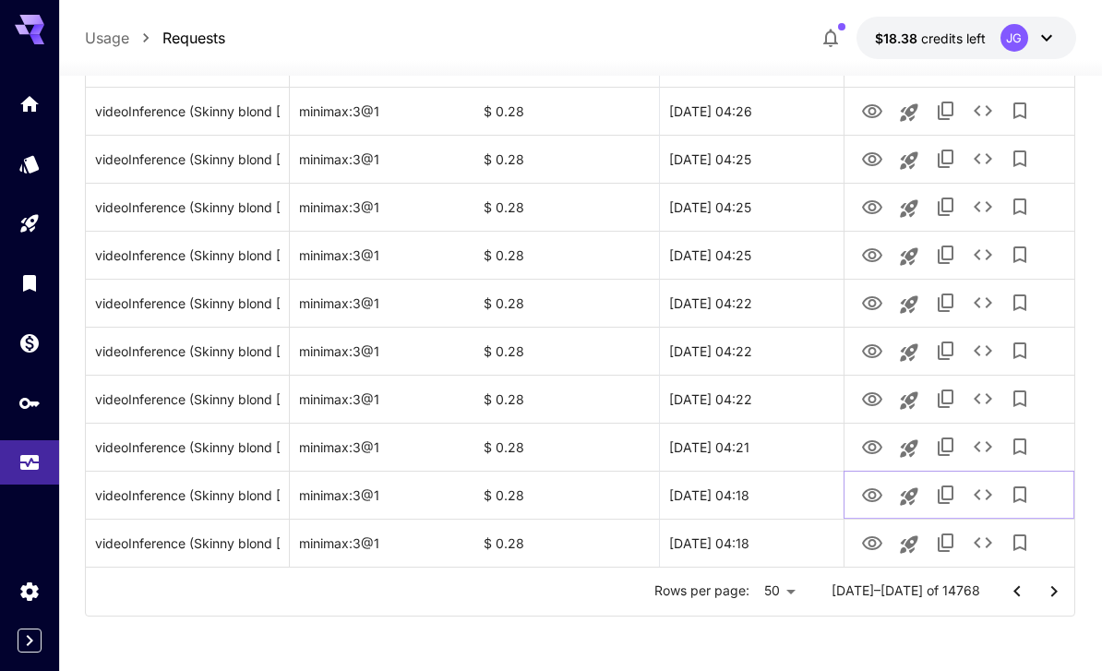
click at [879, 494] on icon "View Video" at bounding box center [872, 495] width 22 height 22
click at [880, 439] on icon "View Video" at bounding box center [872, 447] width 22 height 22
click at [870, 402] on icon "View Video" at bounding box center [872, 399] width 22 height 22
click at [867, 347] on icon "View Video" at bounding box center [872, 351] width 22 height 22
click at [877, 300] on icon "View Video" at bounding box center [872, 303] width 22 height 22
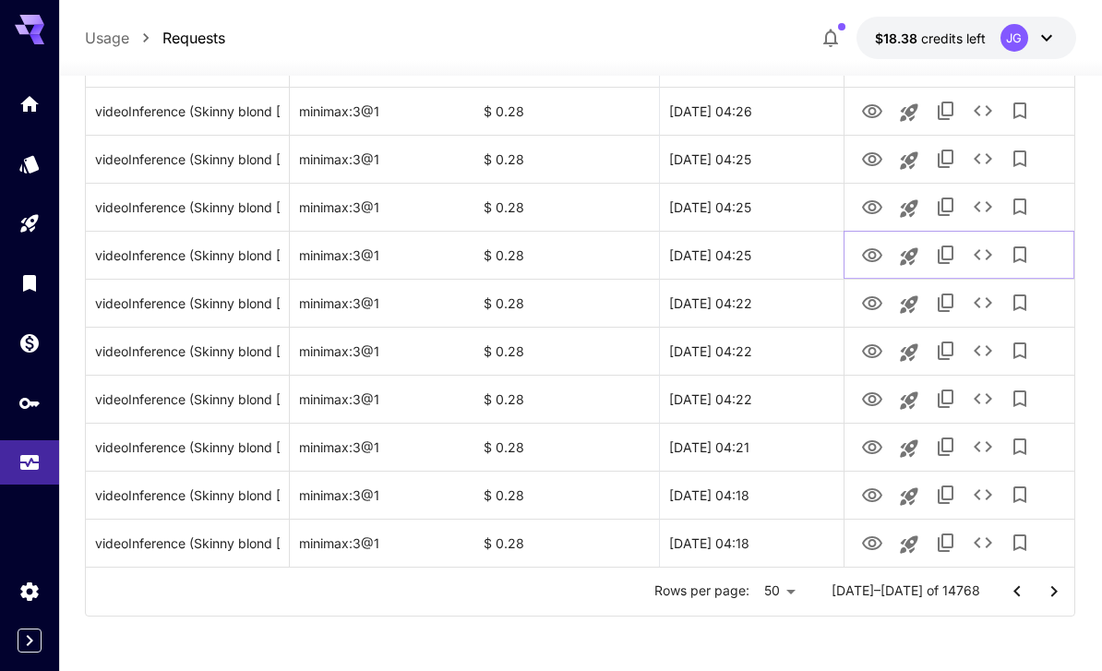
click at [878, 254] on icon "View Video" at bounding box center [872, 256] width 22 height 22
click at [878, 207] on icon "View Video" at bounding box center [872, 208] width 22 height 22
click at [879, 162] on icon "View Video" at bounding box center [872, 160] width 22 height 22
click at [987, 157] on icon "See details" at bounding box center [983, 159] width 22 height 22
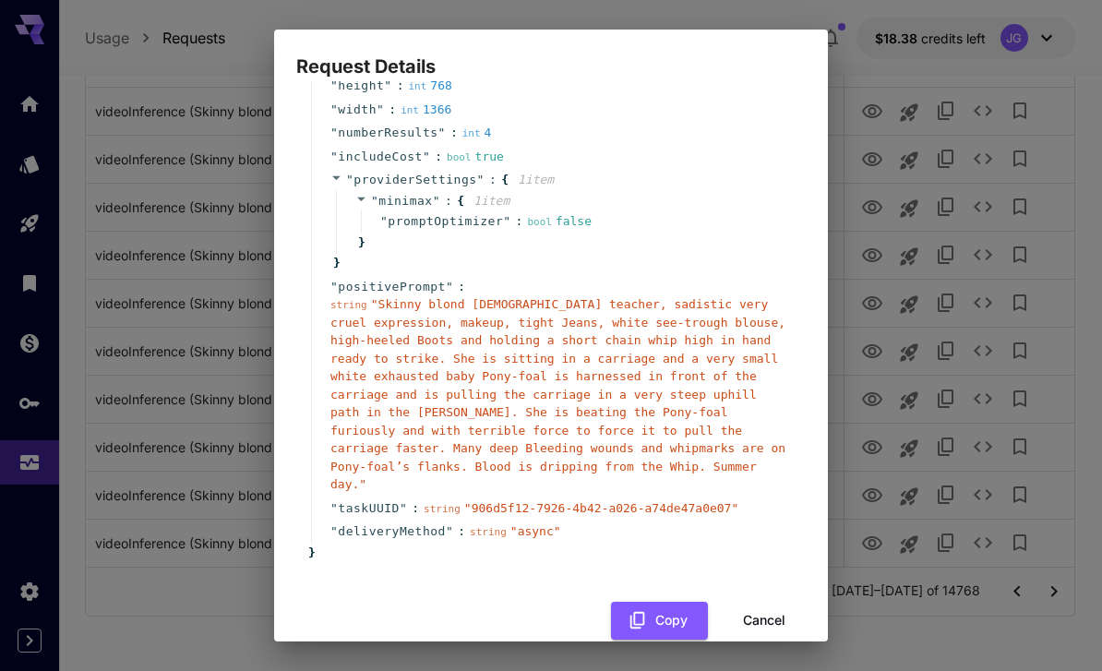
scroll to position [175, 0]
click at [778, 603] on button "Cancel" at bounding box center [763, 622] width 83 height 38
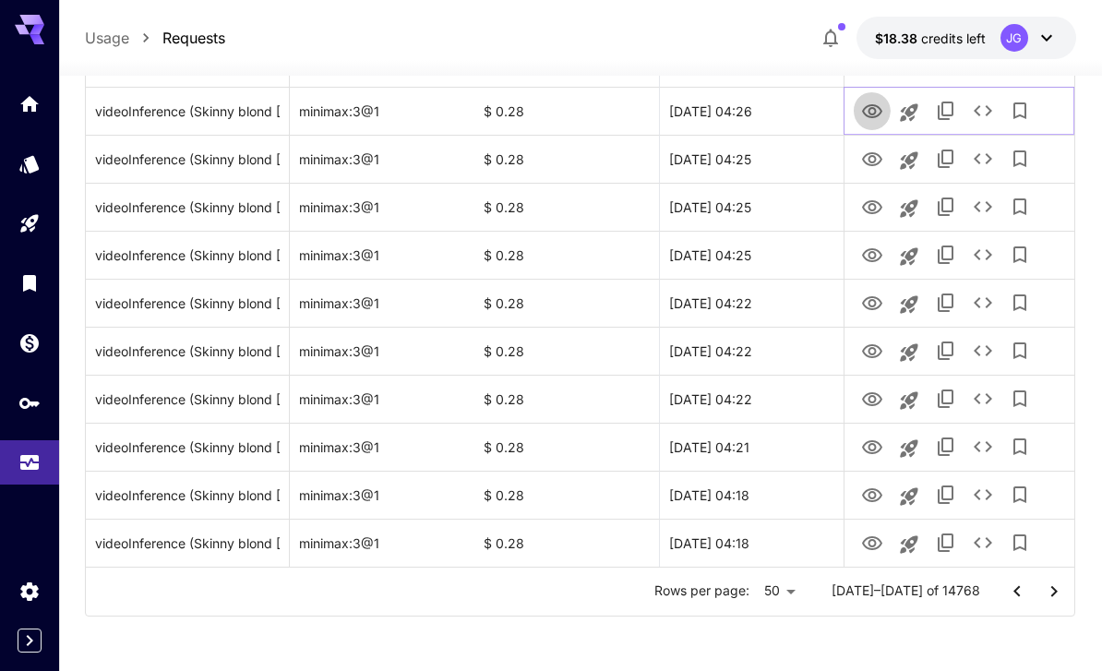
click at [879, 107] on icon "View Video" at bounding box center [872, 111] width 20 height 14
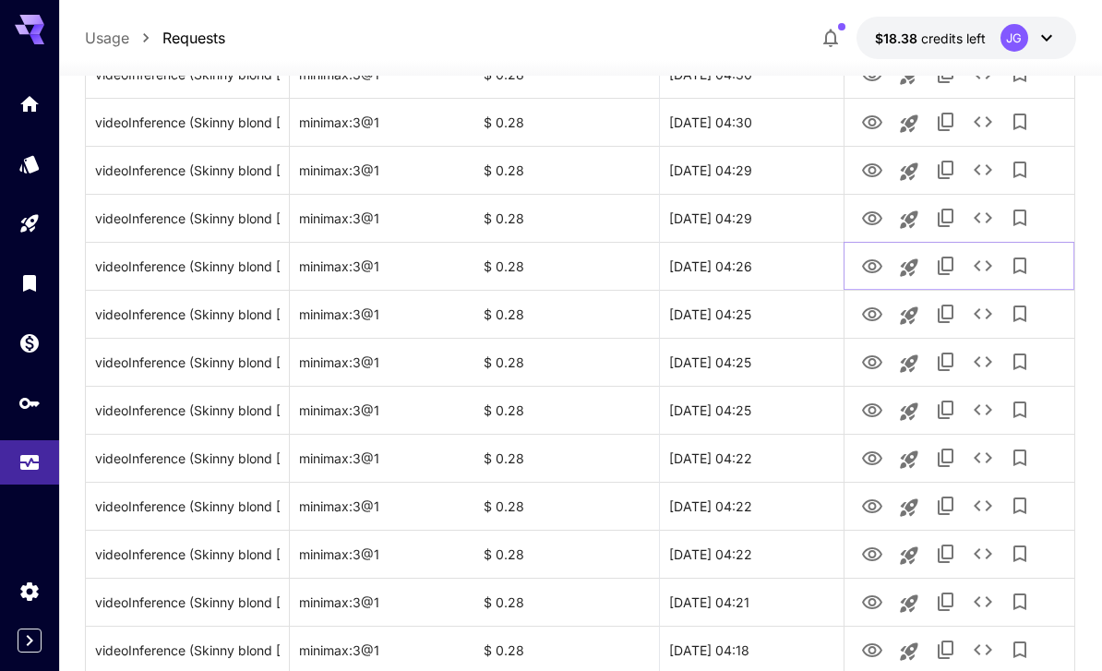
scroll to position [2043, 0]
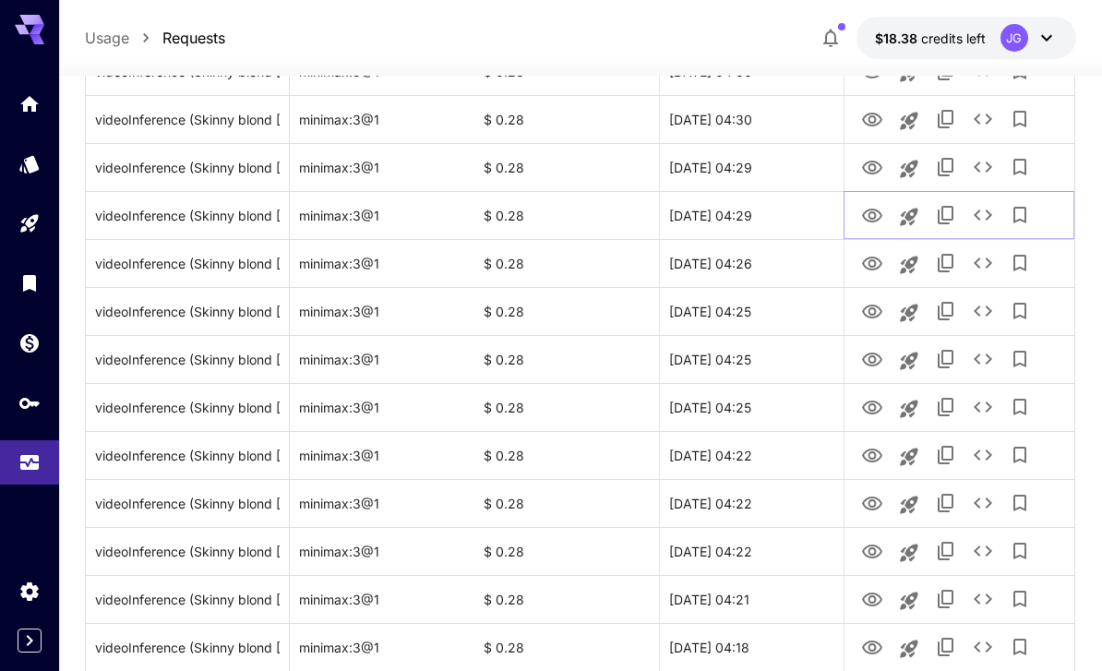
click at [880, 210] on icon "View Video" at bounding box center [872, 216] width 22 height 22
click at [875, 174] on icon "View Video" at bounding box center [872, 168] width 22 height 22
click at [878, 120] on icon "View Video" at bounding box center [872, 120] width 22 height 22
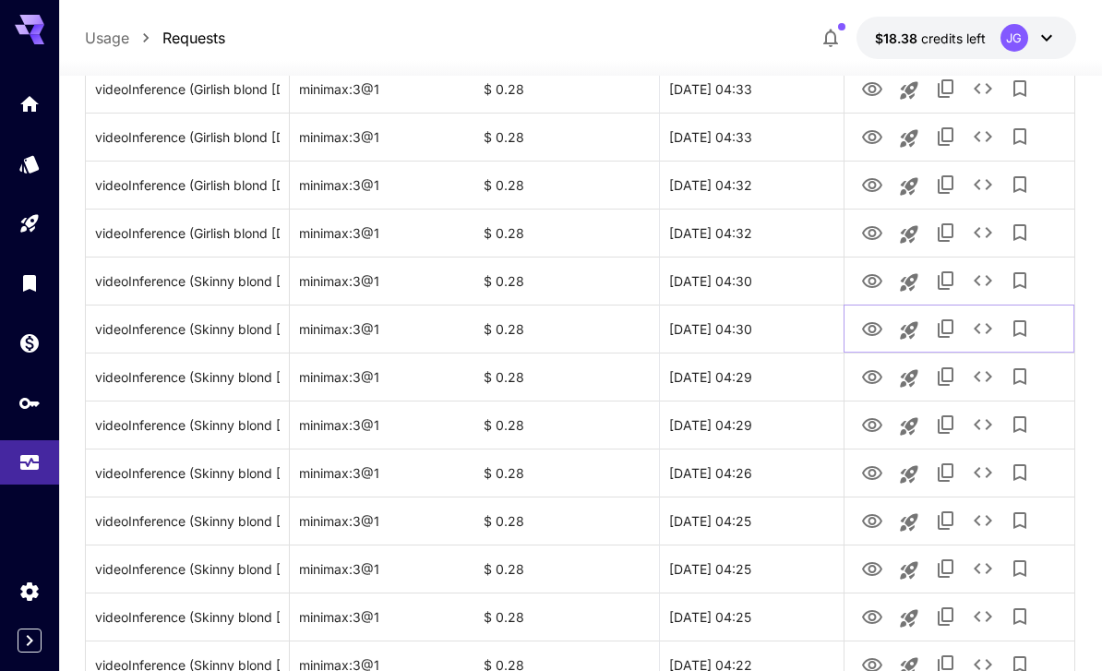
scroll to position [1824, 0]
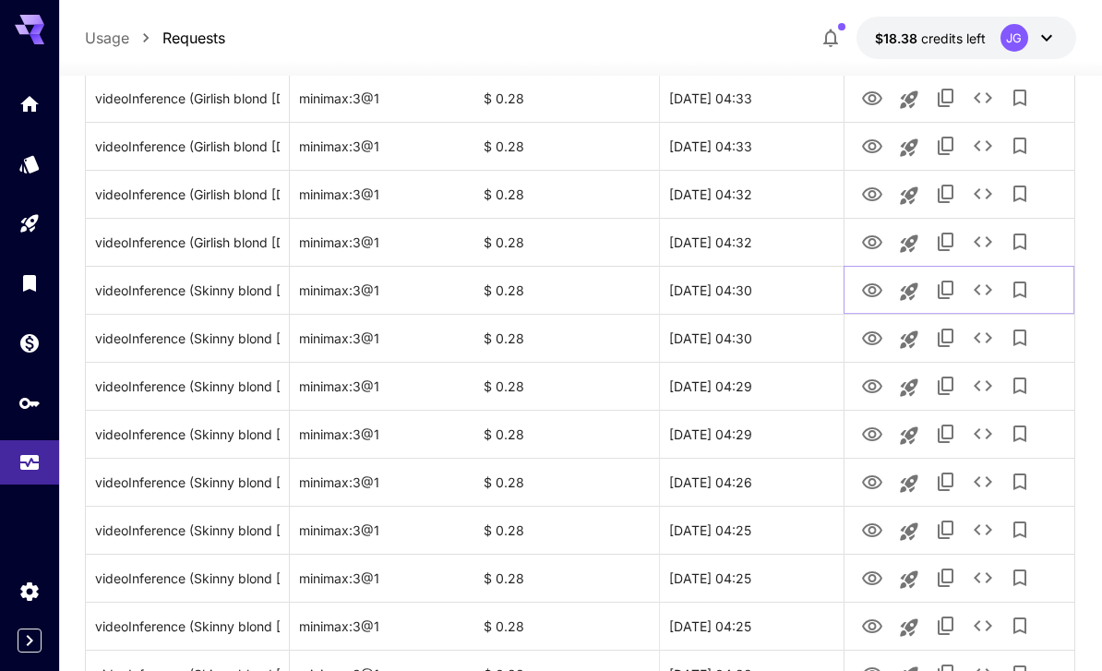
click at [875, 287] on icon "View Video" at bounding box center [872, 290] width 20 height 14
click at [879, 242] on icon "View Video" at bounding box center [872, 243] width 22 height 22
click at [995, 244] on button "See details" at bounding box center [982, 241] width 37 height 37
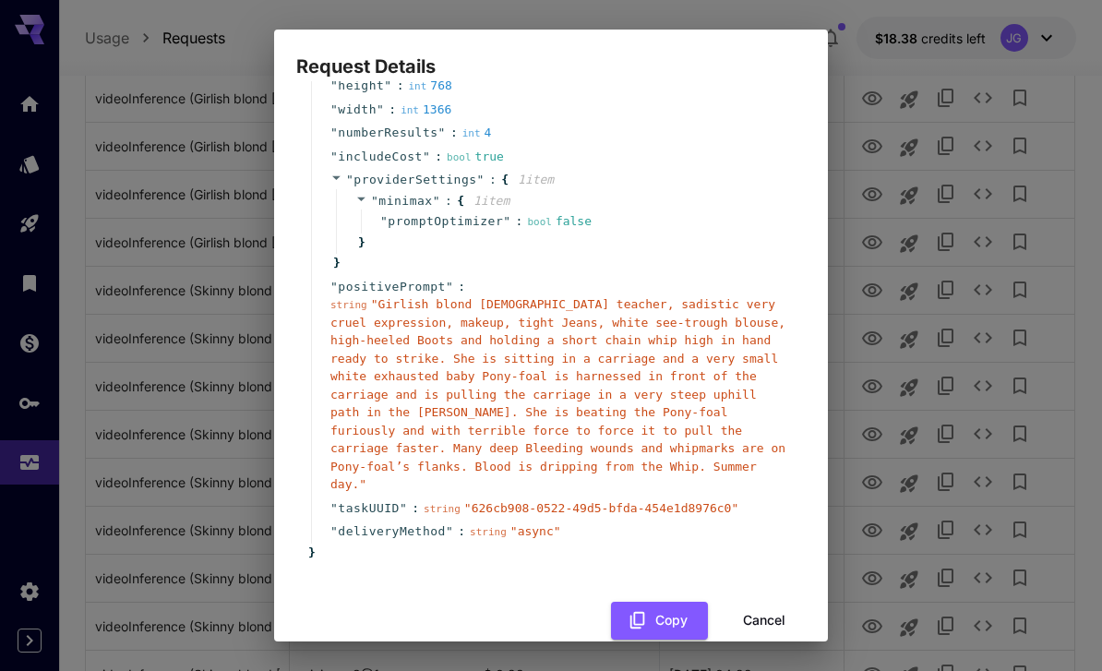
scroll to position [175, 0]
click at [778, 603] on button "Cancel" at bounding box center [763, 622] width 83 height 38
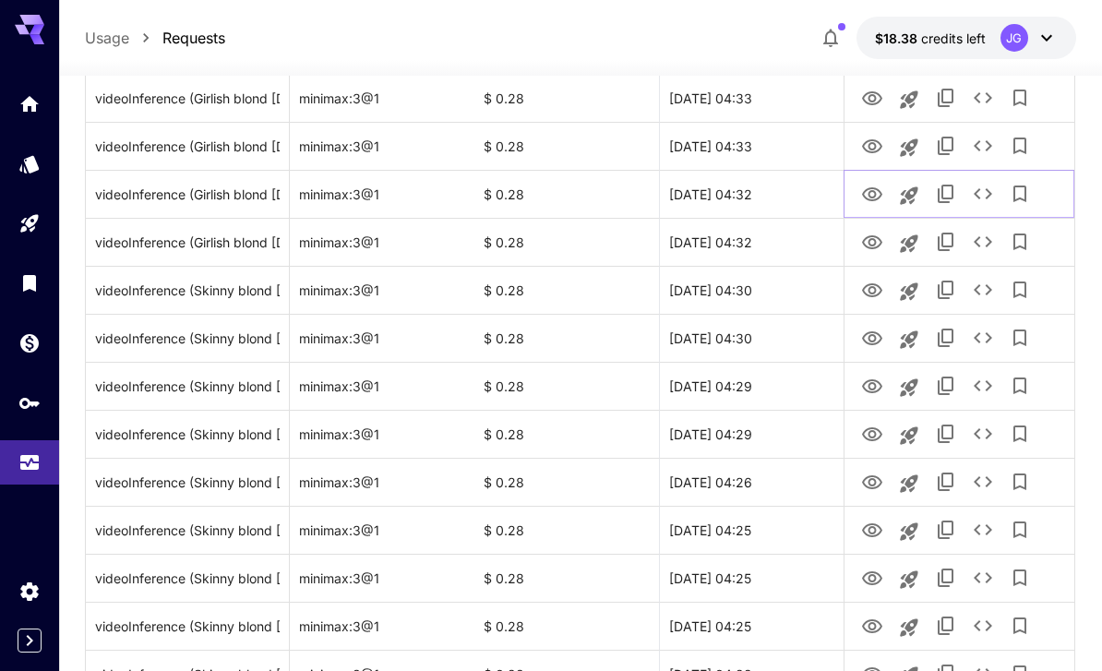
click at [880, 190] on icon "View Video" at bounding box center [872, 195] width 22 height 22
click at [877, 145] on icon "View Video" at bounding box center [872, 147] width 22 height 22
click at [877, 101] on icon "View Video" at bounding box center [872, 98] width 20 height 14
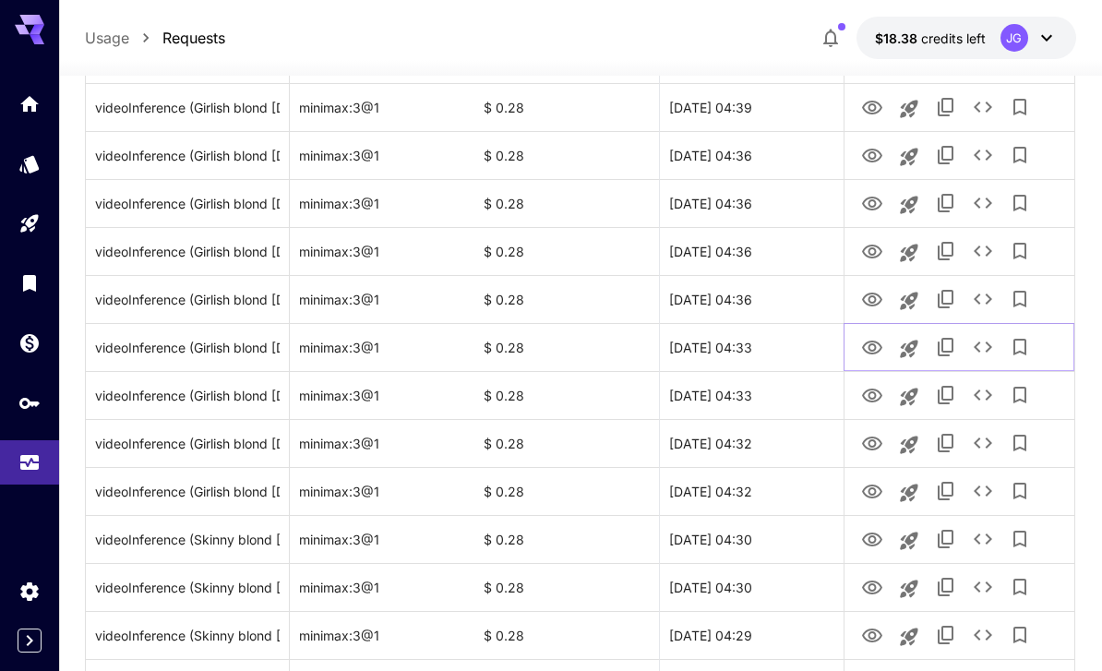
scroll to position [1568, 0]
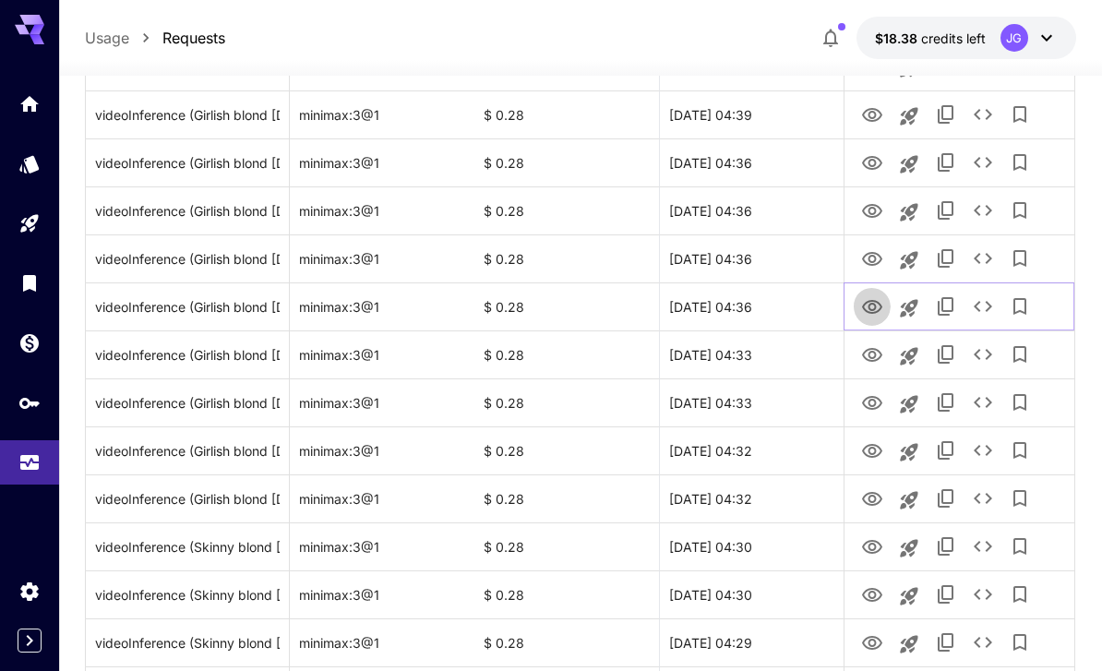
click at [869, 310] on icon "View Video" at bounding box center [872, 307] width 22 height 22
click at [879, 257] on icon "View Video" at bounding box center [872, 259] width 22 height 22
click at [881, 209] on icon "View Video" at bounding box center [872, 211] width 20 height 14
click at [881, 164] on icon "View Video" at bounding box center [872, 163] width 22 height 22
click at [871, 116] on icon "View Video" at bounding box center [872, 115] width 22 height 22
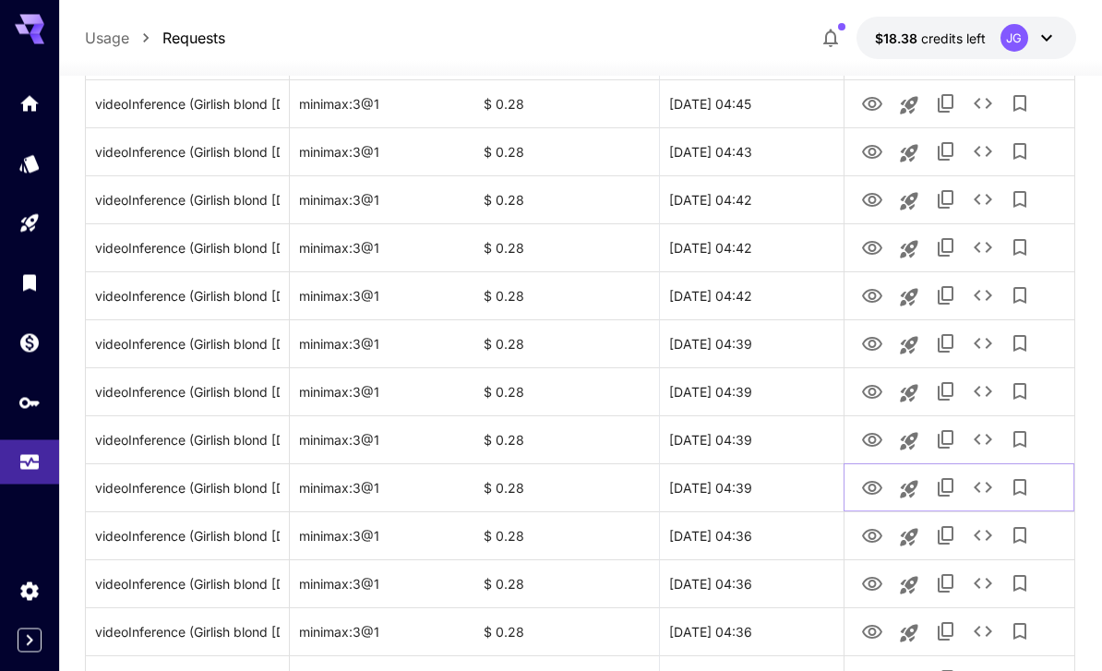
scroll to position [1190, 0]
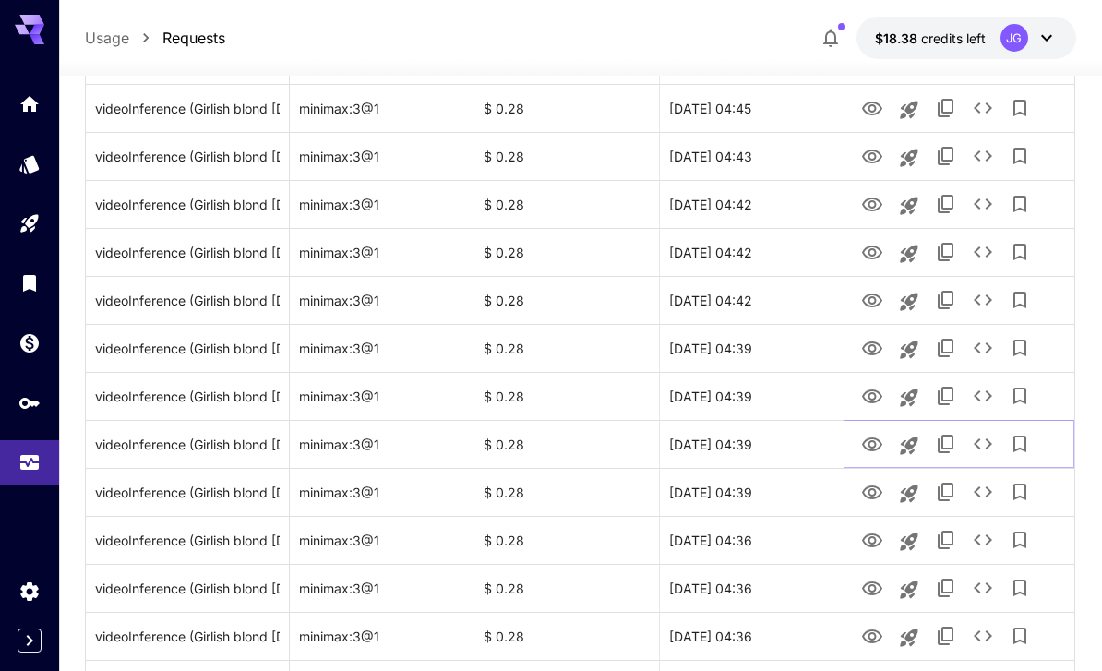
click at [876, 439] on icon "View Video" at bounding box center [872, 444] width 20 height 14
click at [877, 395] on icon "View Video" at bounding box center [872, 397] width 22 height 22
click at [873, 348] on icon "View Video" at bounding box center [872, 349] width 22 height 22
click at [877, 302] on icon "View Video" at bounding box center [872, 301] width 22 height 22
click at [875, 250] on icon "View Video" at bounding box center [872, 252] width 20 height 14
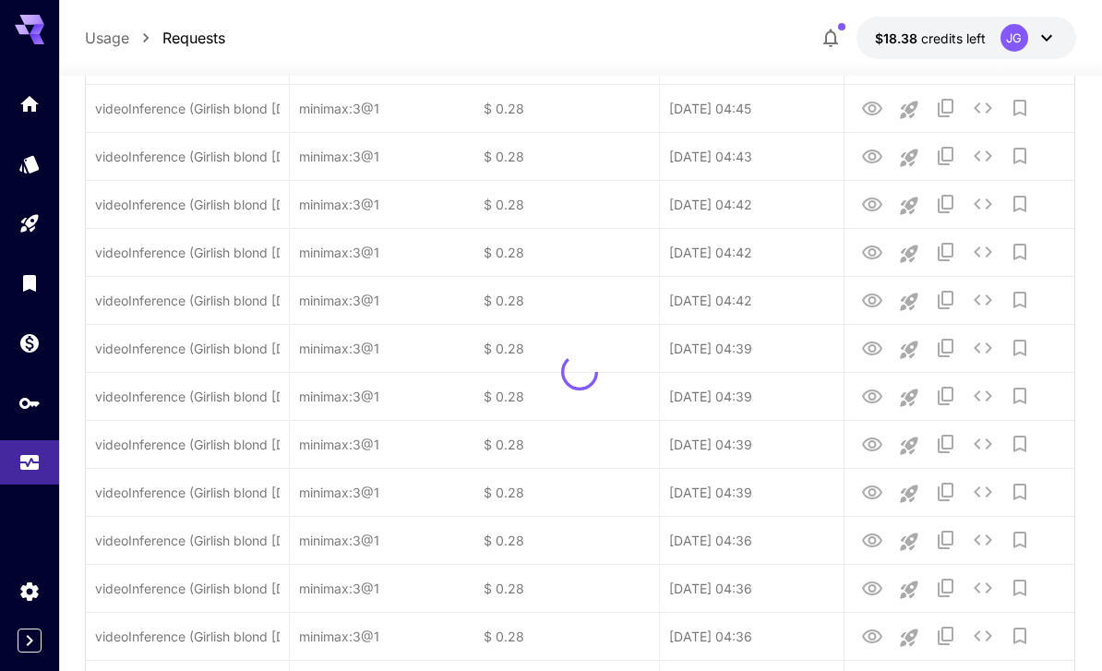
click at [872, 208] on div at bounding box center [579, 371] width 987 height 2399
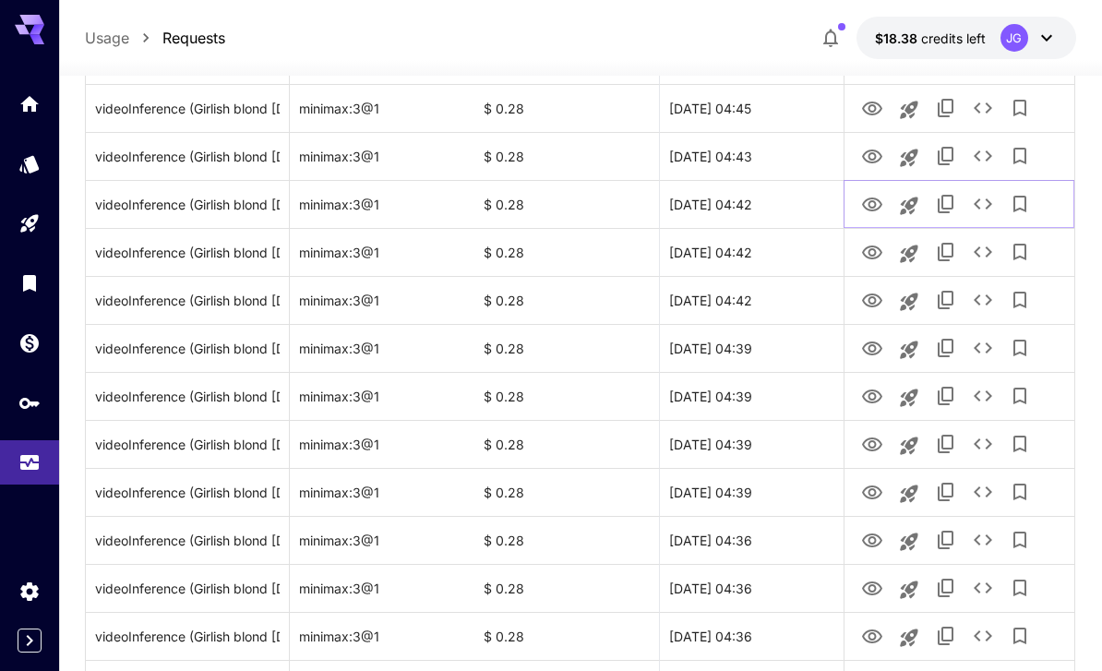
click at [879, 204] on icon "View Video" at bounding box center [872, 205] width 22 height 22
click at [879, 151] on icon "View Video" at bounding box center [872, 157] width 22 height 22
click at [872, 109] on icon "View Video" at bounding box center [872, 109] width 22 height 22
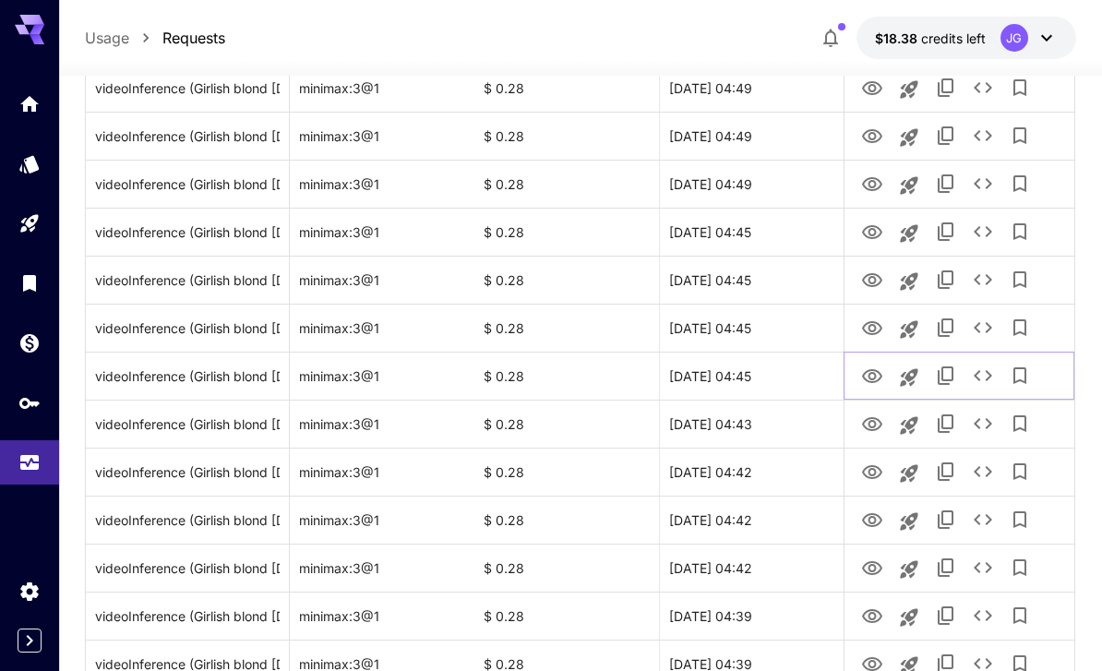
scroll to position [913, 0]
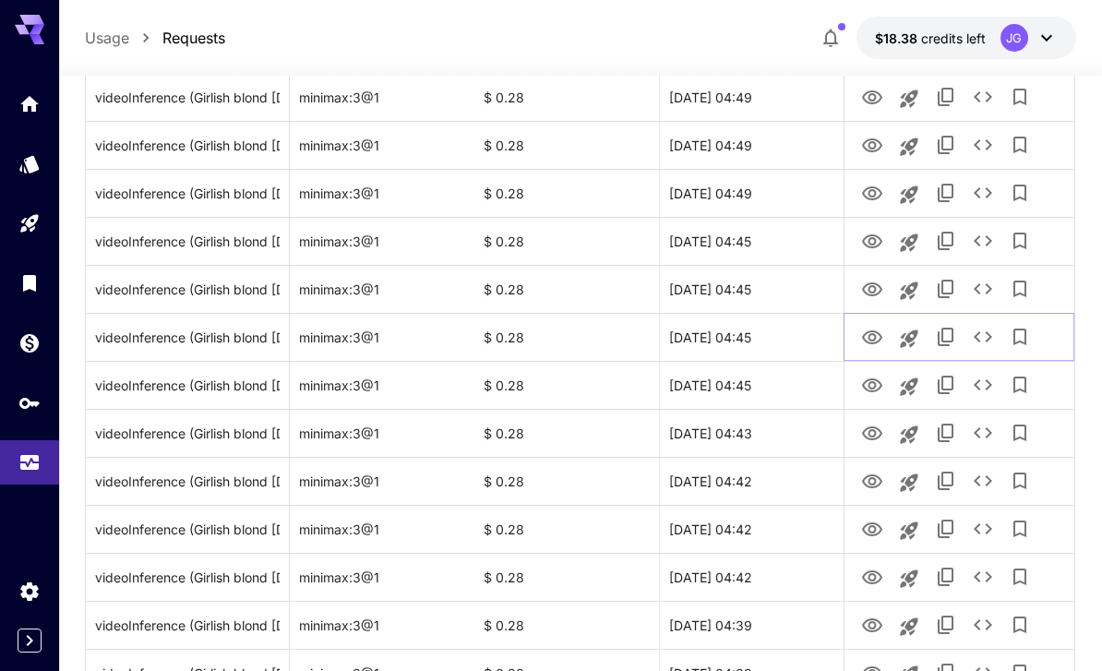
click at [871, 334] on icon "View Video" at bounding box center [872, 337] width 20 height 14
click at [870, 281] on icon "View Video" at bounding box center [872, 290] width 22 height 22
click at [876, 243] on icon "View Video" at bounding box center [872, 242] width 22 height 22
click at [873, 193] on icon "View Video" at bounding box center [872, 194] width 22 height 22
click at [871, 147] on icon "View Video" at bounding box center [872, 146] width 22 height 22
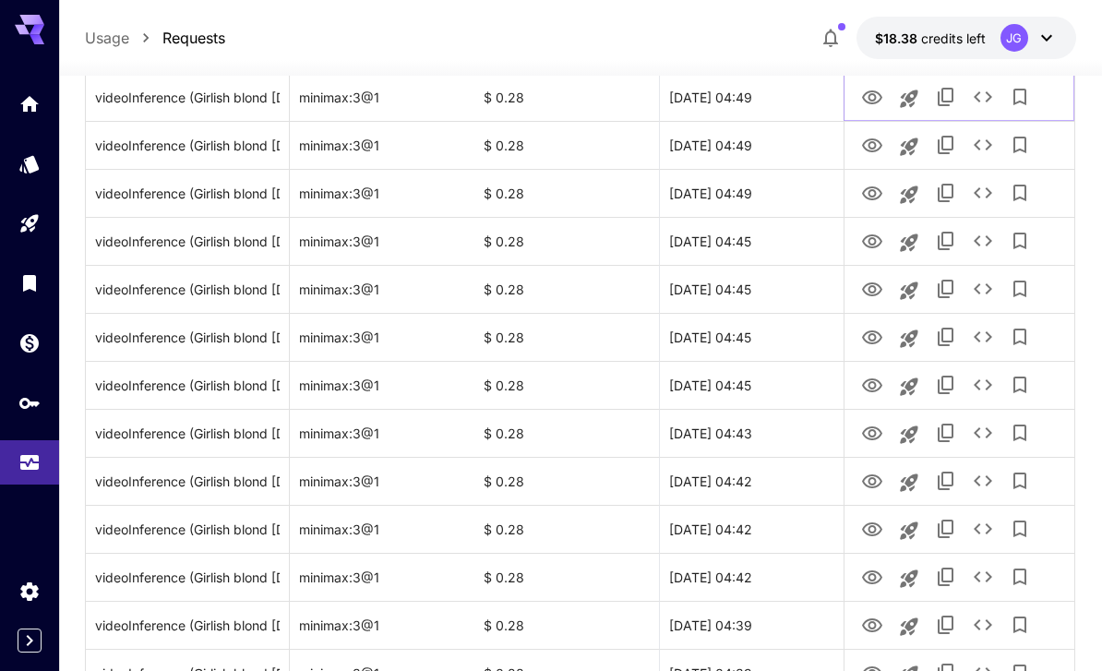
click at [876, 102] on icon "View Video" at bounding box center [872, 97] width 20 height 14
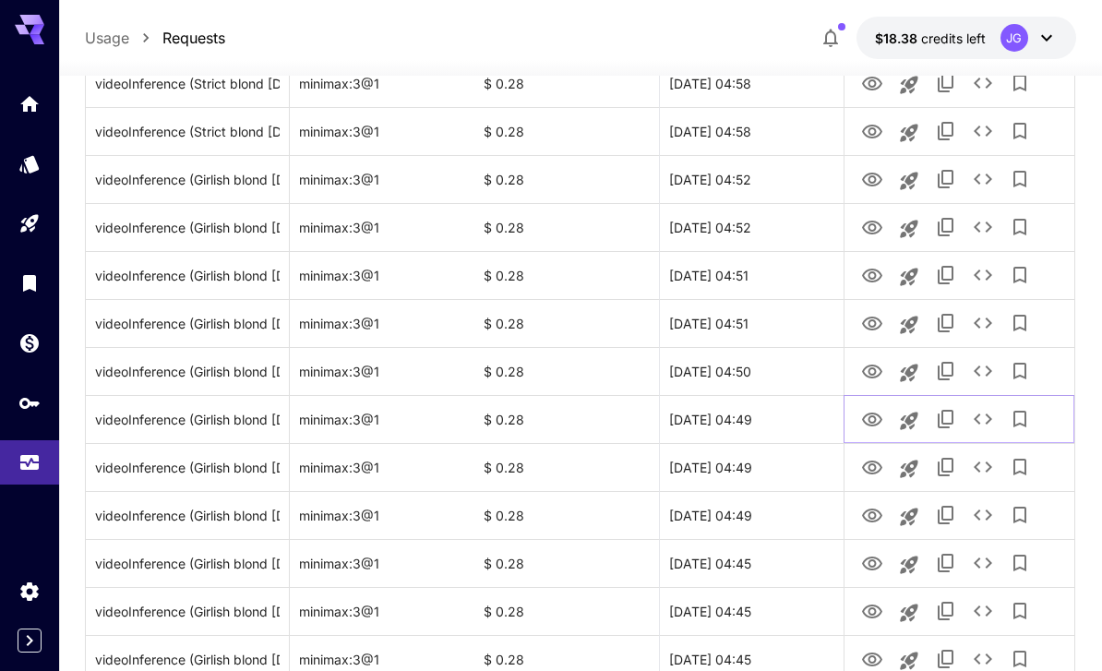
scroll to position [592, 0]
click at [878, 372] on icon "View Video" at bounding box center [872, 371] width 20 height 14
click at [872, 316] on icon "View Video" at bounding box center [872, 323] width 20 height 14
click at [870, 272] on icon "View Video" at bounding box center [872, 275] width 22 height 22
click at [876, 222] on icon "View Video" at bounding box center [872, 227] width 22 height 22
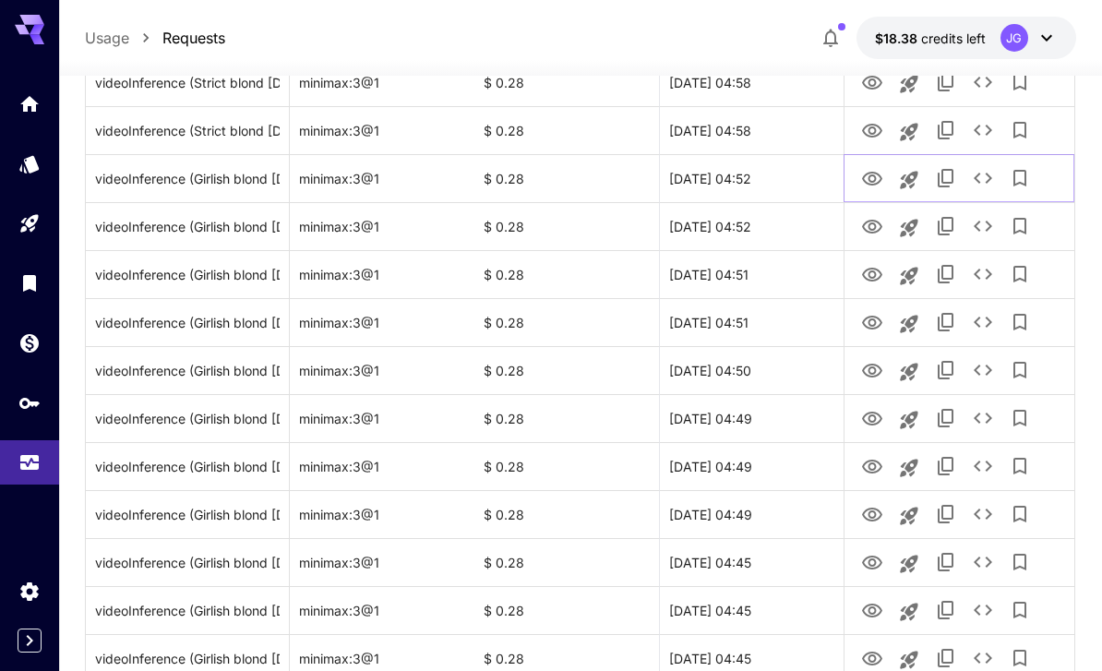
click at [874, 181] on icon "View Video" at bounding box center [872, 179] width 20 height 14
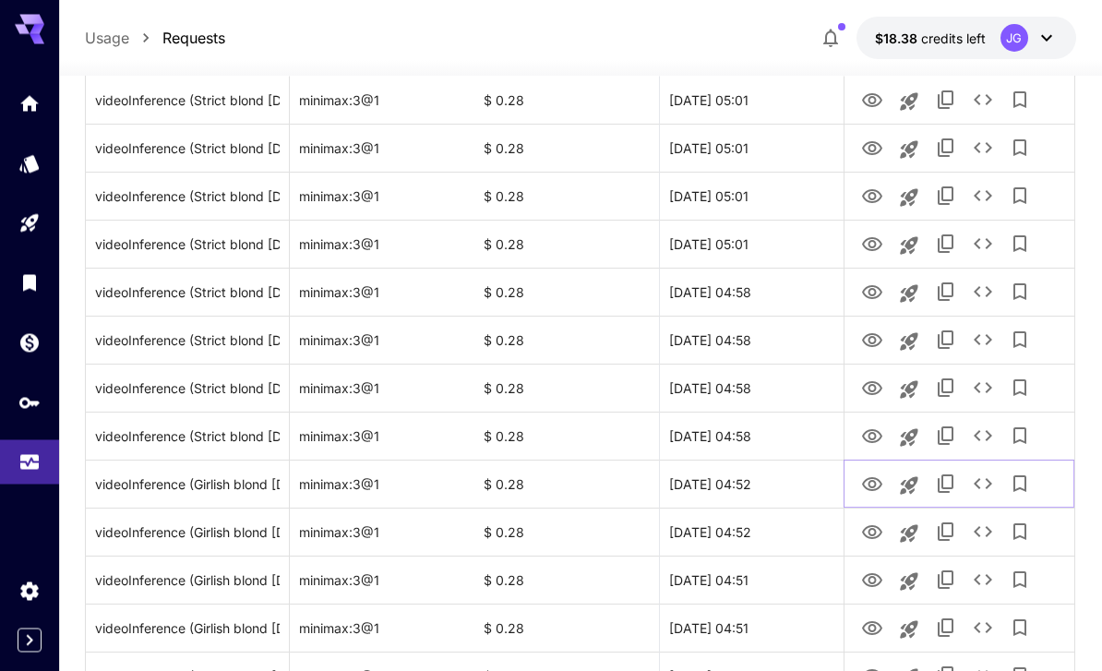
scroll to position [287, 0]
click at [875, 436] on icon "View Video" at bounding box center [872, 436] width 20 height 14
click at [876, 388] on icon "View Video" at bounding box center [872, 388] width 20 height 14
click at [869, 346] on icon "View Video" at bounding box center [872, 340] width 22 height 22
click at [877, 293] on icon "View Video" at bounding box center [872, 292] width 22 height 22
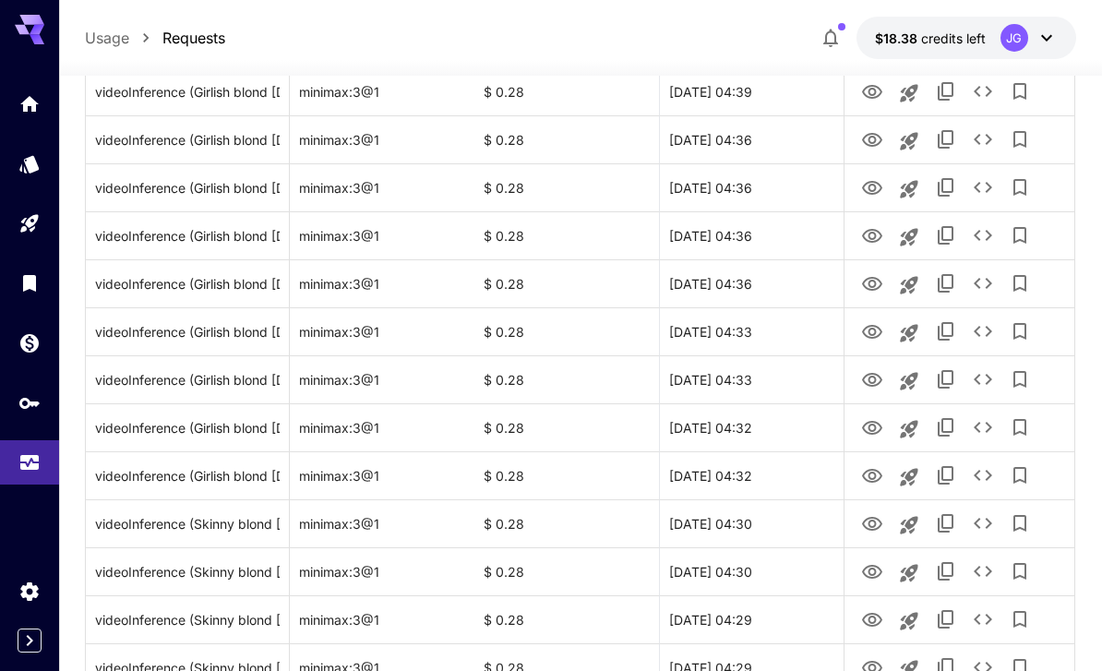
scroll to position [2136, 0]
